Goal: Task Accomplishment & Management: Complete application form

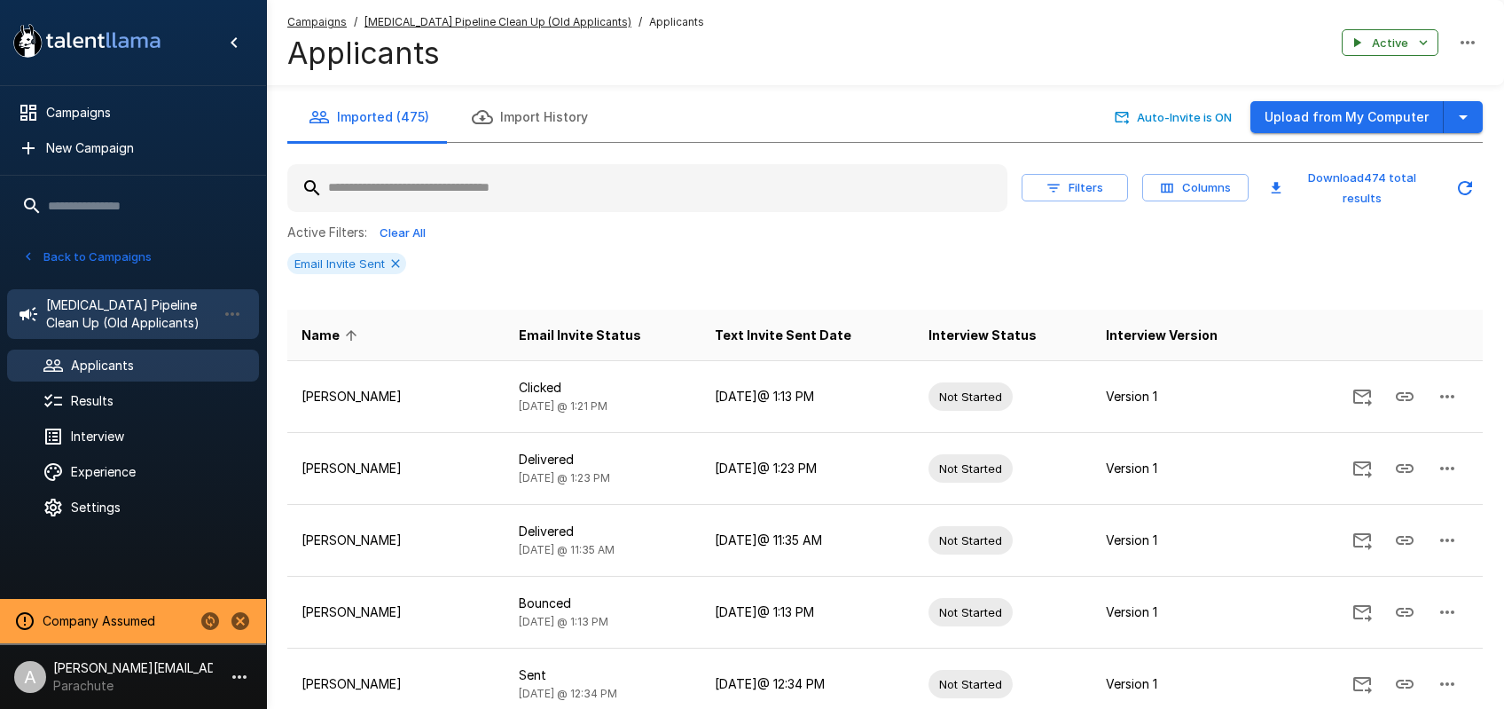
click at [102, 304] on span "Phlebotomist Pipeline Clean Up (Old Applicants)" at bounding box center [131, 313] width 170 height 35
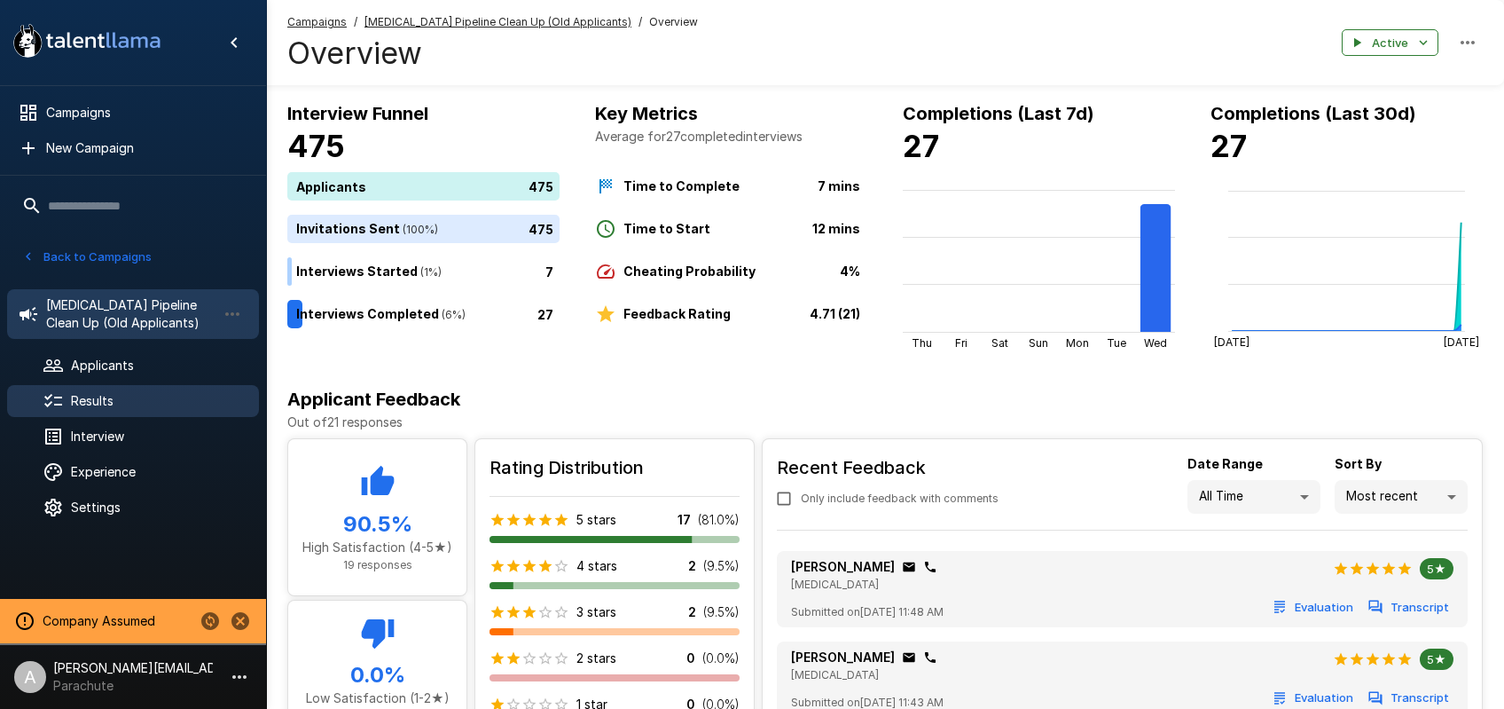
click at [156, 405] on span "Results" at bounding box center [158, 401] width 174 height 18
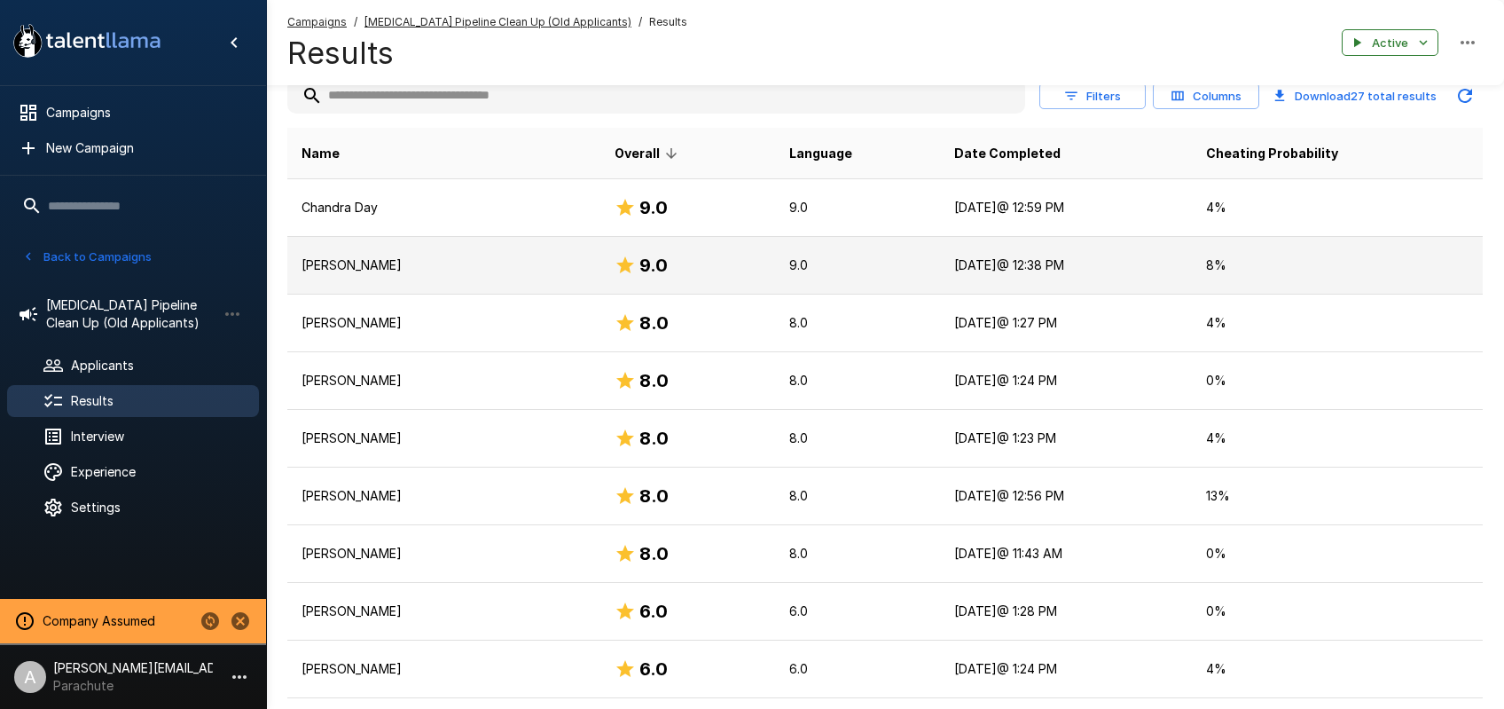
scroll to position [39, 0]
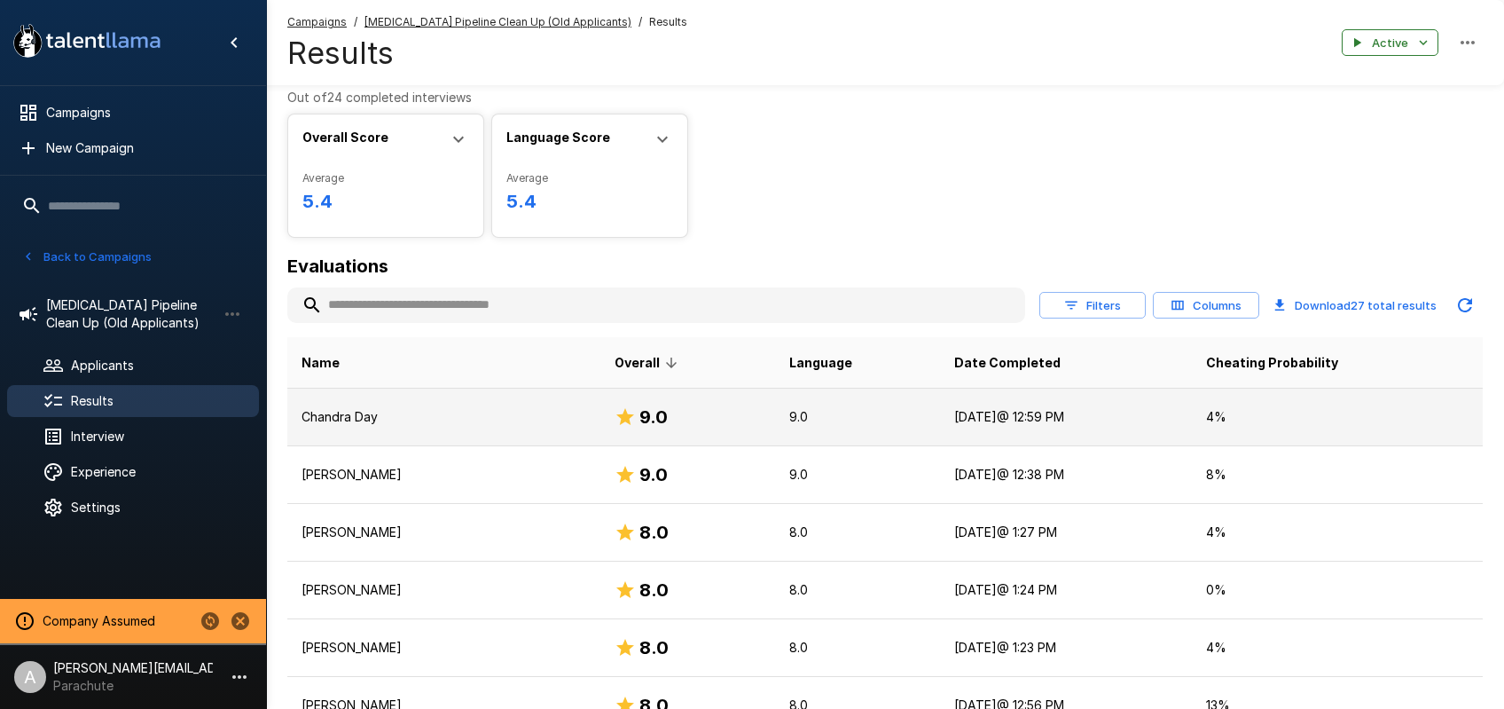
click at [510, 432] on td "Chandra Day" at bounding box center [443, 417] width 313 height 58
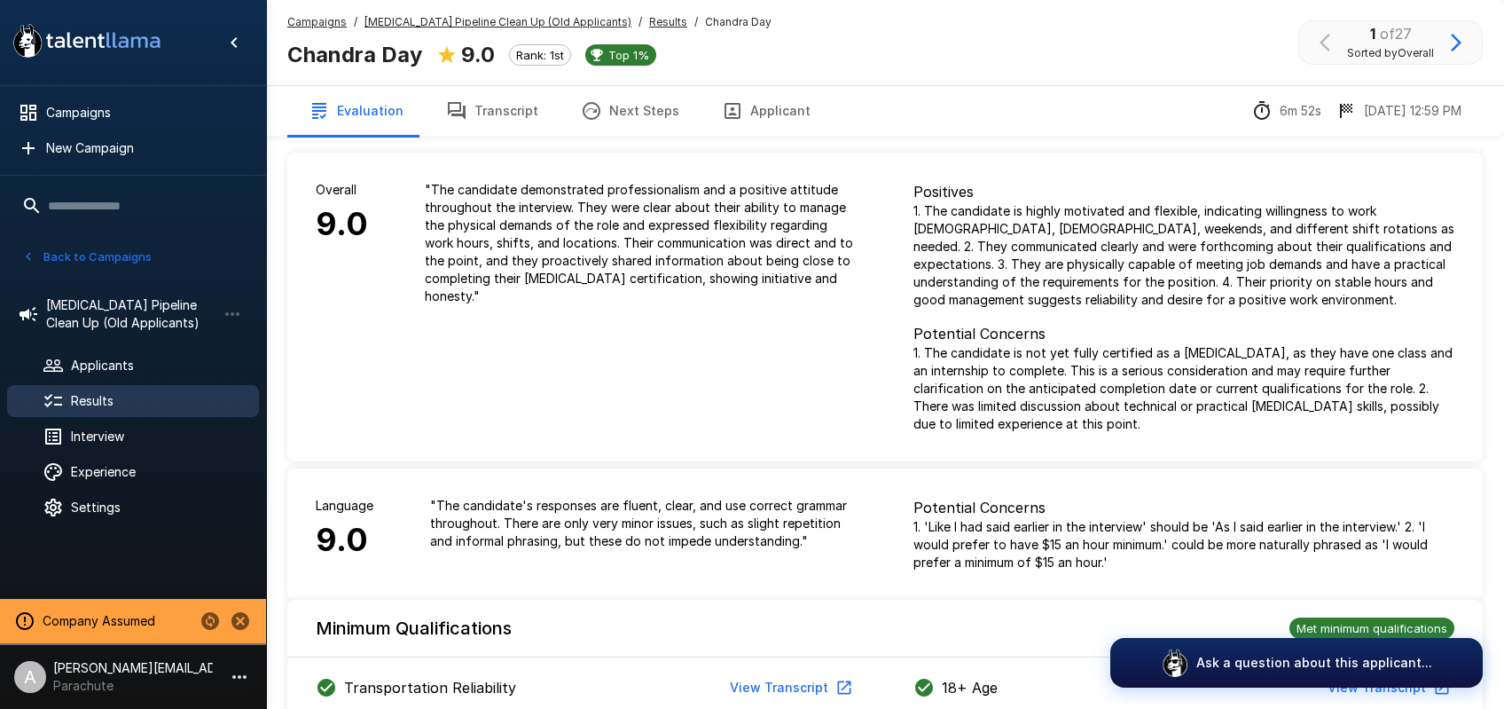
click at [552, 20] on u "Phlebotomist Pipeline Clean Up (Old Applicants)" at bounding box center [497, 21] width 267 height 13
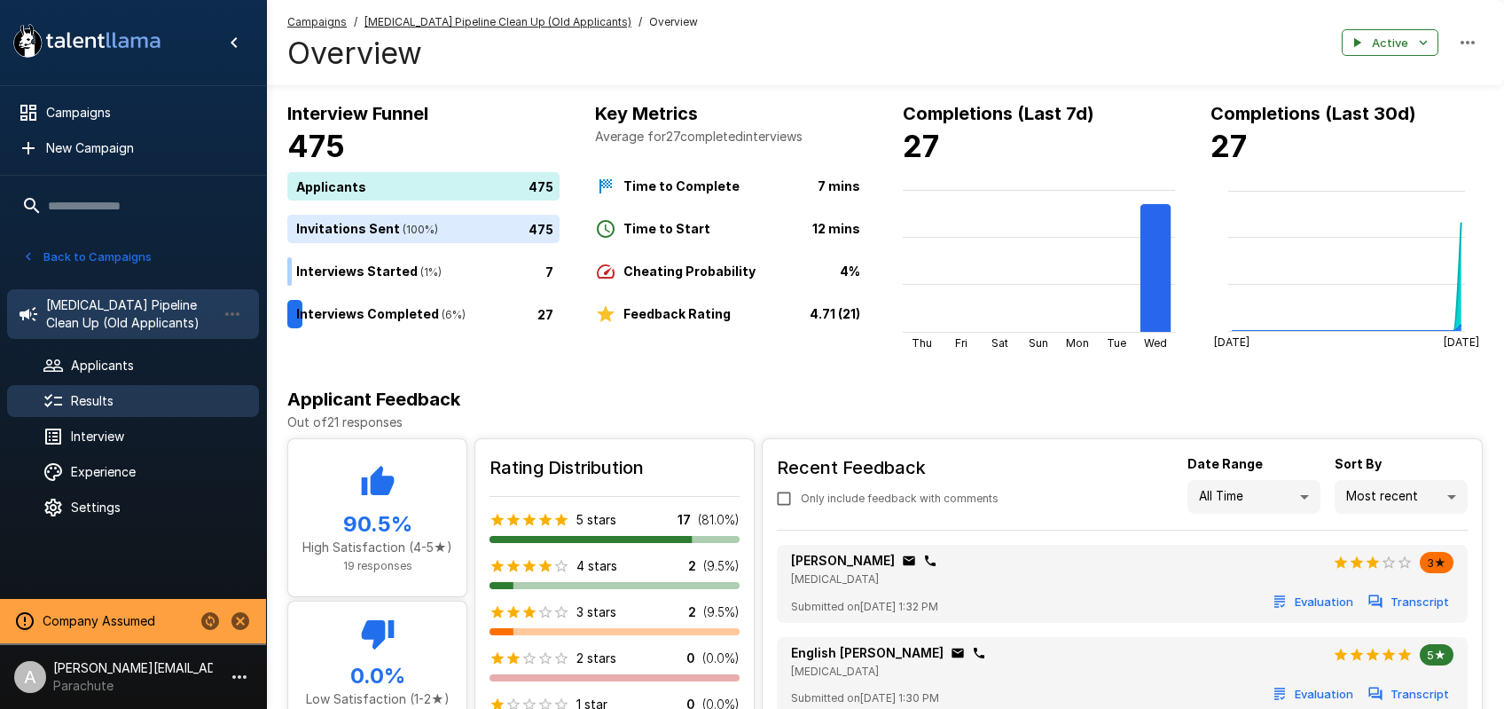
click at [119, 392] on span "Results" at bounding box center [158, 401] width 174 height 18
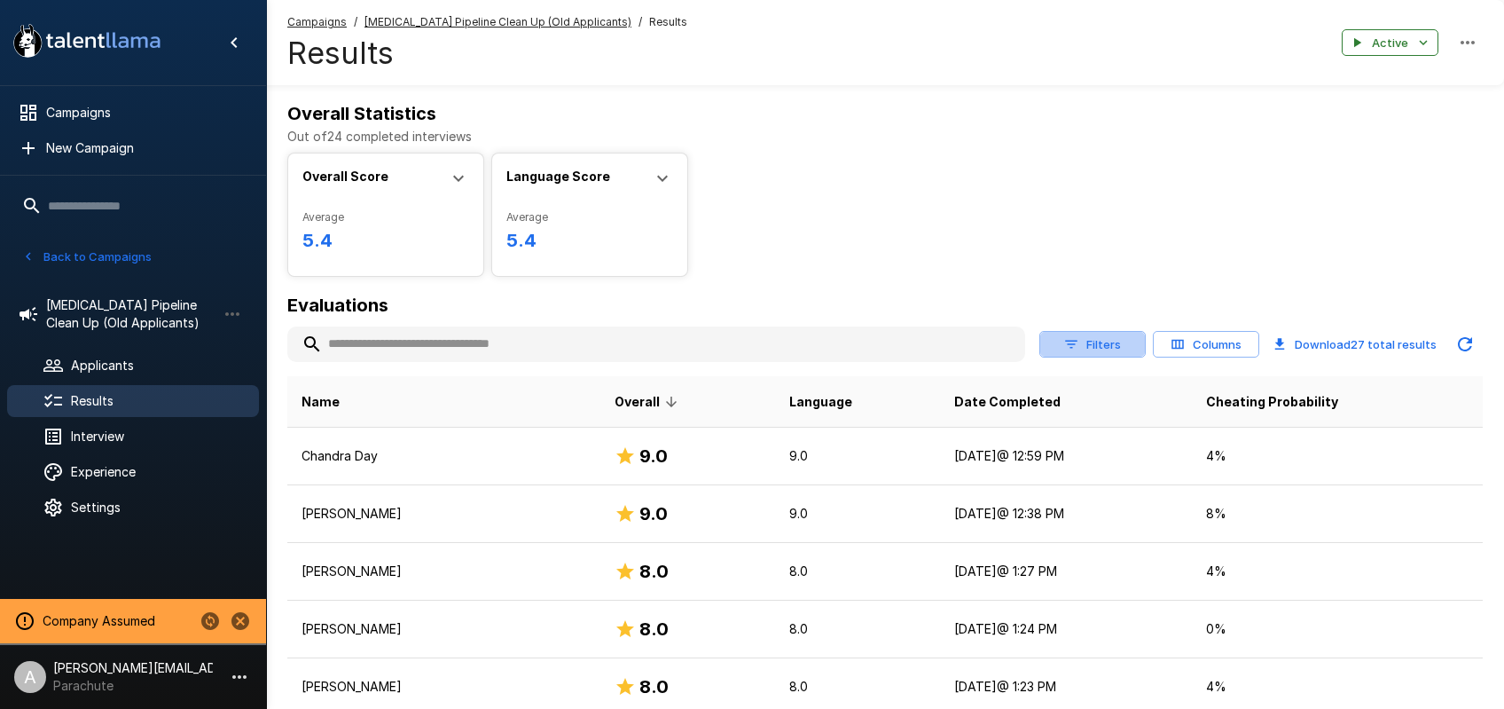
click at [1124, 348] on button "Filters" at bounding box center [1092, 344] width 106 height 27
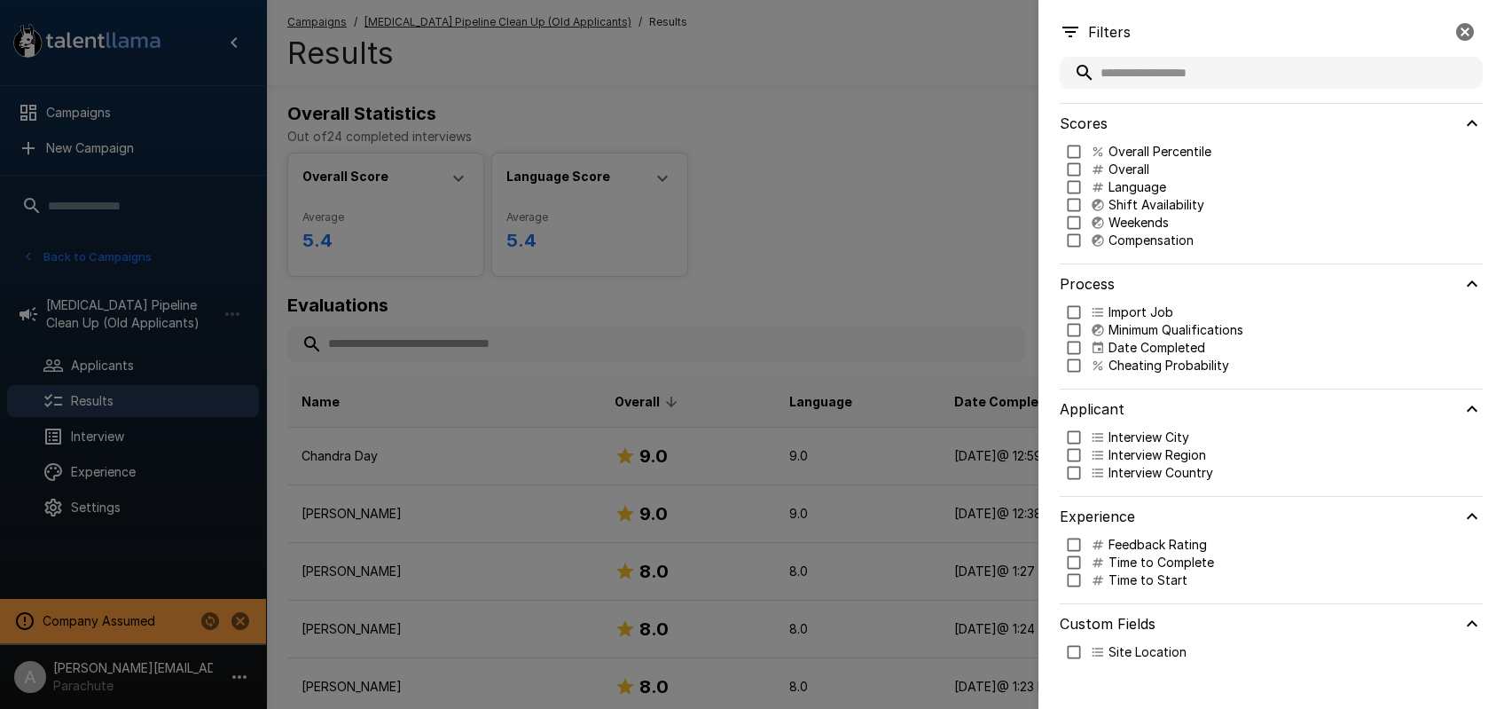
click at [1140, 652] on p "Site Location" at bounding box center [1147, 652] width 78 height 18
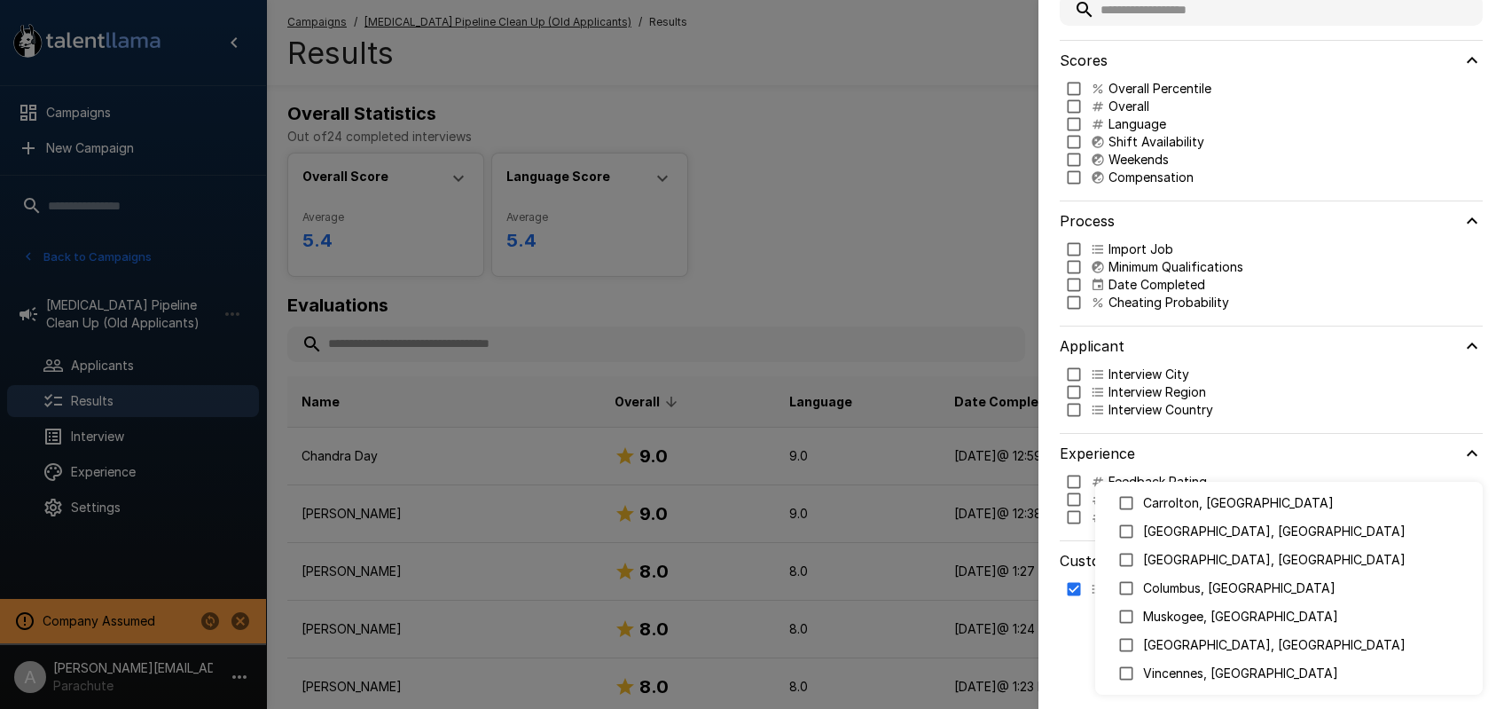
click at [1183, 657] on body ".st0{fill:#FFFFFF;} .st1{fill:#76a4ed;} Campaigns New Campaign Active 17 (Archi…" at bounding box center [752, 354] width 1504 height 709
click at [1051, 619] on div at bounding box center [752, 354] width 1504 height 709
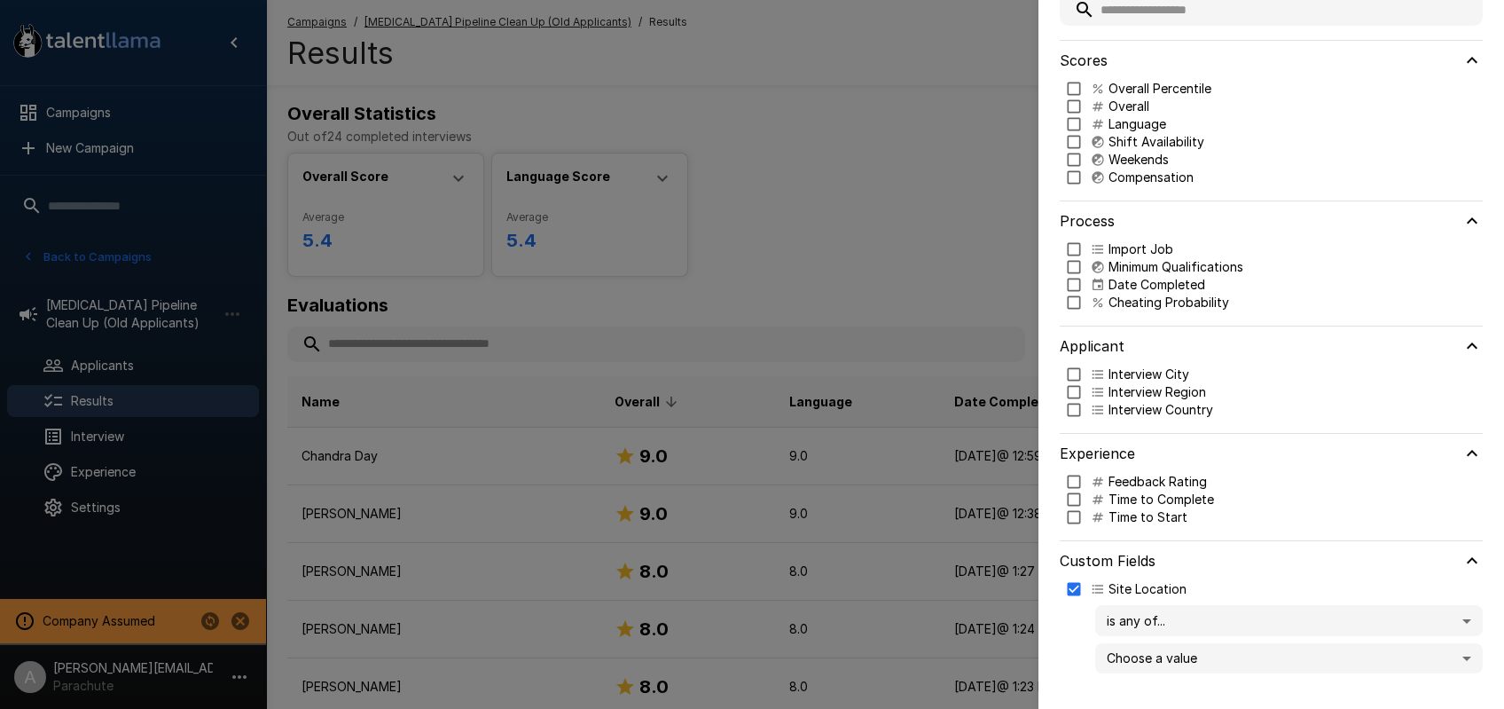
click at [1194, 662] on body ".st0{fill:#FFFFFF;} .st1{fill:#76a4ed;} Campaigns New Campaign Active 17 (Archi…" at bounding box center [752, 354] width 1504 height 709
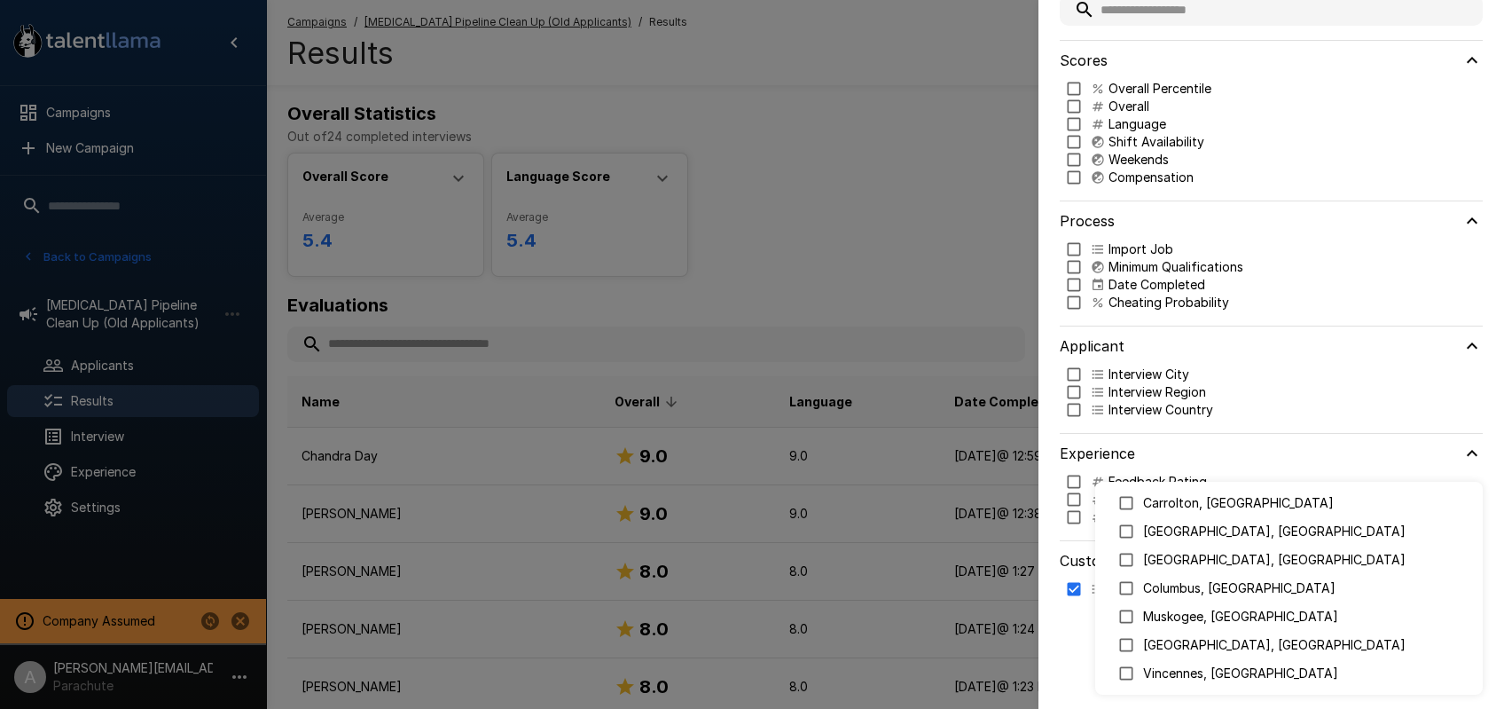
click at [1205, 536] on p "Huntsville, TX" at bounding box center [1305, 531] width 325 height 18
type input "**********"
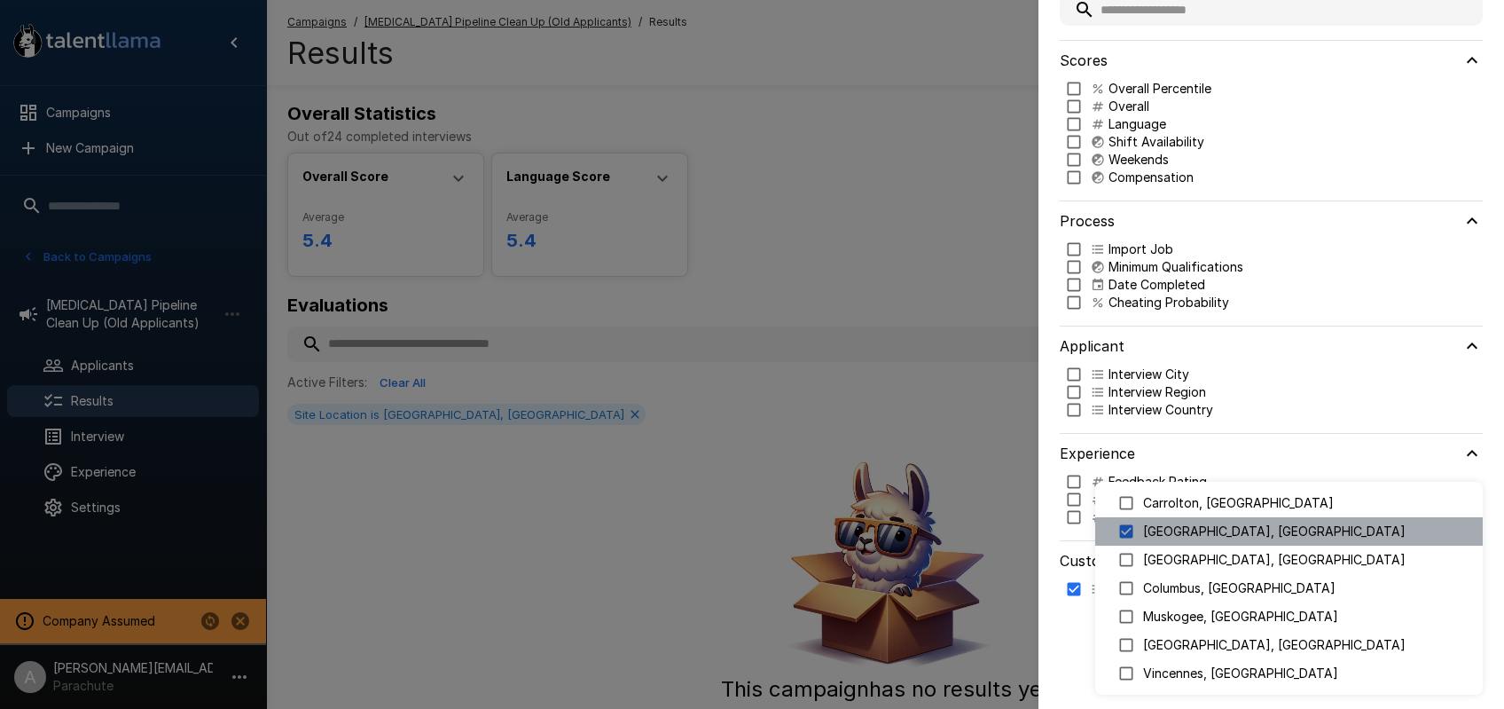
click at [1205, 536] on p "Huntsville, TX" at bounding box center [1305, 531] width 325 height 18
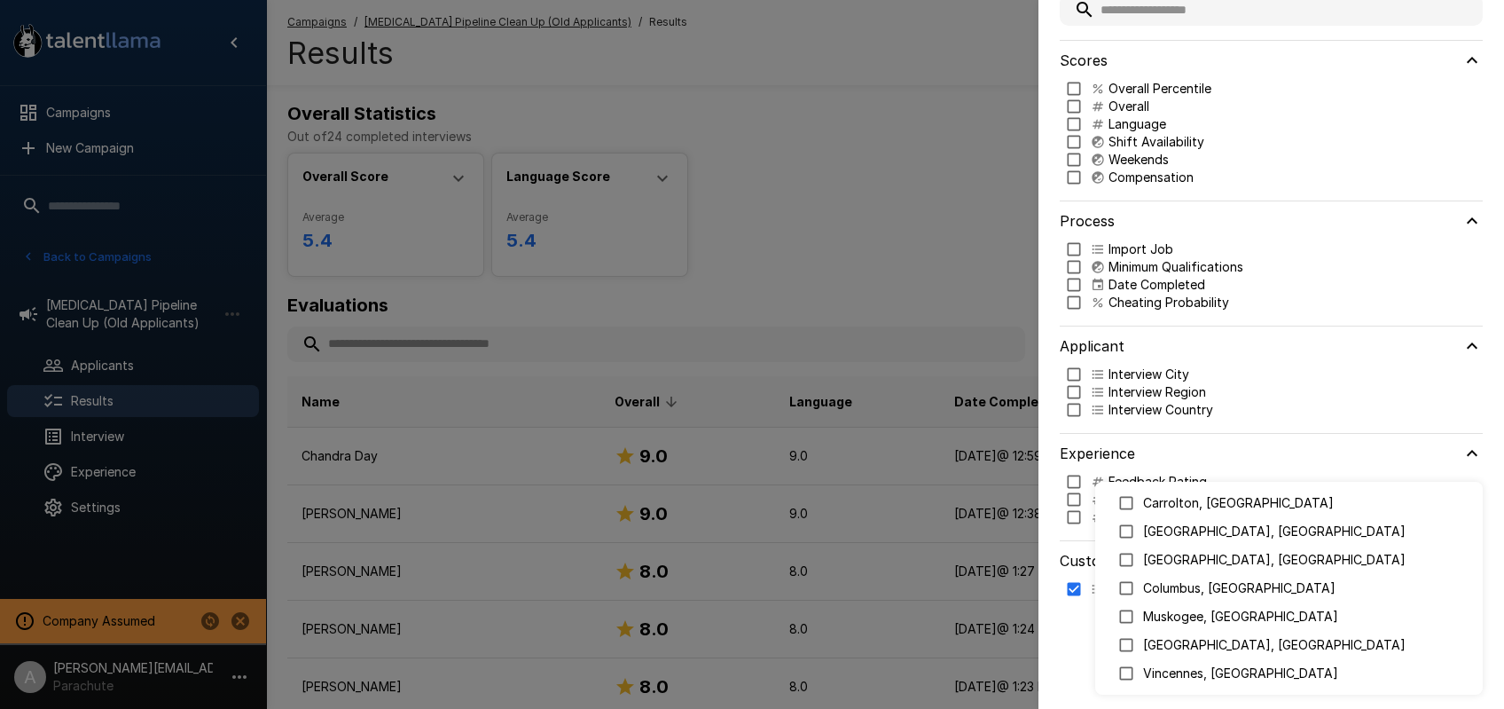
click at [1013, 480] on div at bounding box center [752, 354] width 1504 height 709
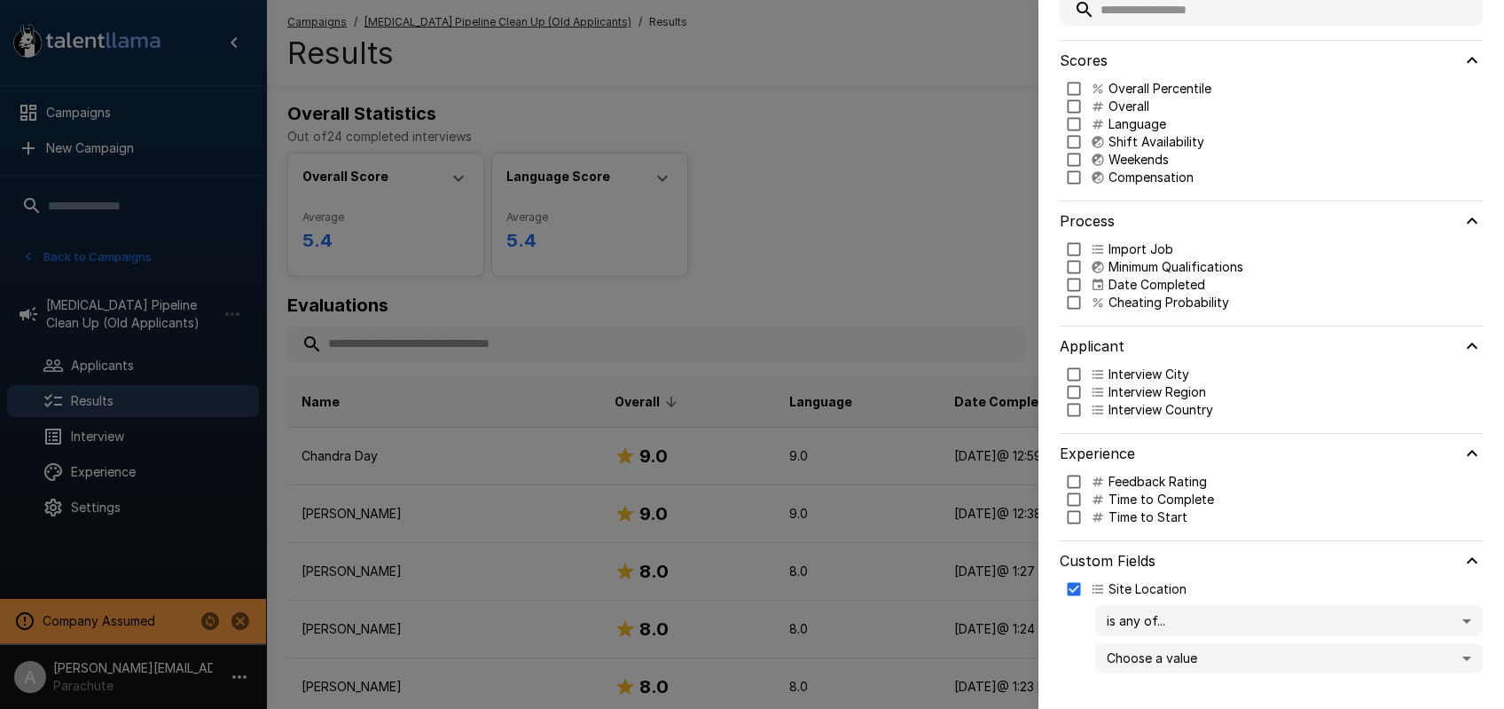
click at [917, 382] on div at bounding box center [752, 354] width 1504 height 709
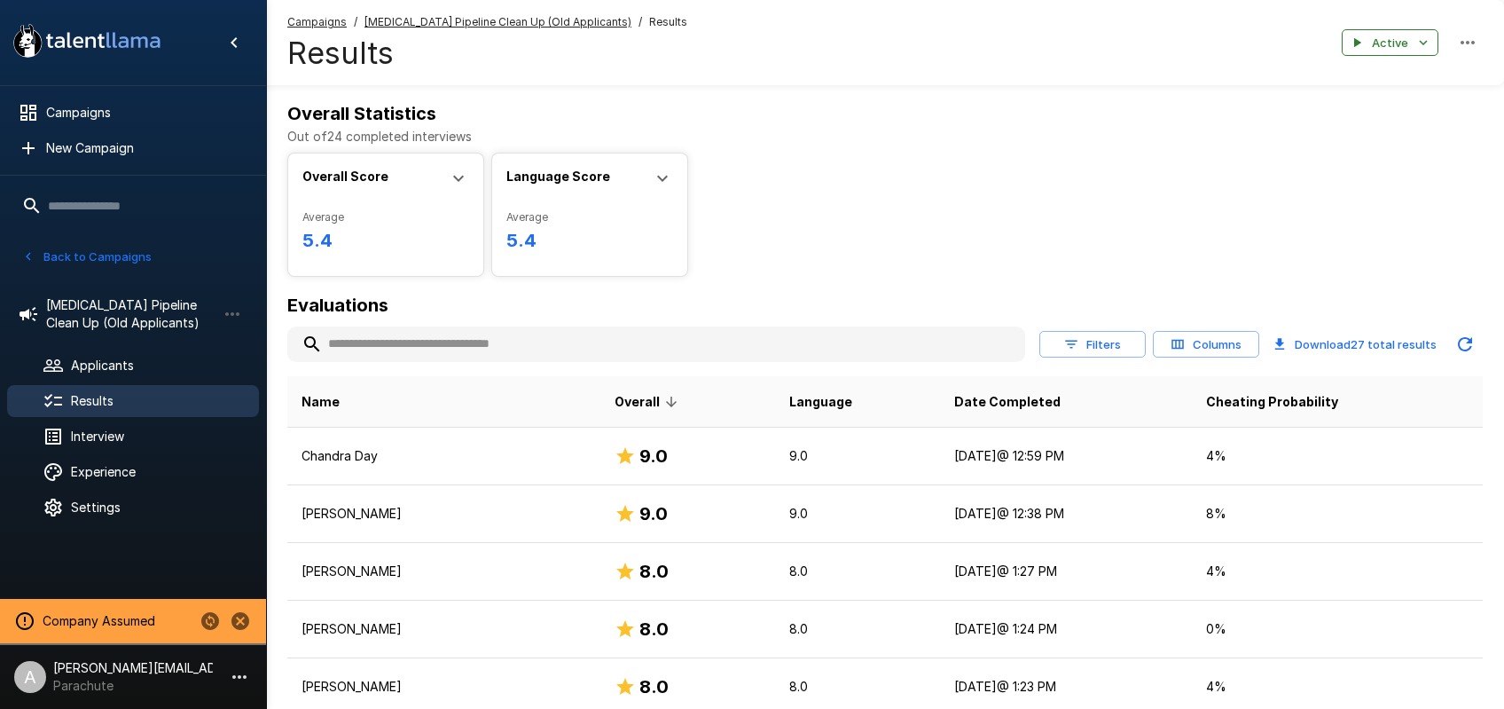
click at [1210, 348] on button "Columns" at bounding box center [1206, 344] width 106 height 27
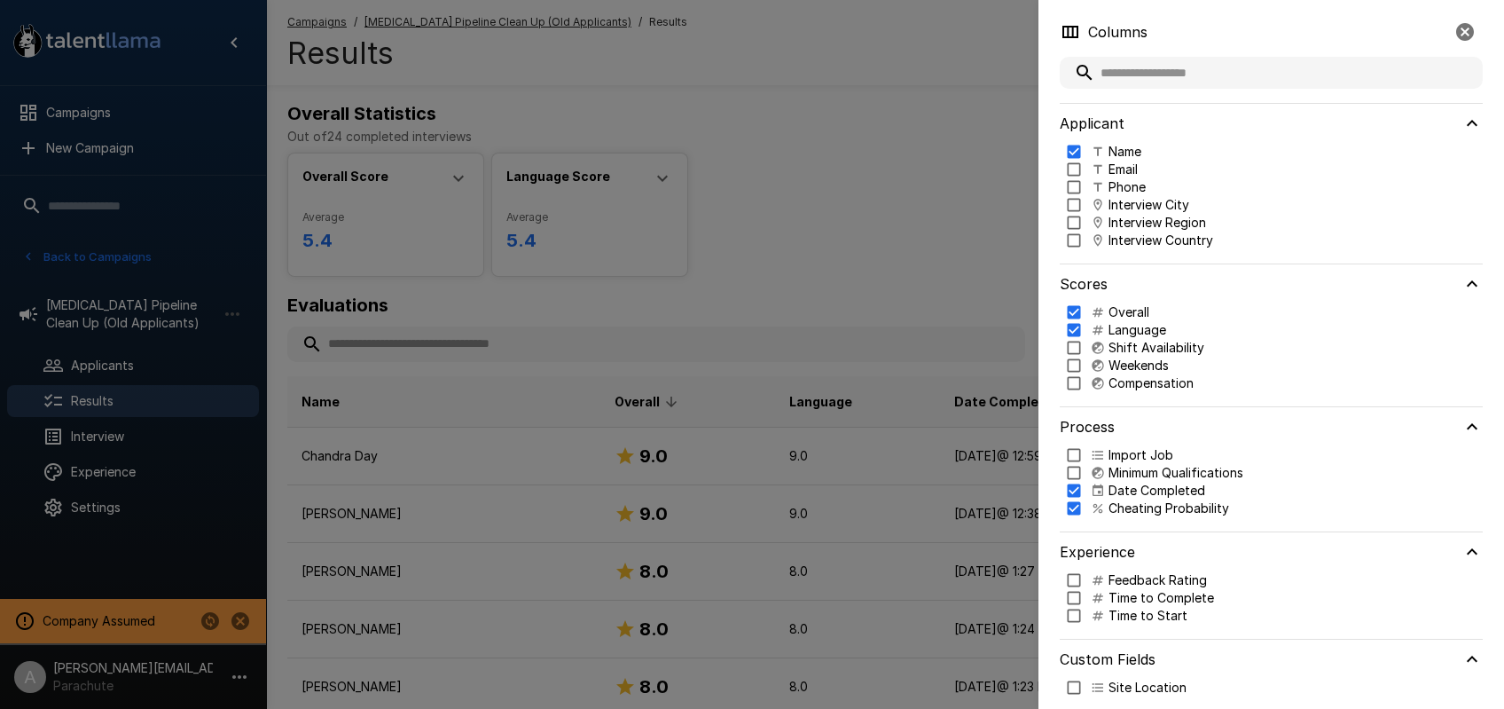
click at [1141, 690] on p "Site Location" at bounding box center [1147, 687] width 78 height 18
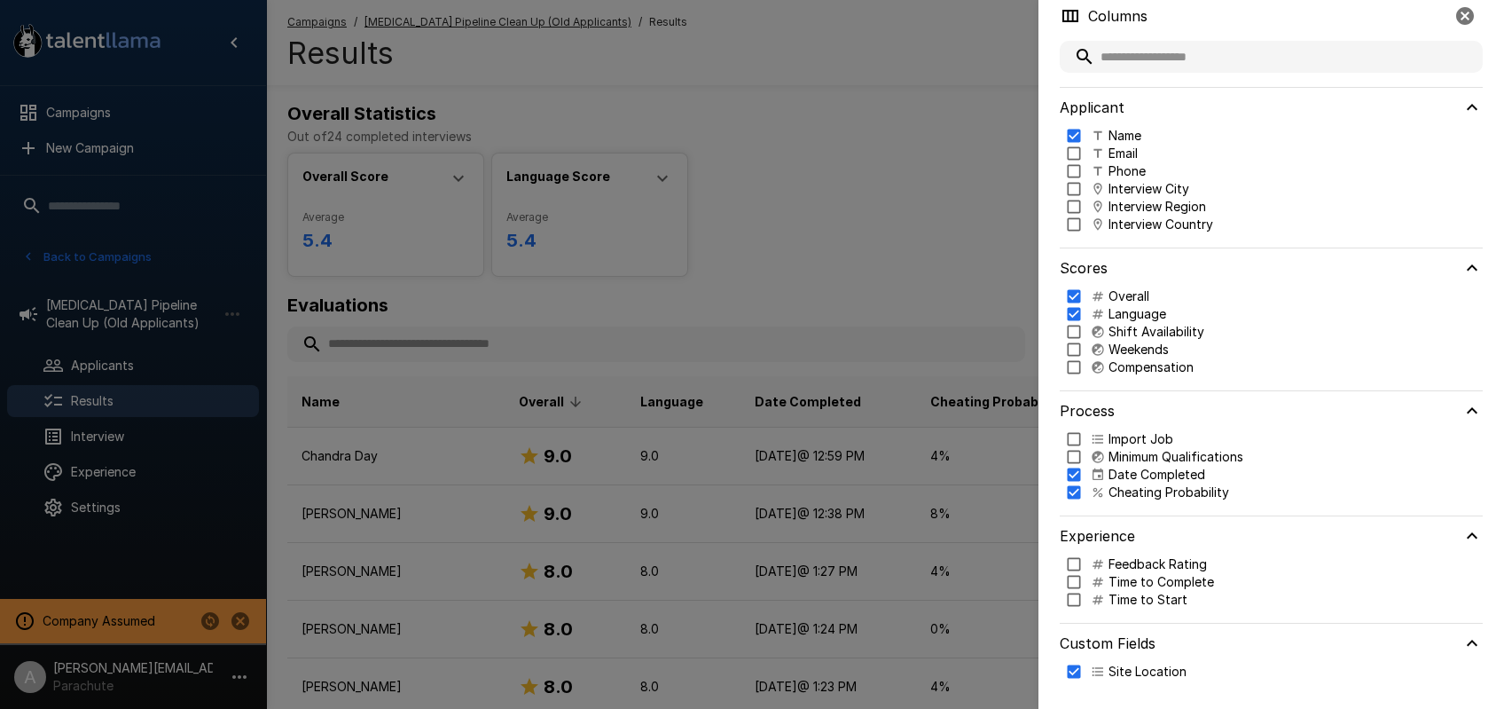
scroll to position [0, 0]
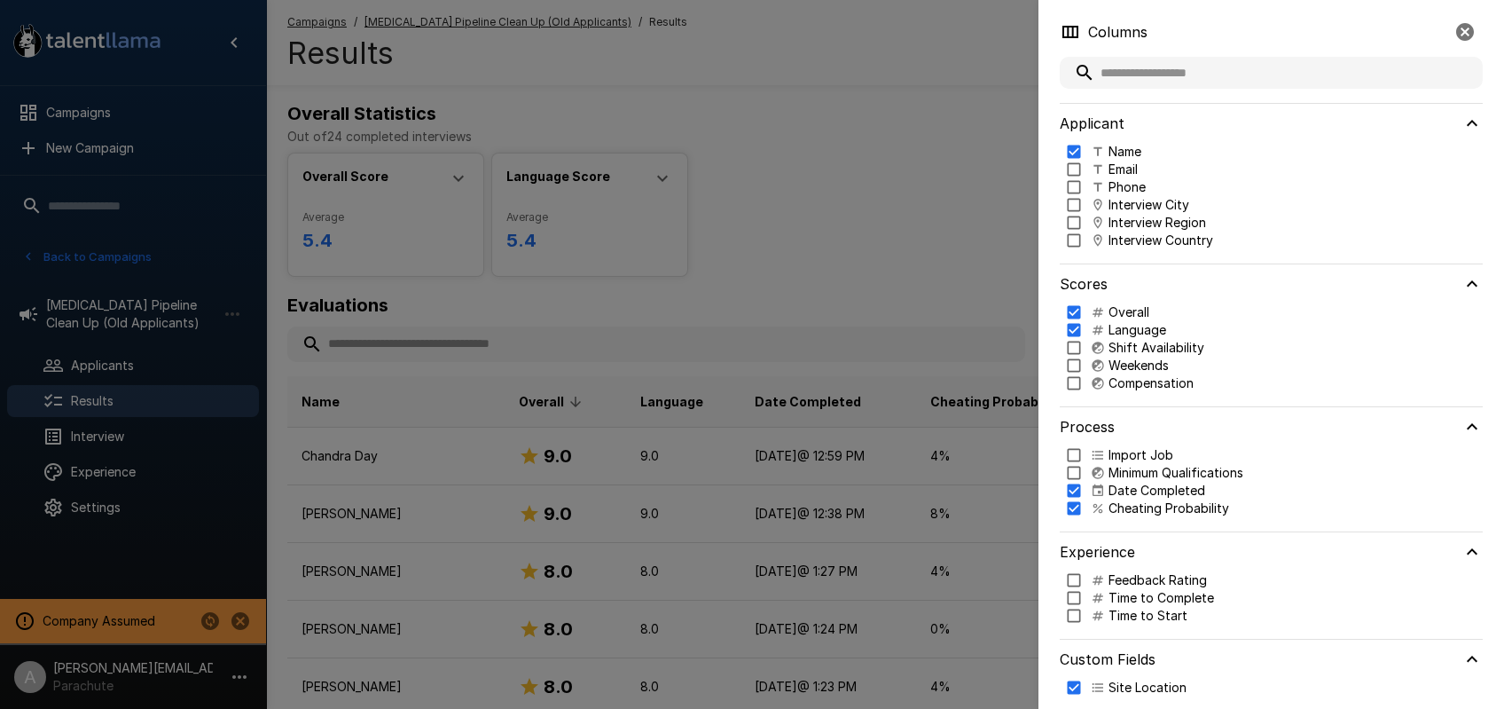
click at [881, 278] on div at bounding box center [752, 354] width 1504 height 709
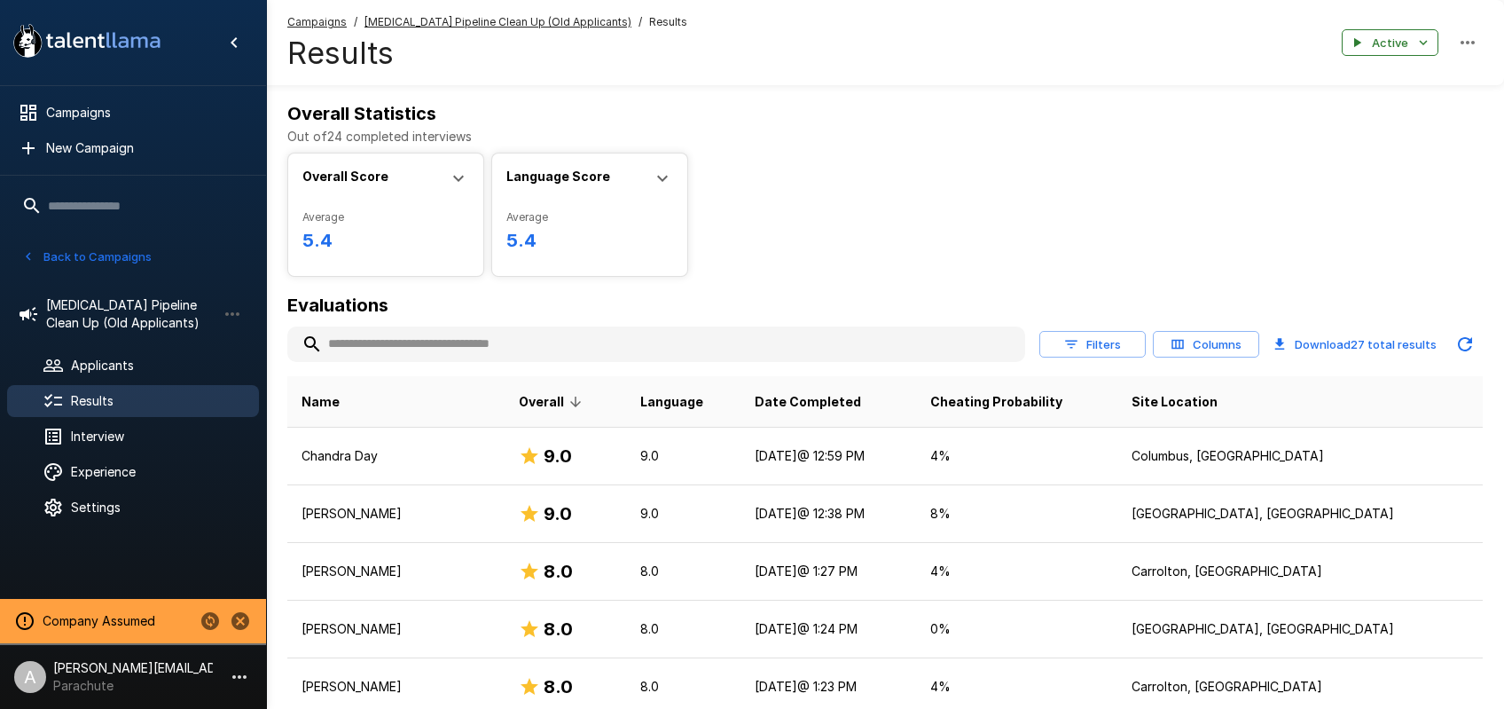
click at [498, 27] on u "Phlebotomist Pipeline Clean Up (Old Applicants)" at bounding box center [497, 21] width 267 height 13
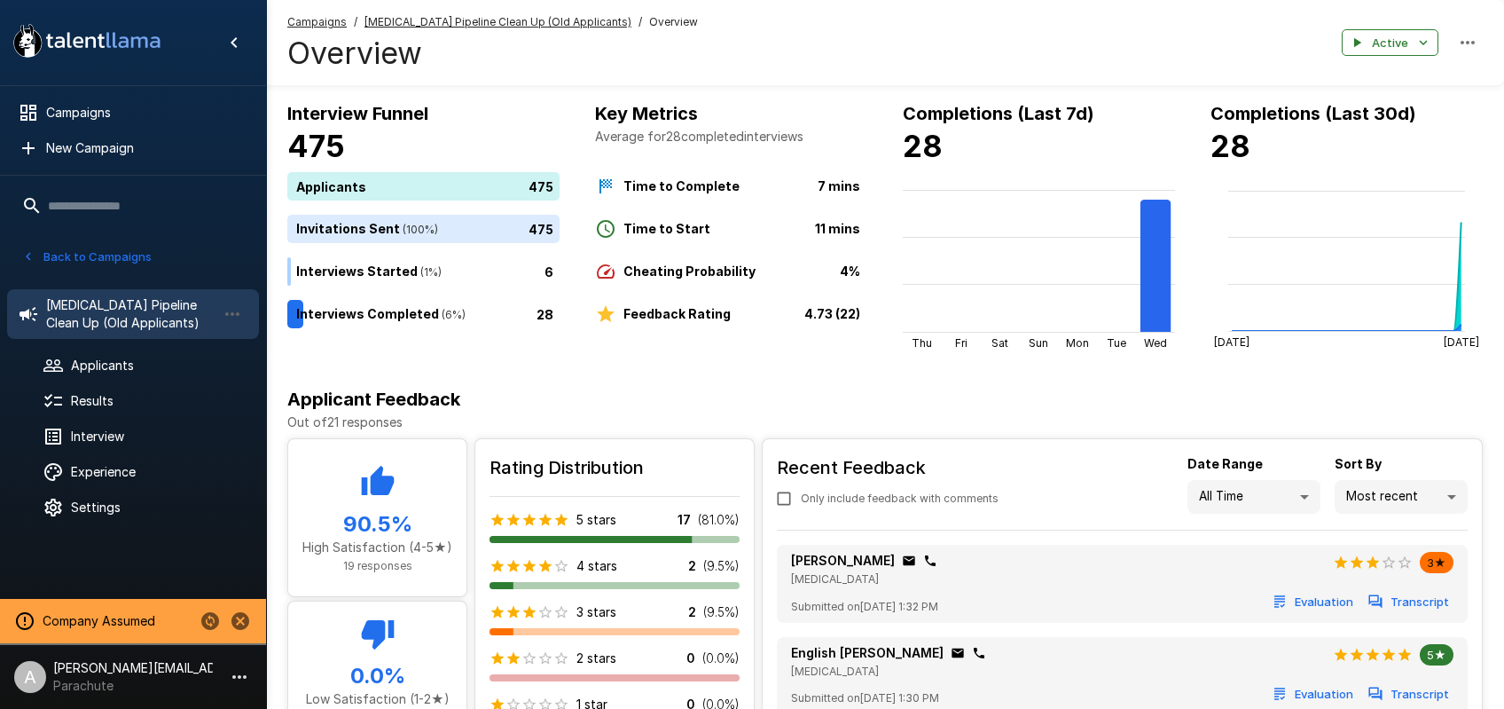
click at [100, 256] on button "Back to Campaigns" at bounding box center [87, 256] width 138 height 27
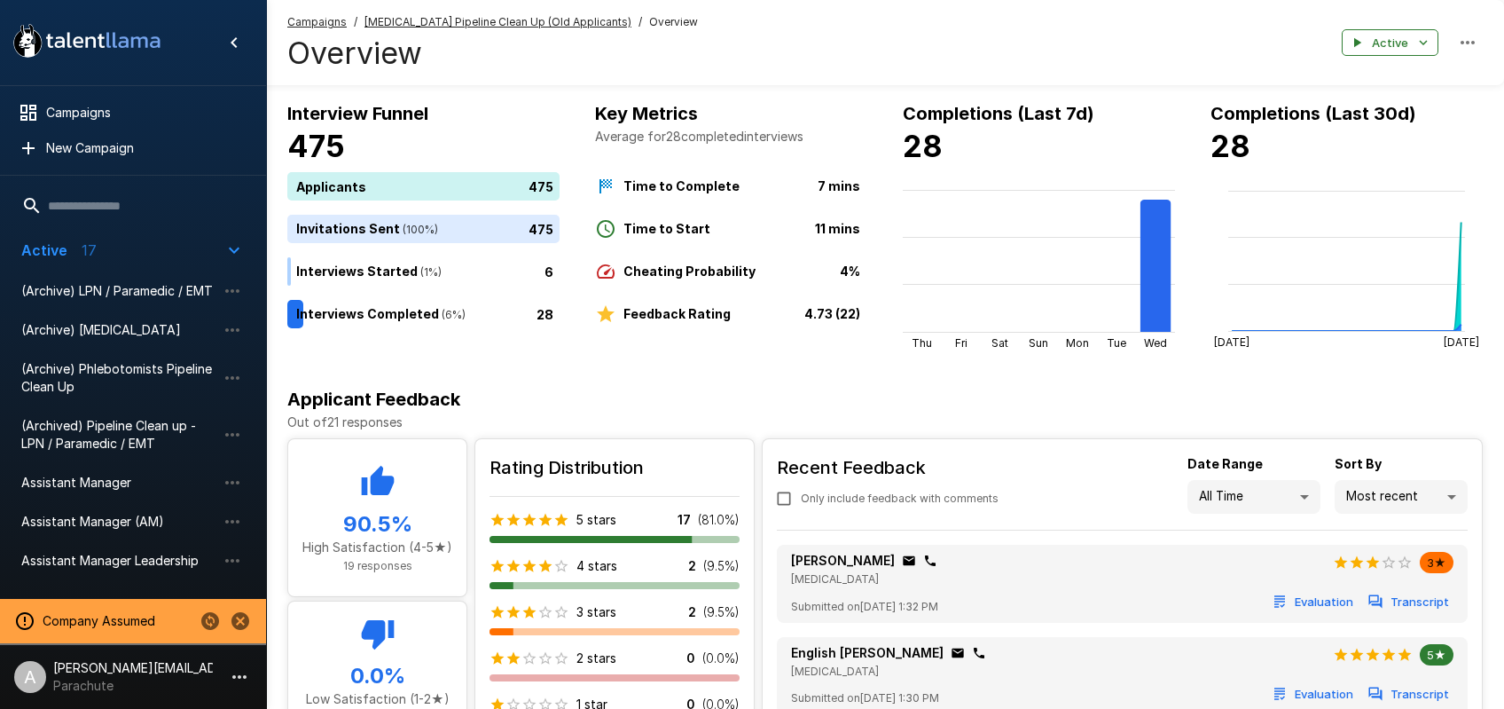
click at [107, 701] on div "LPN / Paramedic / EMT" at bounding box center [133, 717] width 252 height 32
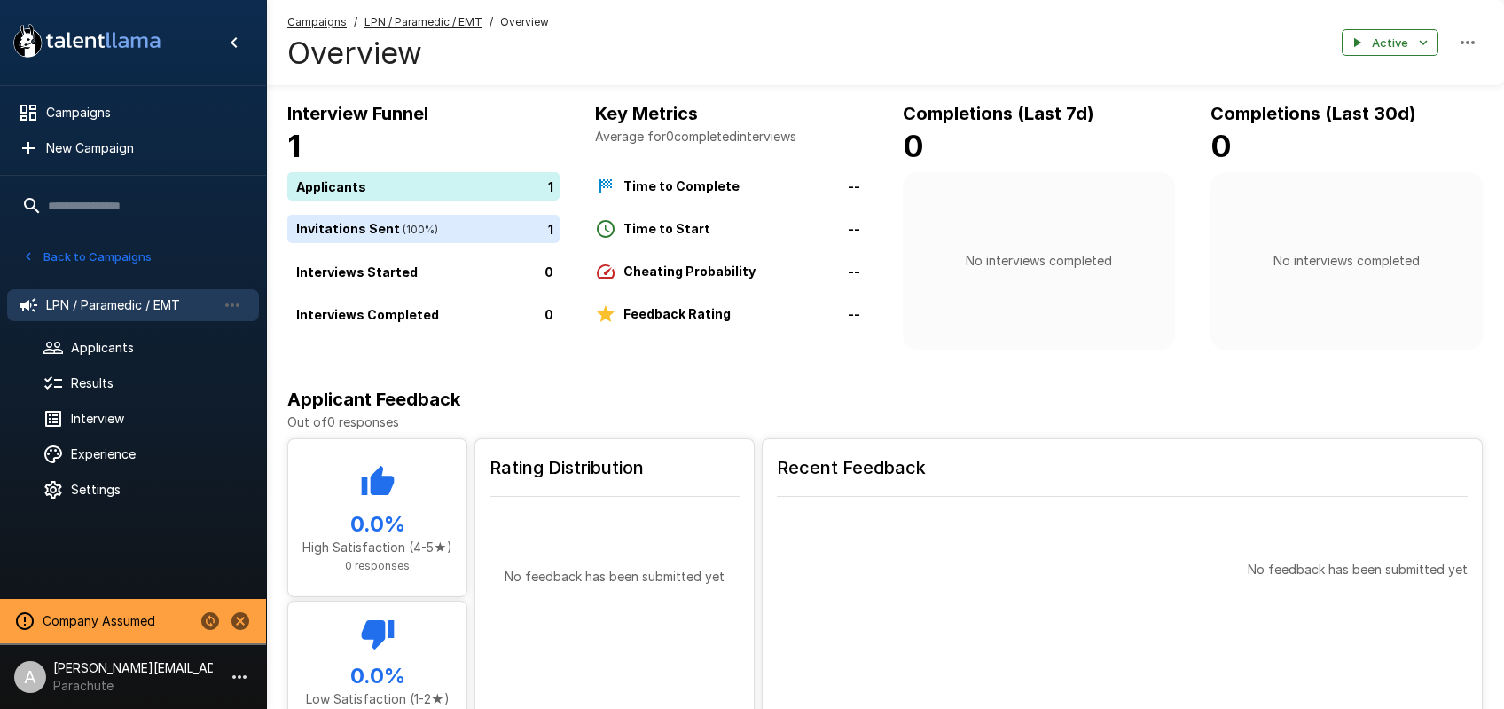
click at [96, 257] on button "Back to Campaigns" at bounding box center [87, 256] width 138 height 27
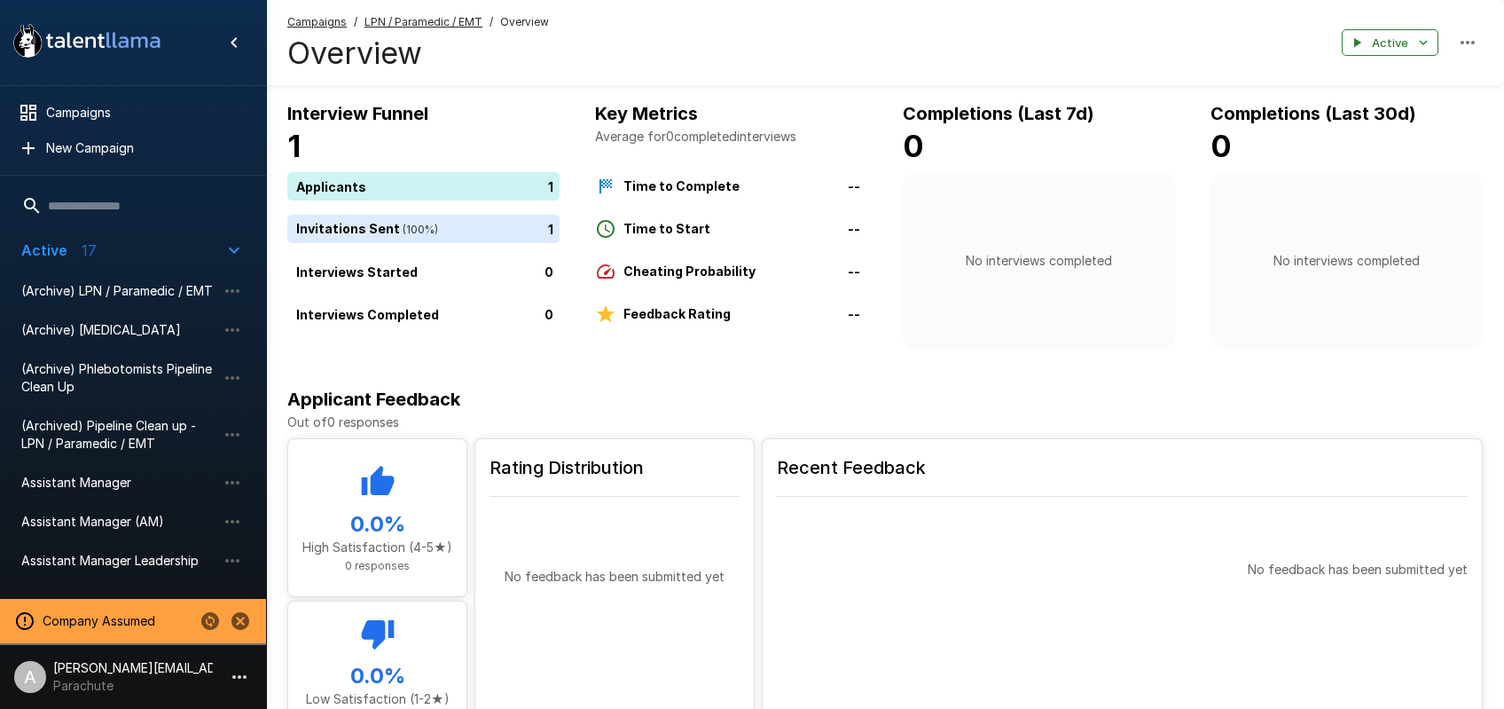
scroll to position [481, 0]
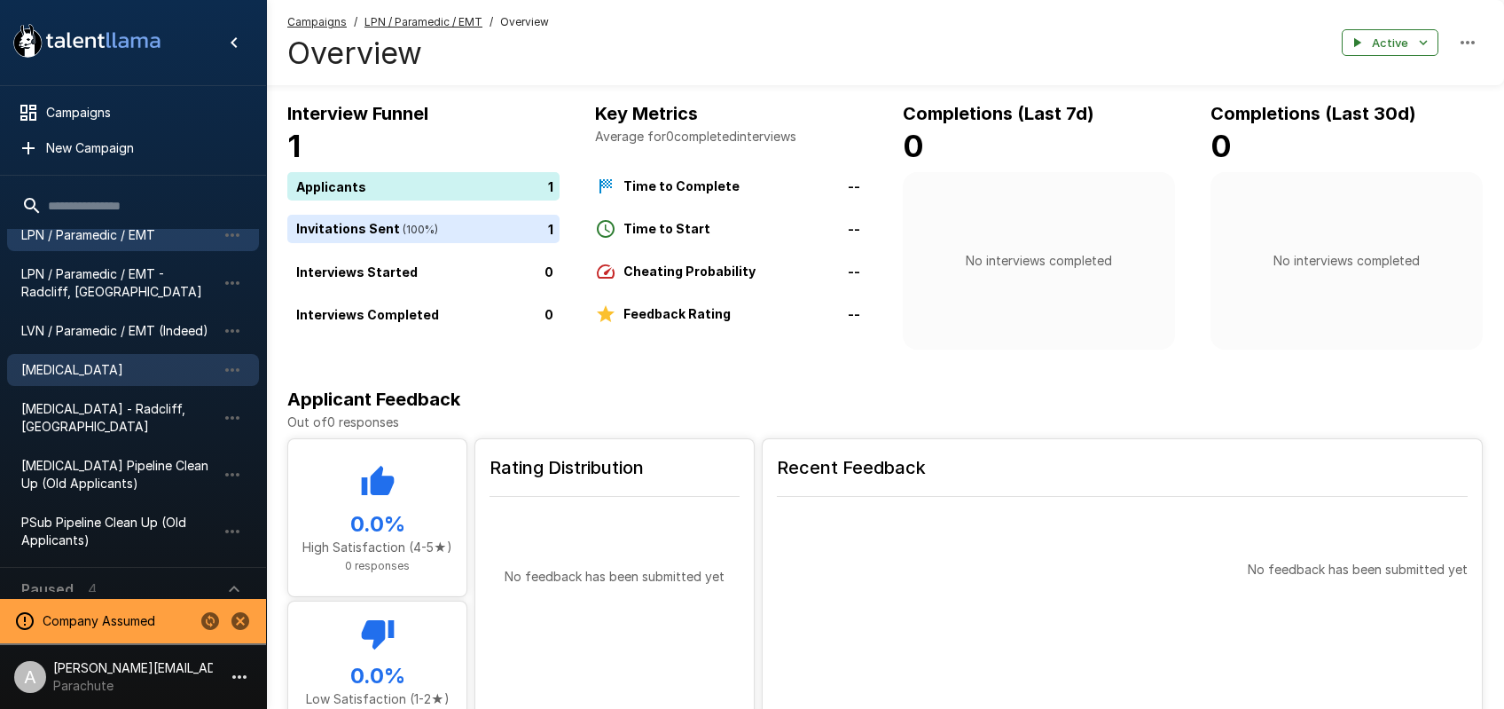
click at [99, 361] on span "Phlebotomist" at bounding box center [118, 370] width 195 height 18
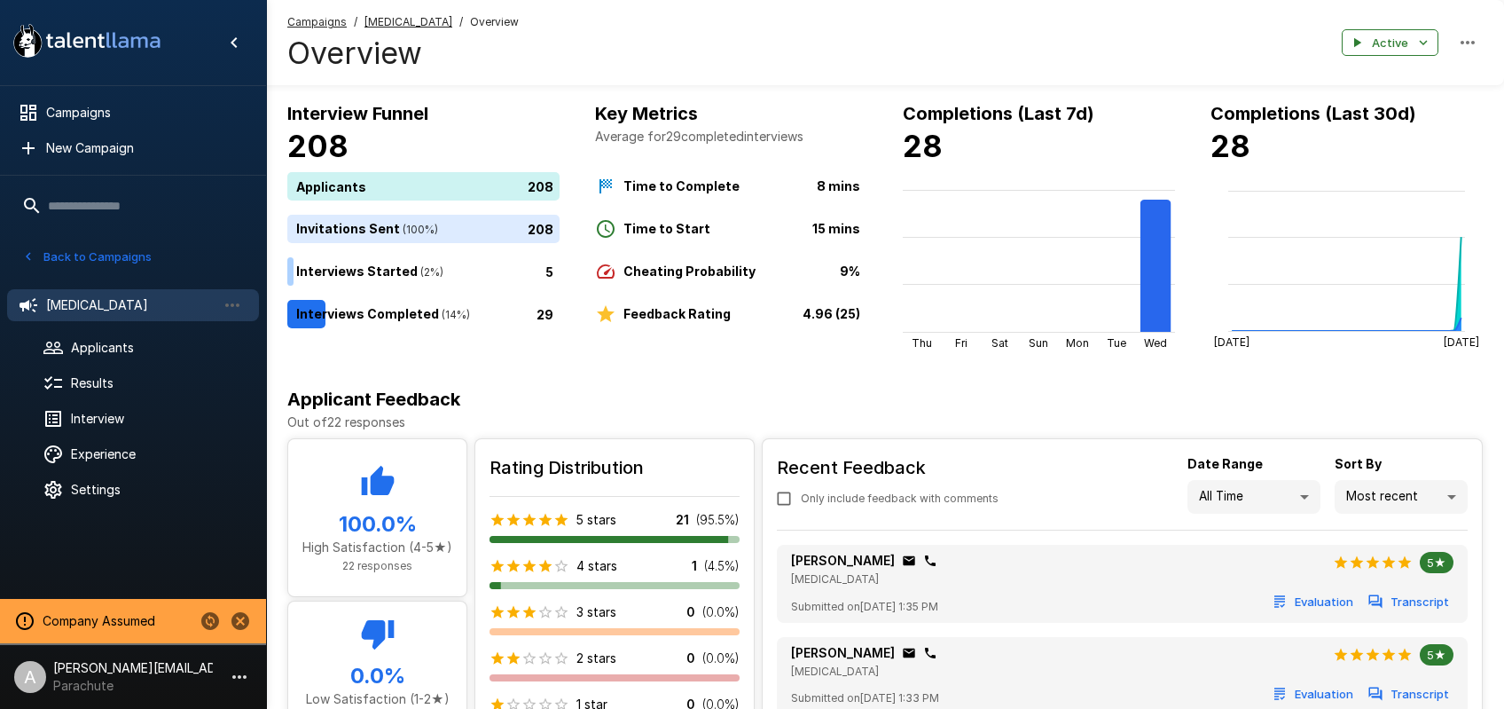
click at [242, 613] on icon "Stop assuming this company" at bounding box center [240, 621] width 18 height 18
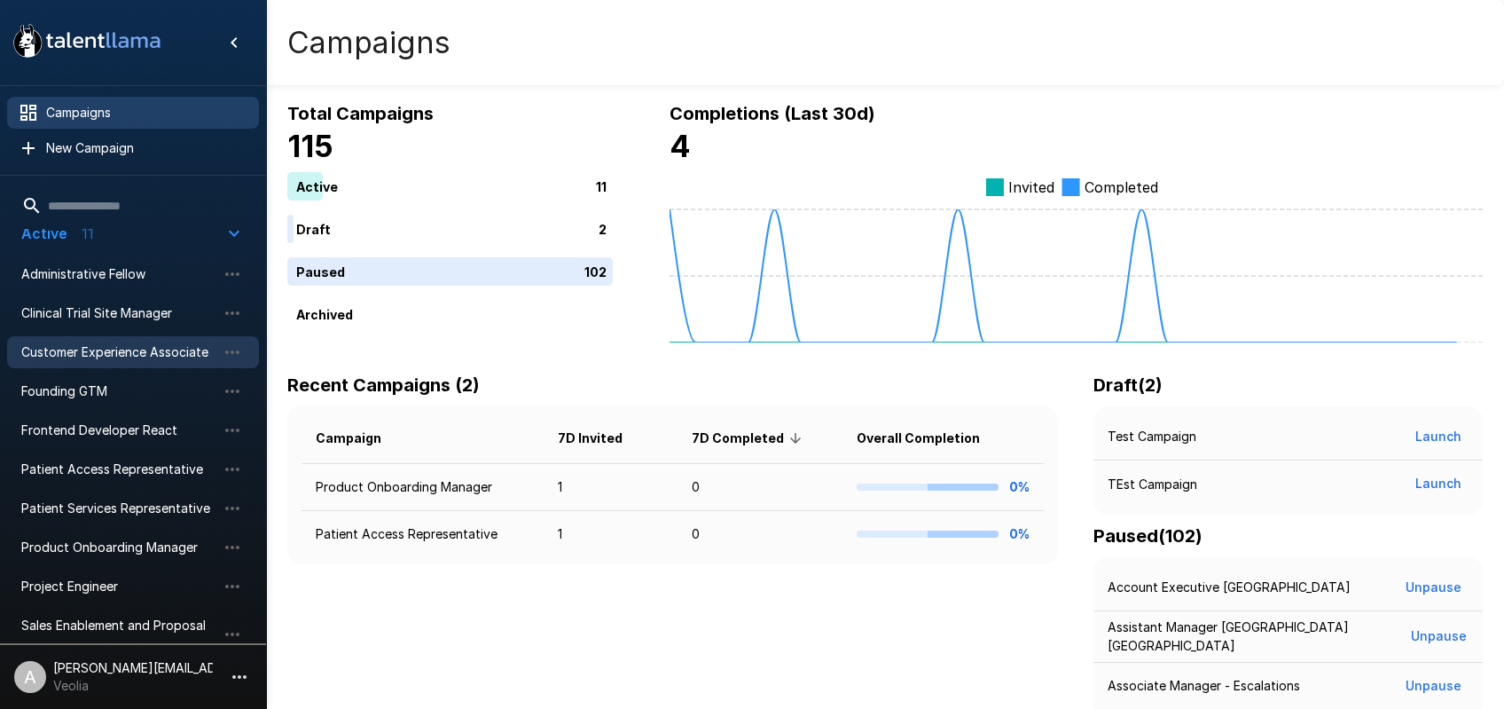
scroll to position [35, 0]
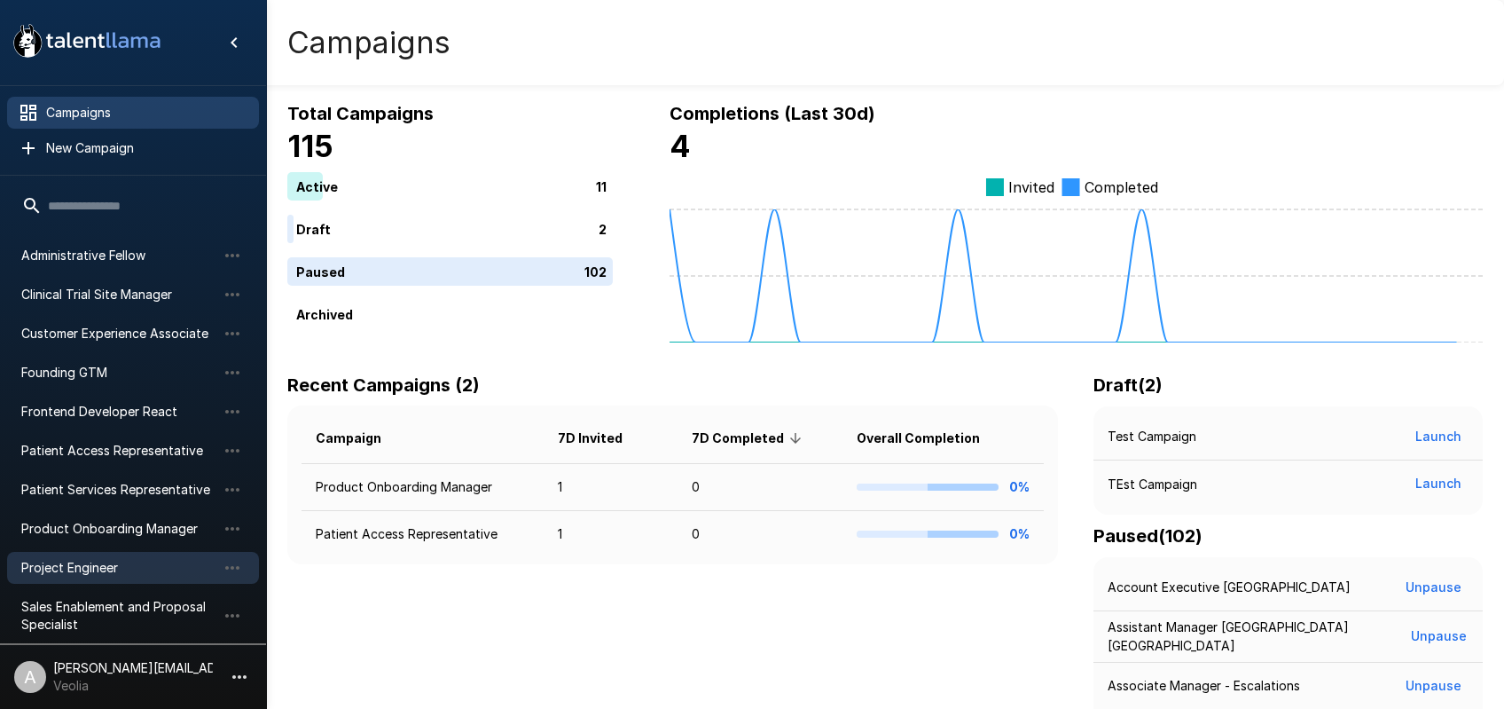
click at [121, 561] on span "Project Engineer" at bounding box center [118, 568] width 195 height 18
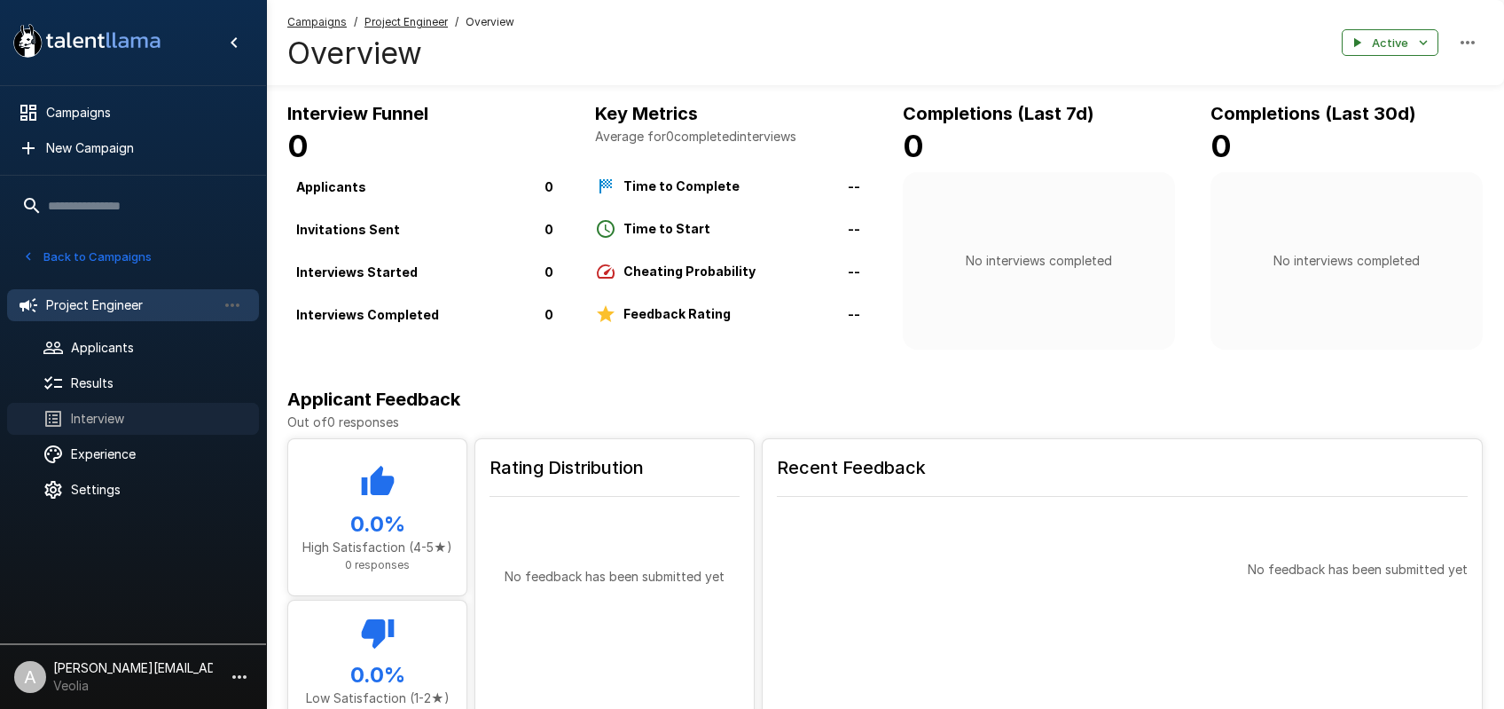
click at [147, 411] on span "Interview" at bounding box center [158, 419] width 174 height 18
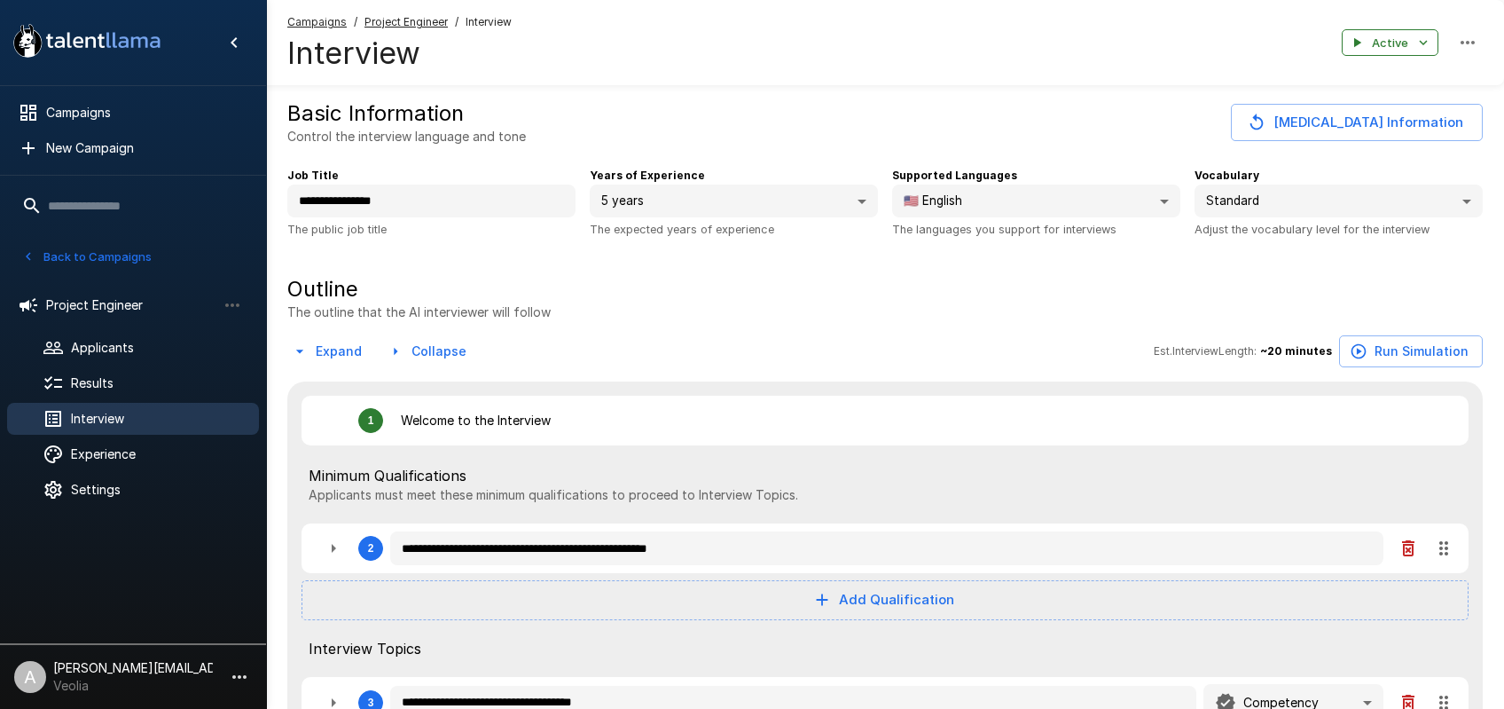
type textarea "*"
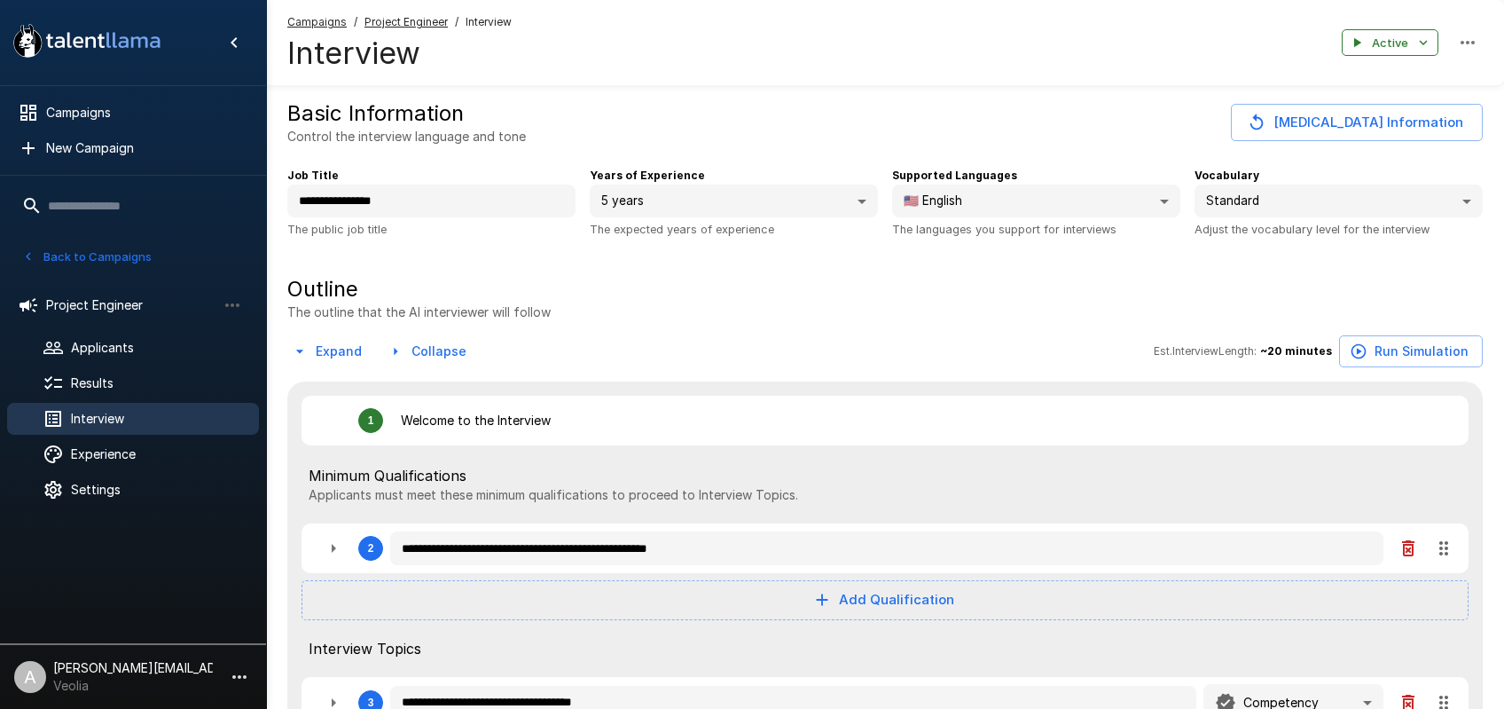
type textarea "*"
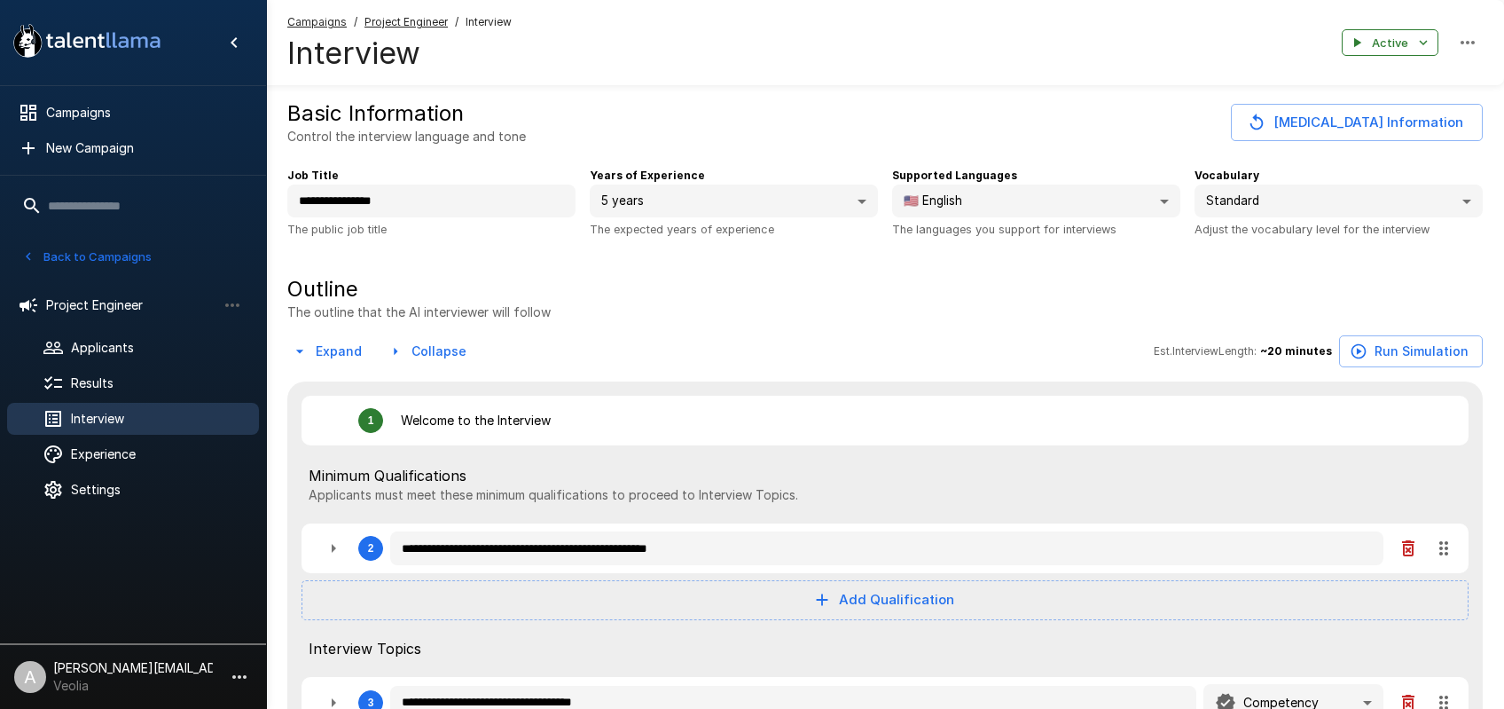
type textarea "*"
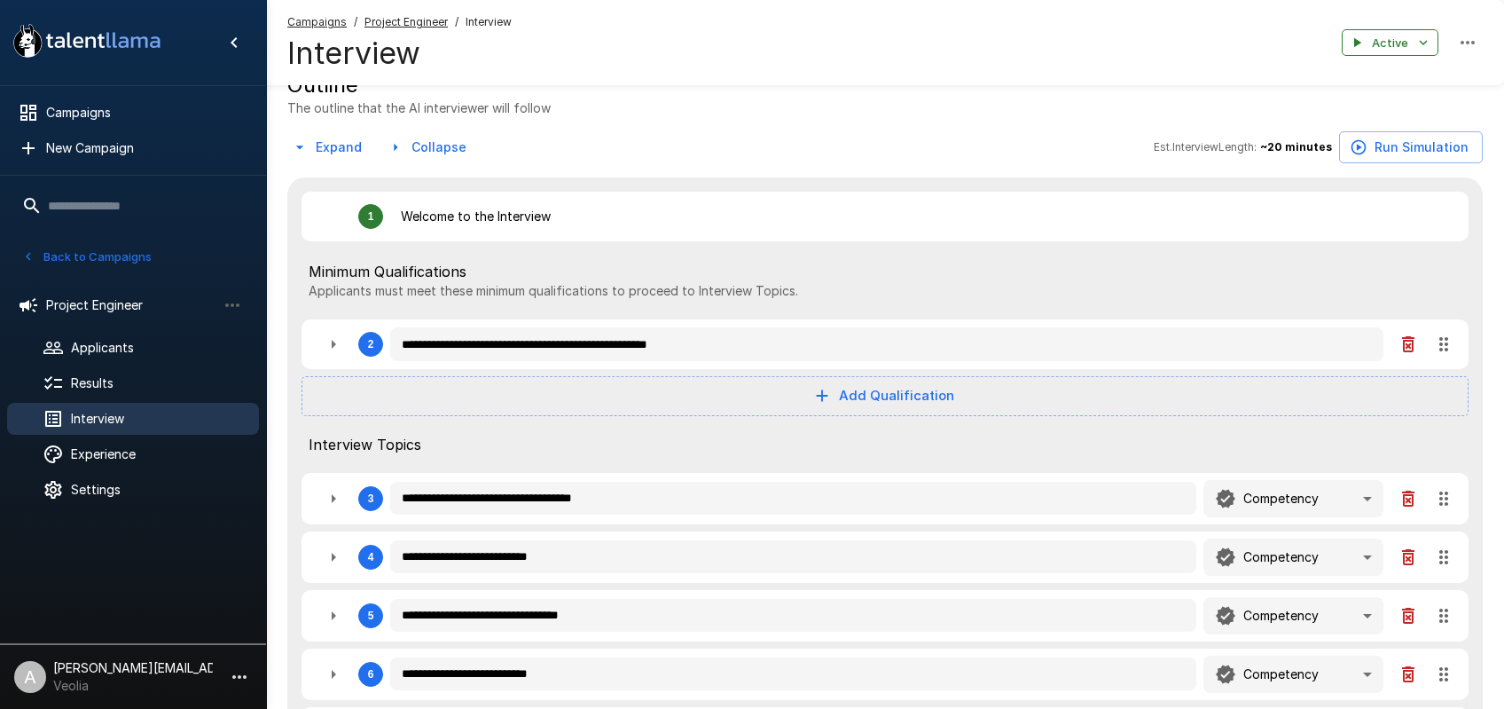
scroll to position [308, 0]
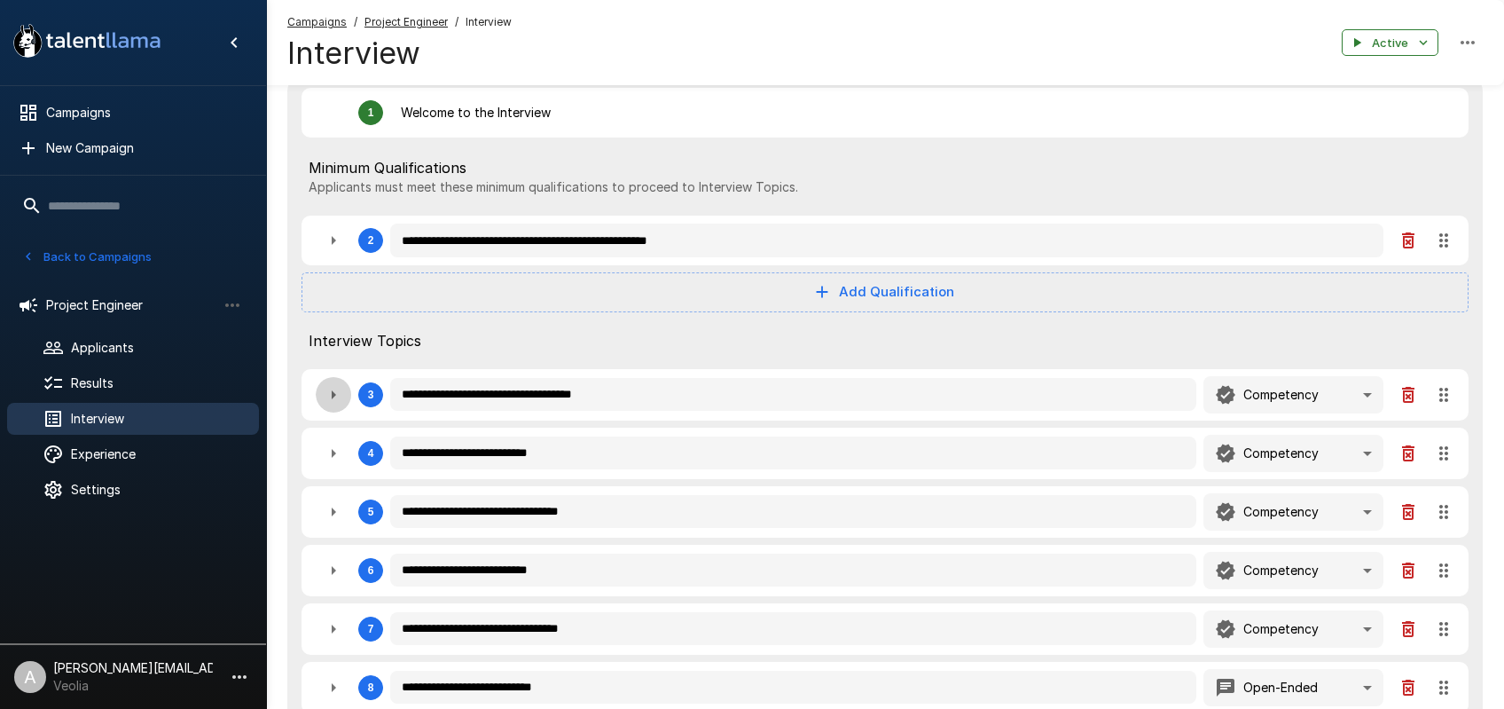
click at [329, 396] on icon "button" at bounding box center [333, 394] width 21 height 21
type textarea "*"
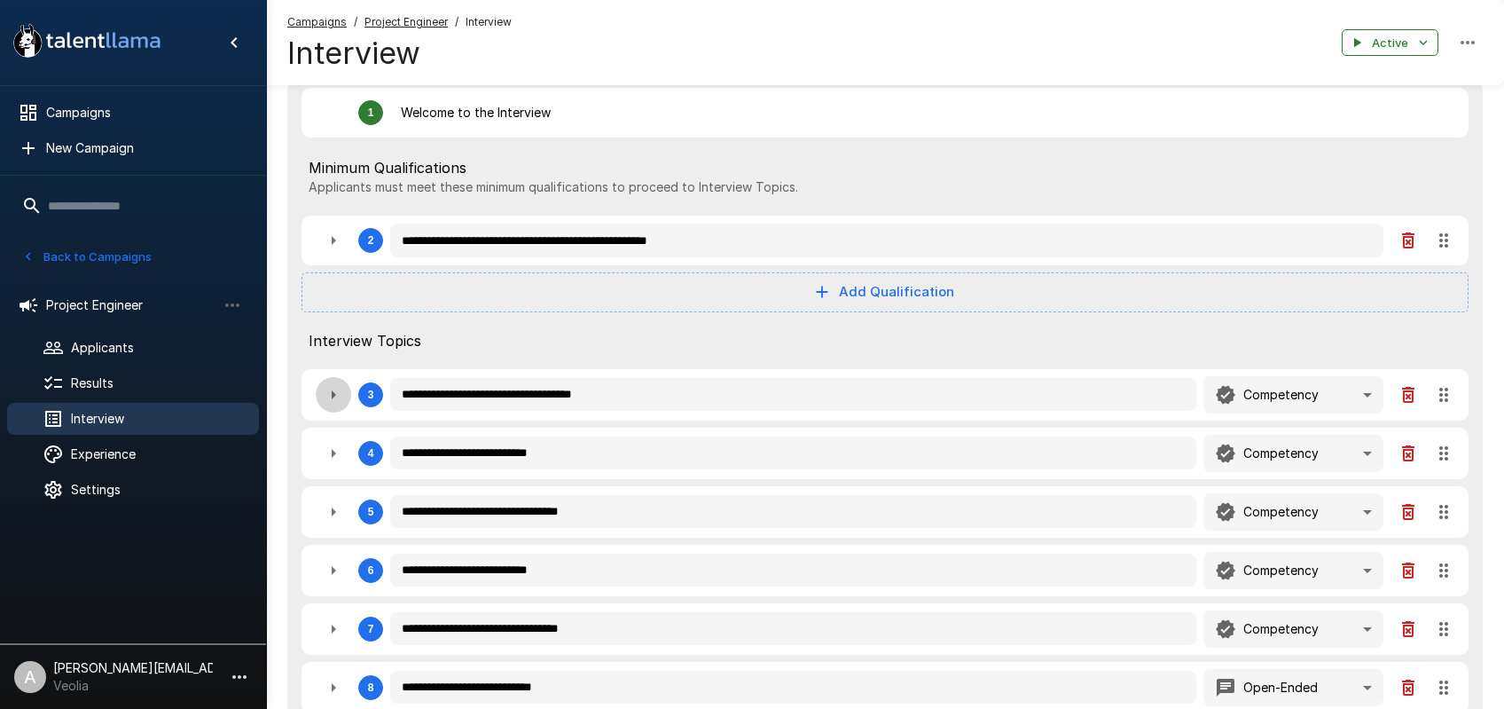
type textarea "*"
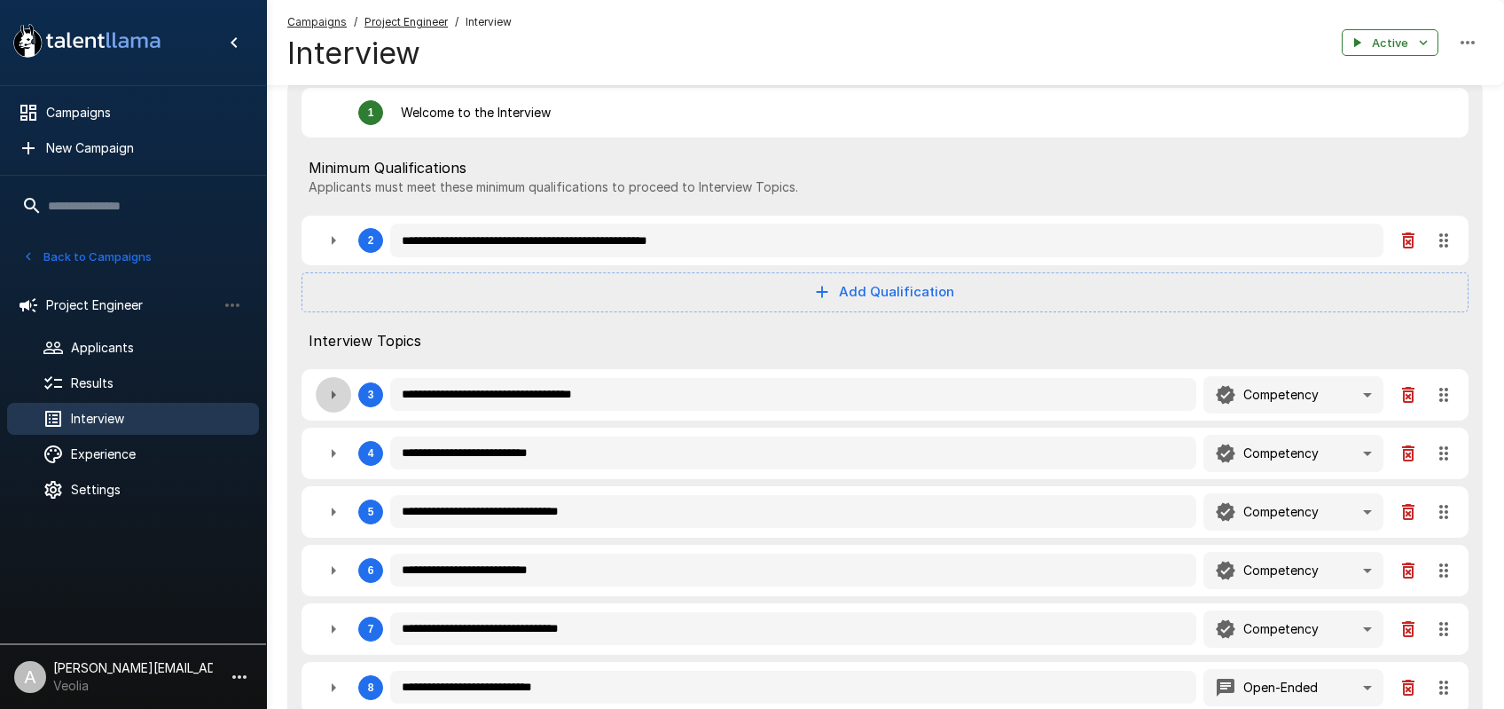
type textarea "*"
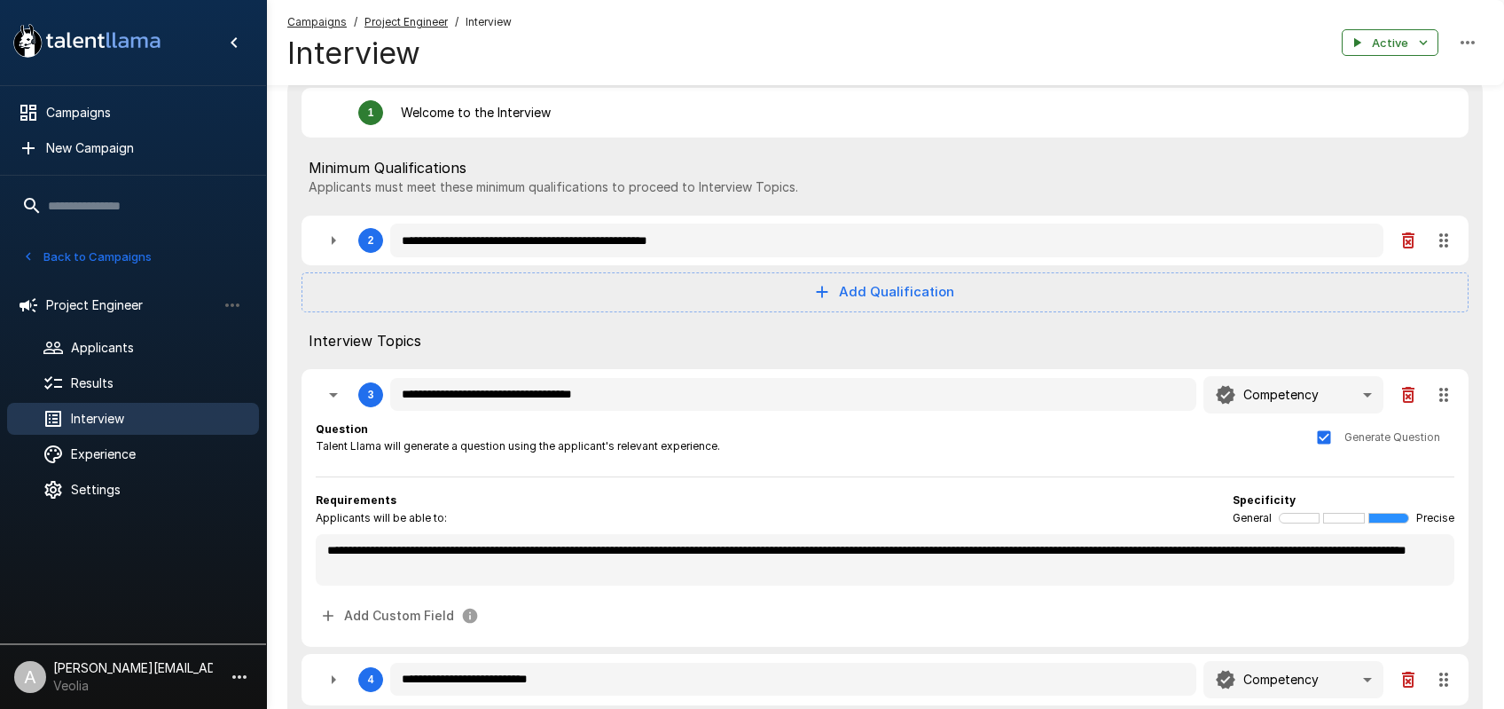
click at [329, 396] on icon "button" at bounding box center [333, 394] width 21 height 21
type textarea "*"
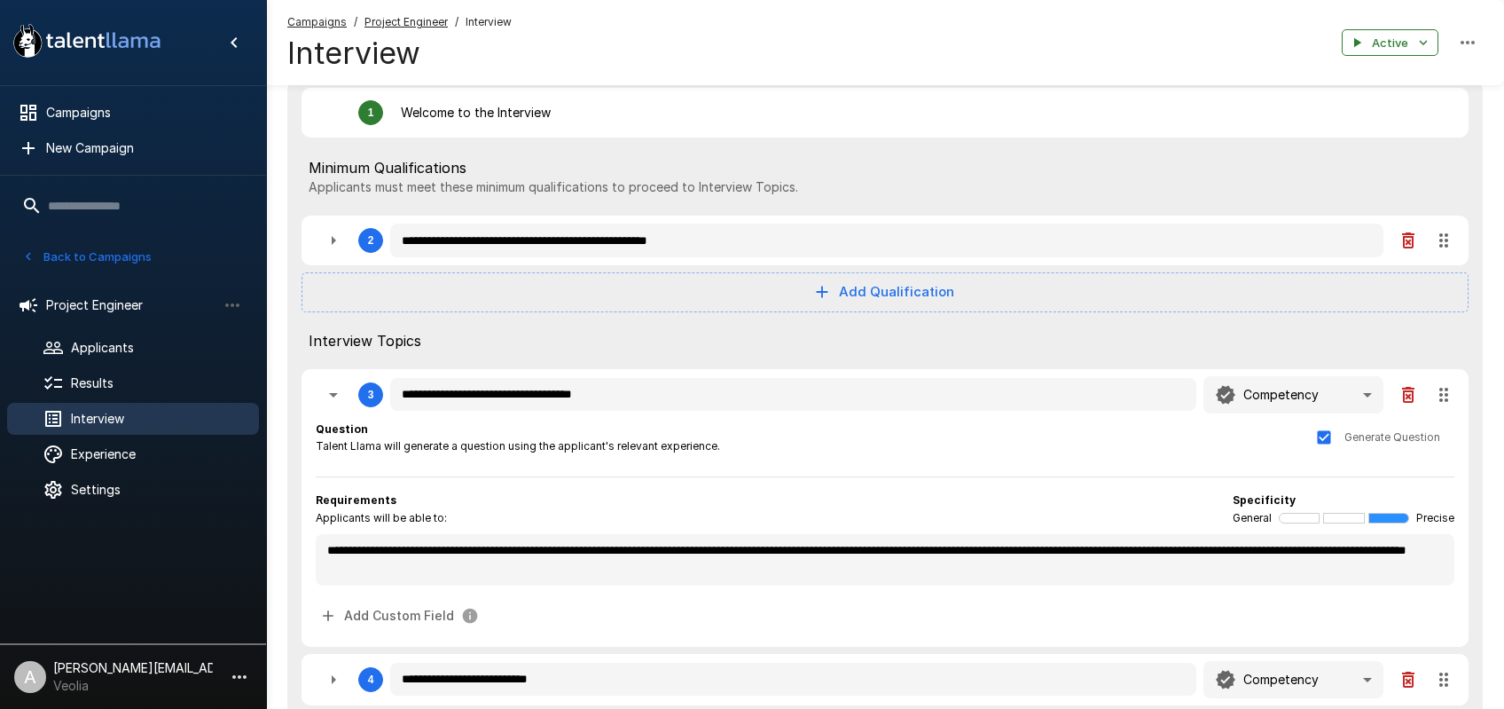
type textarea "*"
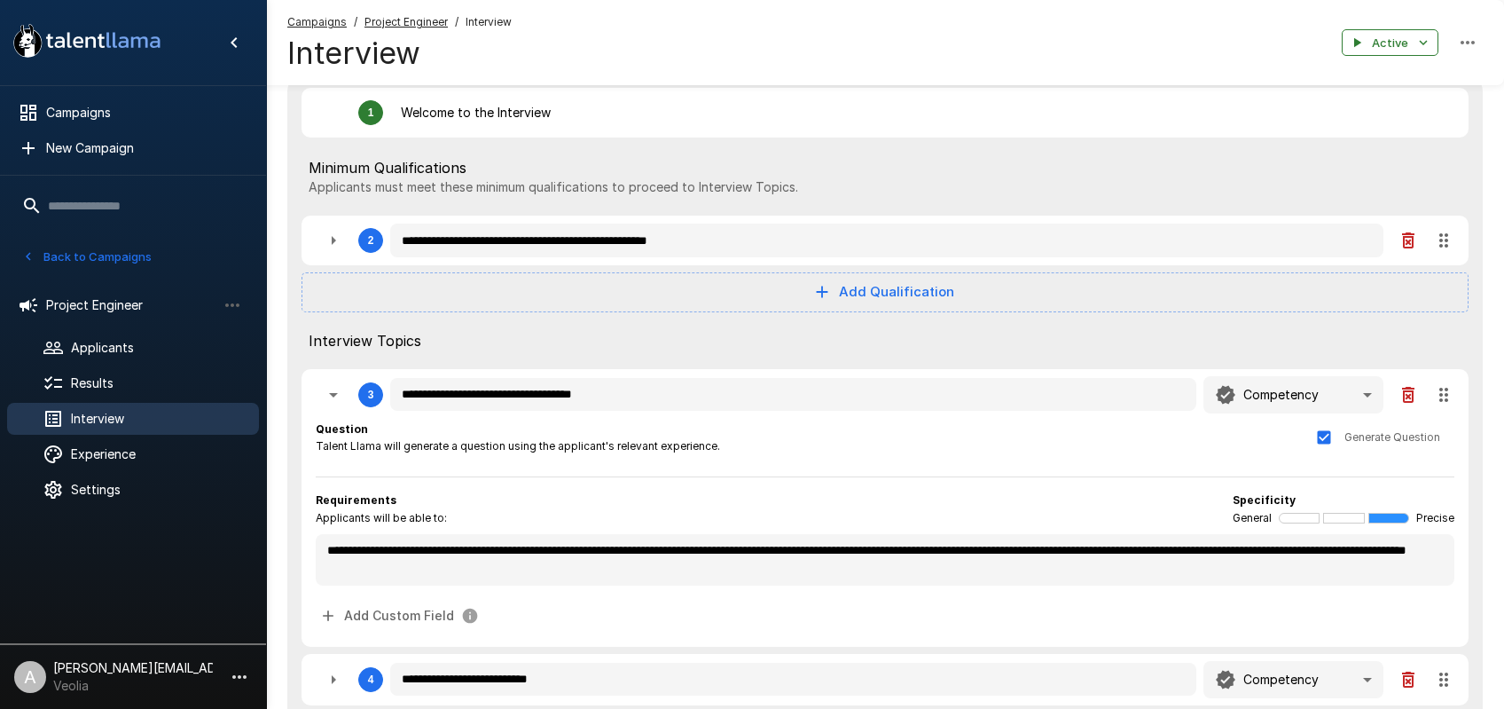
type textarea "*"
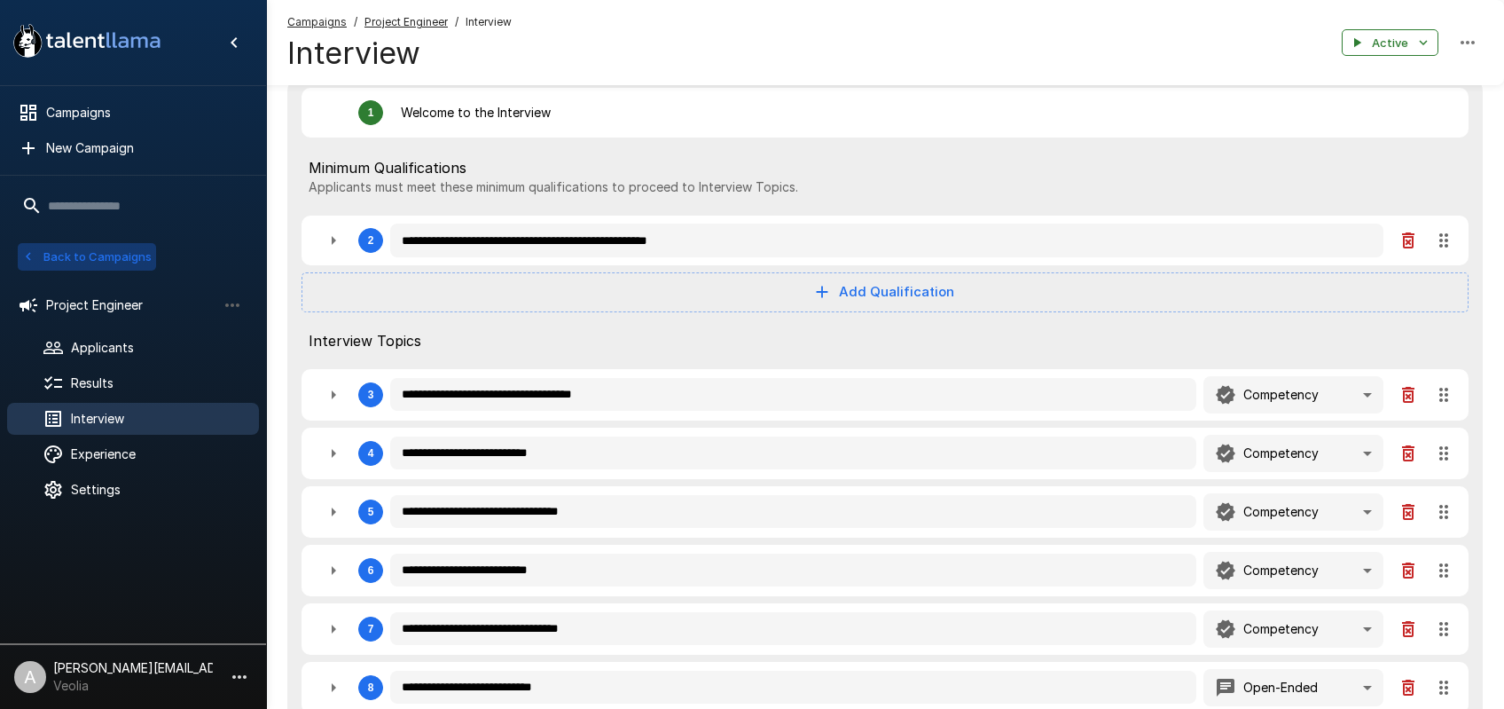
click at [52, 253] on button "Back to Campaigns" at bounding box center [87, 256] width 138 height 27
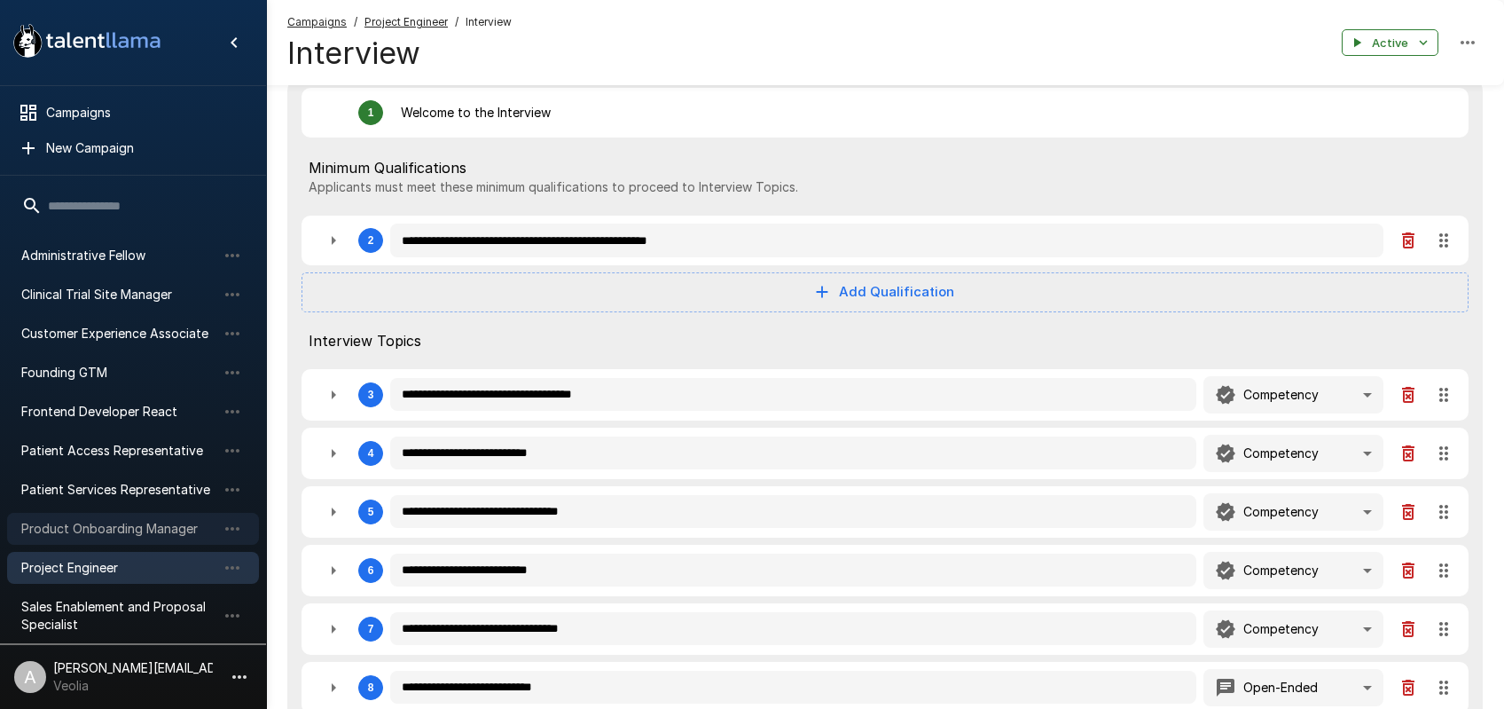
click at [133, 517] on div "Product Onboarding Manager" at bounding box center [133, 529] width 252 height 32
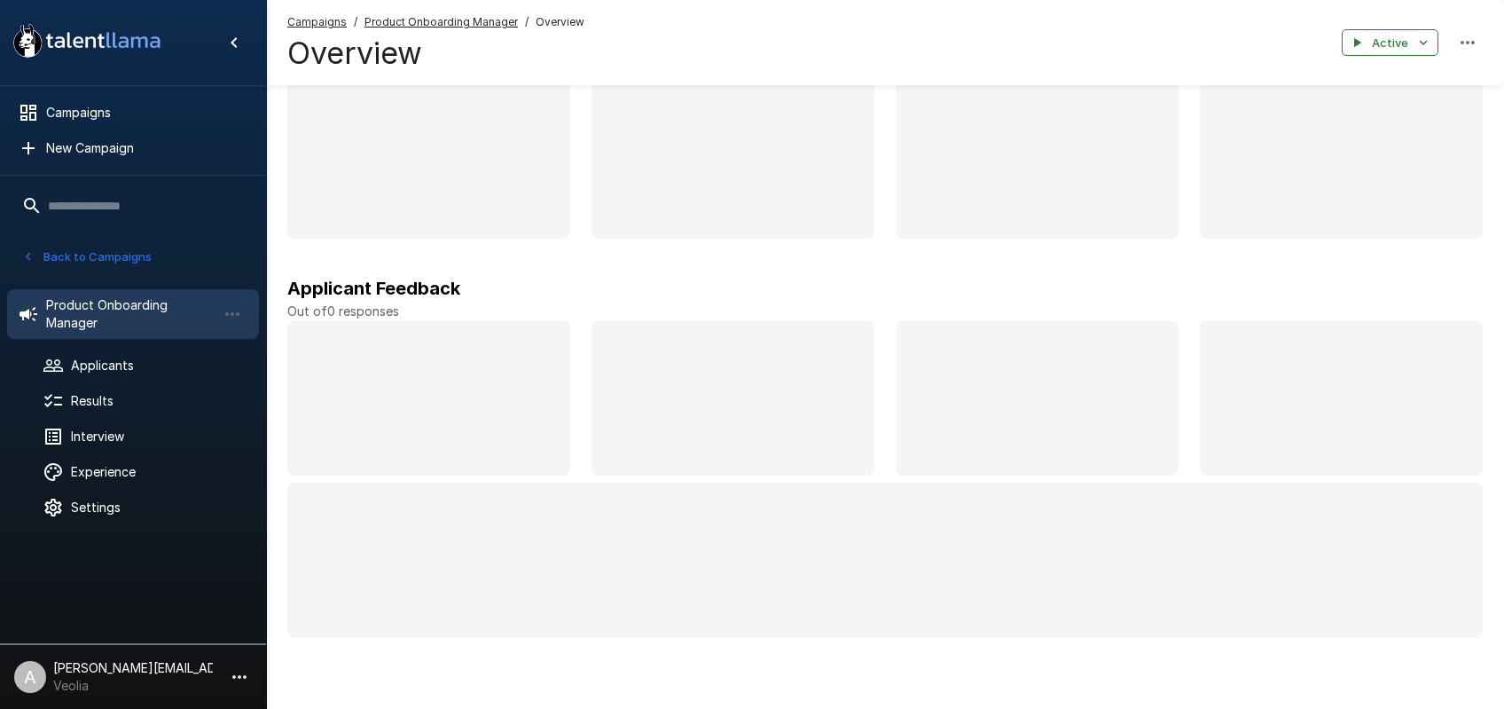
scroll to position [111, 0]
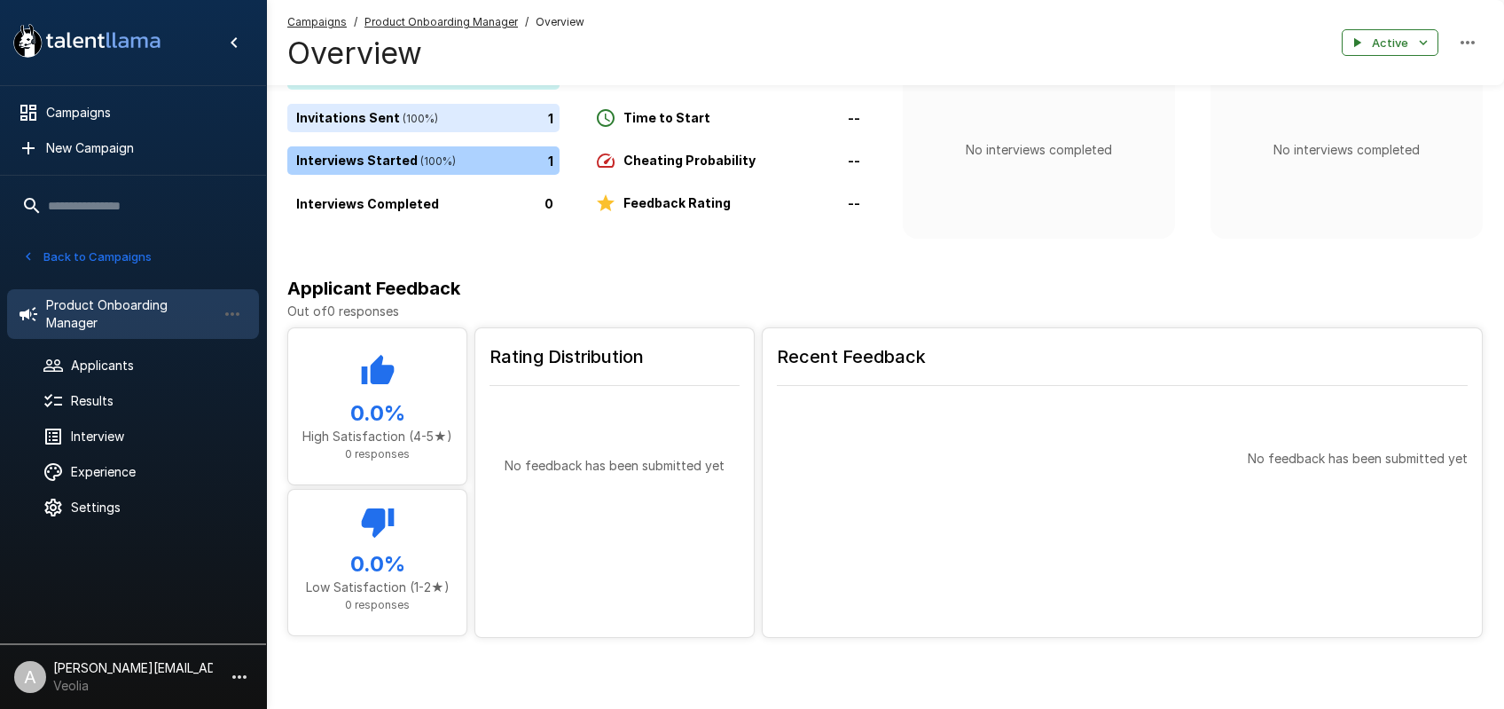
click at [395, 23] on u "Product Onboarding Manager" at bounding box center [440, 21] width 153 height 13
click at [126, 364] on span "Applicants" at bounding box center [158, 365] width 174 height 18
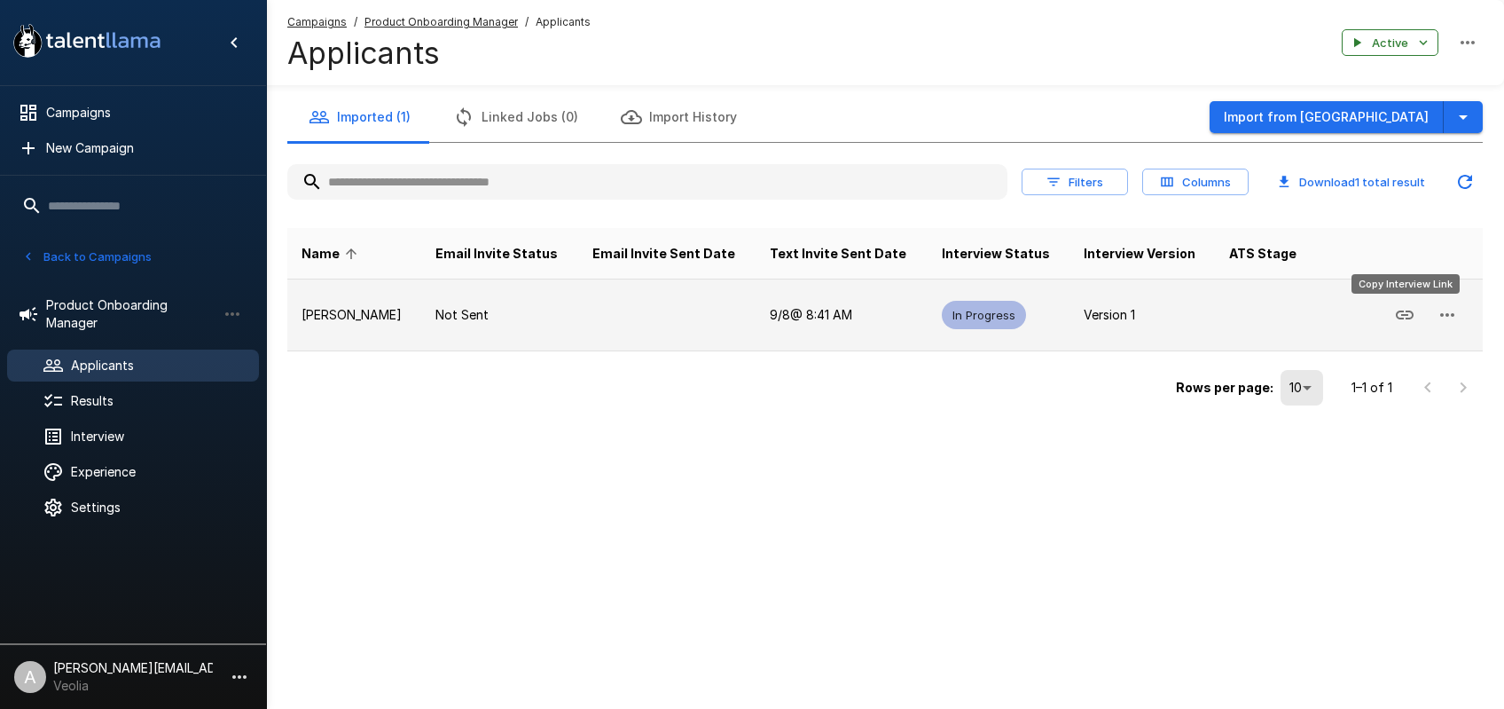
click at [1402, 322] on icon "Copy Interview Link" at bounding box center [1404, 314] width 21 height 21
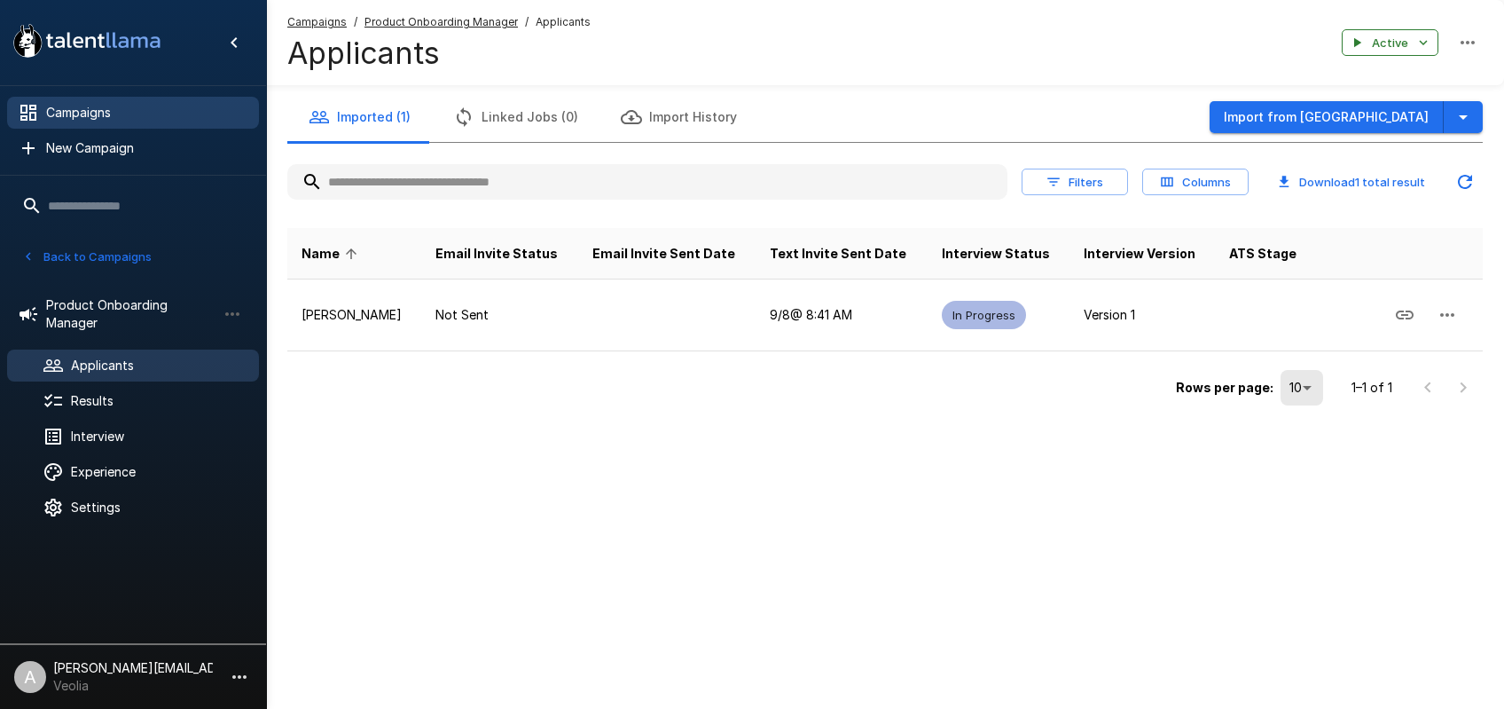
click at [108, 114] on span "Campaigns" at bounding box center [145, 113] width 199 height 18
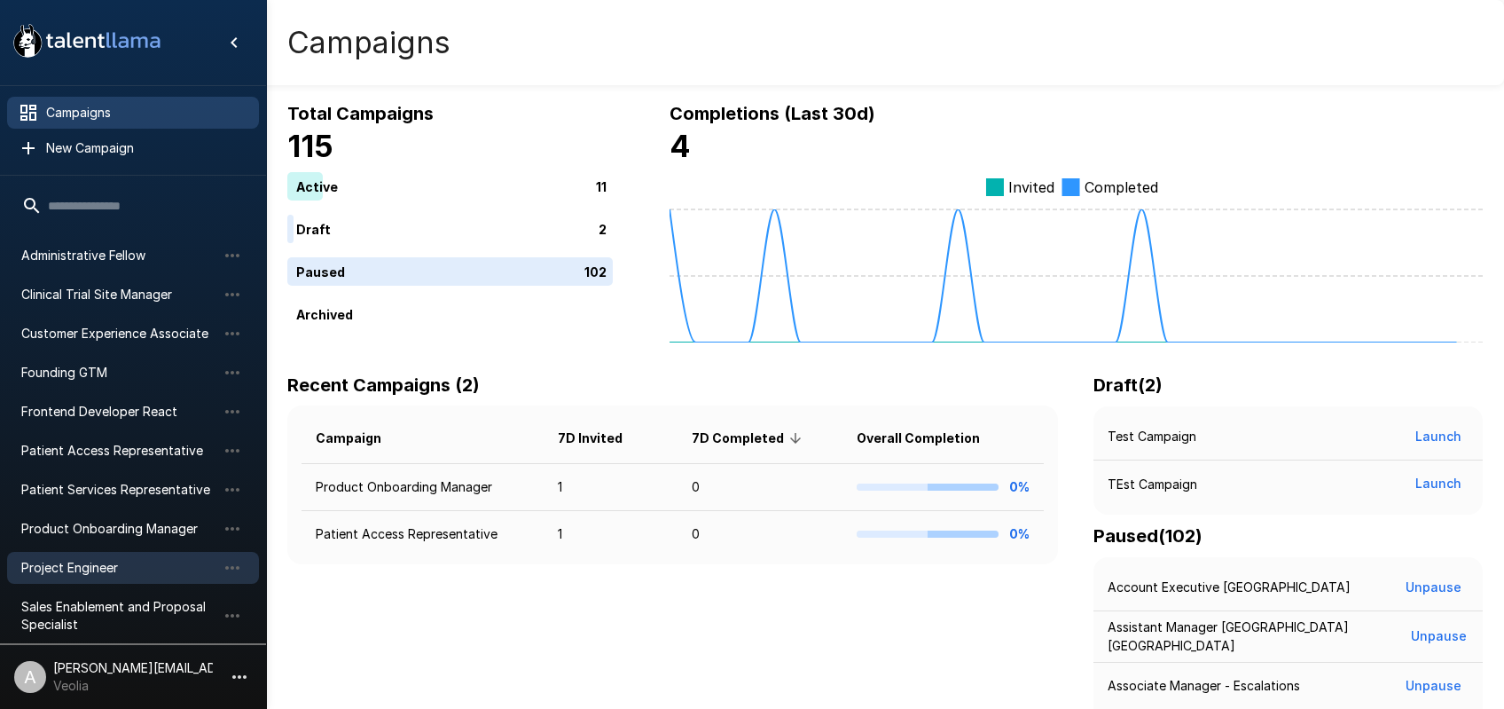
click at [121, 564] on span "Project Engineer" at bounding box center [118, 568] width 195 height 18
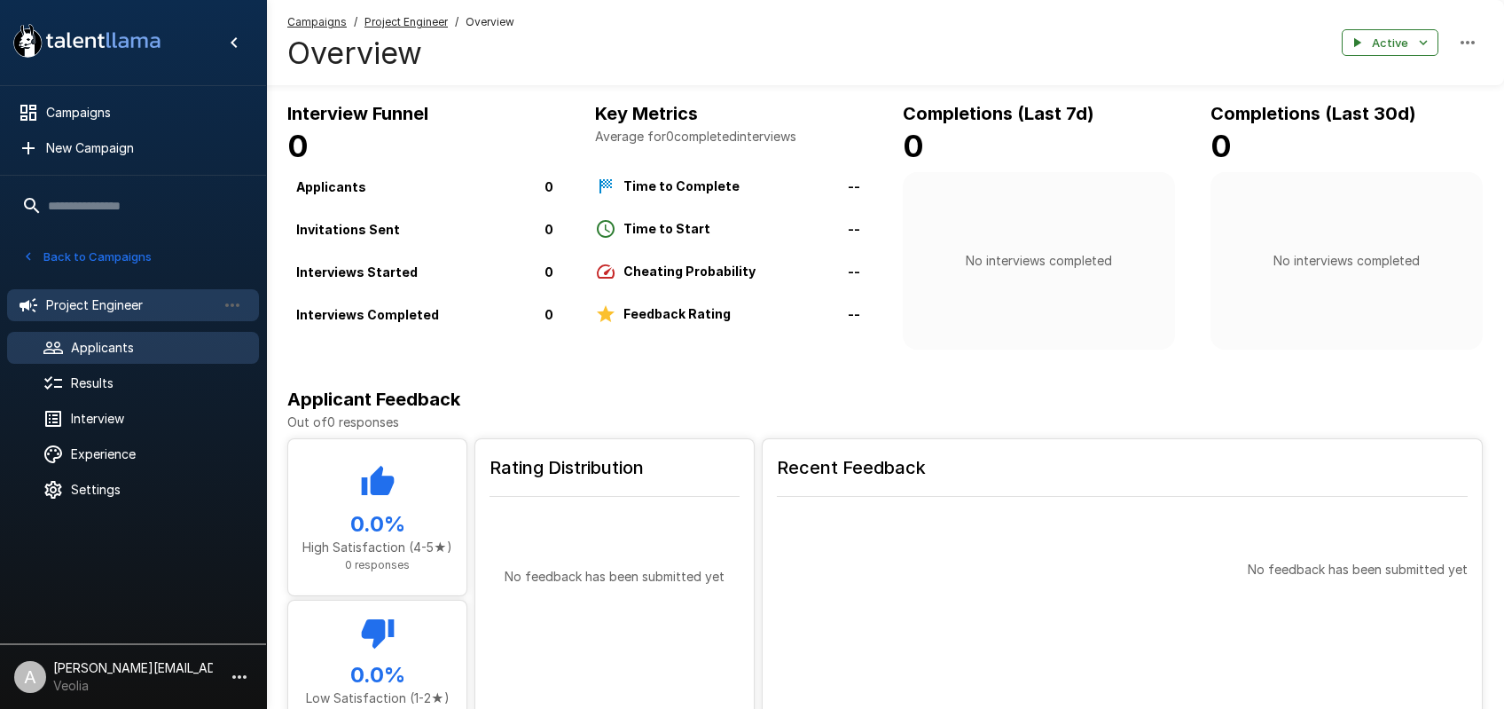
drag, startPoint x: 129, startPoint y: 350, endPoint x: 146, endPoint y: 349, distance: 17.8
click at [129, 350] on span "Applicants" at bounding box center [158, 348] width 174 height 18
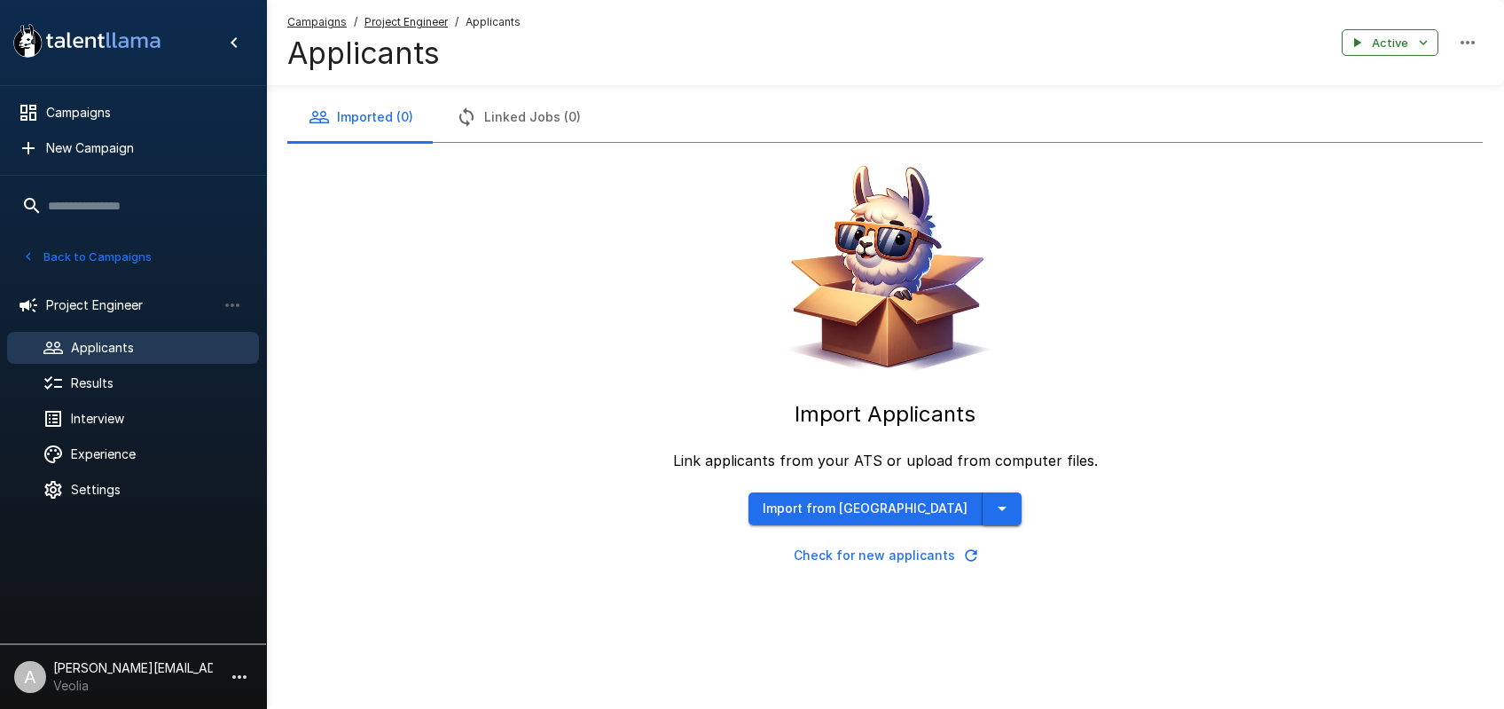
click at [991, 503] on icon "button" at bounding box center [1001, 507] width 21 height 21
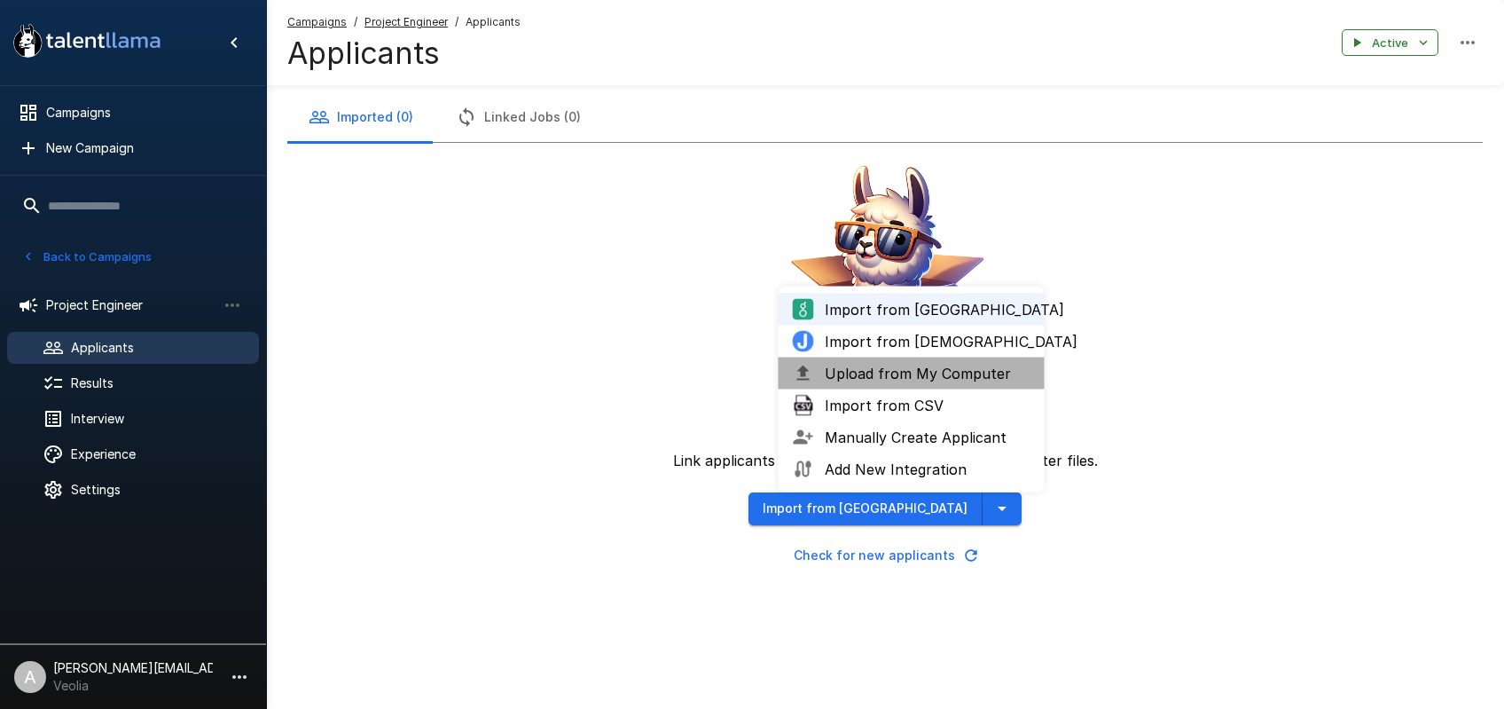
click at [942, 378] on span "Upload from My Computer" at bounding box center [928, 373] width 206 height 21
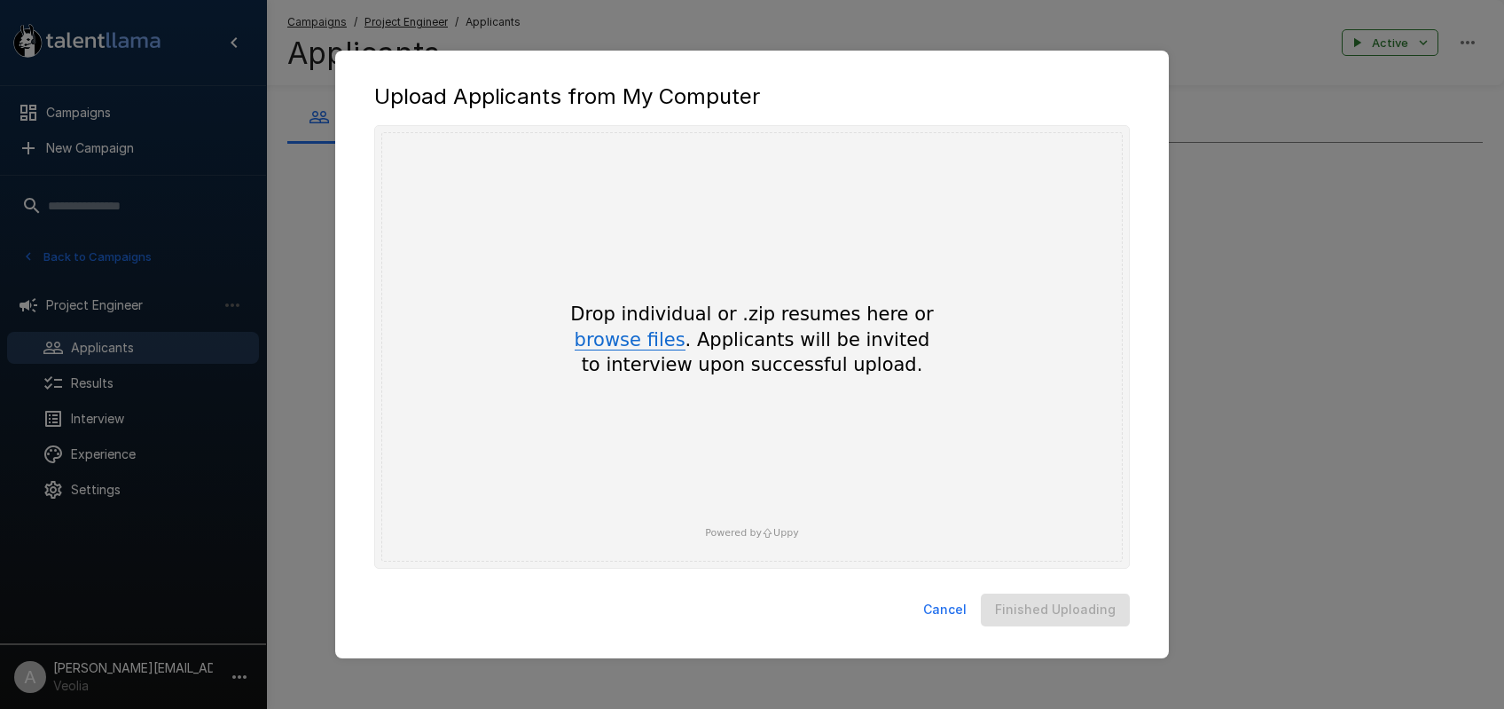
click at [618, 333] on button "browse files" at bounding box center [630, 341] width 111 height 20
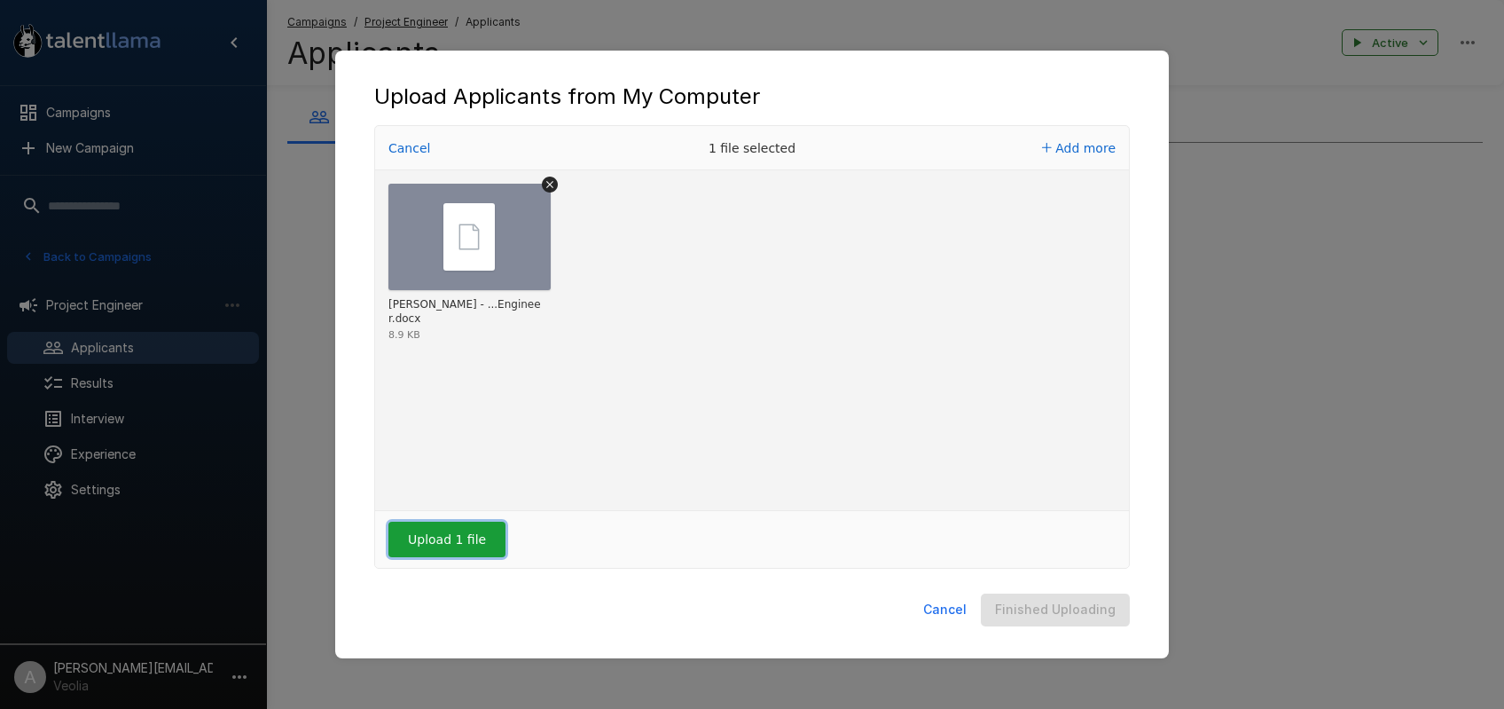
click at [425, 548] on button "Upload 1 file" at bounding box center [446, 538] width 117 height 35
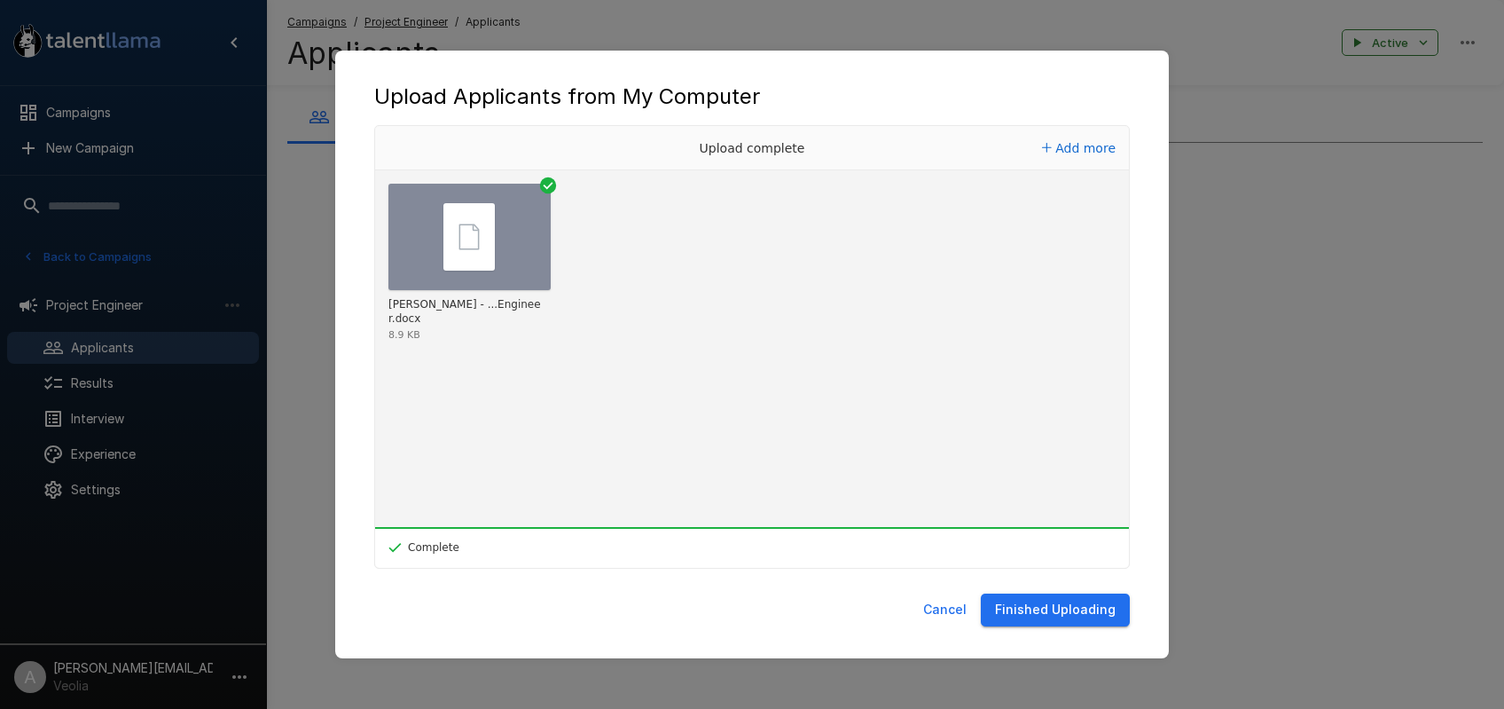
click at [1043, 619] on button "Finished Uploading" at bounding box center [1055, 609] width 149 height 33
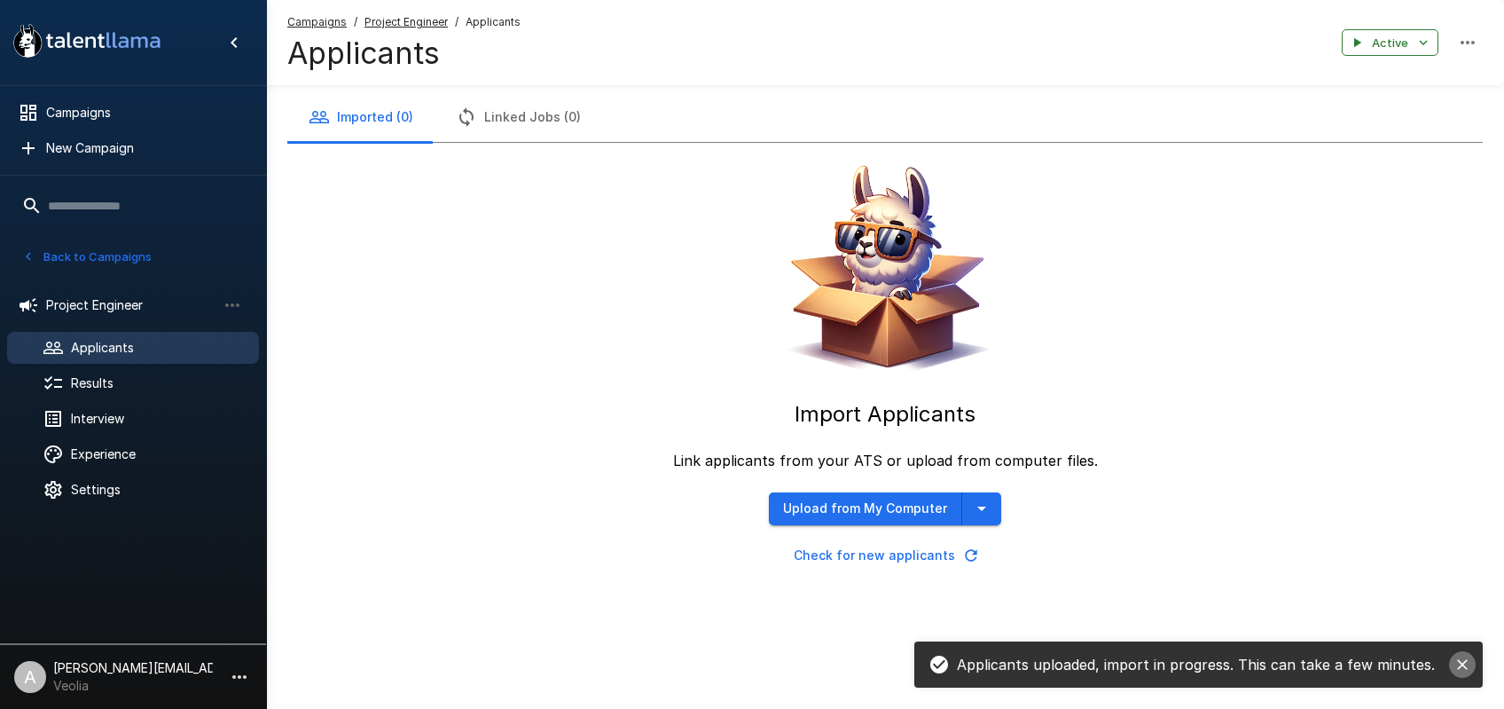
click at [1466, 666] on icon "close" at bounding box center [1462, 664] width 18 height 18
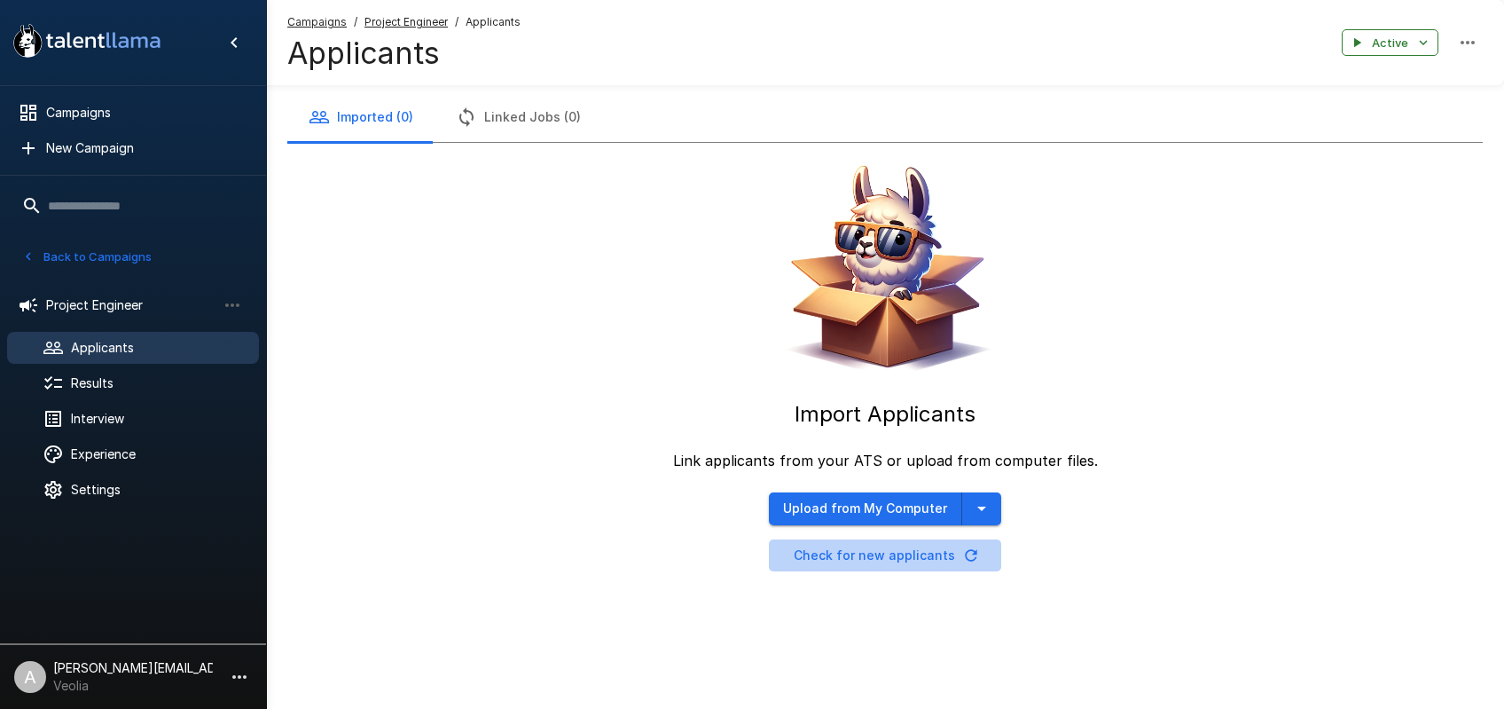
click at [937, 554] on button "Check for new applicants" at bounding box center [885, 555] width 232 height 33
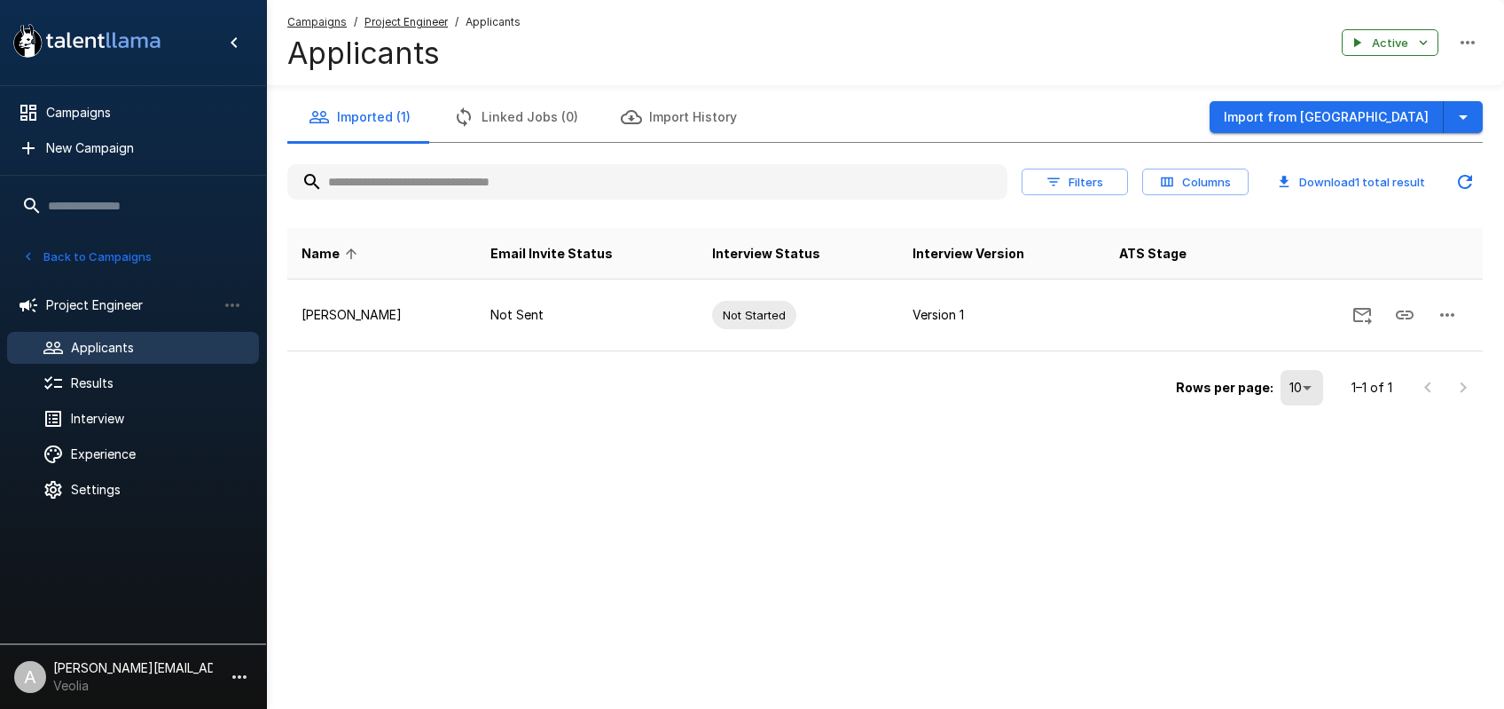
click at [946, 559] on div ".st0{fill:#FFFFFF;} .st1{fill:#76a4ed;} Campaigns New Campaign Active 11 Admini…" at bounding box center [752, 354] width 1504 height 709
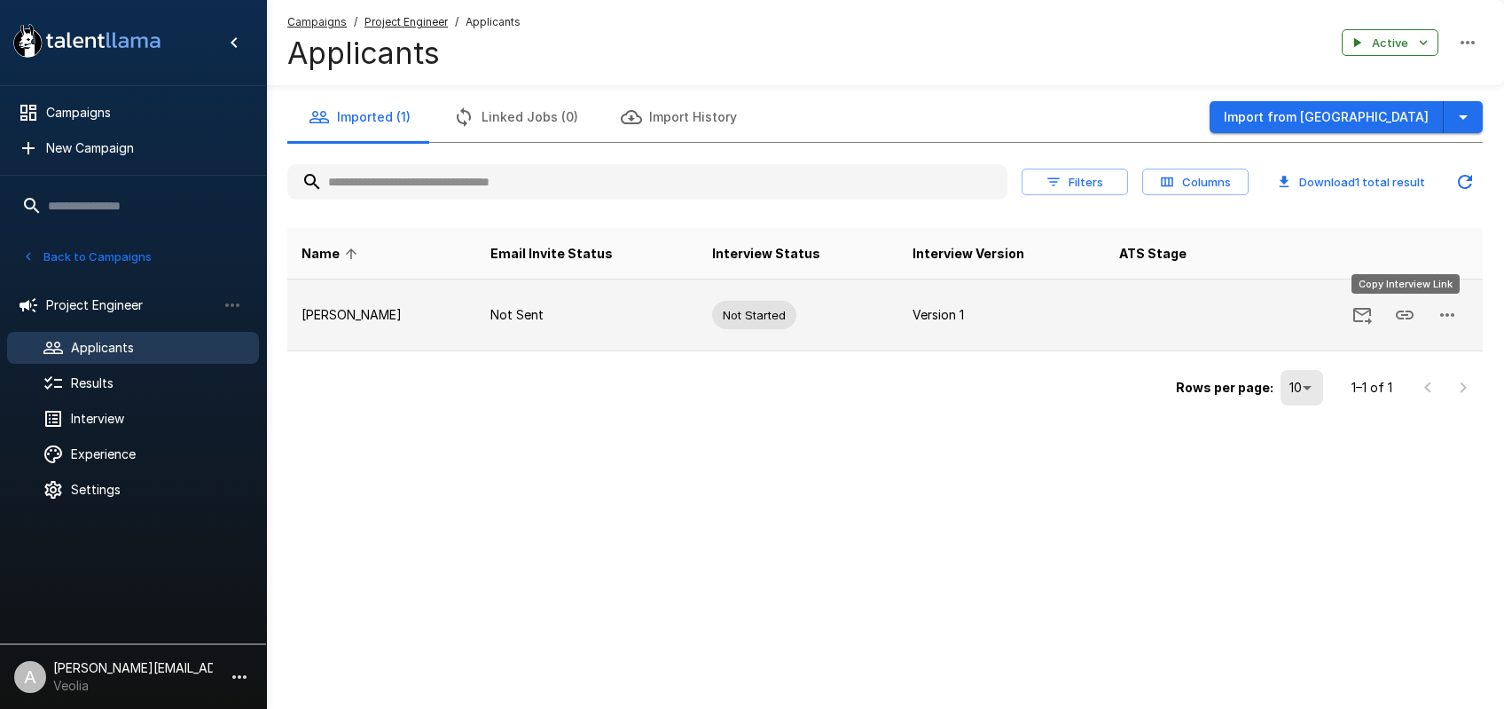
click at [1390, 317] on button "Copy Interview Link" at bounding box center [1404, 315] width 43 height 43
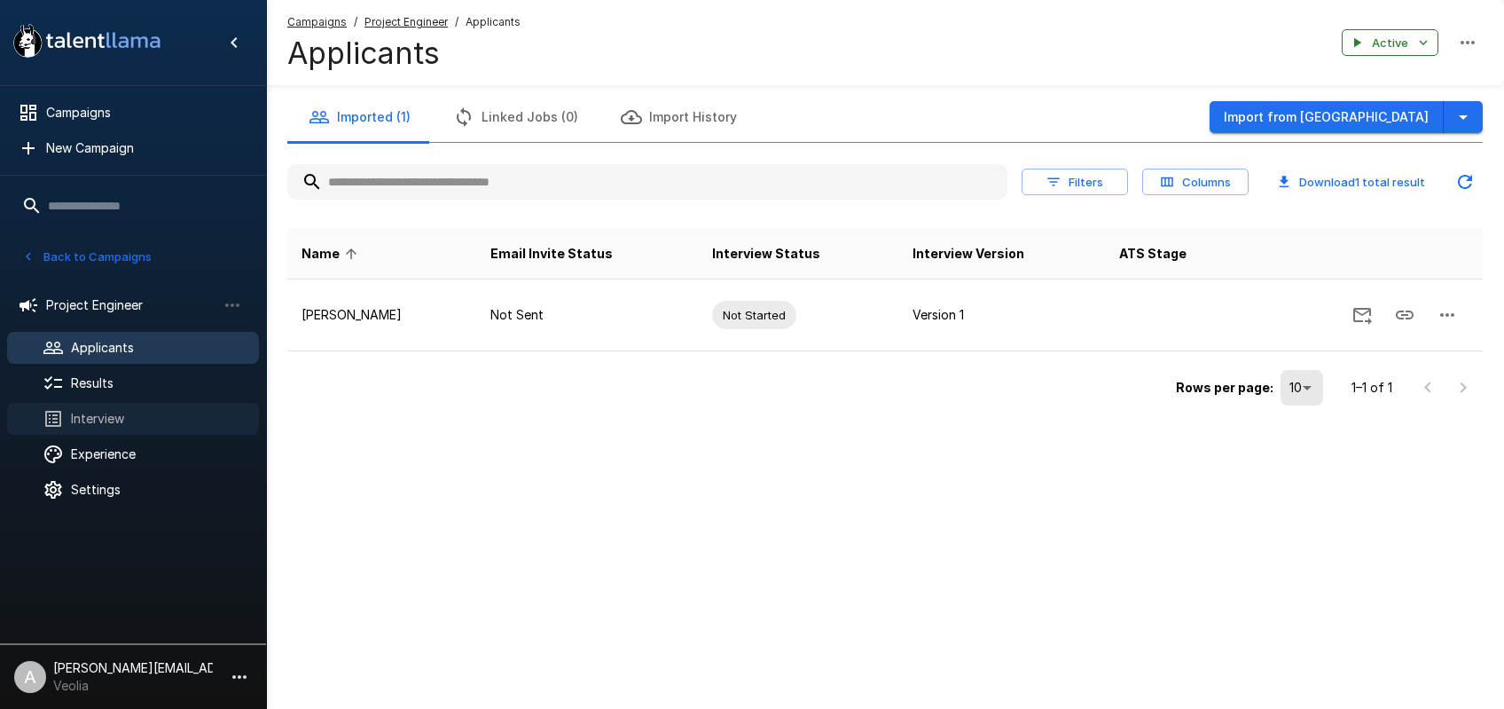
click at [108, 409] on div "Interview" at bounding box center [133, 419] width 252 height 32
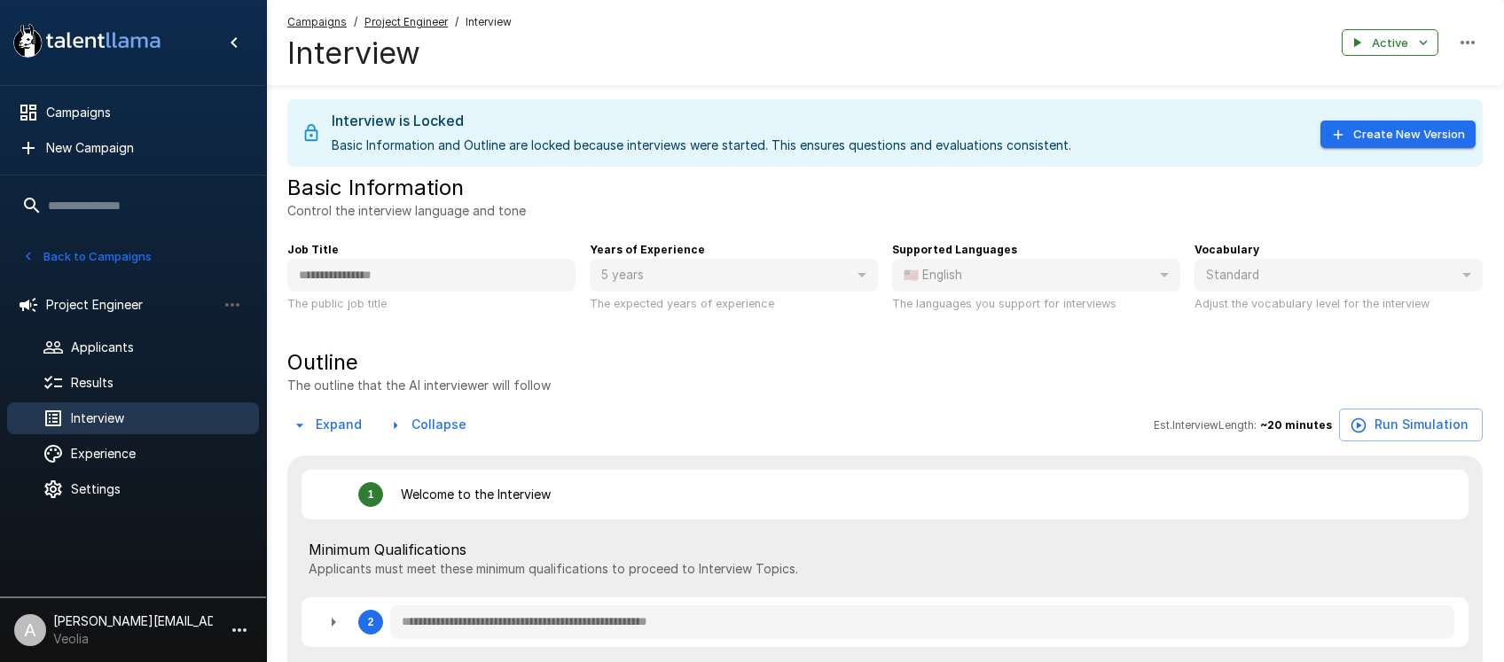
type textarea "*"
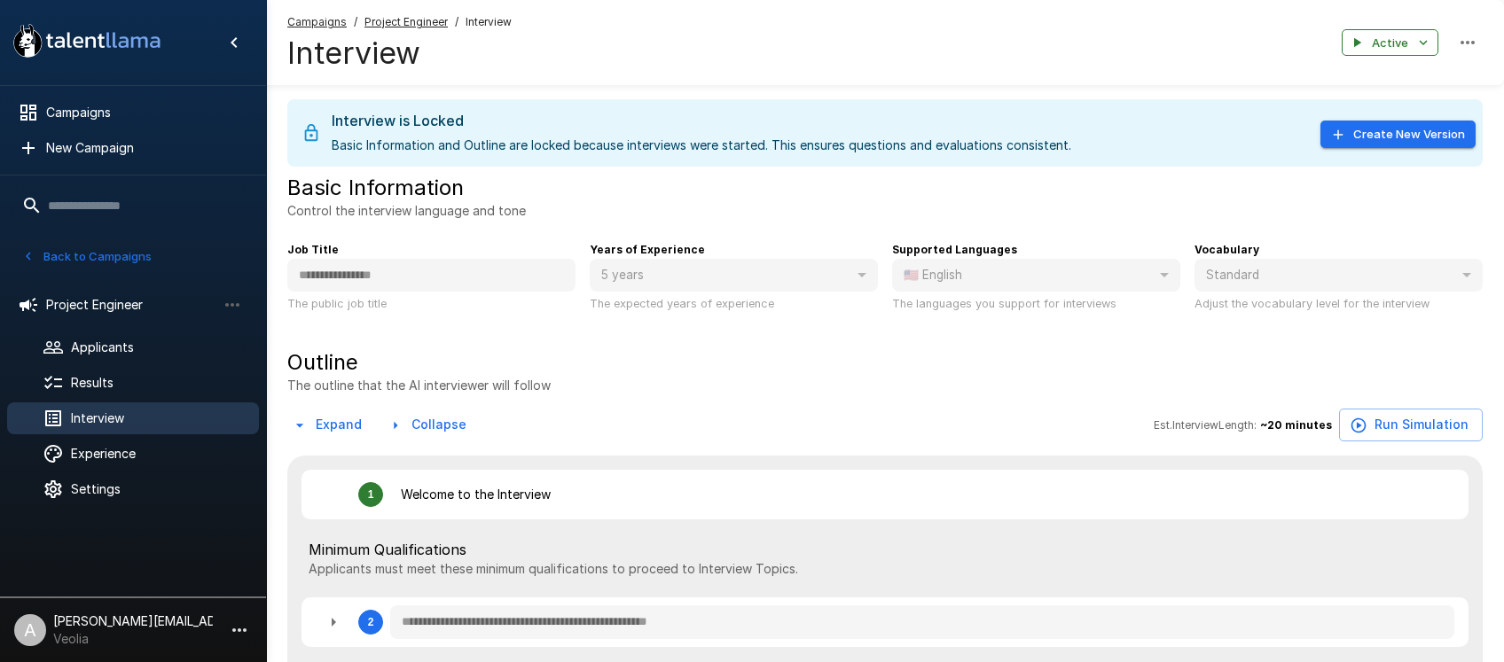
type textarea "*"
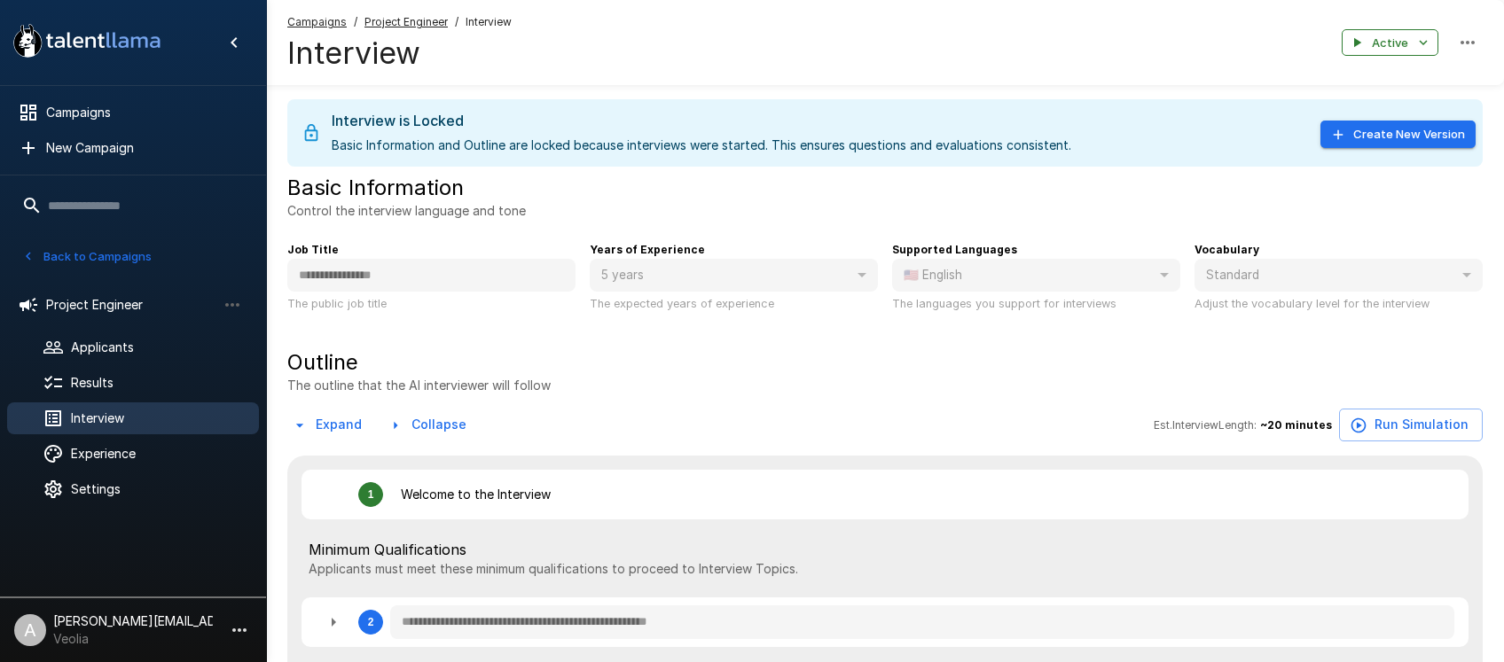
type textarea "*"
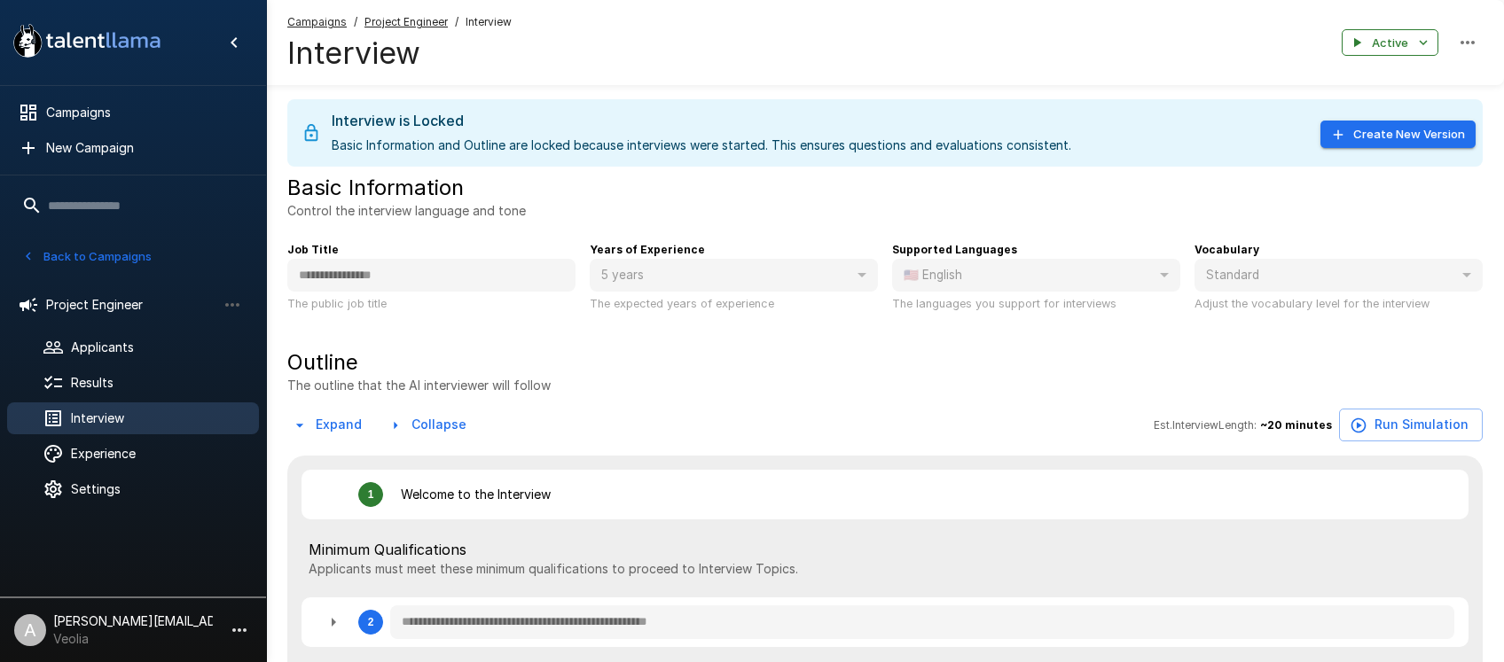
type textarea "*"
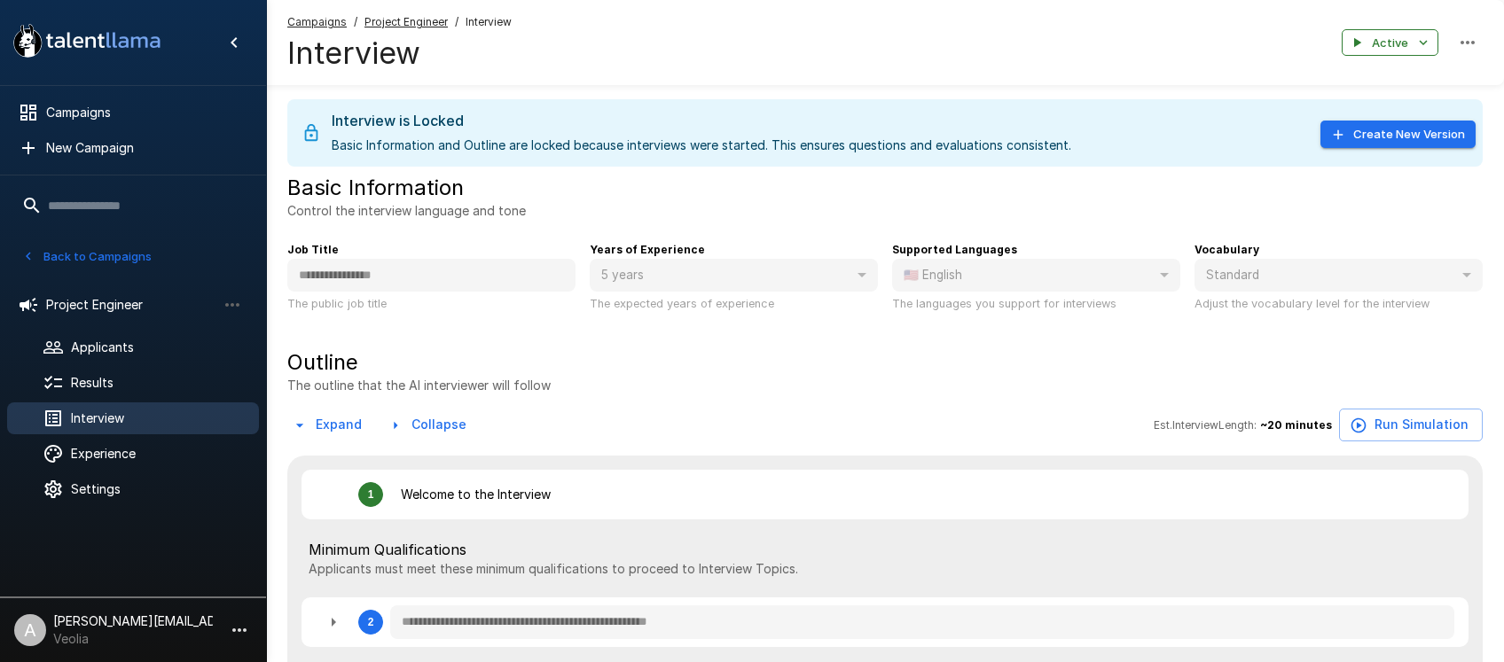
type textarea "*"
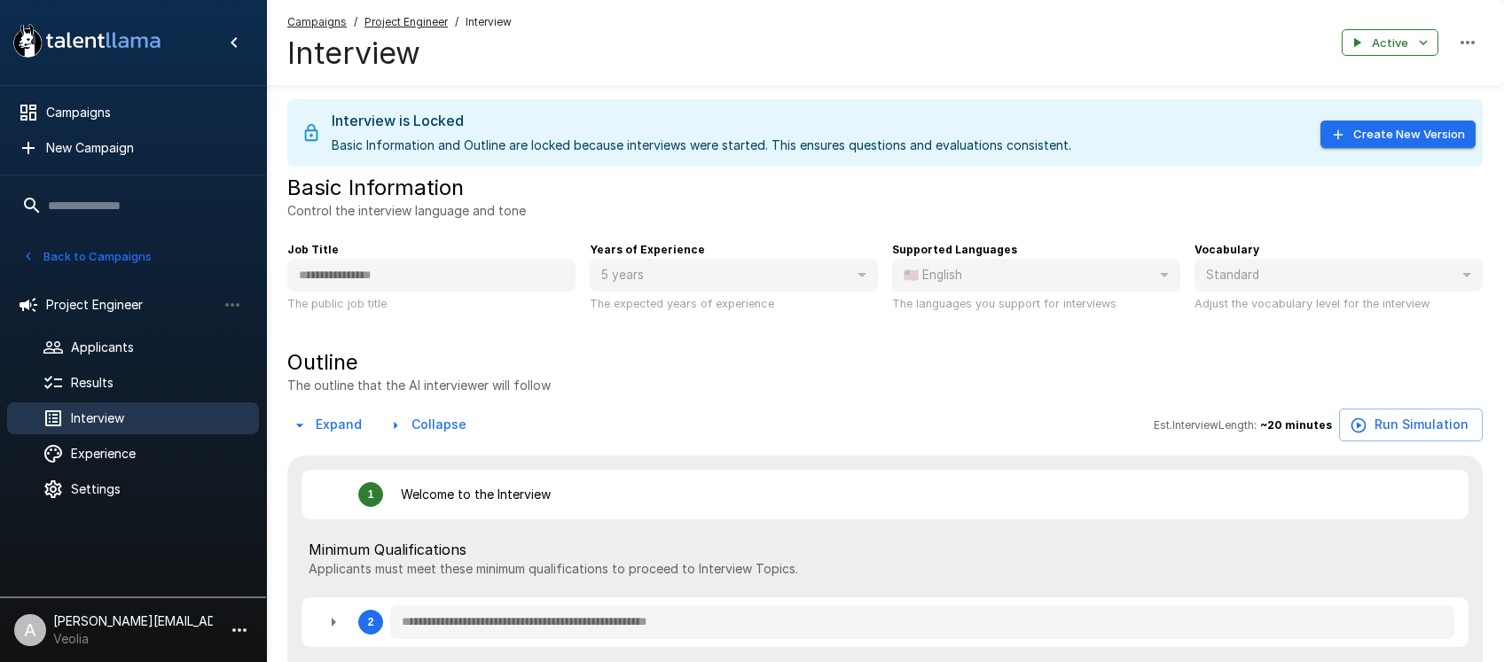
type textarea "*"
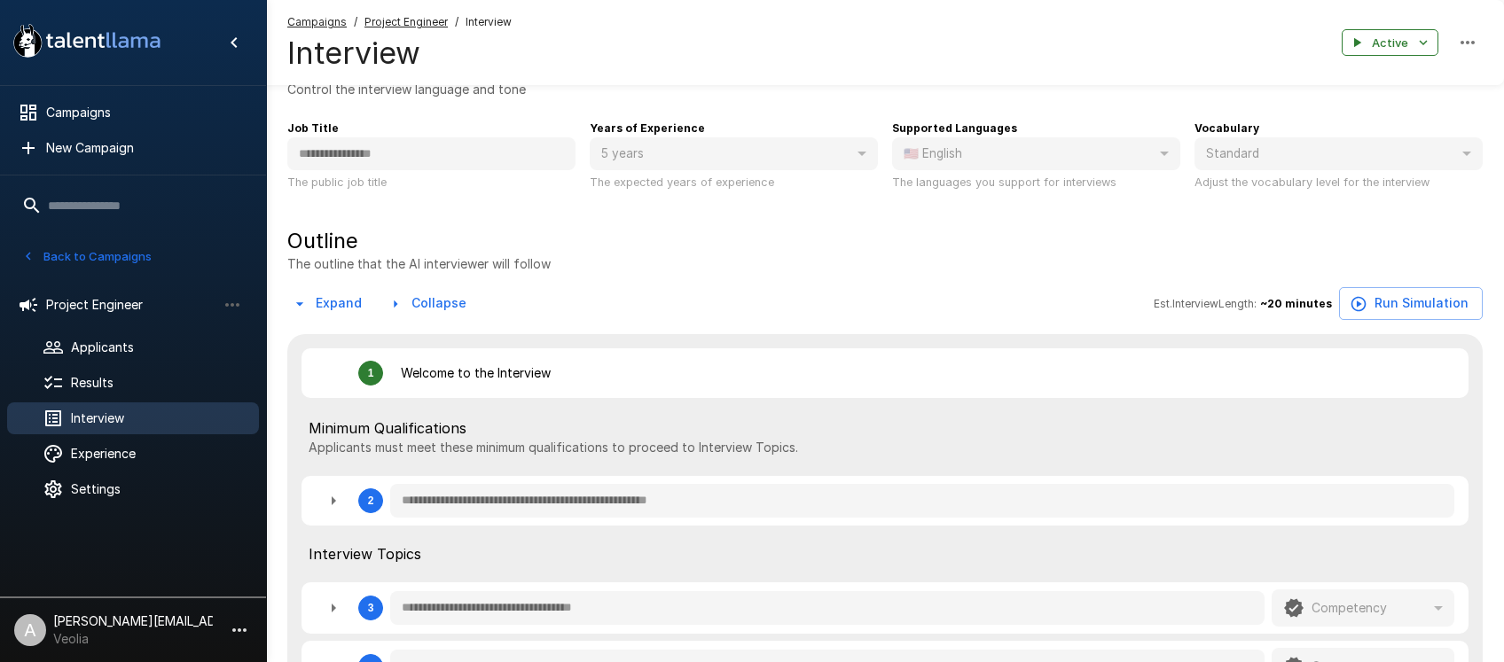
scroll to position [129, 0]
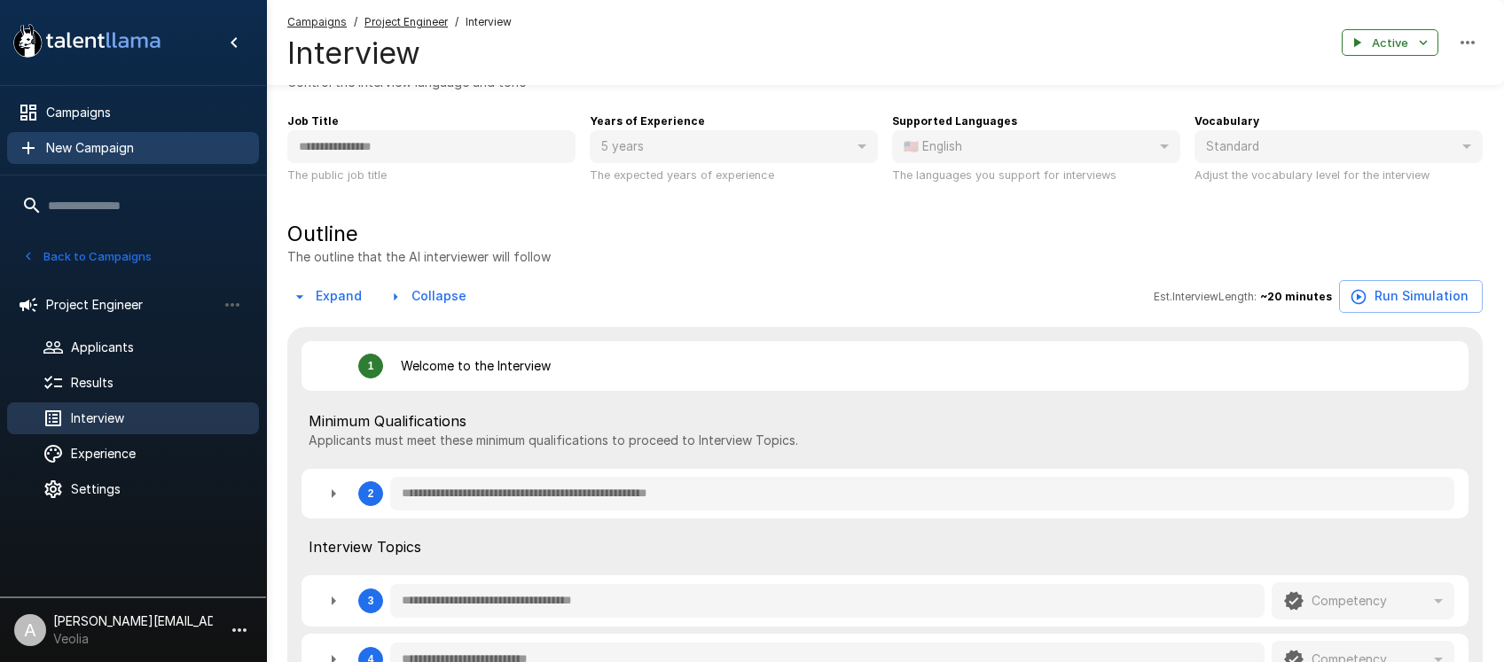
click at [139, 149] on span "New Campaign" at bounding box center [145, 148] width 199 height 18
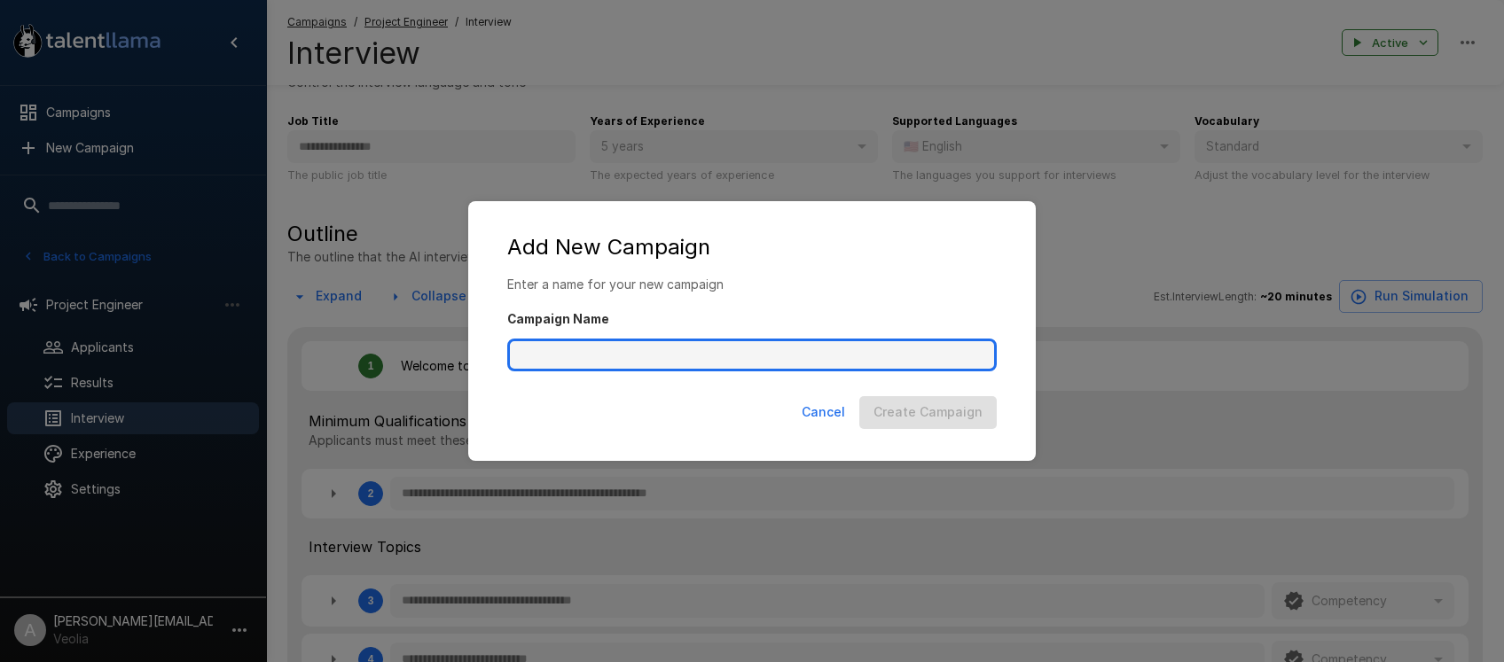
click at [673, 359] on input "Campaign Name" at bounding box center [751, 356] width 489 height 34
type input "**********"
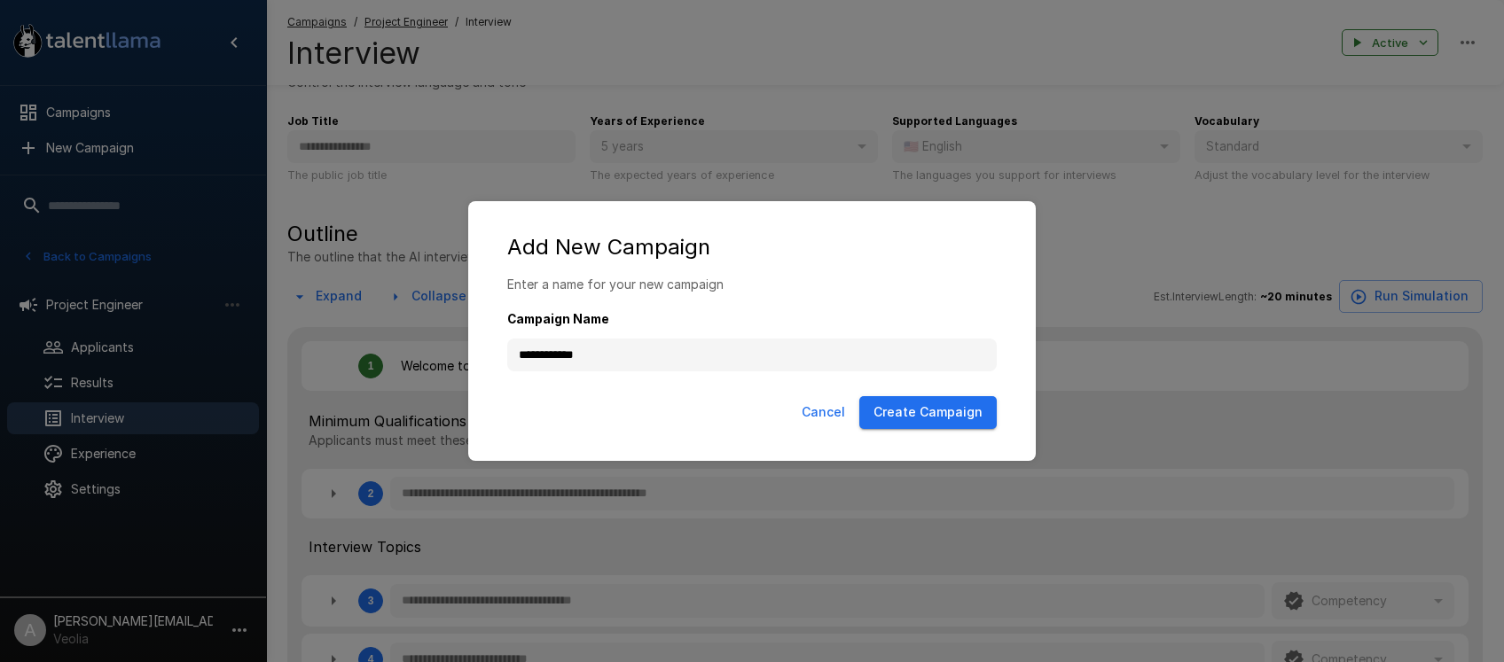
click at [958, 416] on button "Create Campaign" at bounding box center [927, 412] width 137 height 33
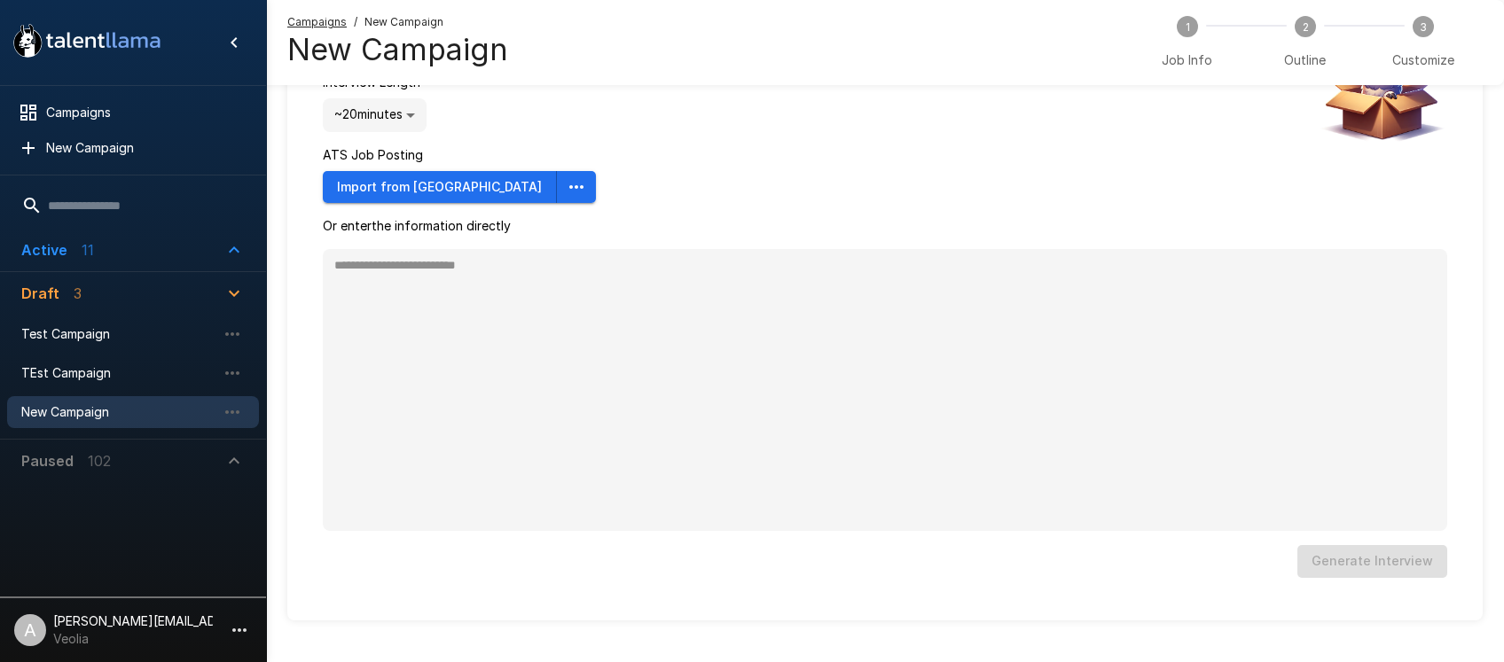
scroll to position [55, 0]
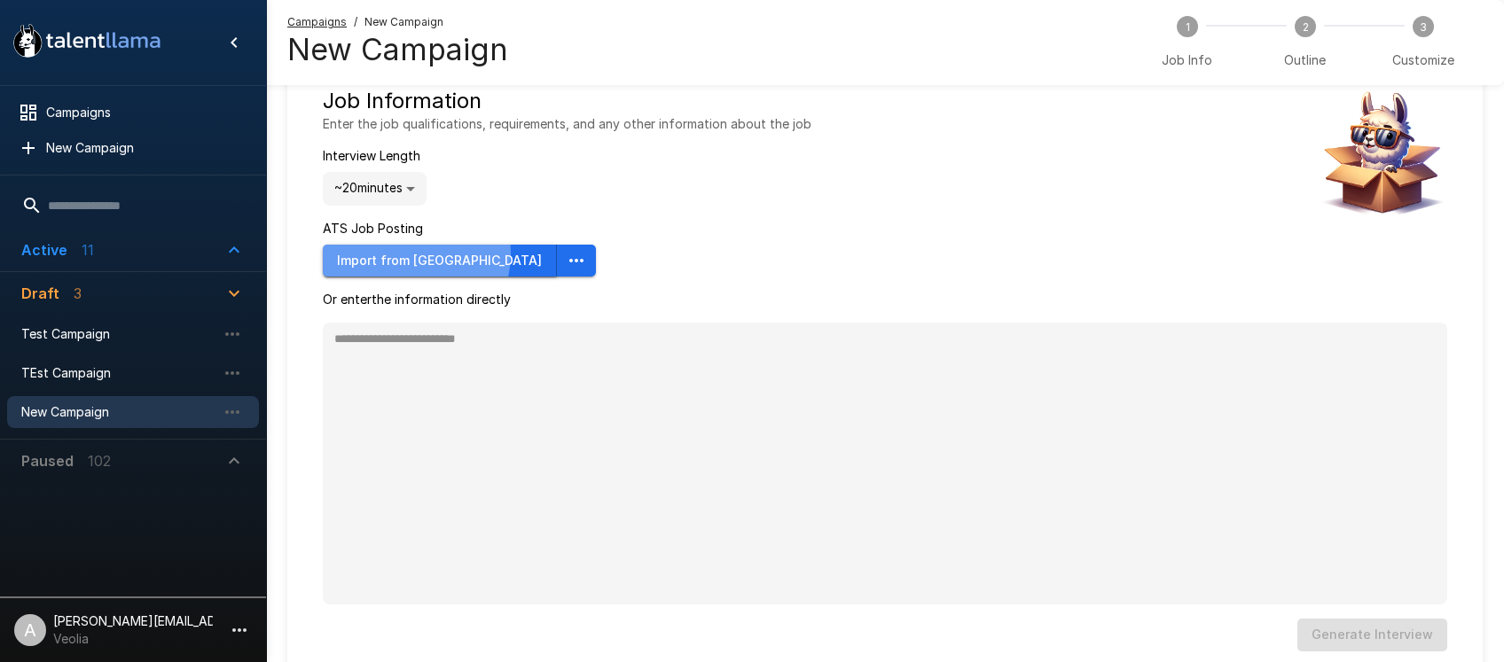
click at [415, 254] on button "Import from Ashby" at bounding box center [440, 261] width 234 height 33
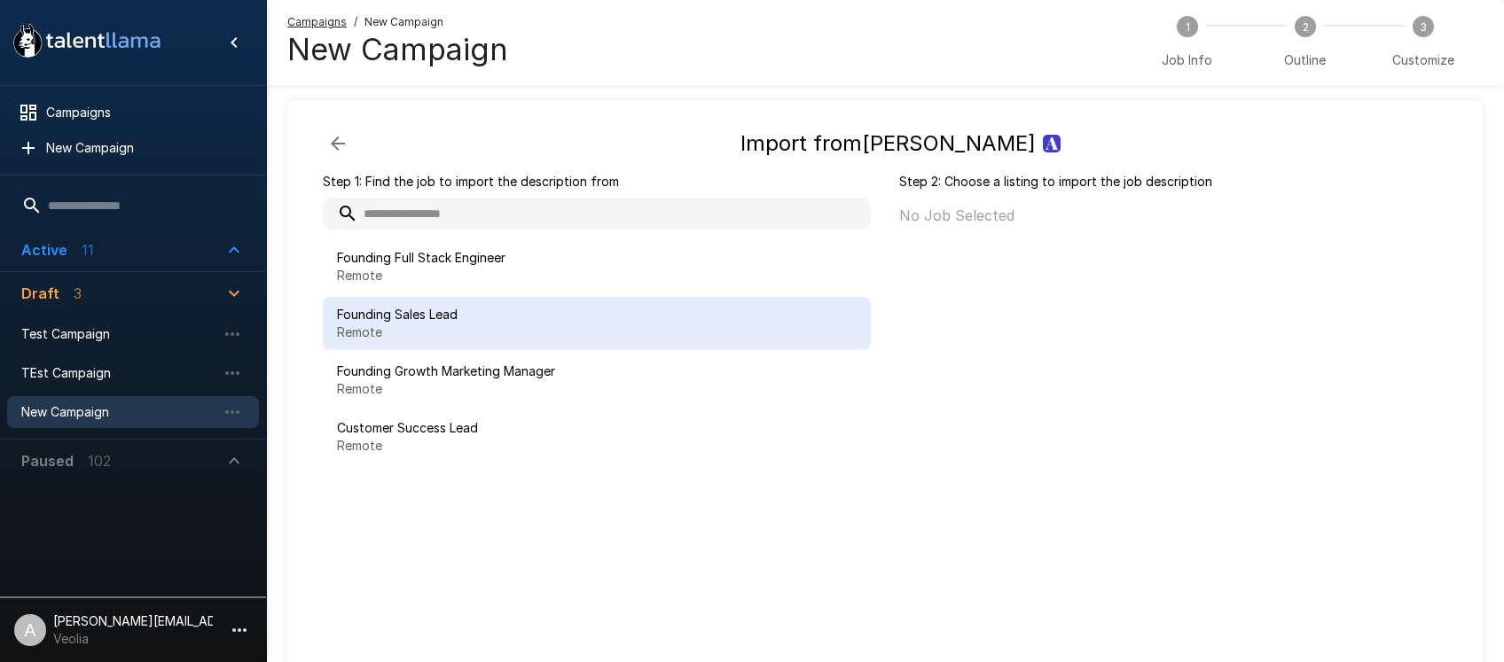
scroll to position [10, 0]
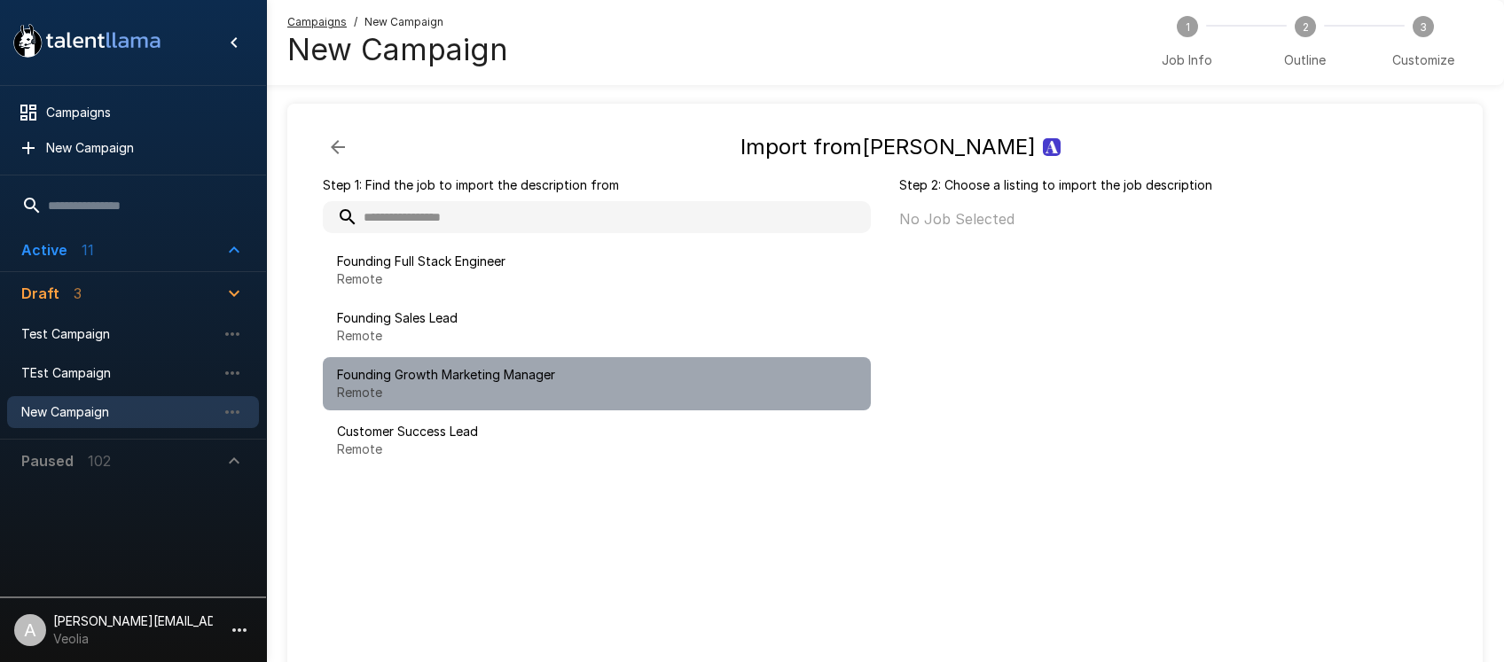
click at [582, 395] on p "Remote" at bounding box center [597, 393] width 520 height 18
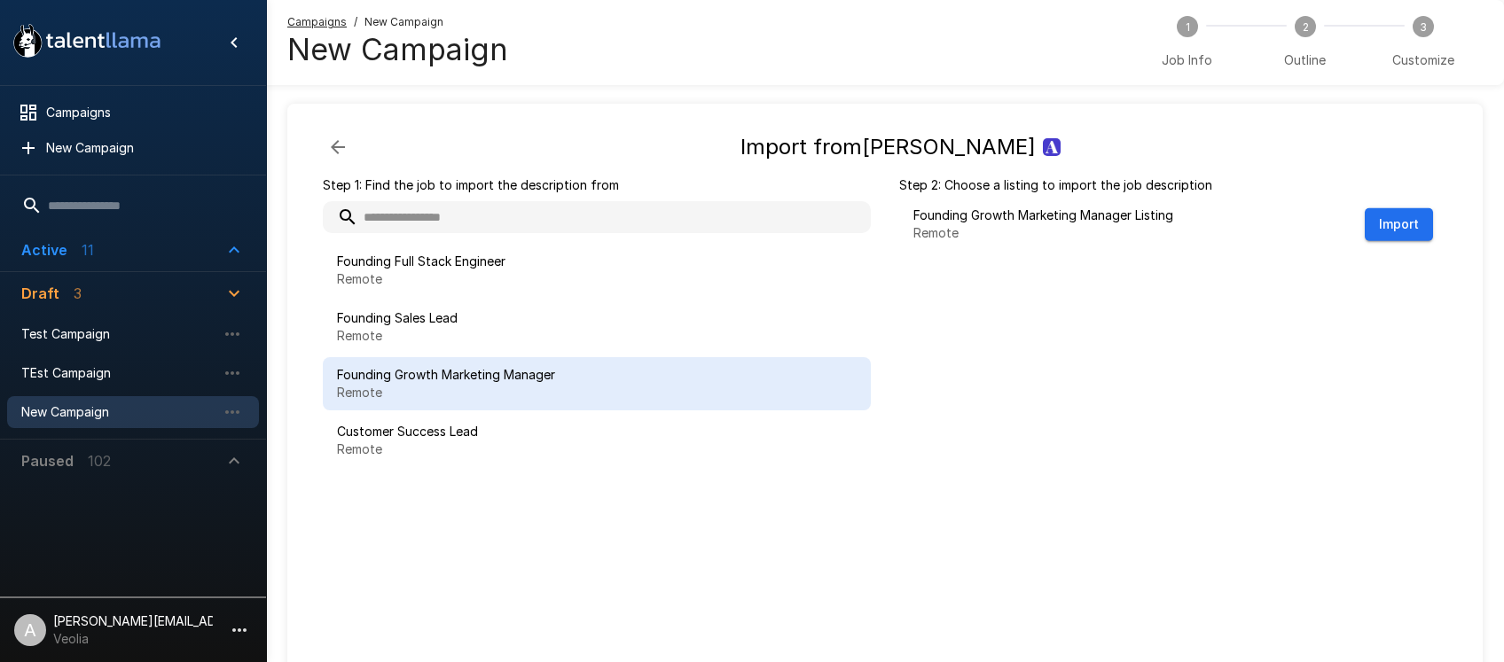
click at [98, 254] on span "Active 11" at bounding box center [122, 249] width 202 height 21
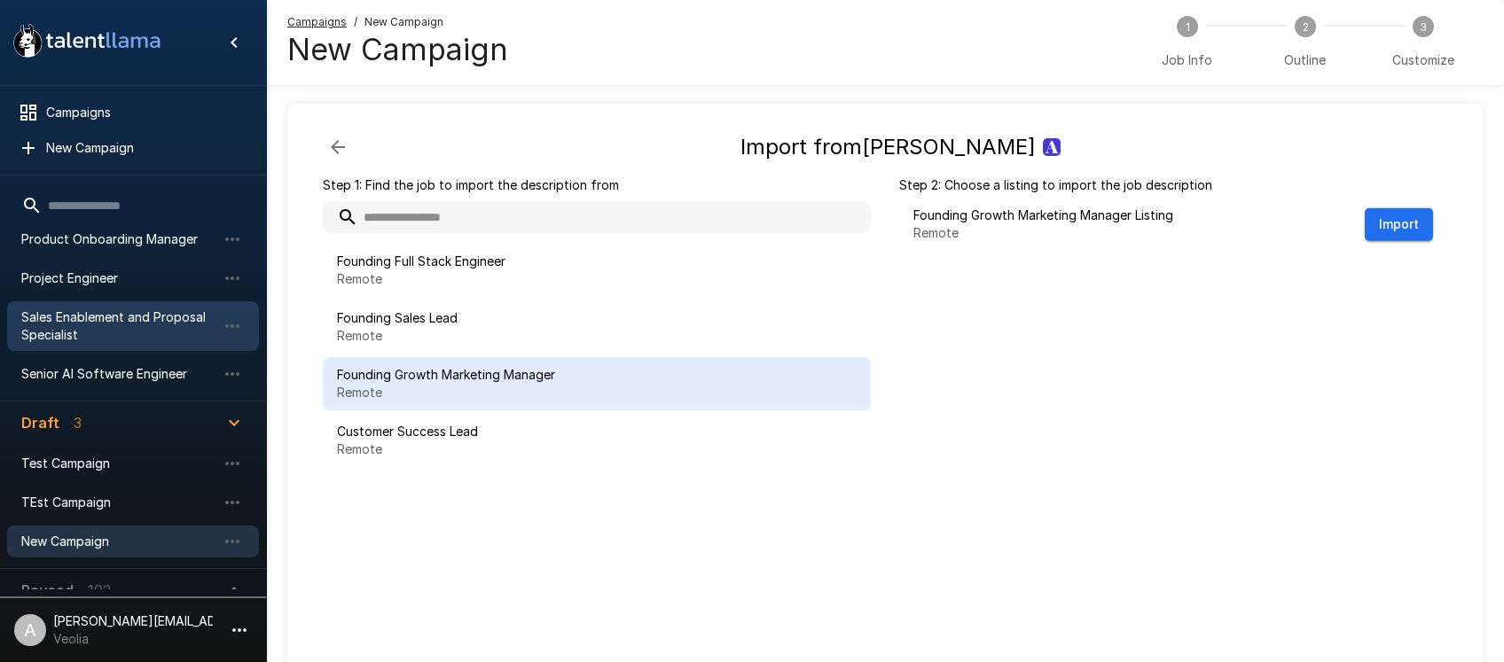
scroll to position [315, 0]
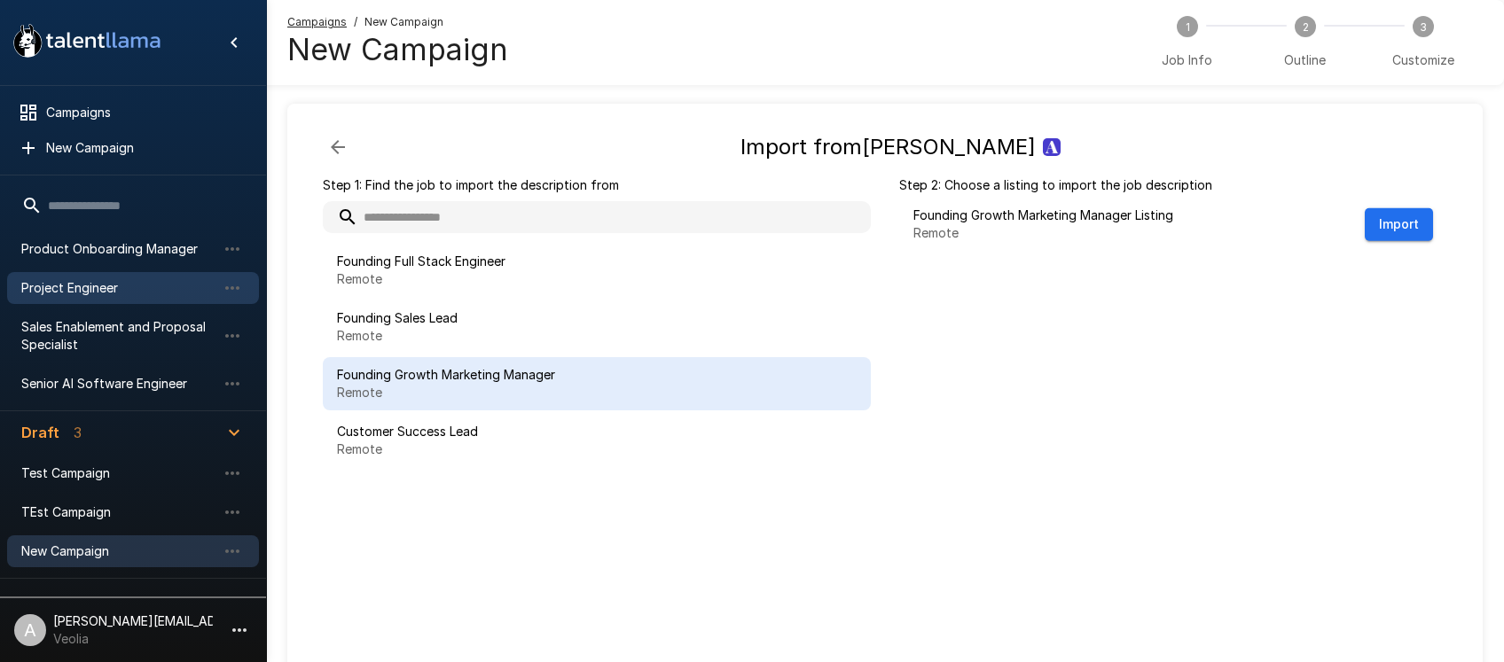
click at [91, 289] on span "Project Engineer" at bounding box center [118, 288] width 195 height 18
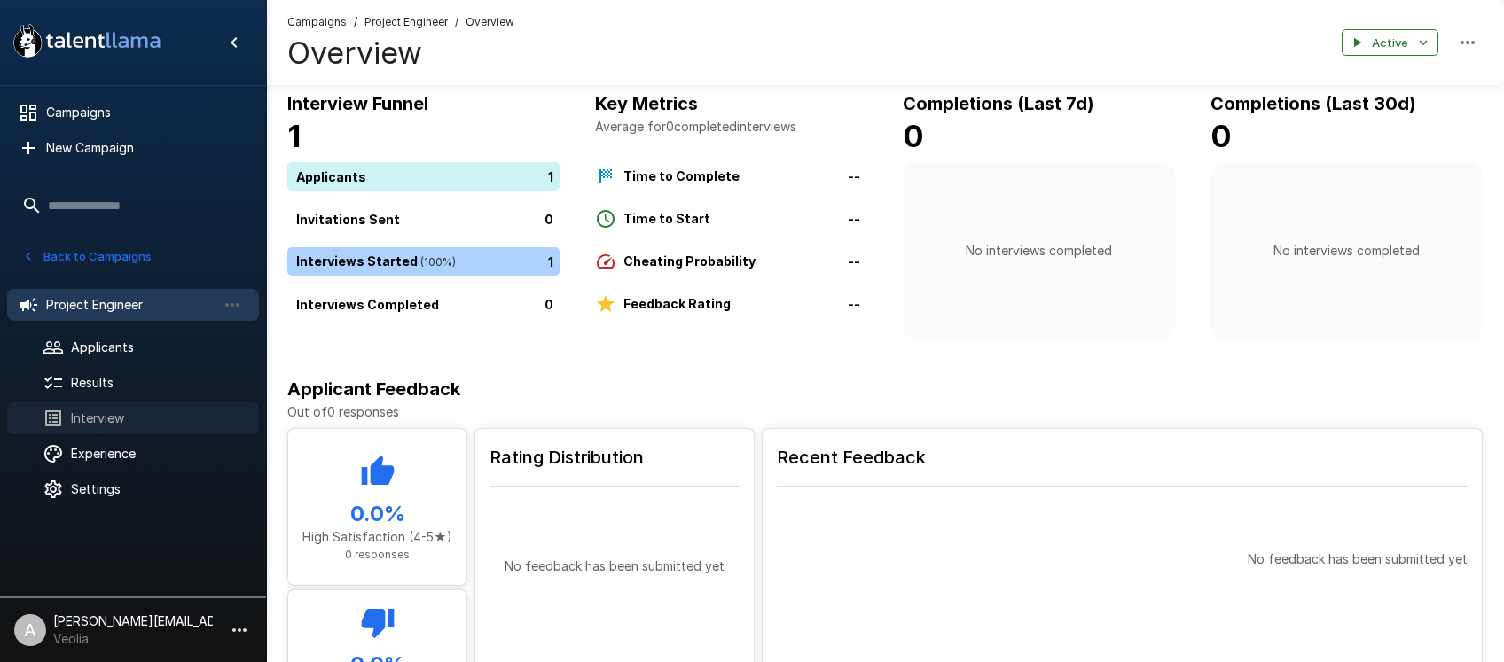
click at [95, 407] on div "Interview" at bounding box center [133, 419] width 252 height 32
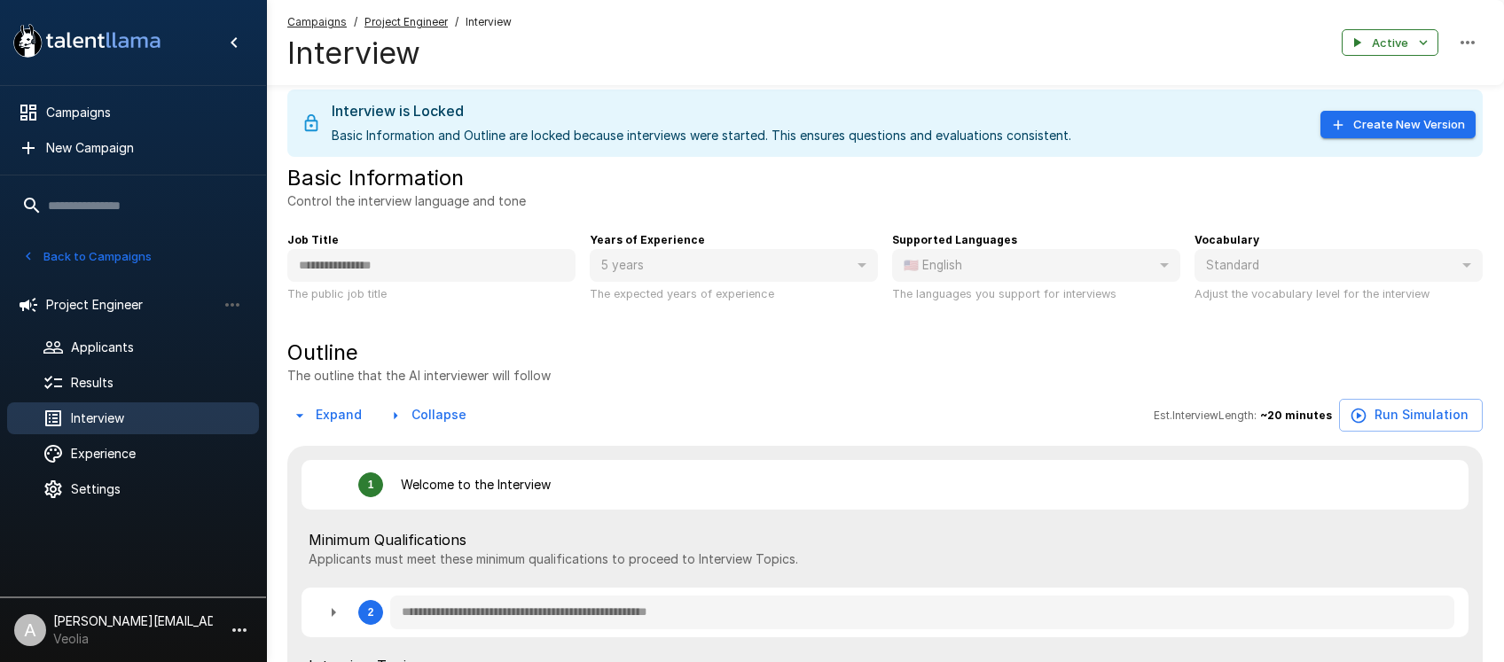
type textarea "*"
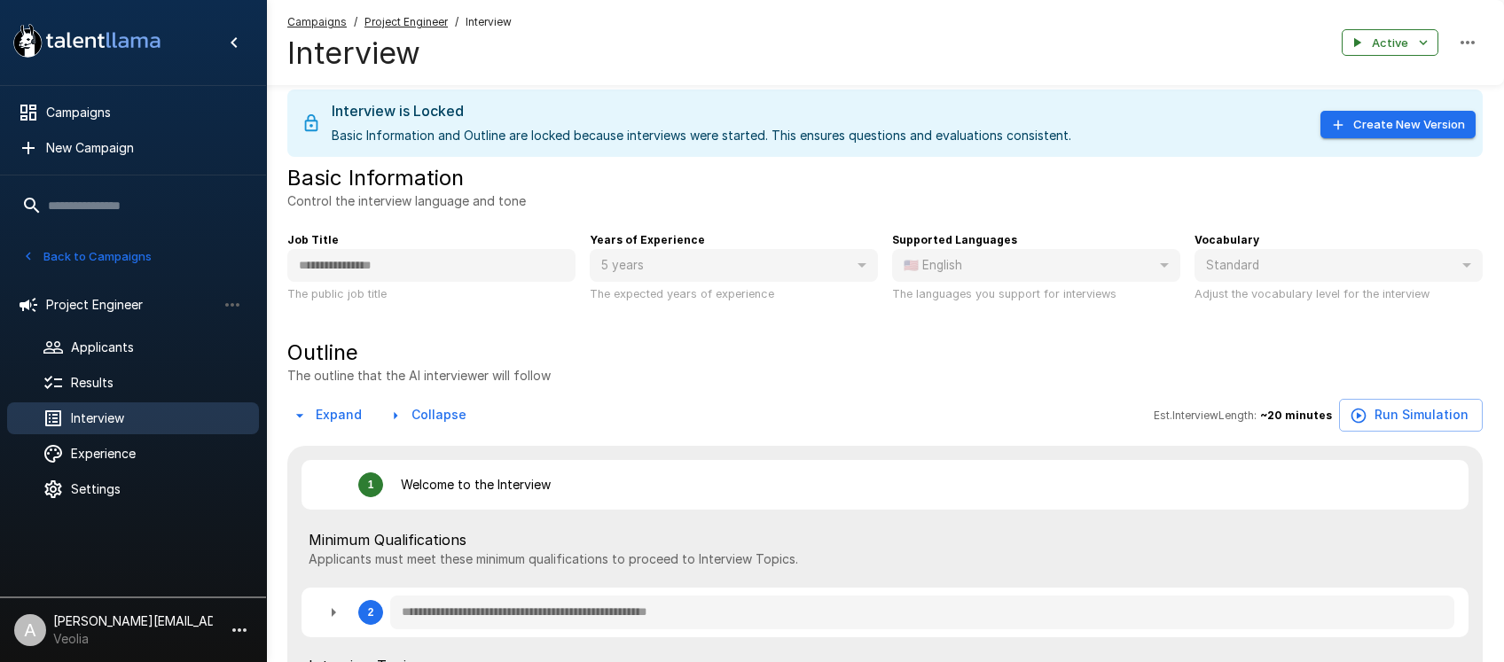
type textarea "*"
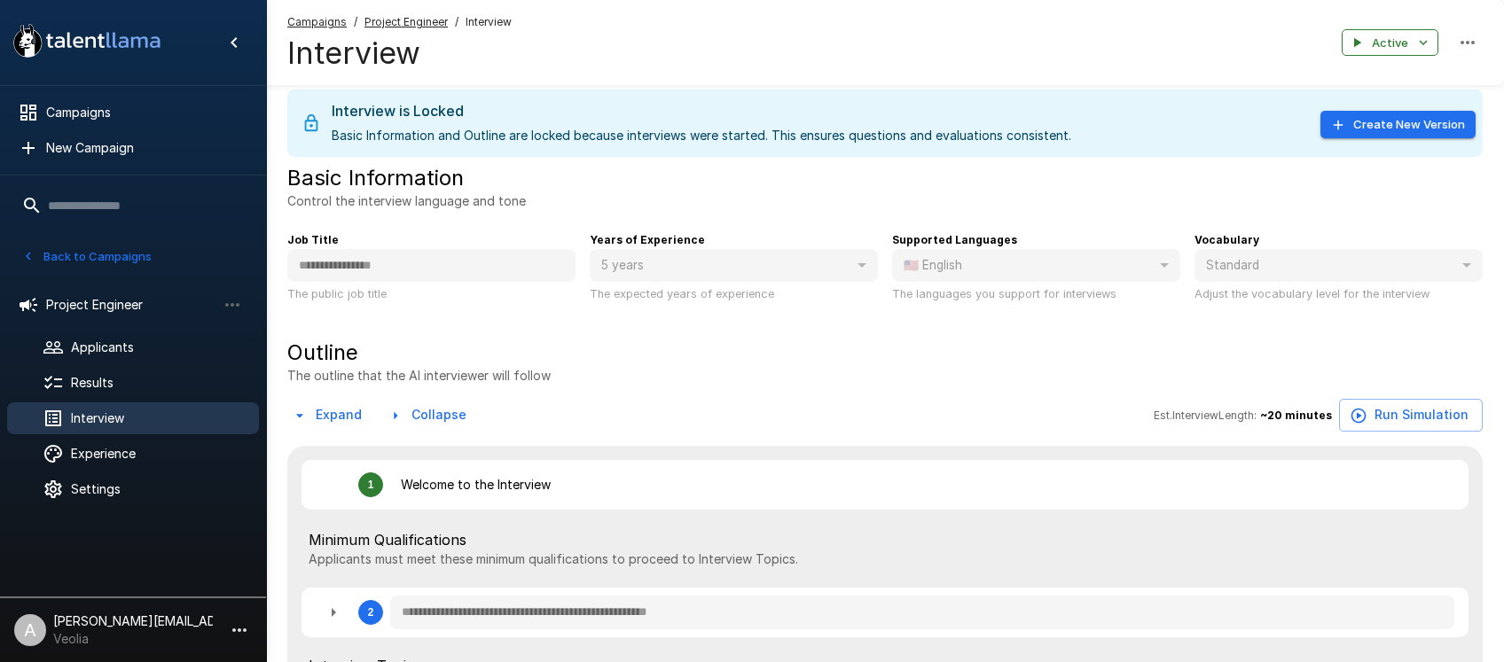
type textarea "*"
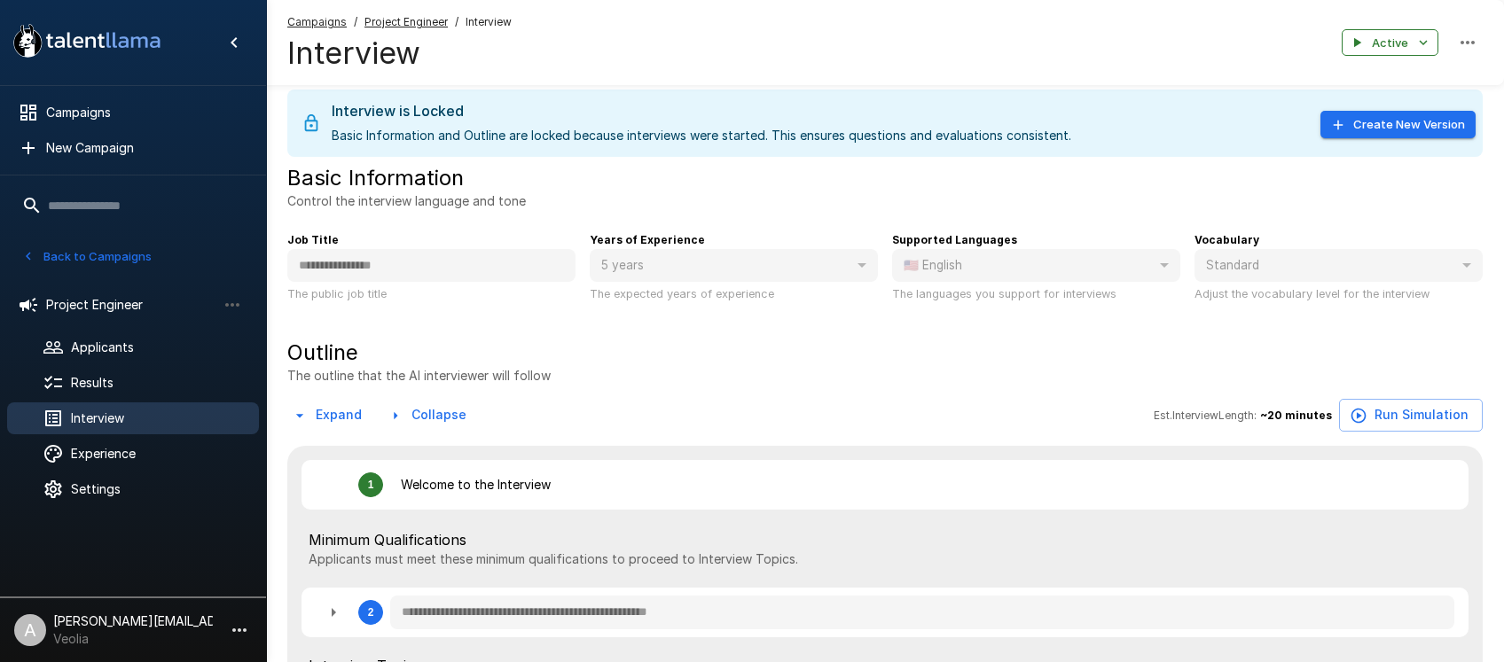
type textarea "*"
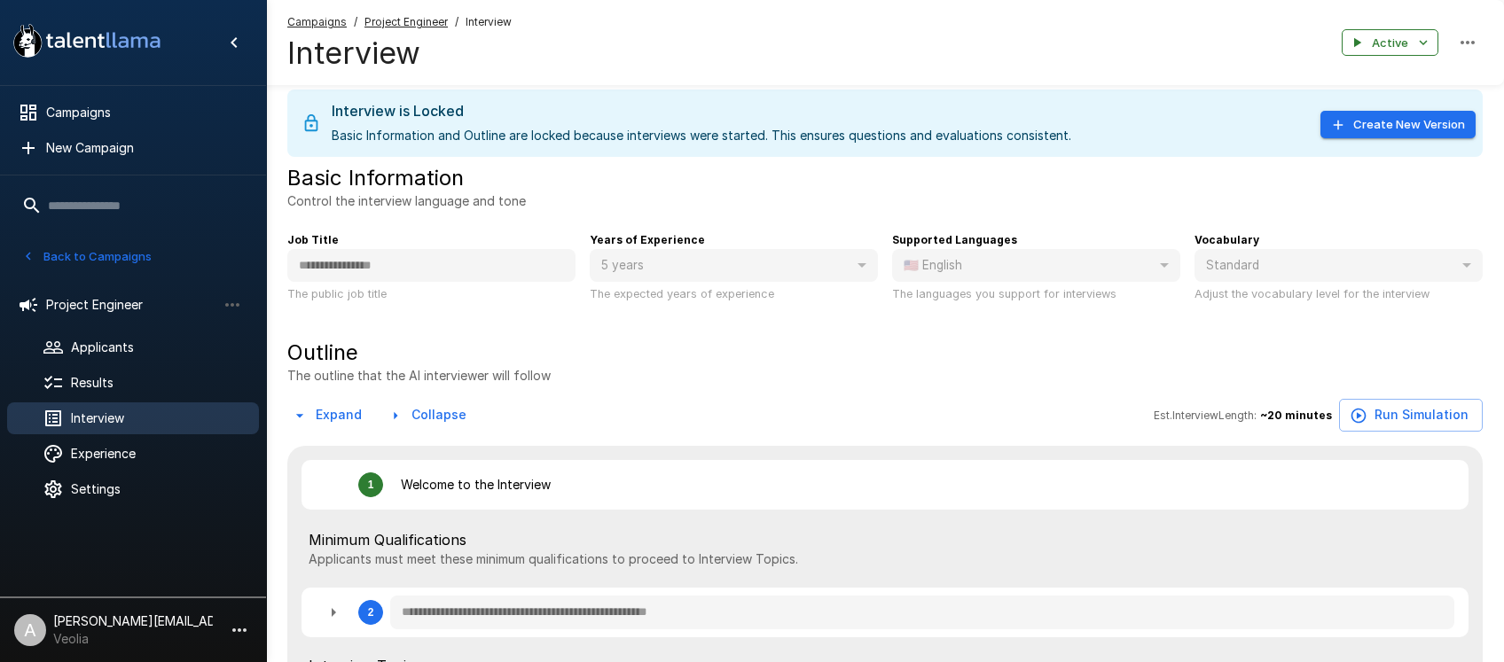
type textarea "*"
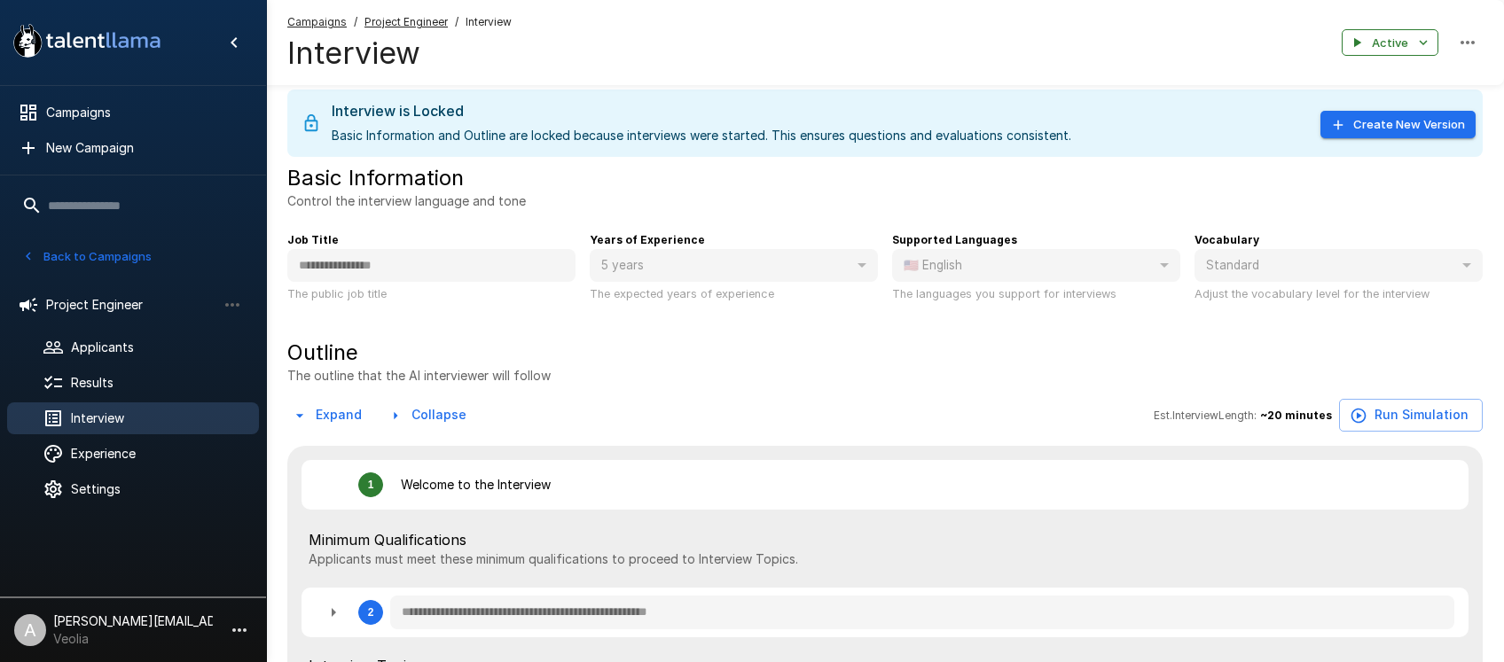
type textarea "*"
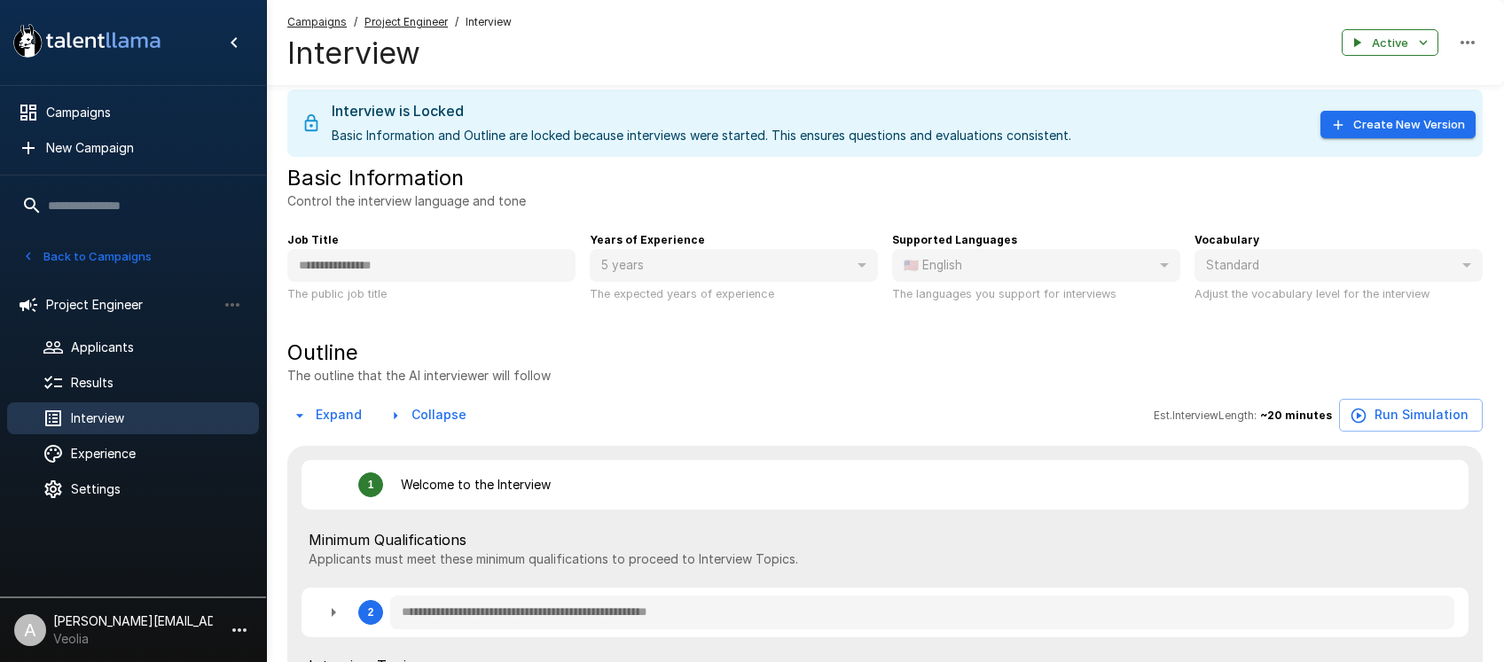
type textarea "*"
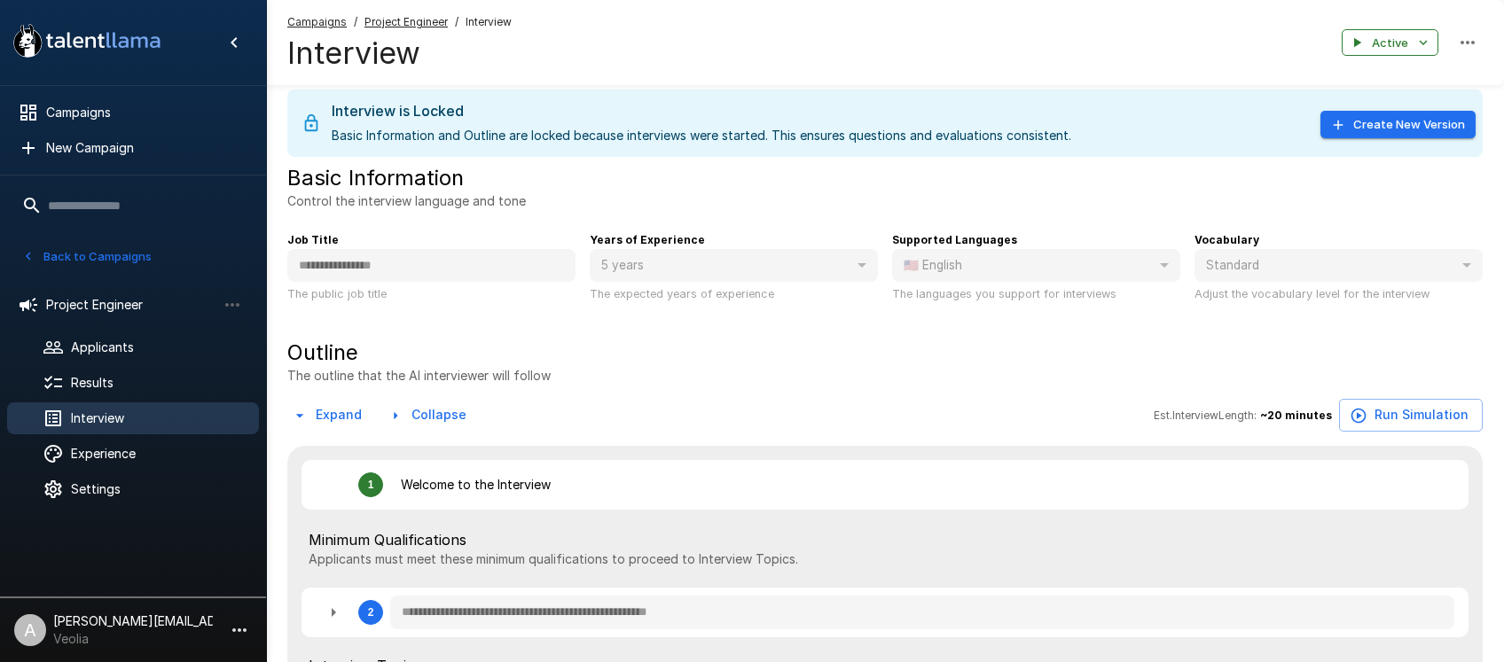
type textarea "*"
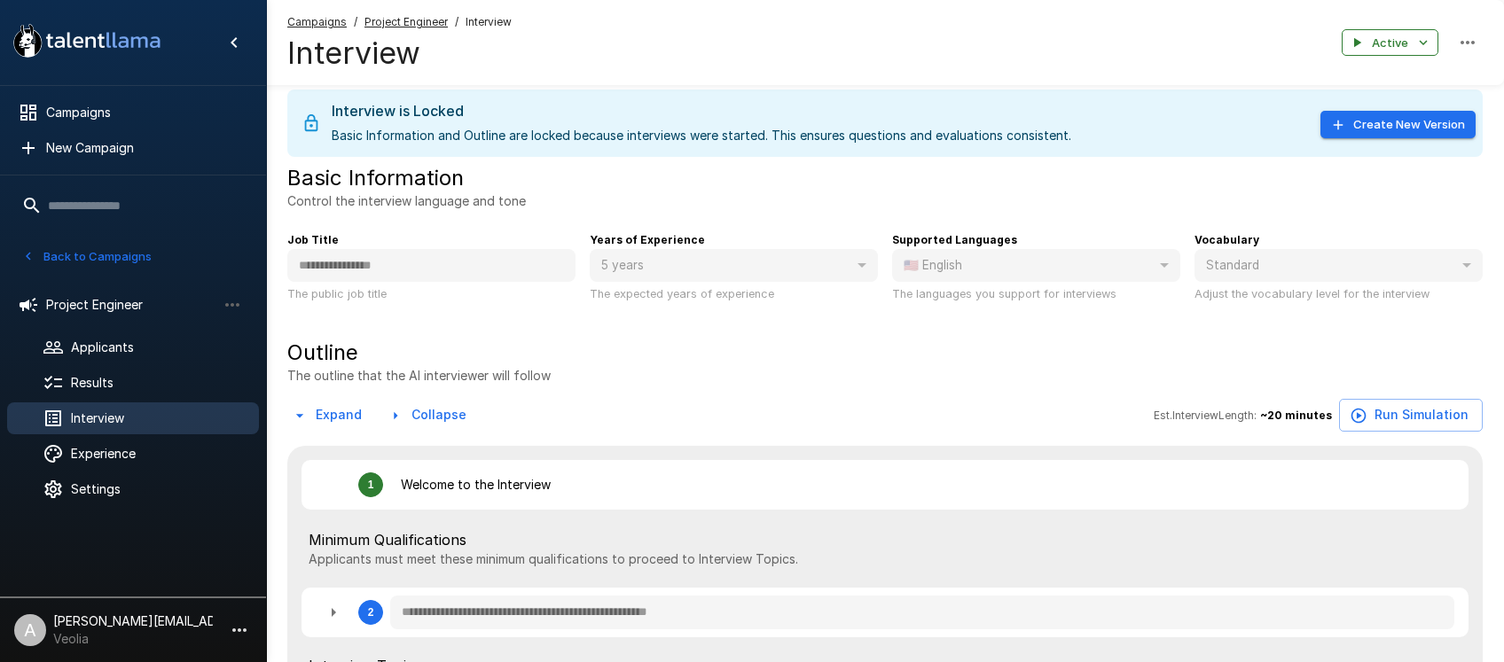
type textarea "*"
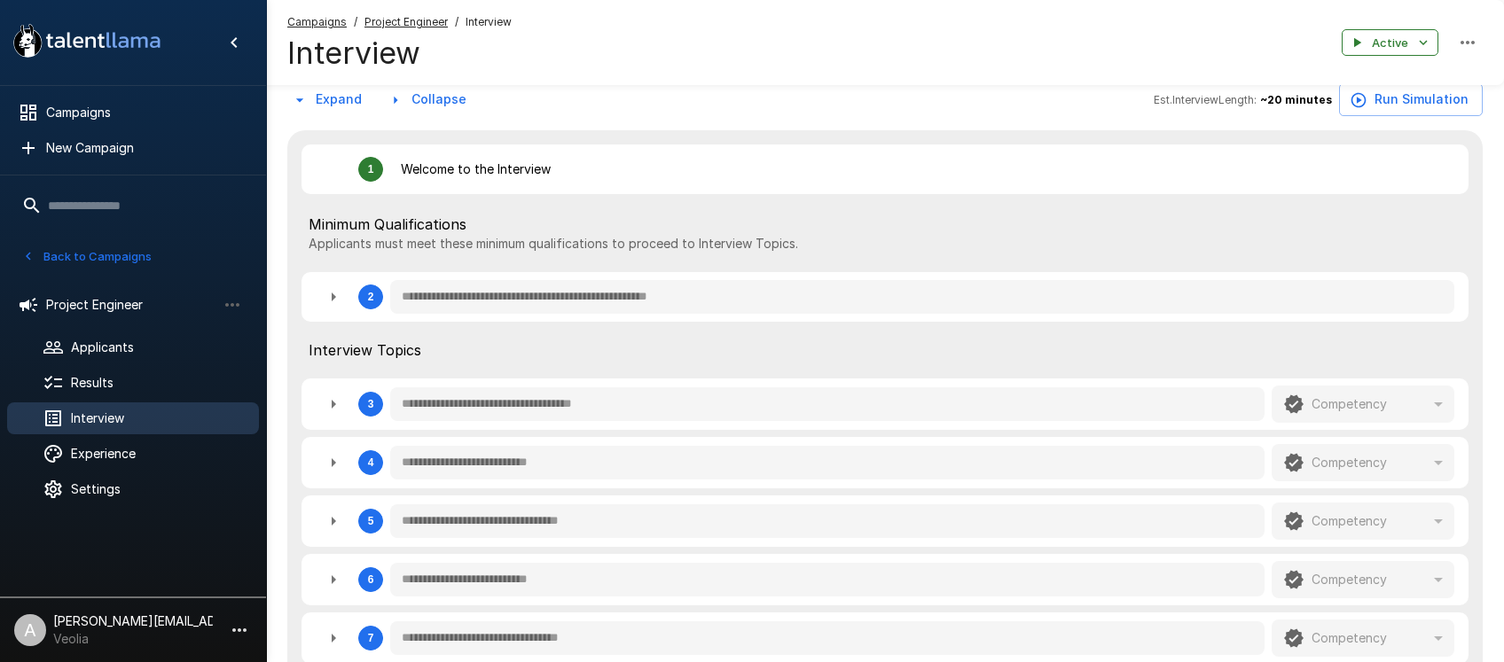
scroll to position [327, 0]
click at [343, 290] on icon "button" at bounding box center [333, 295] width 21 height 21
type textarea "*"
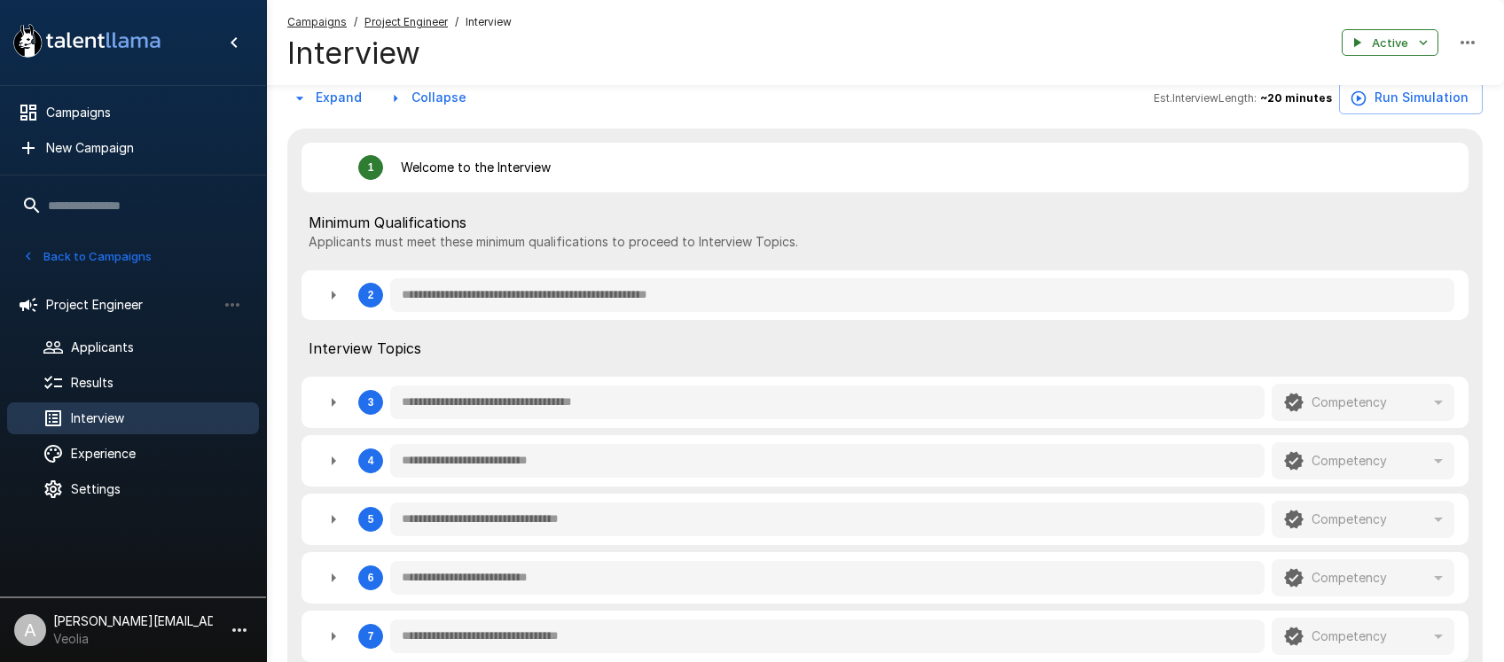
type textarea "*"
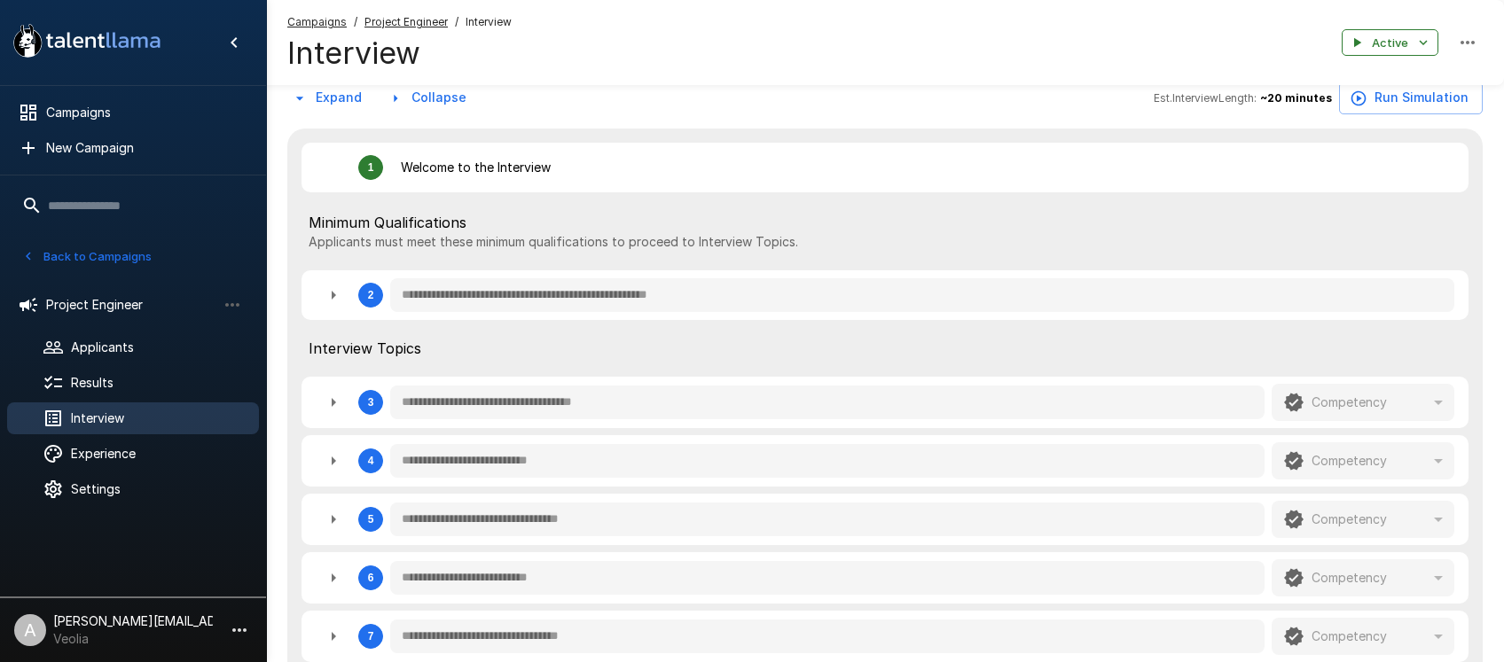
type textarea "*"
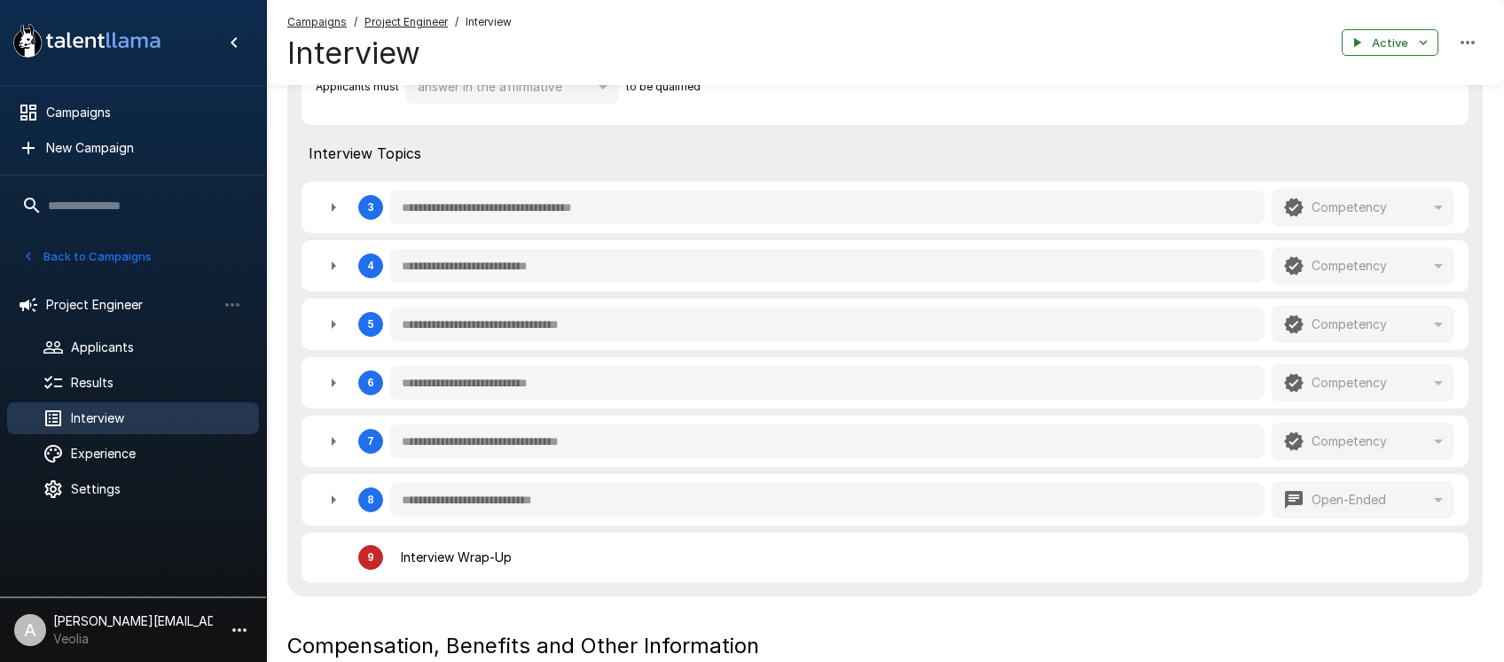
scroll to position [731, 0]
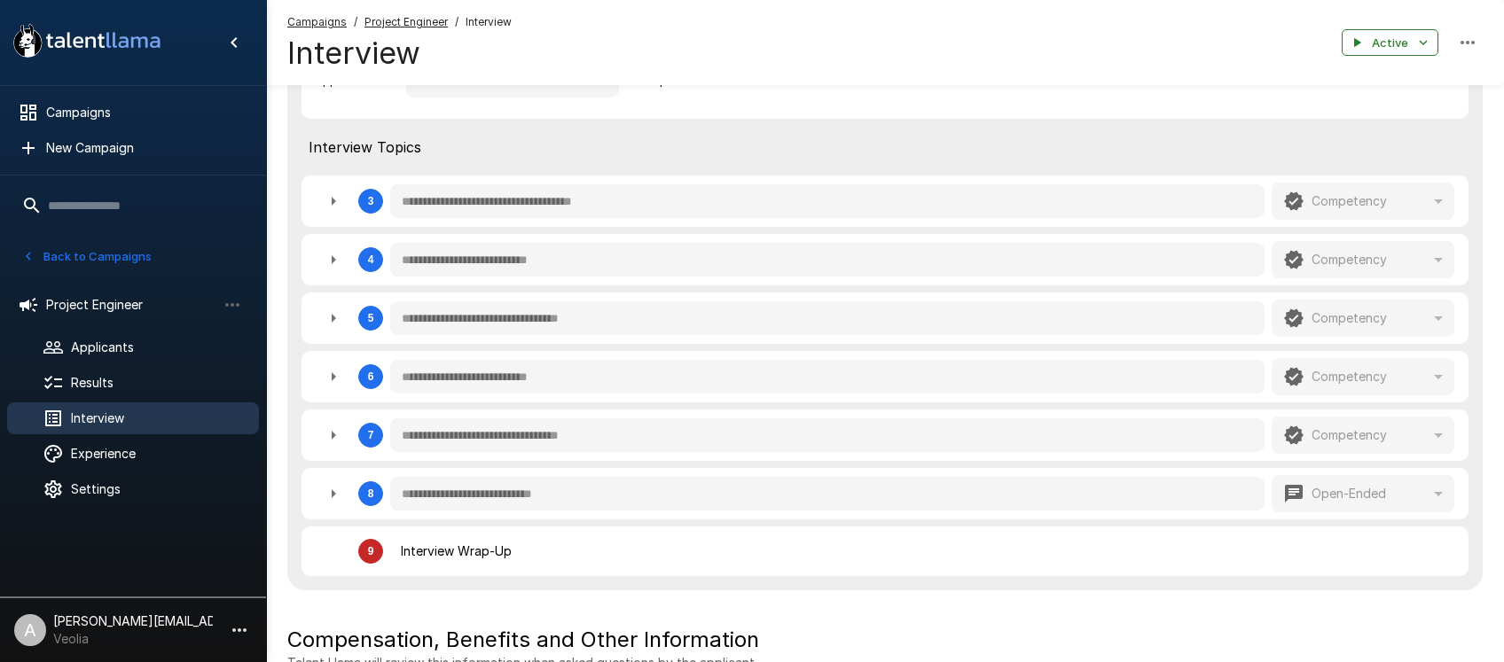
click at [328, 208] on icon "button" at bounding box center [333, 201] width 21 height 21
type textarea "*"
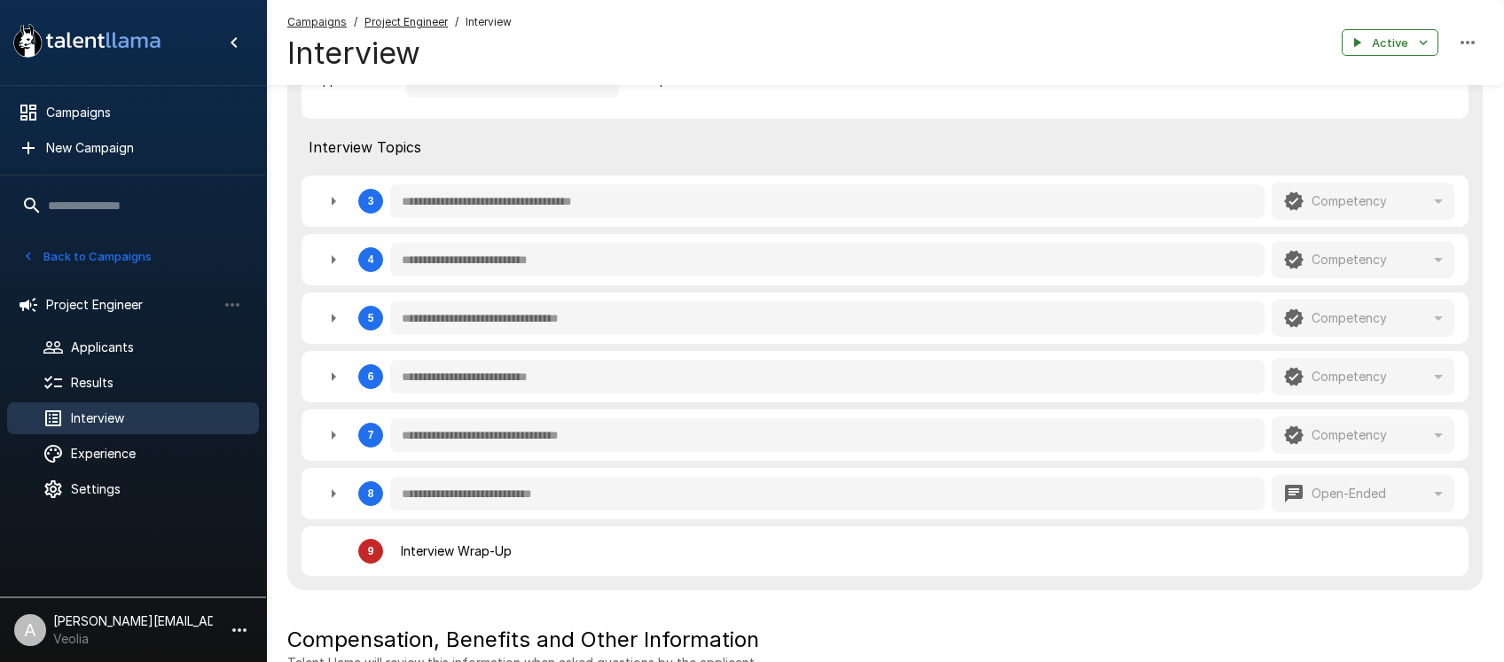
type textarea "*"
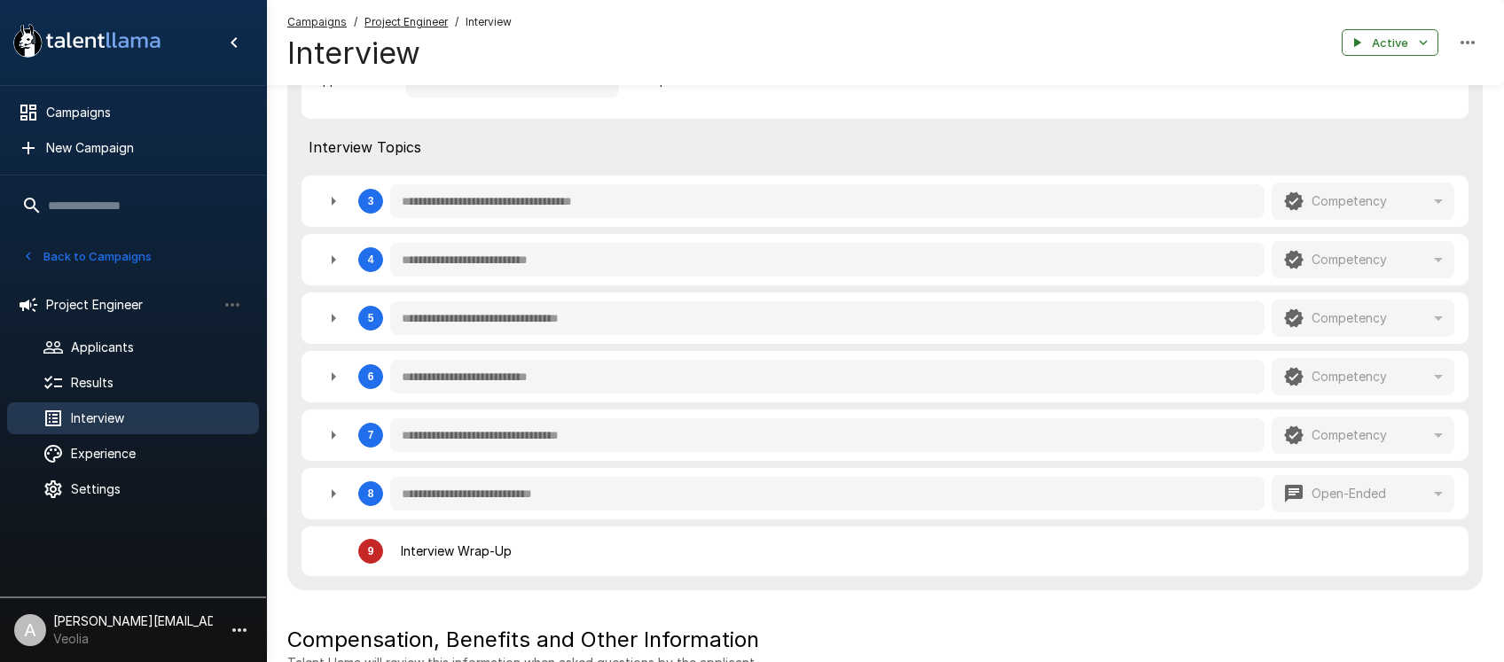
type textarea "*"
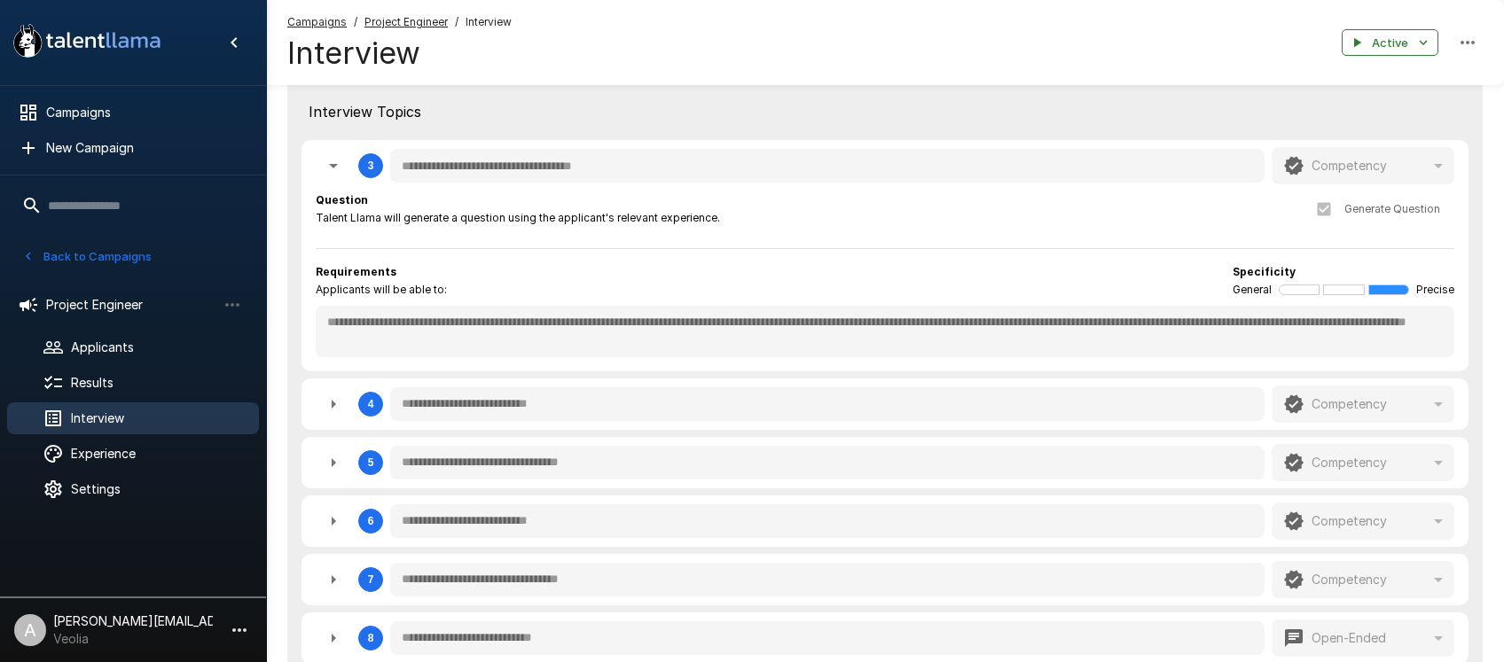
scroll to position [774, 0]
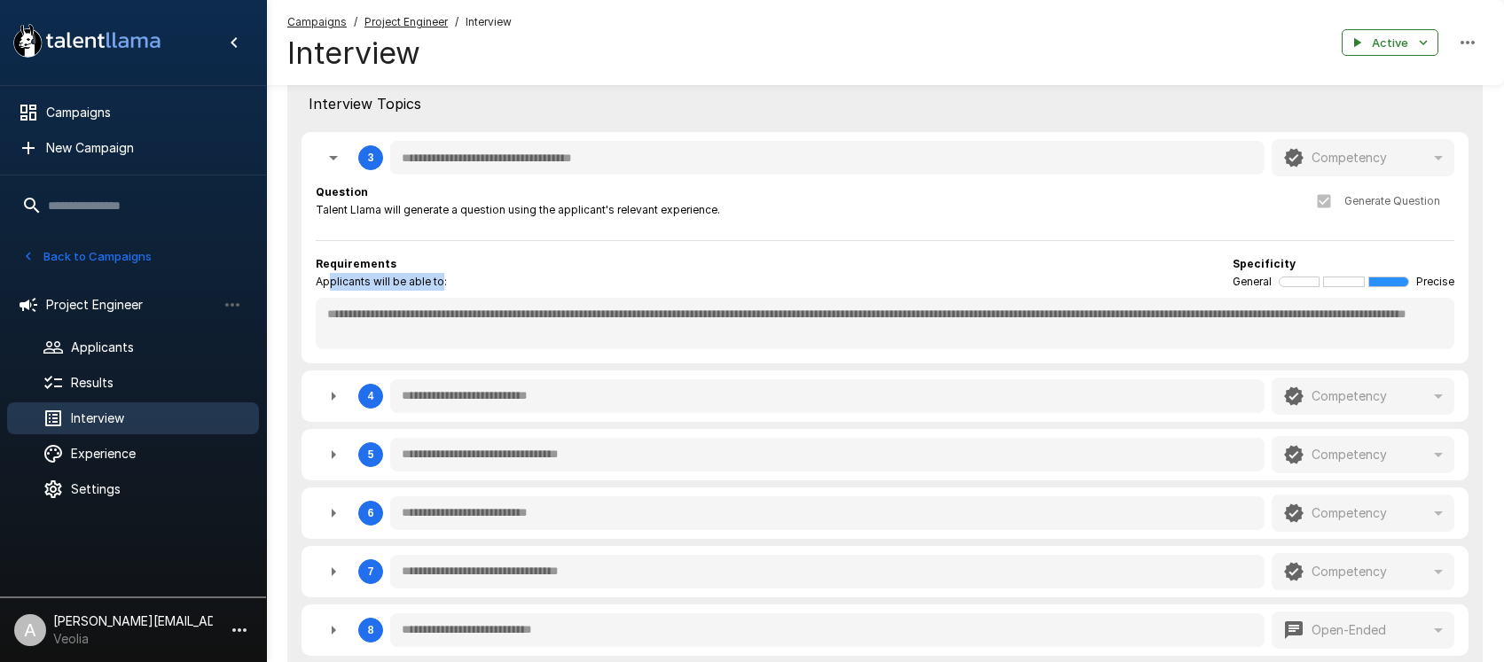
drag, startPoint x: 393, startPoint y: 280, endPoint x: 441, endPoint y: 280, distance: 47.9
click at [441, 280] on span "Applicants will be able to:" at bounding box center [381, 282] width 131 height 18
type textarea "*"
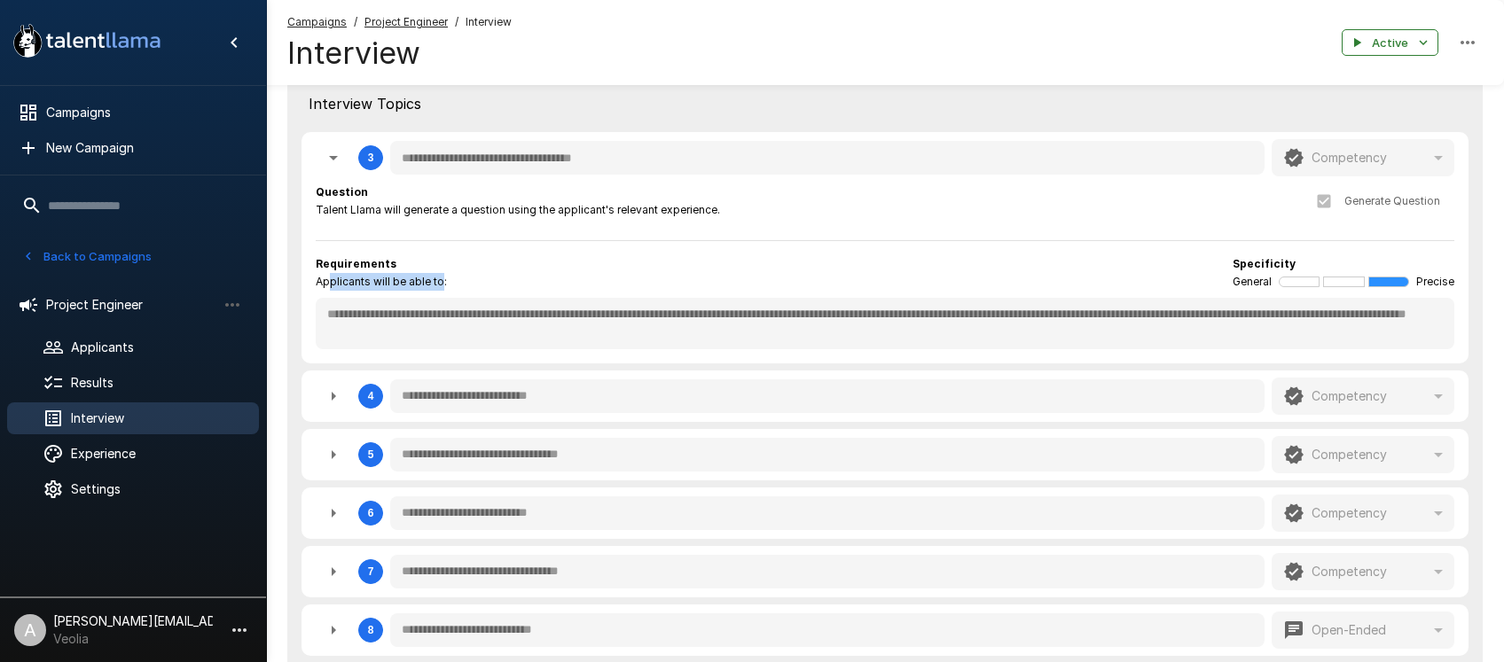
type textarea "*"
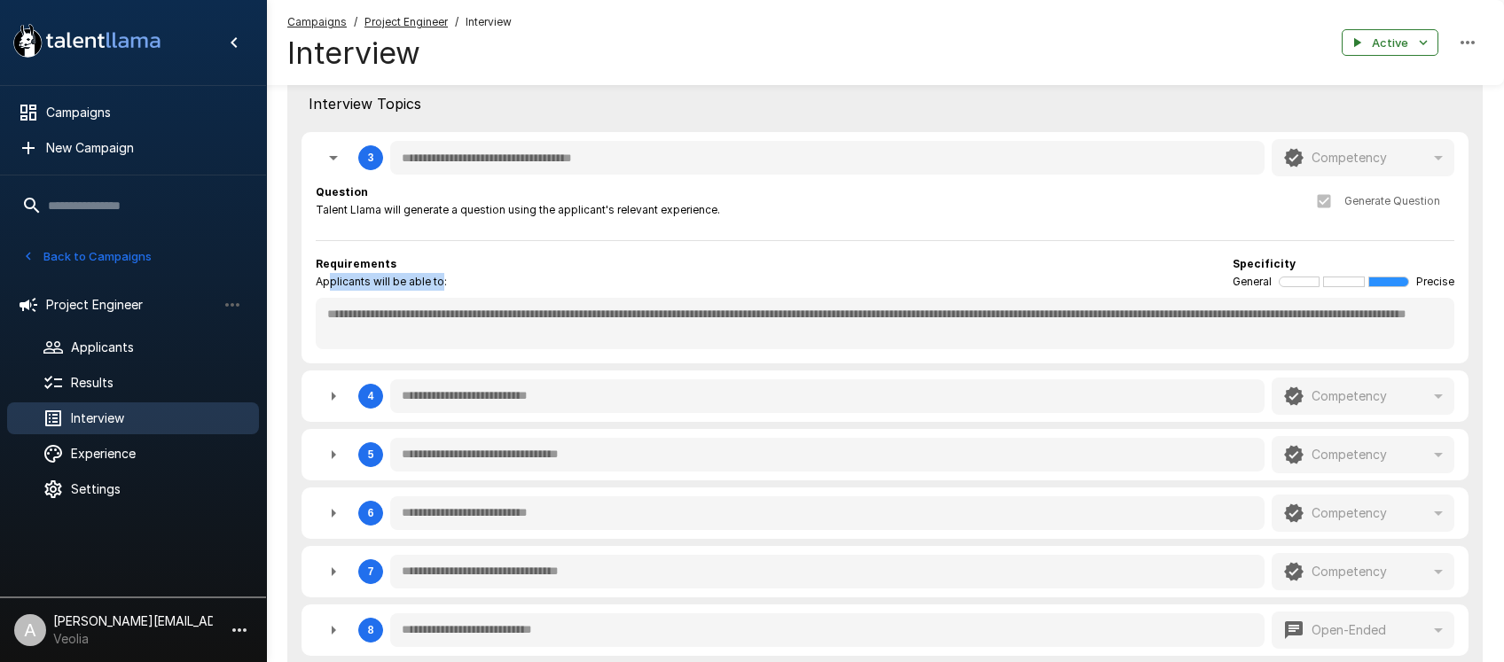
type textarea "*"
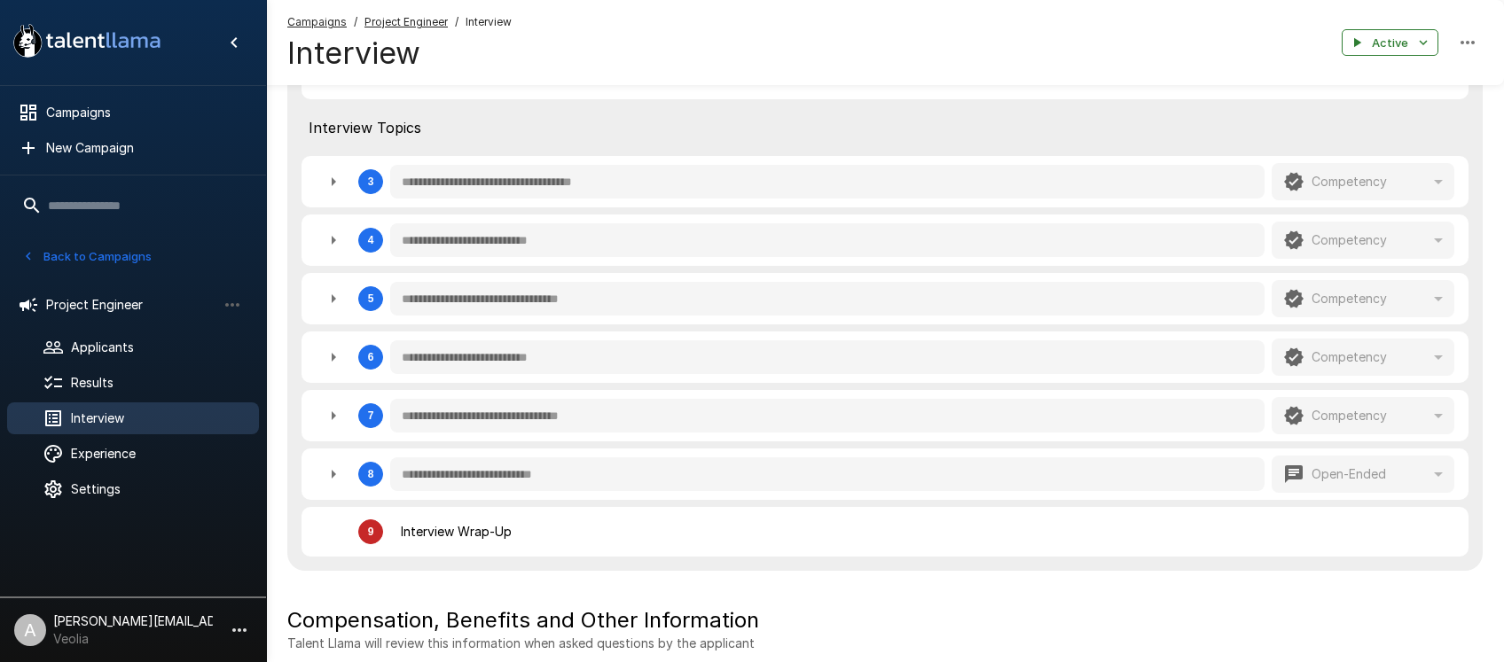
scroll to position [749, 0]
click at [328, 182] on icon "button" at bounding box center [333, 182] width 21 height 21
type textarea "*"
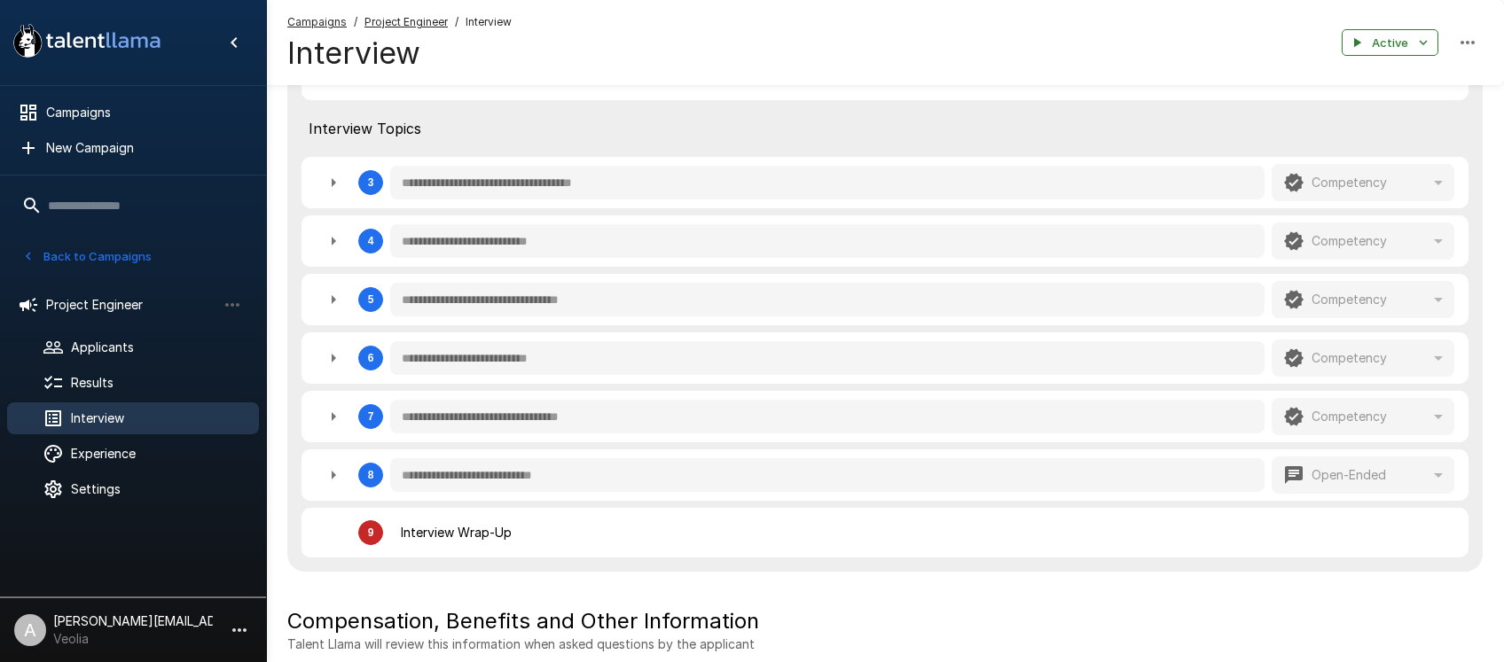
type textarea "*"
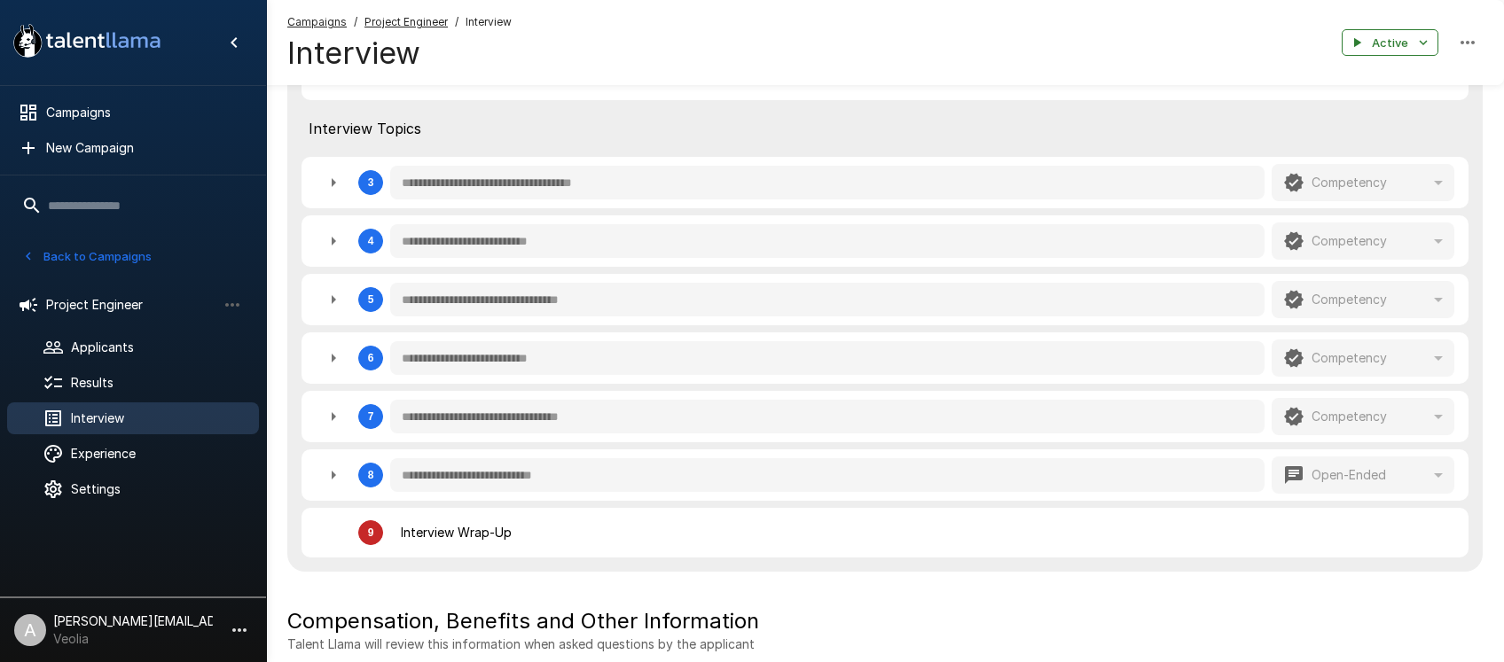
type textarea "*"
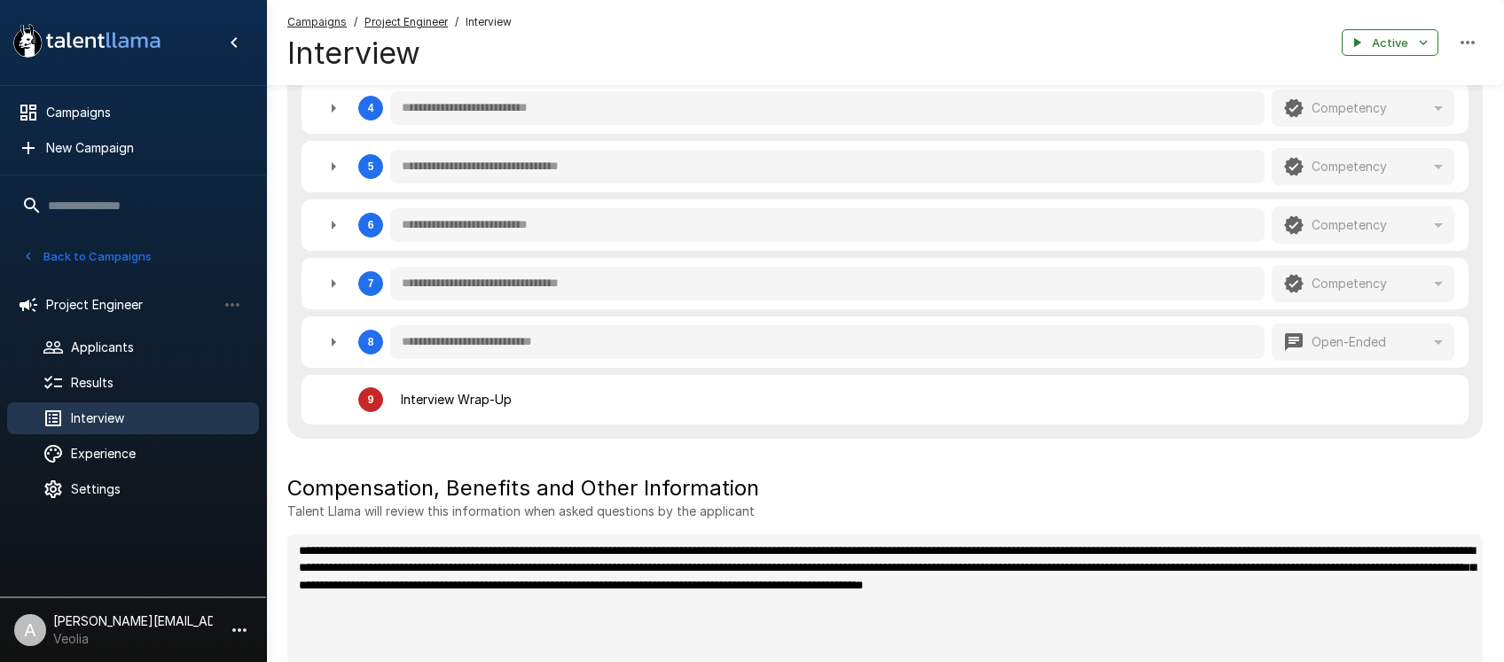
scroll to position [1104, 0]
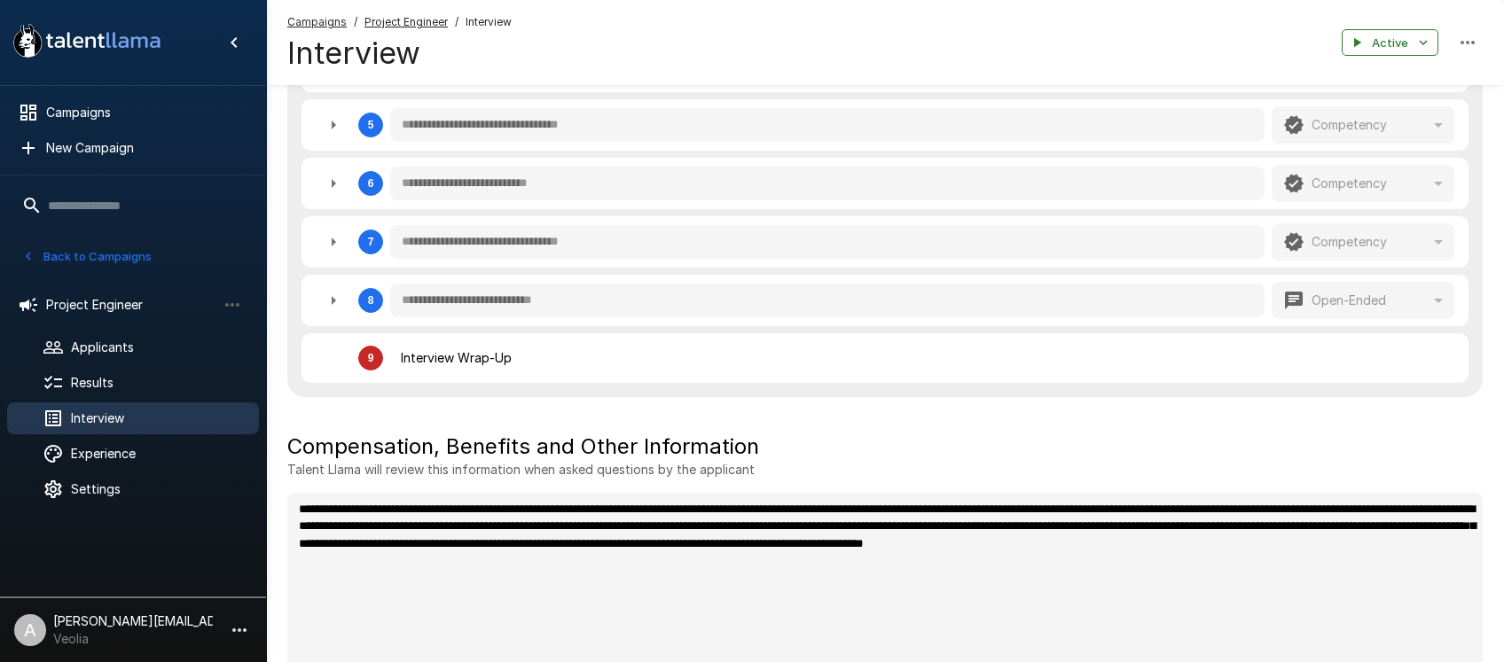
click at [109, 254] on button "Back to Campaigns" at bounding box center [87, 256] width 138 height 27
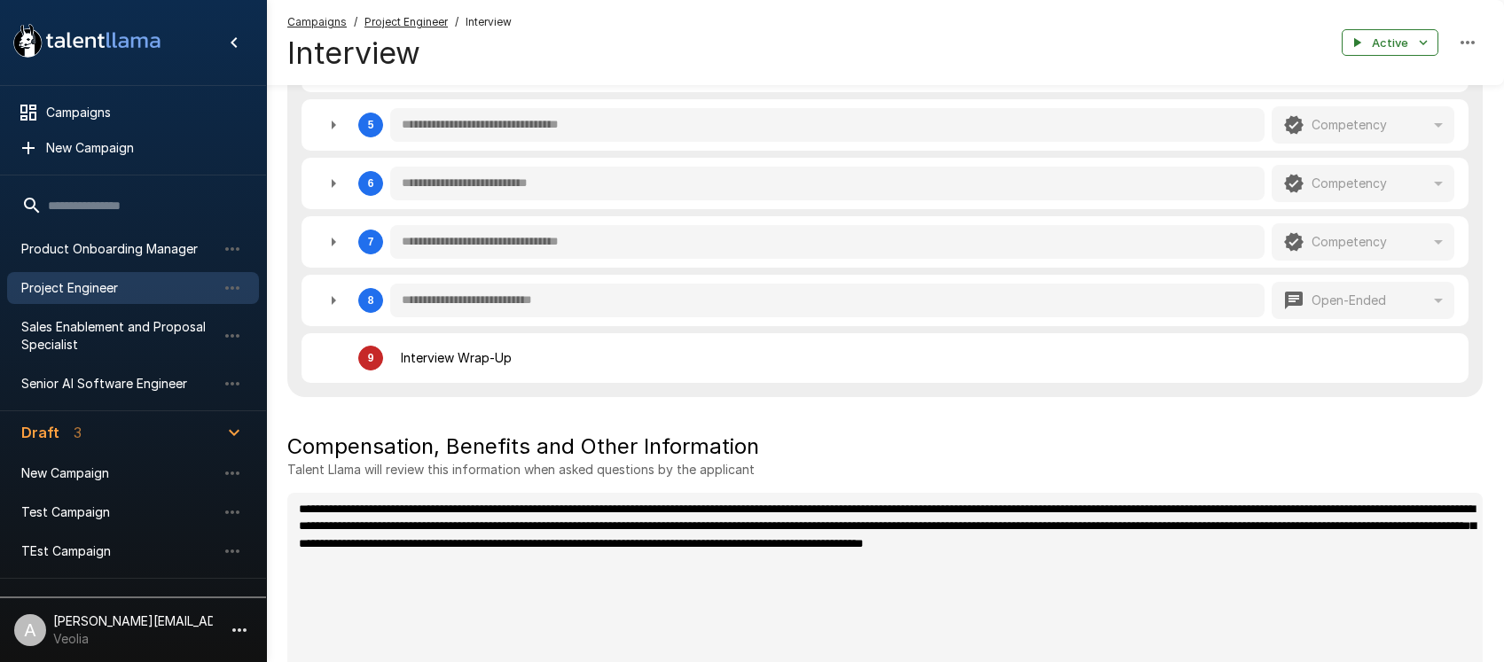
scroll to position [346, 0]
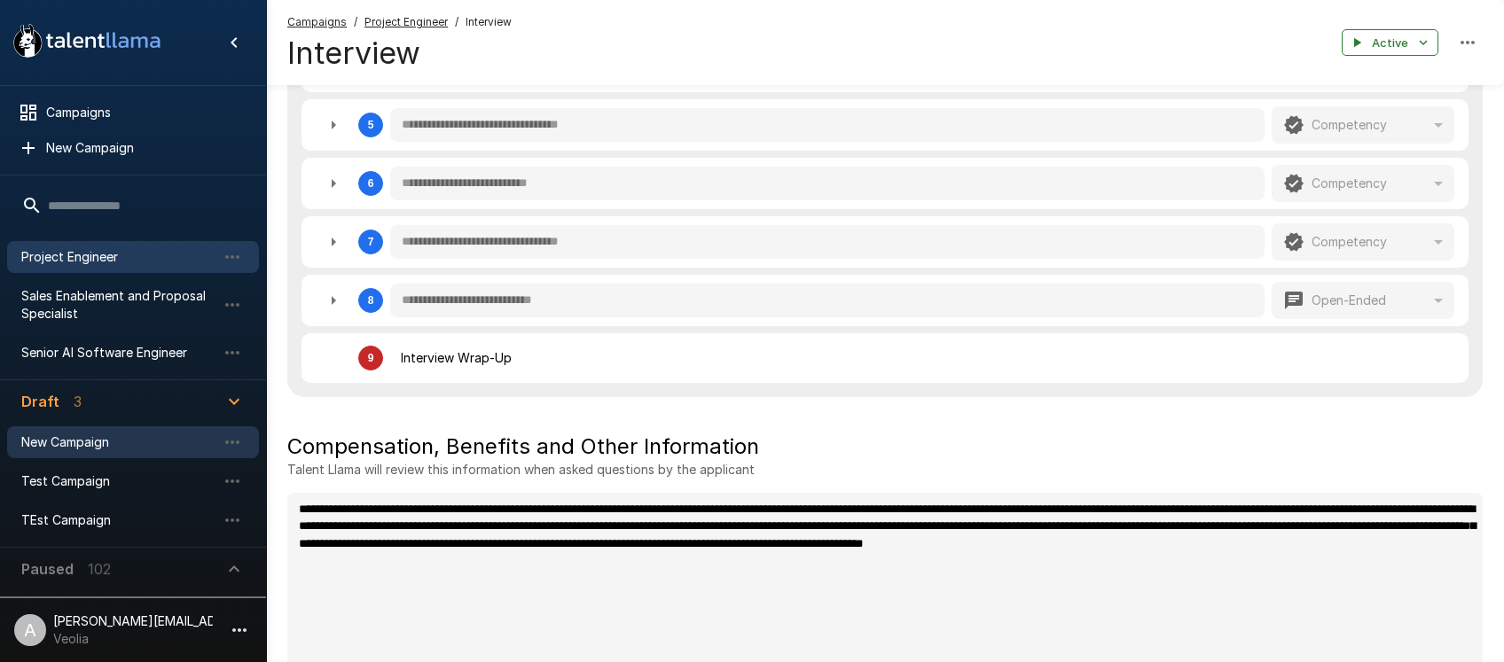
click at [95, 438] on span "New Campaign" at bounding box center [118, 443] width 195 height 18
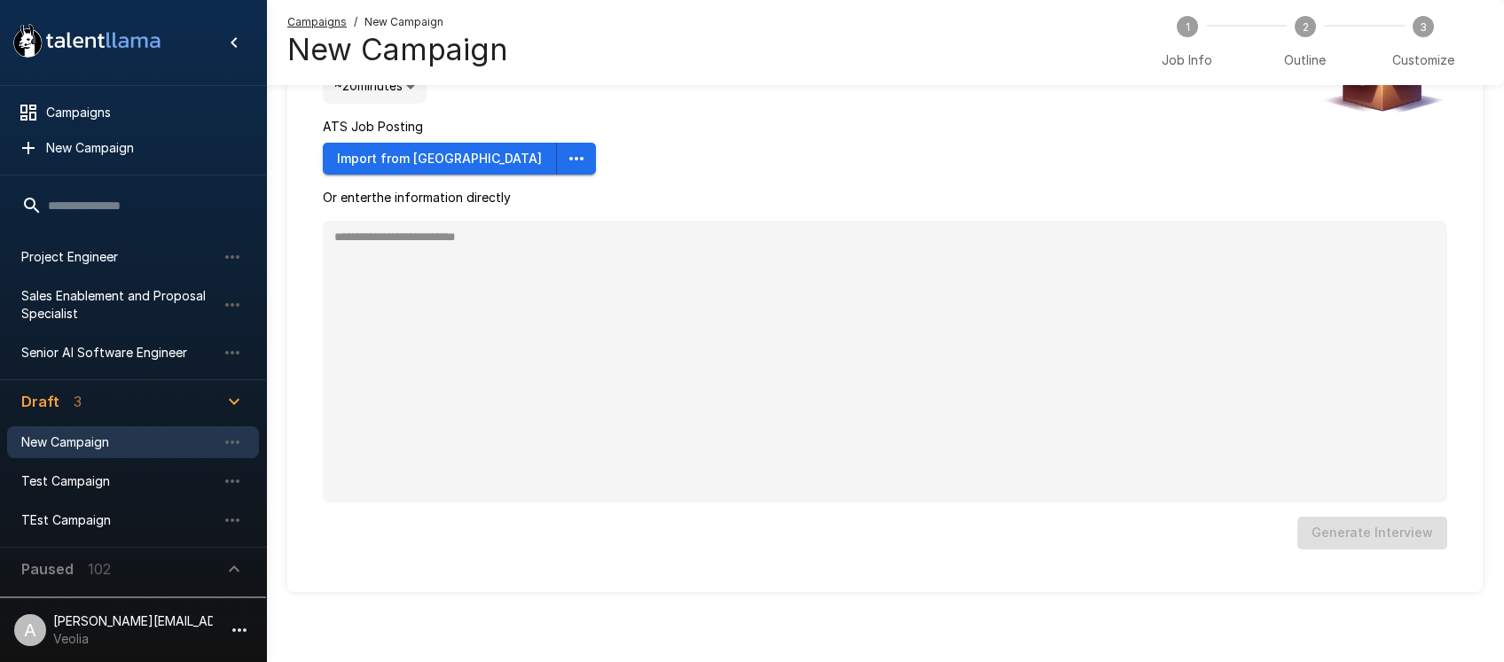
type textarea "*"
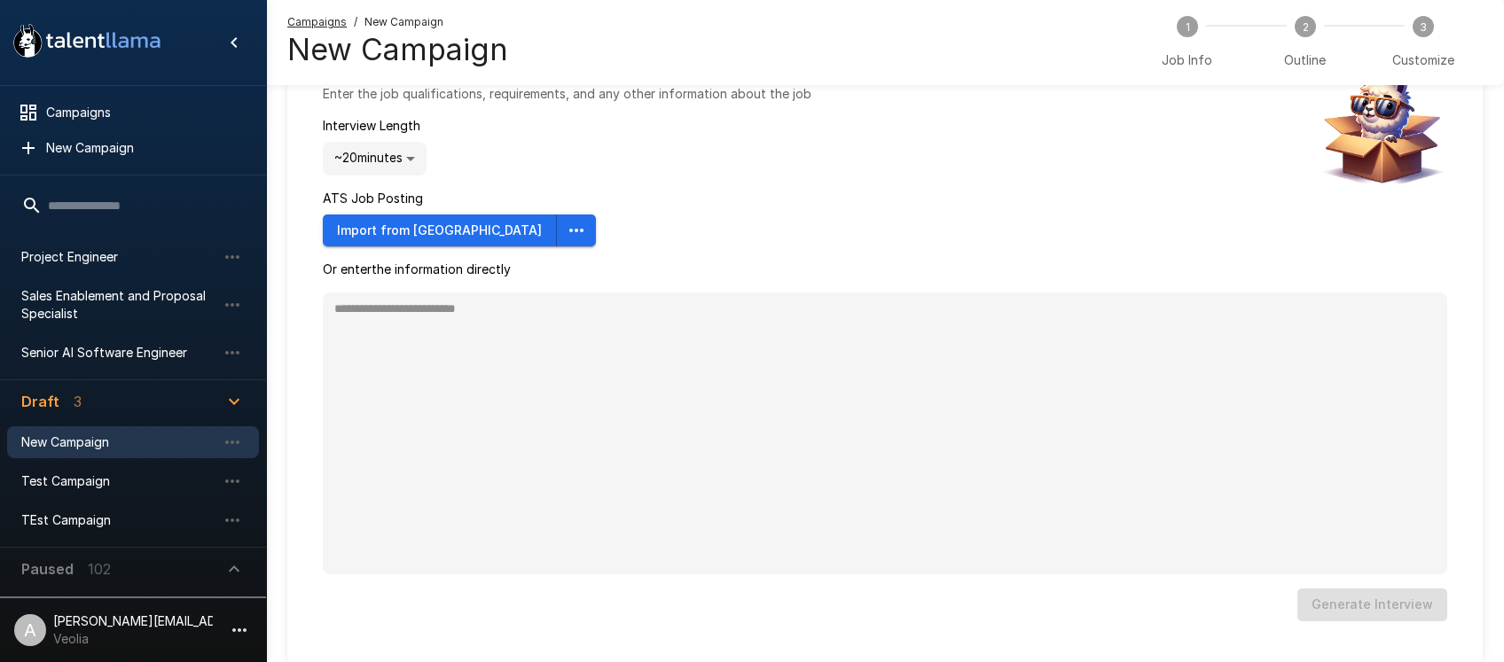
scroll to position [9, 0]
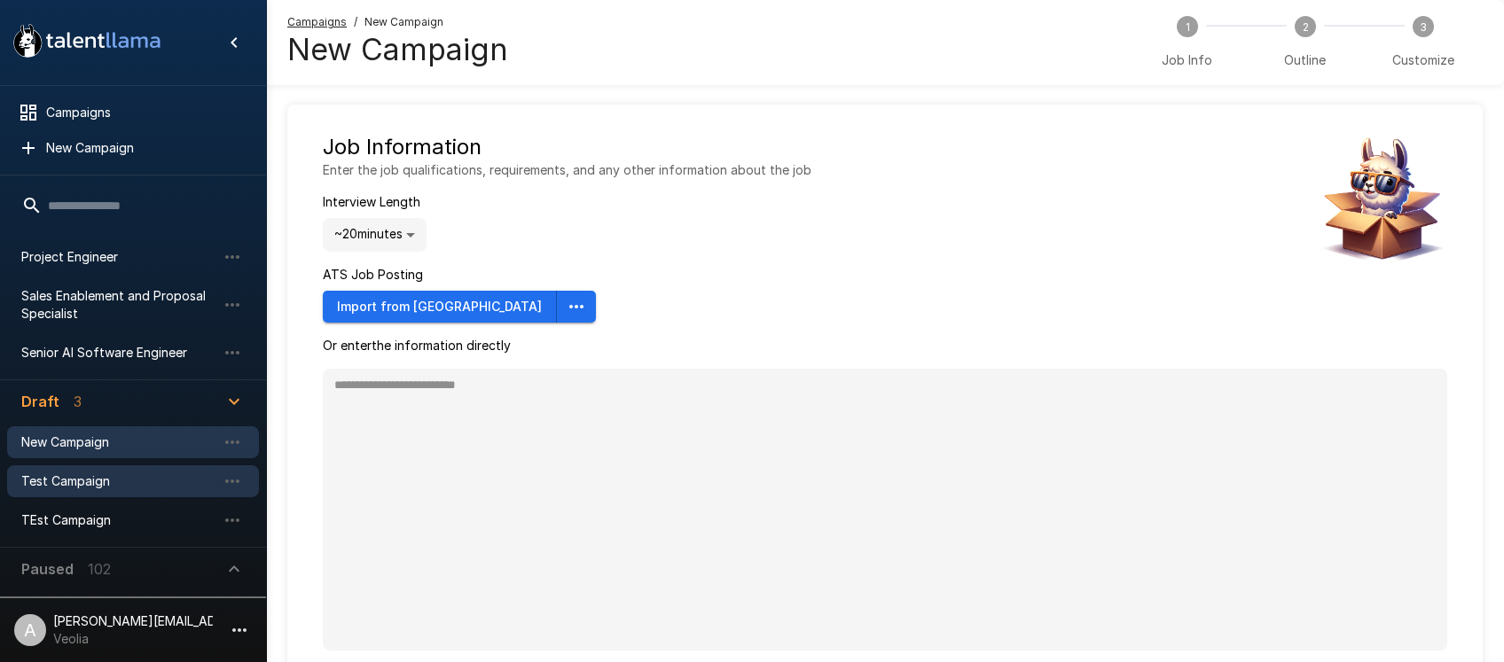
click at [66, 484] on span "Test Campaign" at bounding box center [118, 482] width 195 height 18
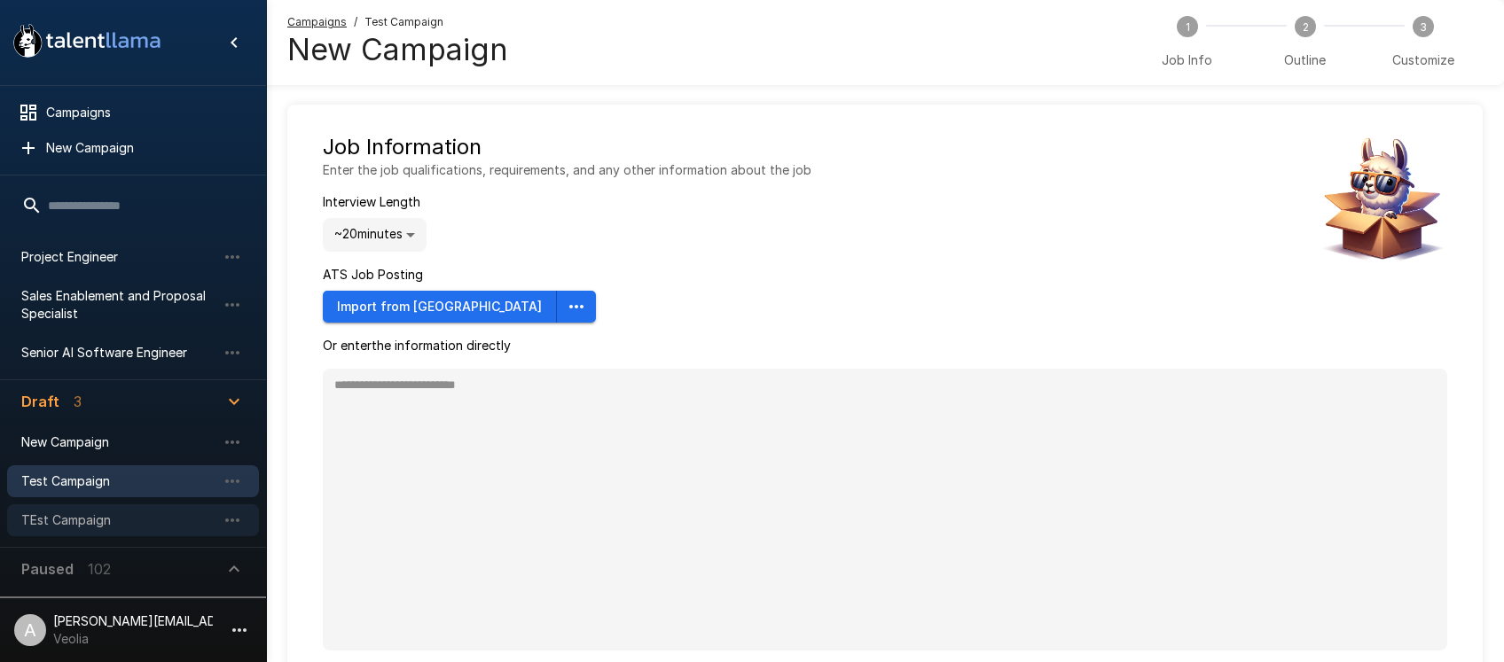
click at [108, 521] on span "TEst Campaign" at bounding box center [118, 521] width 195 height 18
drag, startPoint x: 92, startPoint y: 564, endPoint x: 135, endPoint y: 490, distance: 85.0
click at [92, 564] on p "102" at bounding box center [99, 569] width 23 height 21
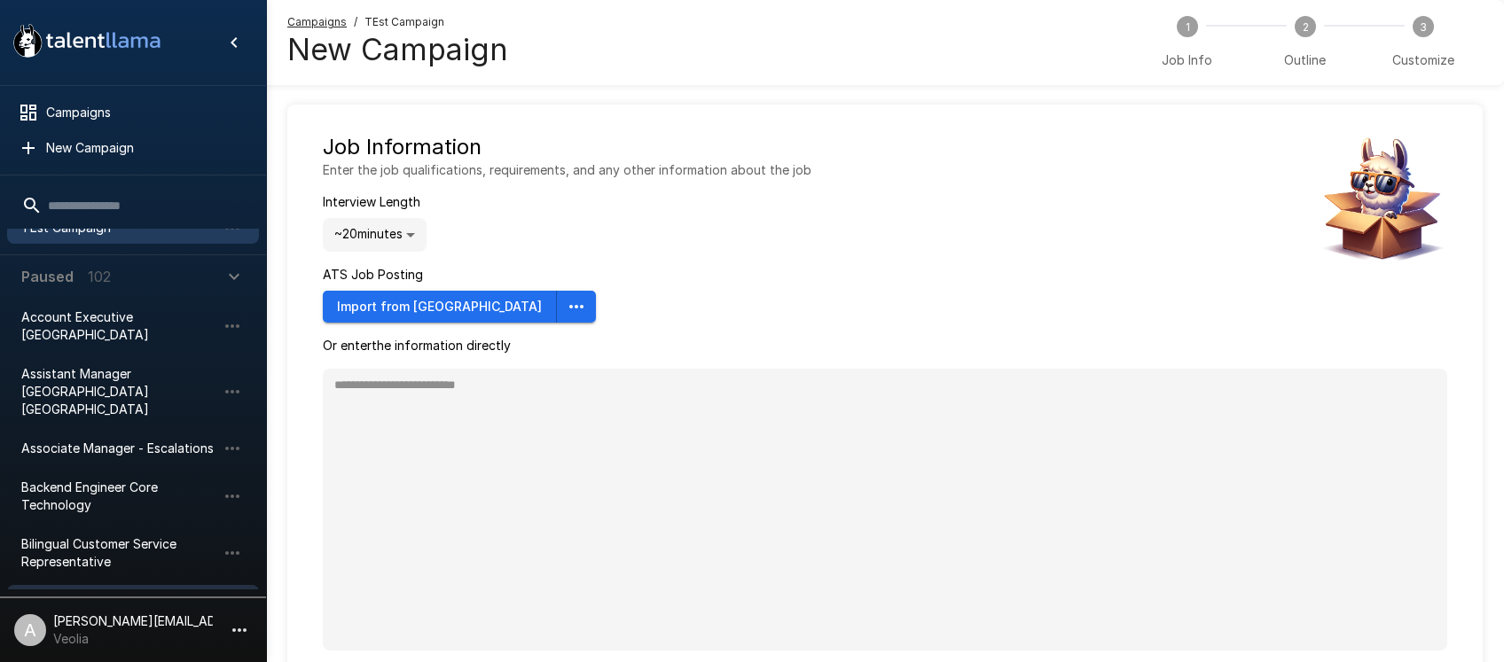
scroll to position [726, 0]
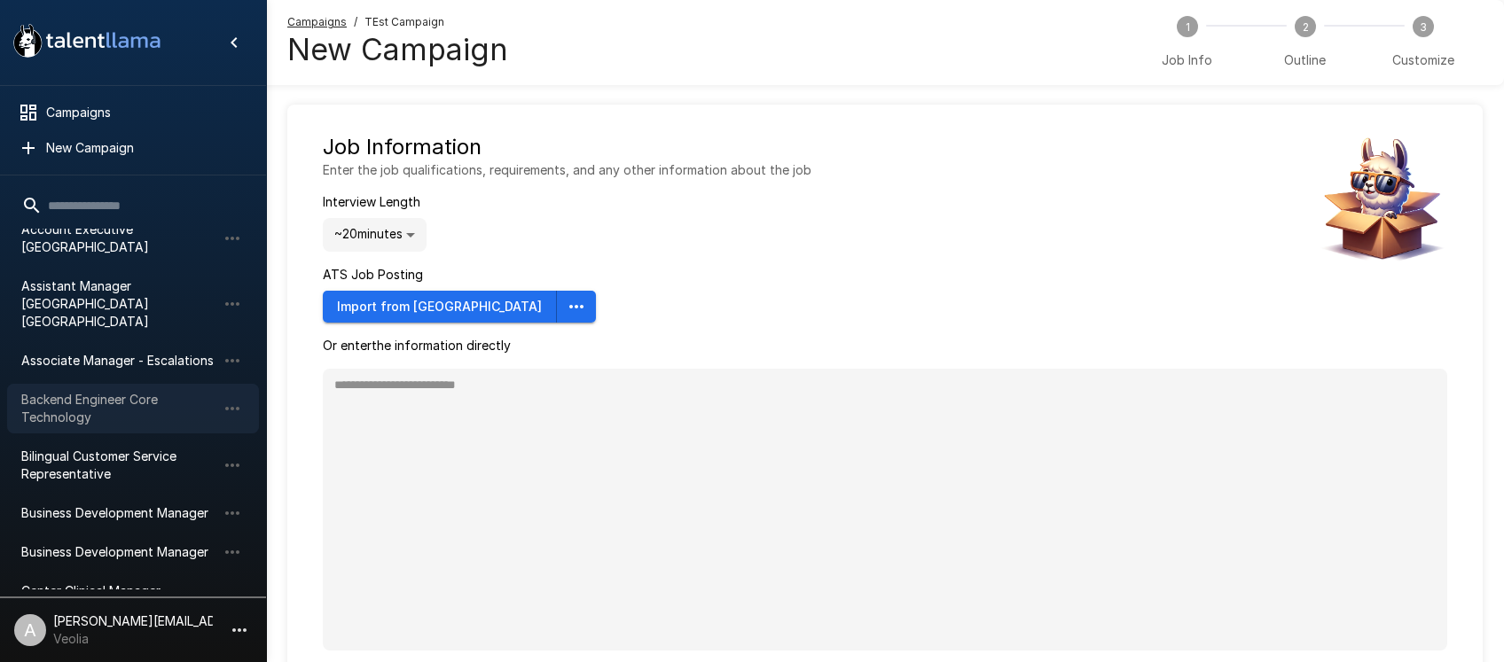
click at [105, 391] on span "Backend Engineer Core Technology" at bounding box center [118, 408] width 195 height 35
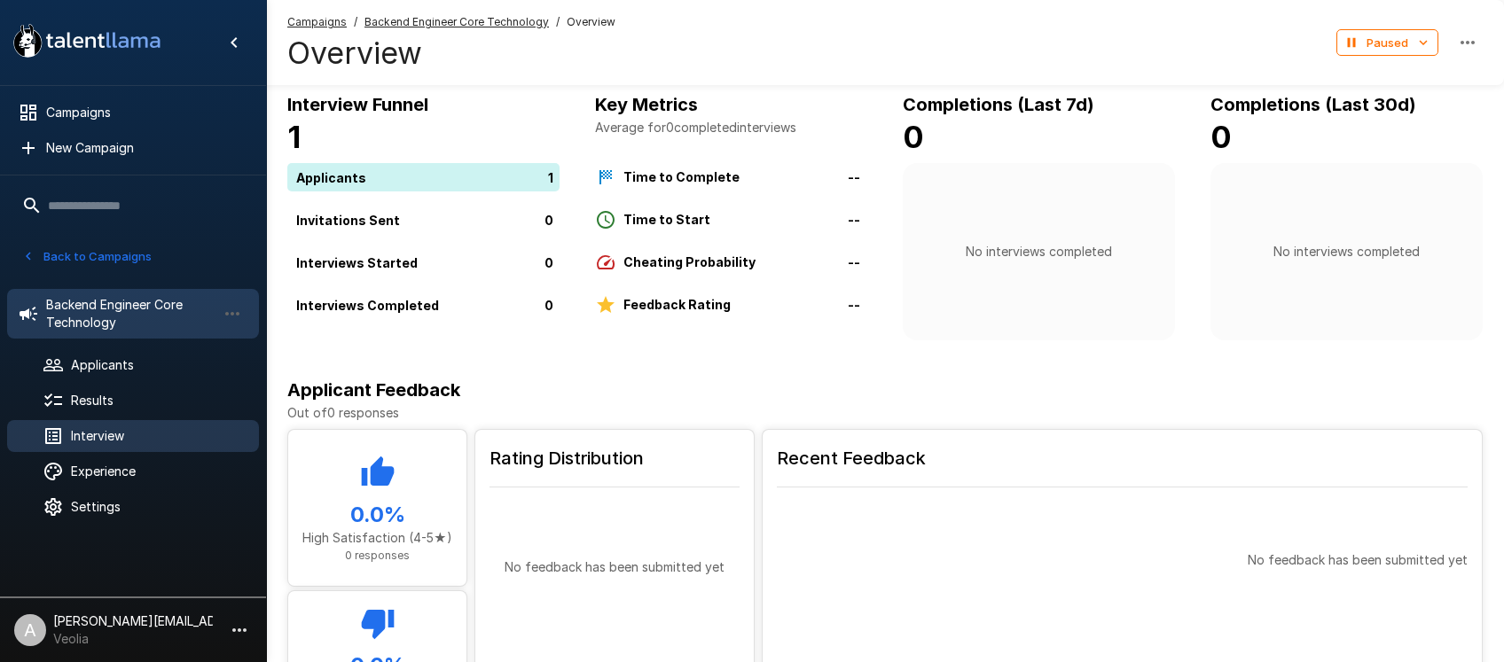
click at [120, 429] on span "Interview" at bounding box center [158, 436] width 174 height 18
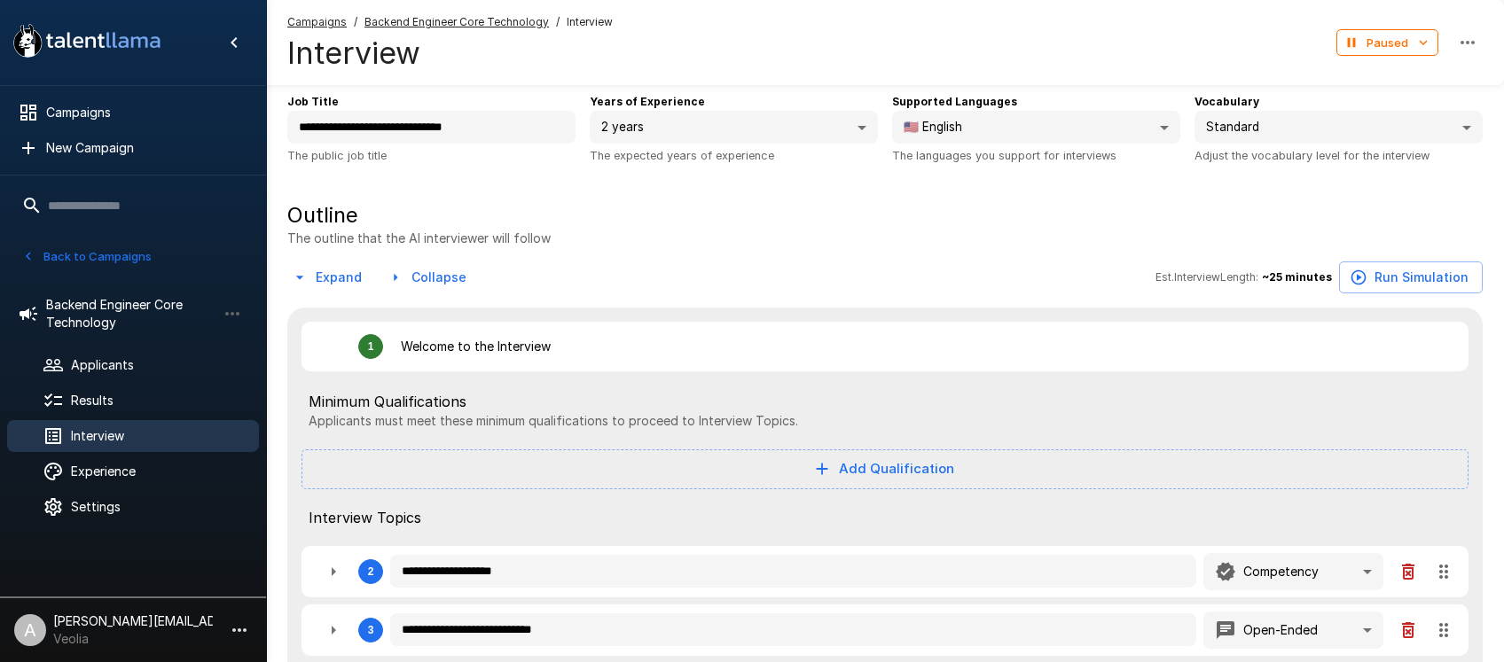
type textarea "*"
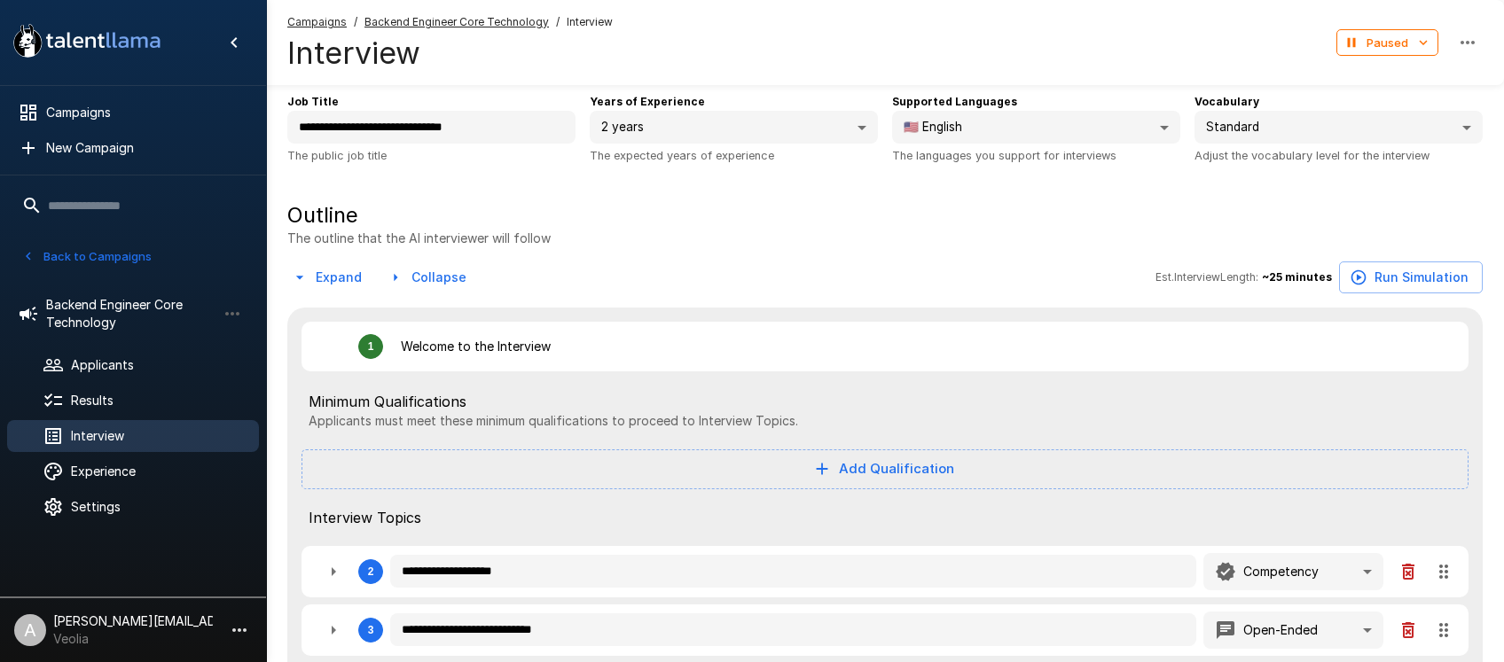
type textarea "*"
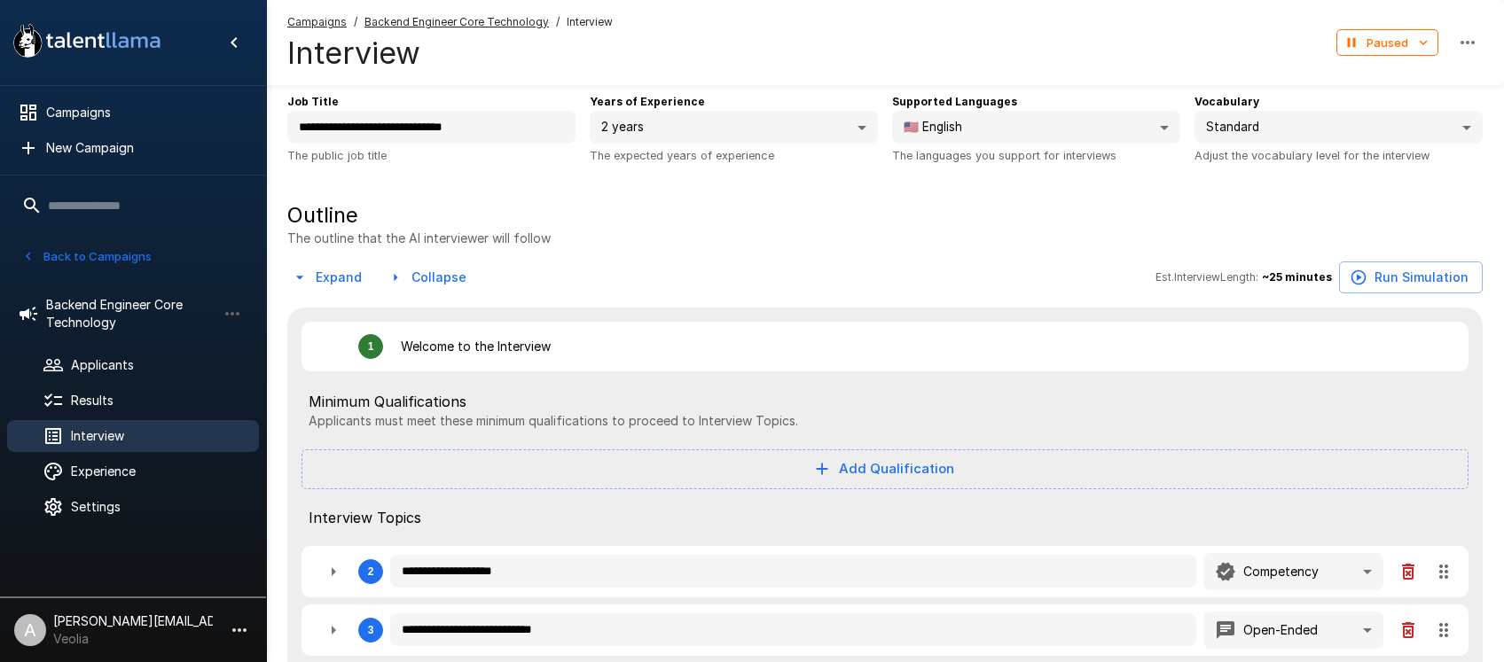
type textarea "*"
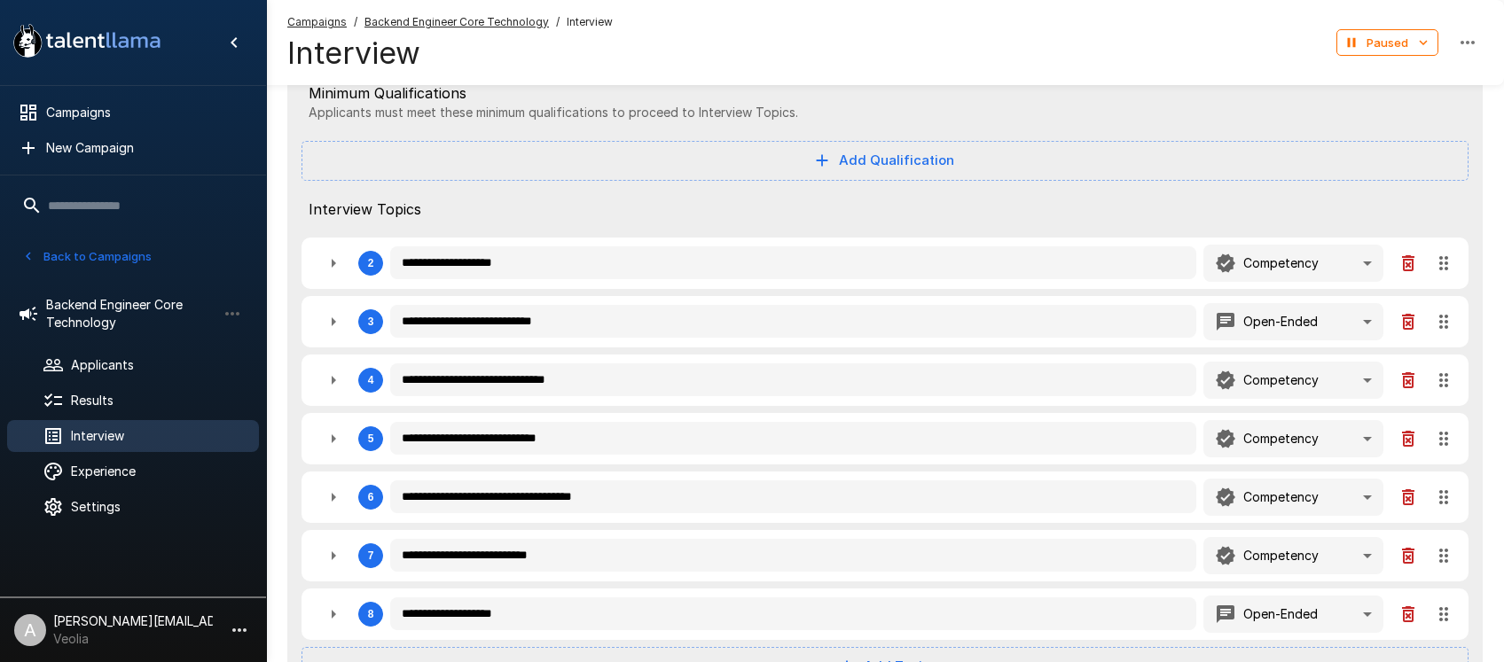
scroll to position [380, 0]
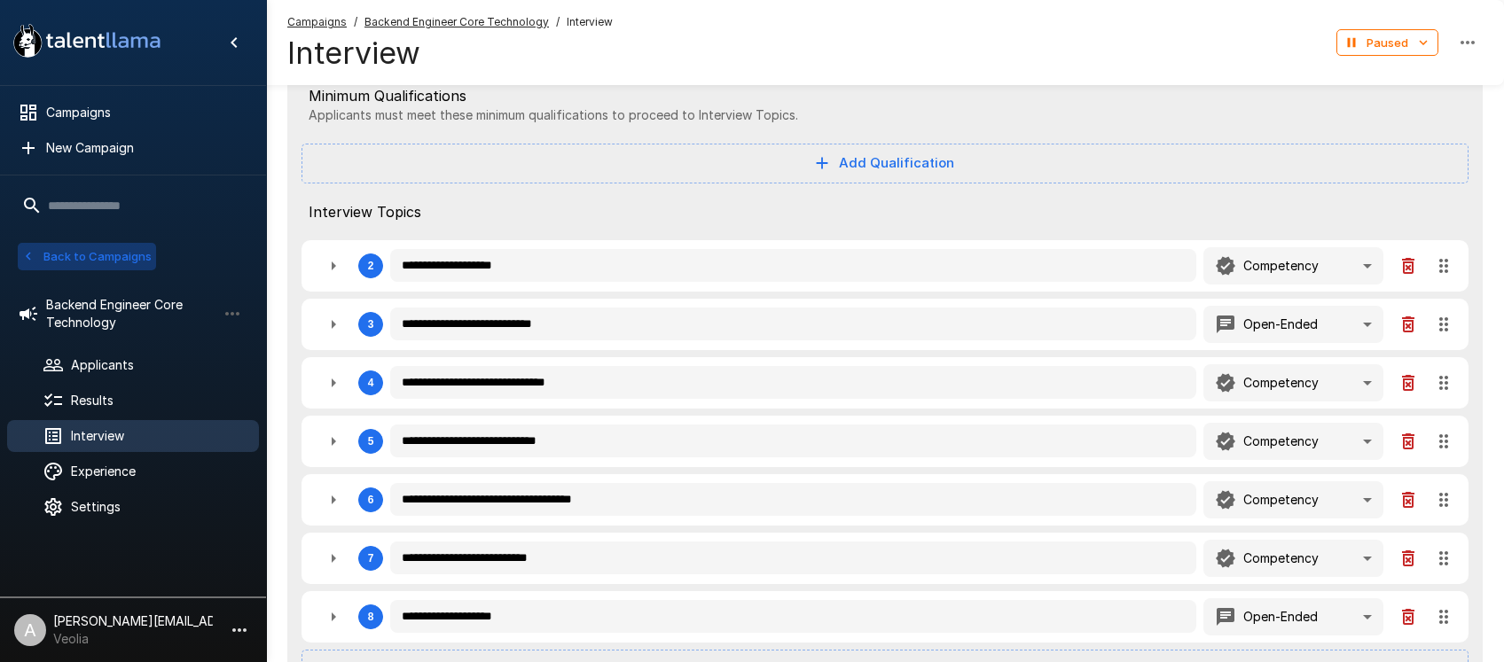
click at [126, 264] on button "Back to Campaigns" at bounding box center [87, 256] width 138 height 27
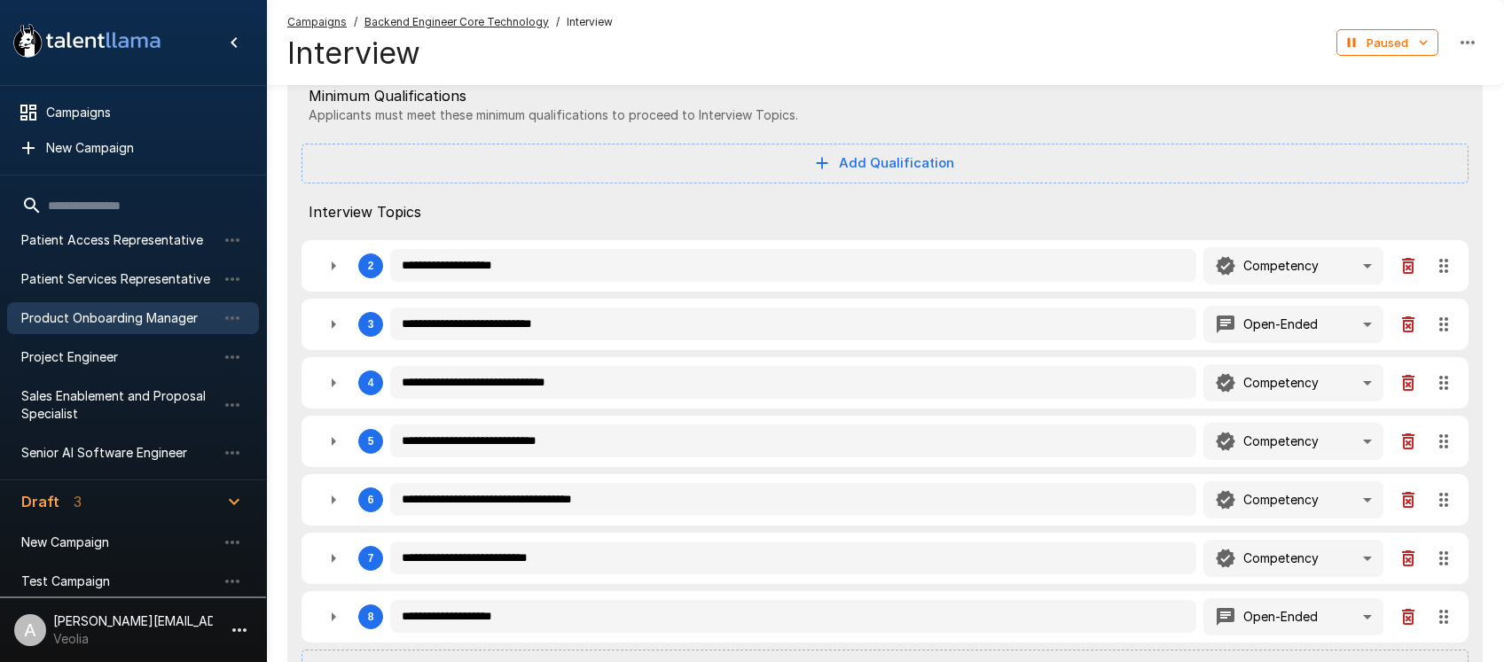
scroll to position [236, 0]
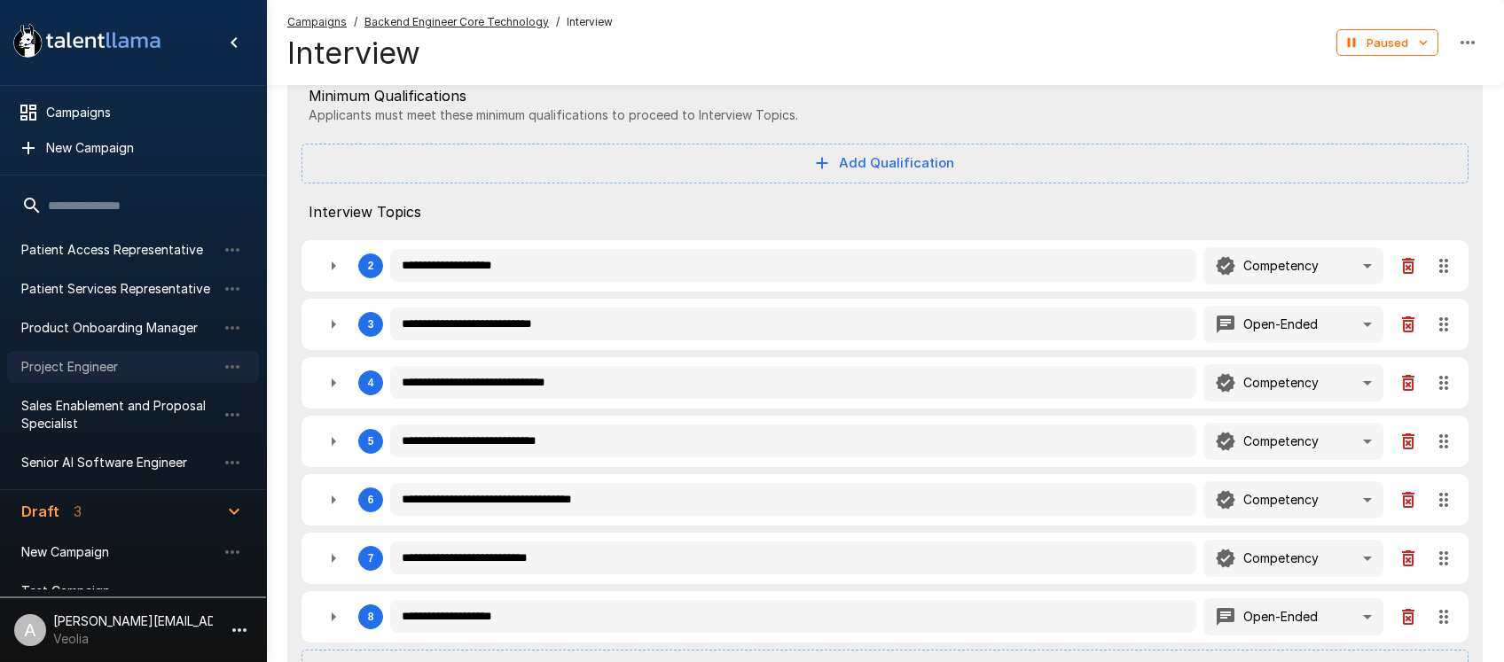
click at [101, 379] on div "Project Engineer" at bounding box center [133, 367] width 252 height 32
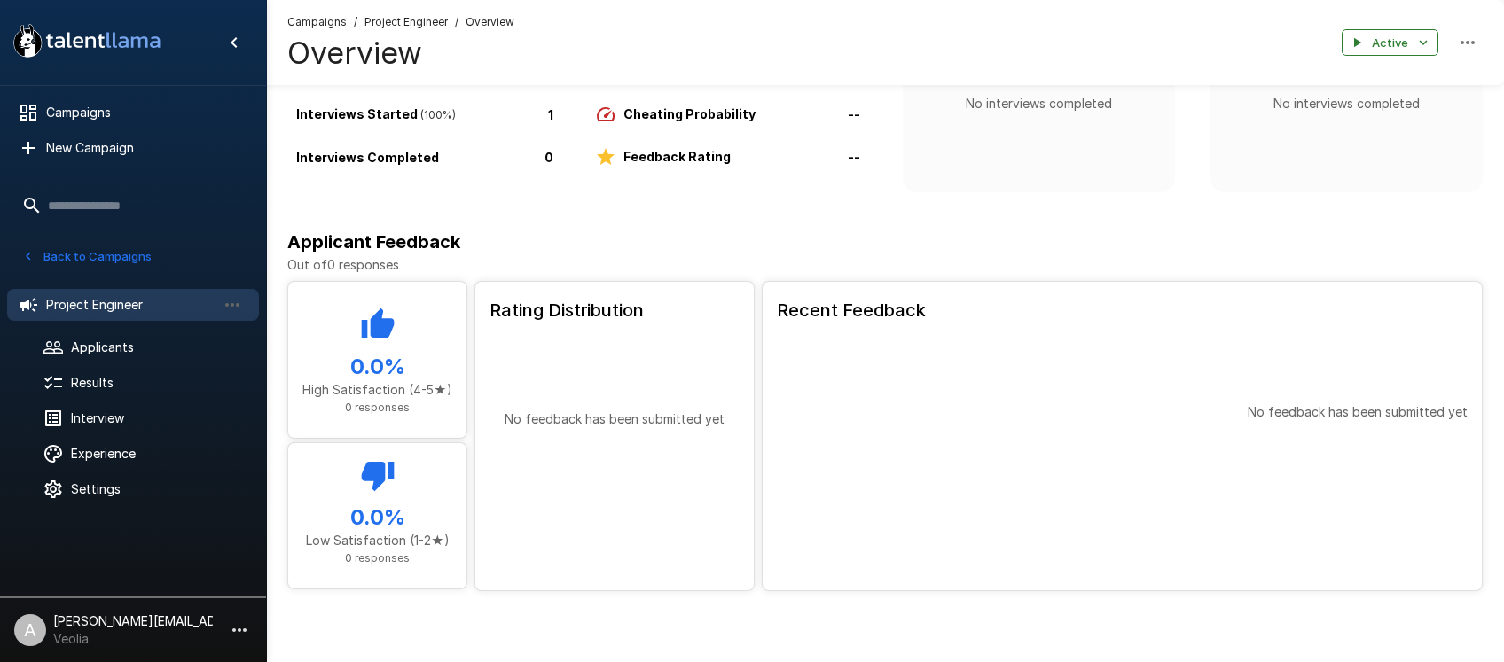
scroll to position [157, 0]
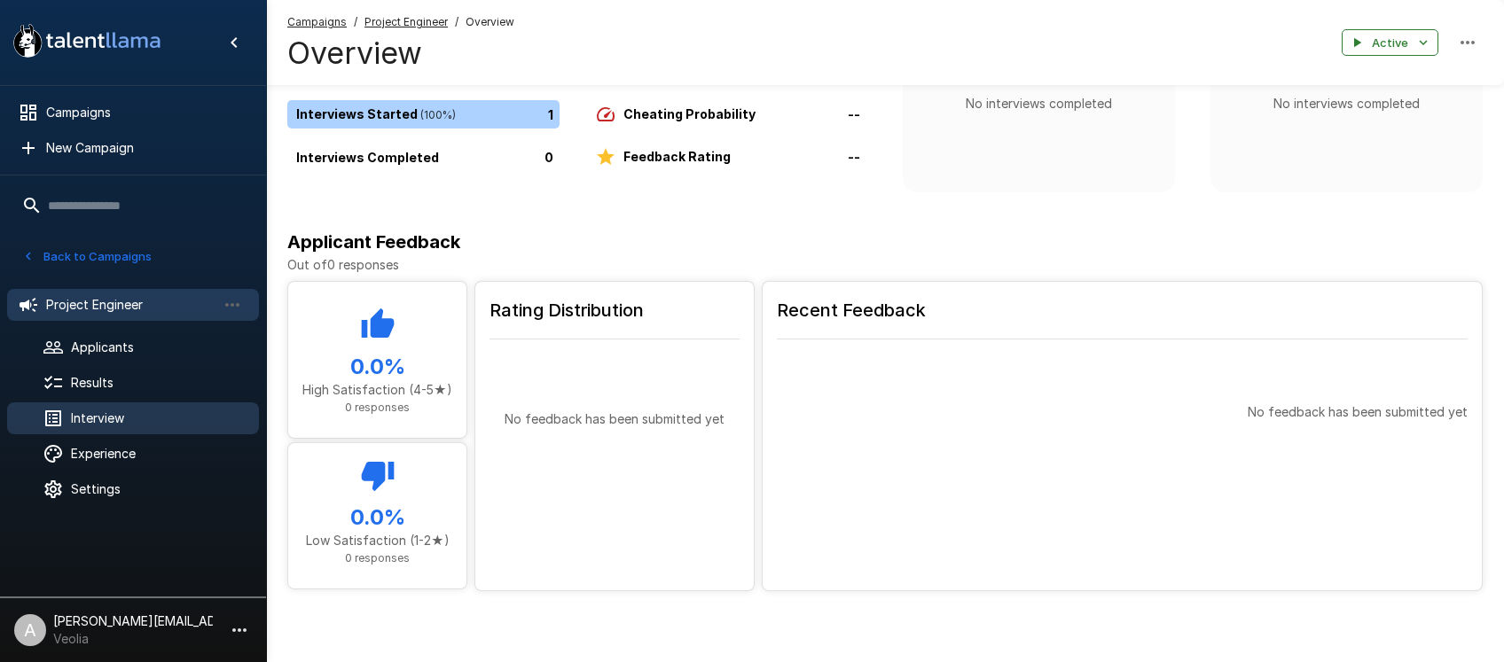
click at [138, 413] on span "Interview" at bounding box center [158, 419] width 174 height 18
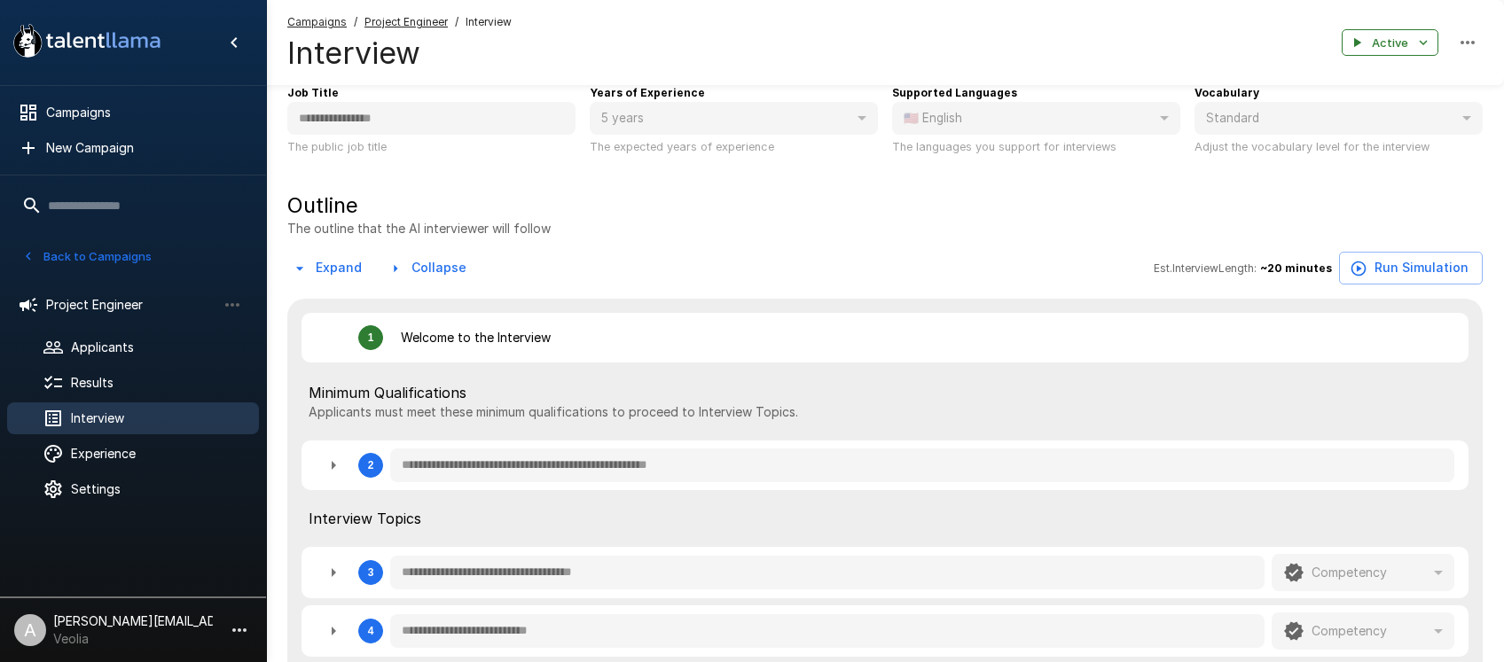
type textarea "*"
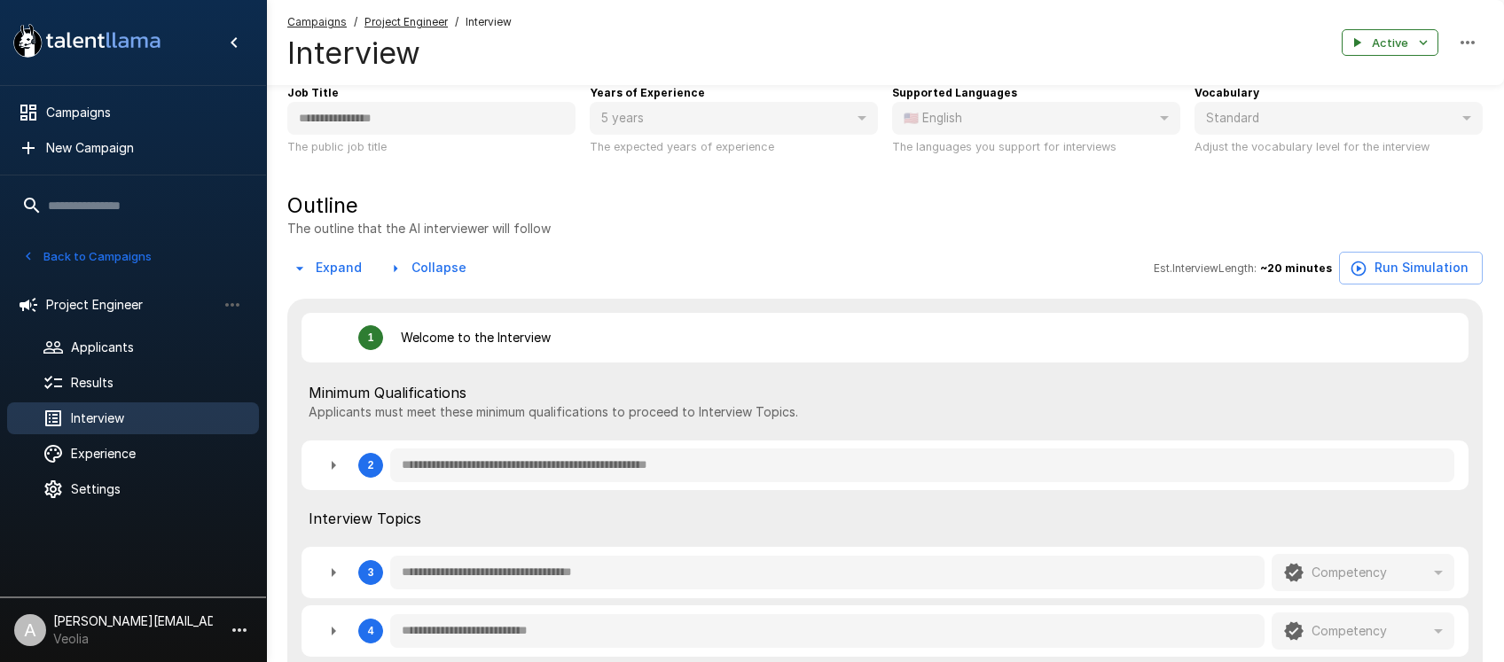
type textarea "*"
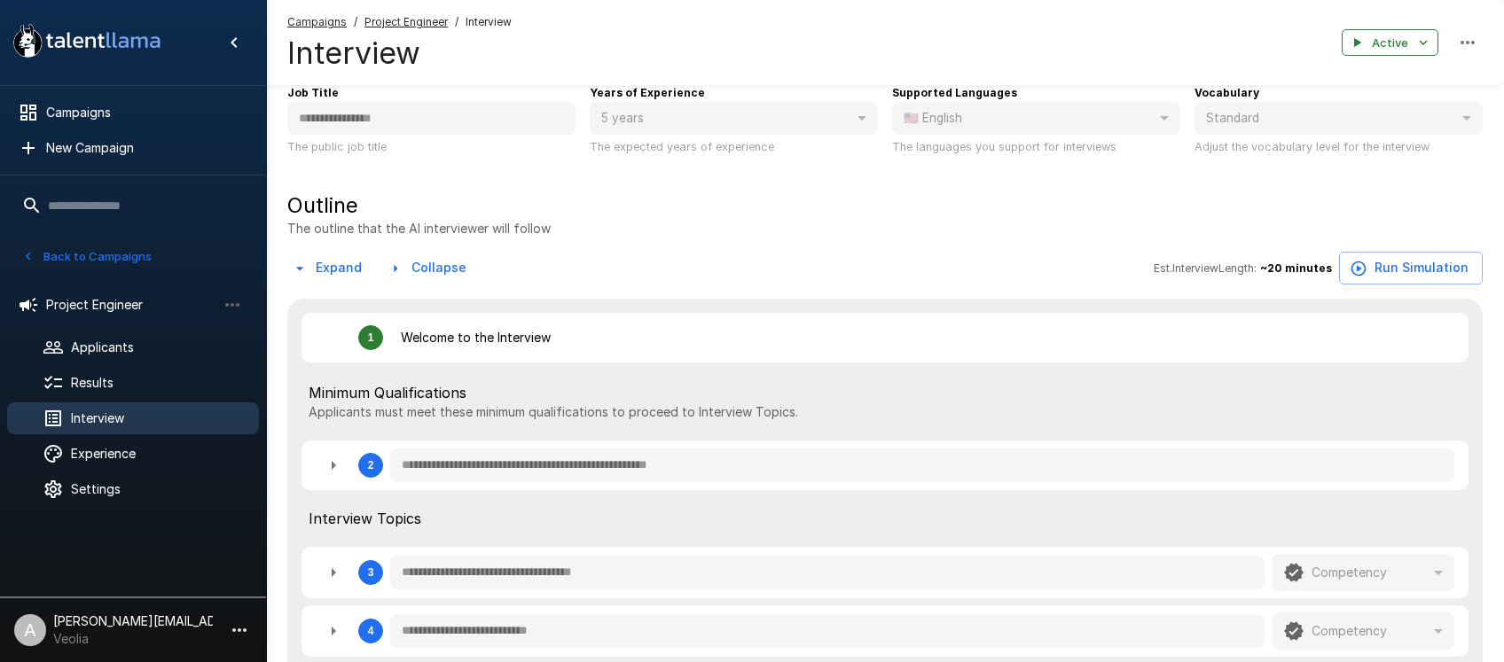
type textarea "*"
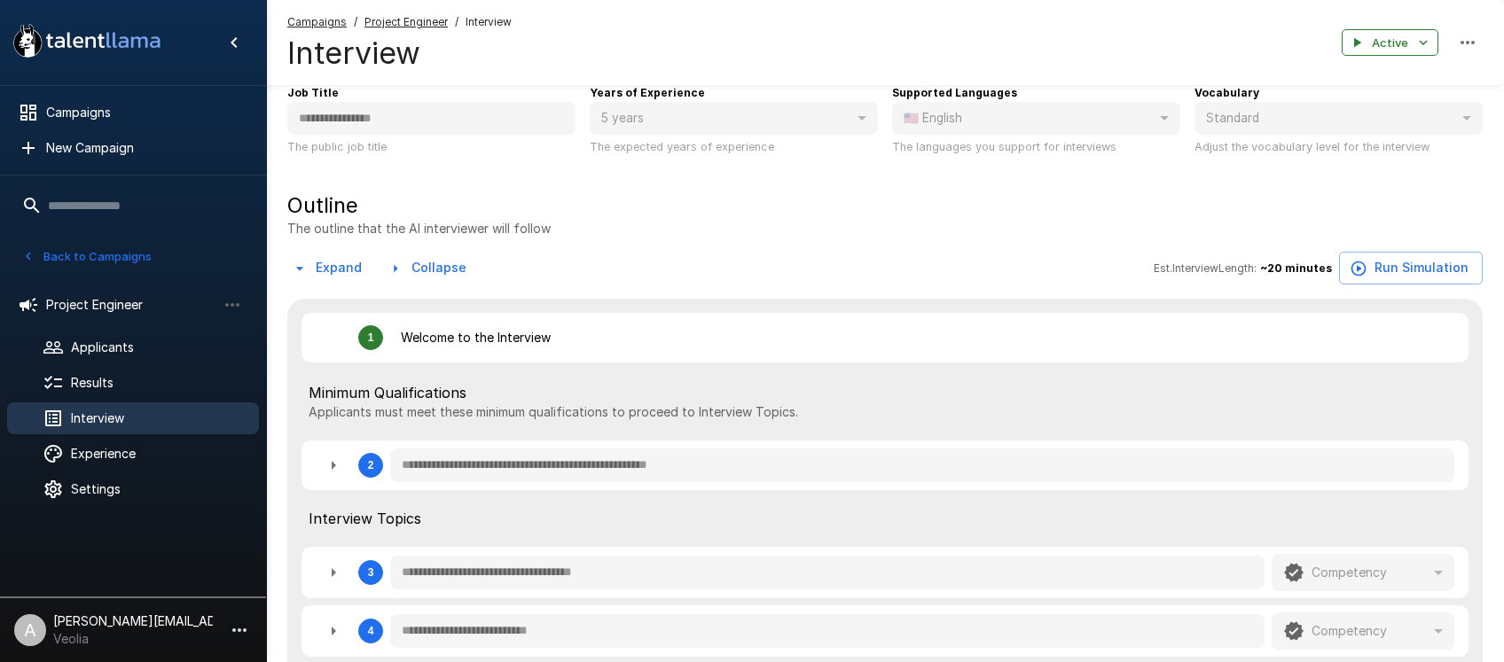
type textarea "*"
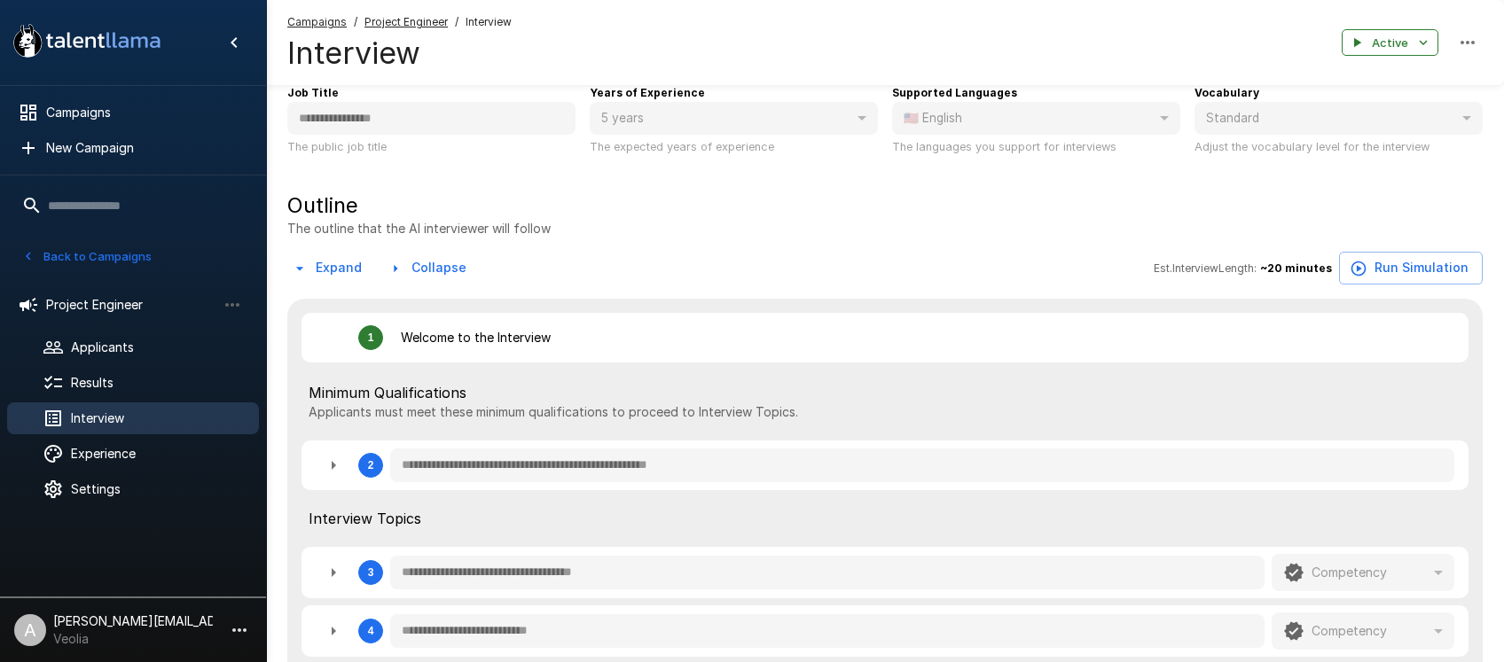
type textarea "*"
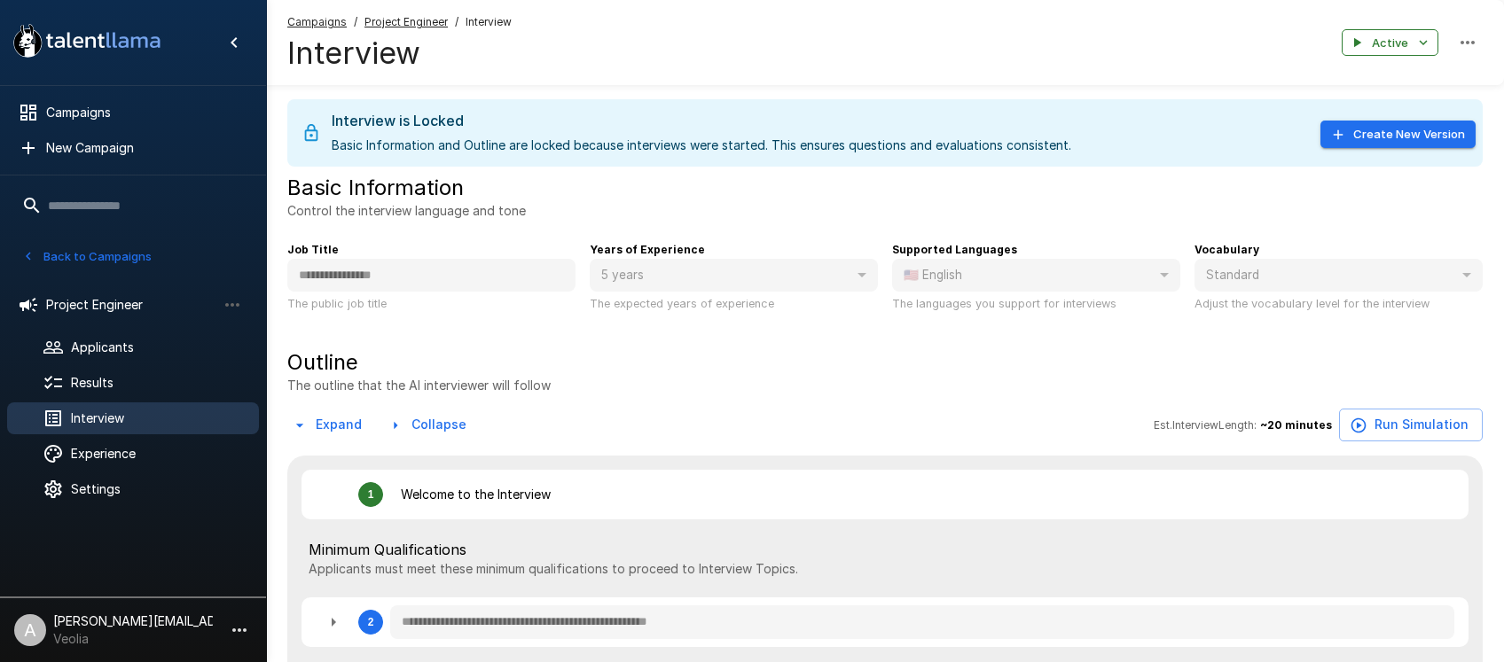
click at [231, 628] on icon "button" at bounding box center [239, 630] width 21 height 21
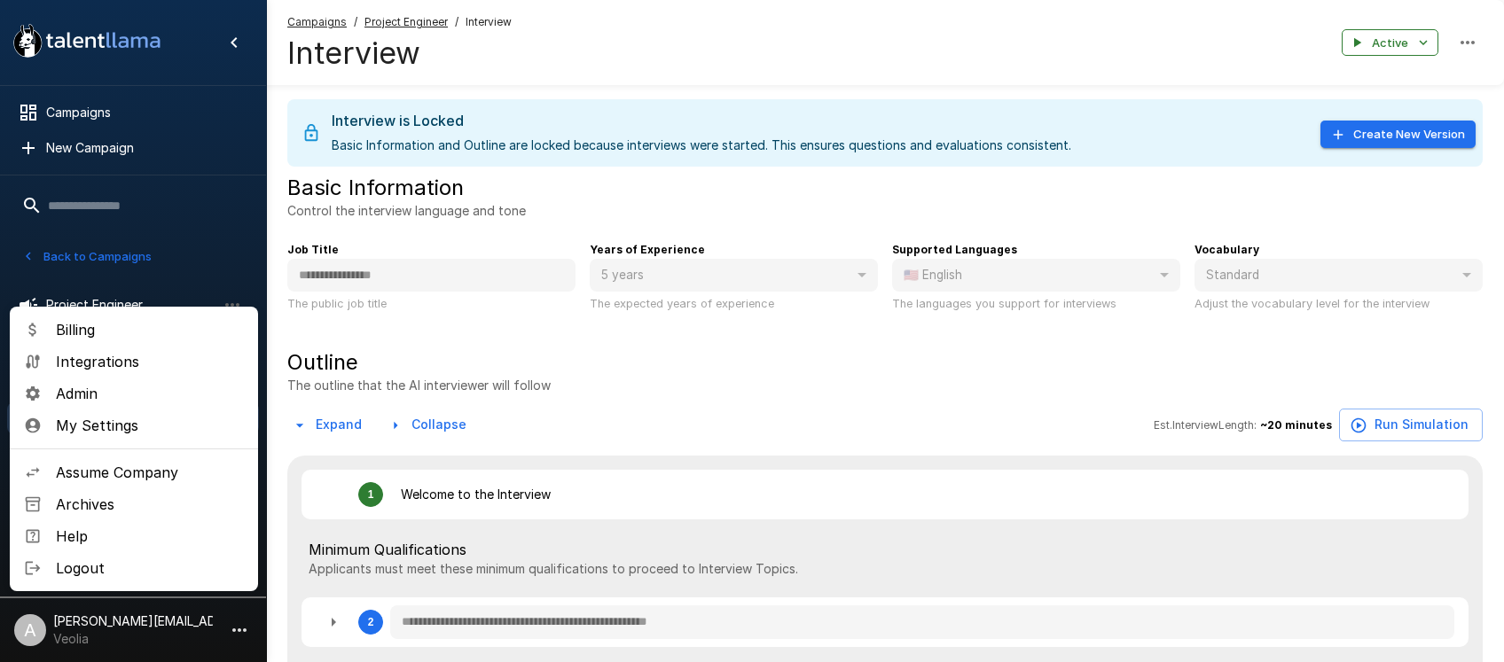
click at [136, 472] on span "Assume Company" at bounding box center [150, 472] width 188 height 21
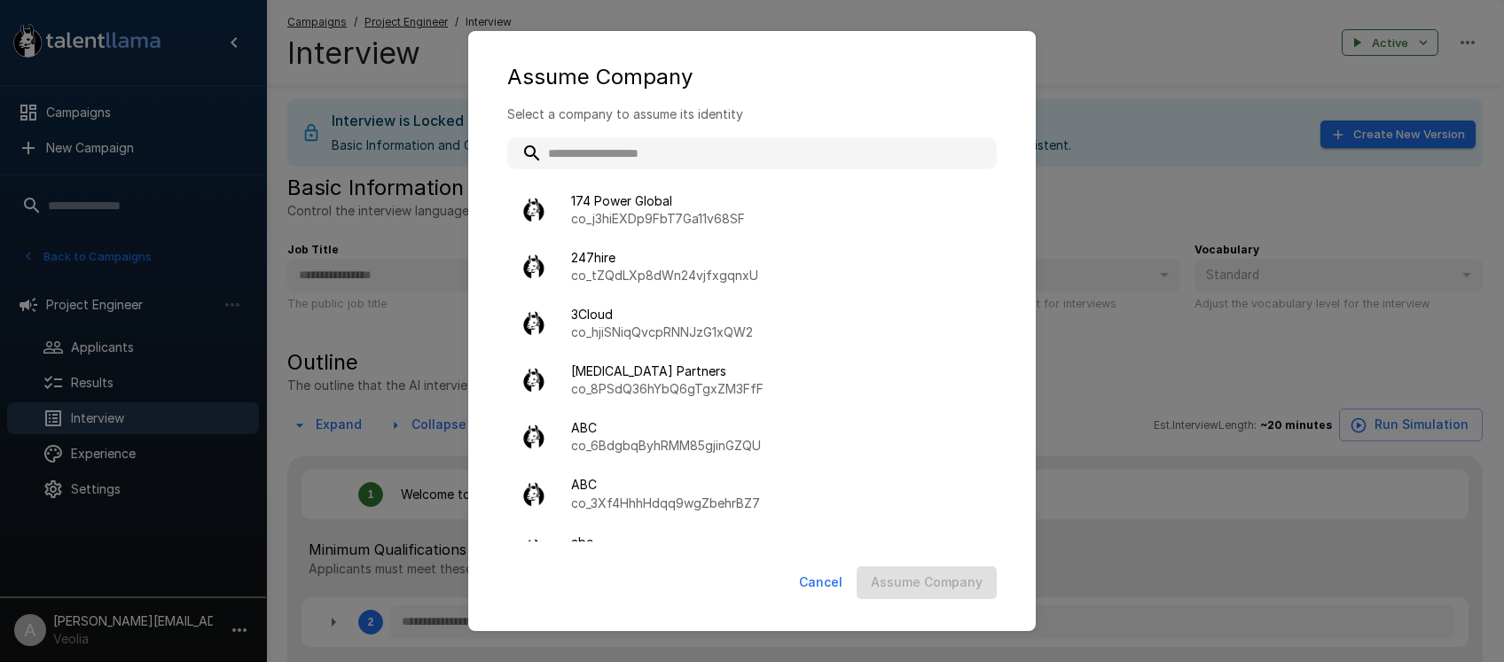
click at [650, 149] on input "text" at bounding box center [751, 153] width 489 height 32
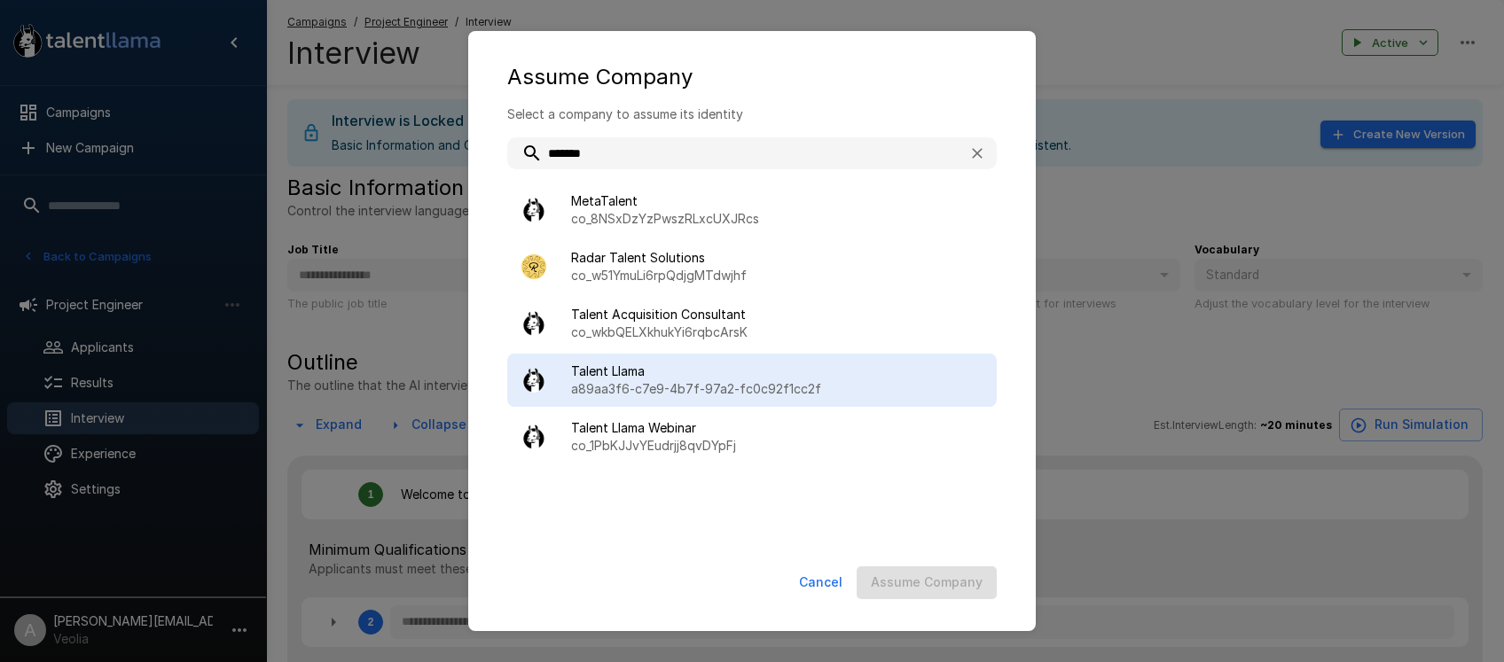
click at [634, 382] on p "a89aa3f6-c7e9-4b7f-97a2-fc0c92f1cc2f" at bounding box center [776, 389] width 411 height 18
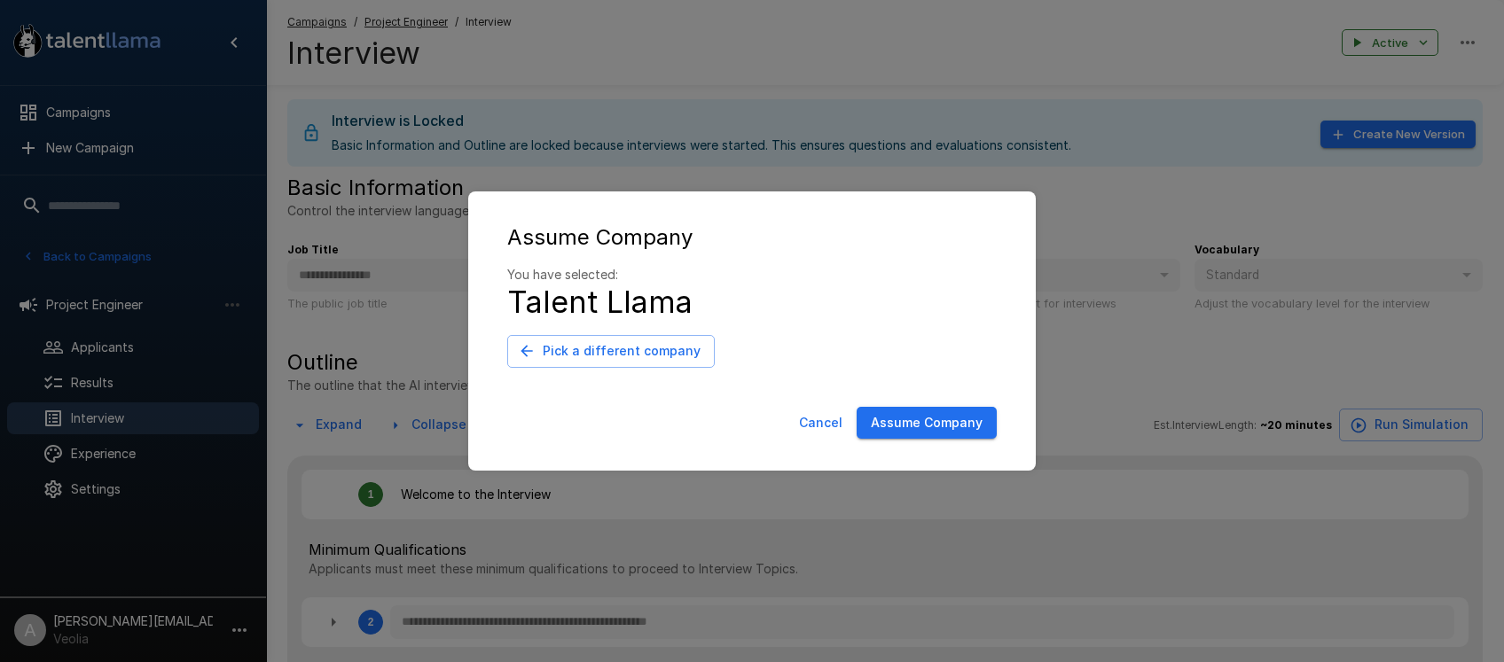
click at [914, 427] on button "Assume Company" at bounding box center [927, 423] width 140 height 33
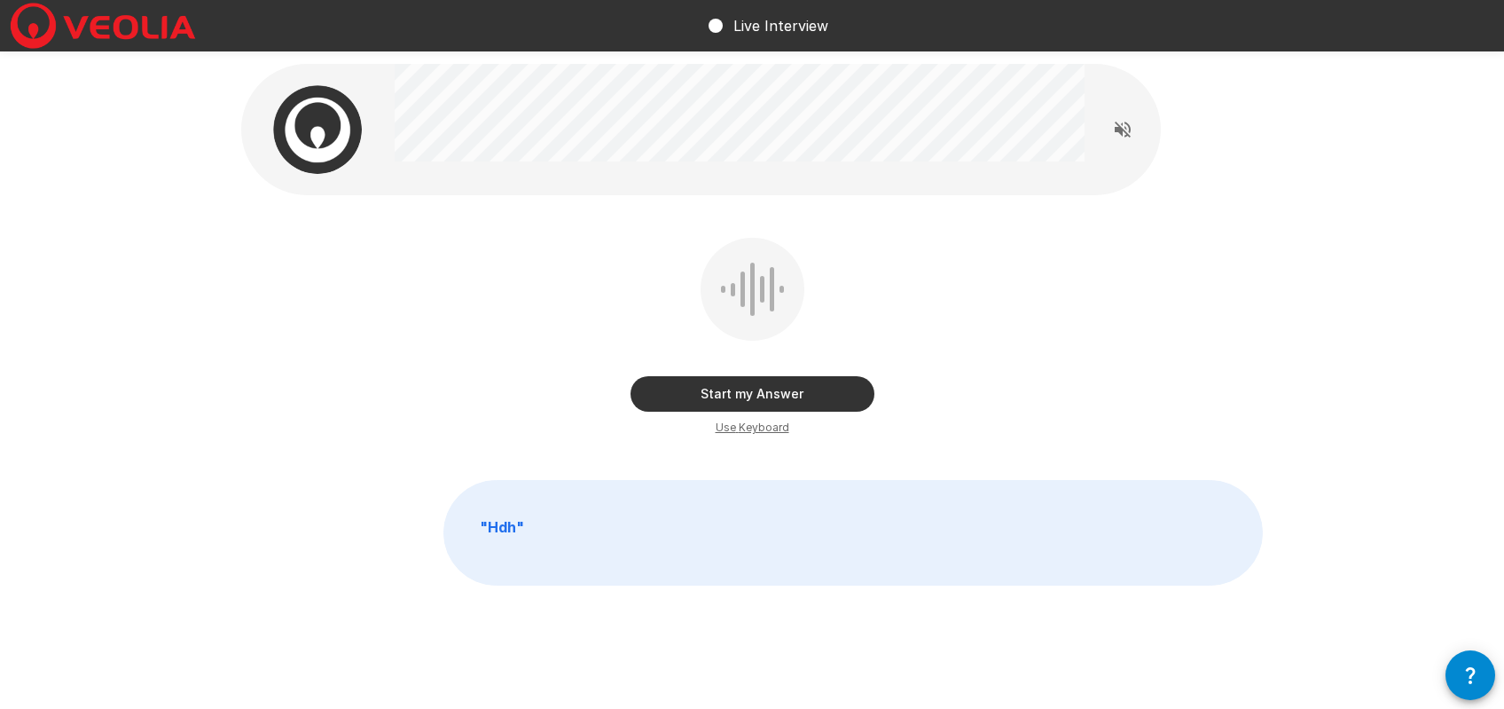
click at [975, 289] on div "Start my Answer Use Keyboard" at bounding box center [752, 338] width 1022 height 200
click at [735, 393] on button "Start my Answer" at bounding box center [752, 393] width 244 height 35
click at [744, 391] on button "Stop & Submit" at bounding box center [752, 393] width 244 height 35
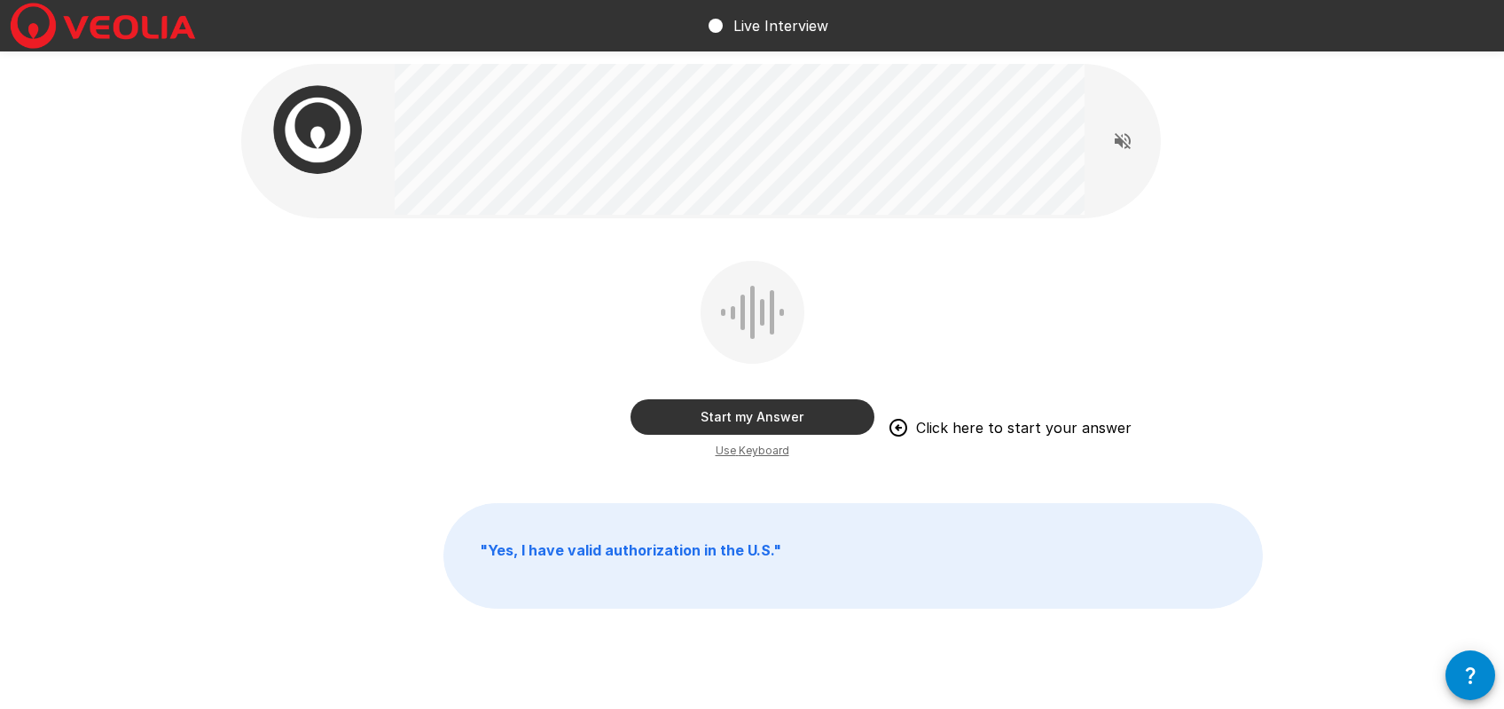
click at [902, 242] on div "Start my Answer Click here to start your answer Use Keyboard " Yes, I have vali…" at bounding box center [752, 375] width 1064 height 750
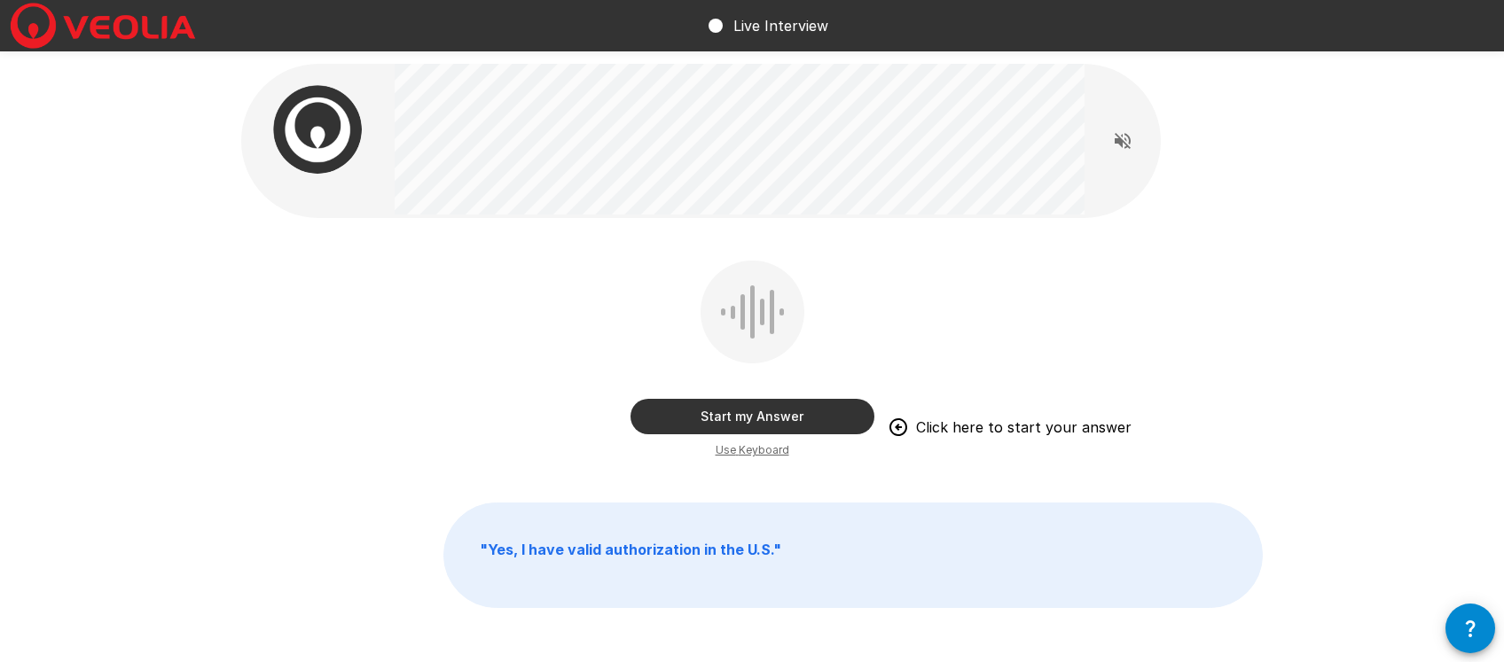
click at [3, 296] on div "Start my Answer Click here to start your answer Use Keyboard " Yes, I have vali…" at bounding box center [752, 375] width 1504 height 750
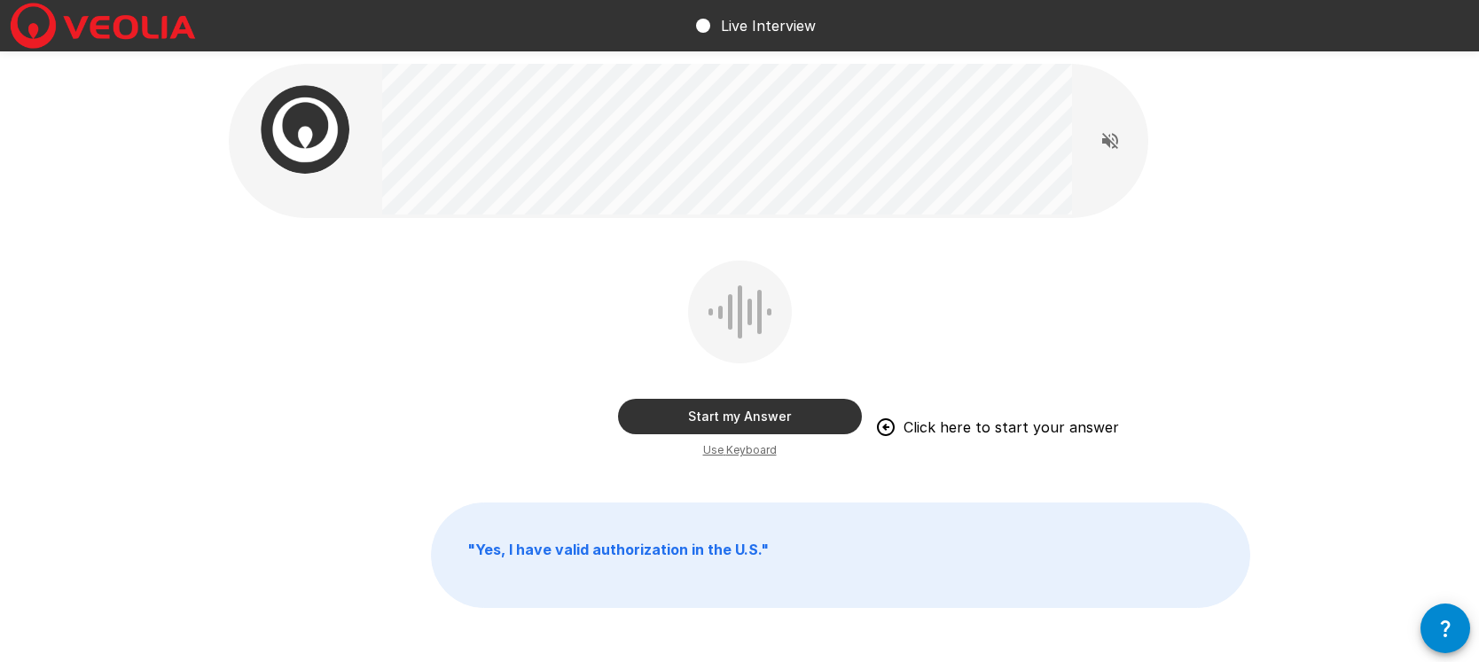
click at [1118, 301] on div "Start my Answer Click here to start your answer Use Keyboard" at bounding box center [740, 361] width 1022 height 200
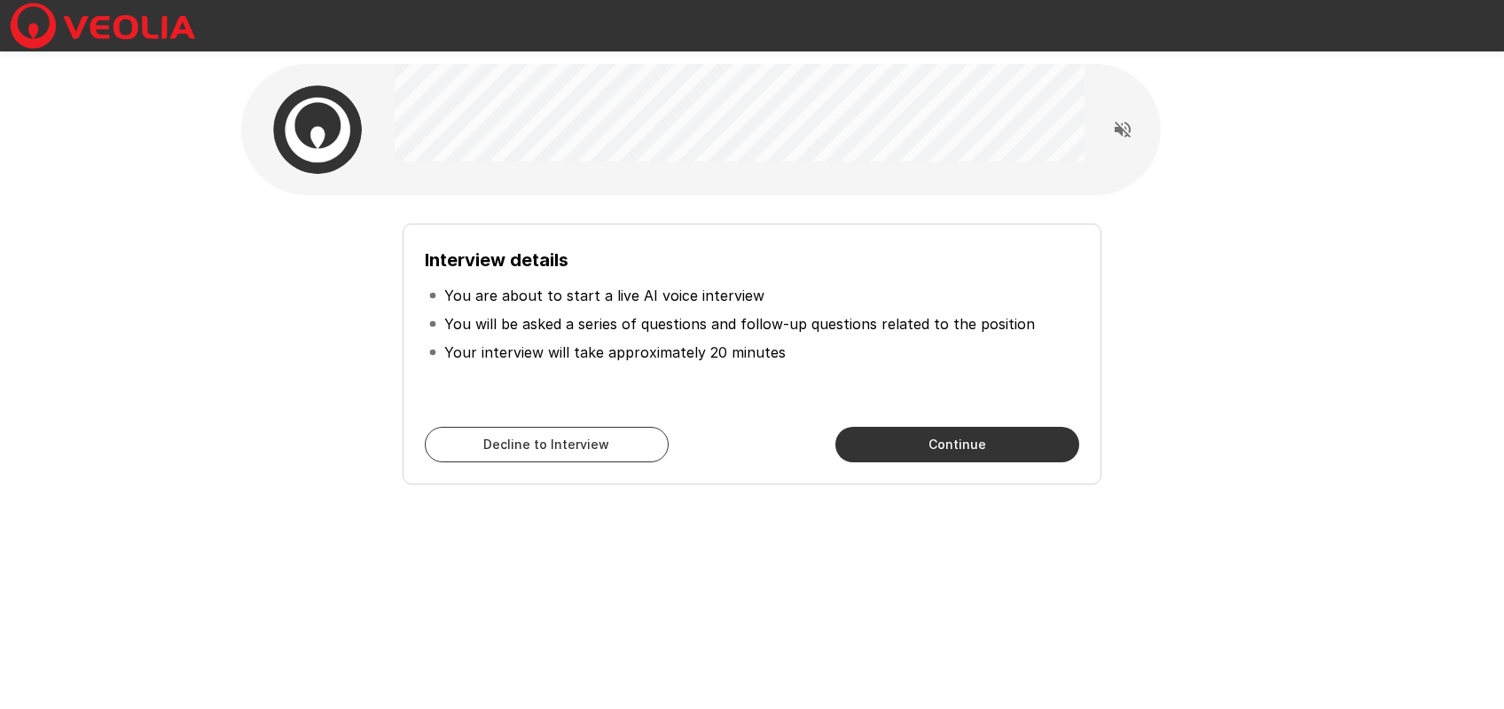
click at [292, 343] on div "Interview details You are about to start a live AI voice interview You will be …" at bounding box center [751, 346] width 1007 height 275
click at [865, 450] on button "Continue" at bounding box center [957, 444] width 244 height 35
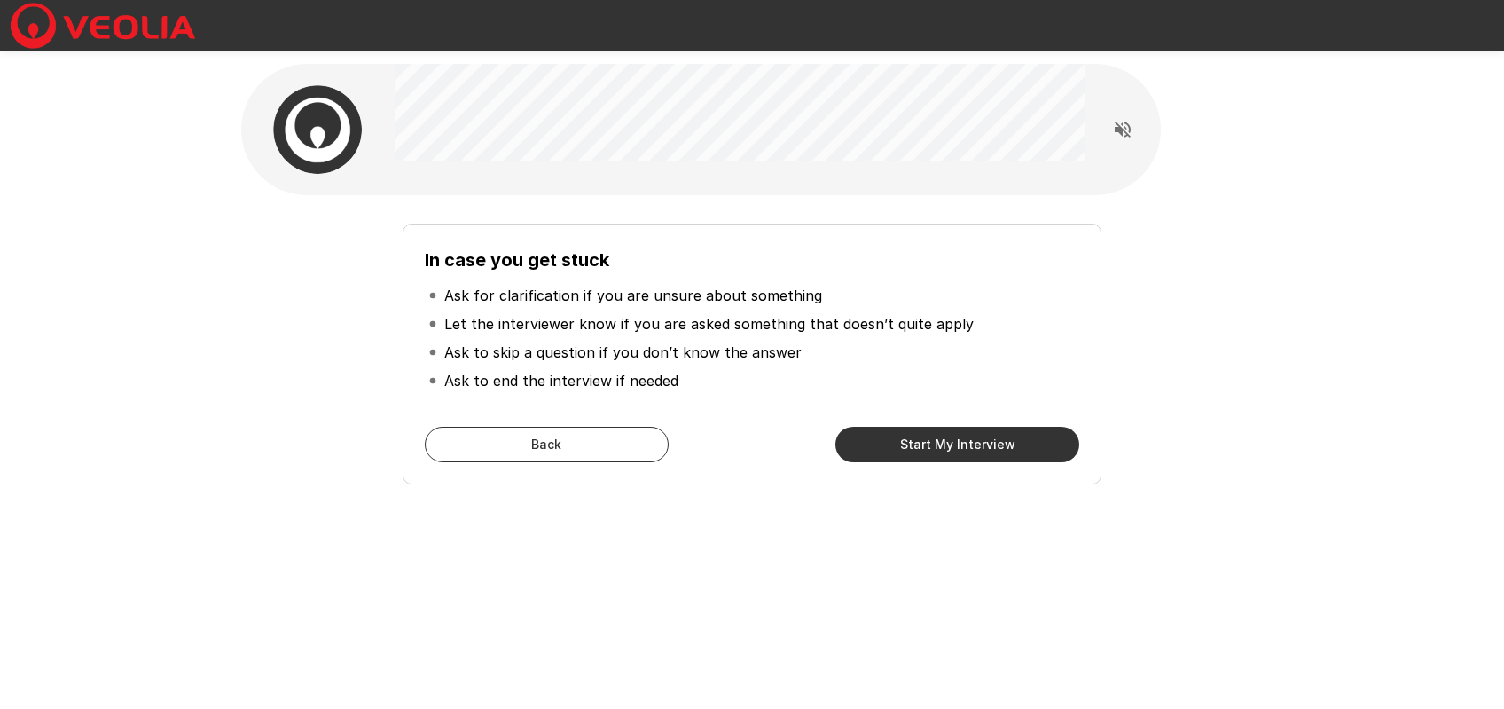
click at [865, 451] on button "Start My Interview" at bounding box center [957, 444] width 244 height 35
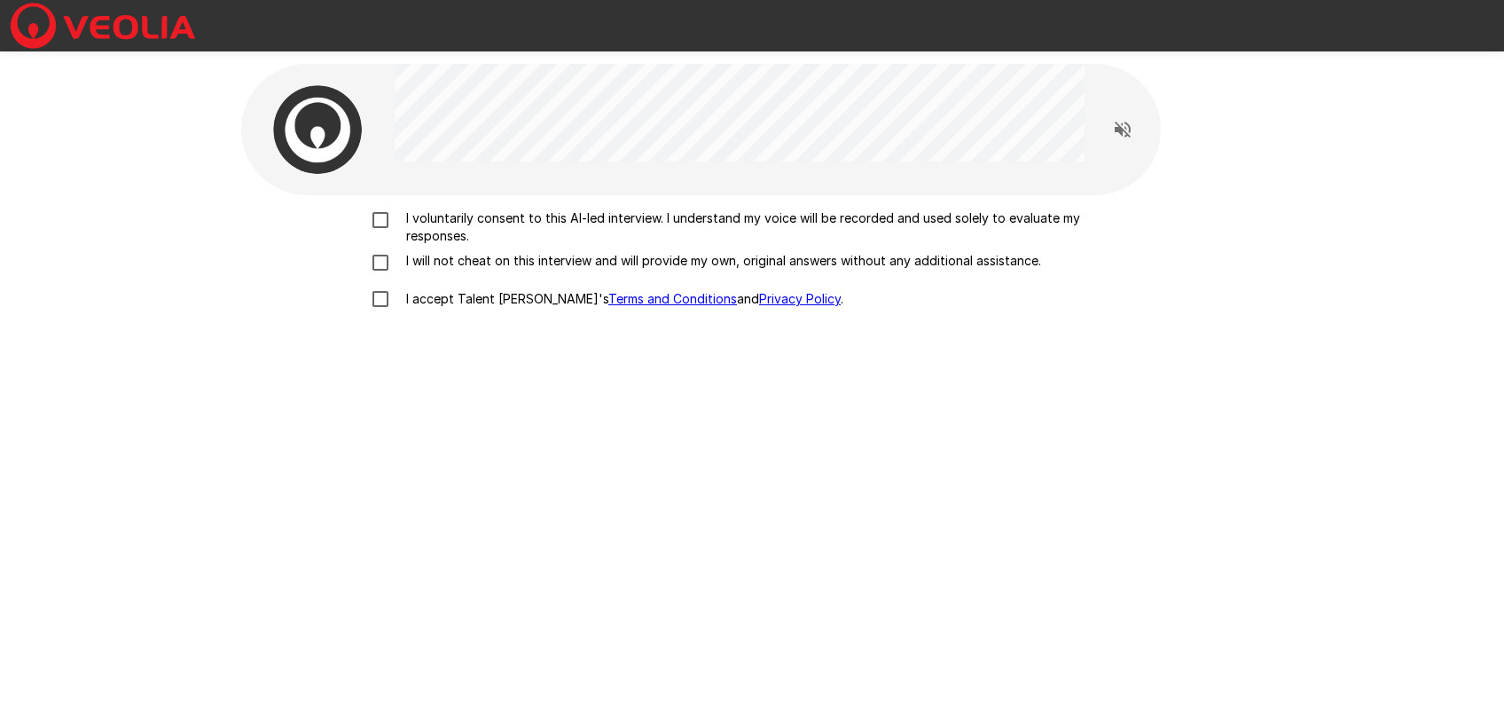
click at [457, 220] on p "I voluntarily consent to this AI-led interview. I understand my voice will be r…" at bounding box center [770, 226] width 743 height 35
click at [441, 260] on p "I will not cheat on this interview and will provide my own, original answers wi…" at bounding box center [720, 261] width 642 height 18
click at [442, 309] on label "I accept Talent Llama's Terms and Conditions and Privacy Policy ." at bounding box center [752, 298] width 780 height 37
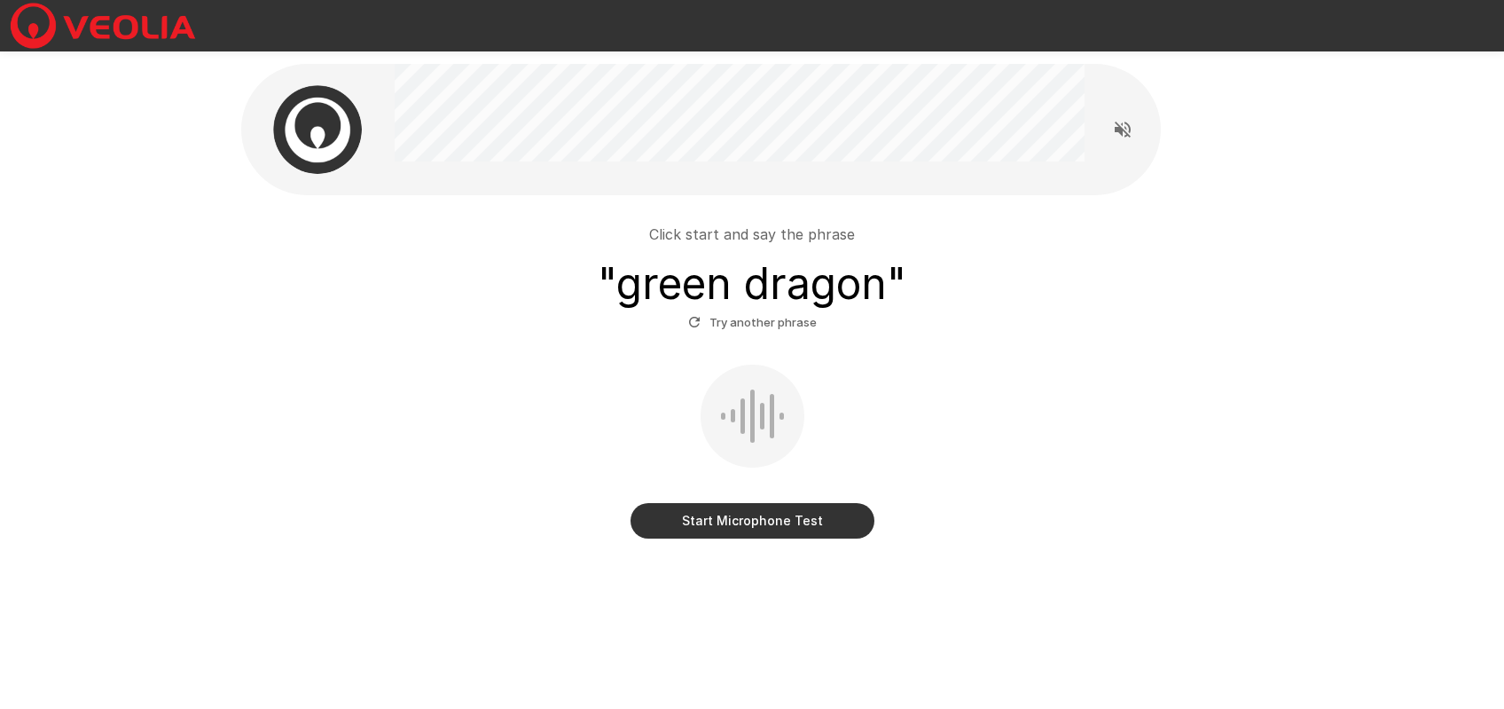
click at [750, 508] on button "Start Microphone Test" at bounding box center [752, 520] width 244 height 35
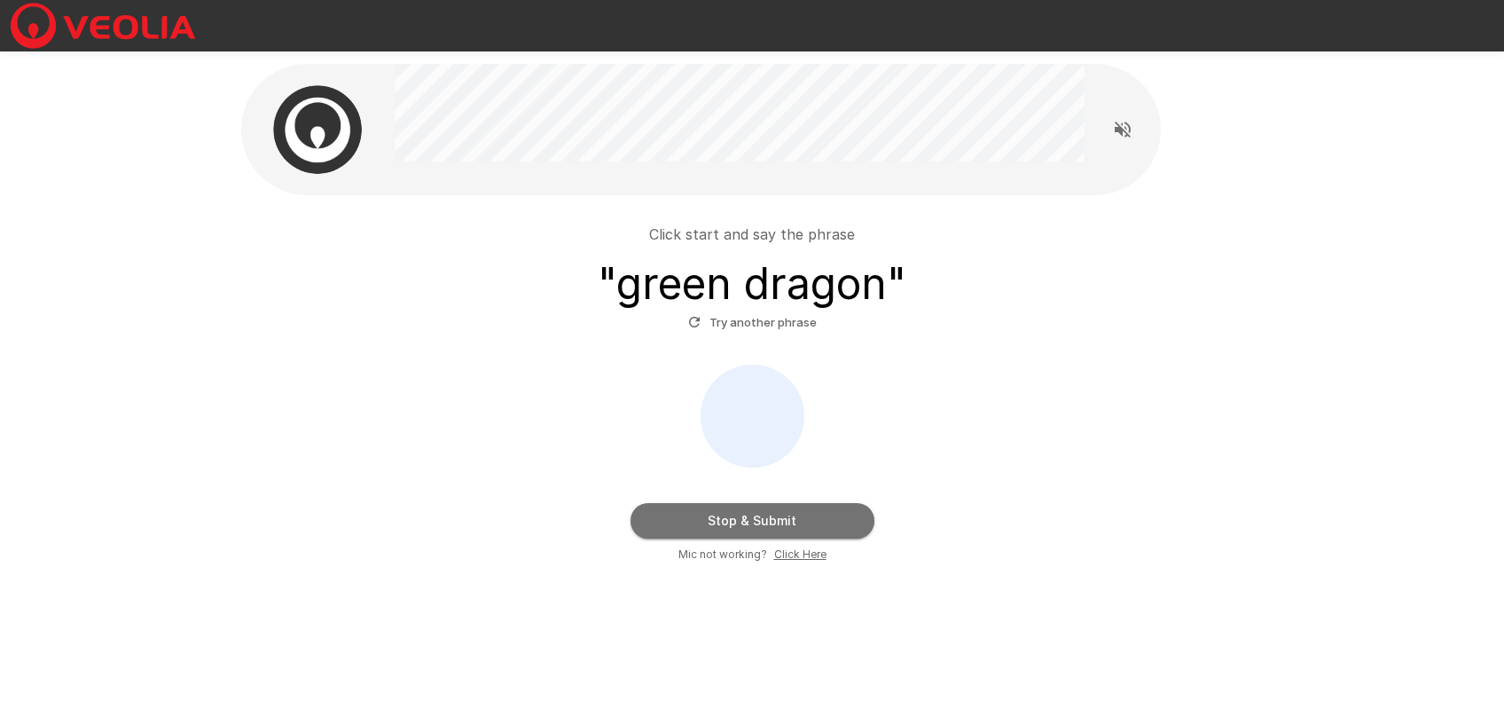
click at [756, 527] on button "Stop & Submit" at bounding box center [752, 520] width 244 height 35
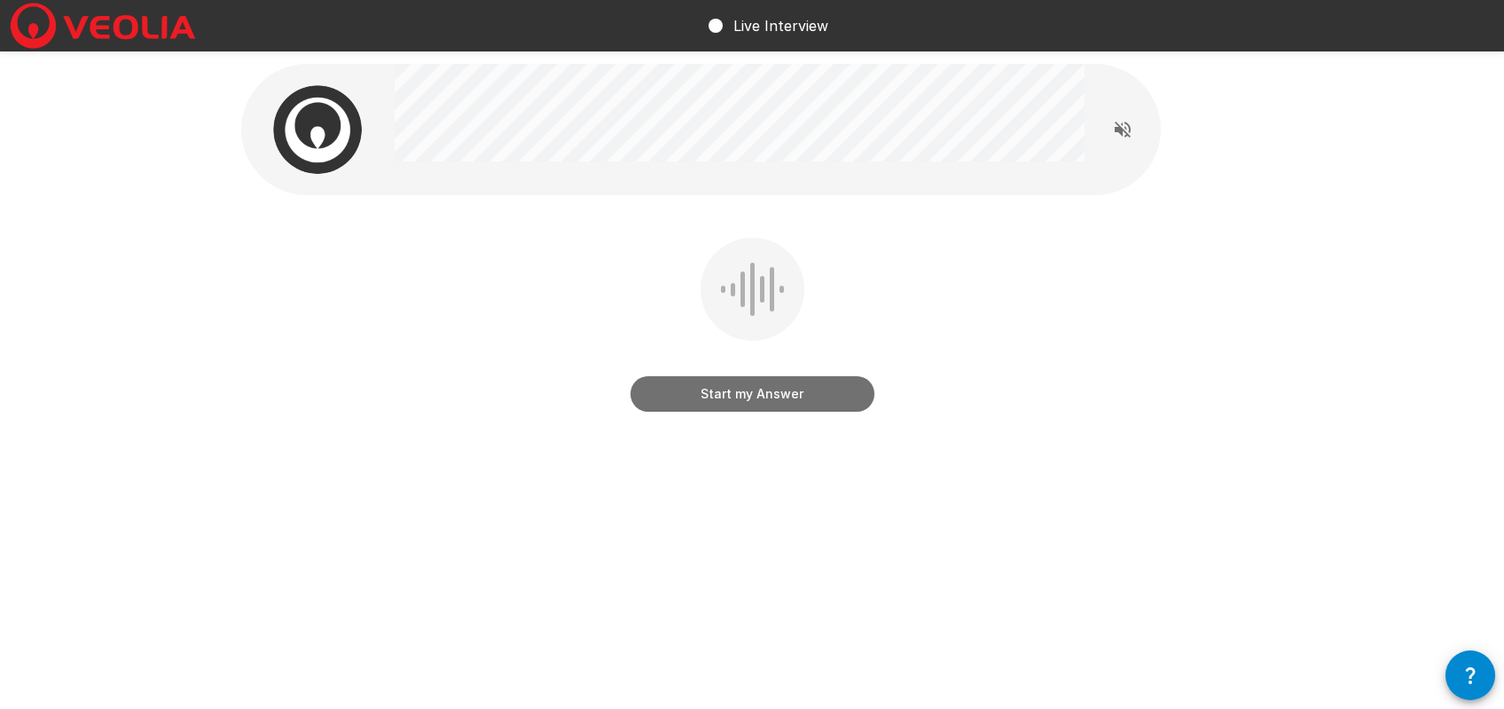
click at [700, 388] on button "Start my Answer" at bounding box center [752, 393] width 244 height 35
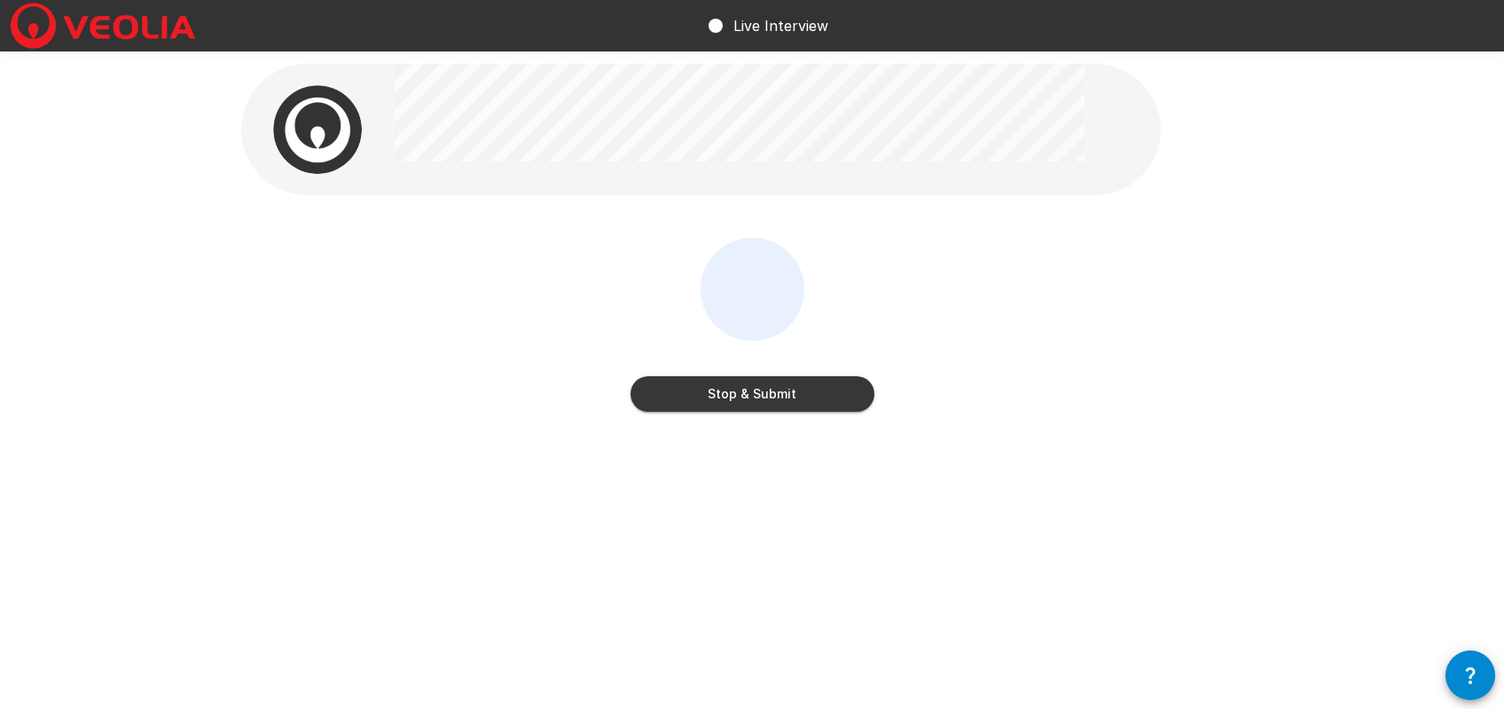
click at [756, 388] on button "Stop & Submit" at bounding box center [752, 393] width 244 height 35
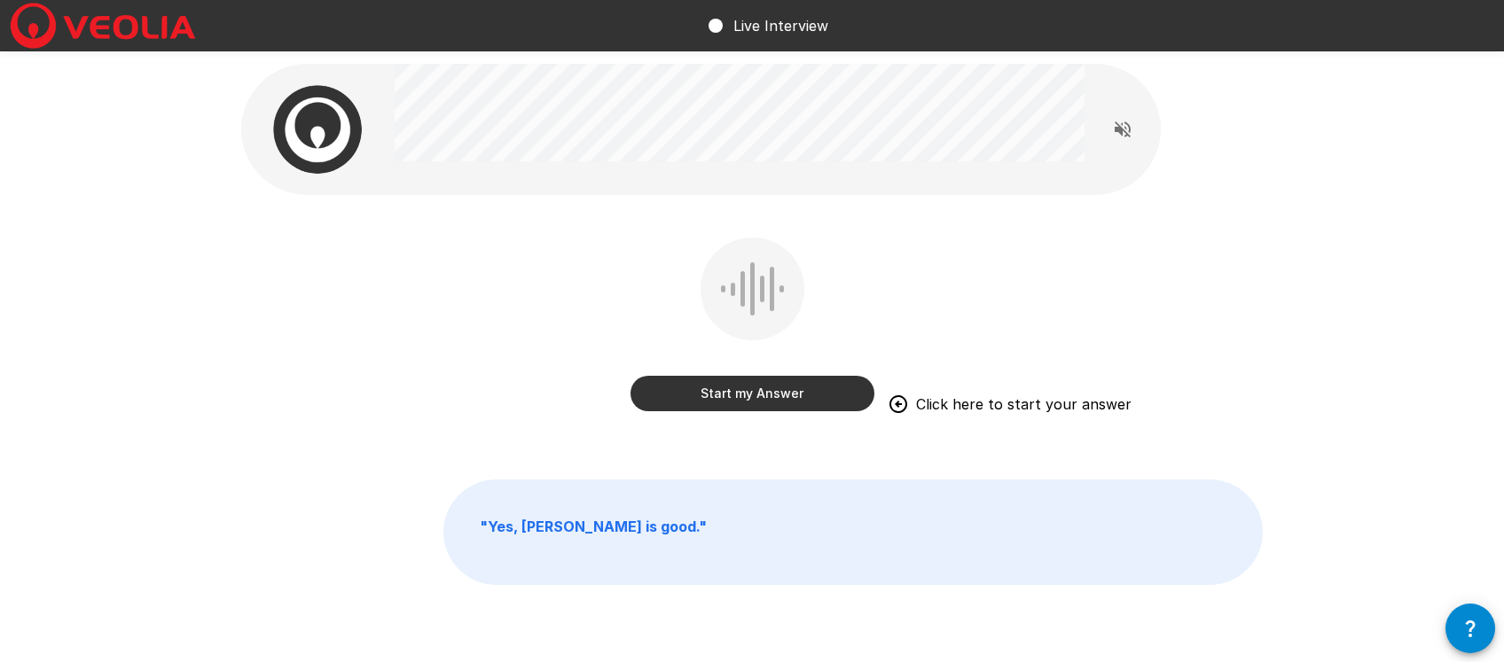
click at [727, 236] on div "Start my Answer Click here to start your answer " Yes, Adam is good. "" at bounding box center [752, 363] width 1064 height 727
click at [776, 395] on button "Start my Answer" at bounding box center [752, 393] width 244 height 35
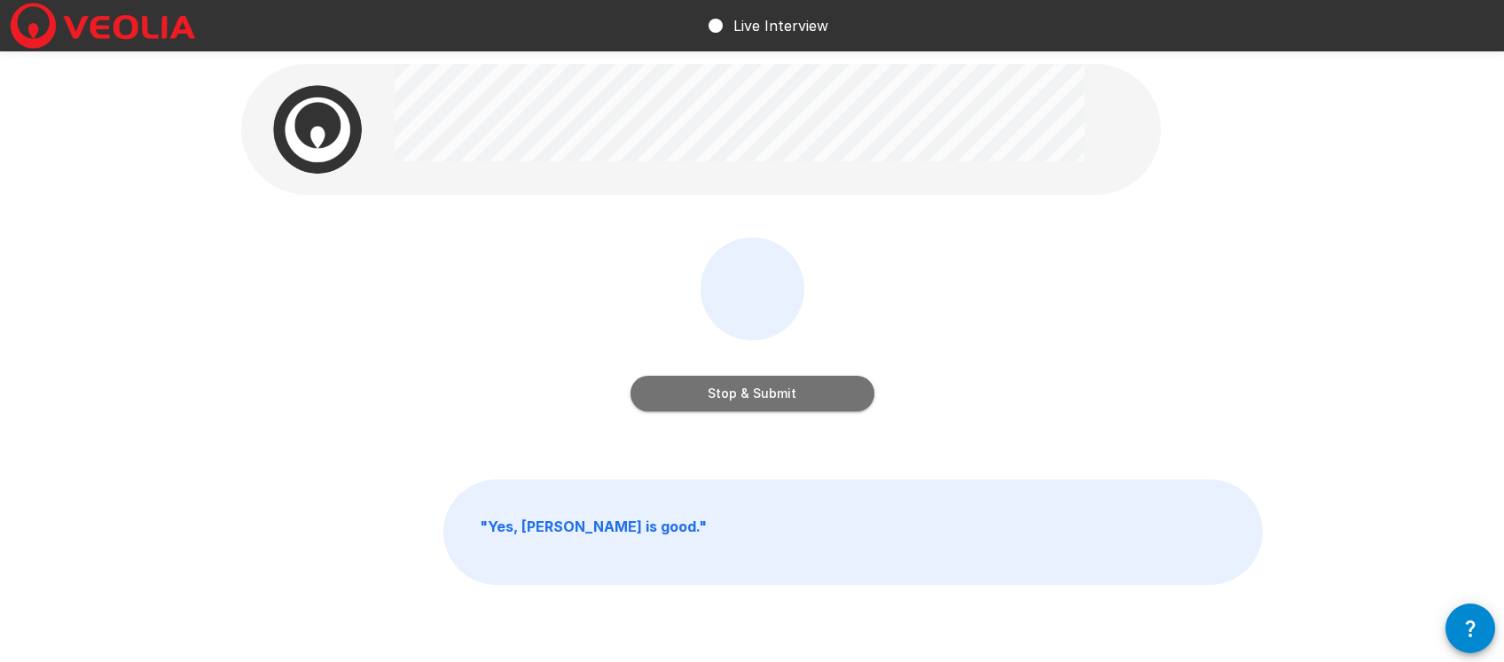
click at [825, 403] on button "Stop & Submit" at bounding box center [752, 393] width 244 height 35
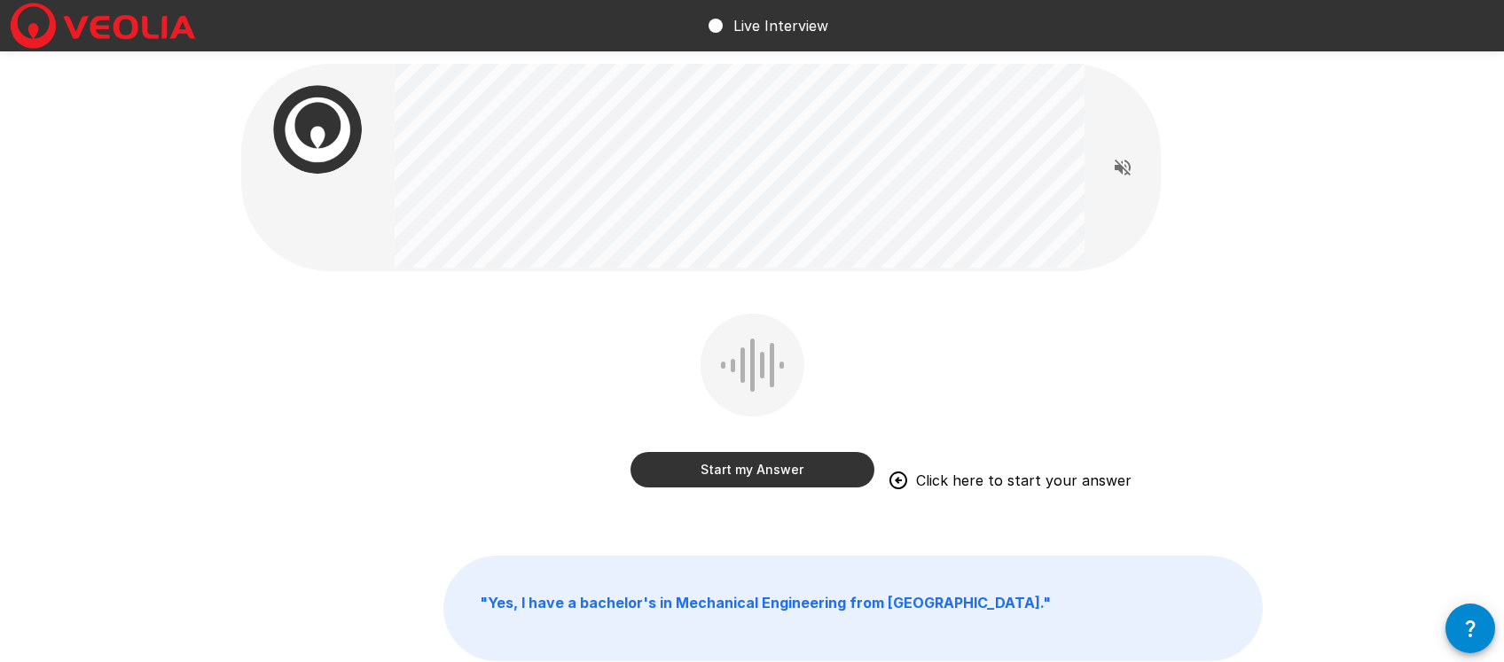
click at [842, 312] on div "Start my Answer Click here to start your answer " Yes, I have a bachelor's in M…" at bounding box center [752, 401] width 1064 height 803
click at [751, 473] on button "Start my Answer" at bounding box center [752, 469] width 244 height 35
click at [741, 466] on button "Stop & Submit" at bounding box center [752, 469] width 244 height 35
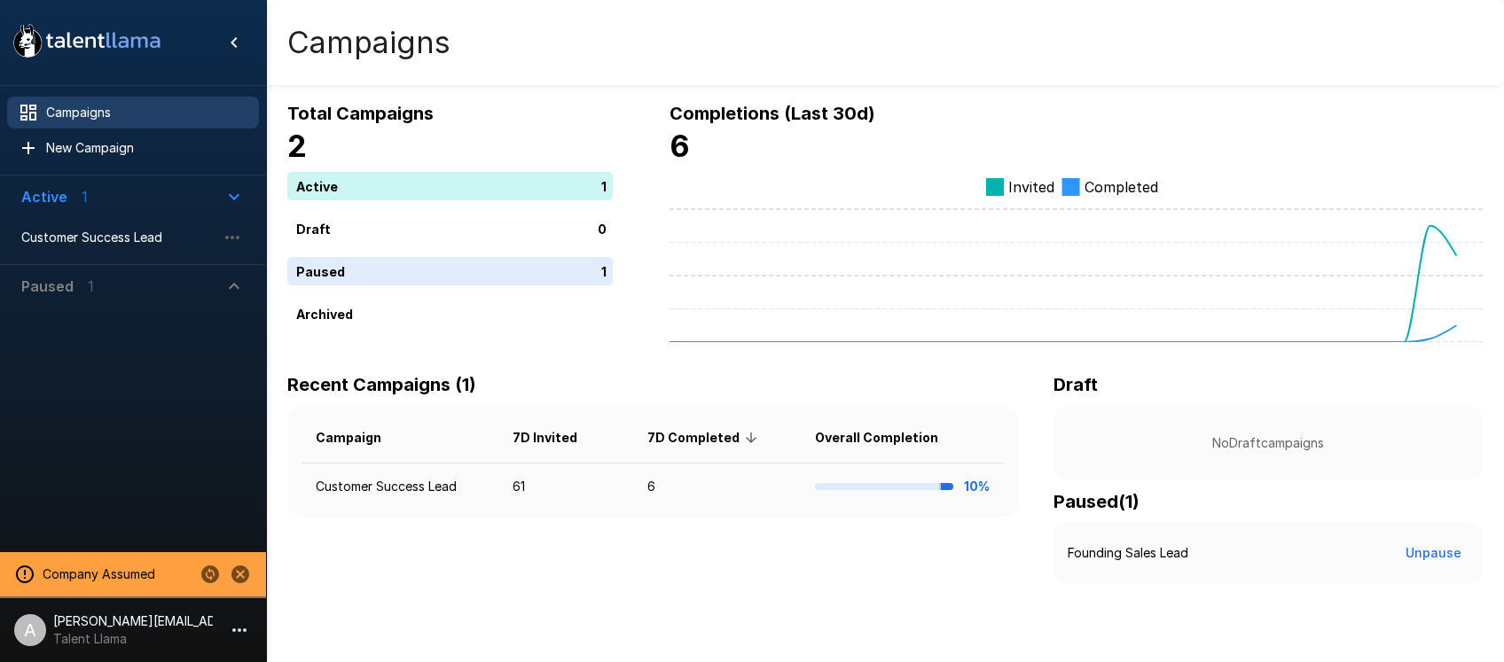
click at [82, 284] on div "Paused 1" at bounding box center [57, 286] width 73 height 21
click at [119, 329] on span "Founding Sales Lead" at bounding box center [118, 327] width 195 height 18
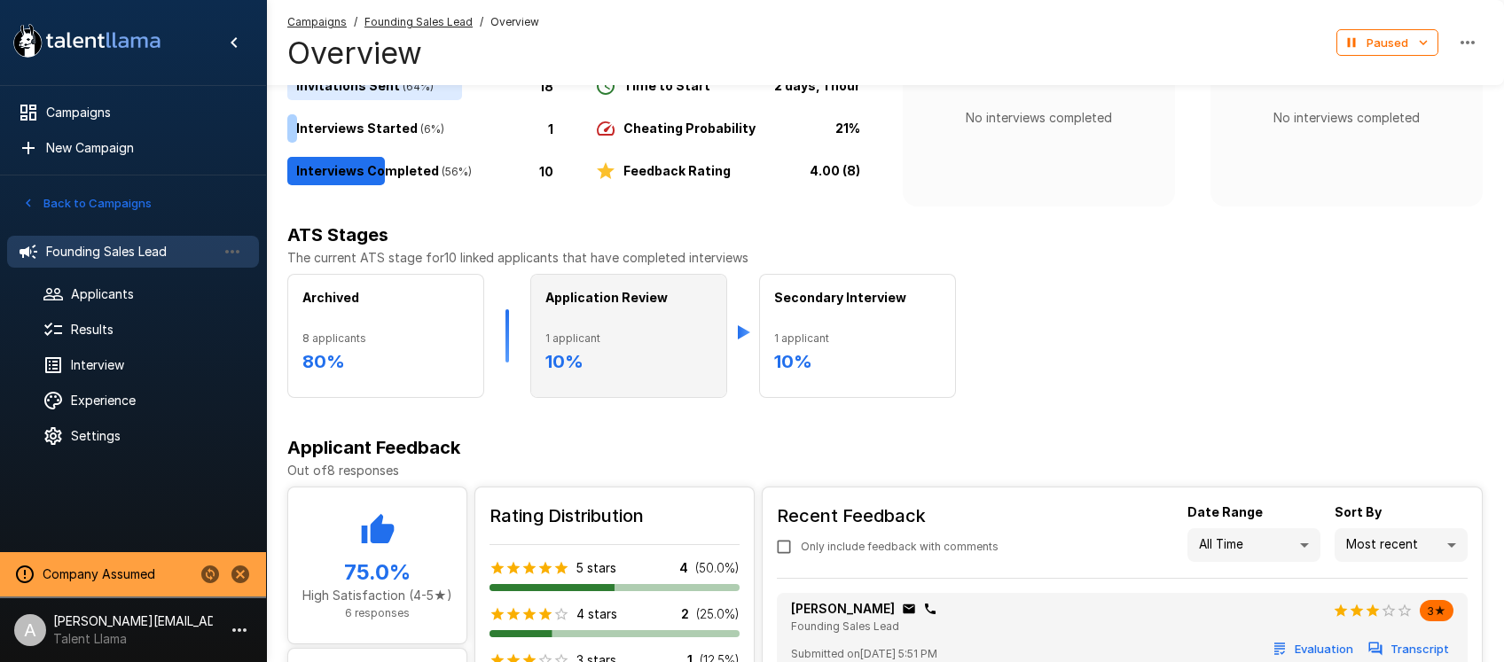
scroll to position [145, 0]
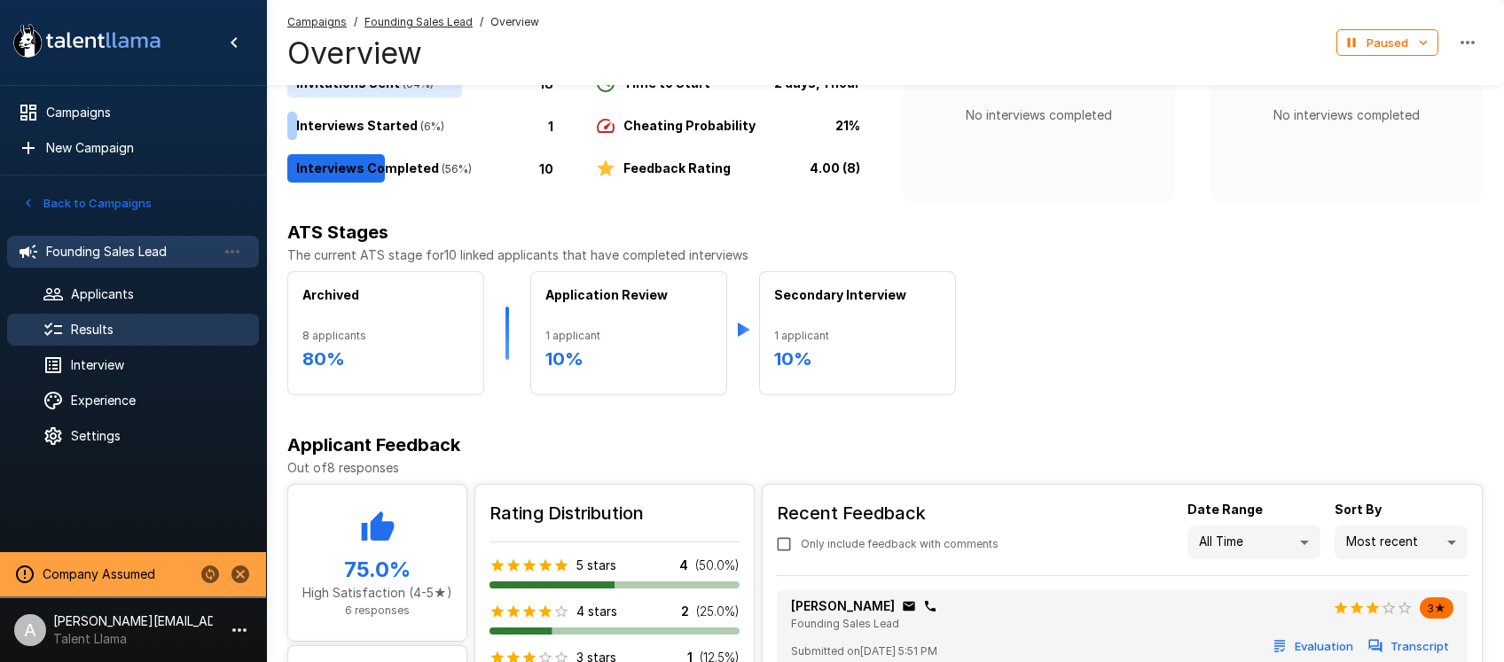
click at [103, 335] on span "Results" at bounding box center [158, 330] width 174 height 18
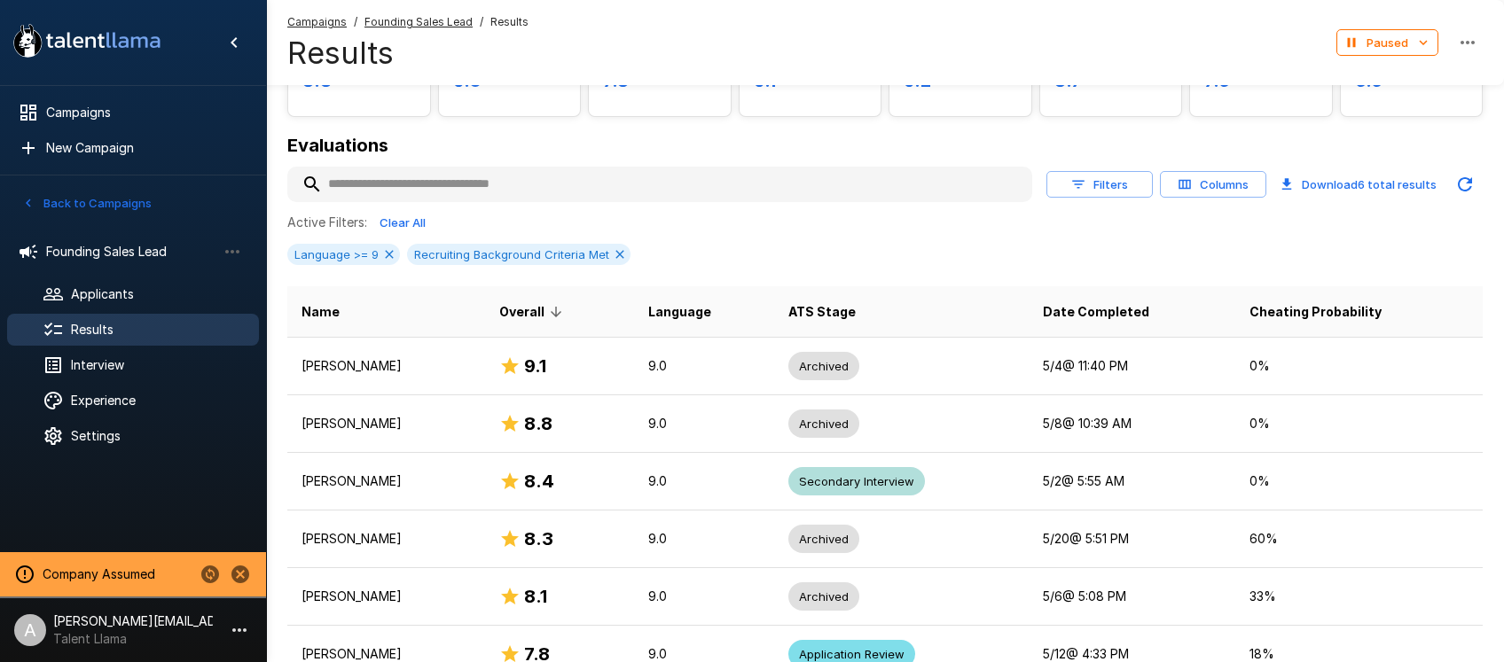
scroll to position [160, 0]
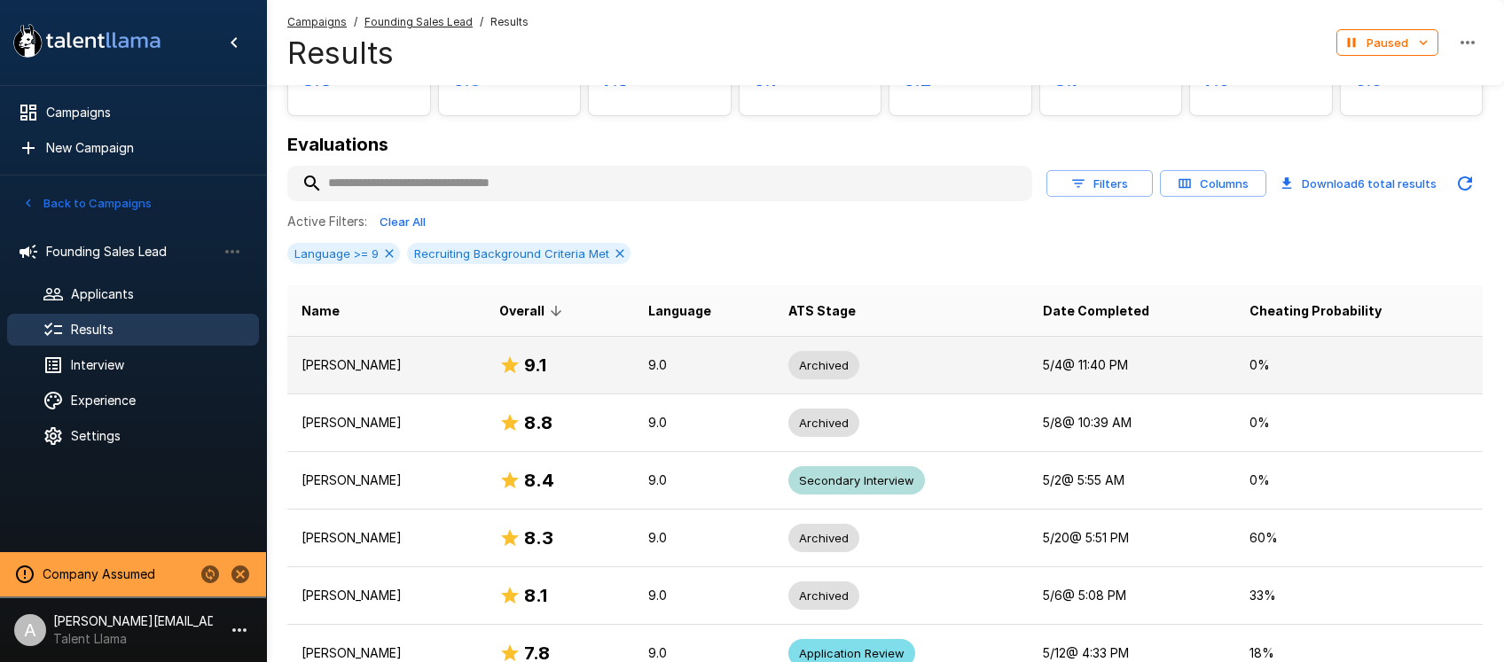
click at [756, 362] on p "9.0" at bounding box center [704, 365] width 112 height 18
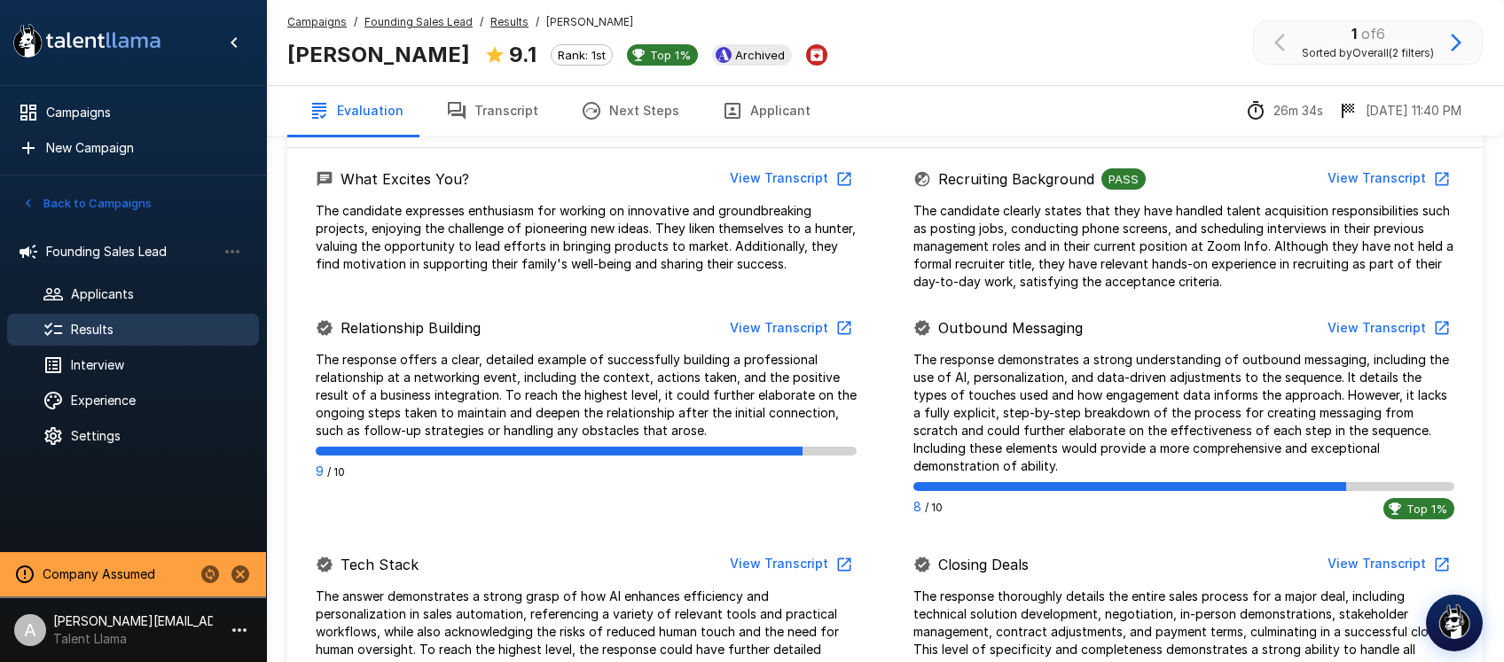
scroll to position [757, 0]
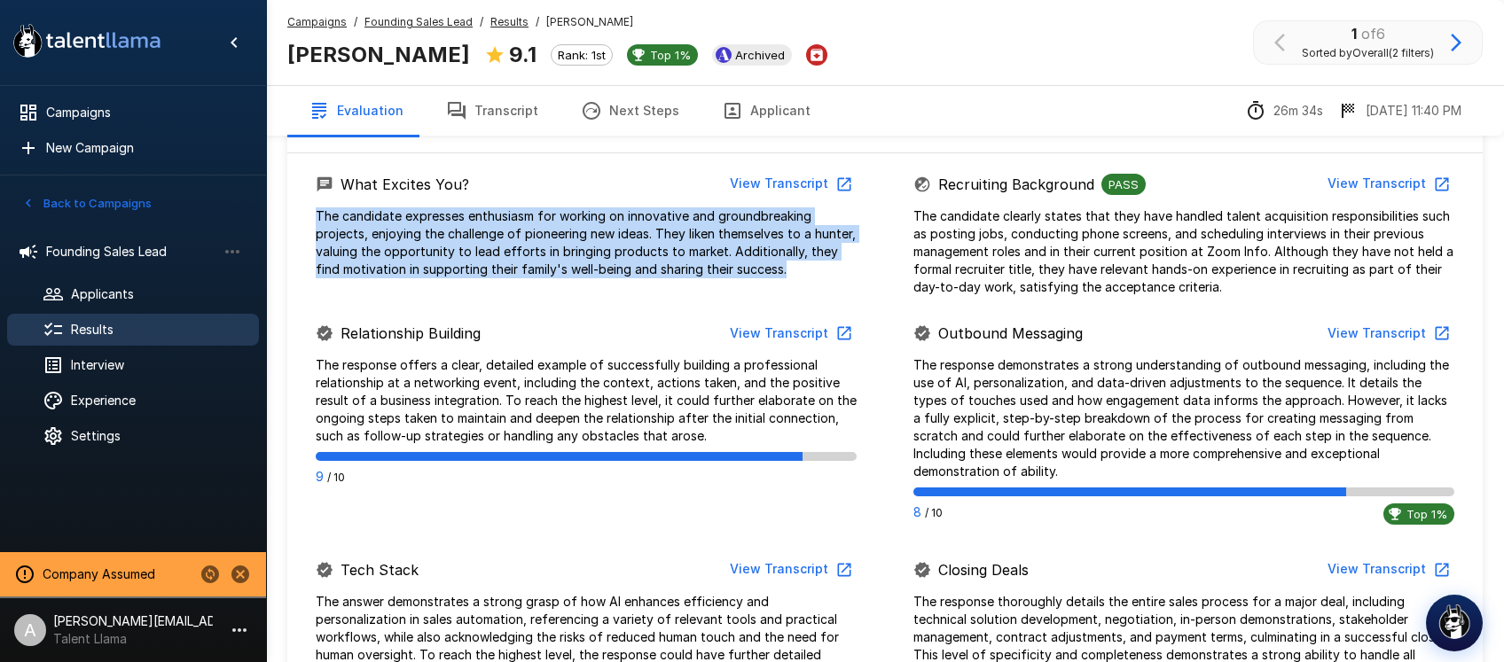
drag, startPoint x: 753, startPoint y: 266, endPoint x: 325, endPoint y: 220, distance: 430.8
click at [300, 215] on div "What Excites You? View Transcript The candidate expresses enthusiasm for workin…" at bounding box center [586, 223] width 598 height 111
click at [782, 188] on button "View Transcript" at bounding box center [790, 184] width 134 height 33
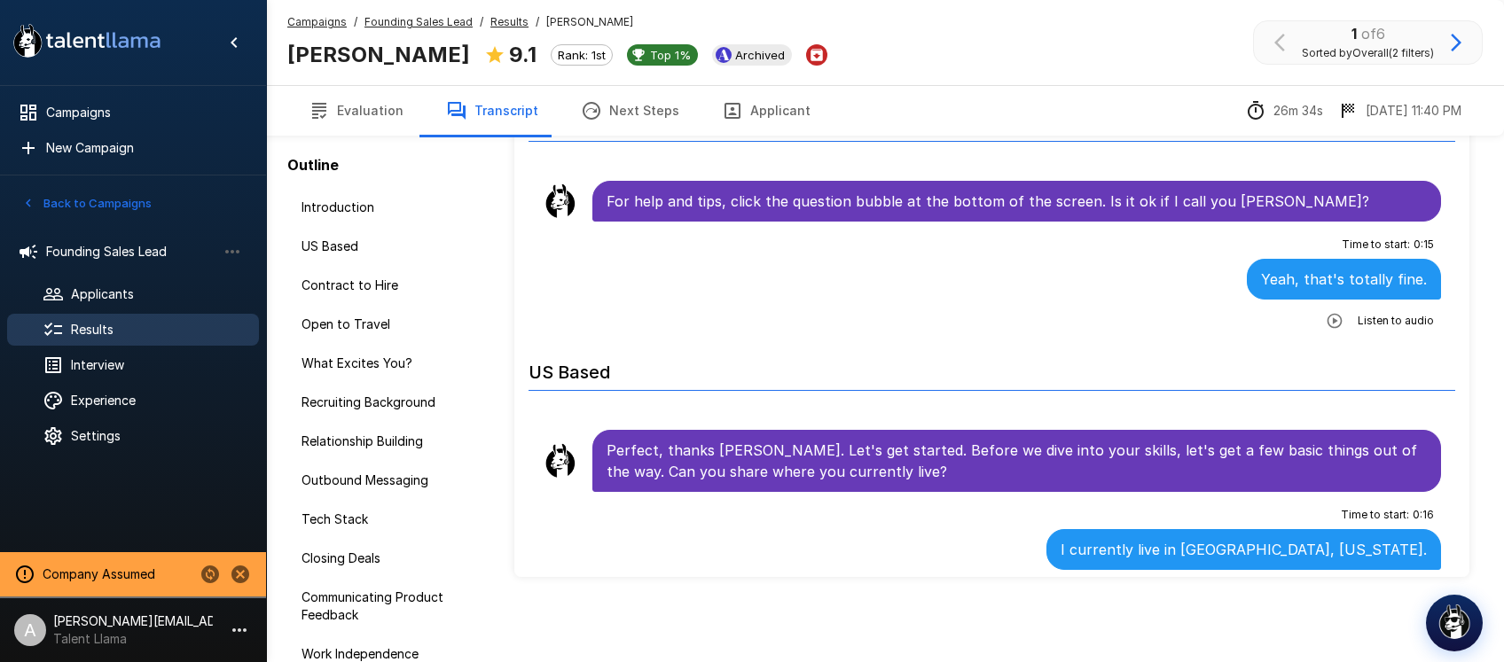
scroll to position [92, 0]
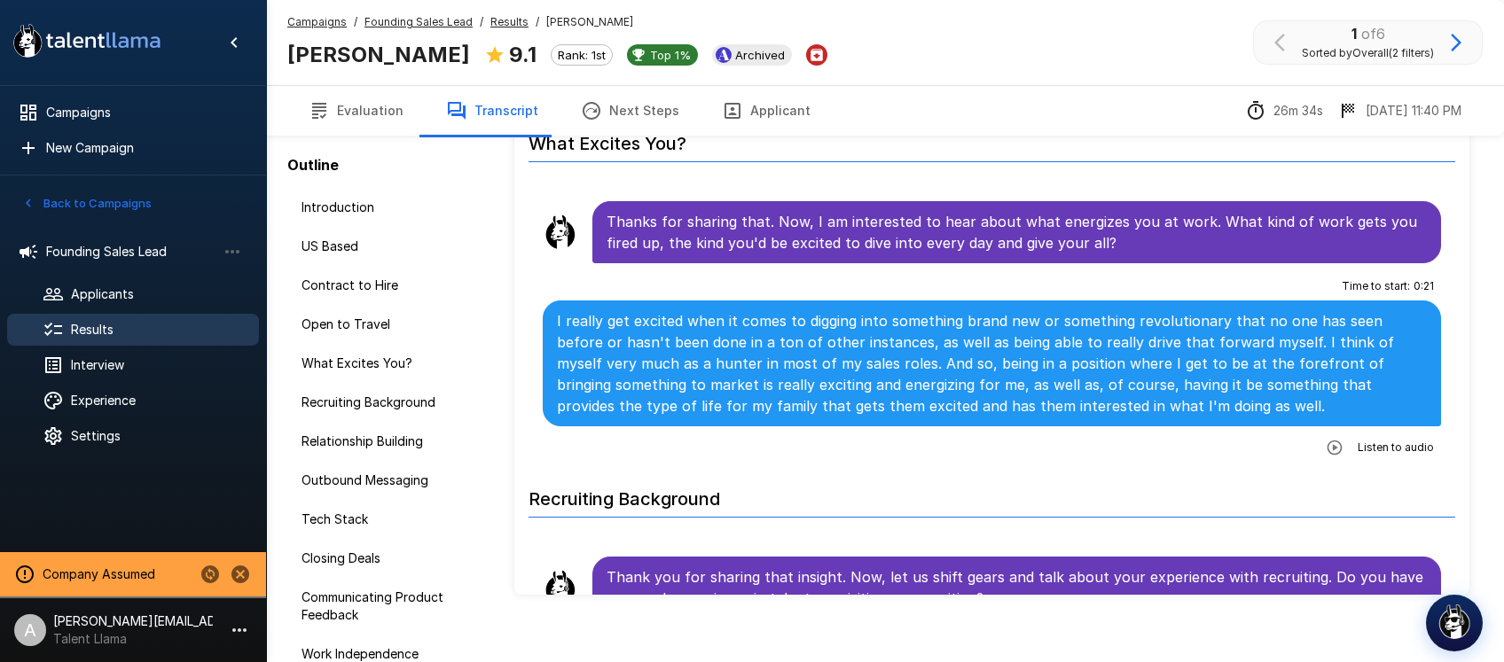
scroll to position [1037, 0]
click at [1336, 453] on icon "button" at bounding box center [1334, 446] width 15 height 15
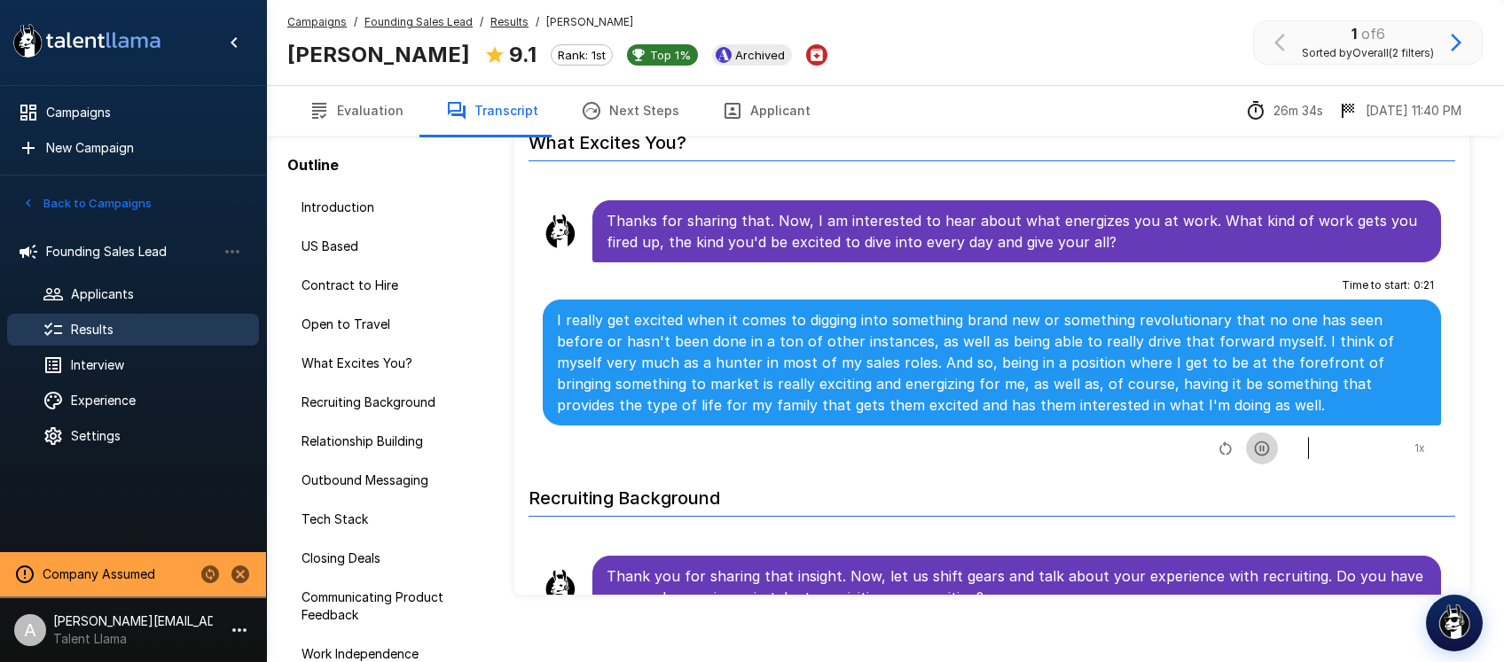
click at [1259, 454] on icon "button" at bounding box center [1262, 448] width 15 height 15
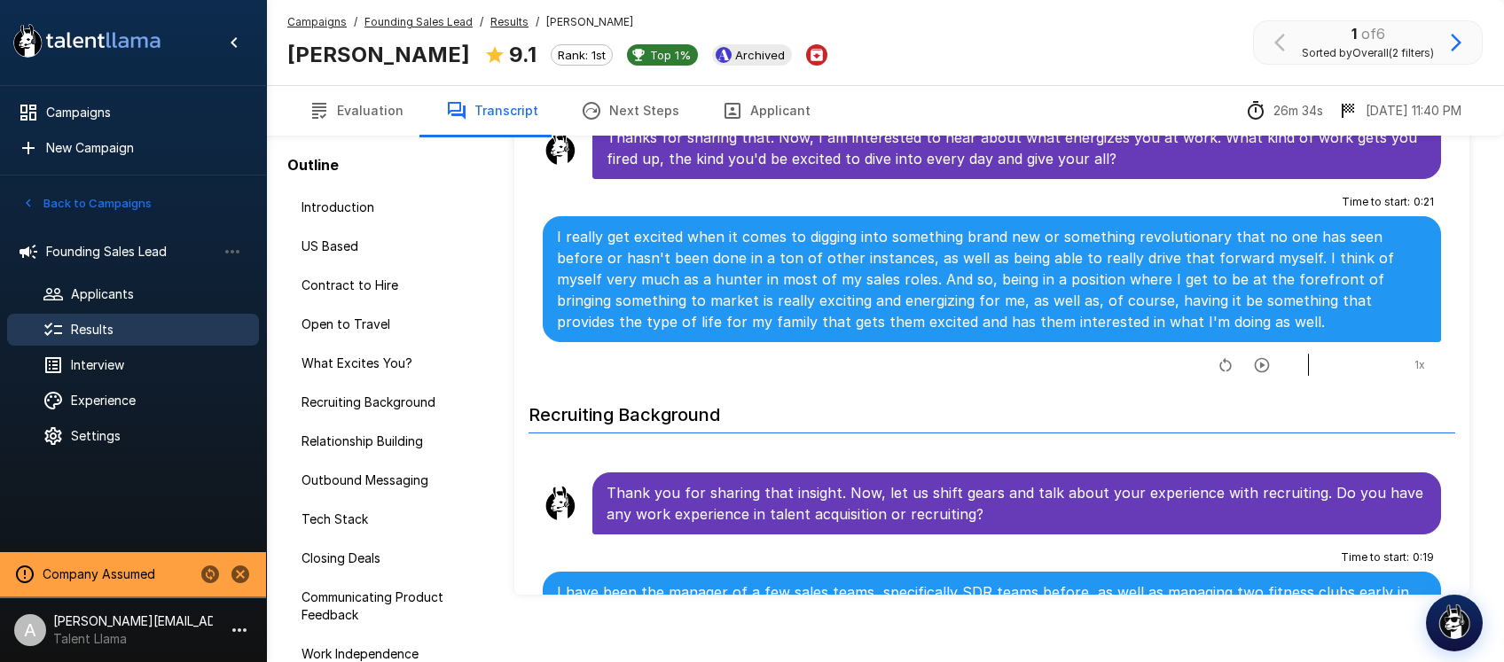
scroll to position [1123, 0]
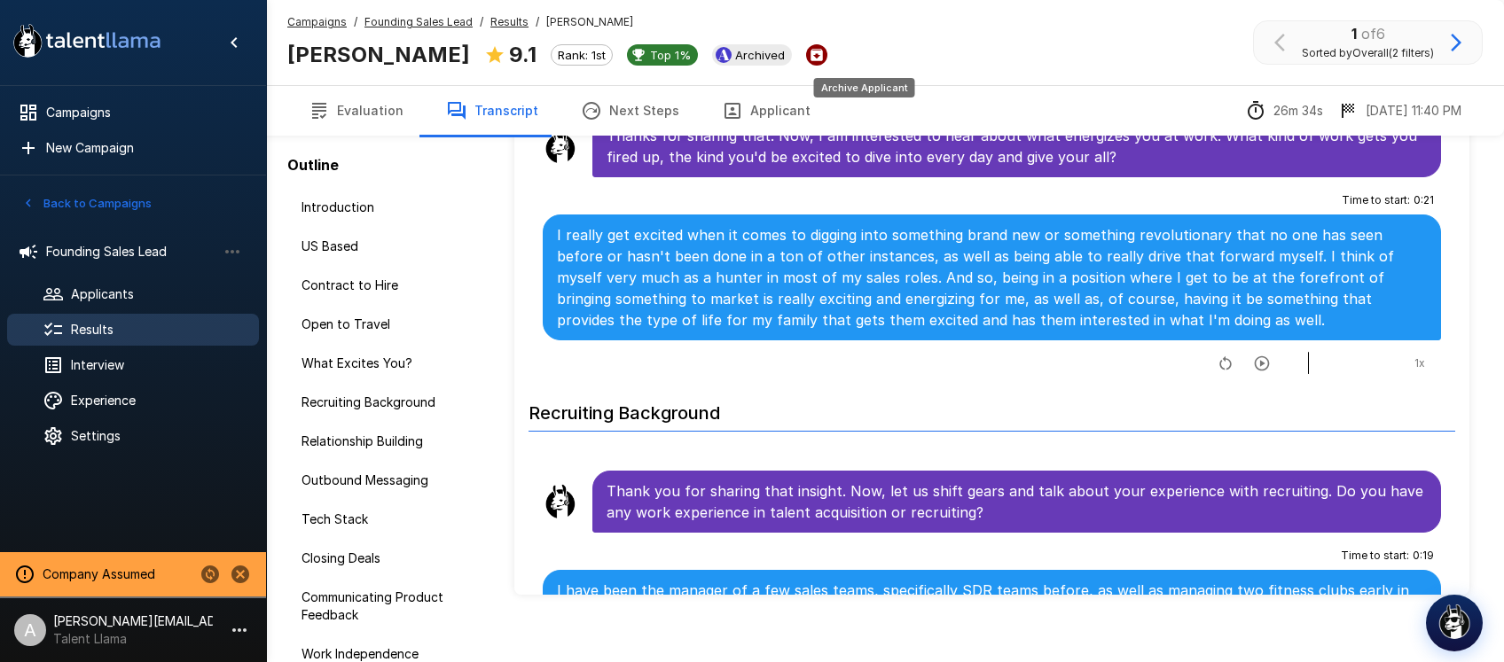
click at [825, 57] on icon "Archive Applicant" at bounding box center [817, 55] width 16 height 16
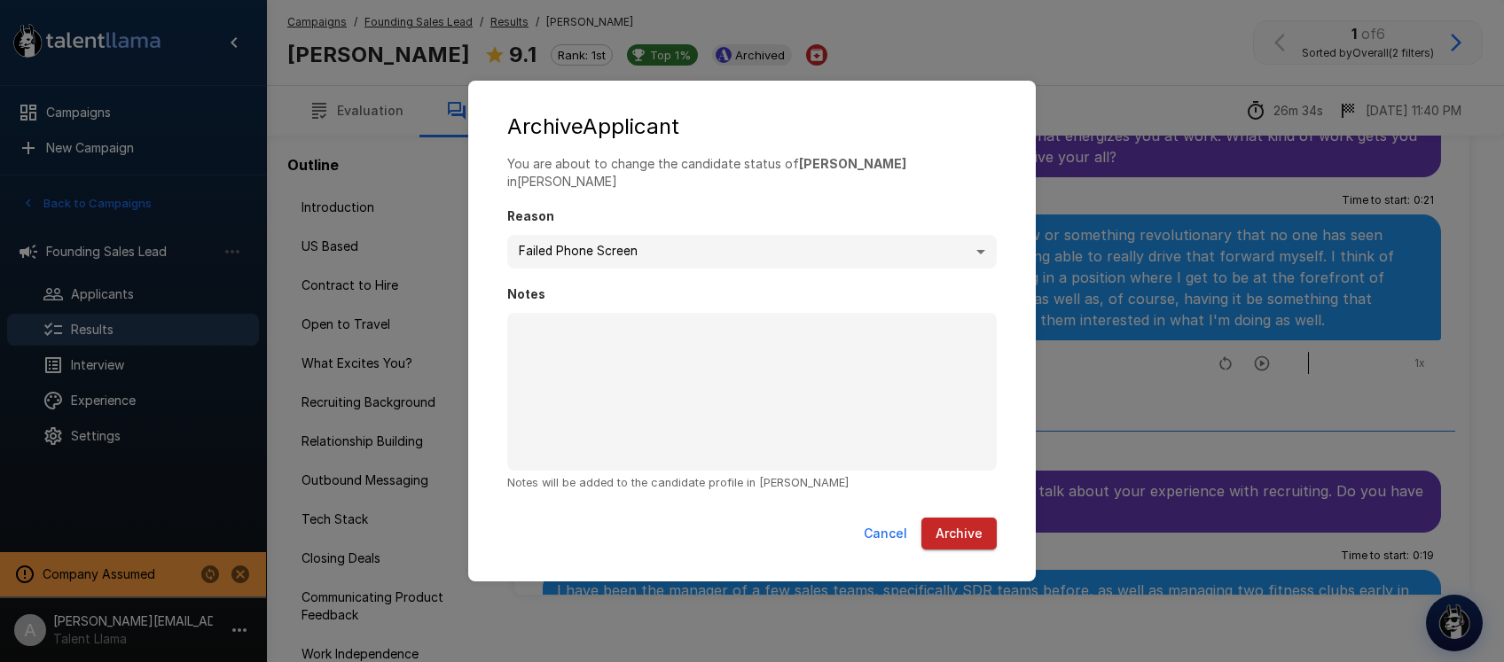
click at [896, 522] on button "Cancel" at bounding box center [886, 534] width 58 height 33
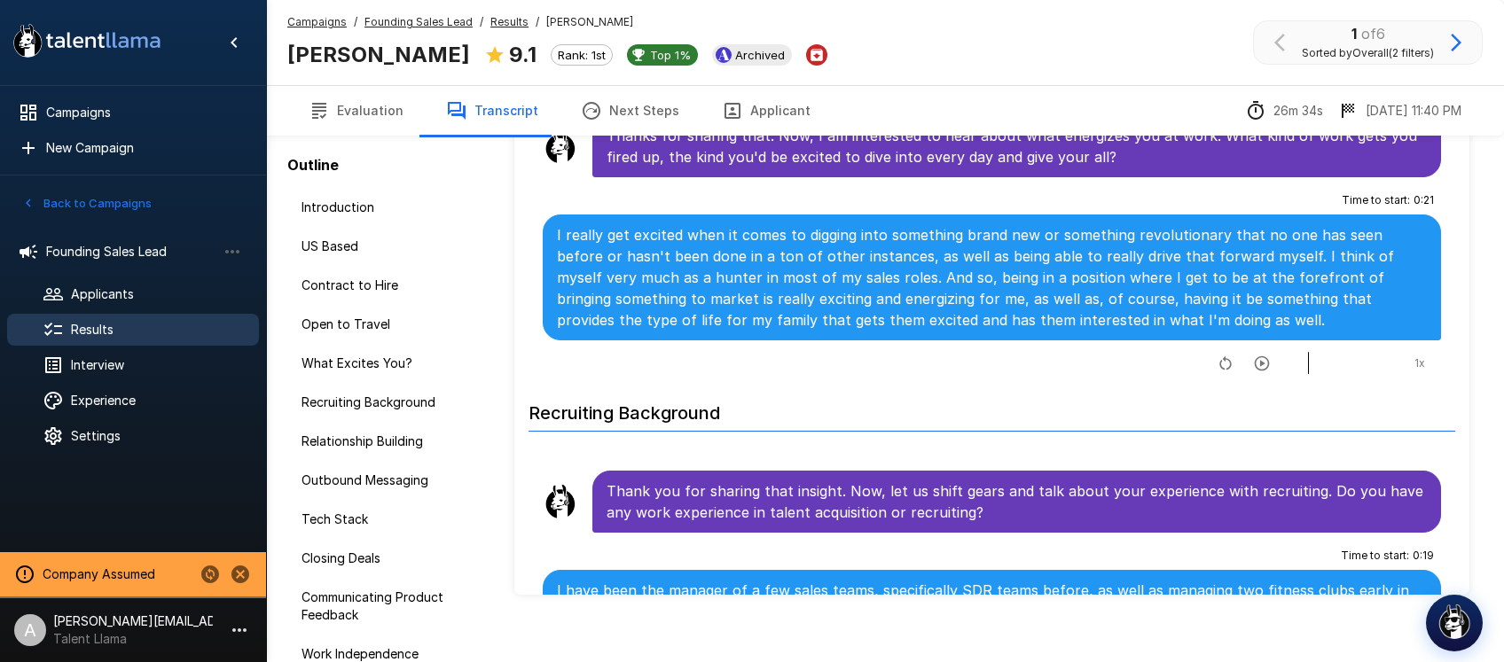
click at [1467, 40] on button "button" at bounding box center [1456, 42] width 30 height 30
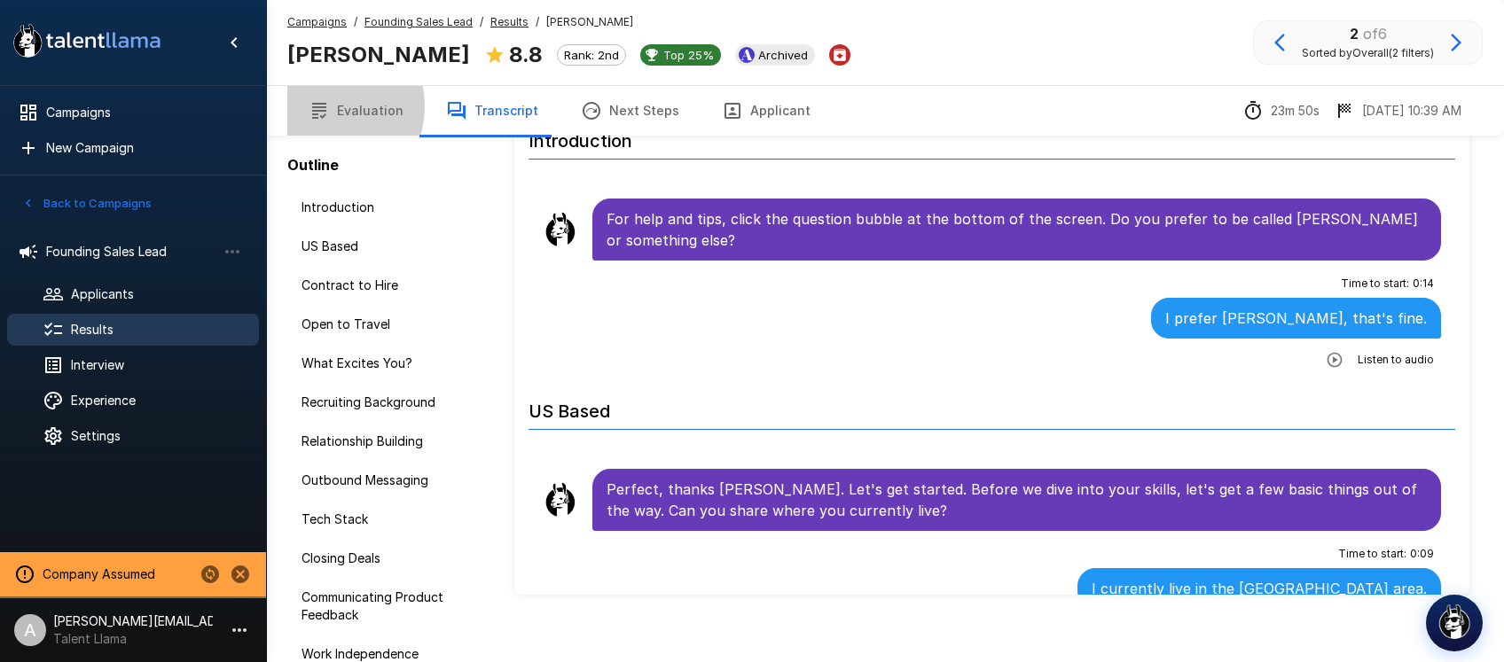
click at [325, 106] on icon "button" at bounding box center [319, 111] width 14 height 16
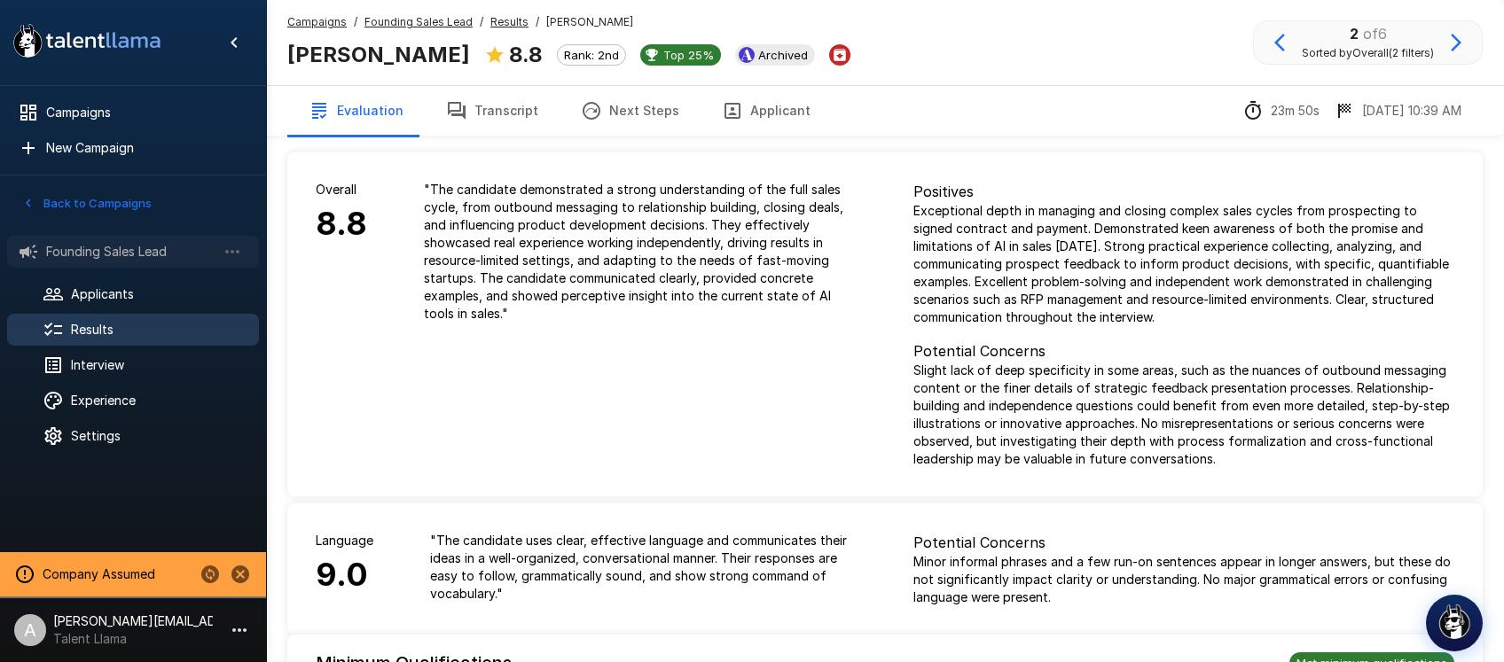
click at [99, 250] on span "Founding Sales Lead" at bounding box center [131, 252] width 170 height 18
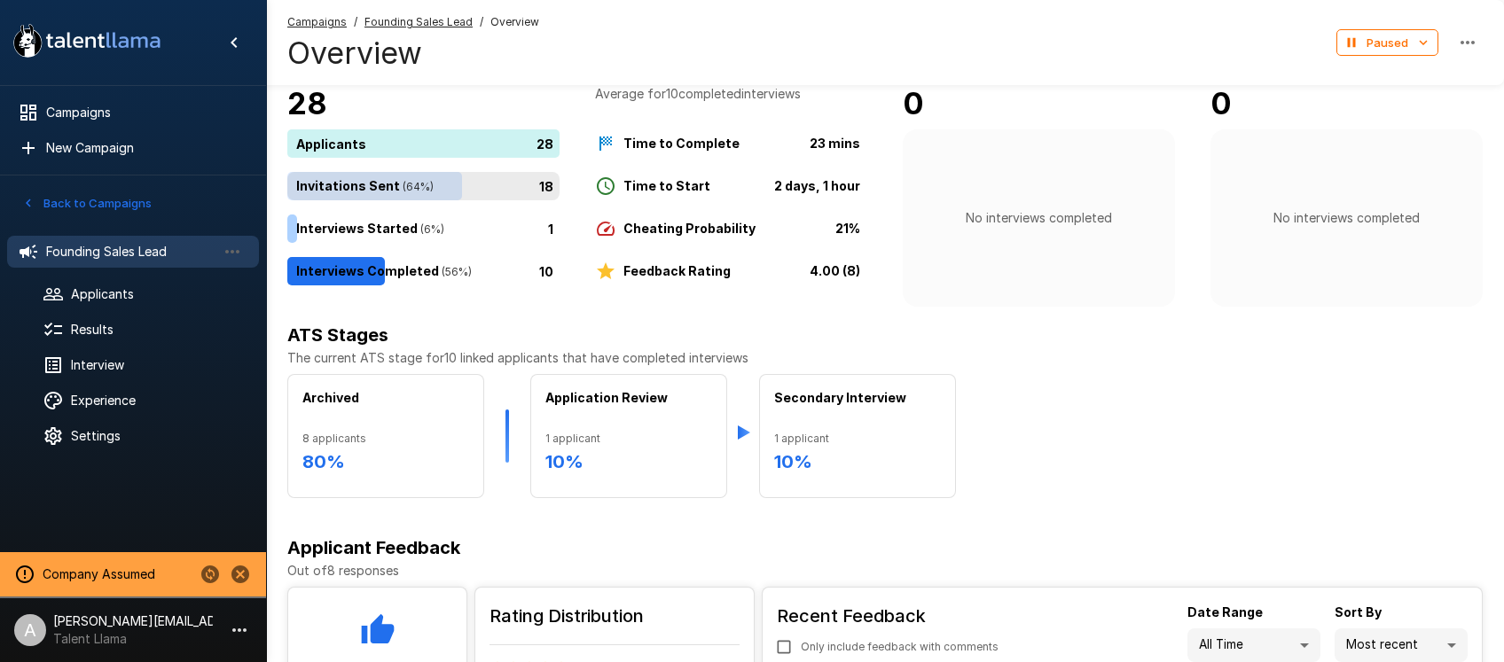
scroll to position [59, 0]
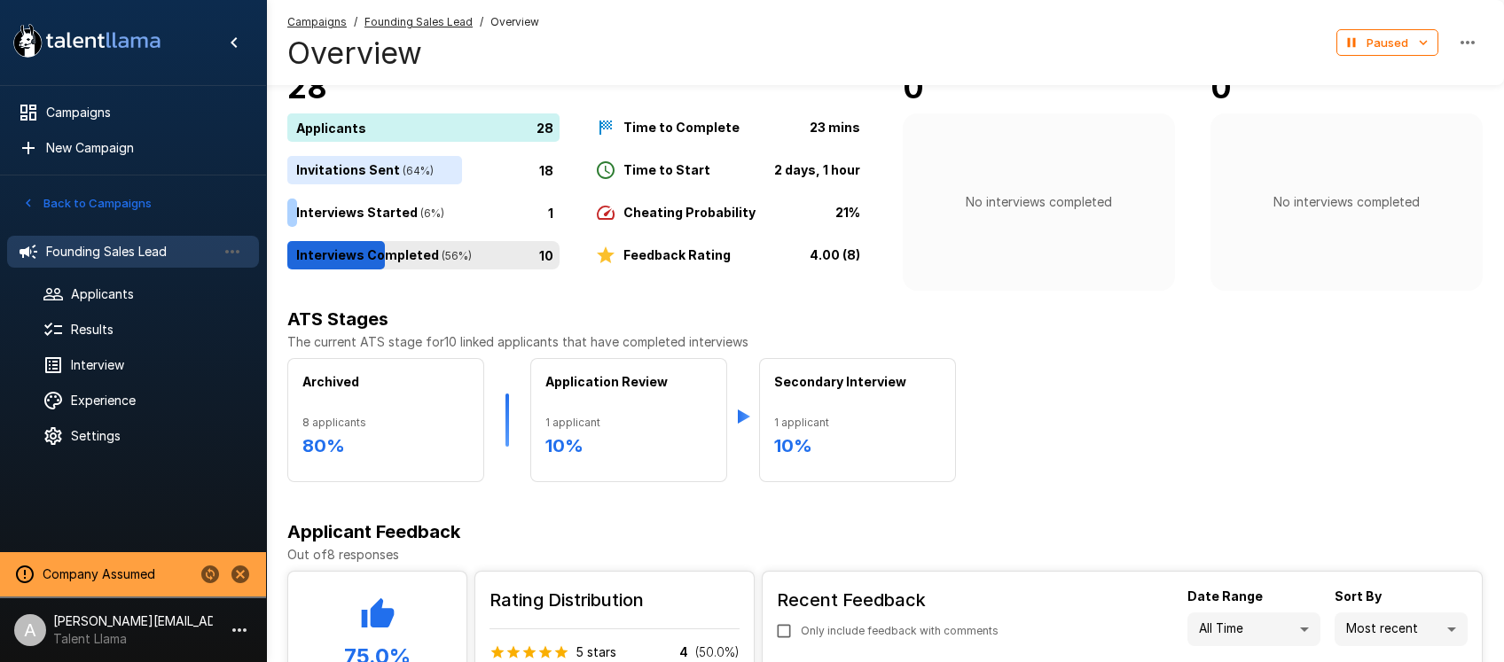
click at [408, 257] on div "10" at bounding box center [426, 255] width 279 height 28
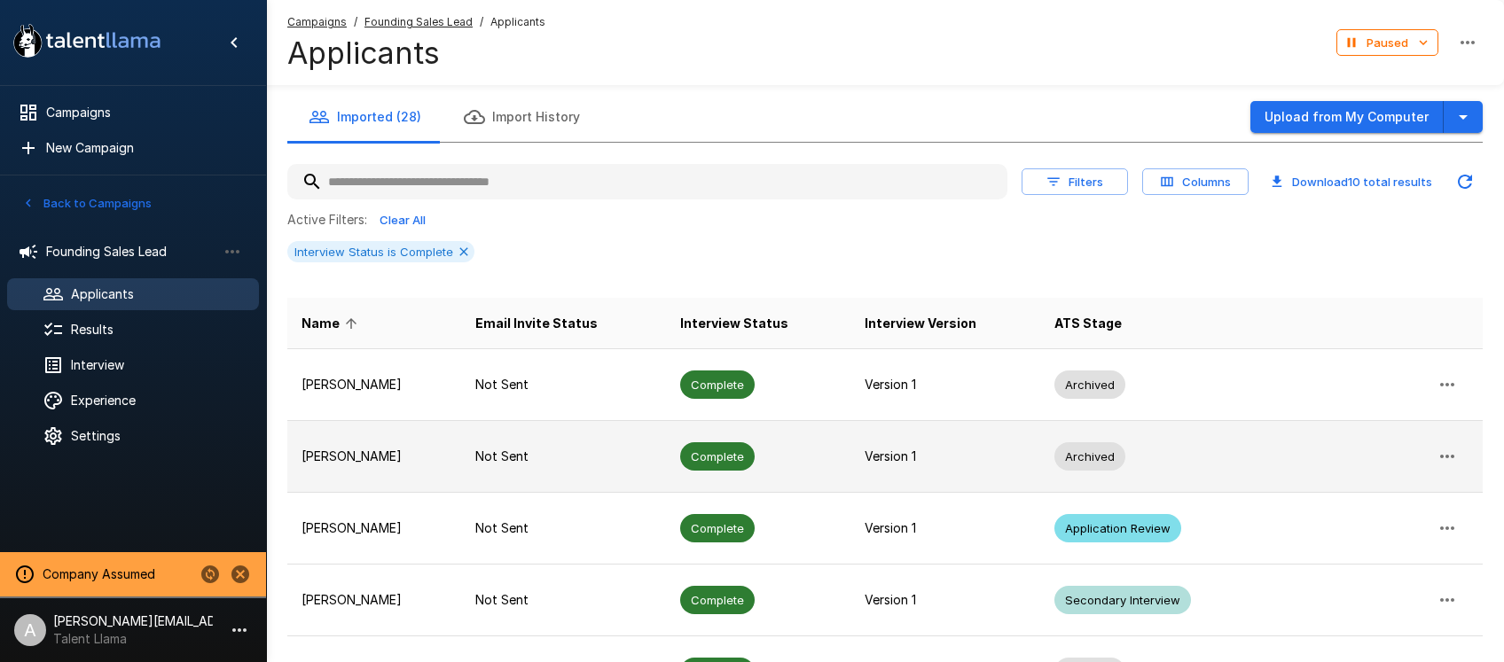
click at [593, 450] on p "Not Sent" at bounding box center [563, 457] width 176 height 18
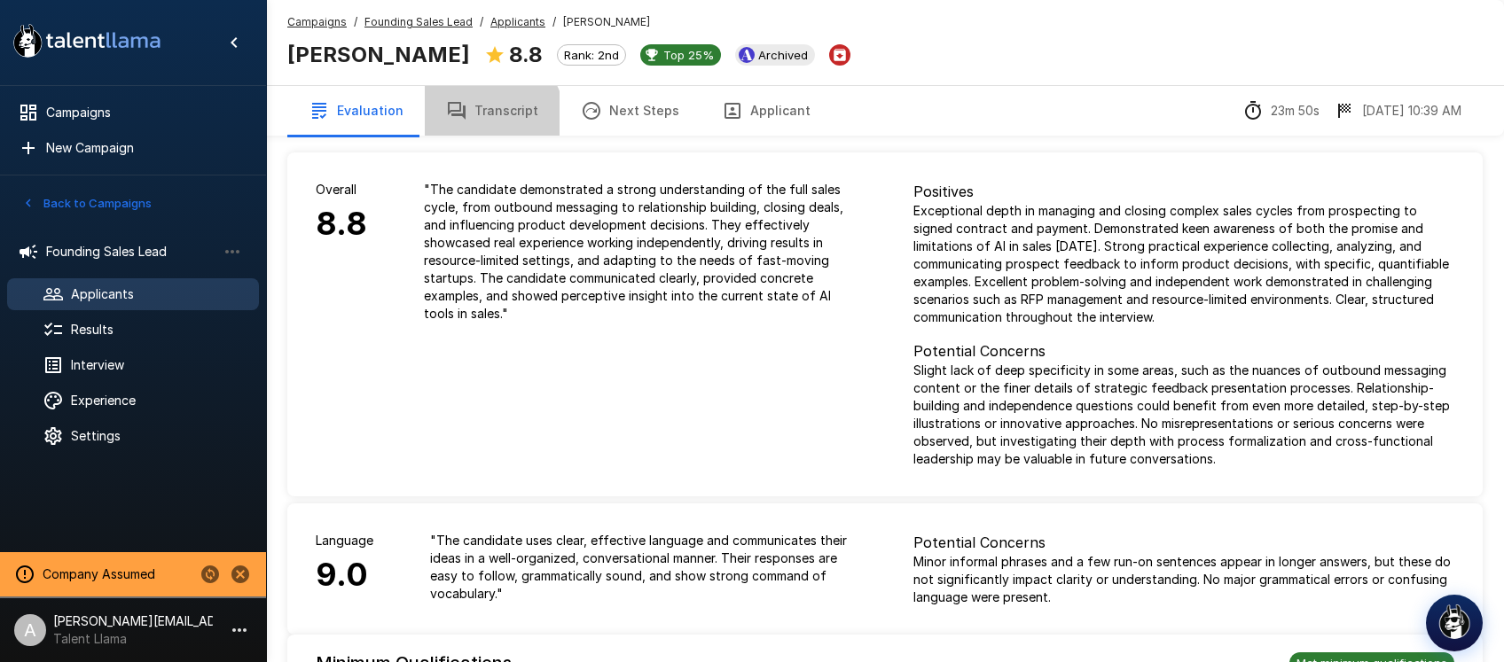
click at [481, 120] on button "Transcript" at bounding box center [492, 111] width 135 height 50
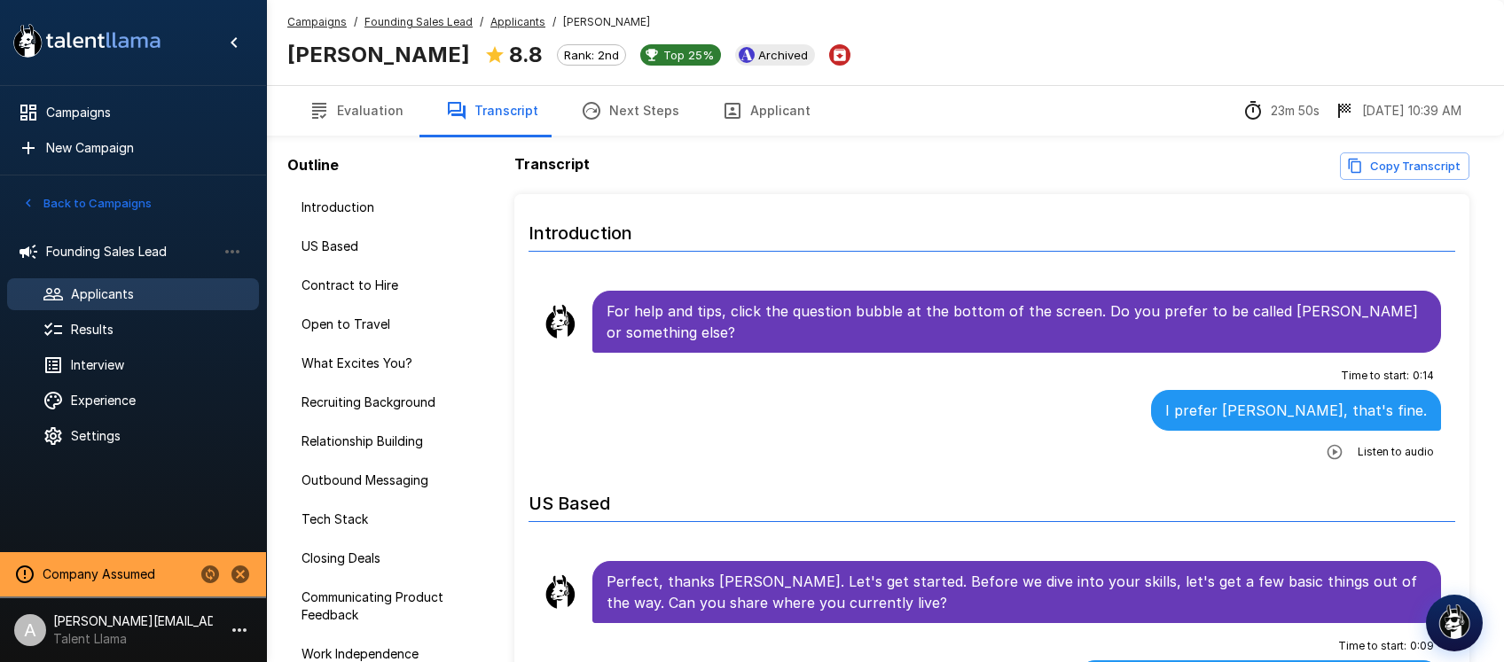
click at [638, 102] on button "Next Steps" at bounding box center [630, 111] width 141 height 50
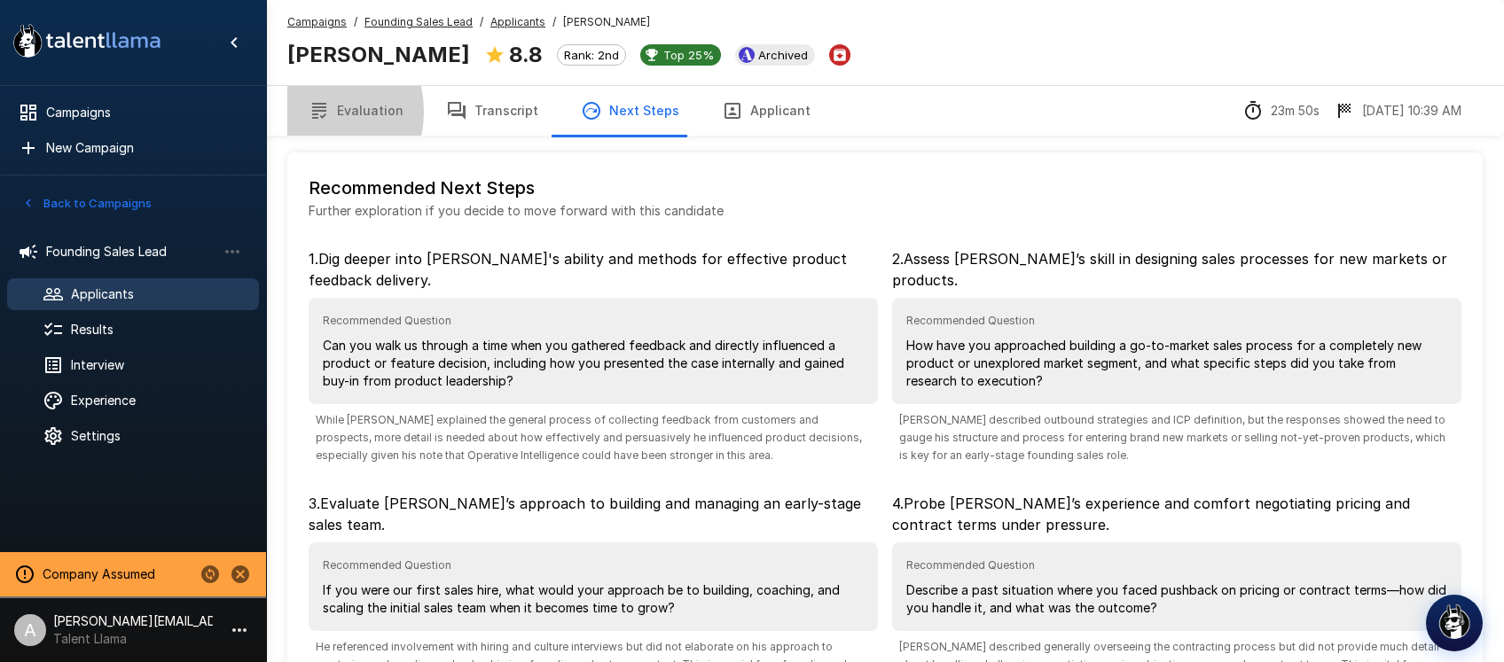
click at [309, 112] on icon "button" at bounding box center [319, 110] width 21 height 21
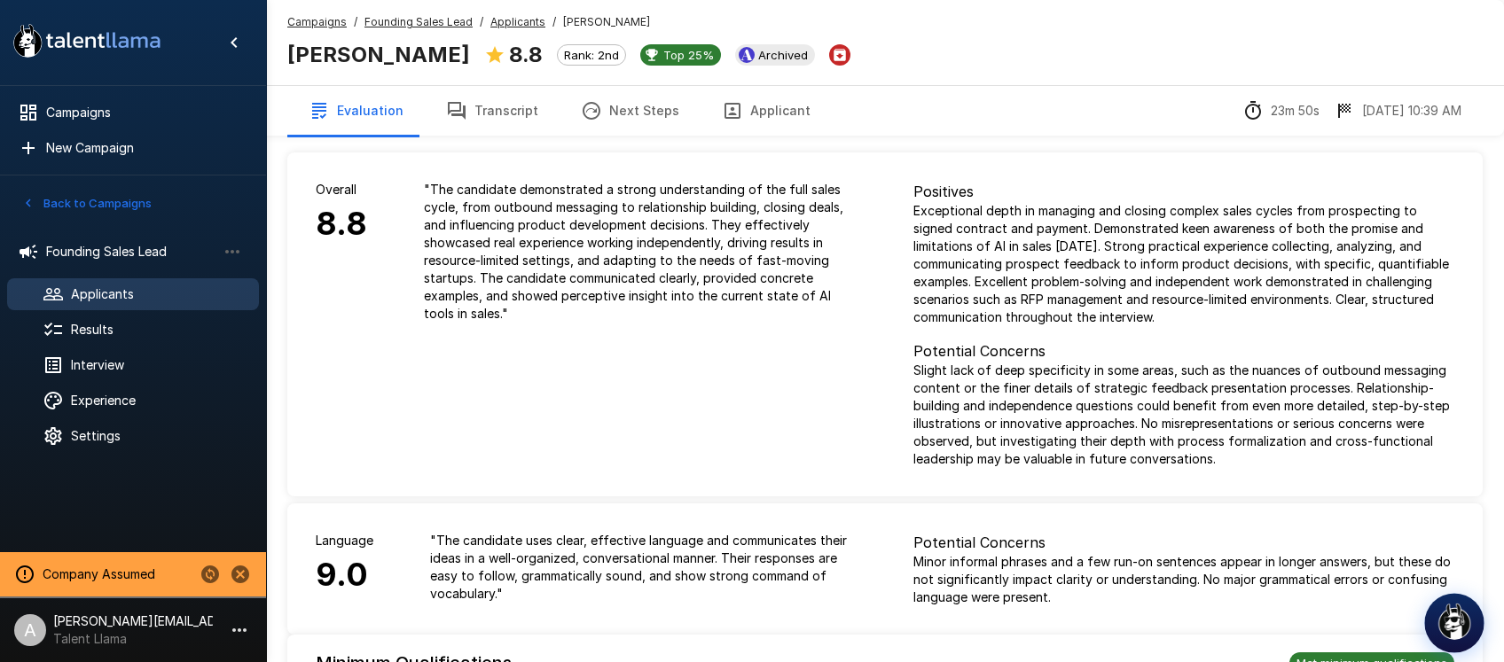
click at [1462, 620] on img "button" at bounding box center [1454, 621] width 37 height 37
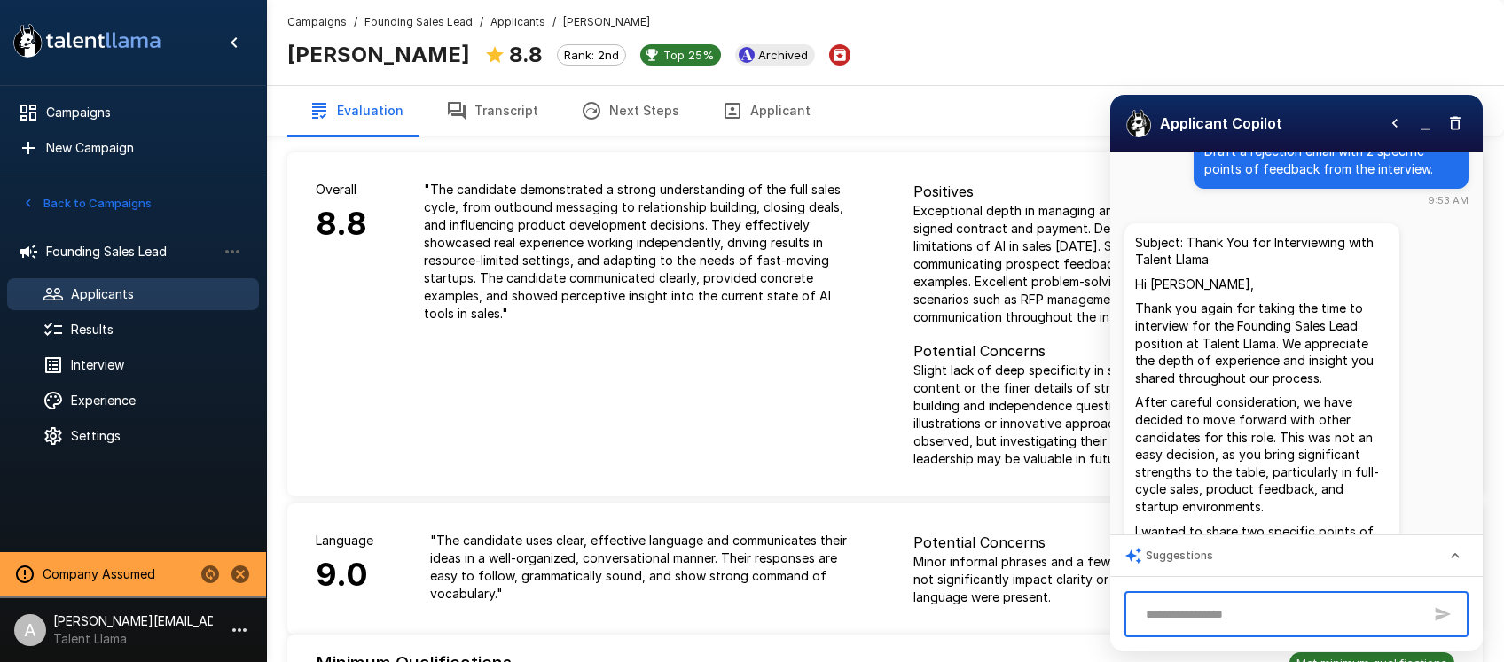
scroll to position [1, 0]
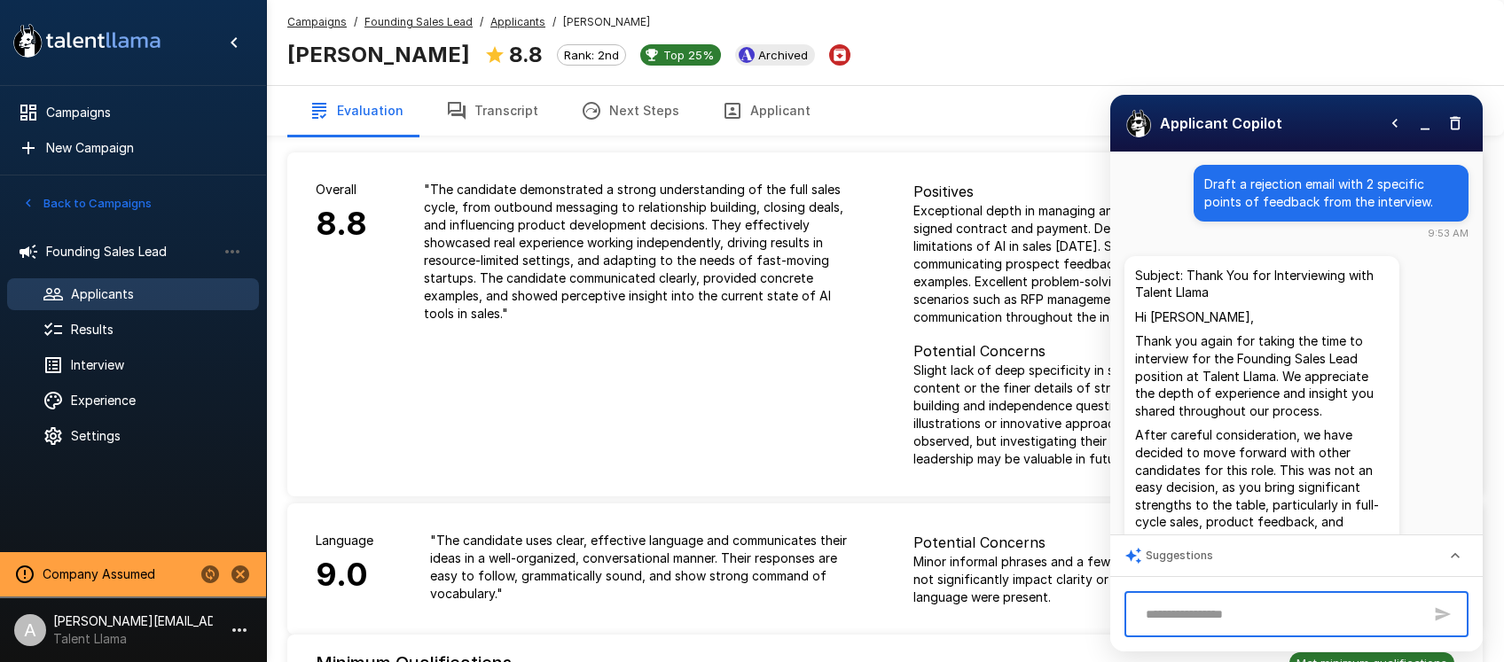
click at [1263, 615] on textarea at bounding box center [1280, 614] width 286 height 31
click at [1279, 553] on div "Suggestions" at bounding box center [1296, 556] width 372 height 41
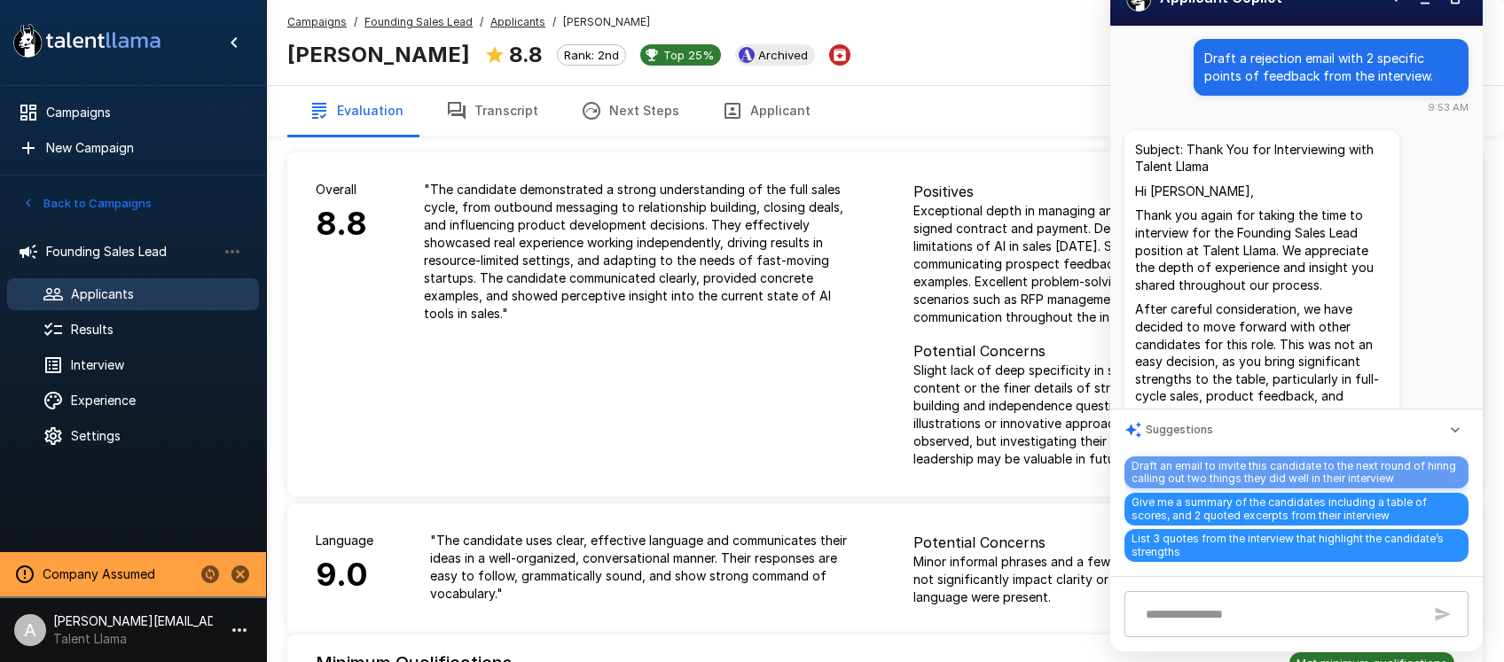
click at [1237, 481] on span "Draft an email to invite this candidate to the next round of hiring calling out…" at bounding box center [1296, 473] width 344 height 33
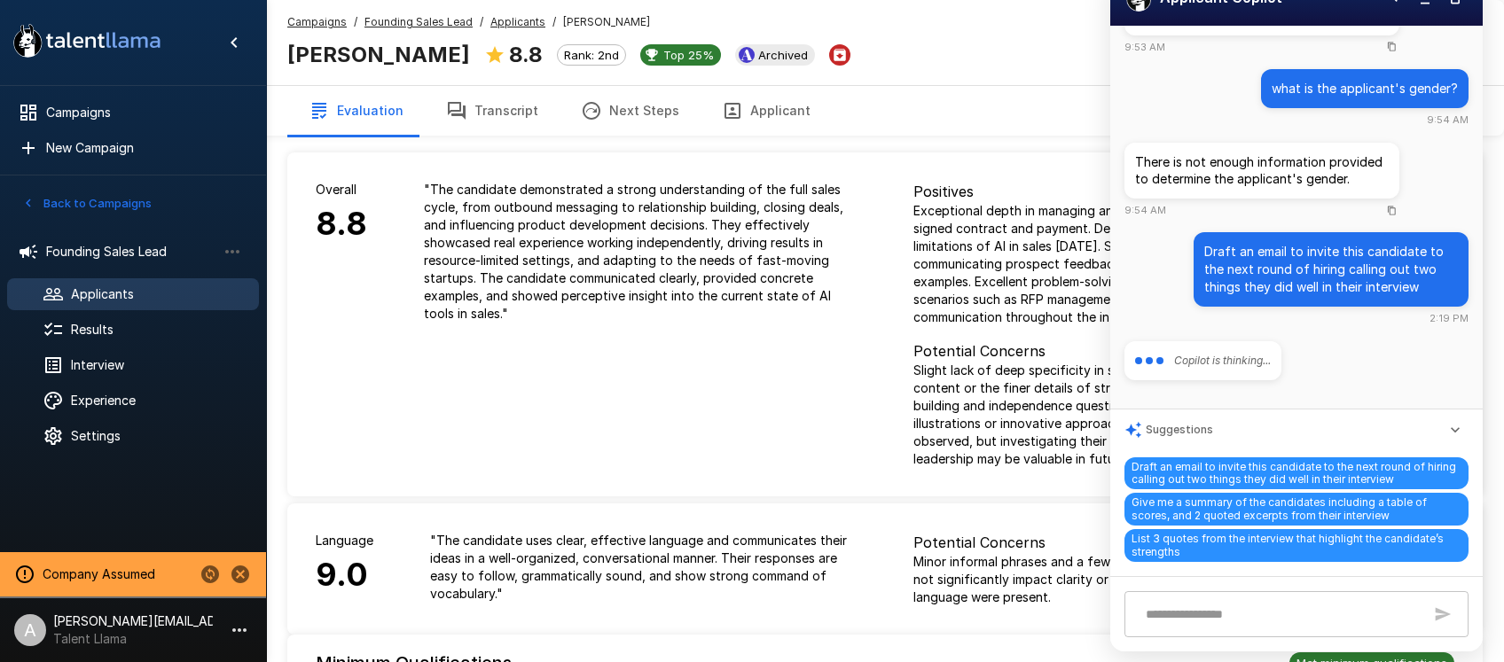
scroll to position [935, 0]
click at [1242, 604] on textarea at bounding box center [1280, 614] width 286 height 31
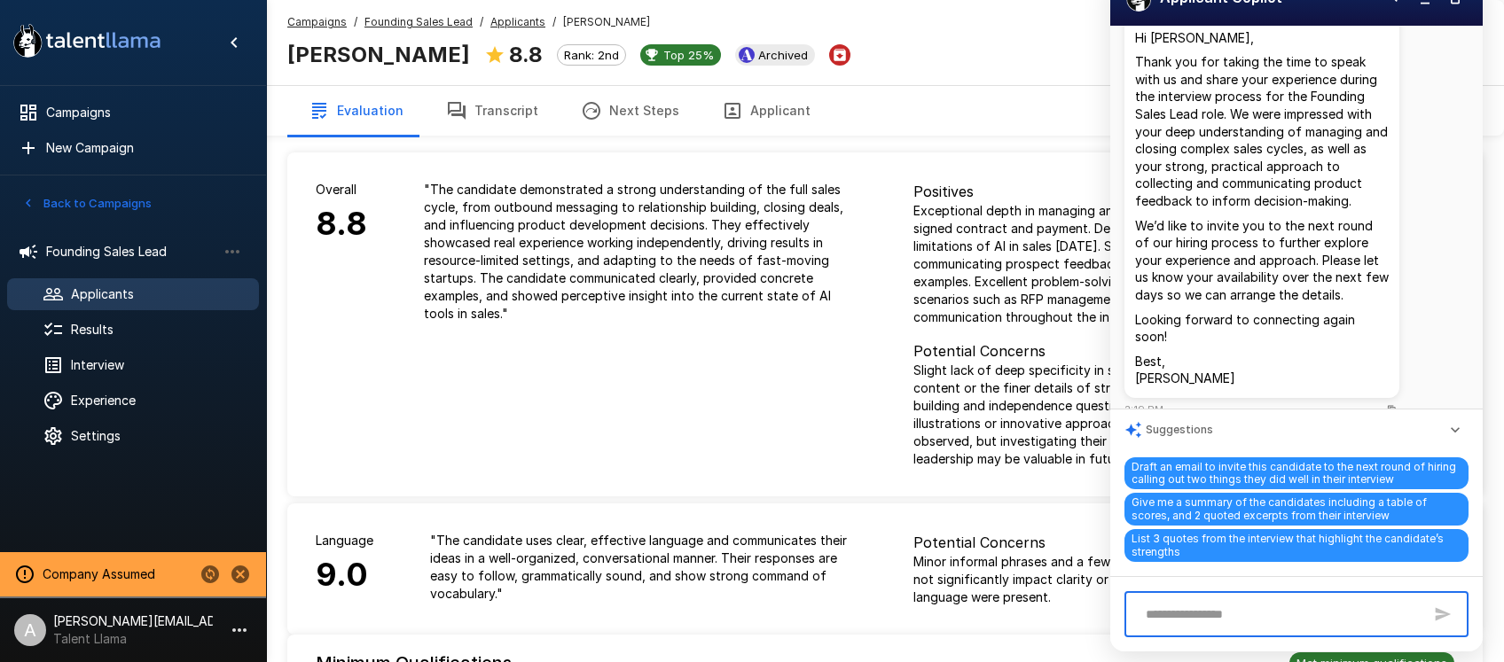
scroll to position [1266, 0]
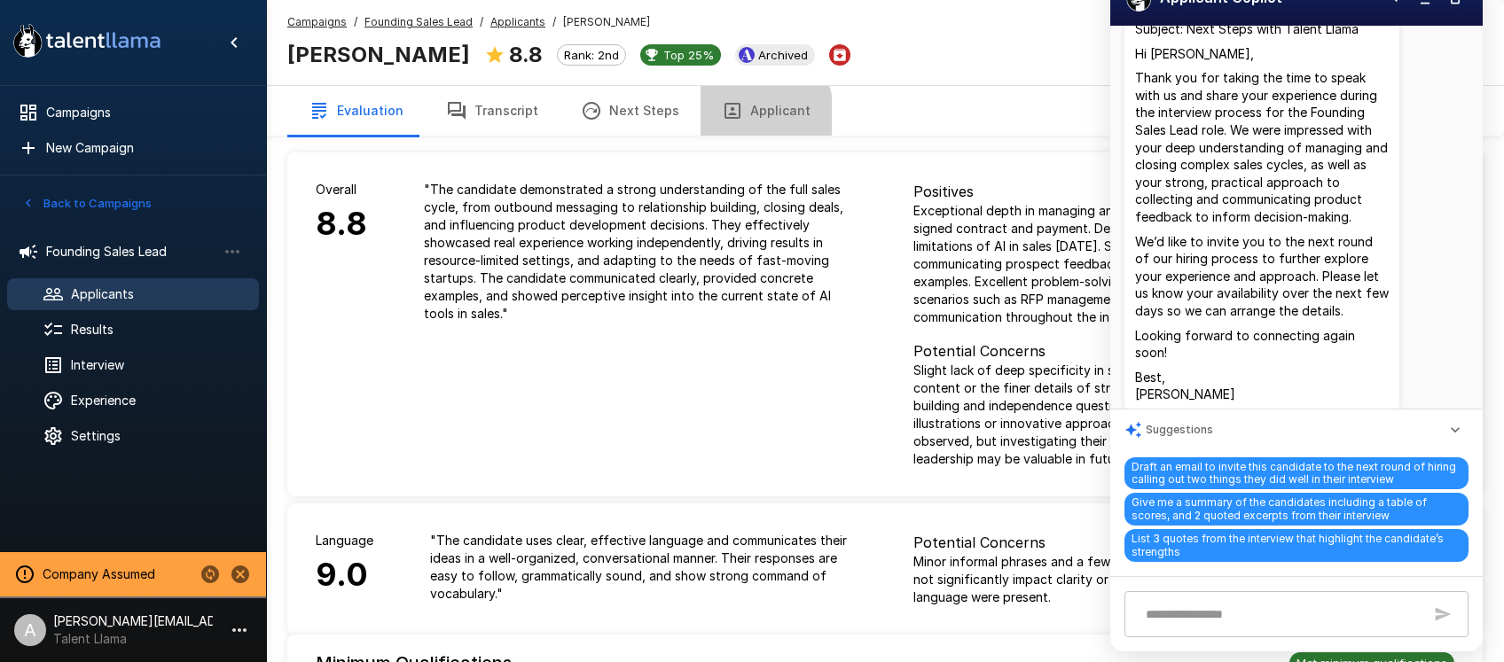
click at [722, 119] on icon "button" at bounding box center [732, 110] width 21 height 21
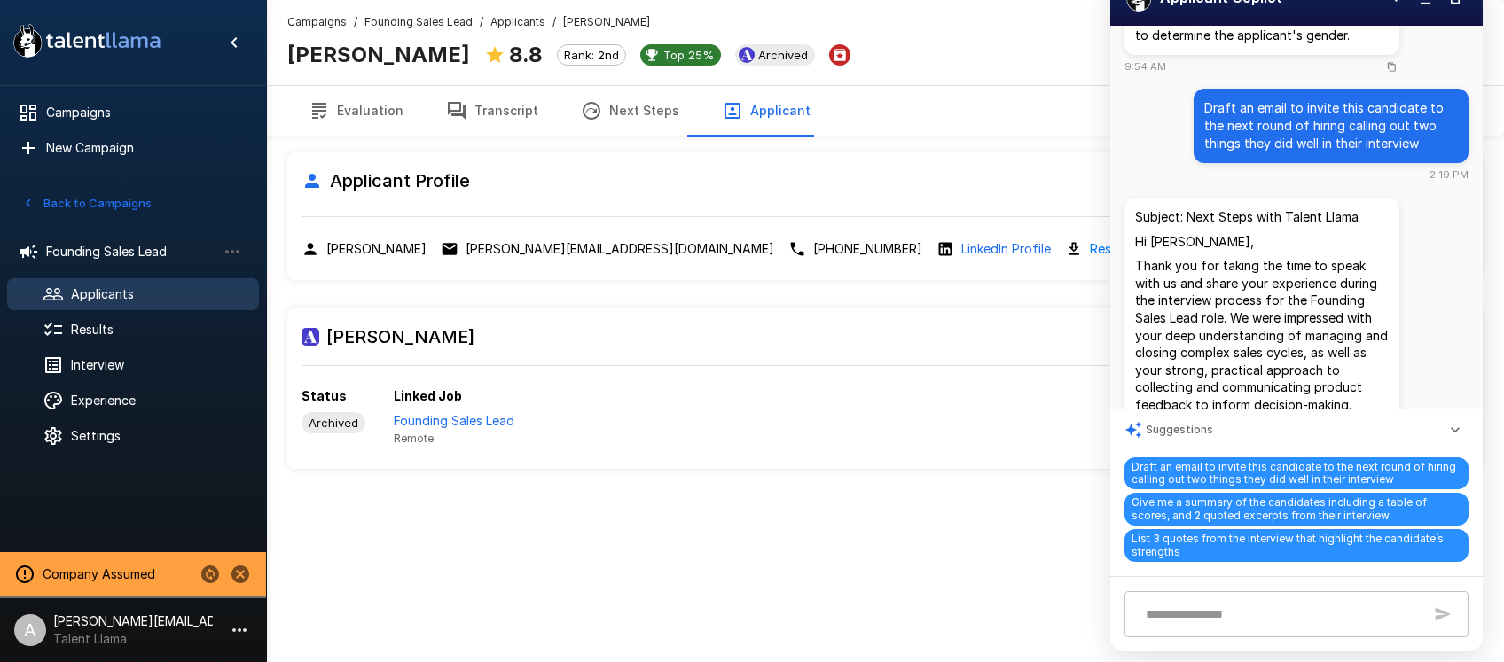
scroll to position [1077, 0]
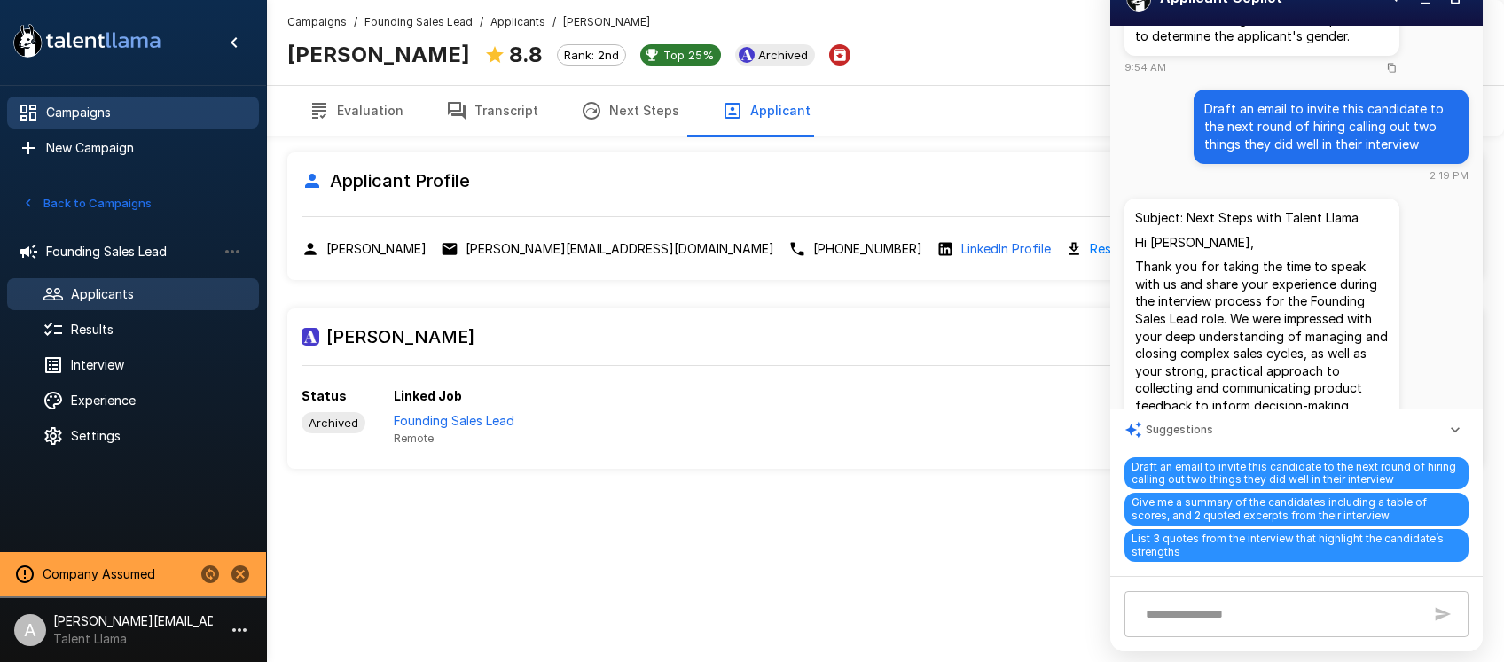
drag, startPoint x: 91, startPoint y: 105, endPoint x: 161, endPoint y: 96, distance: 70.6
click at [91, 105] on span "Campaigns" at bounding box center [145, 113] width 199 height 18
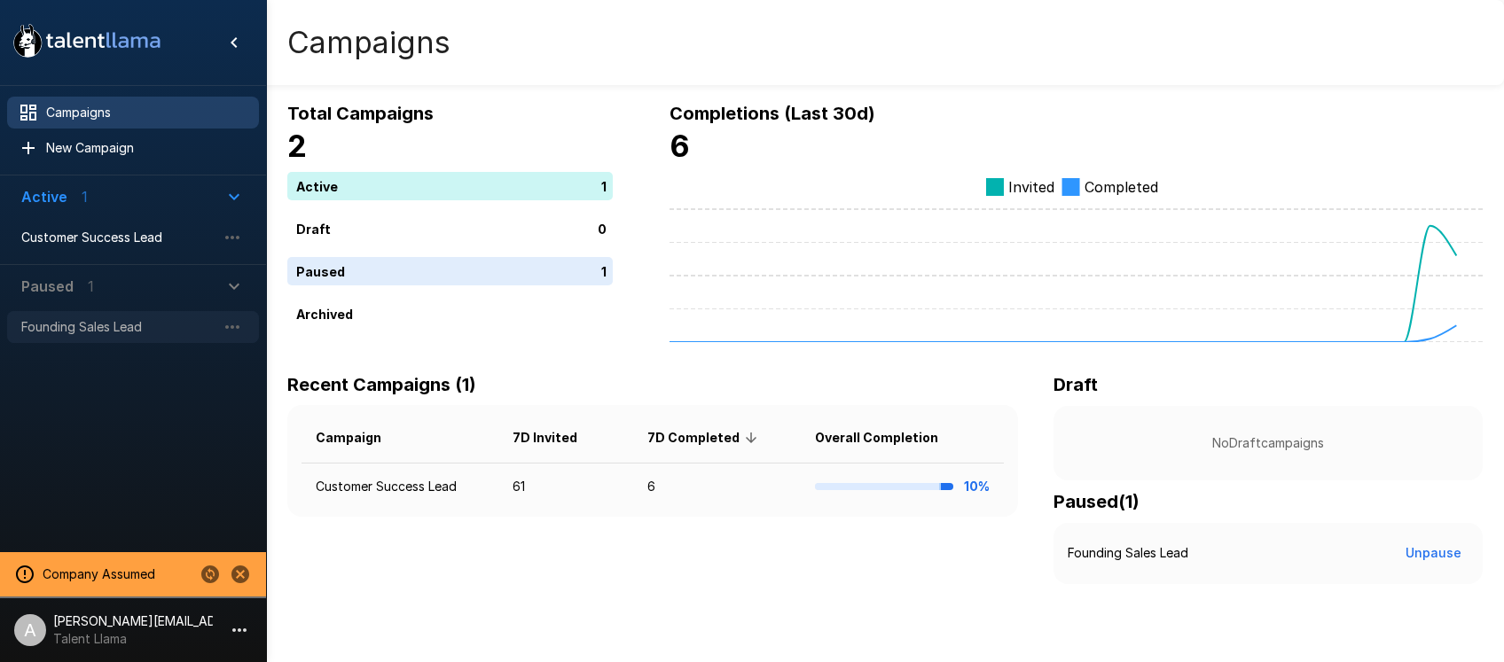
click at [113, 331] on span "Founding Sales Lead" at bounding box center [118, 327] width 195 height 18
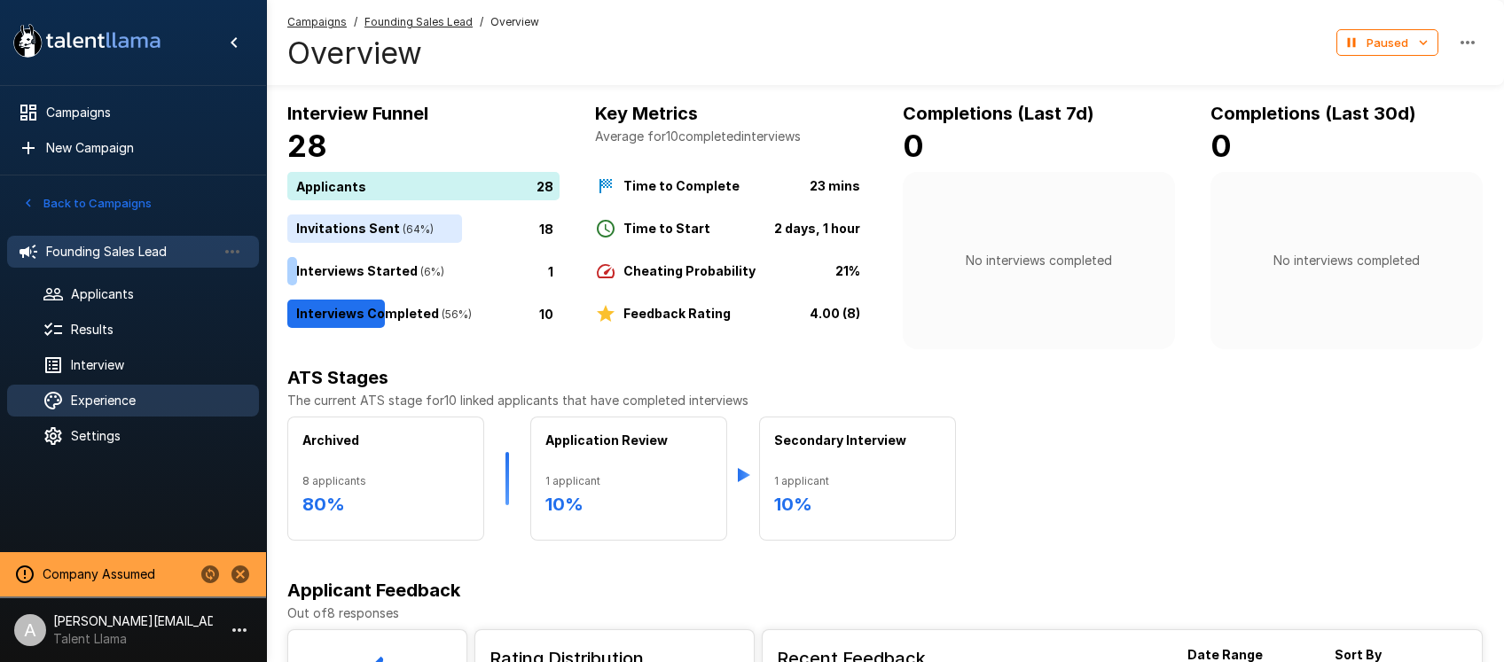
click at [120, 403] on span "Experience" at bounding box center [158, 401] width 174 height 18
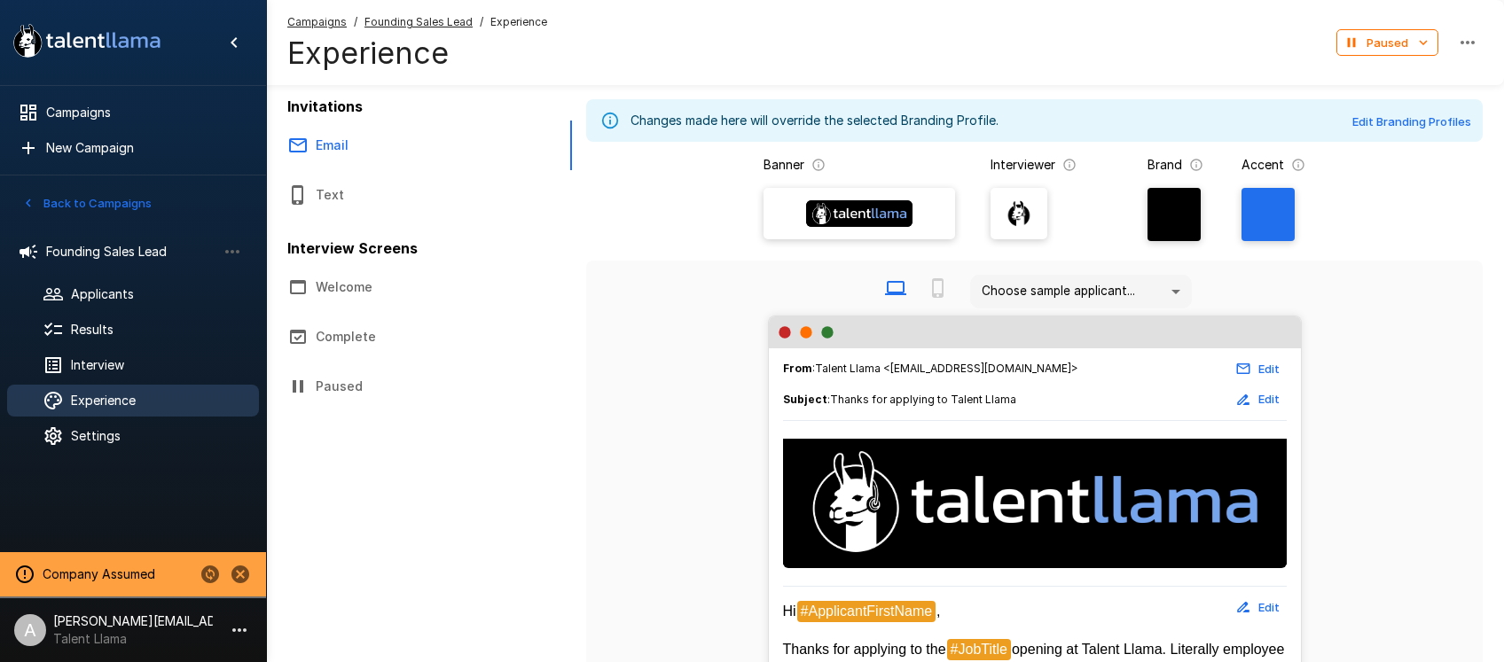
click at [238, 575] on icon "Stop assuming this company" at bounding box center [240, 575] width 18 height 18
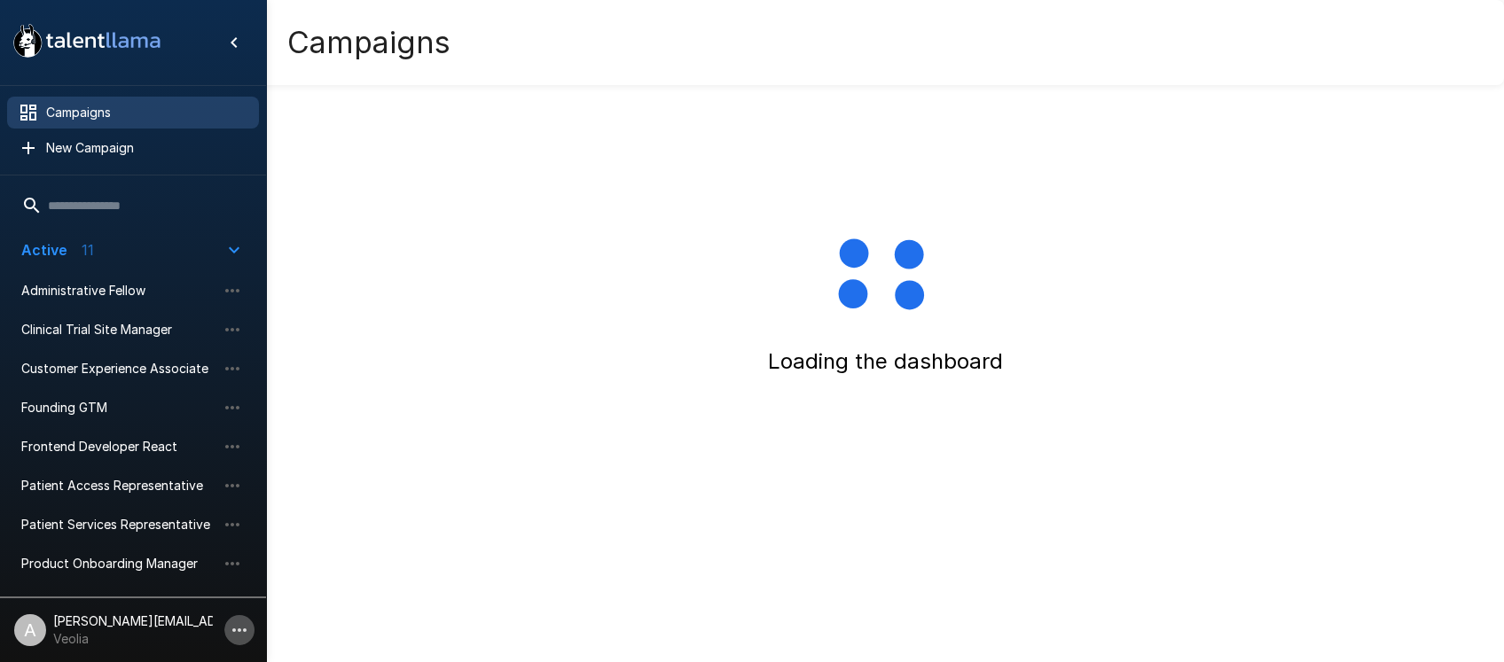
click at [242, 628] on icon "button" at bounding box center [239, 630] width 21 height 21
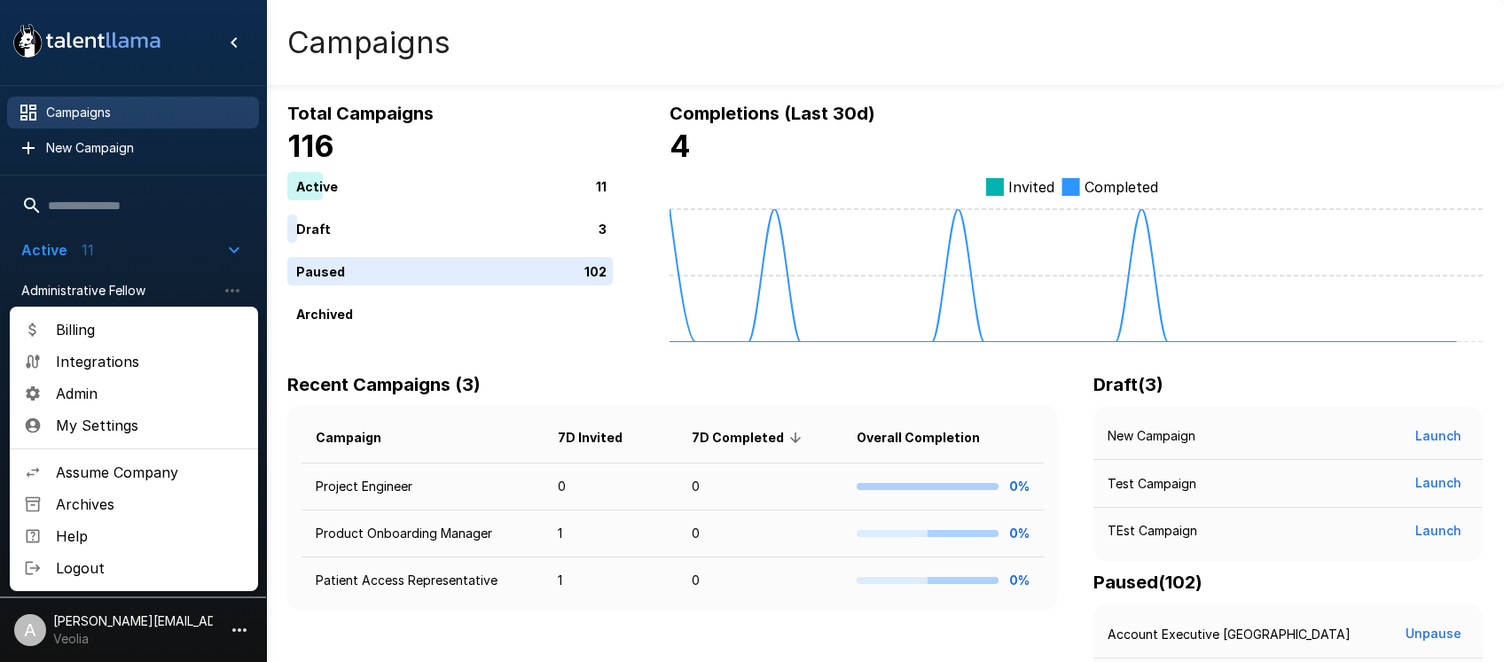
click at [130, 389] on span "Admin" at bounding box center [150, 393] width 188 height 21
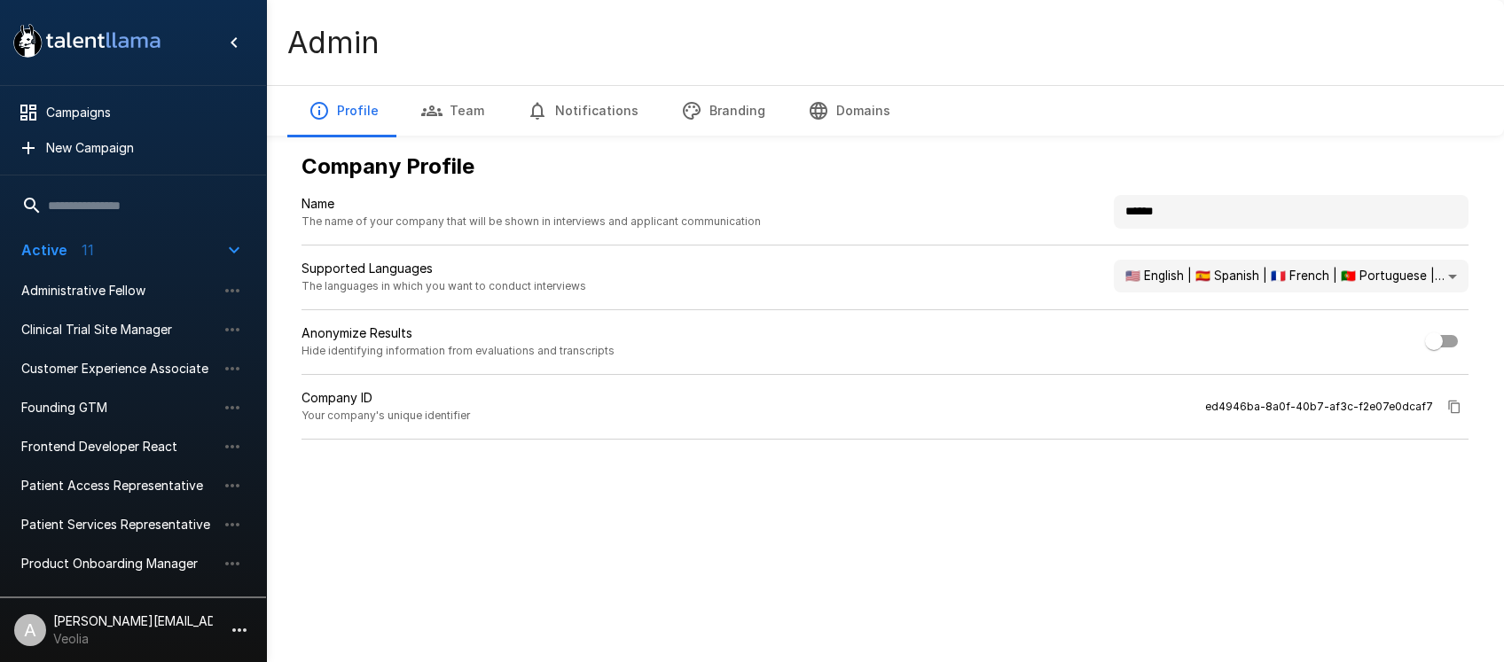
click at [685, 104] on icon "button" at bounding box center [691, 110] width 21 height 21
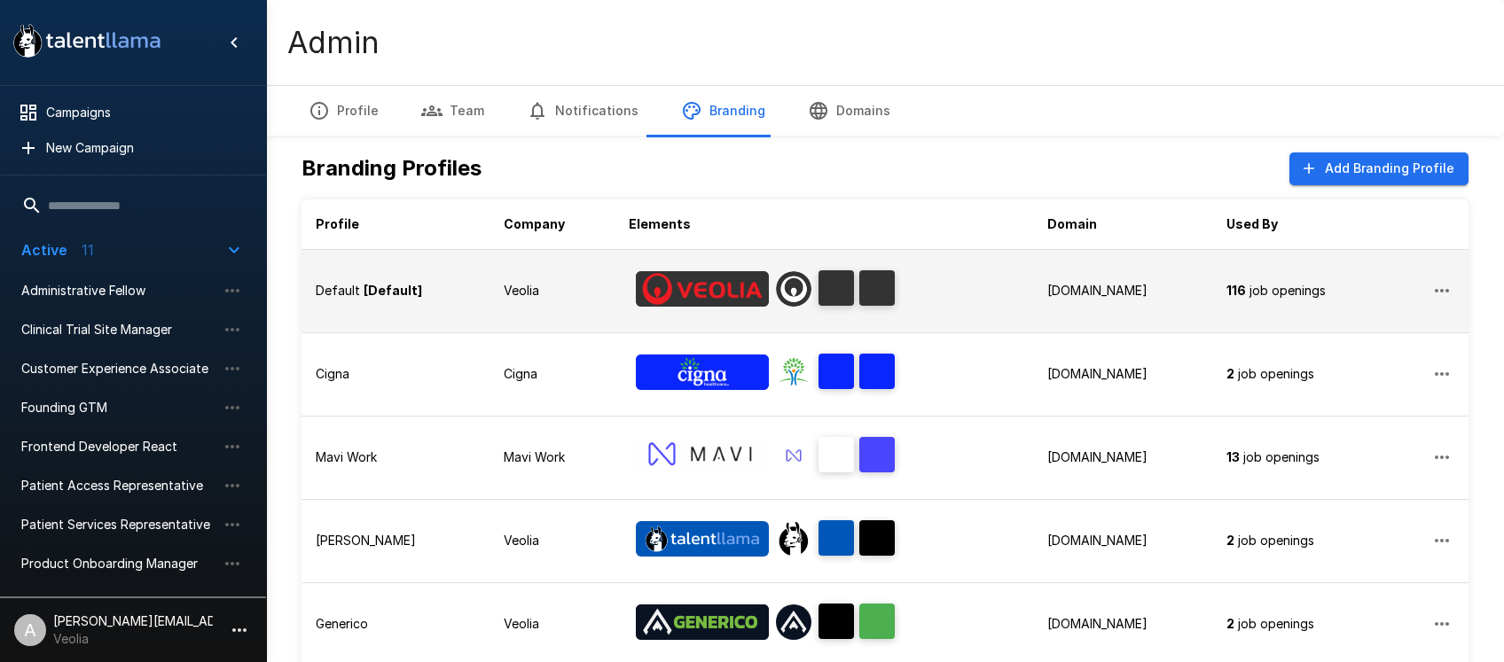
click at [531, 294] on p "Veolia" at bounding box center [552, 291] width 97 height 18
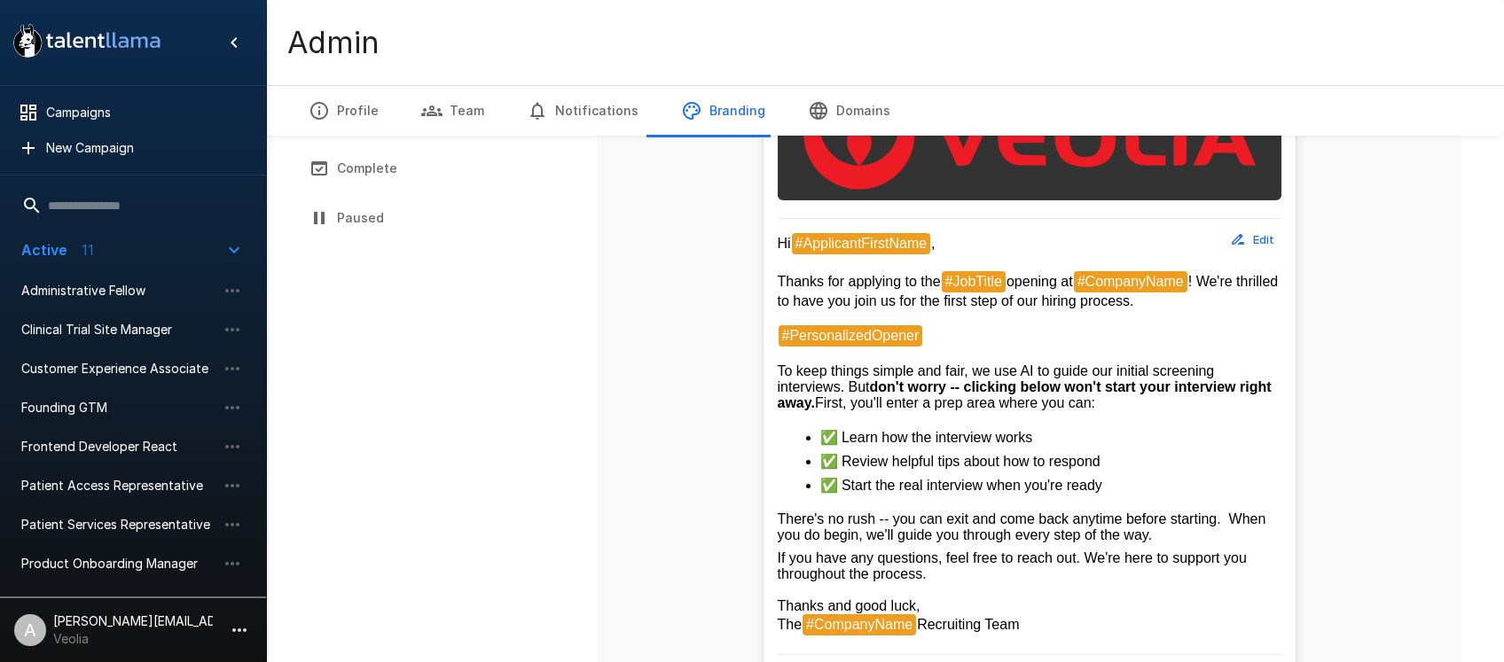
scroll to position [457, 0]
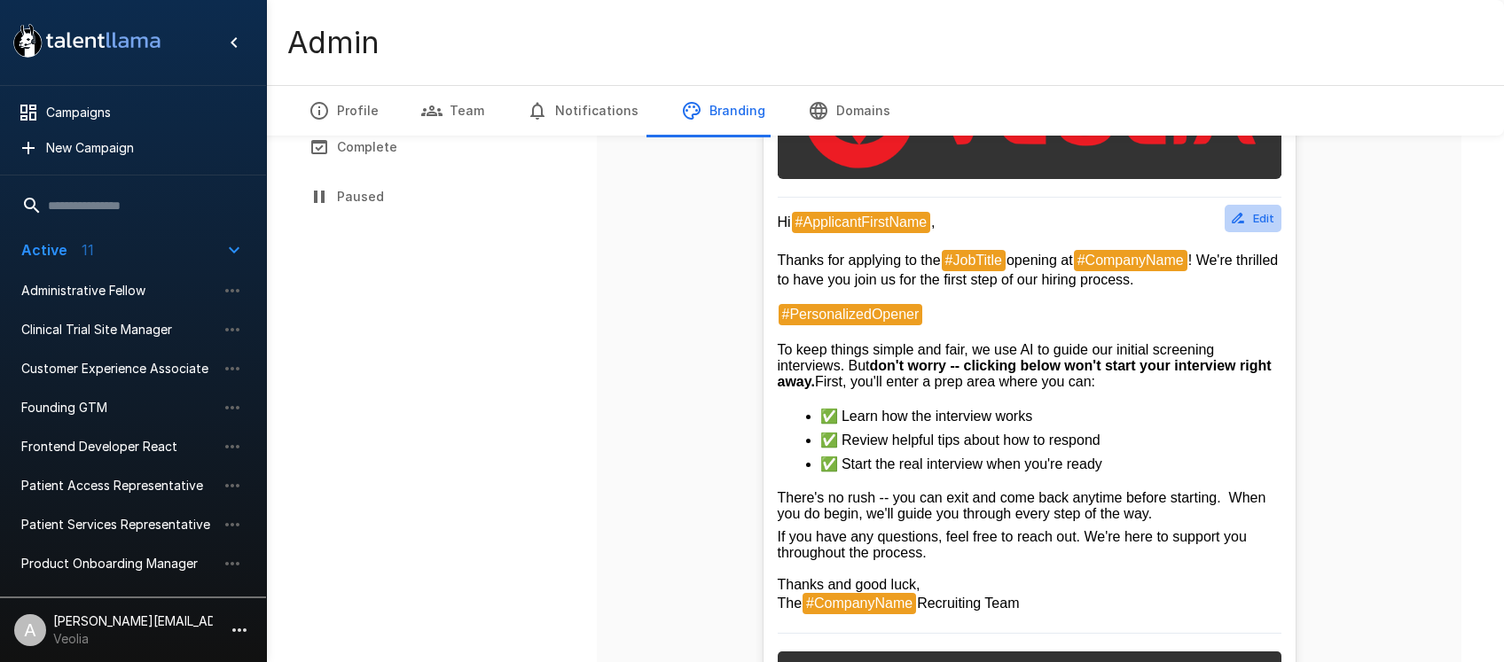
click at [1260, 220] on button "Edit" at bounding box center [1253, 218] width 57 height 27
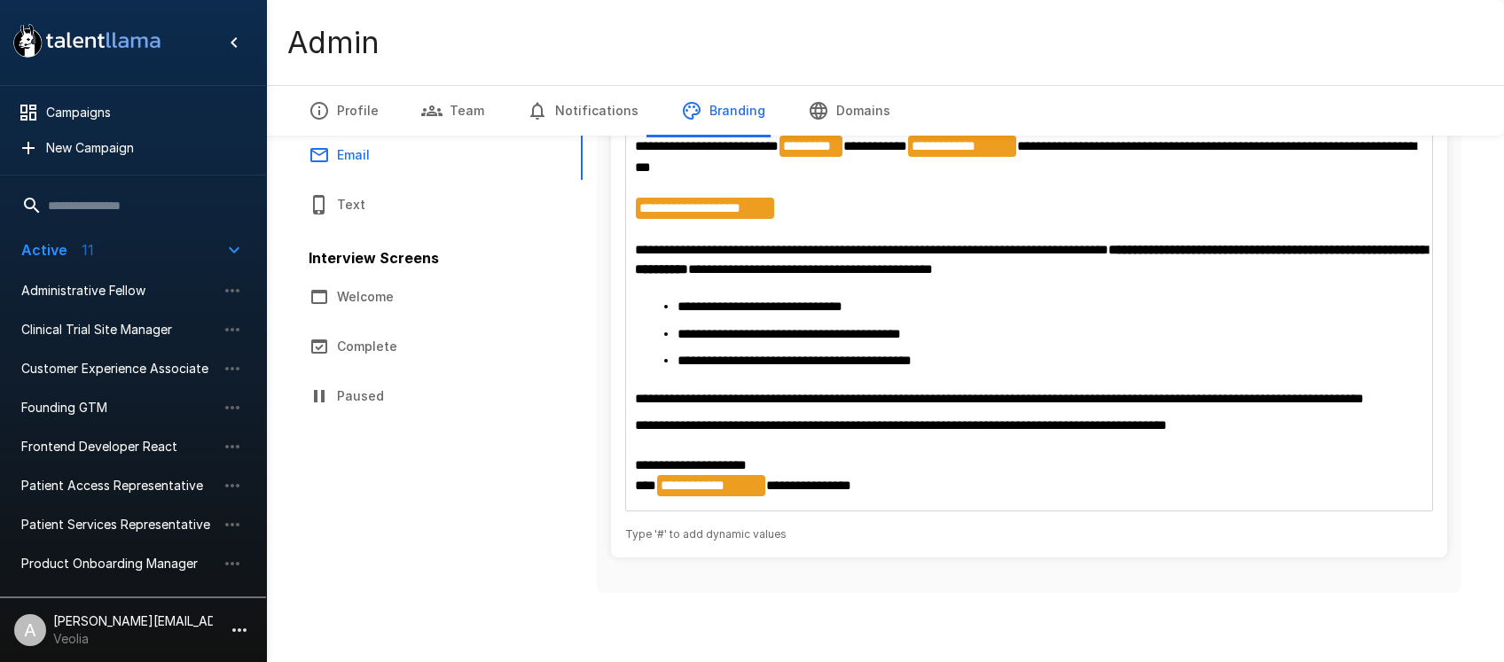
scroll to position [286, 0]
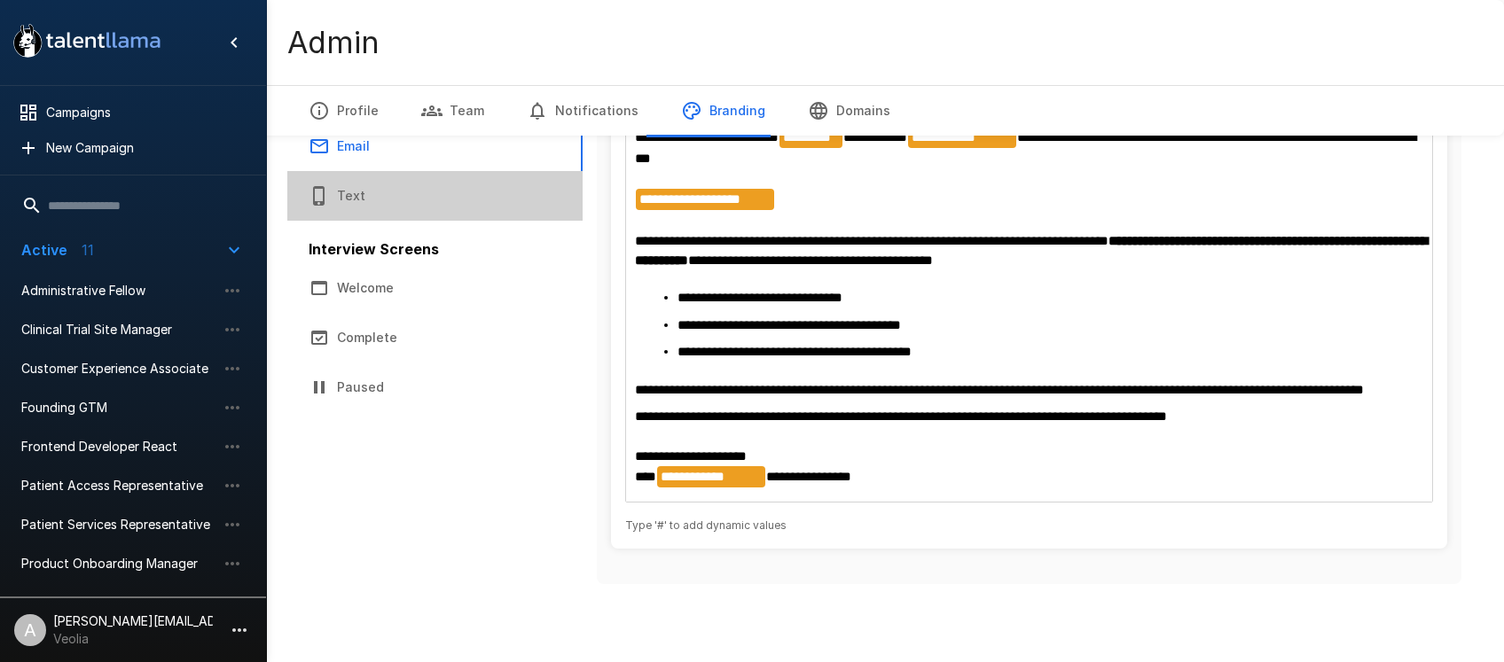
click at [341, 176] on button "Text" at bounding box center [434, 196] width 295 height 50
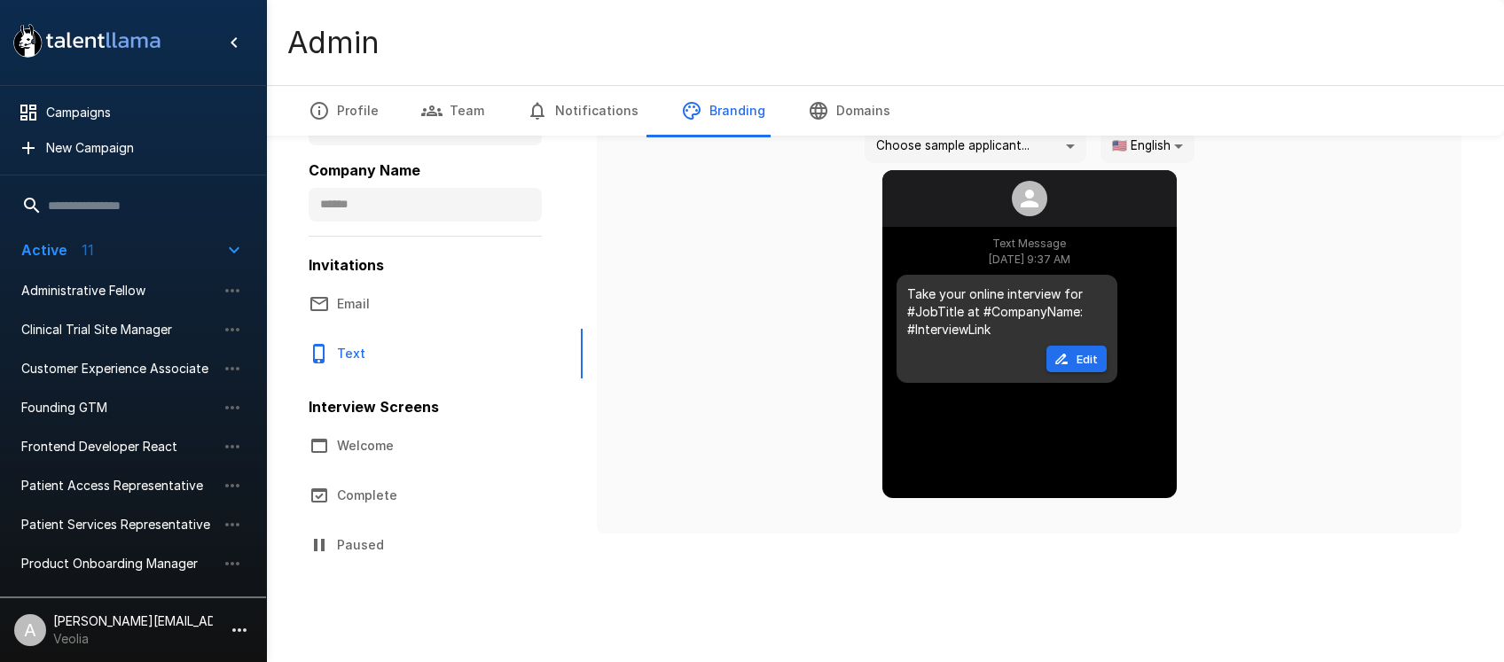
scroll to position [107, 0]
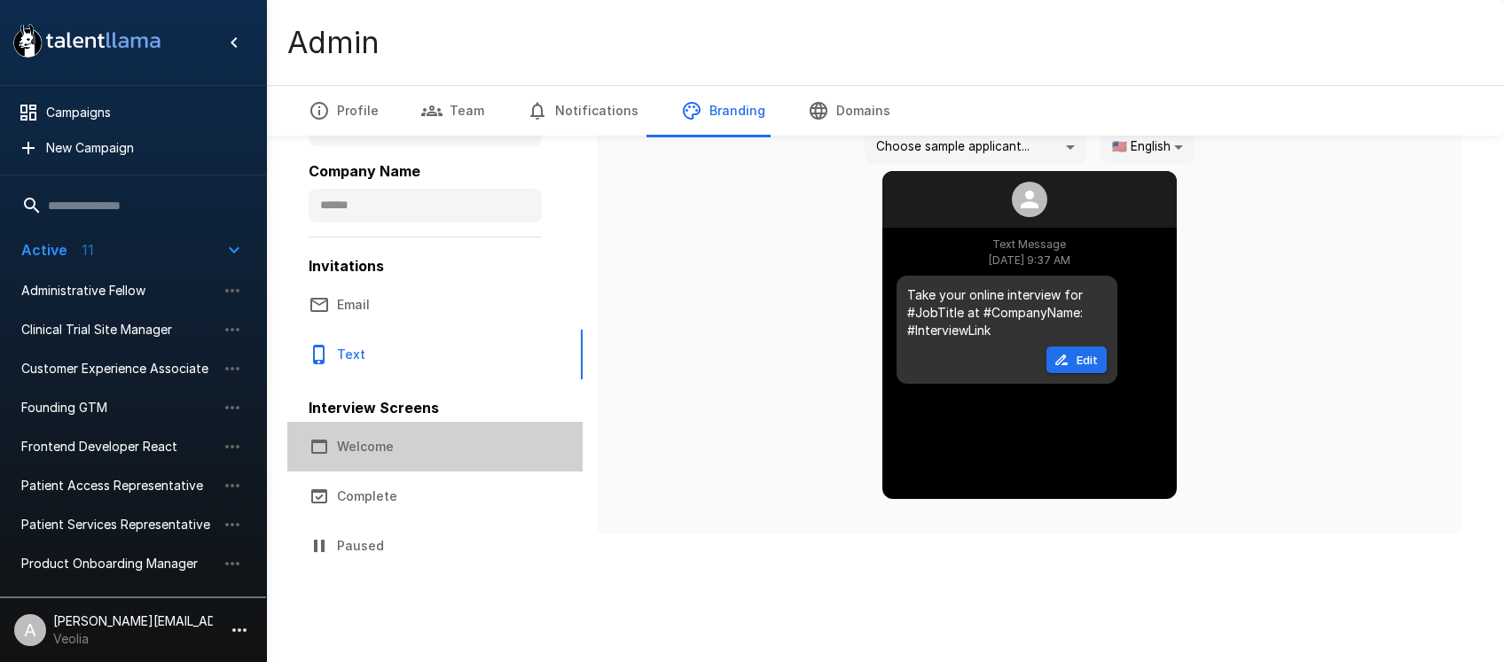
click at [380, 447] on button "Welcome" at bounding box center [434, 447] width 295 height 50
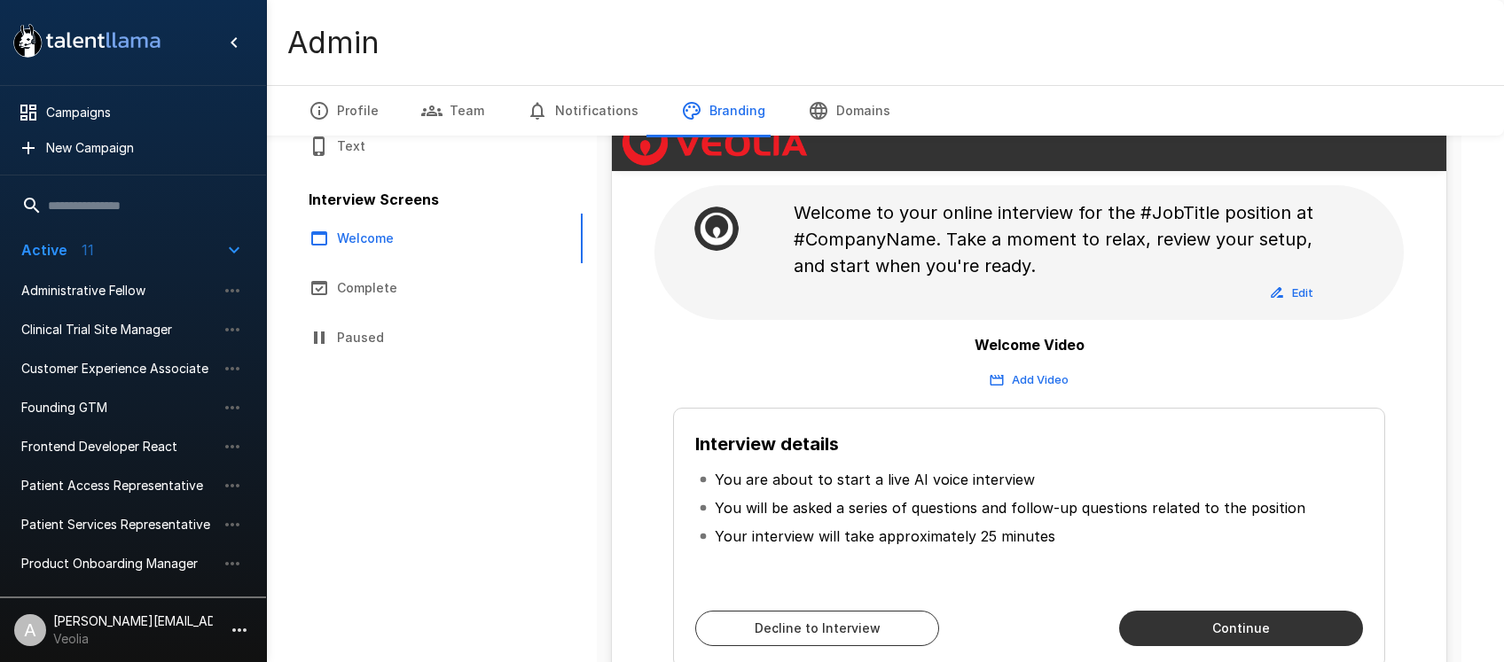
scroll to position [350, 0]
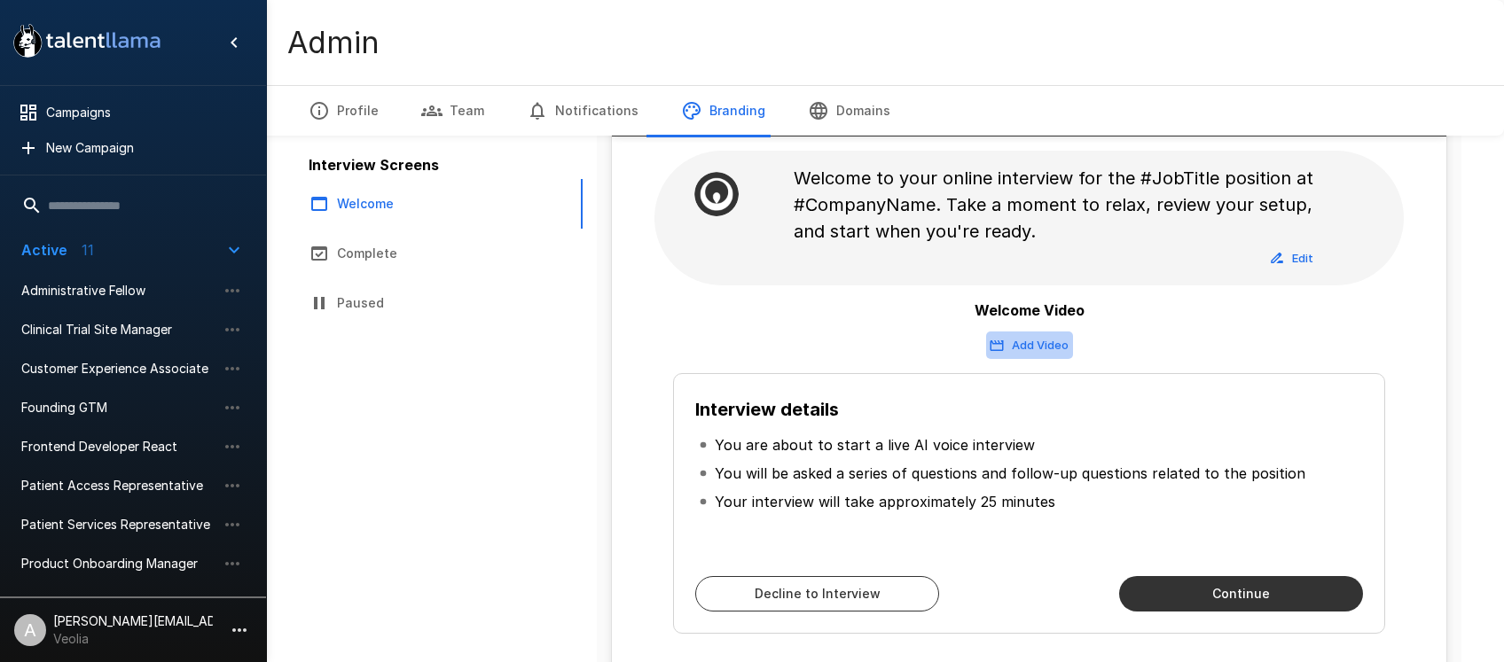
click at [1030, 348] on button "Add Video" at bounding box center [1029, 345] width 87 height 27
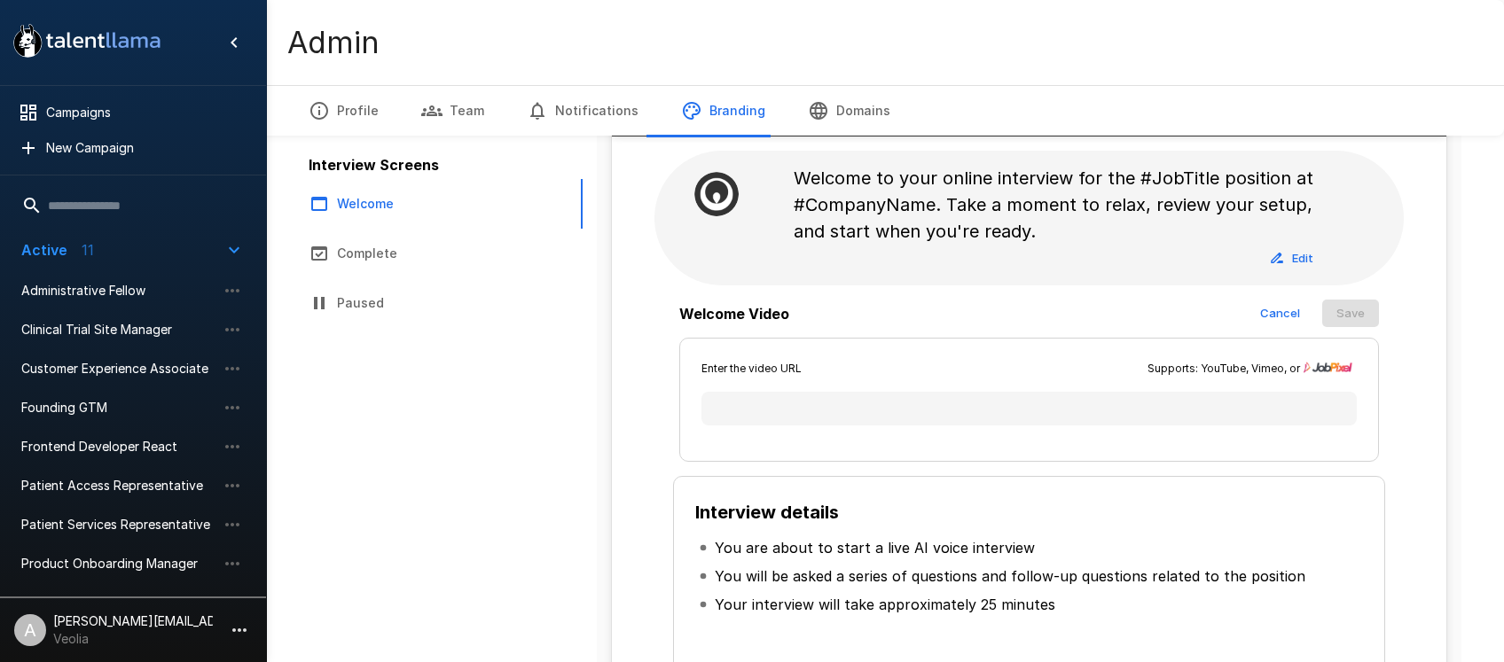
click at [1285, 310] on button "Cancel" at bounding box center [1279, 313] width 57 height 27
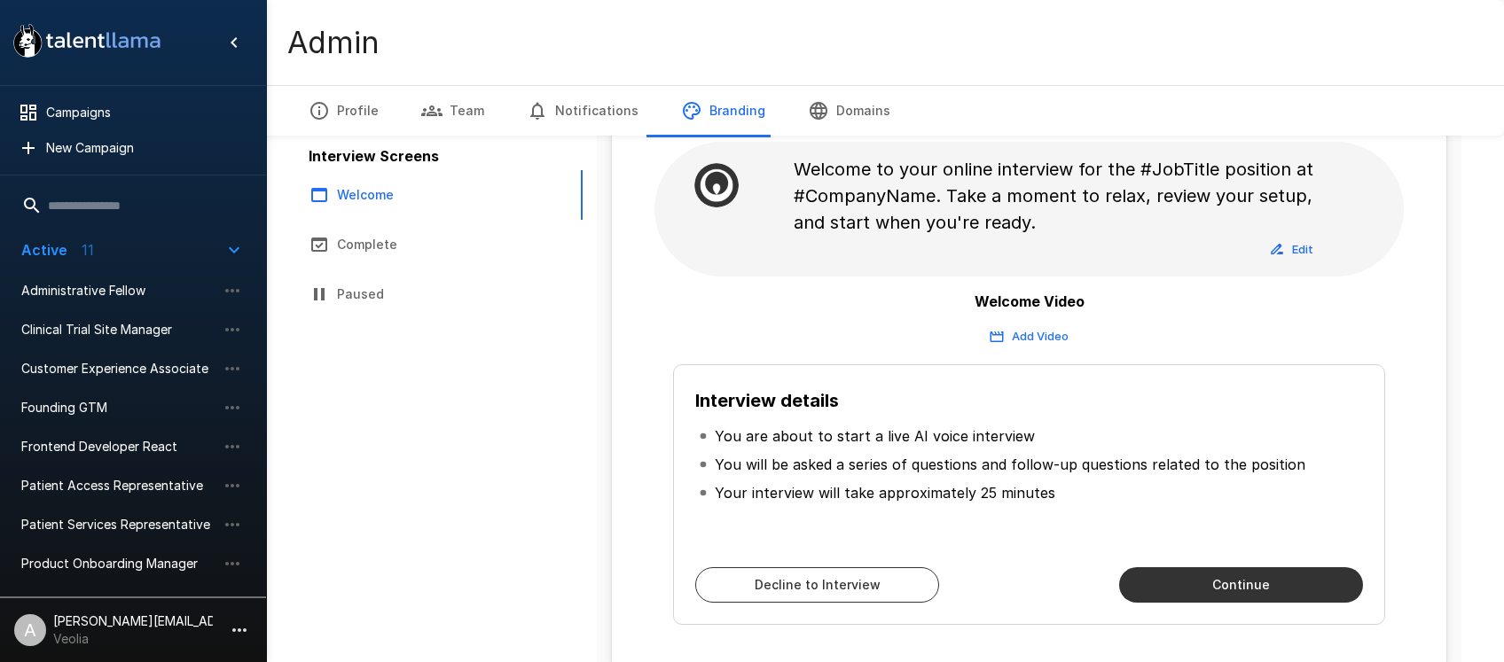
scroll to position [403, 0]
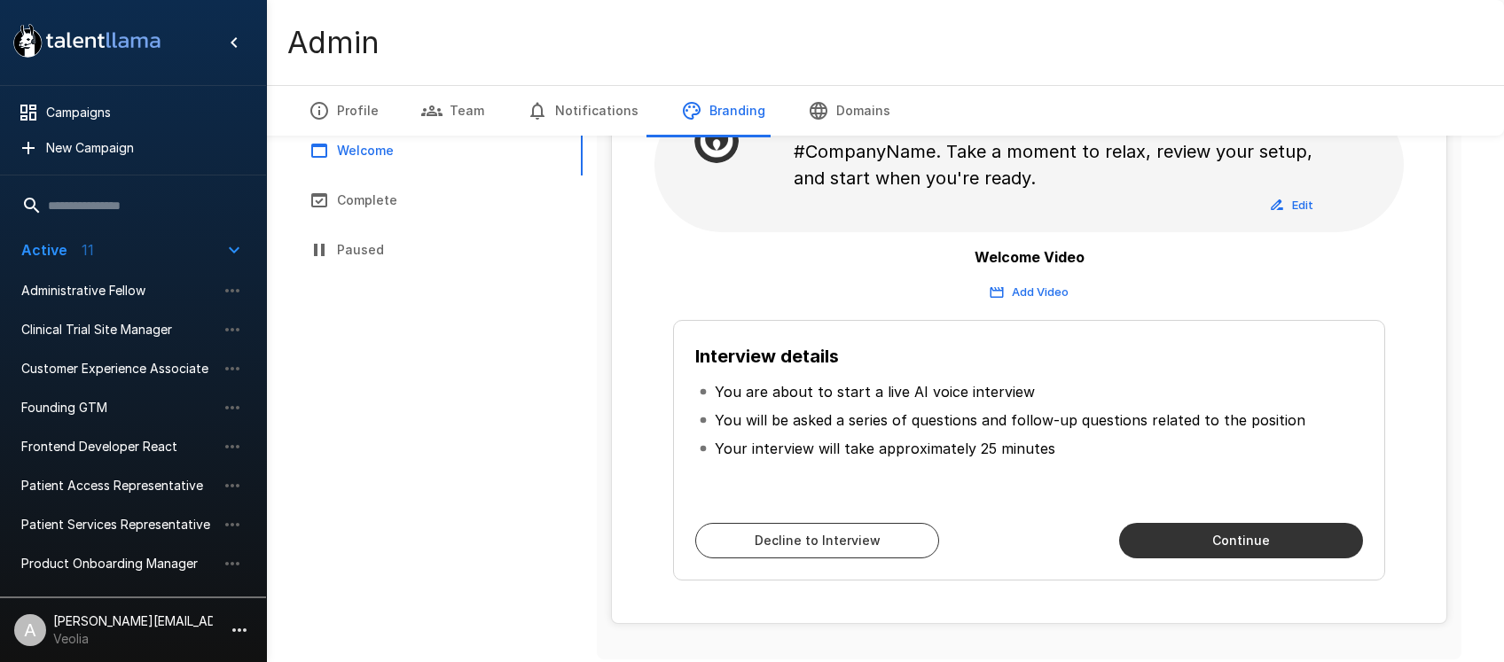
click at [1218, 549] on button "Continue" at bounding box center [1241, 540] width 244 height 35
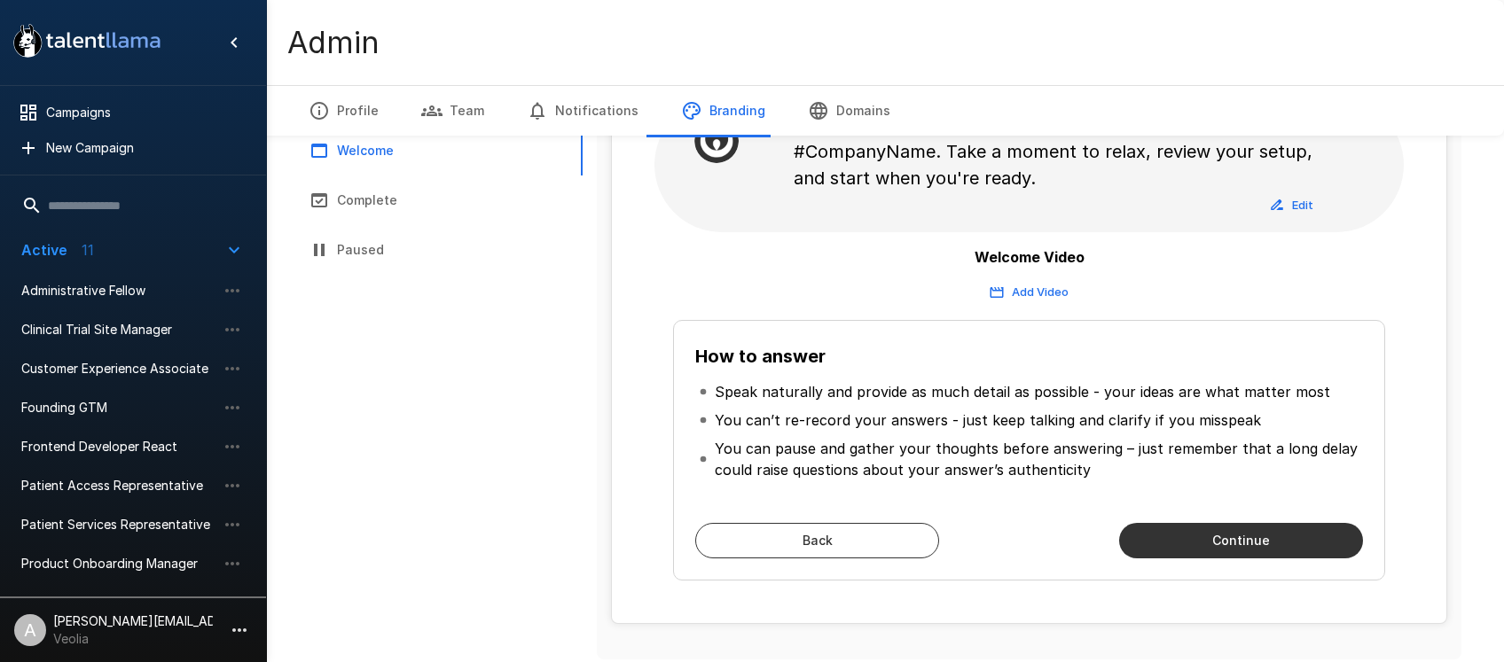
click at [1223, 549] on button "Continue" at bounding box center [1241, 540] width 244 height 35
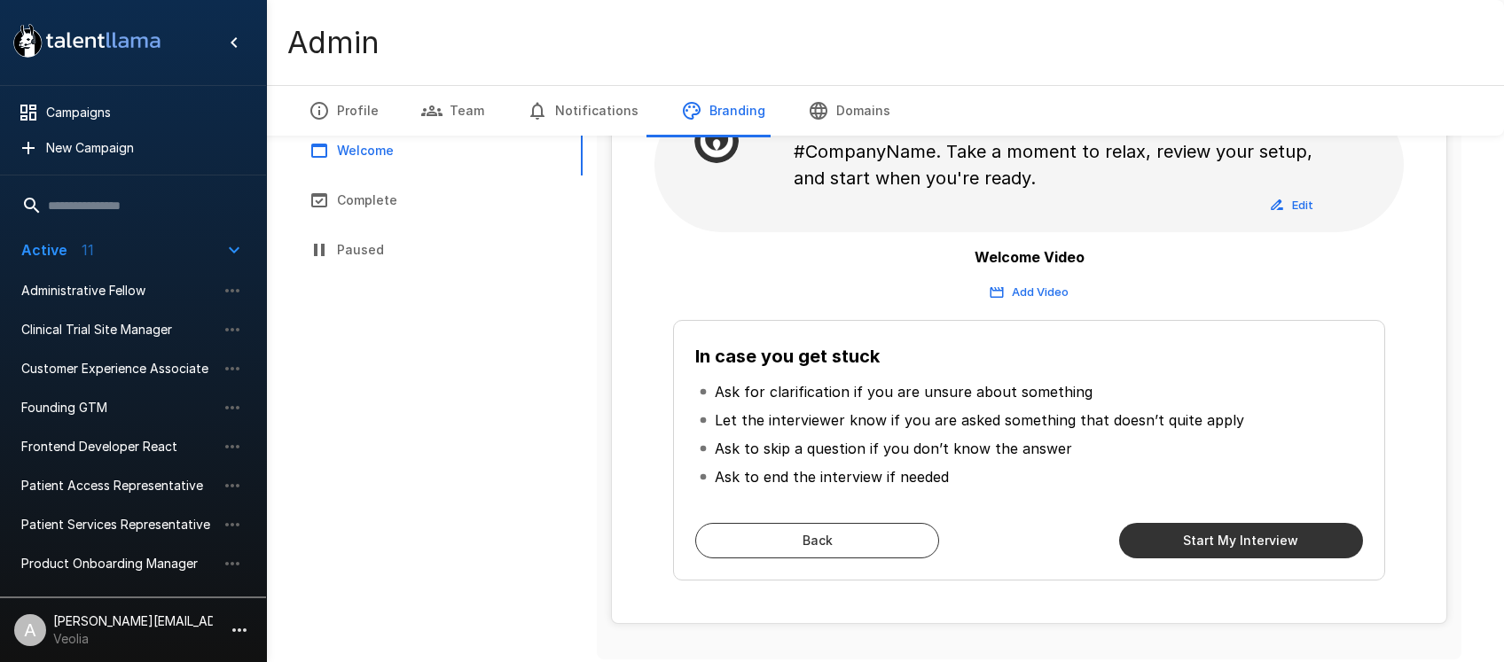
click at [917, 551] on button "Back" at bounding box center [817, 540] width 244 height 35
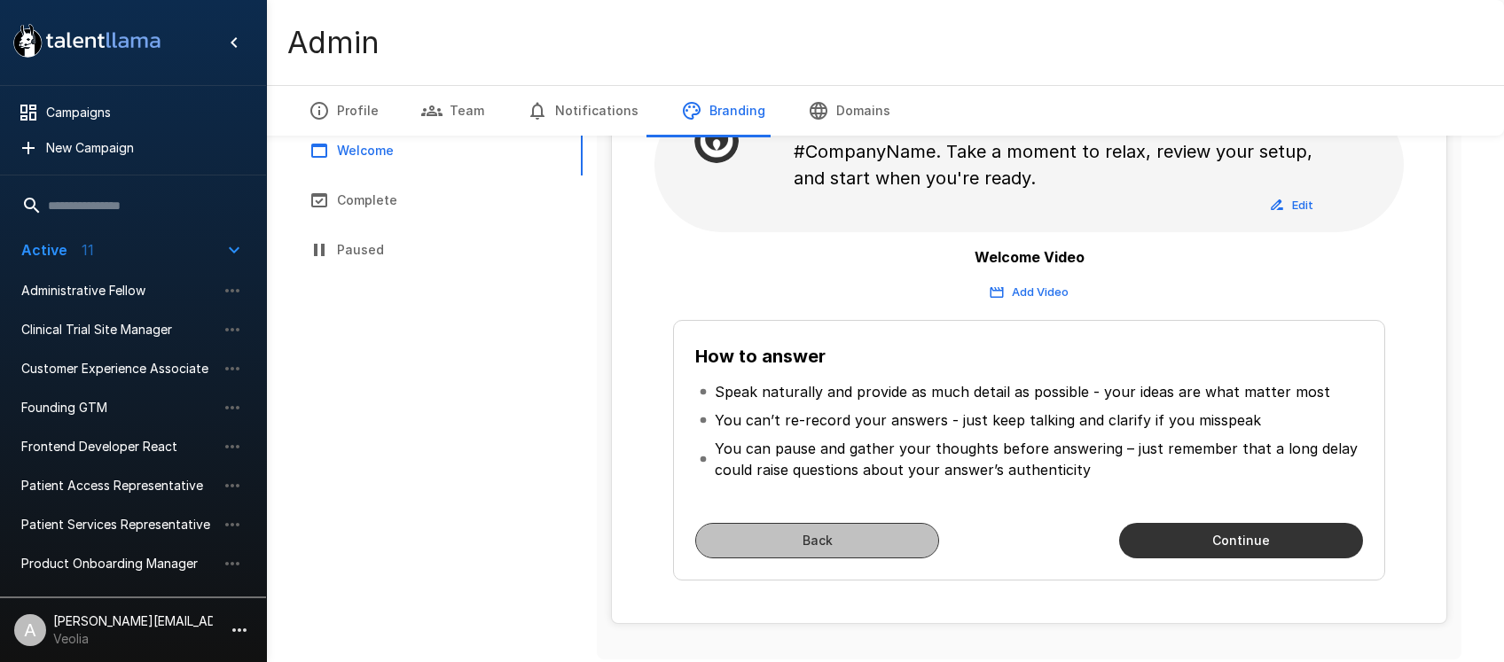
click at [917, 551] on button "Back" at bounding box center [817, 540] width 244 height 35
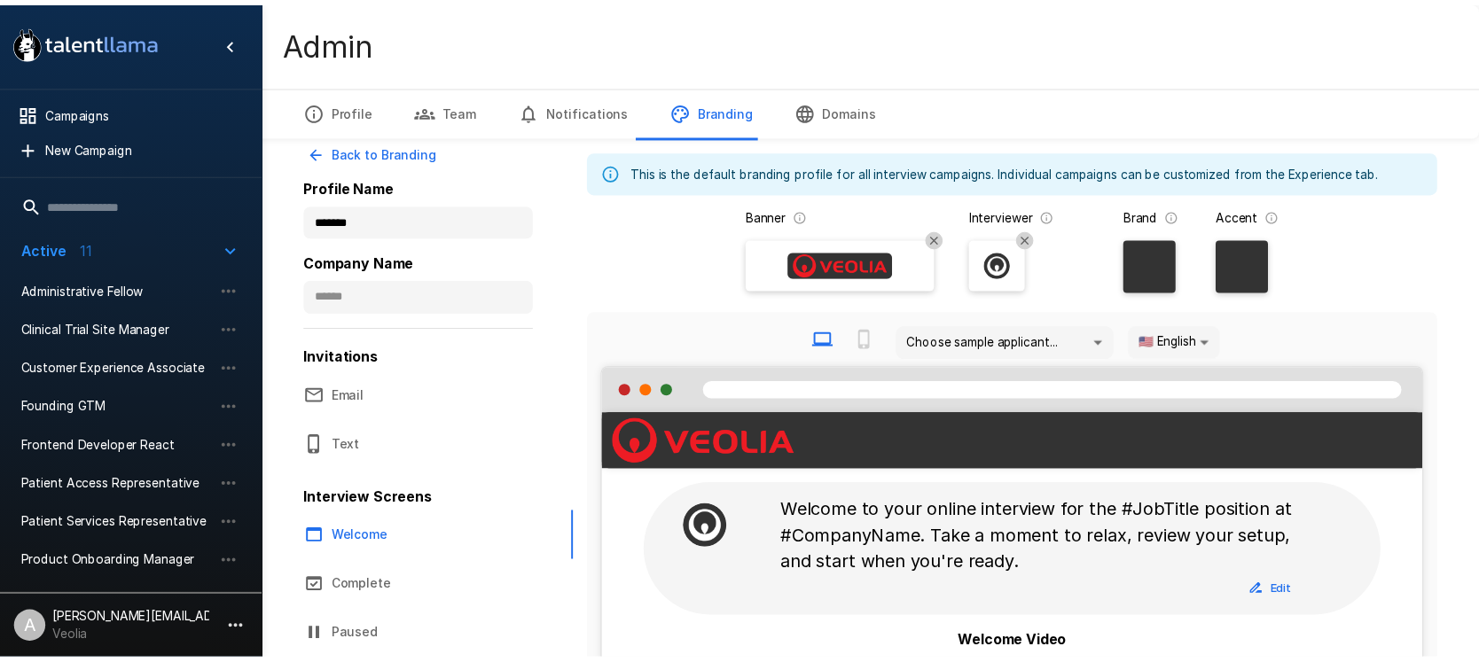
scroll to position [0, 0]
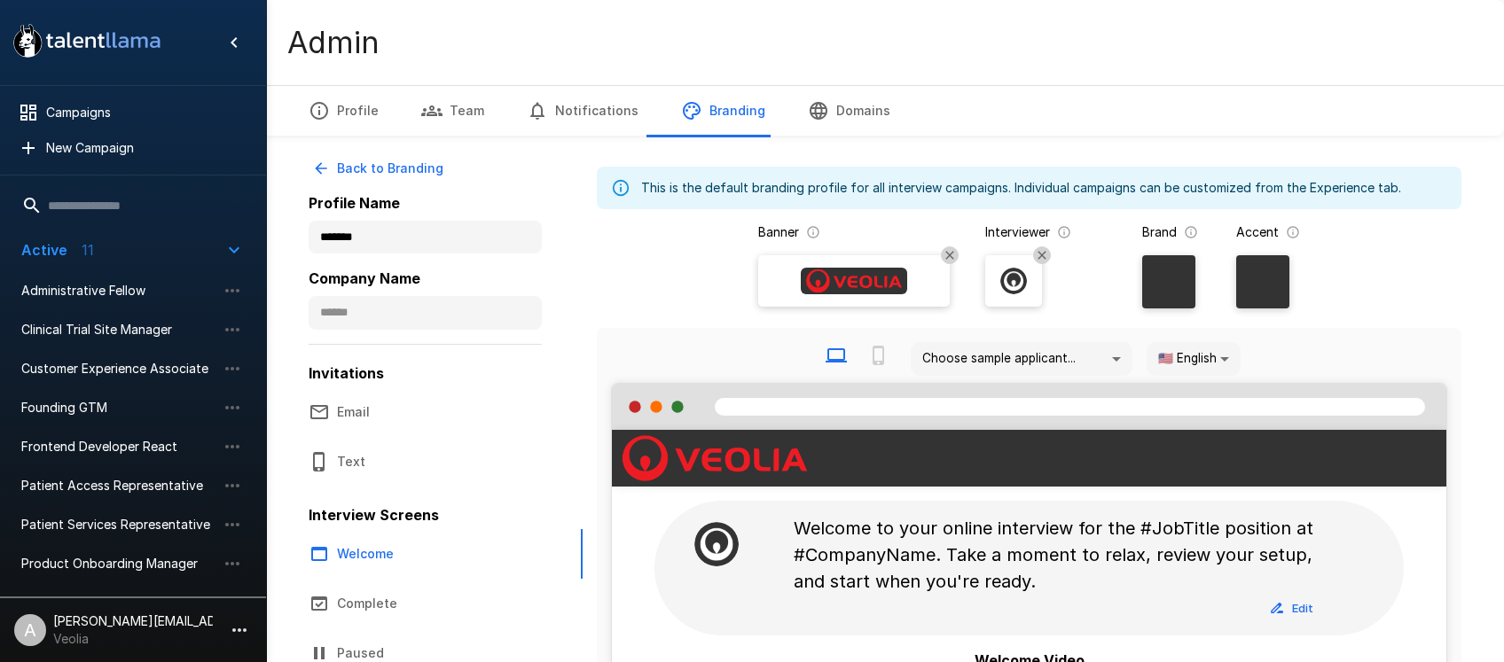
click at [760, 22] on div "Admin" at bounding box center [885, 42] width 1238 height 85
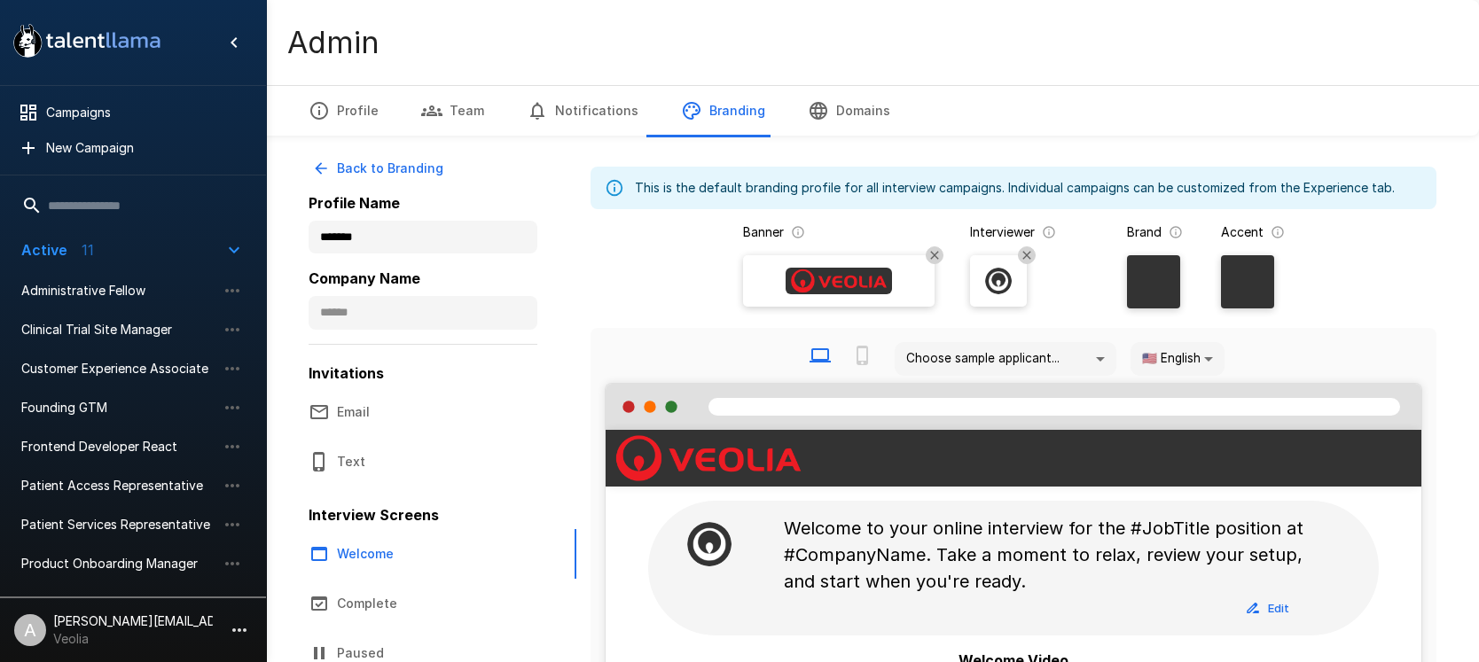
click at [925, 117] on div "Profile Team Notifications Branding Domains" at bounding box center [872, 110] width 1213 height 51
click at [839, 107] on button "Domains" at bounding box center [849, 111] width 125 height 50
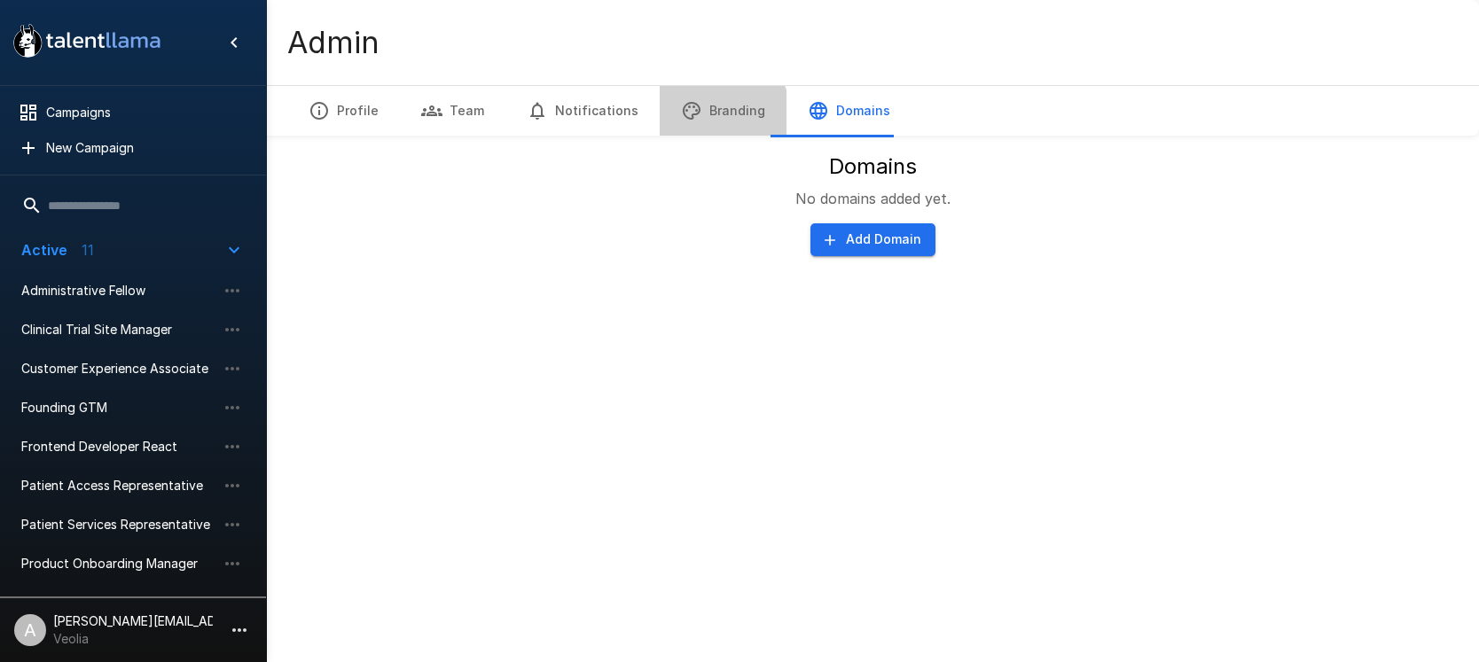
click at [703, 115] on button "Branding" at bounding box center [723, 111] width 127 height 50
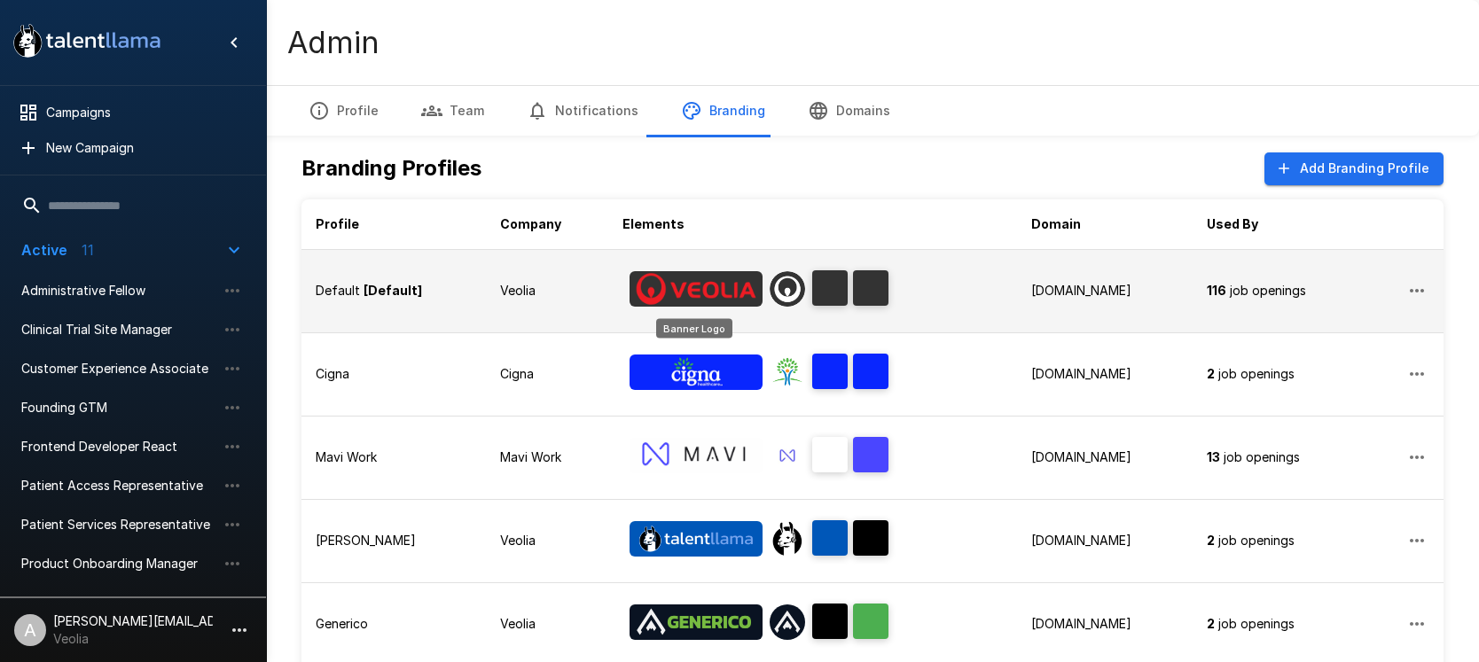
click at [646, 286] on img "Banner Logo" at bounding box center [696, 288] width 133 height 35
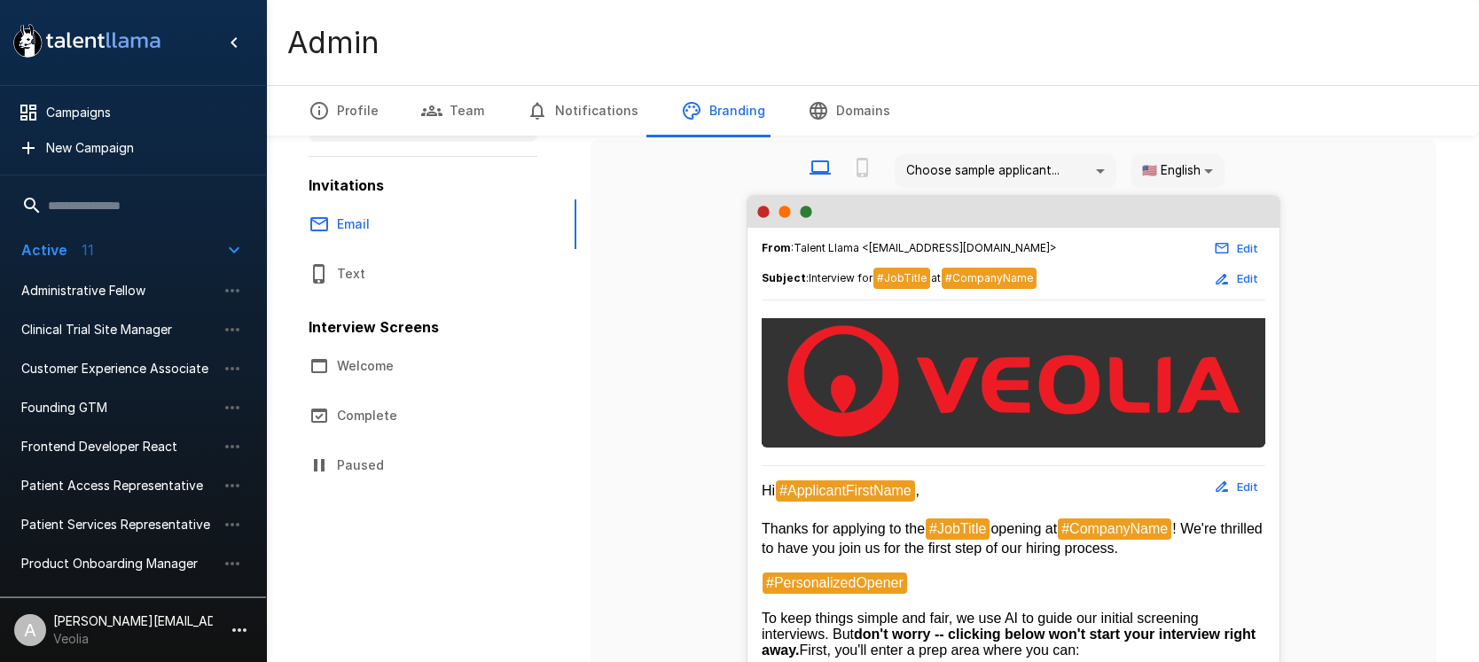
scroll to position [197, 0]
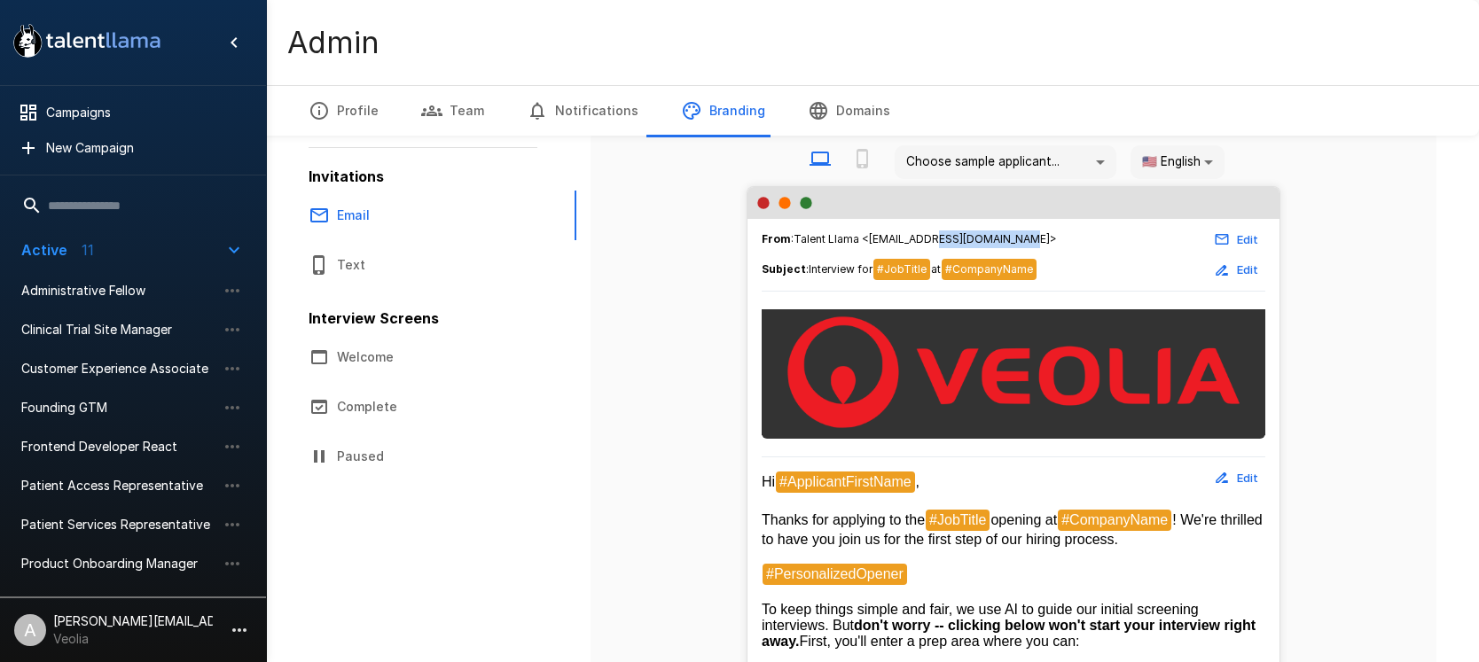
drag, startPoint x: 928, startPoint y: 240, endPoint x: 1011, endPoint y: 239, distance: 82.5
click at [1011, 239] on span "From : Talent Llama <interviews@talentllama.com>" at bounding box center [909, 240] width 295 height 18
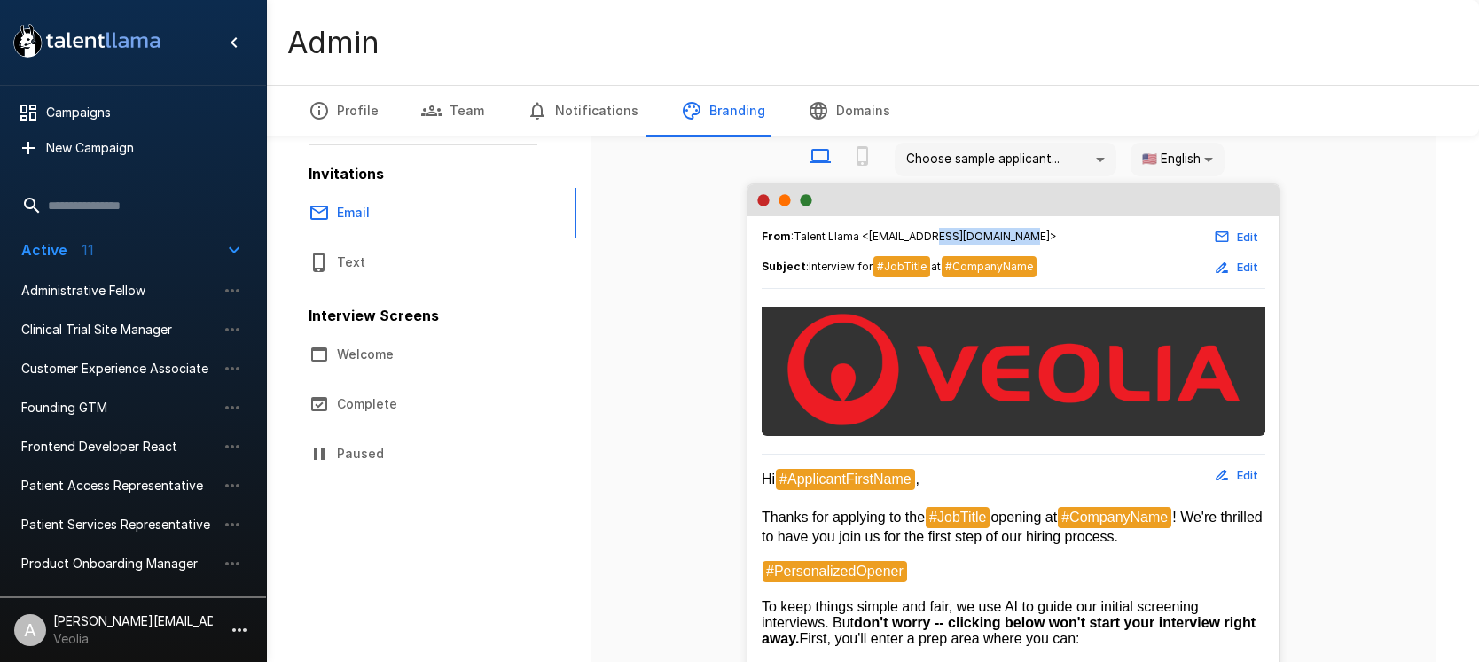
scroll to position [167, 0]
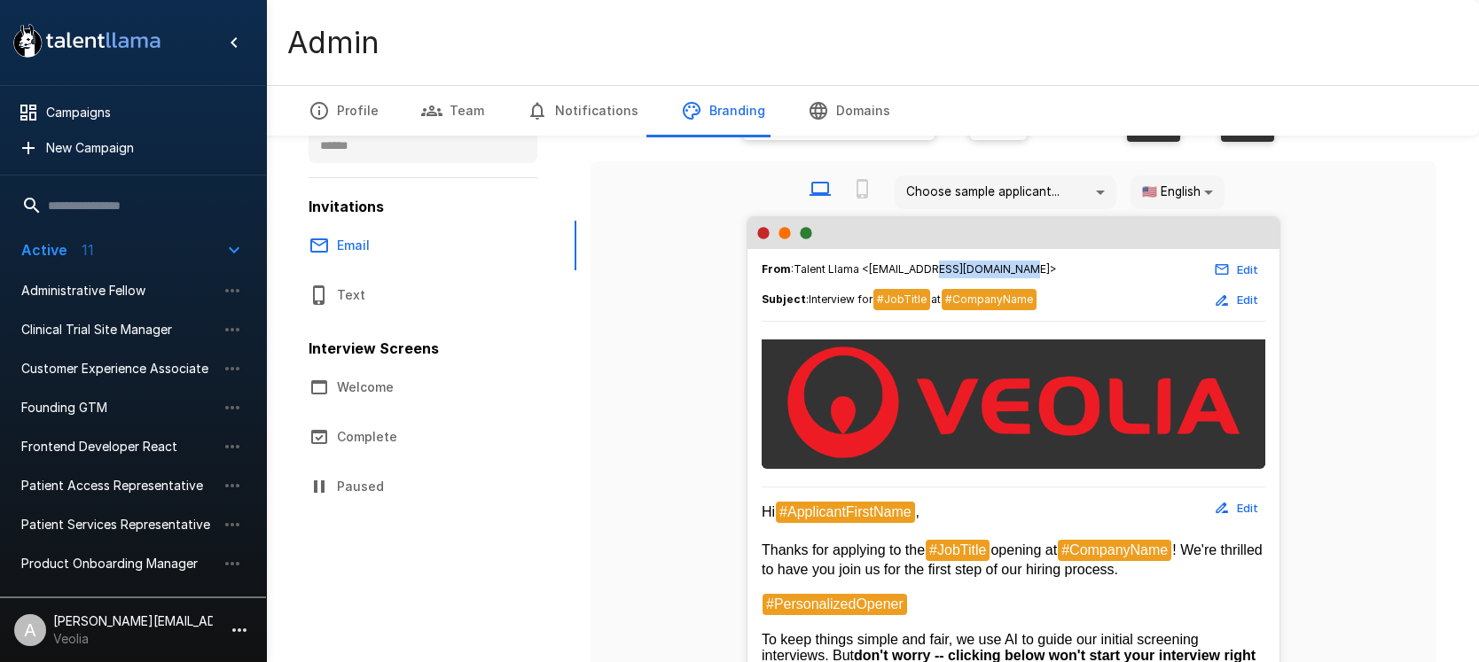
click at [55, 249] on p "Active" at bounding box center [44, 249] width 46 height 21
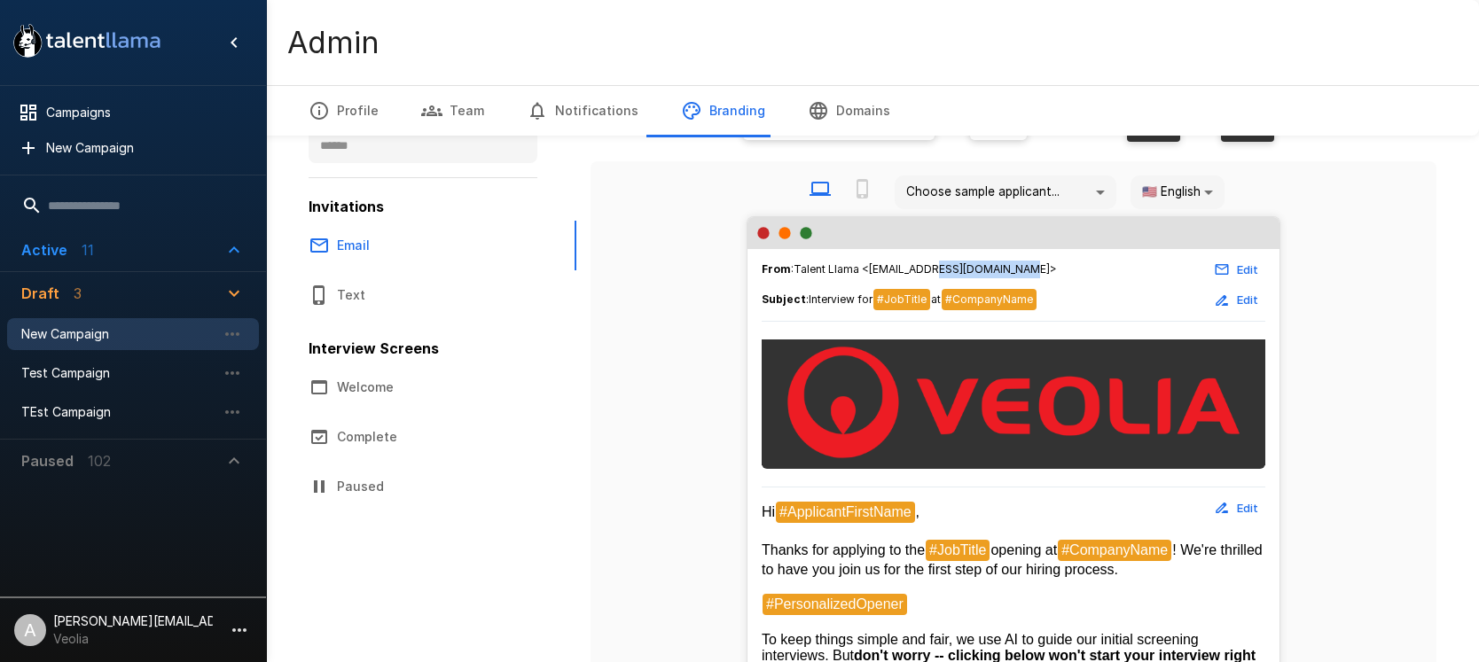
click at [41, 337] on span "New Campaign" at bounding box center [118, 334] width 195 height 18
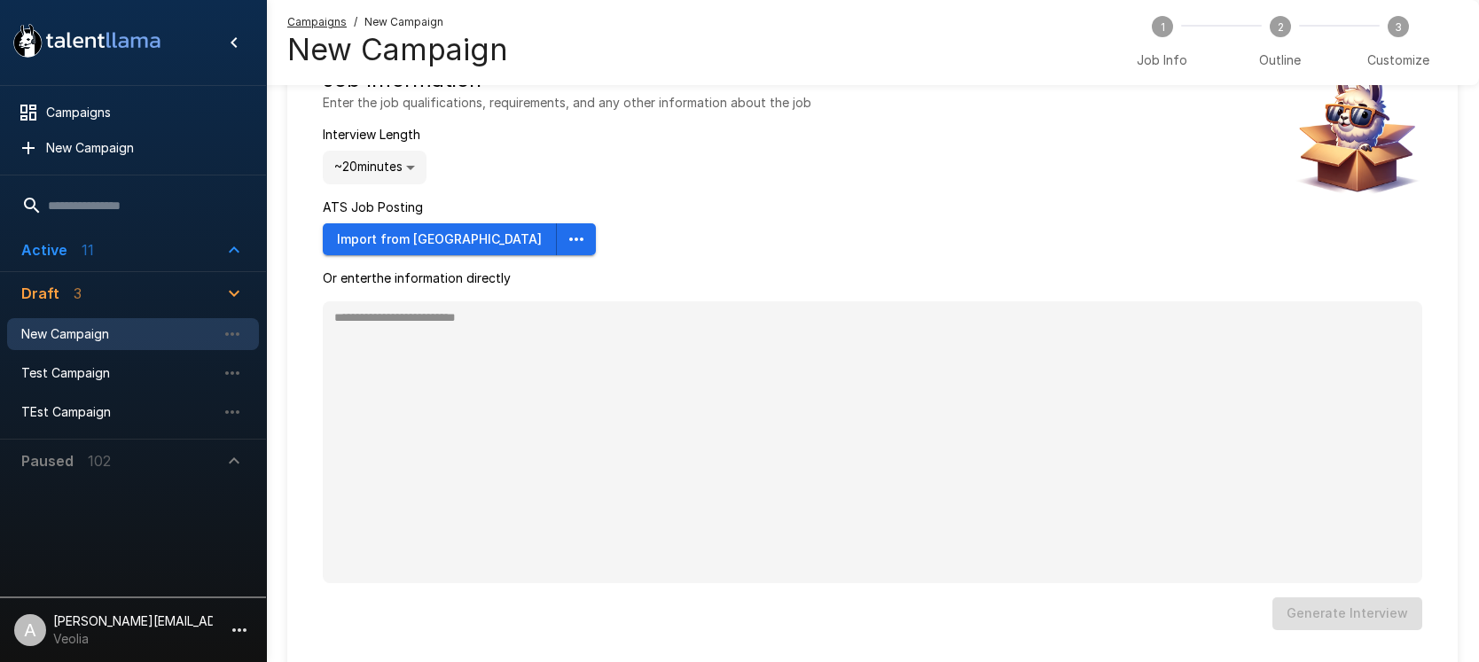
scroll to position [47, 0]
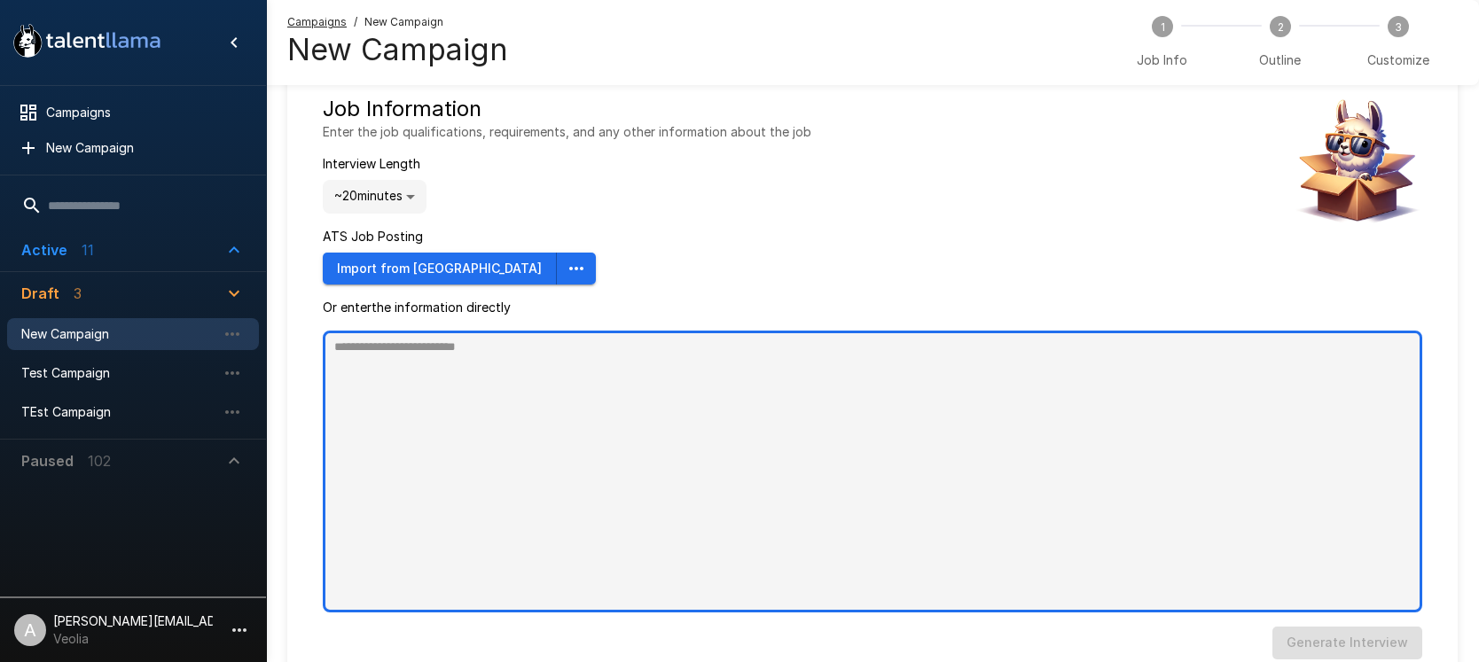
click at [617, 371] on textarea at bounding box center [873, 472] width 1100 height 282
type textarea "*"
click at [544, 421] on textarea at bounding box center [873, 472] width 1100 height 282
paste textarea "**********"
type textarea "**********"
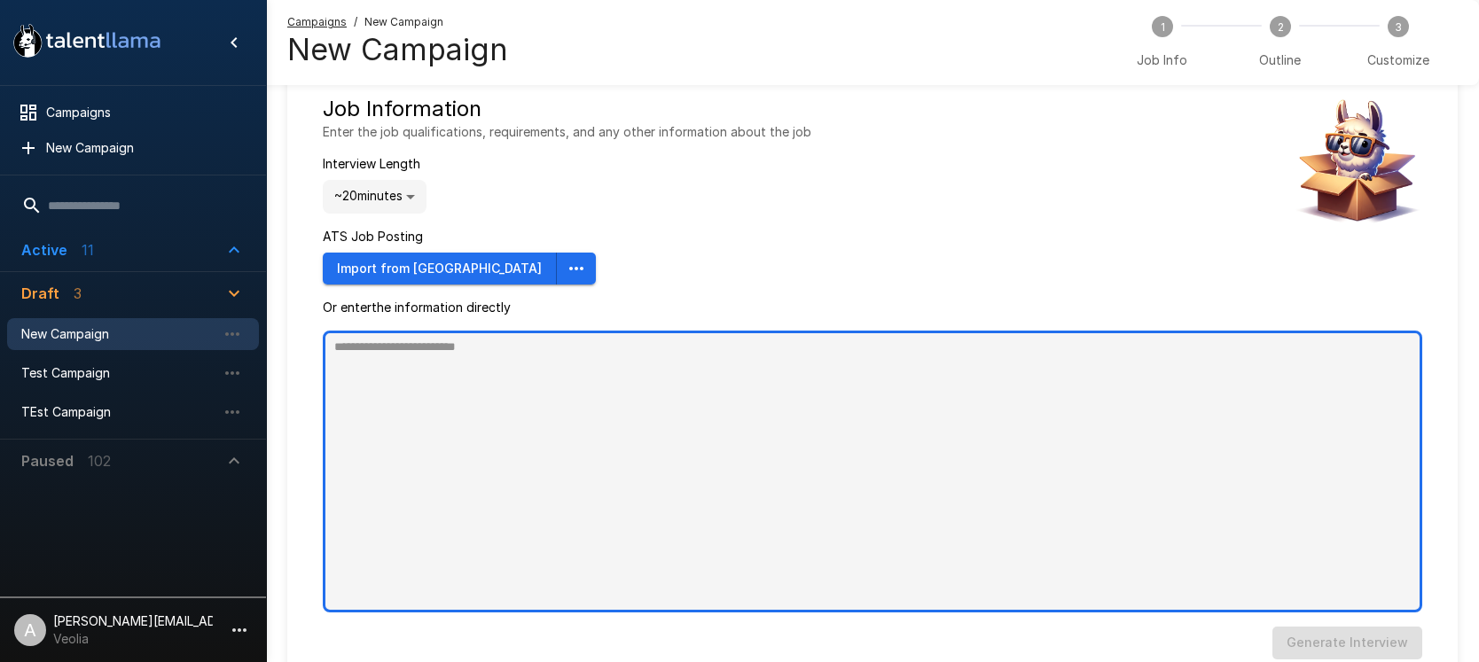
type textarea "*"
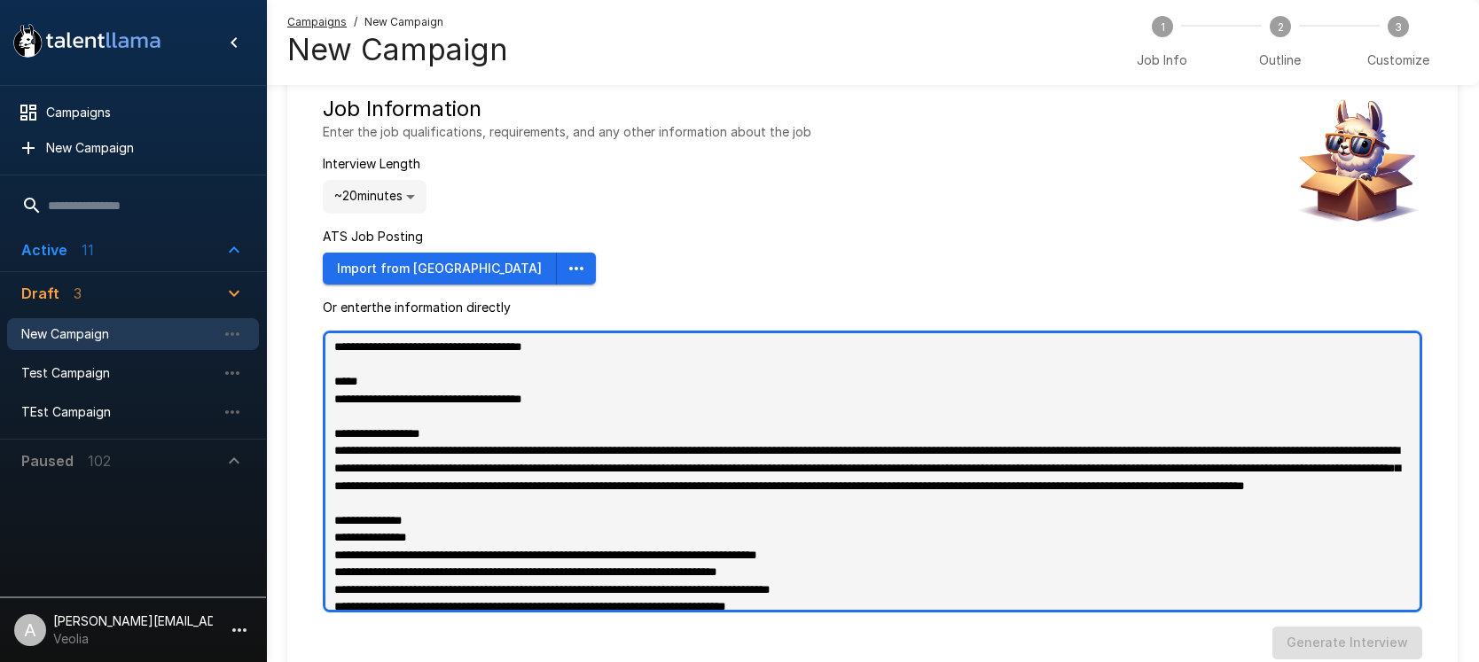
scroll to position [1079, 0]
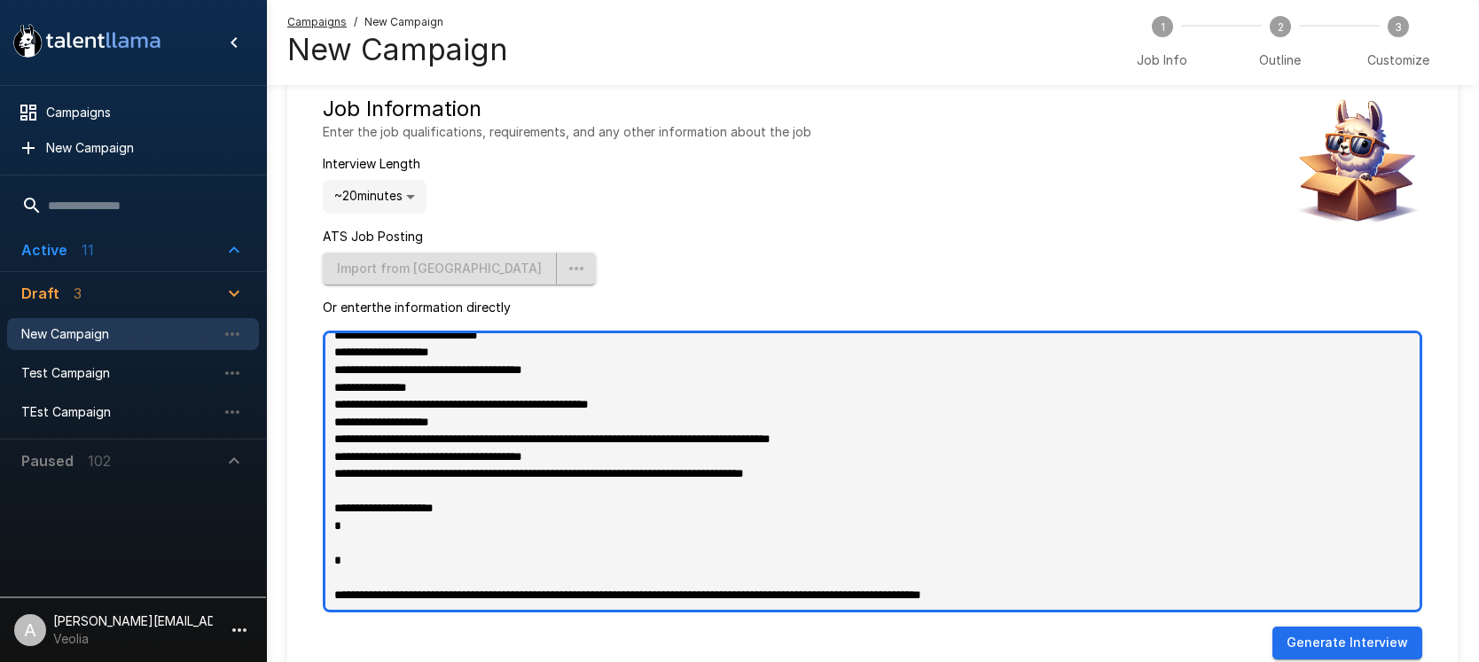
type textarea "**********"
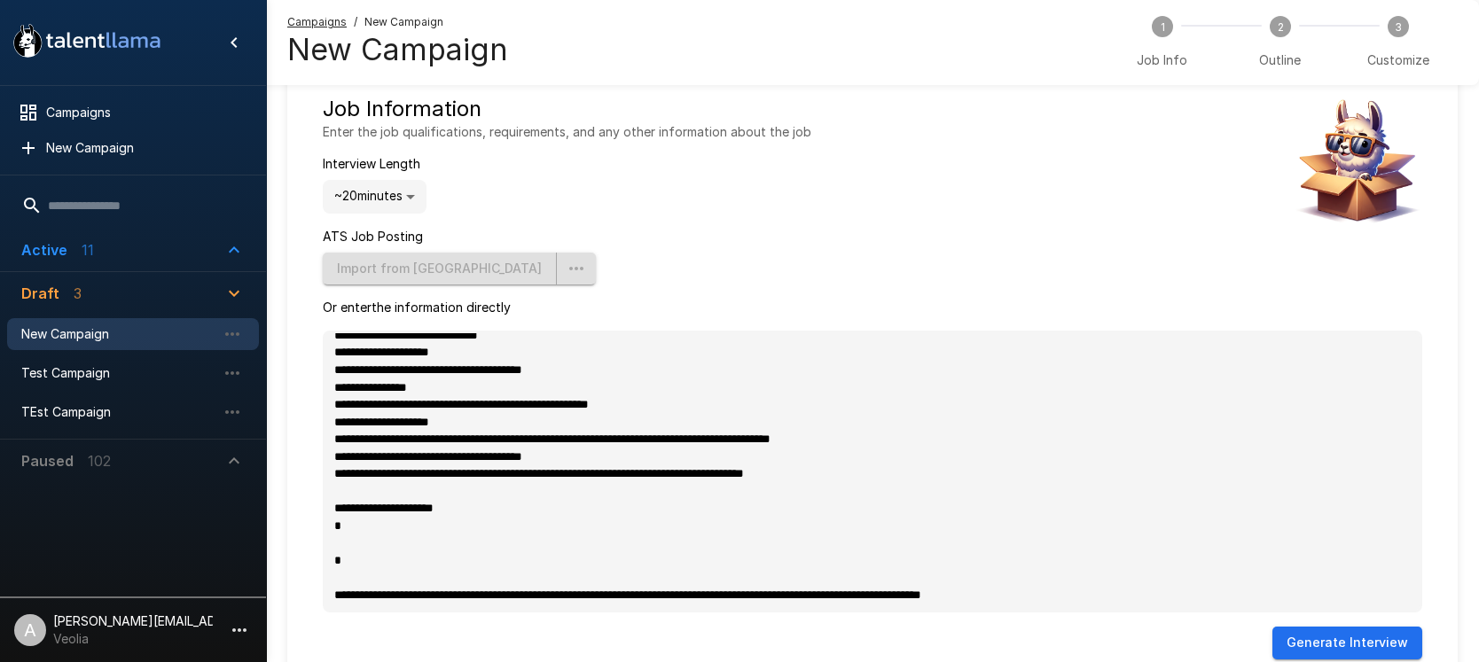
type textarea "*"
click at [1366, 639] on button "Generate Interview" at bounding box center [1347, 643] width 150 height 33
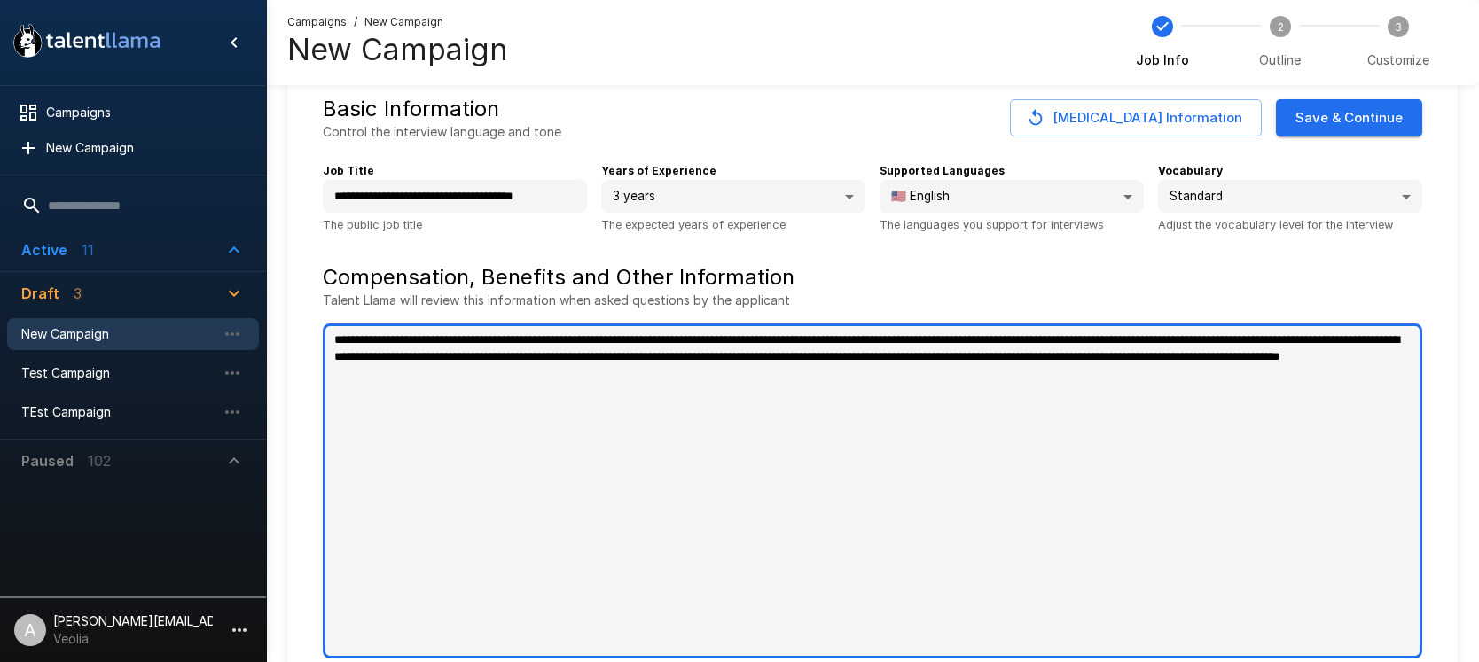
click at [857, 374] on textarea "**********" at bounding box center [873, 491] width 1100 height 335
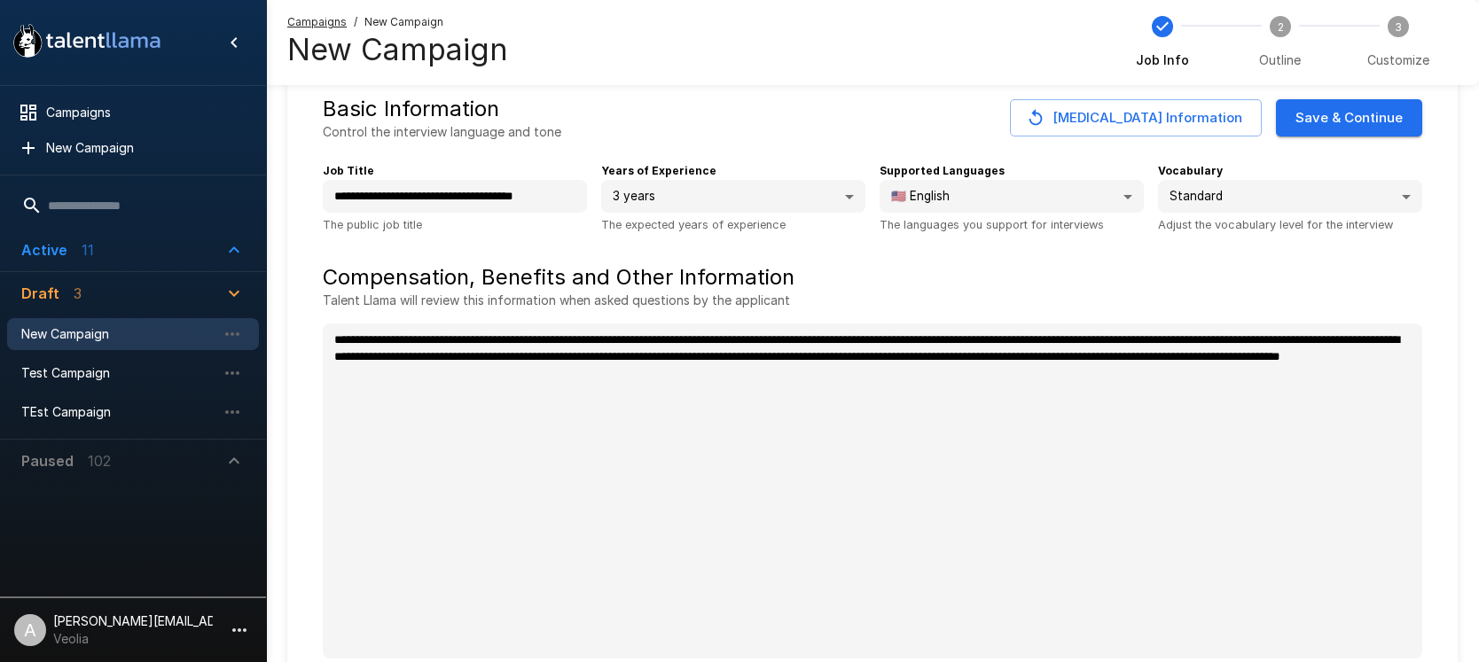
type textarea "*"
click at [1256, 295] on p "Talent Llama will review this information when asked questions by the applicant" at bounding box center [873, 301] width 1100 height 18
click at [1346, 120] on button "Save & Continue" at bounding box center [1349, 117] width 146 height 37
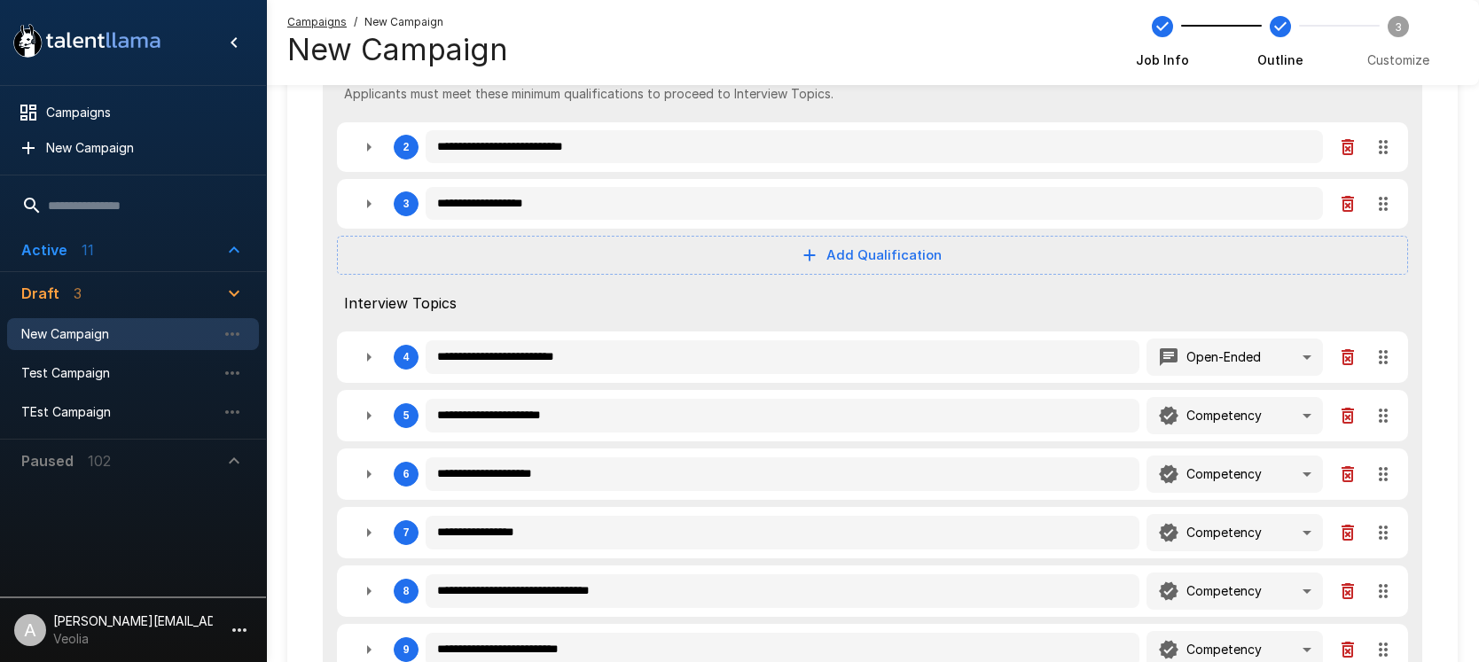
scroll to position [283, 0]
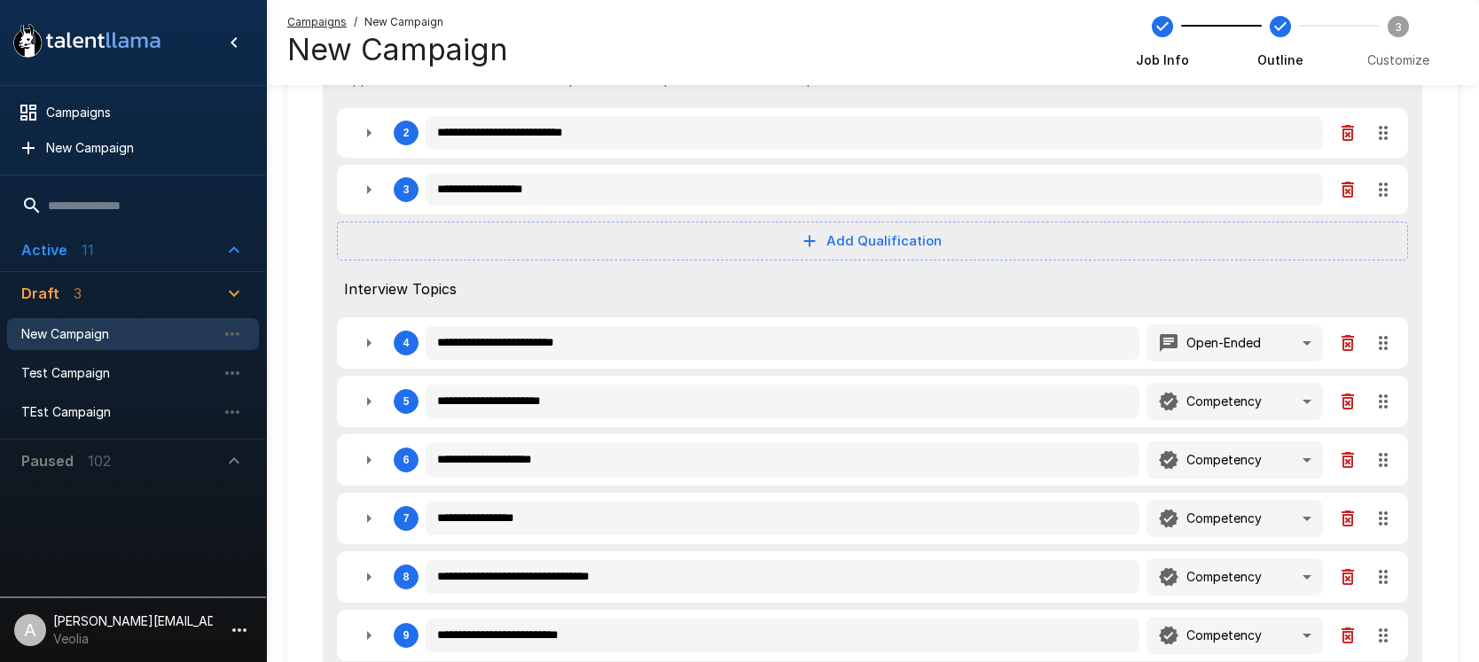
click at [379, 410] on icon "button" at bounding box center [368, 401] width 21 height 21
type textarea "*"
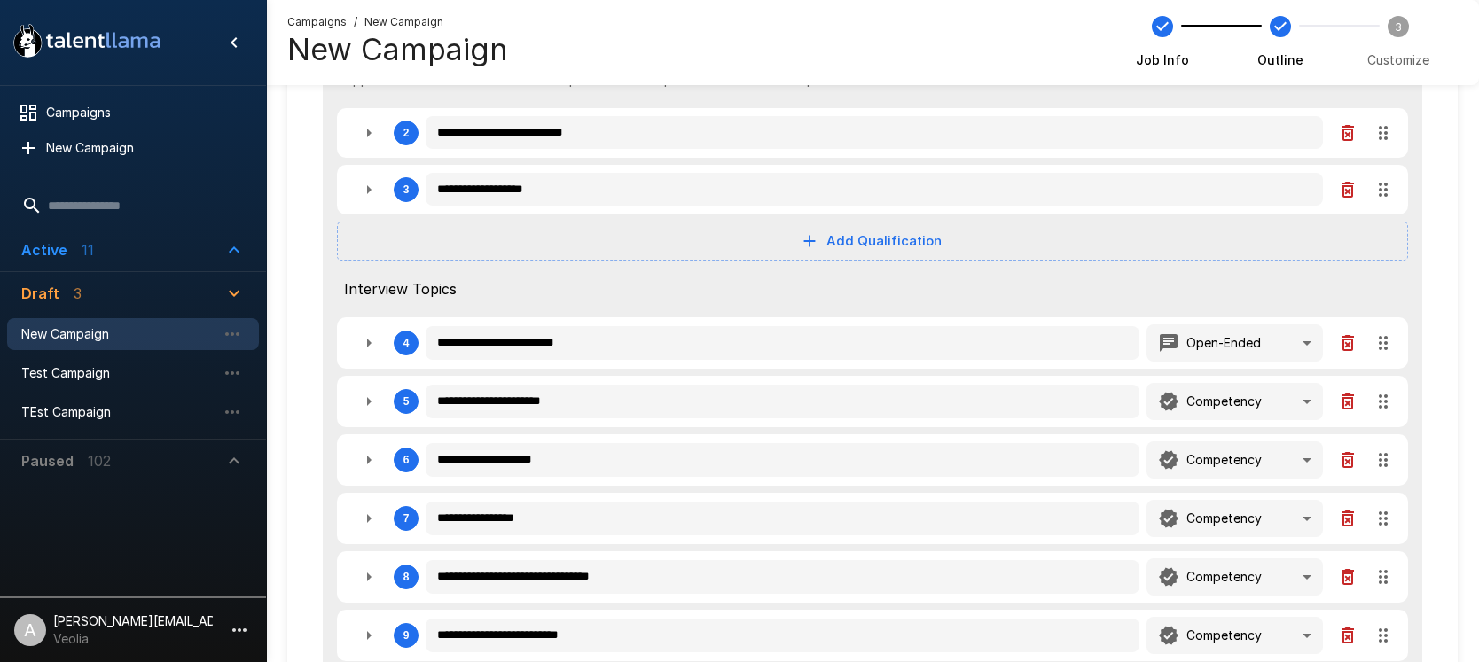
type textarea "*"
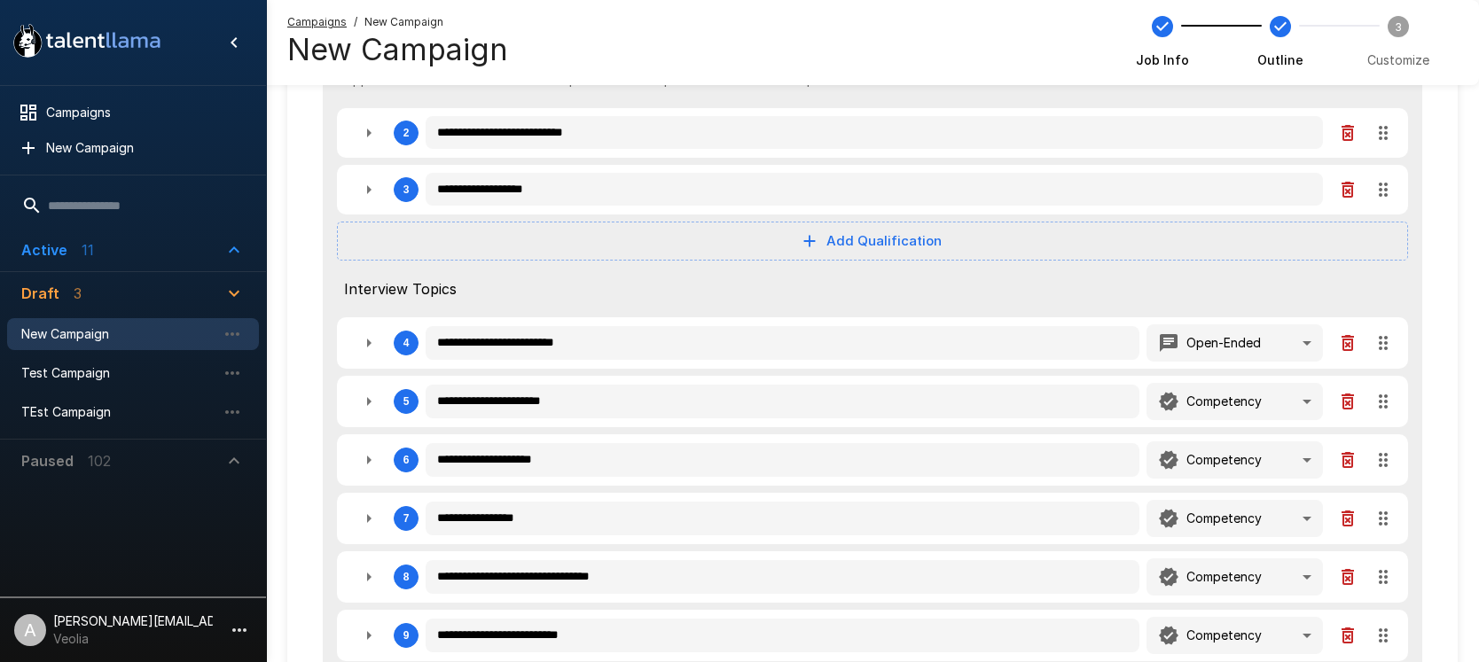
type textarea "*"
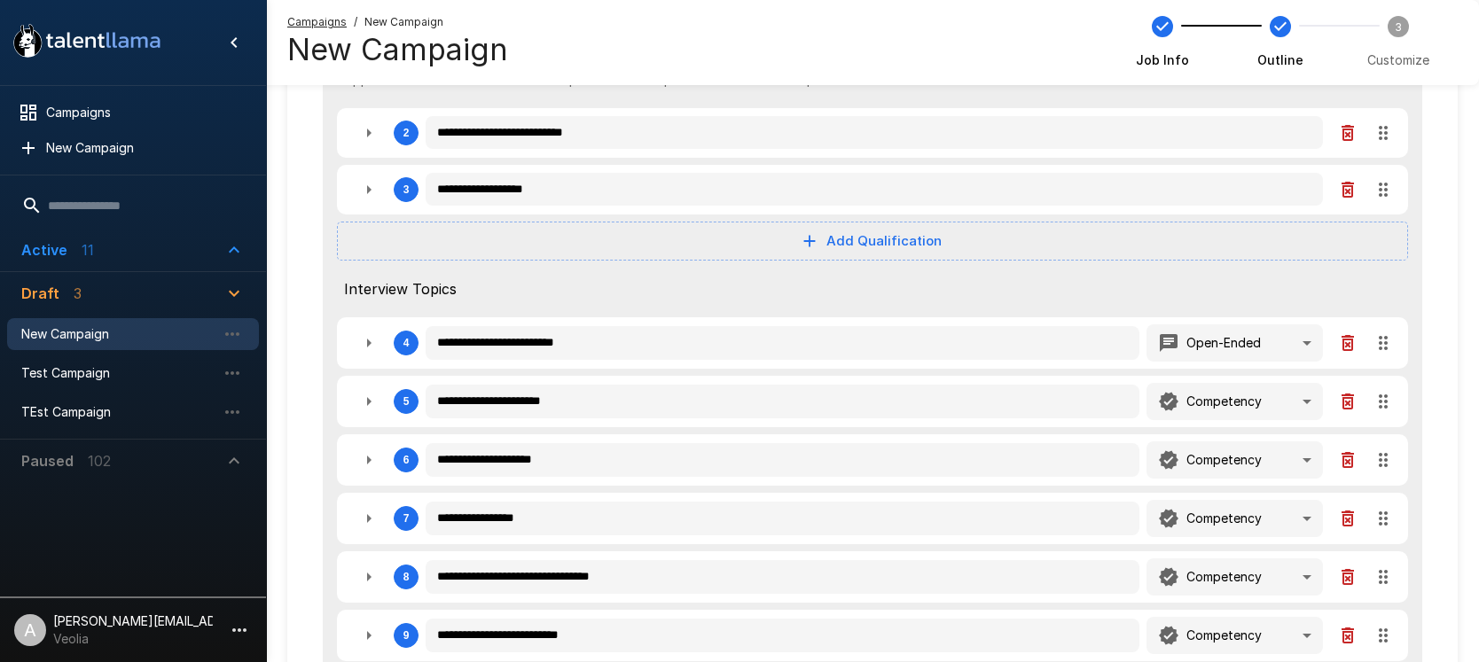
type textarea "*"
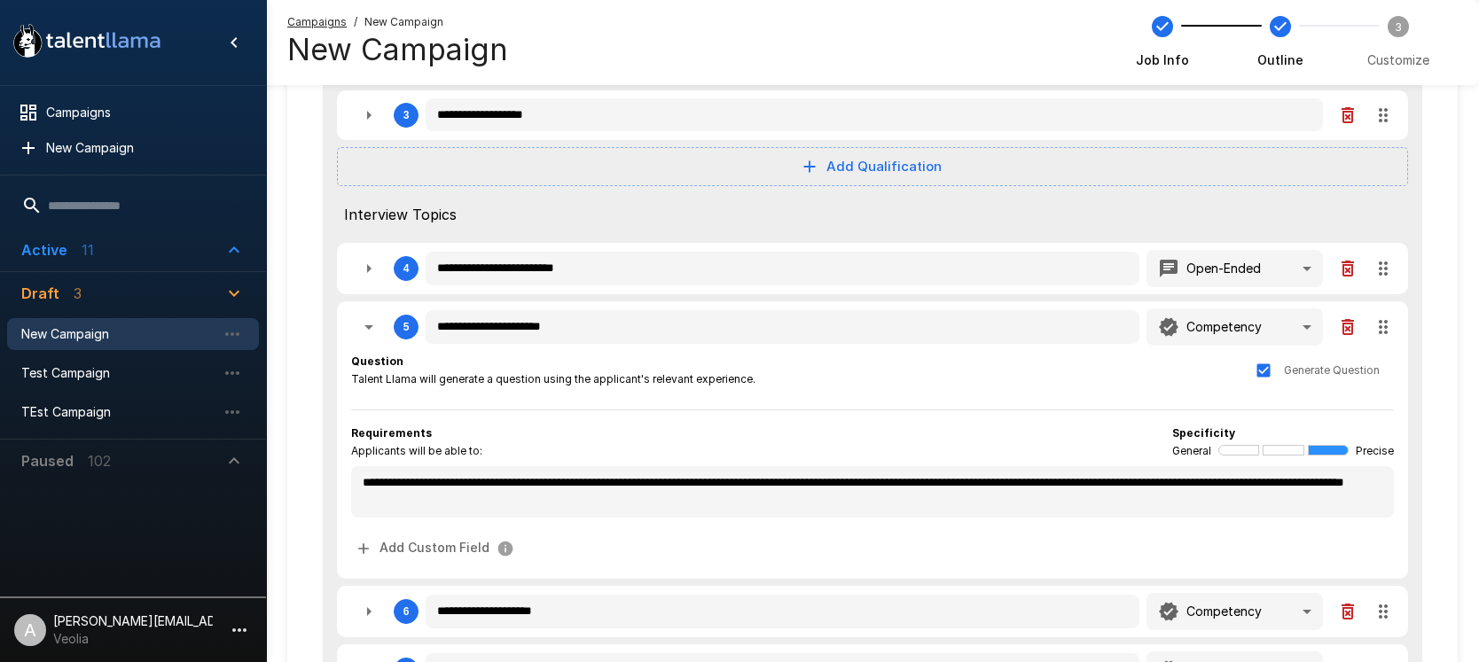
scroll to position [379, 0]
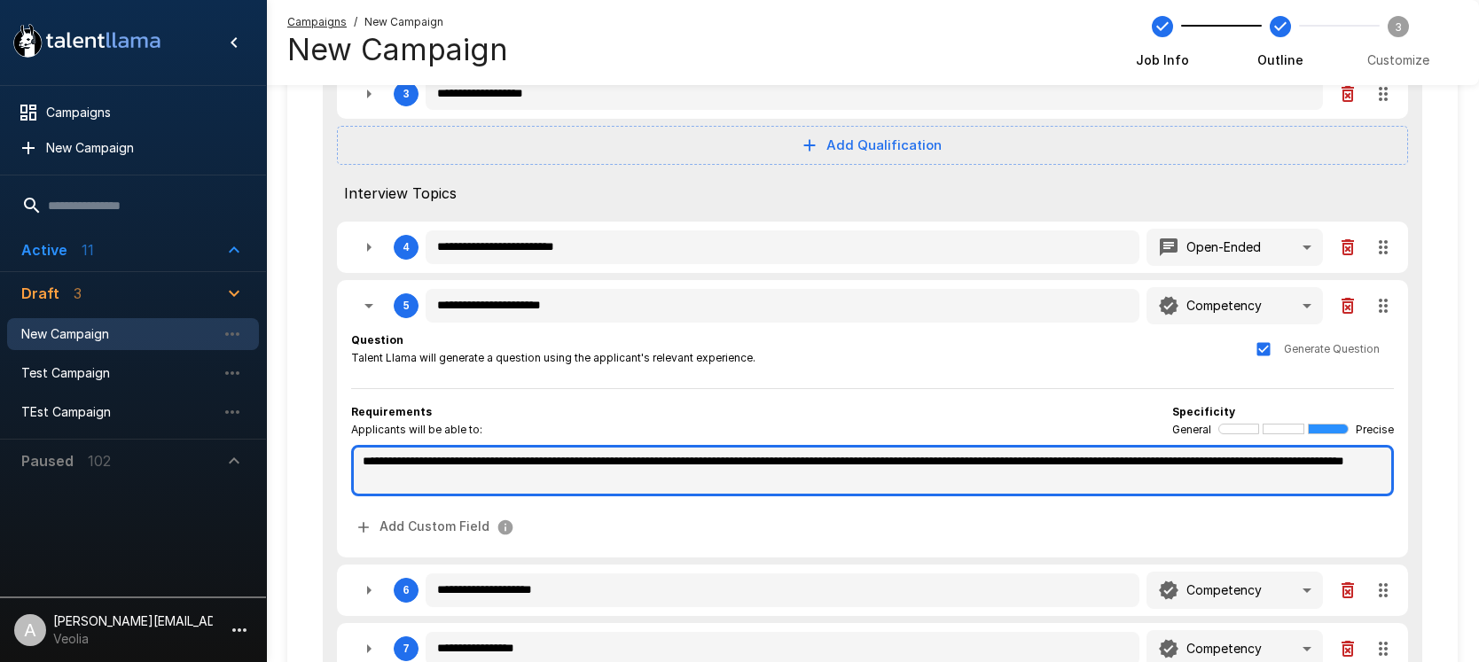
type textarea "*"
drag, startPoint x: 762, startPoint y: 478, endPoint x: 377, endPoint y: 437, distance: 387.0
click at [364, 437] on div "**********" at bounding box center [872, 450] width 1043 height 94
type textarea "*"
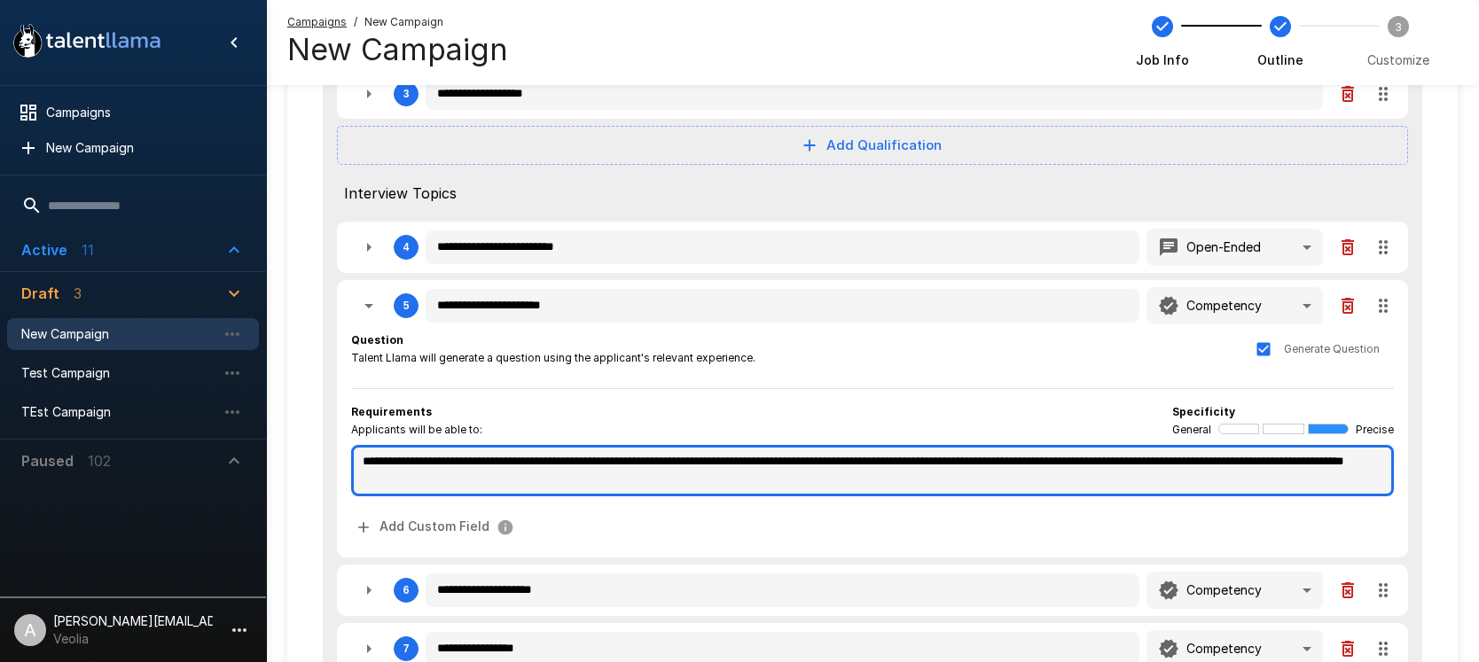
type textarea "*"
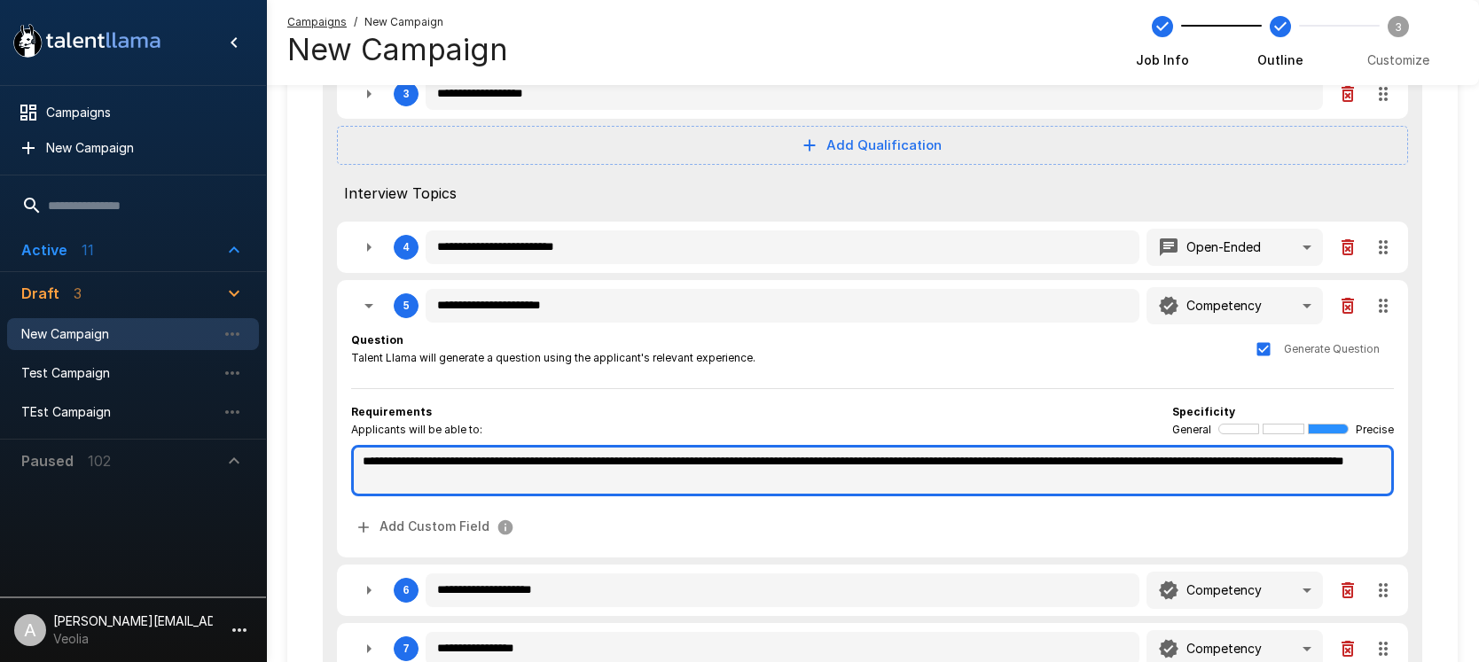
type textarea "*"
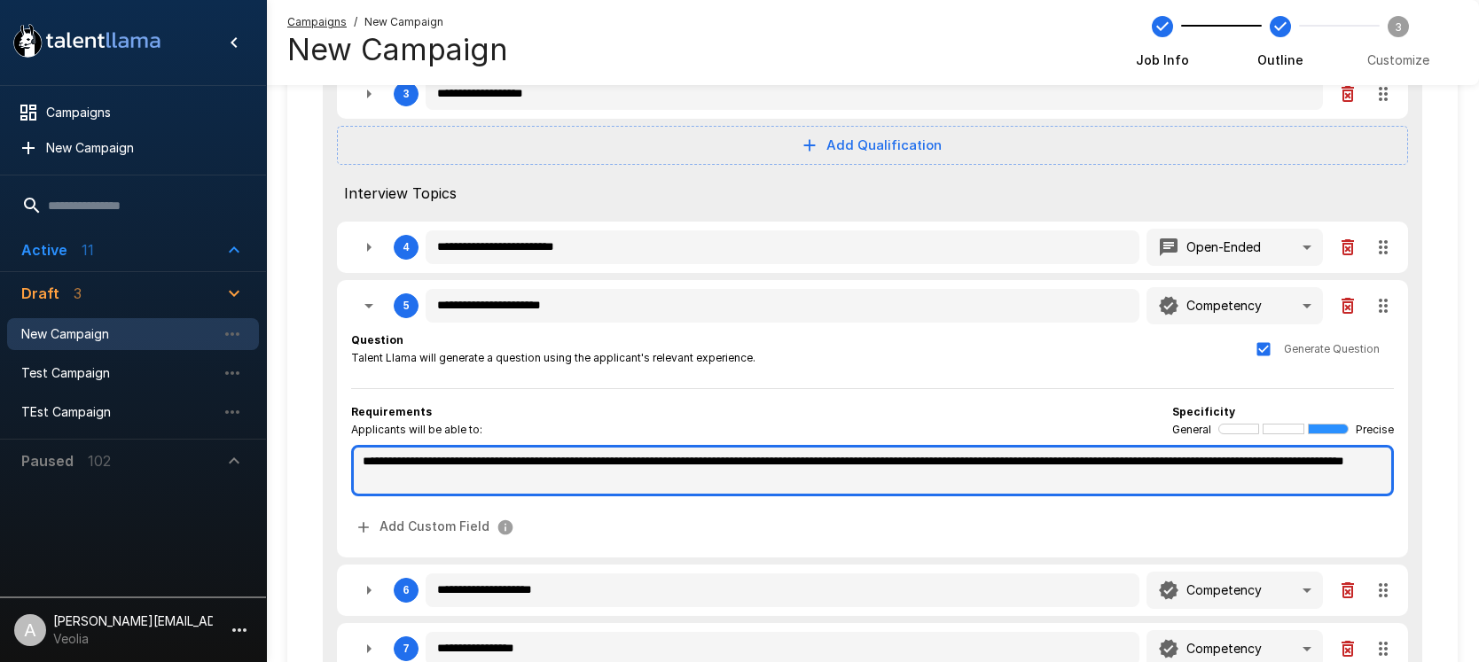
type textarea "*"
click at [833, 489] on textarea "**********" at bounding box center [872, 470] width 1043 height 51
type textarea "*"
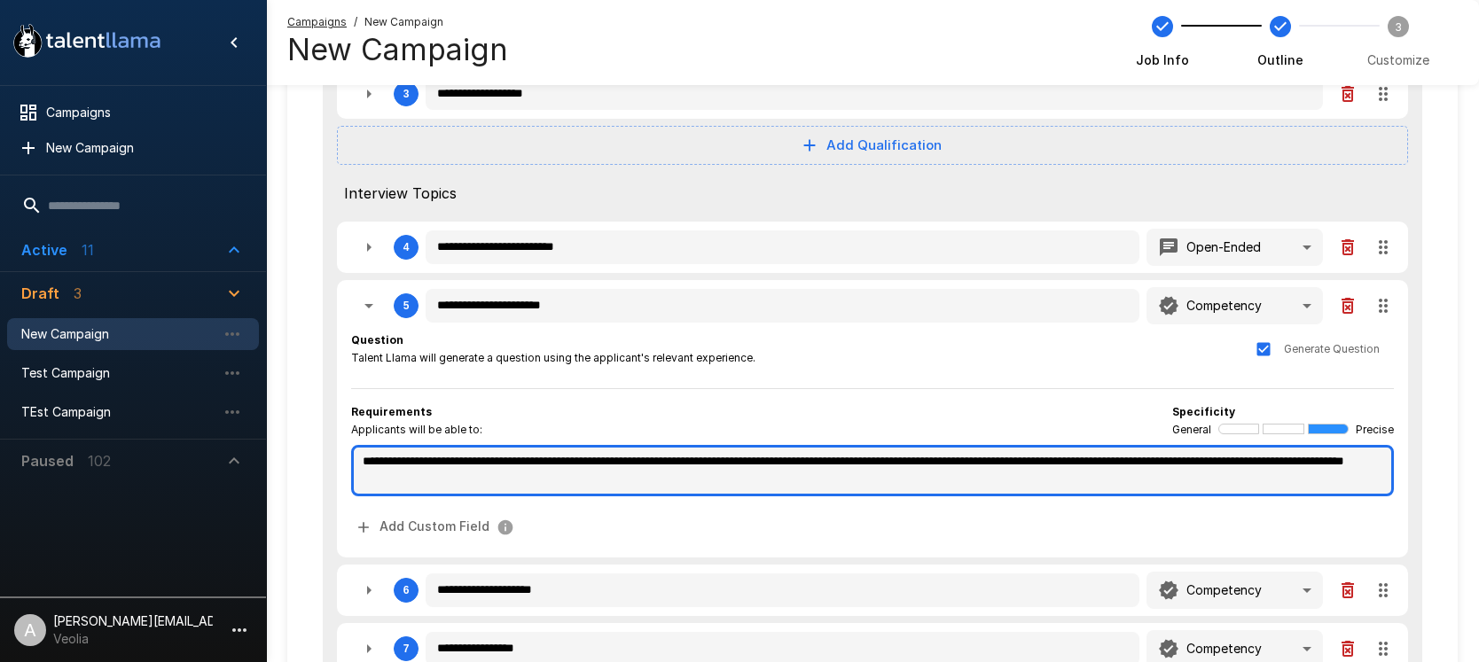
type textarea "*"
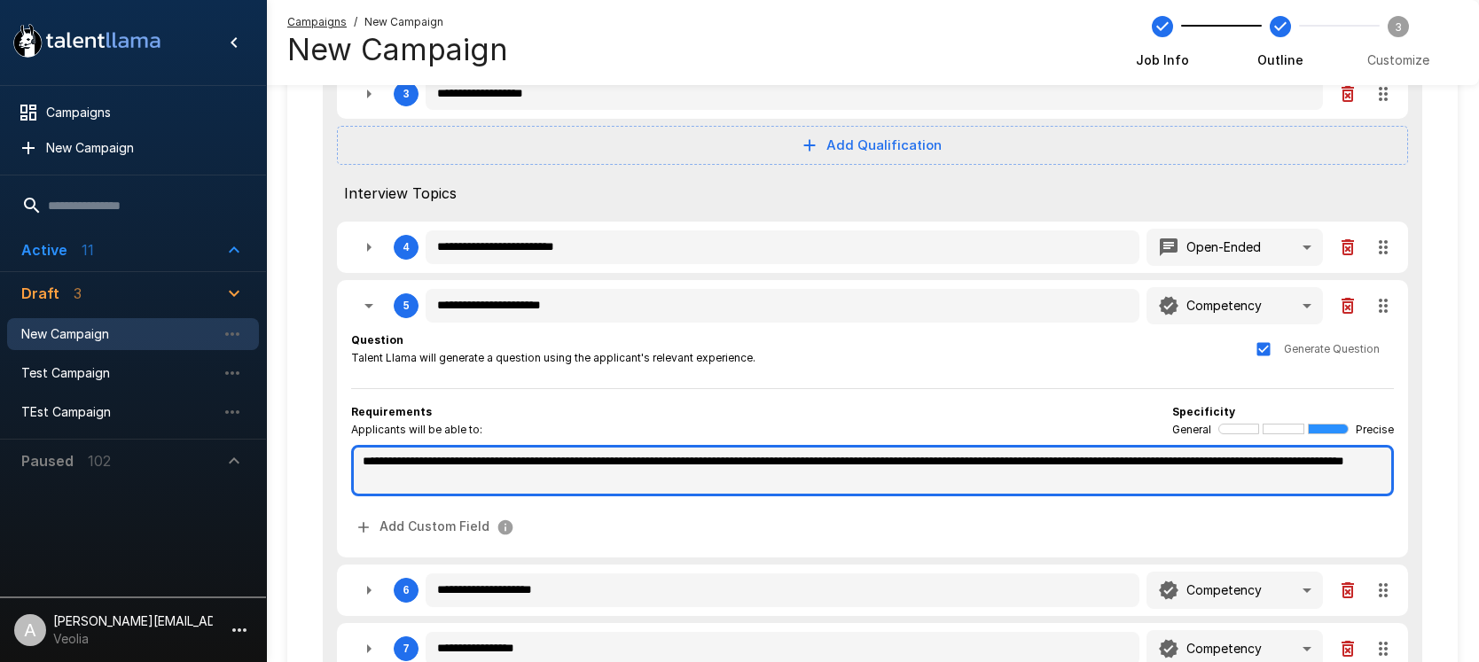
type textarea "*"
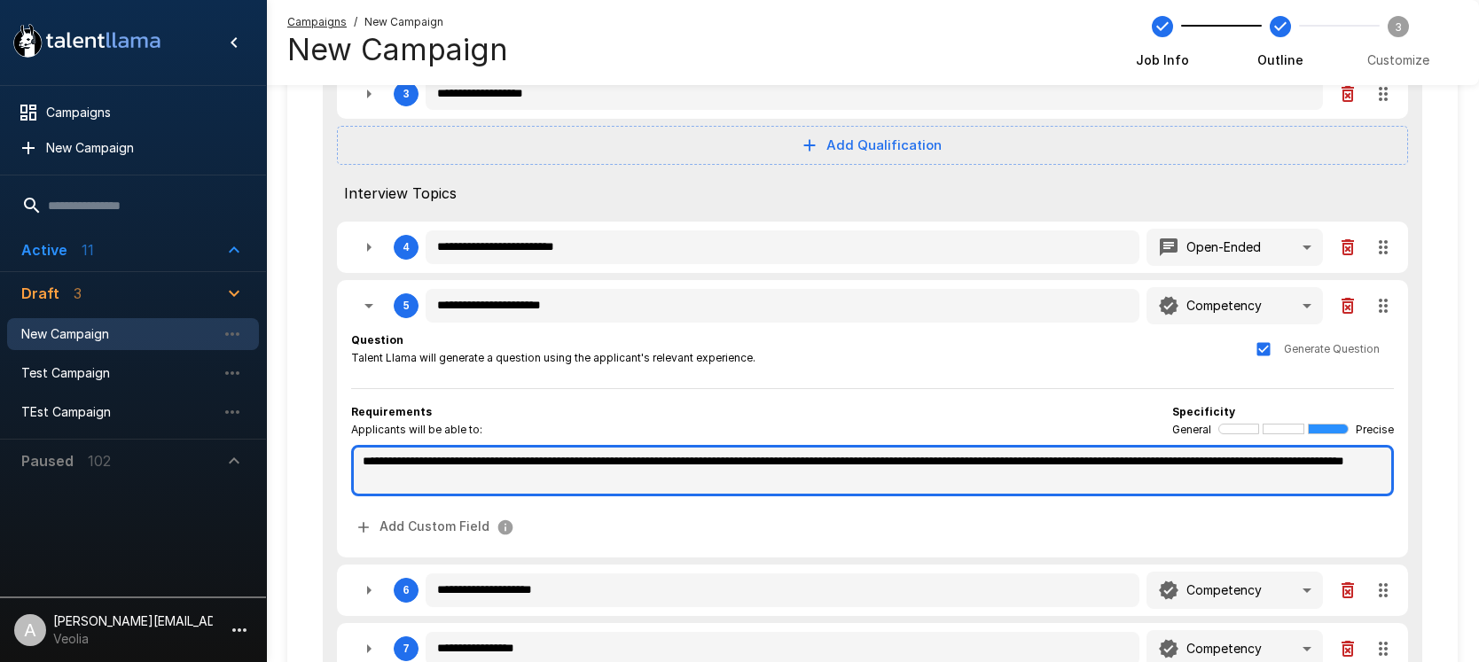
type textarea "*"
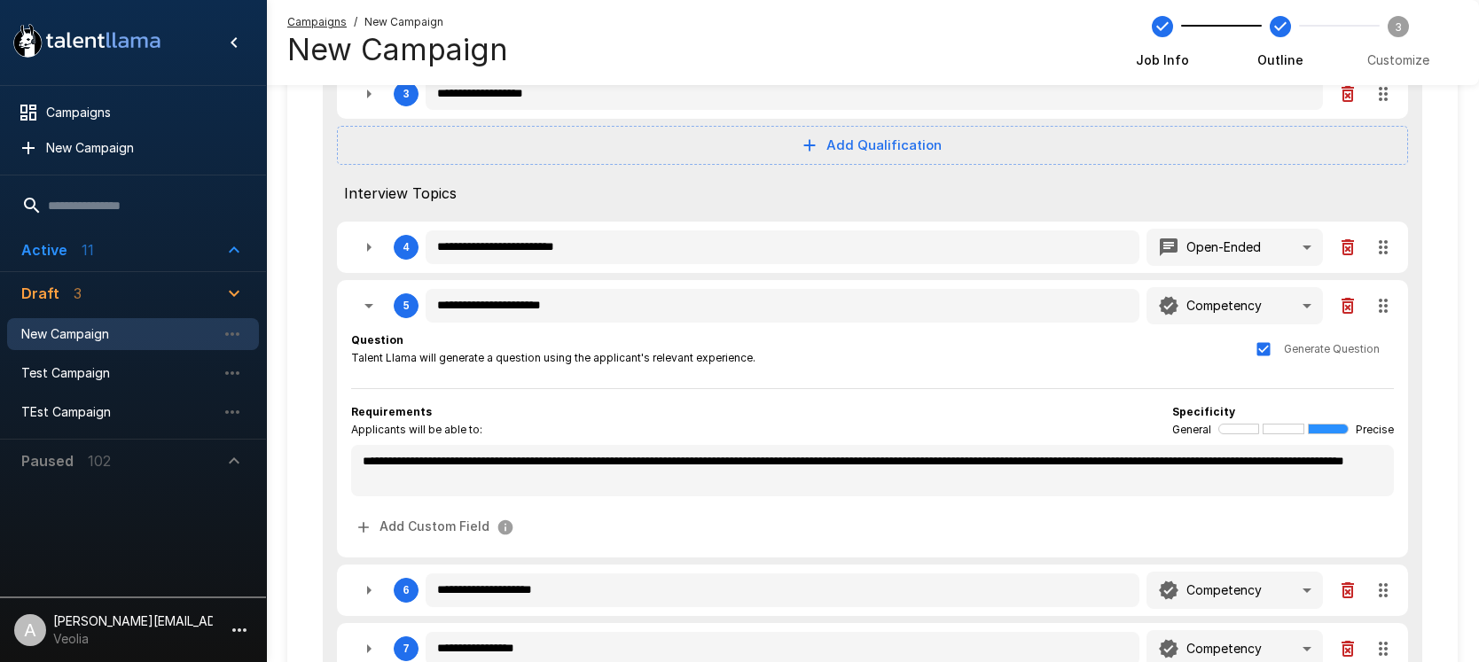
type textarea "*"
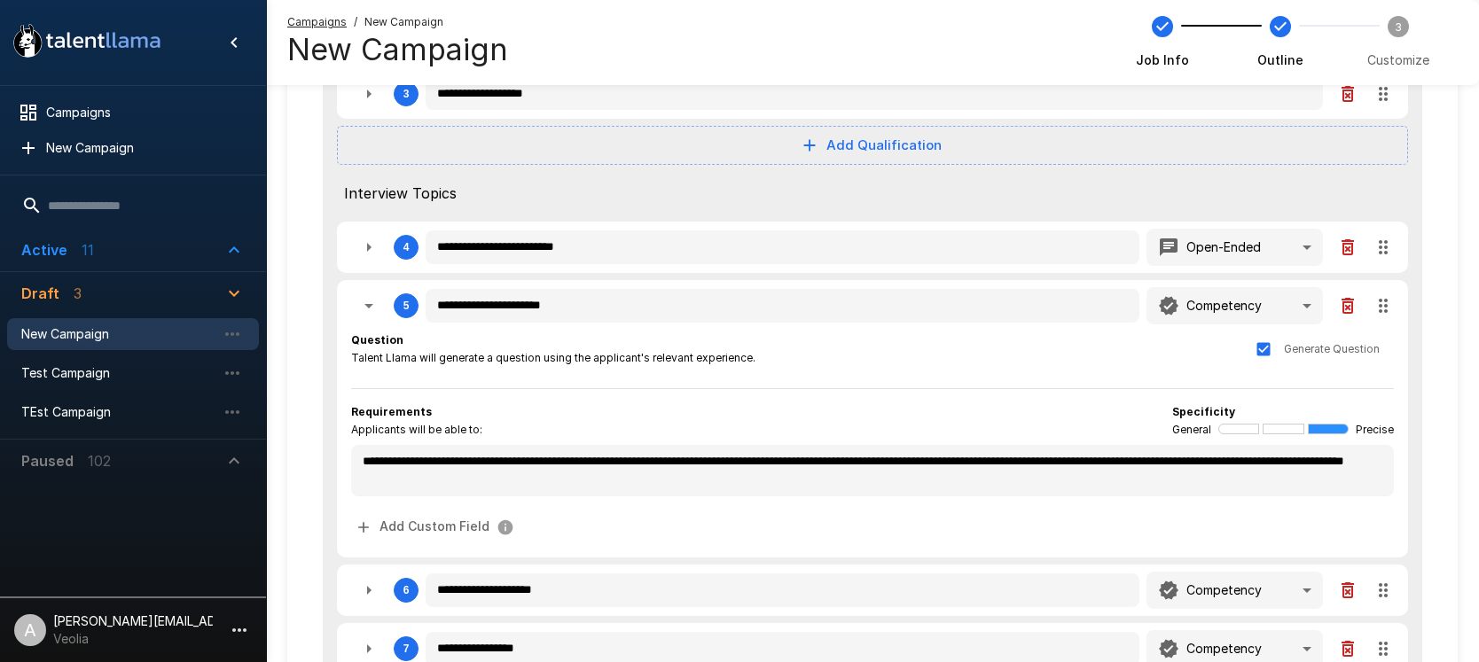
type textarea "*"
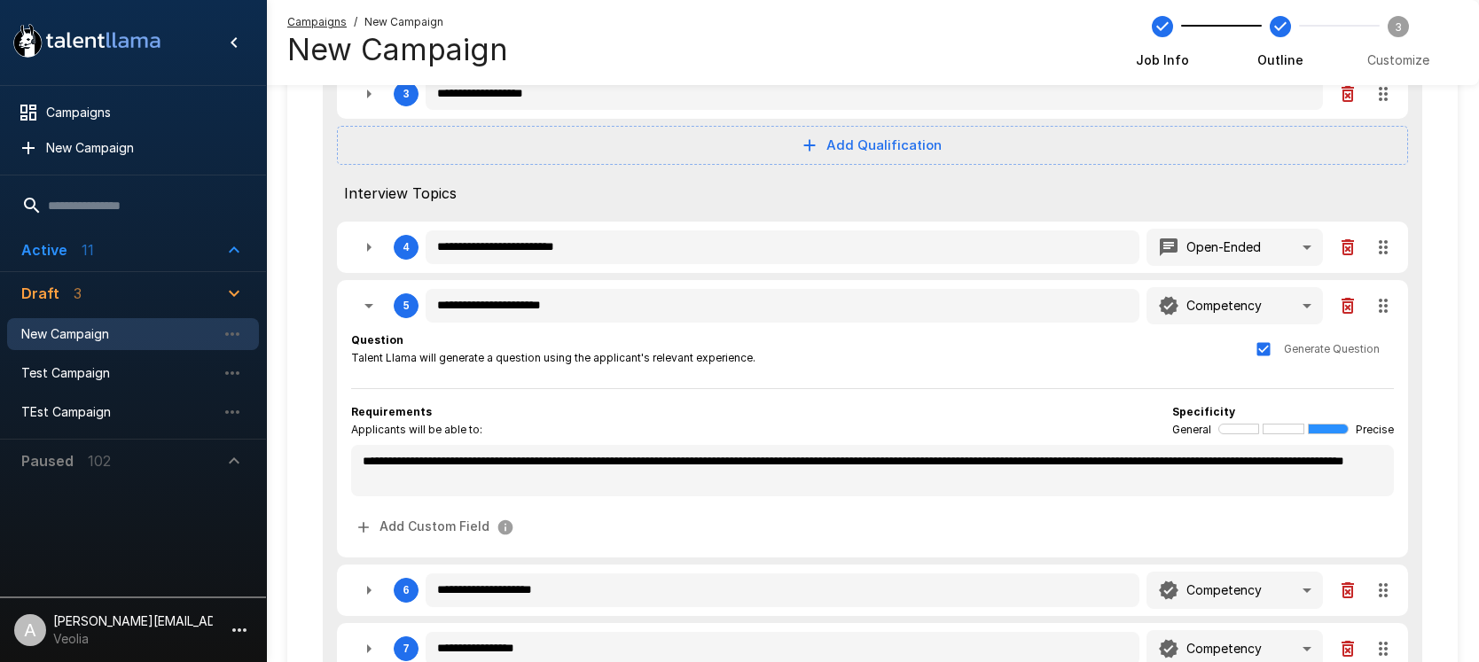
type textarea "*"
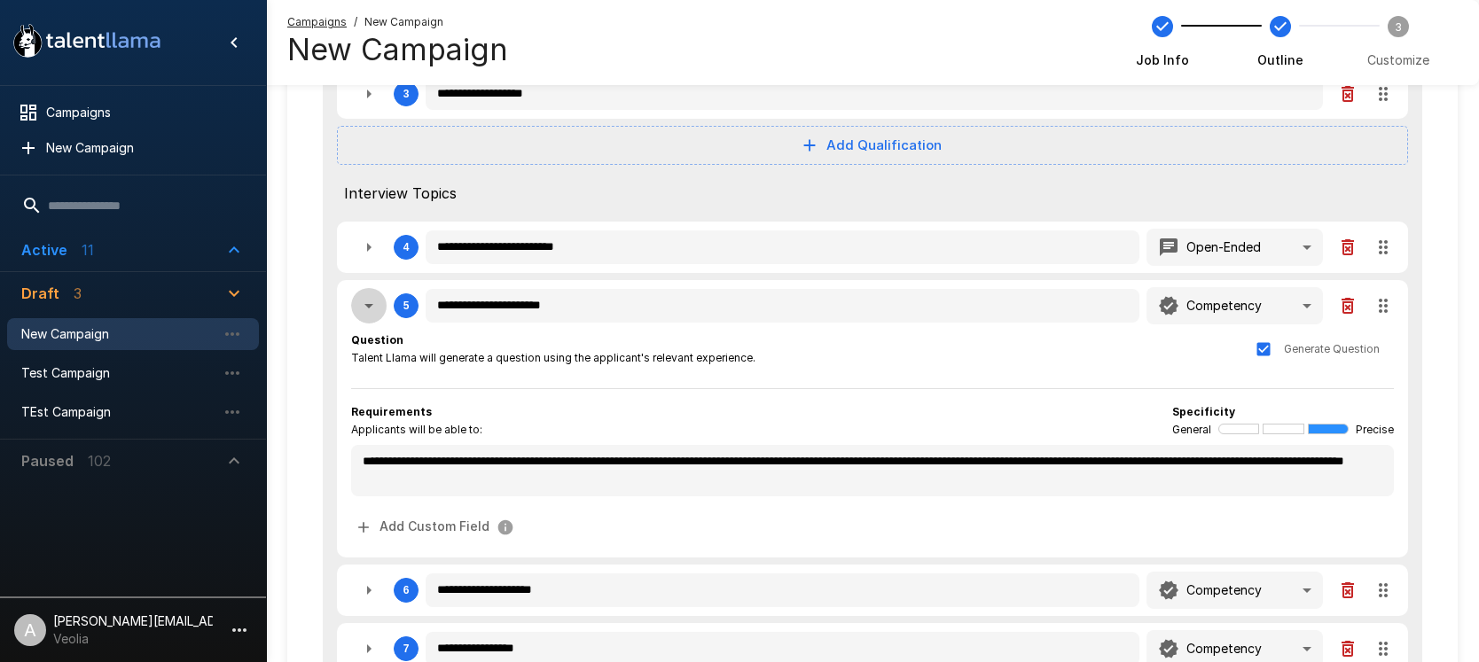
click at [363, 309] on icon "button" at bounding box center [368, 305] width 21 height 21
type textarea "*"
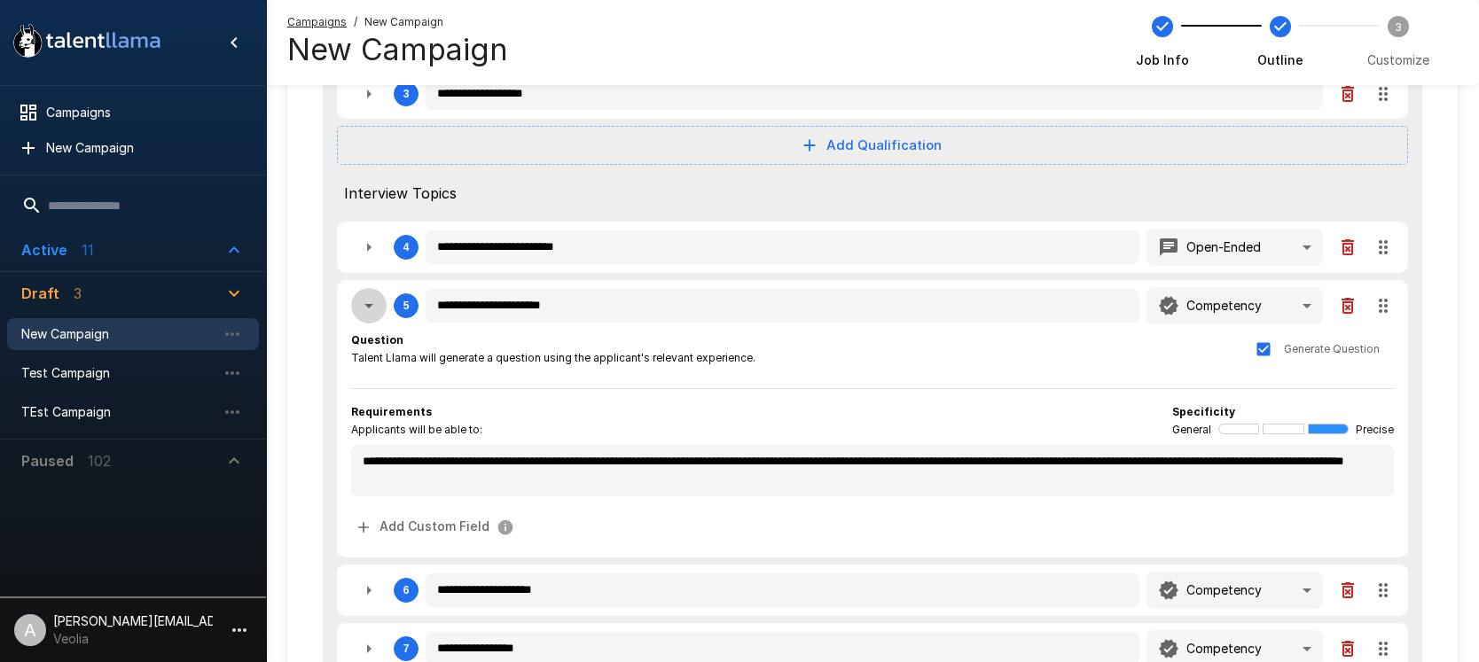
type textarea "*"
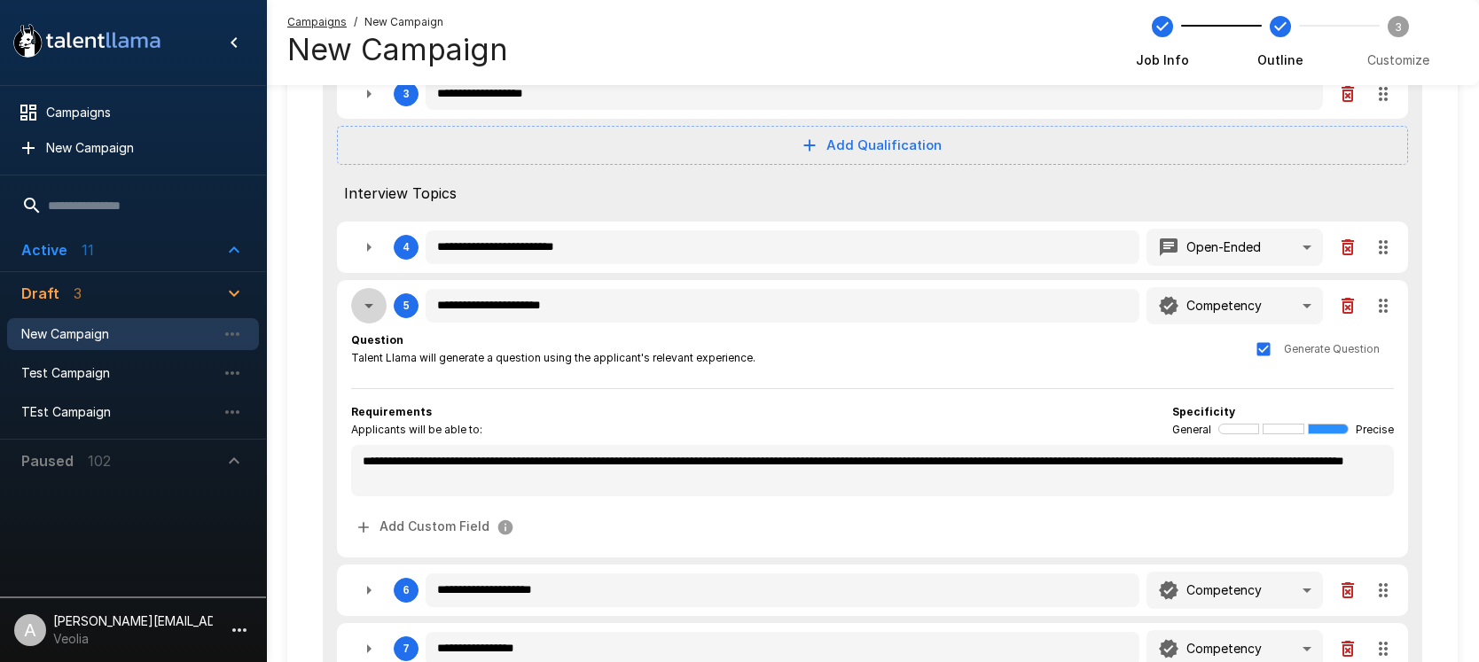
type textarea "*"
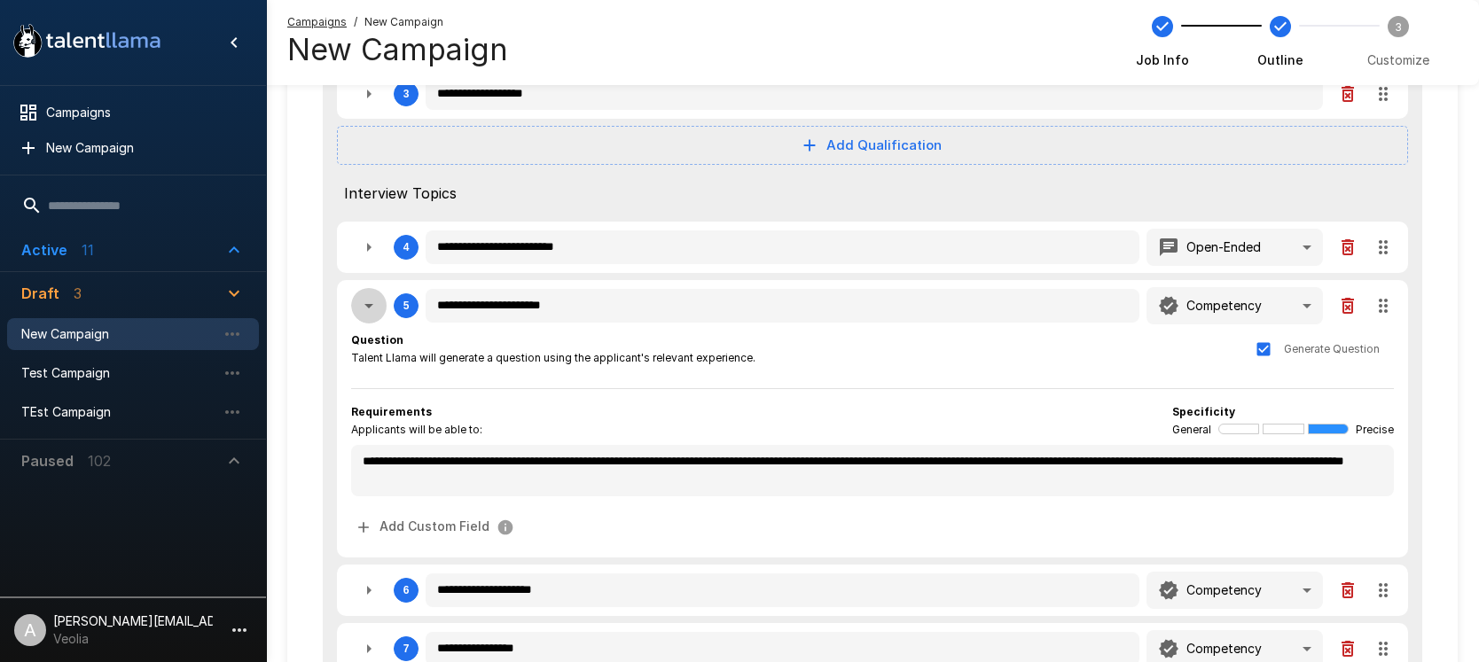
type textarea "*"
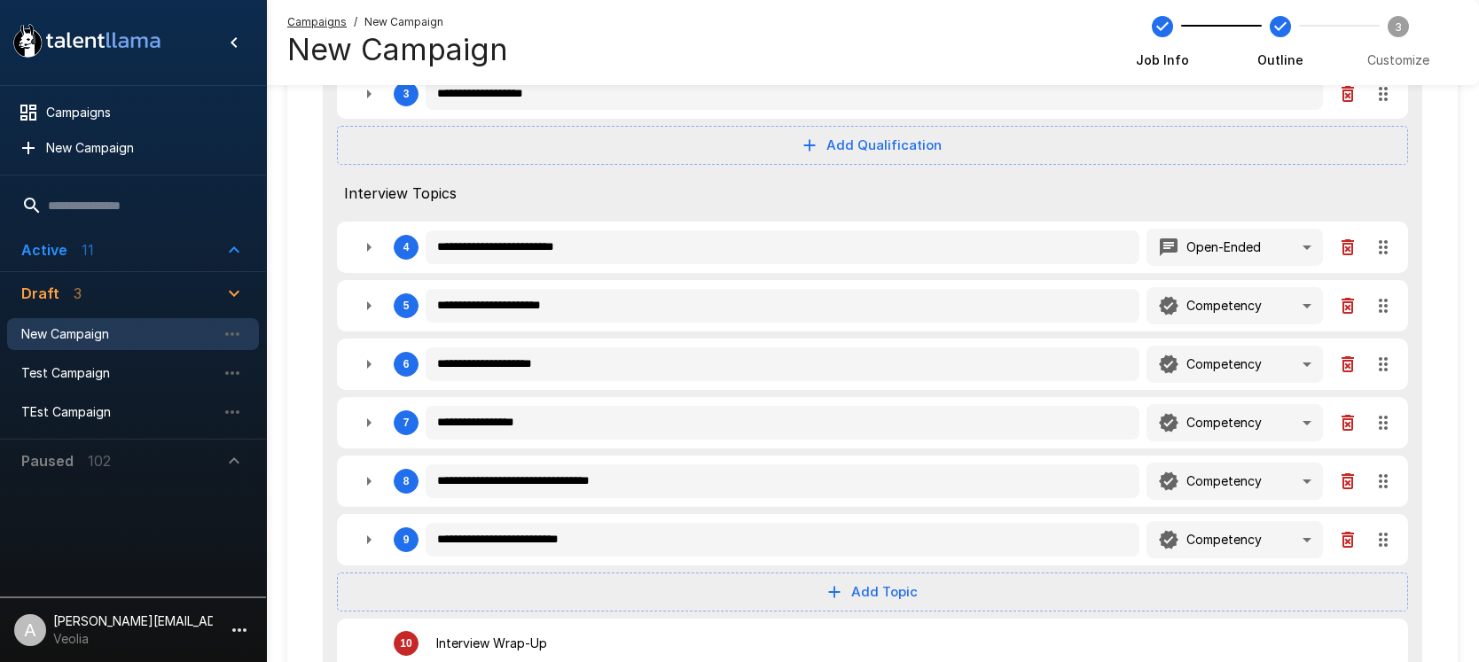
click at [377, 368] on icon "button" at bounding box center [368, 364] width 21 height 21
type textarea "*"
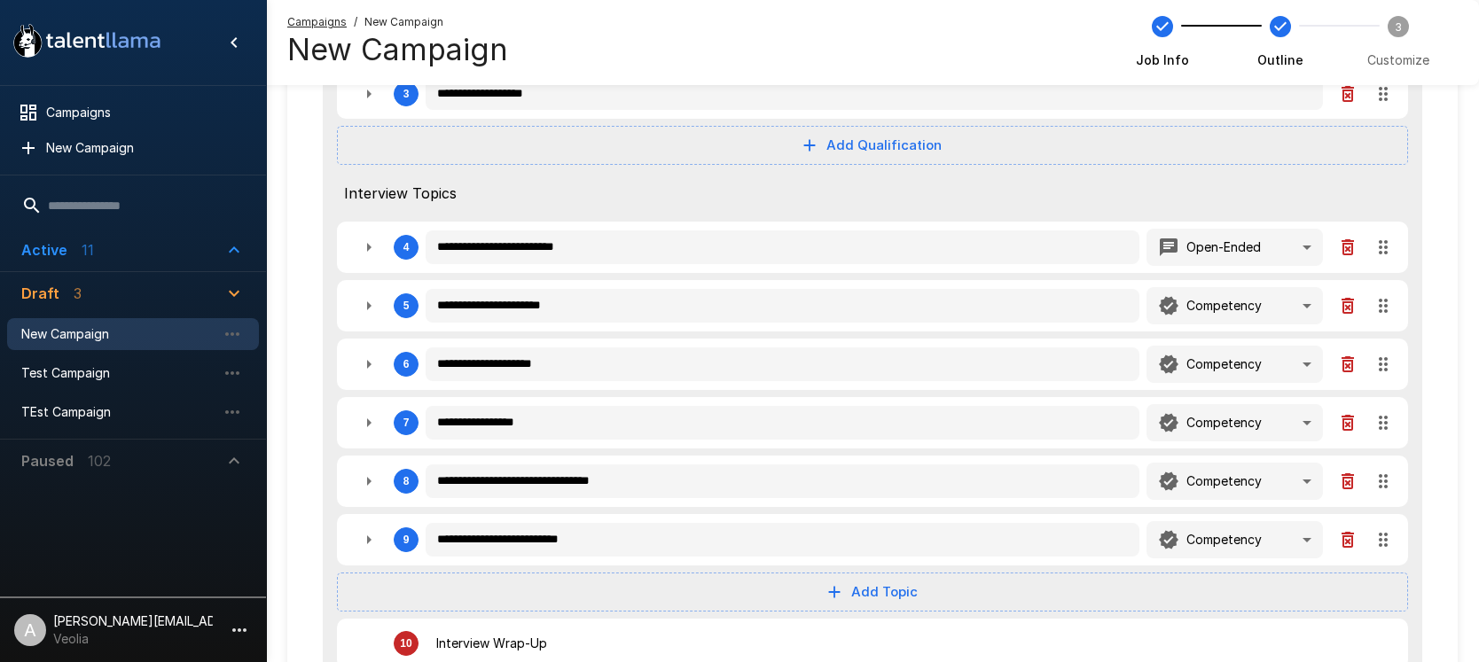
type textarea "*"
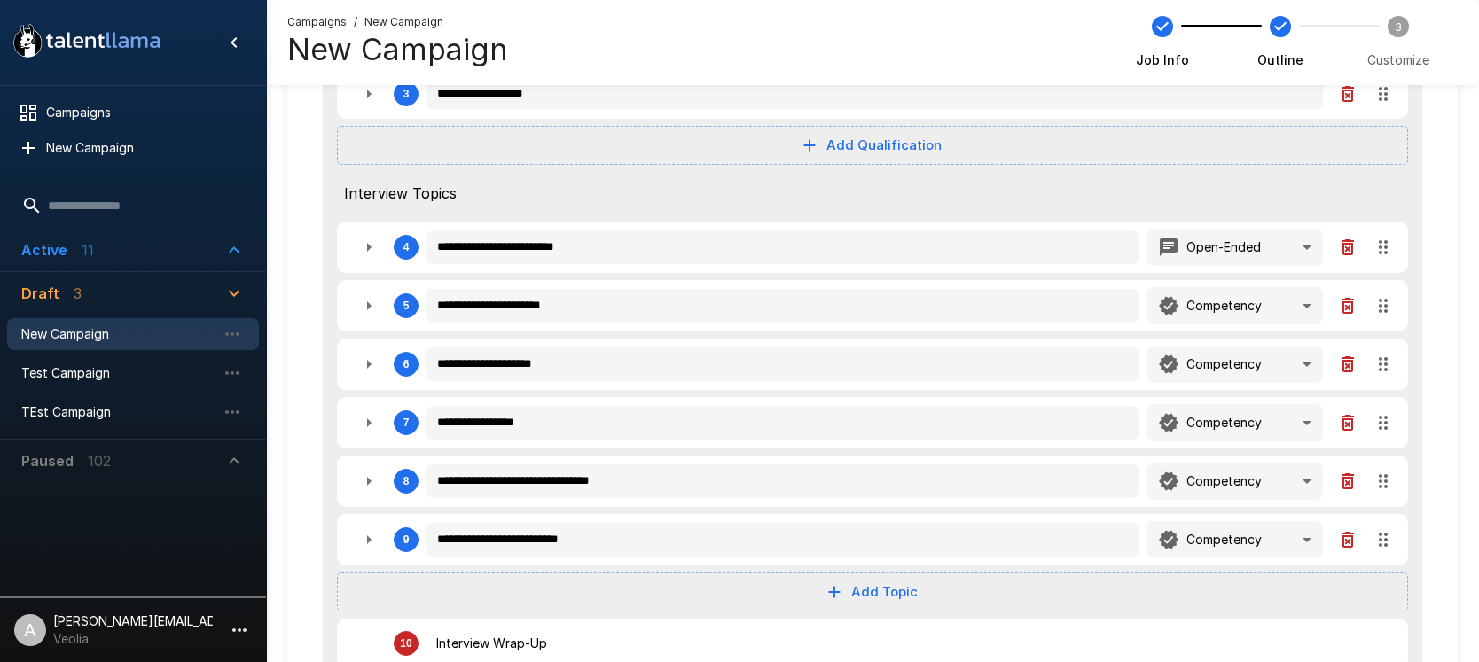
type textarea "*"
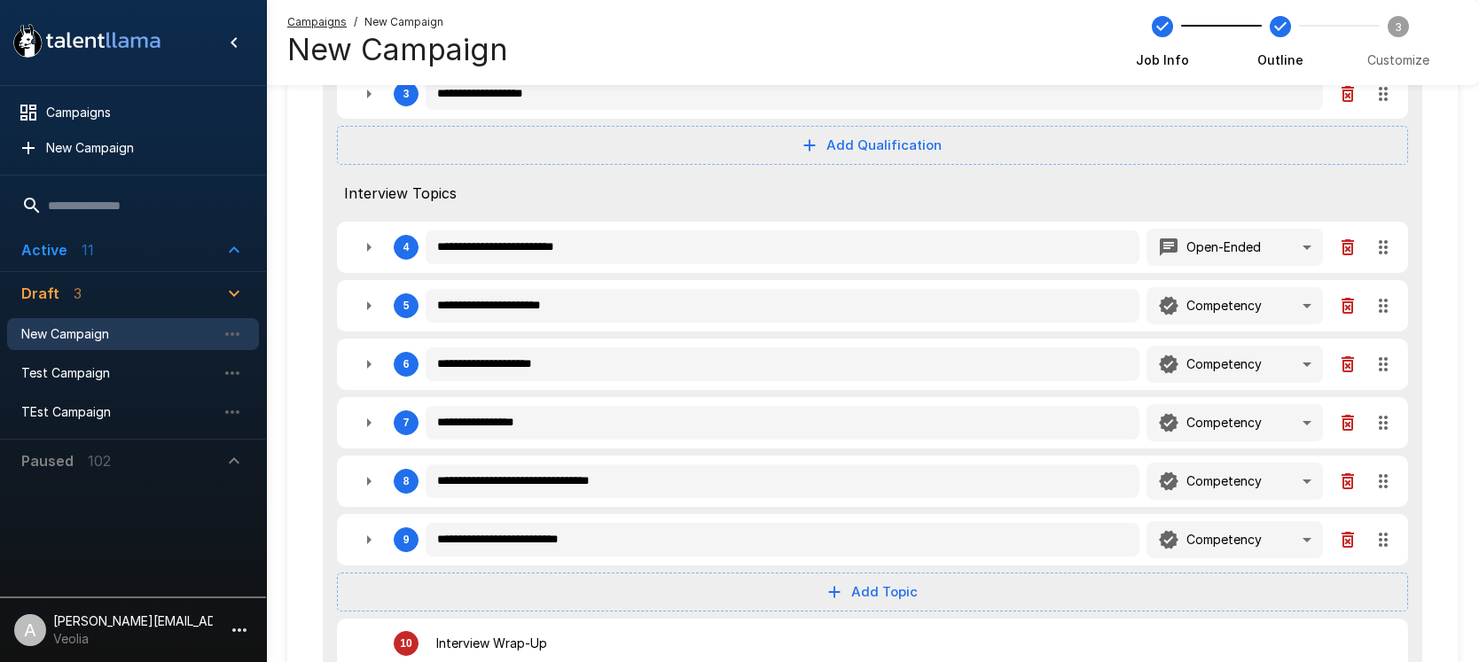
type textarea "*"
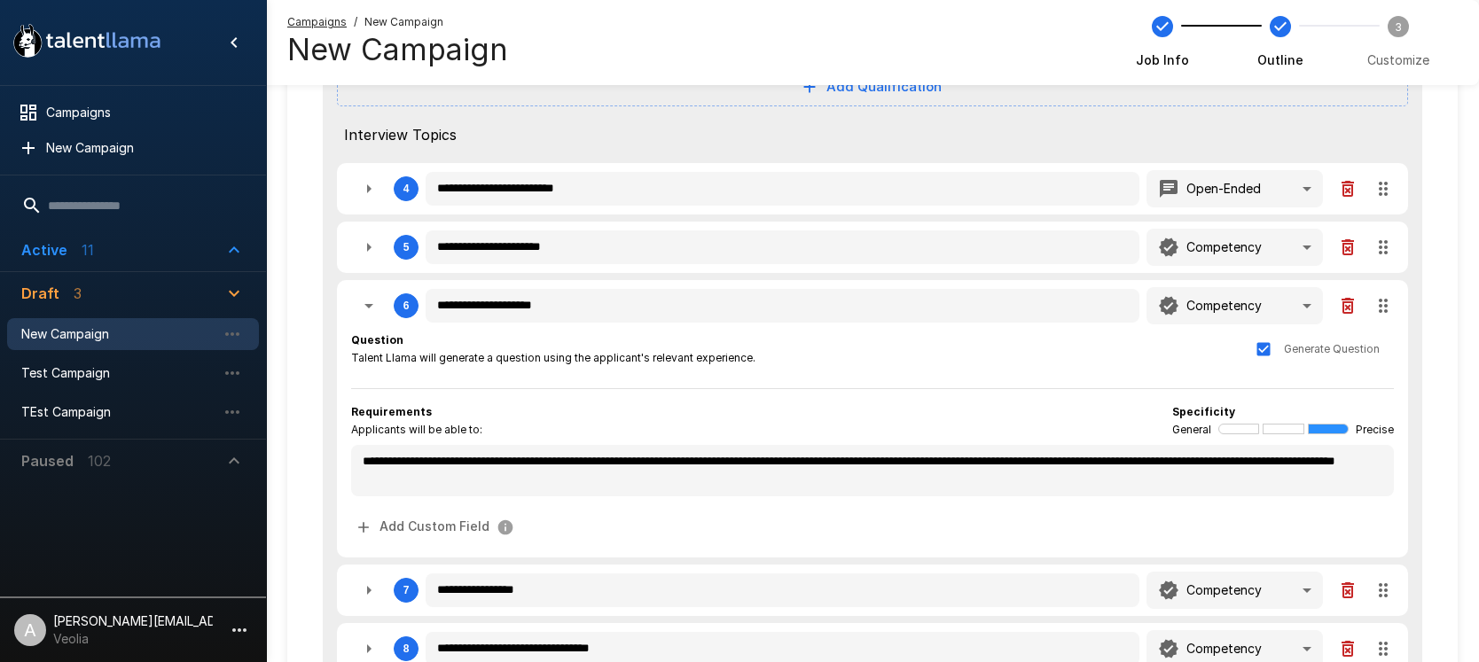
scroll to position [445, 0]
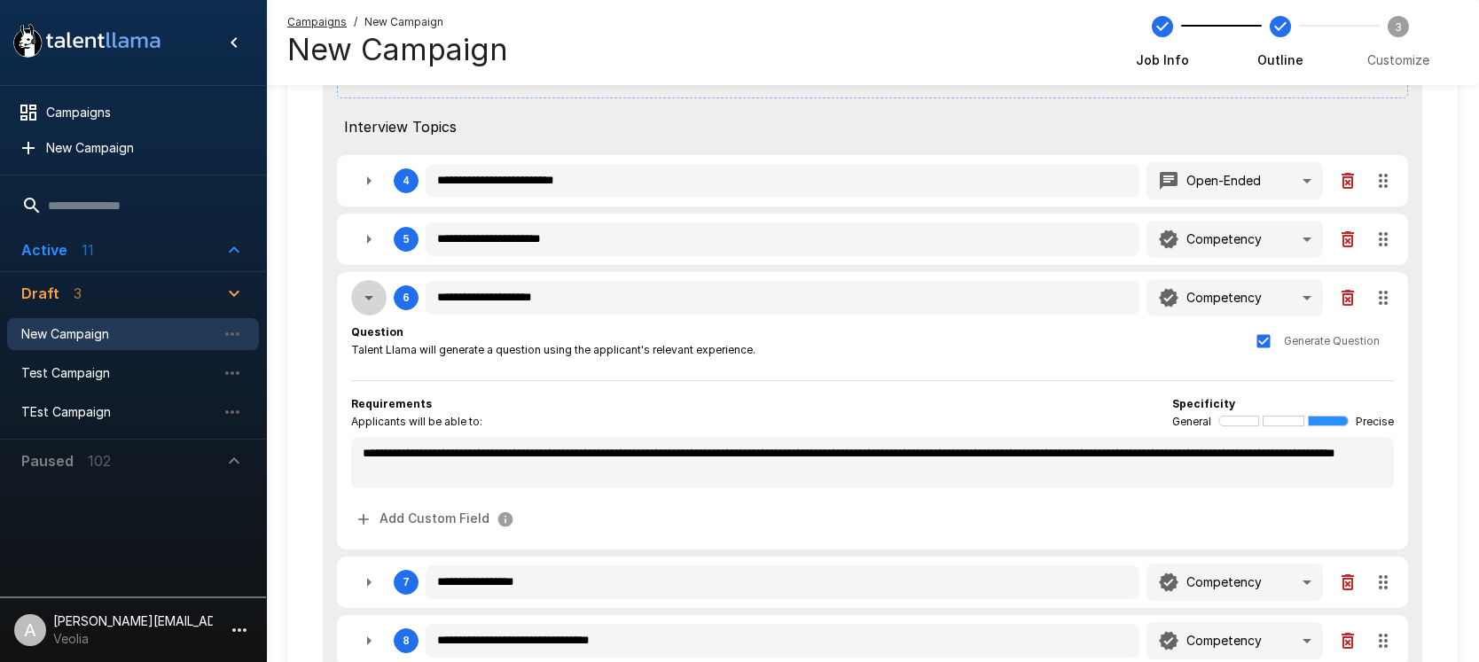
click at [366, 302] on icon "button" at bounding box center [368, 297] width 21 height 21
type textarea "*"
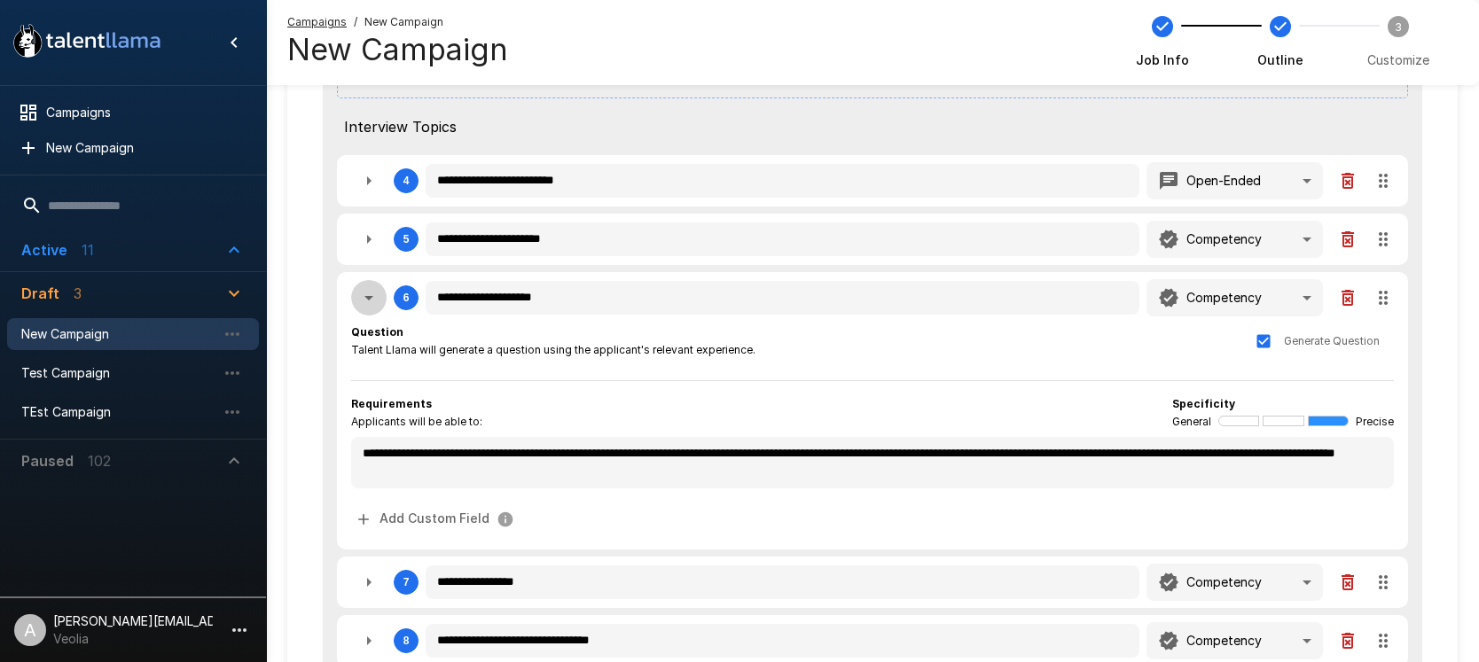
type textarea "*"
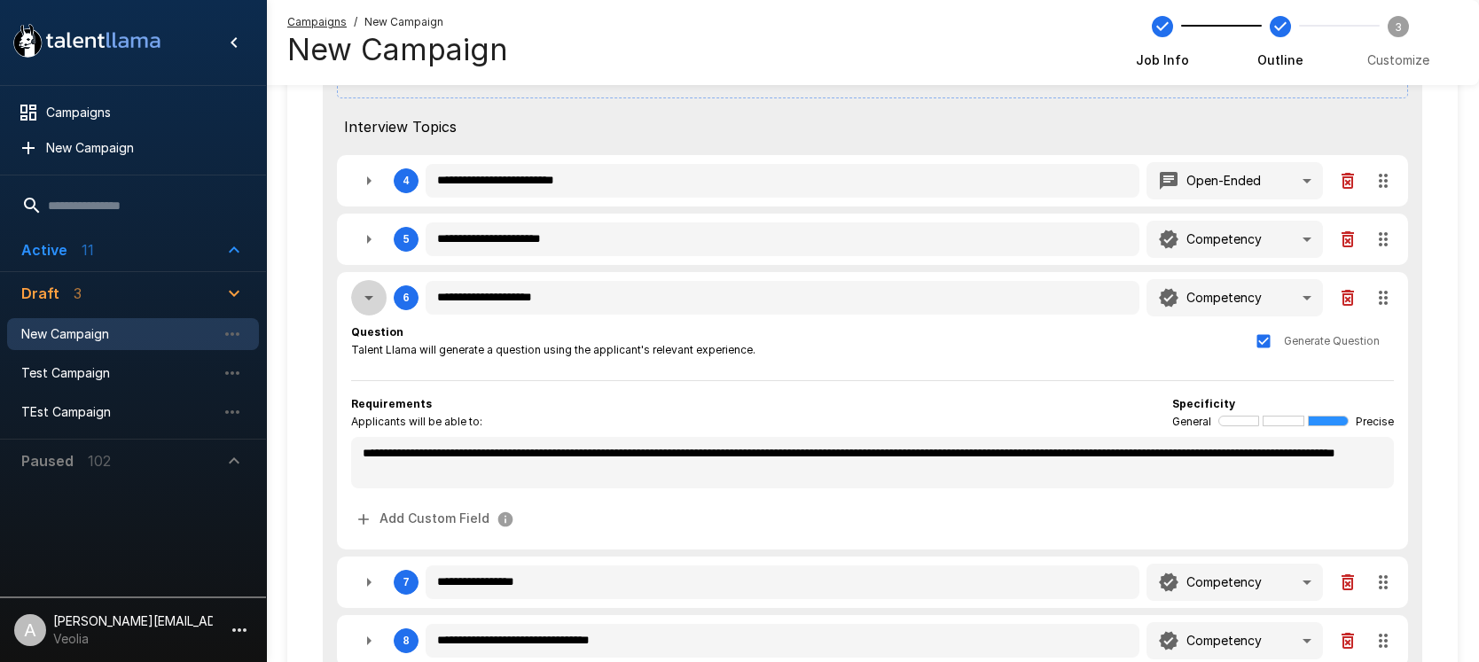
type textarea "*"
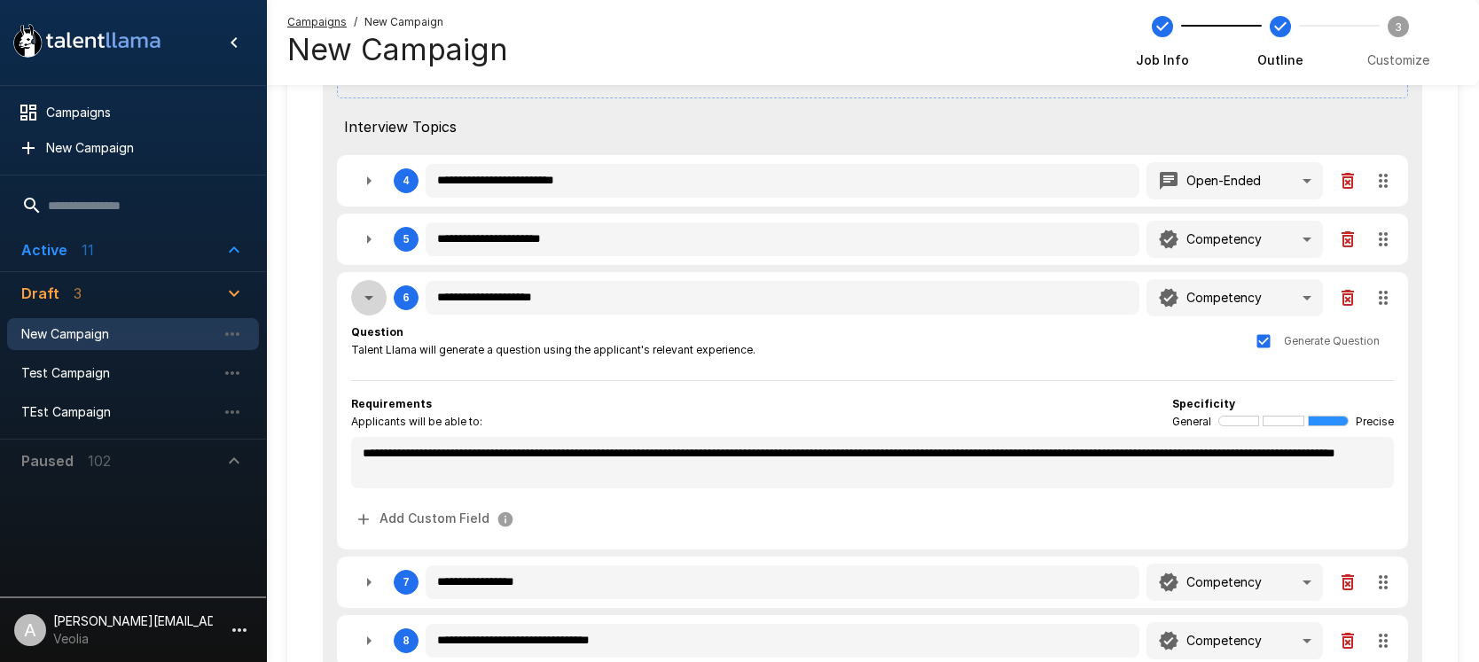
type textarea "*"
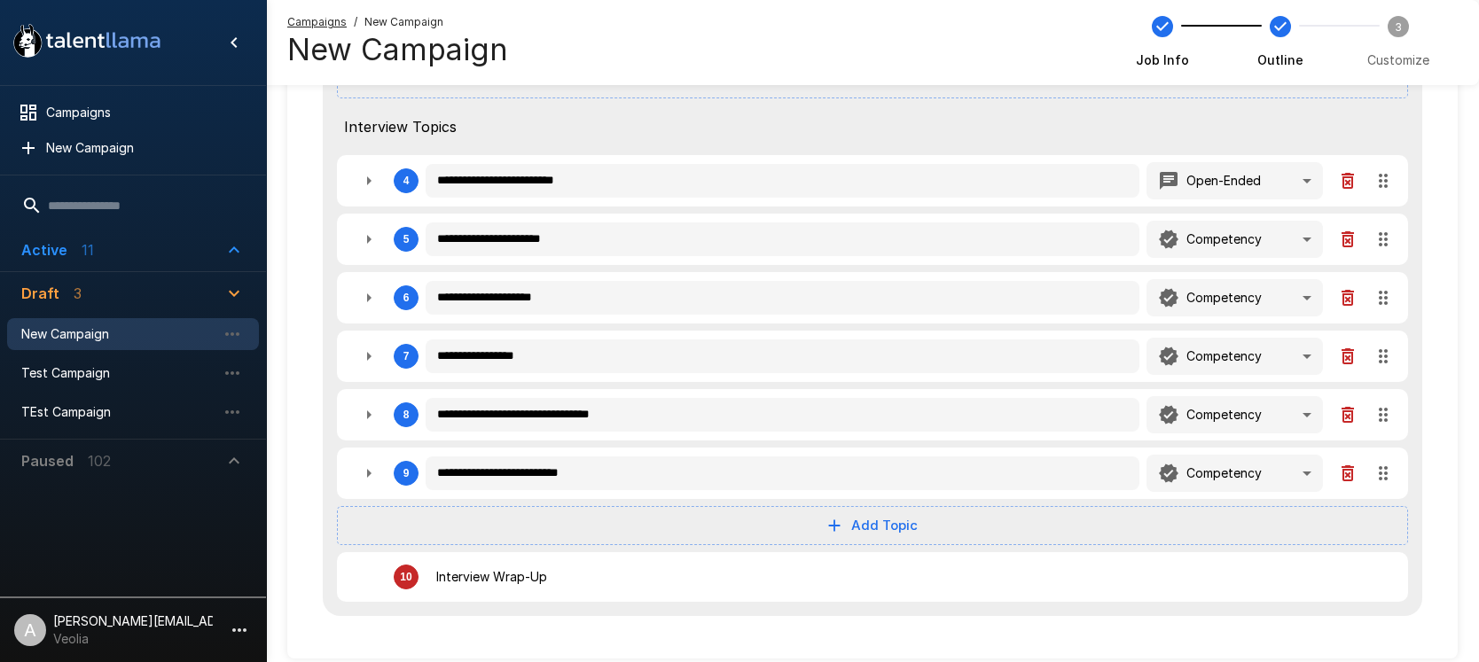
type textarea "*"
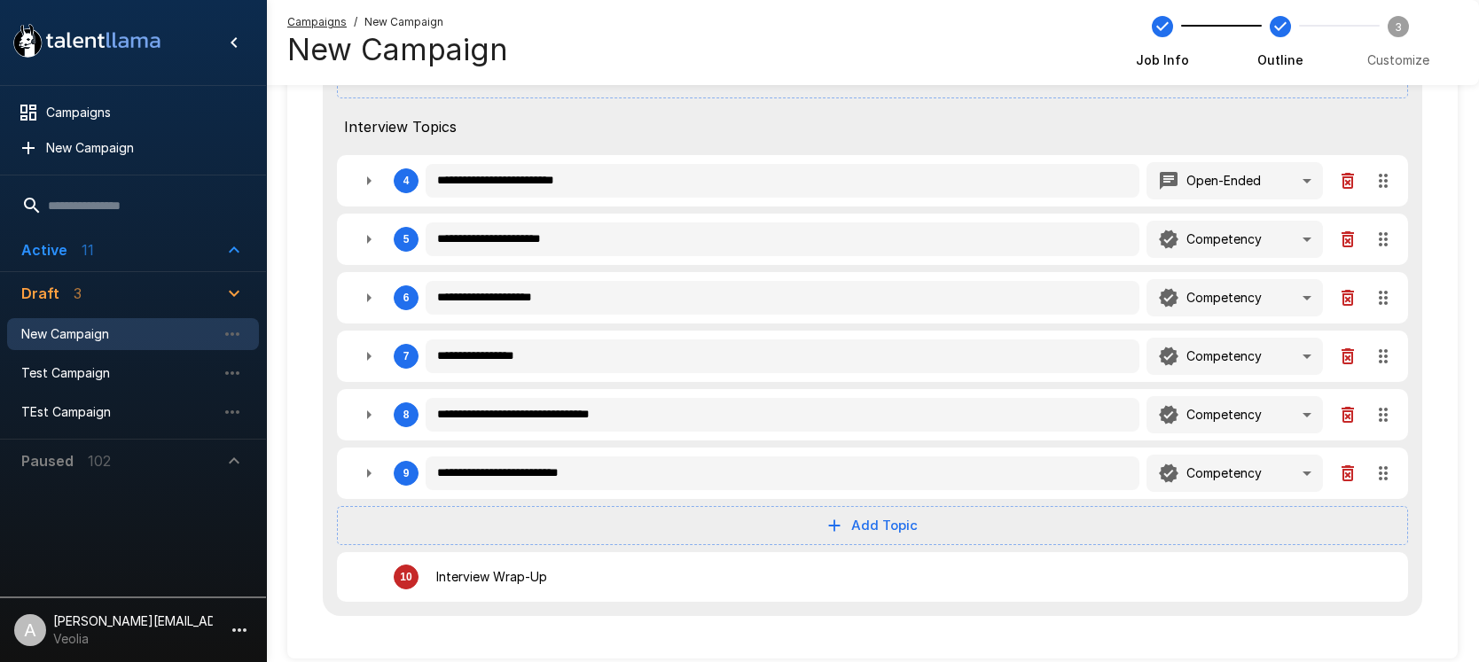
type textarea "*"
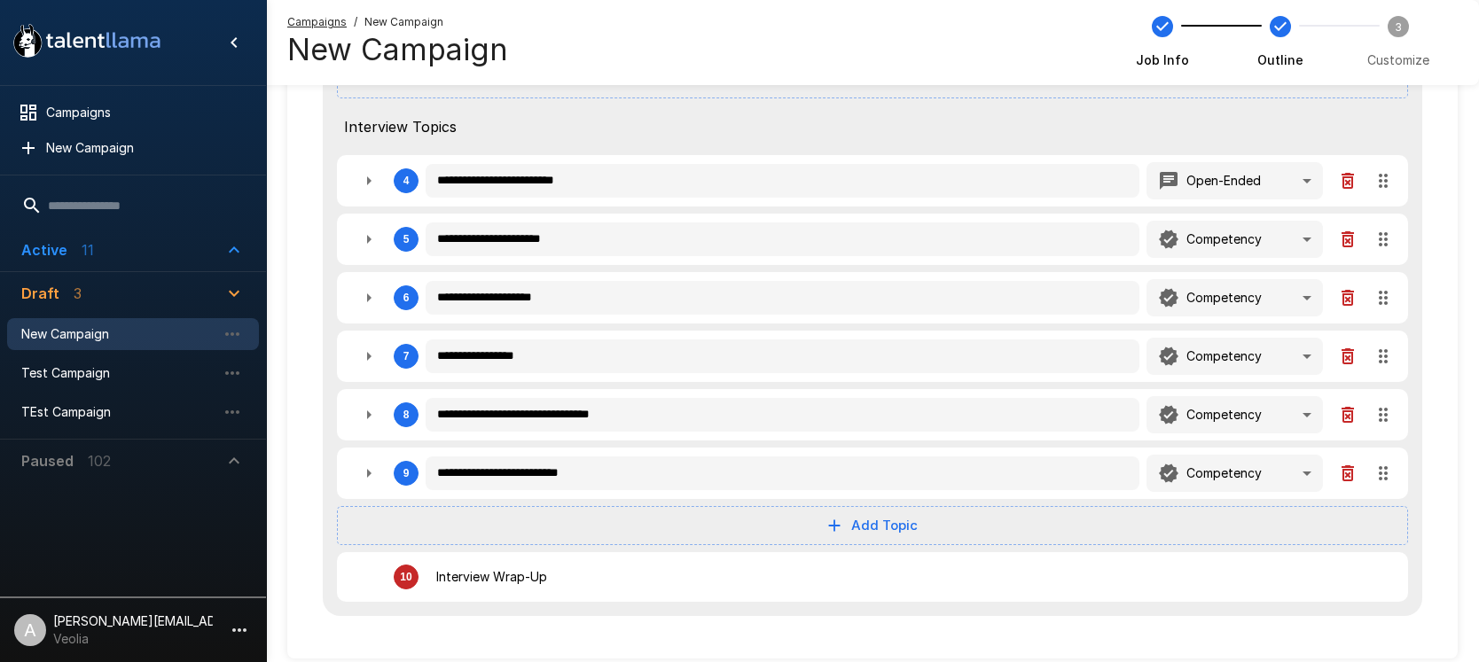
type textarea "*"
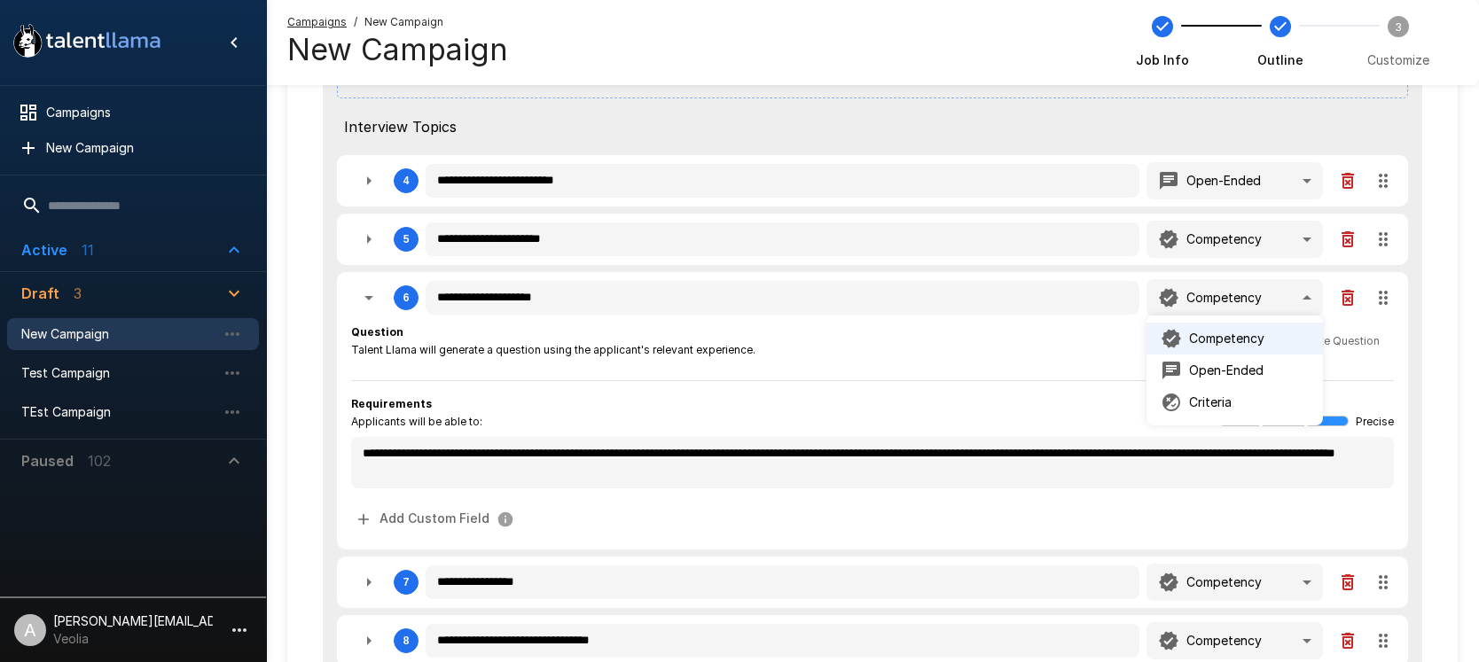
drag, startPoint x: 548, startPoint y: 143, endPoint x: 497, endPoint y: 129, distance: 52.3
click at [548, 143] on div at bounding box center [739, 331] width 1479 height 662
type textarea "*"
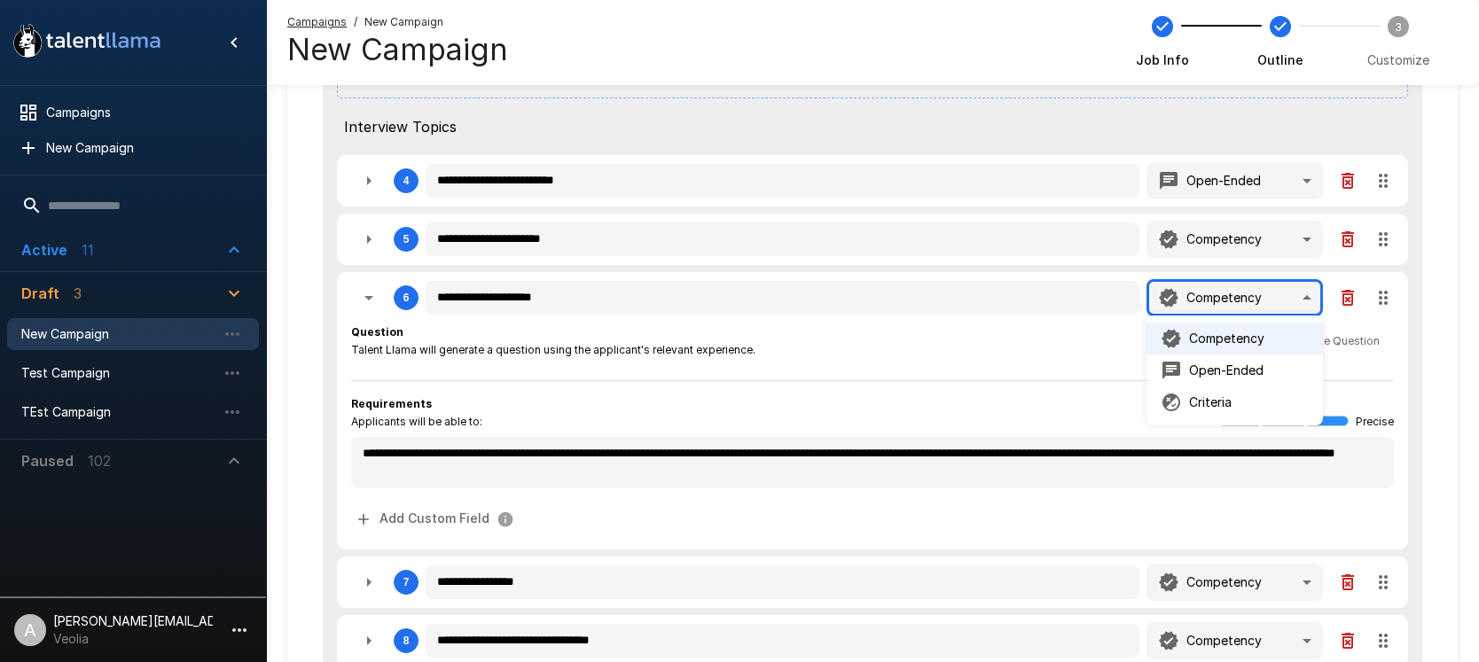
type textarea "*"
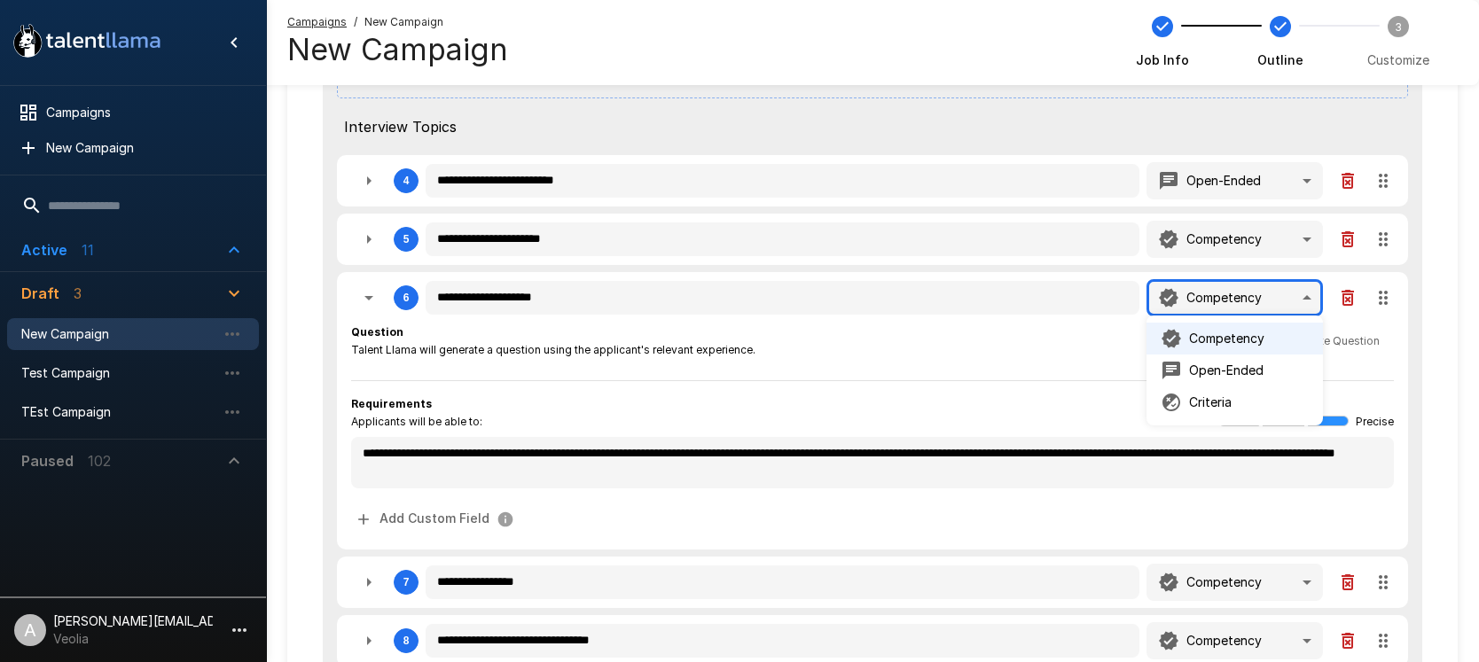
type textarea "*"
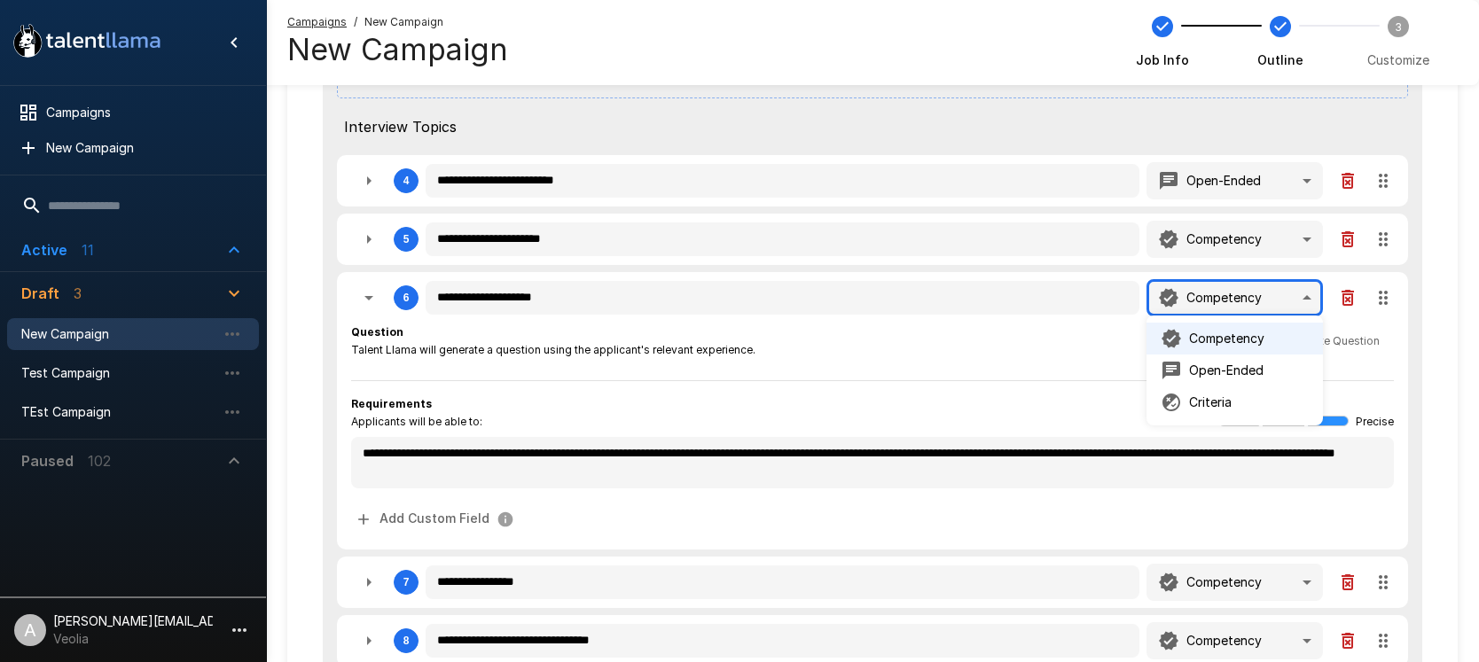
type textarea "*"
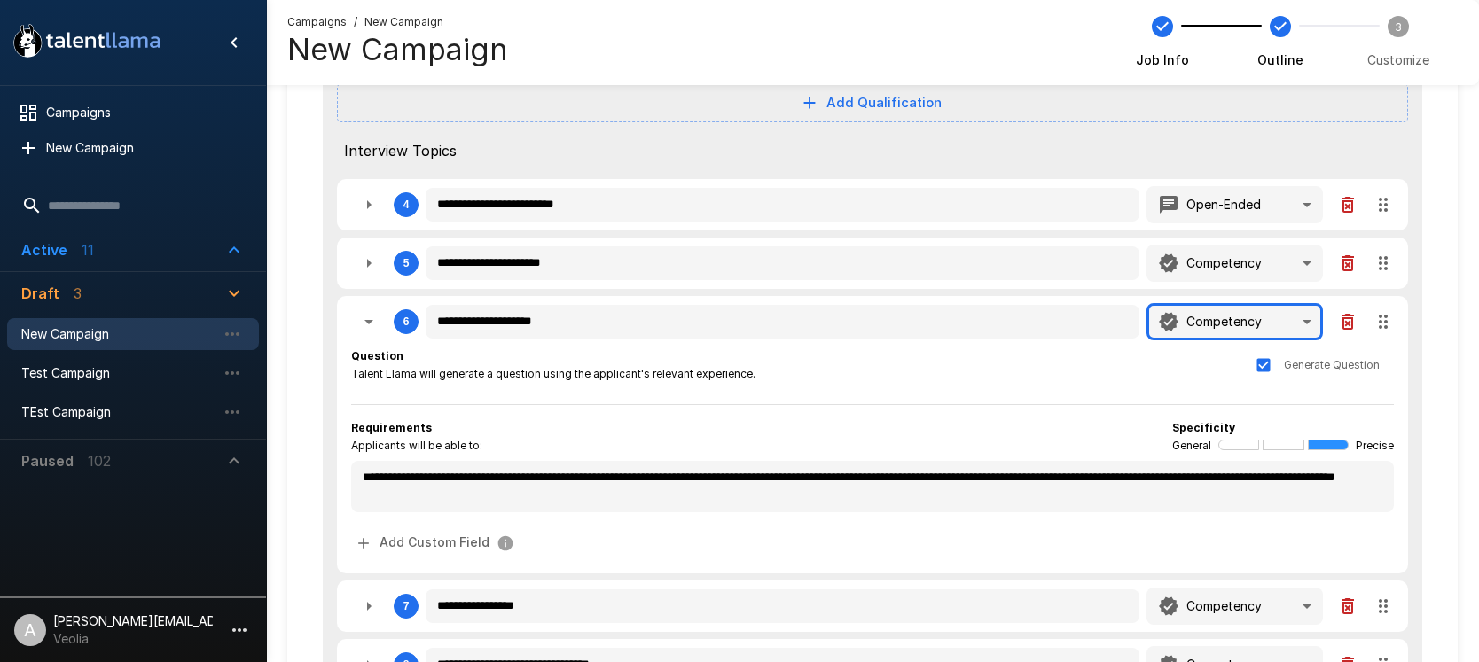
scroll to position [442, 0]
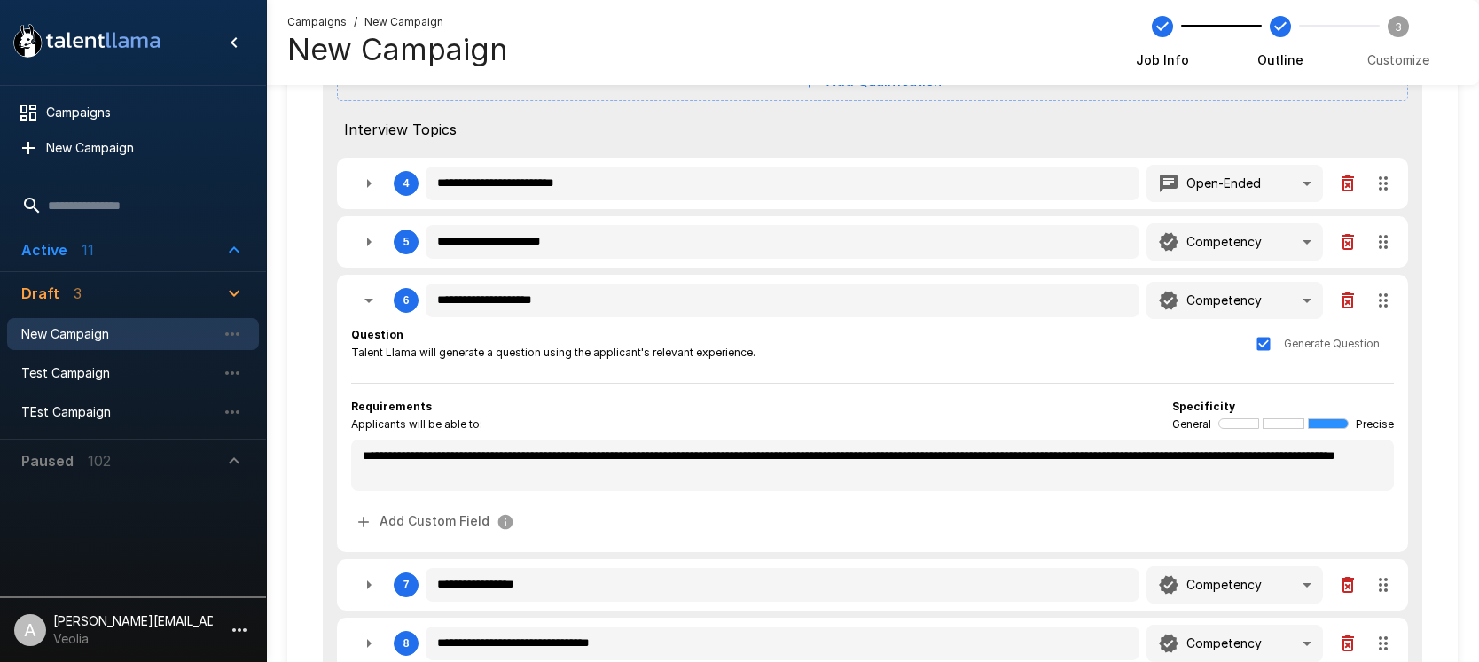
type textarea "*"
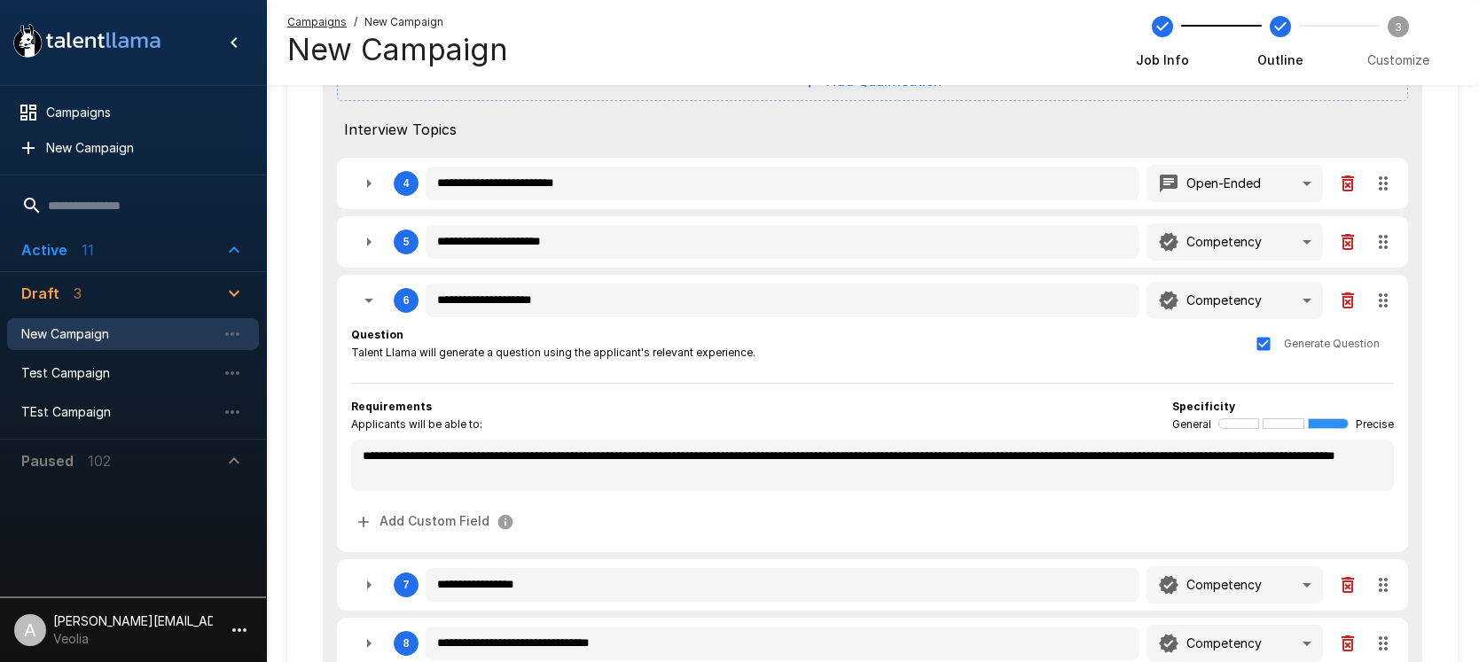
type textarea "*"
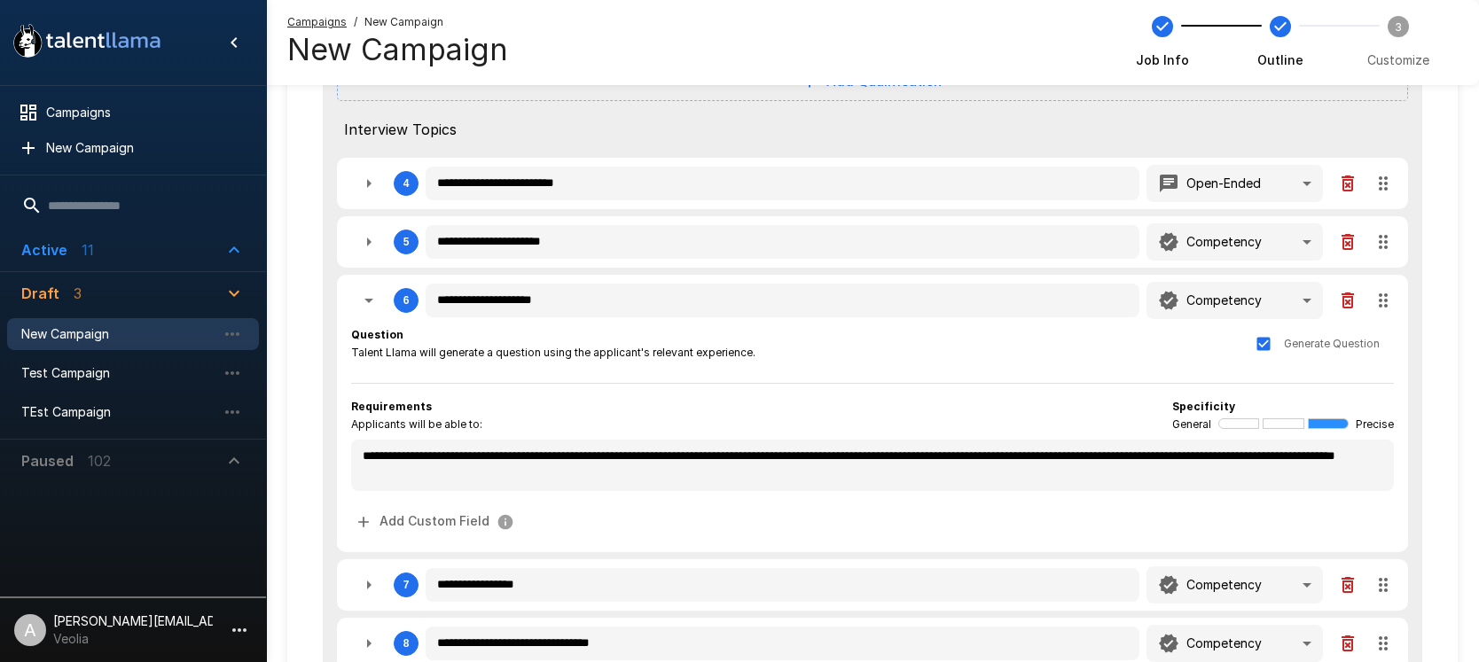
type textarea "*"
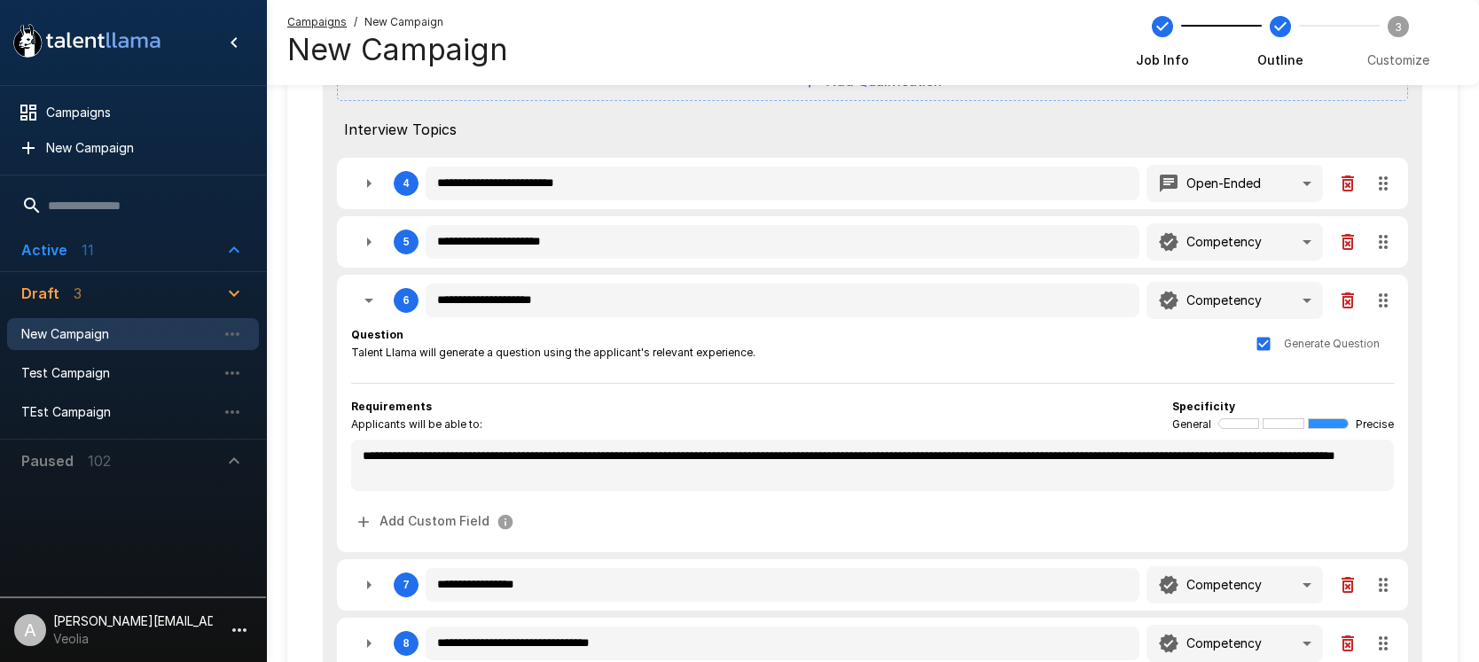
click at [366, 310] on icon "button" at bounding box center [368, 300] width 21 height 21
type textarea "*"
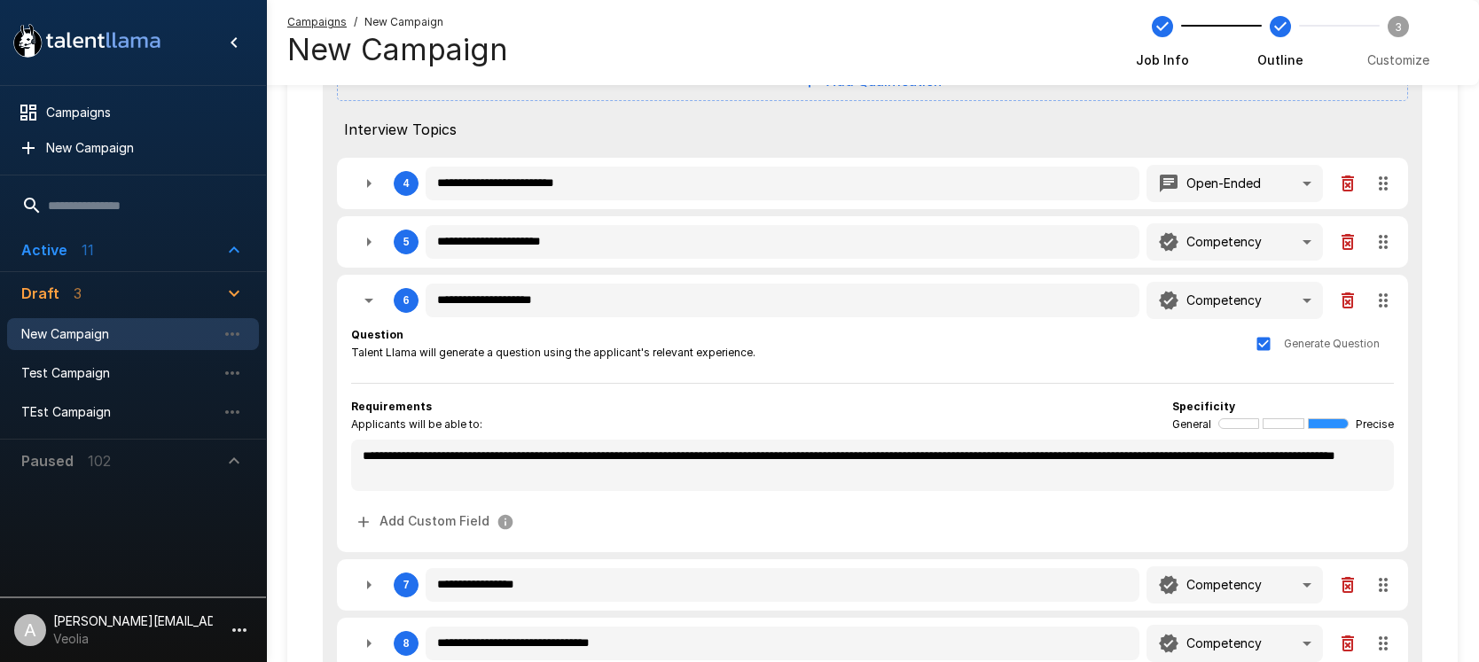
type textarea "*"
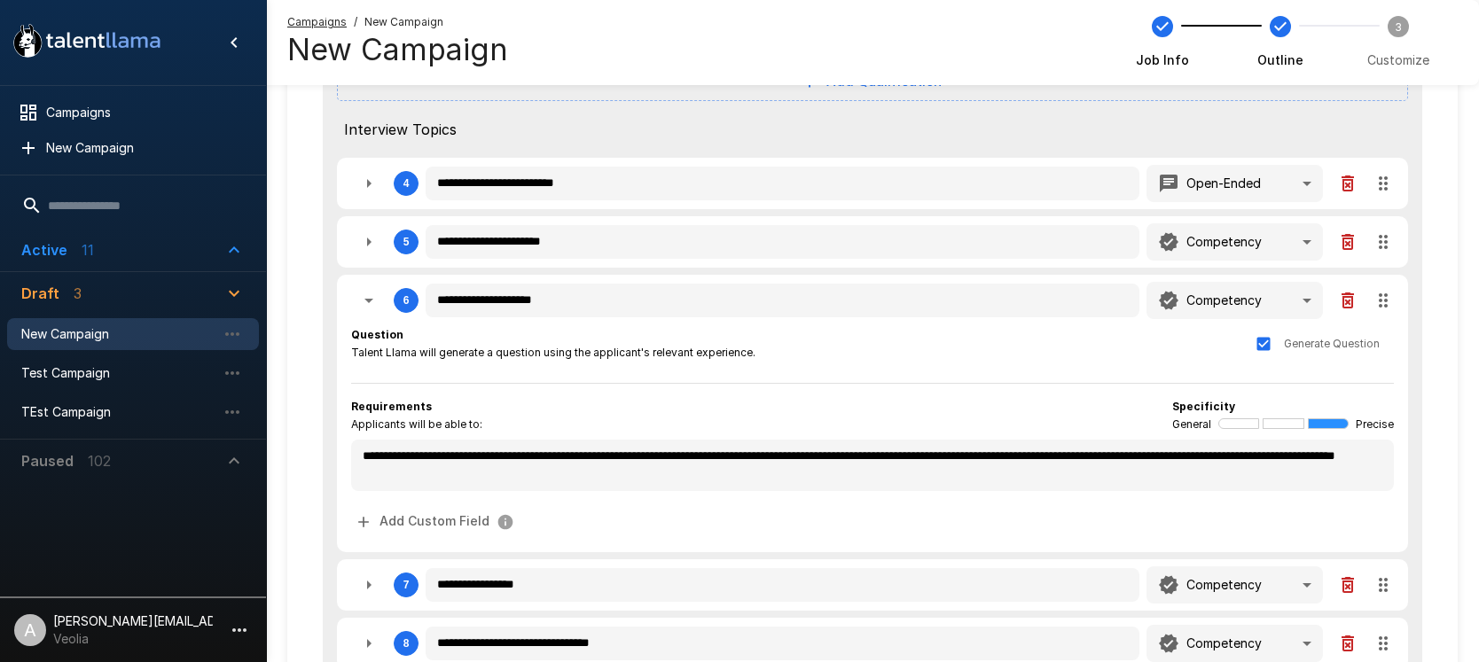
type textarea "*"
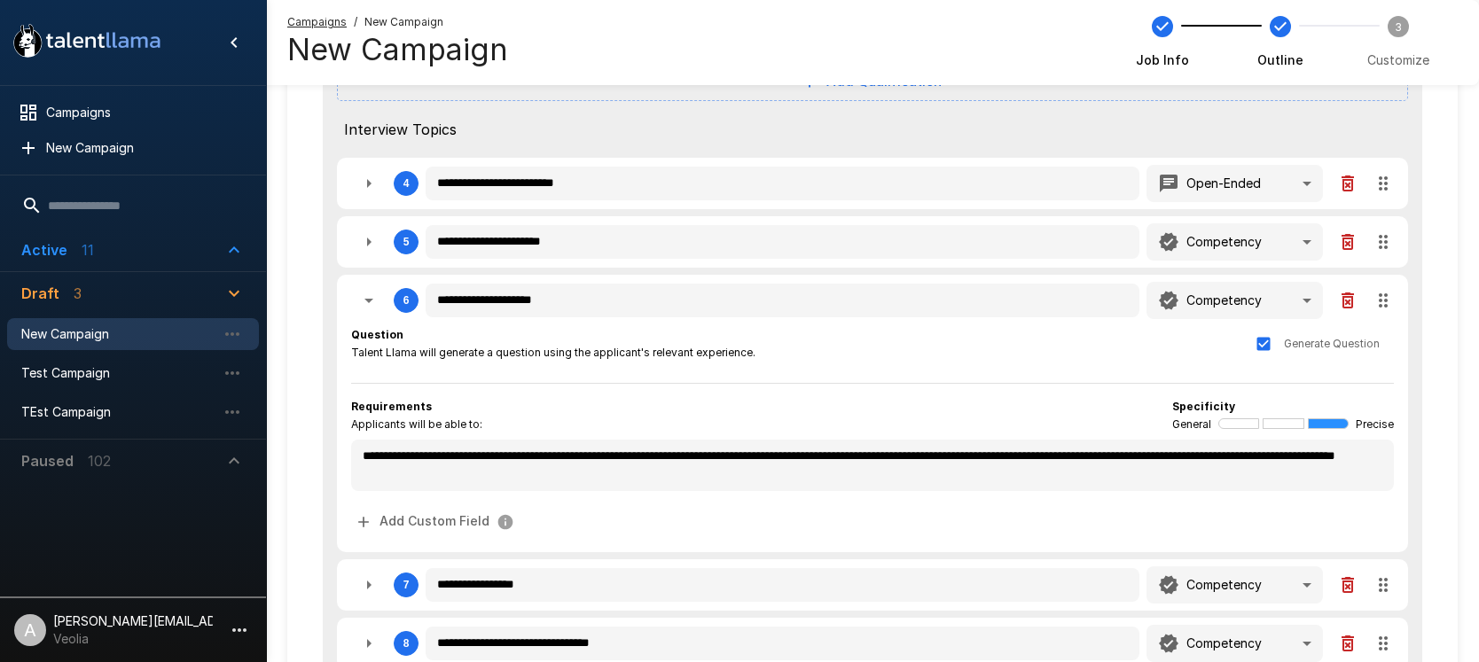
type textarea "*"
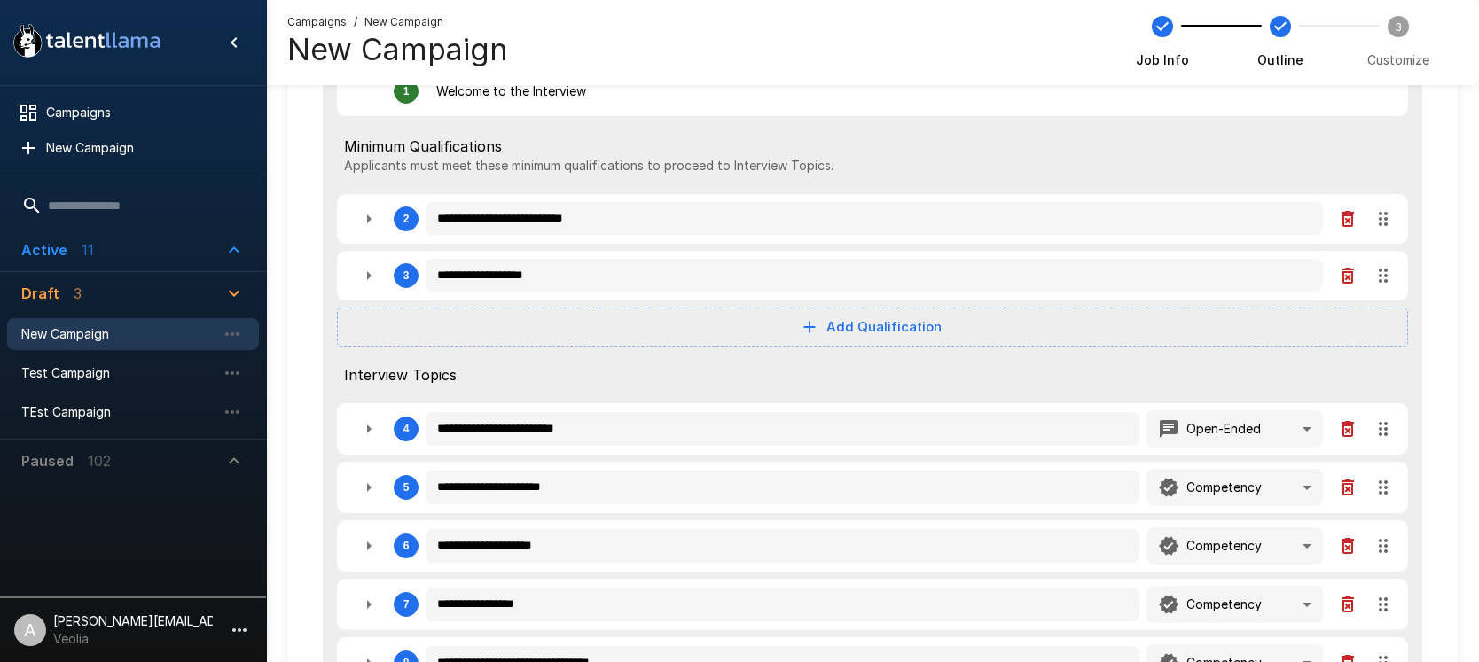
scroll to position [140, 0]
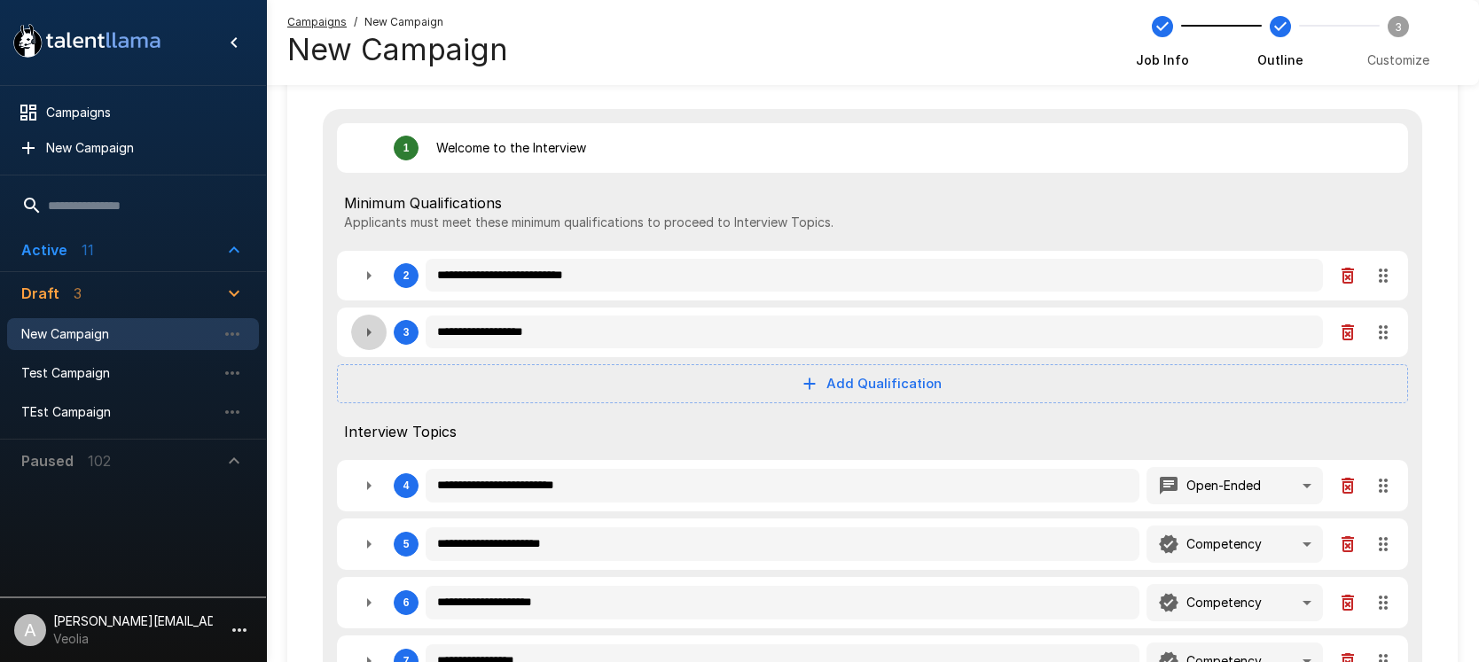
click at [371, 337] on icon "button" at bounding box center [368, 332] width 21 height 21
type textarea "*"
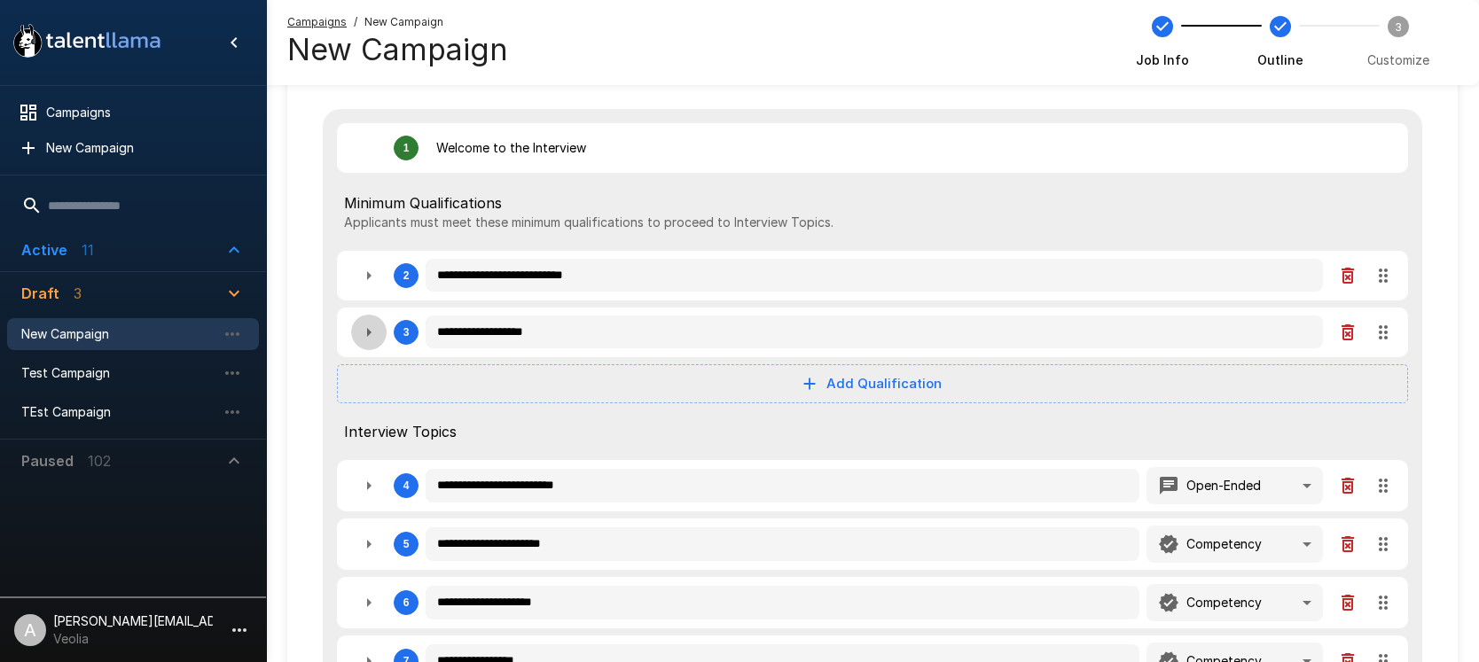
type textarea "*"
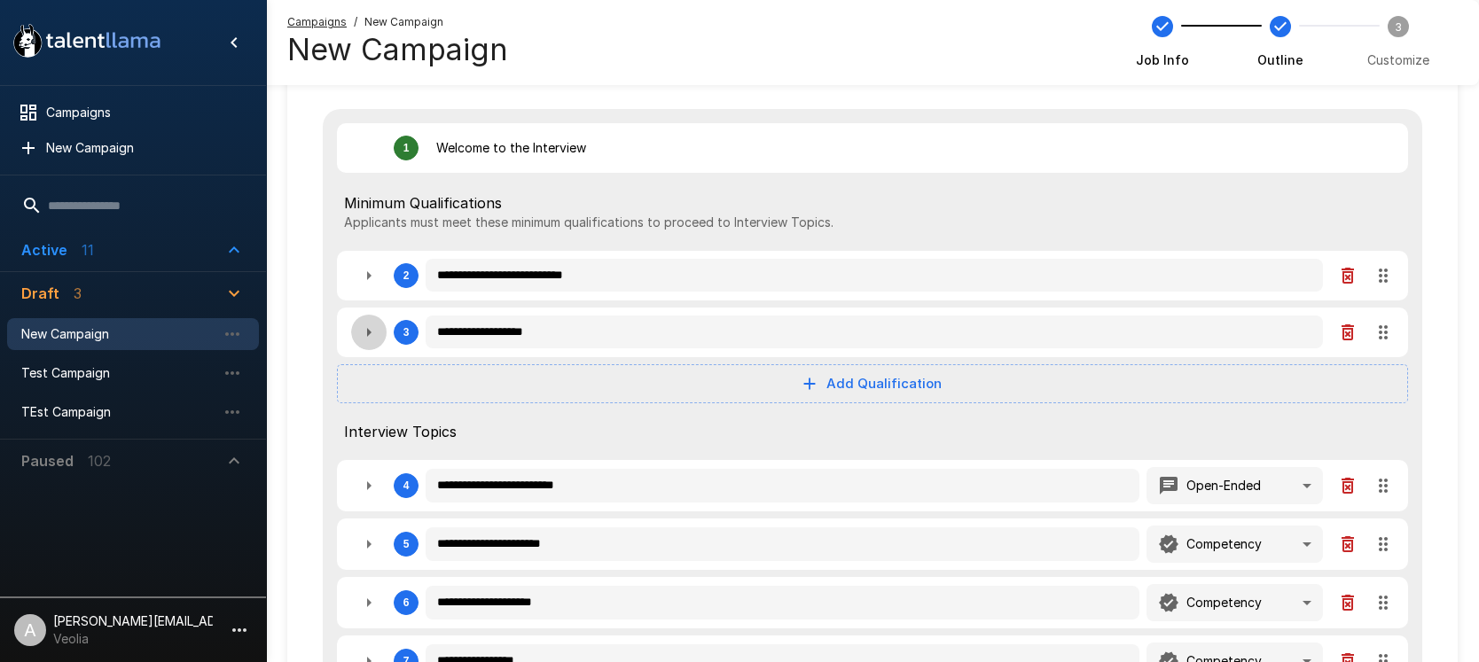
type textarea "*"
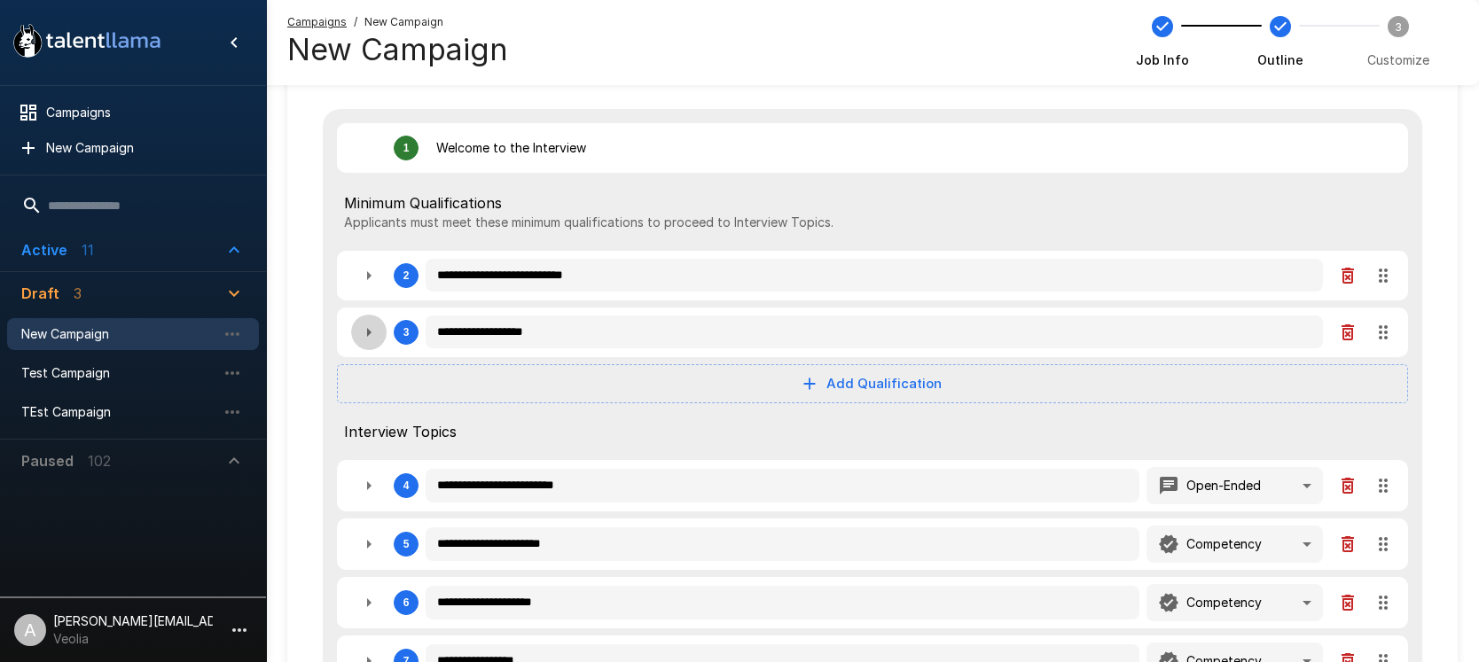
type textarea "*"
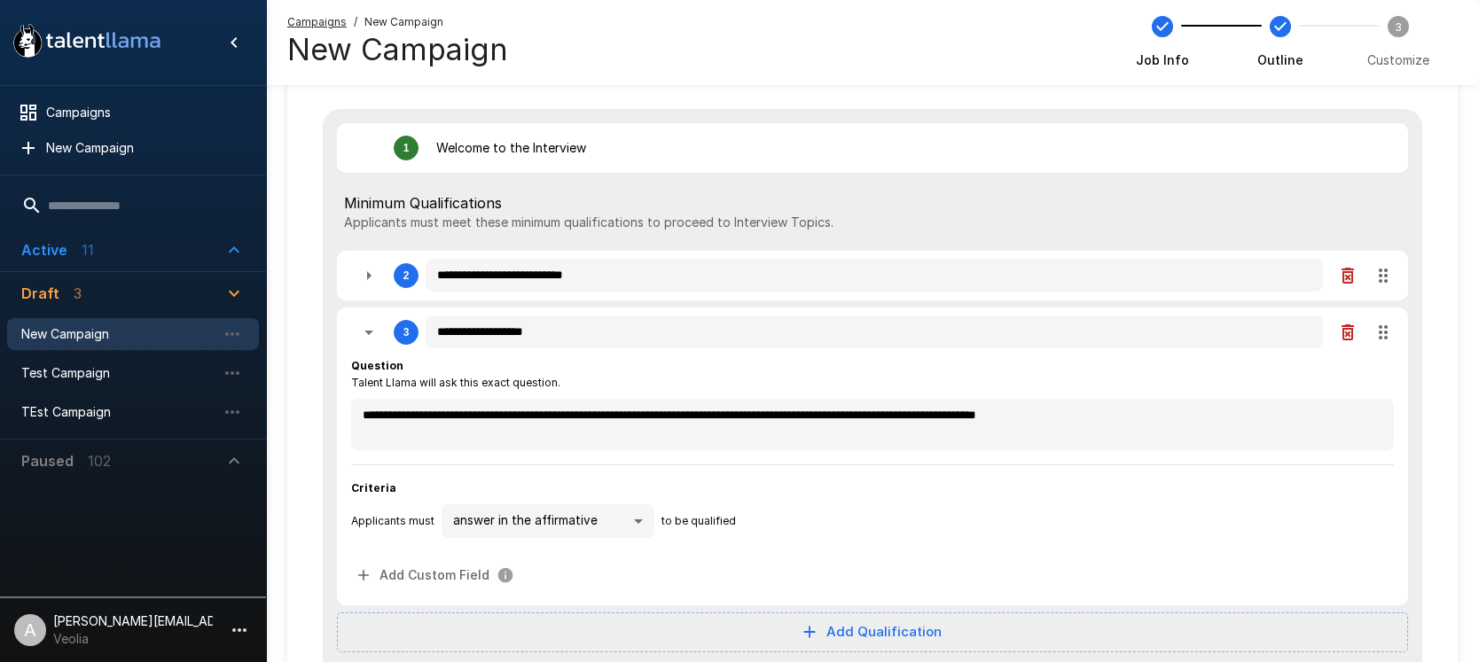
click at [367, 270] on icon "button" at bounding box center [368, 275] width 21 height 21
type textarea "*"
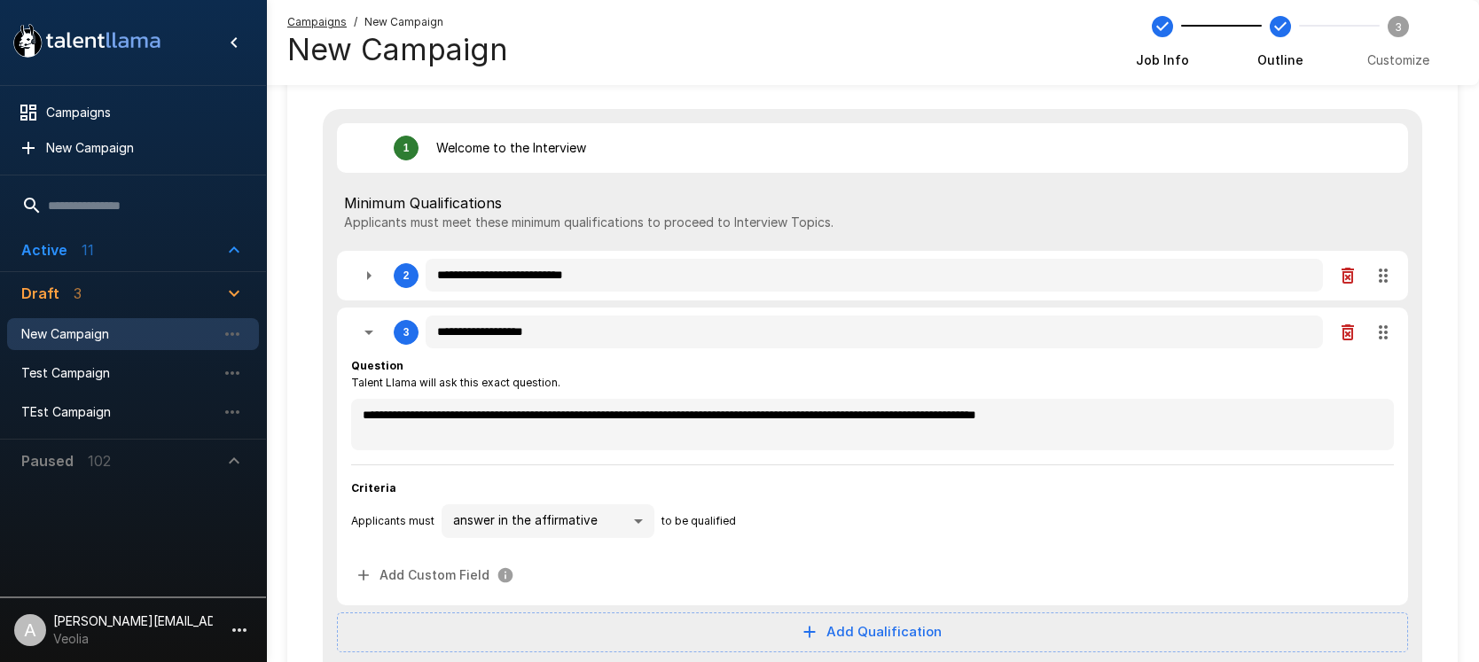
type textarea "*"
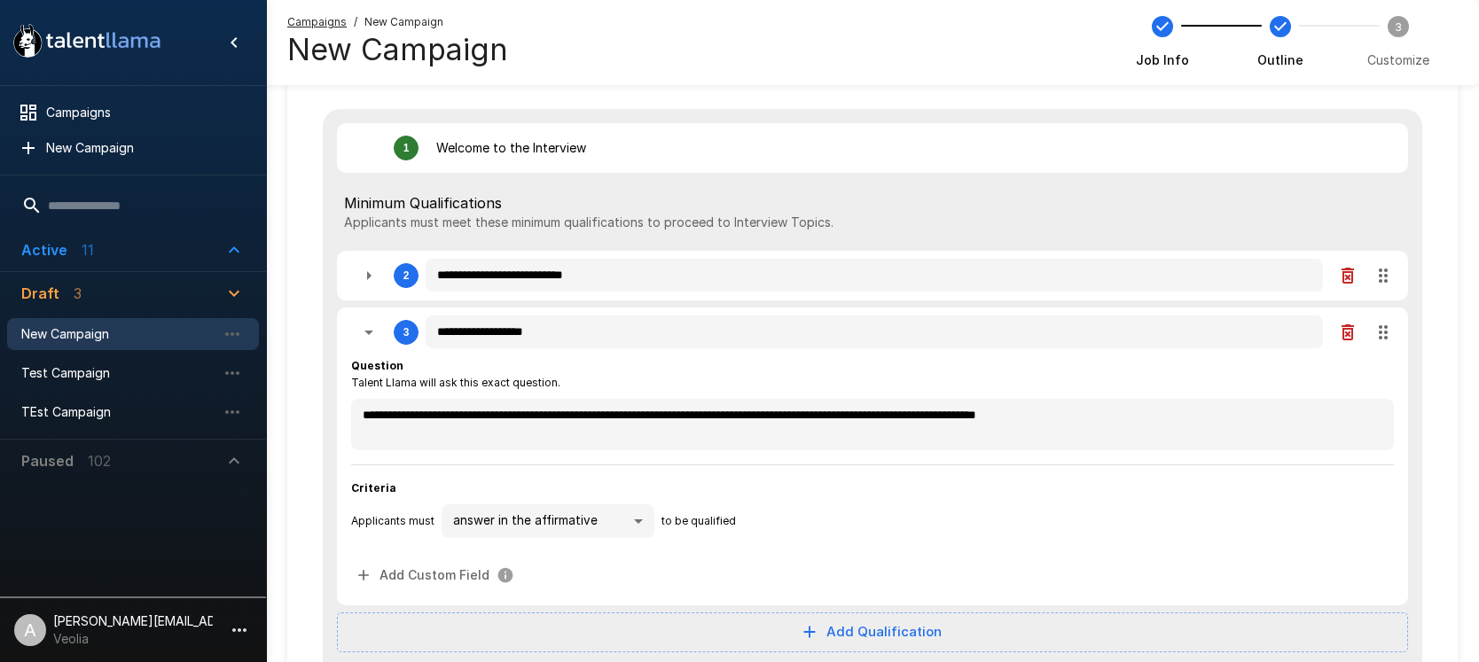
type textarea "*"
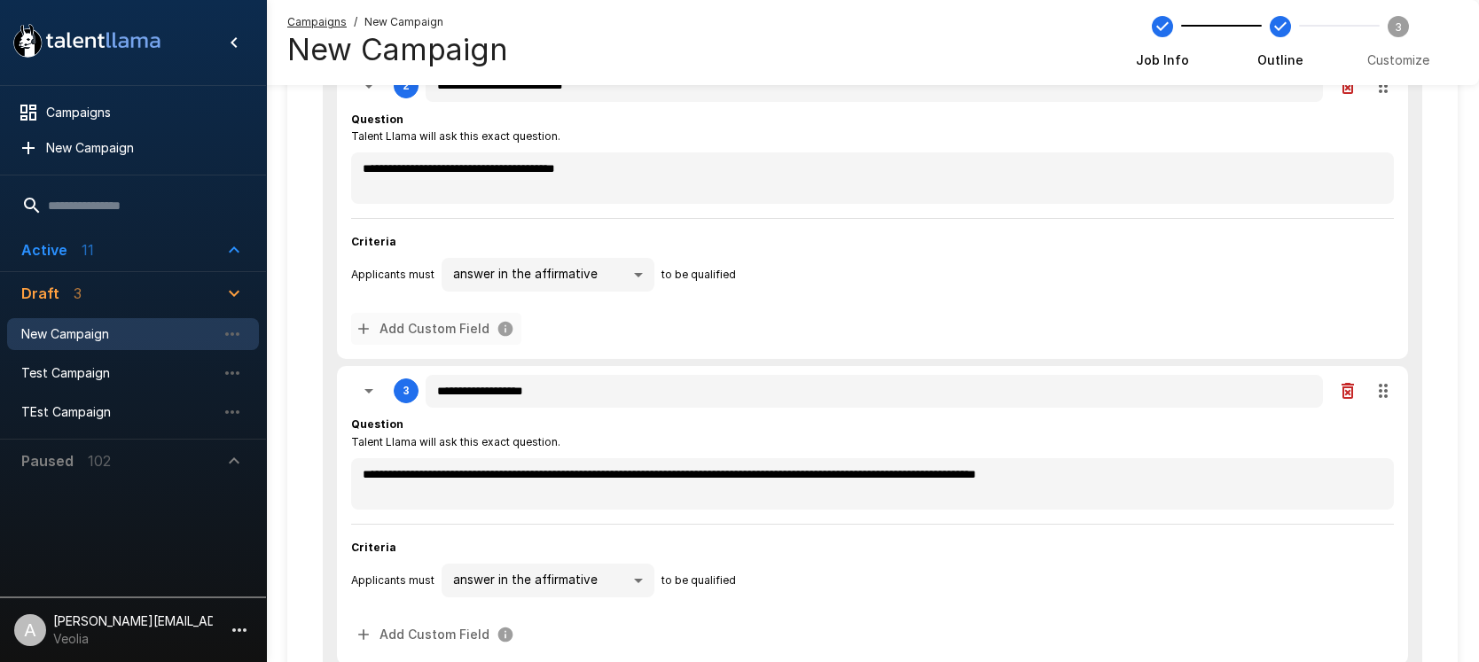
scroll to position [331, 0]
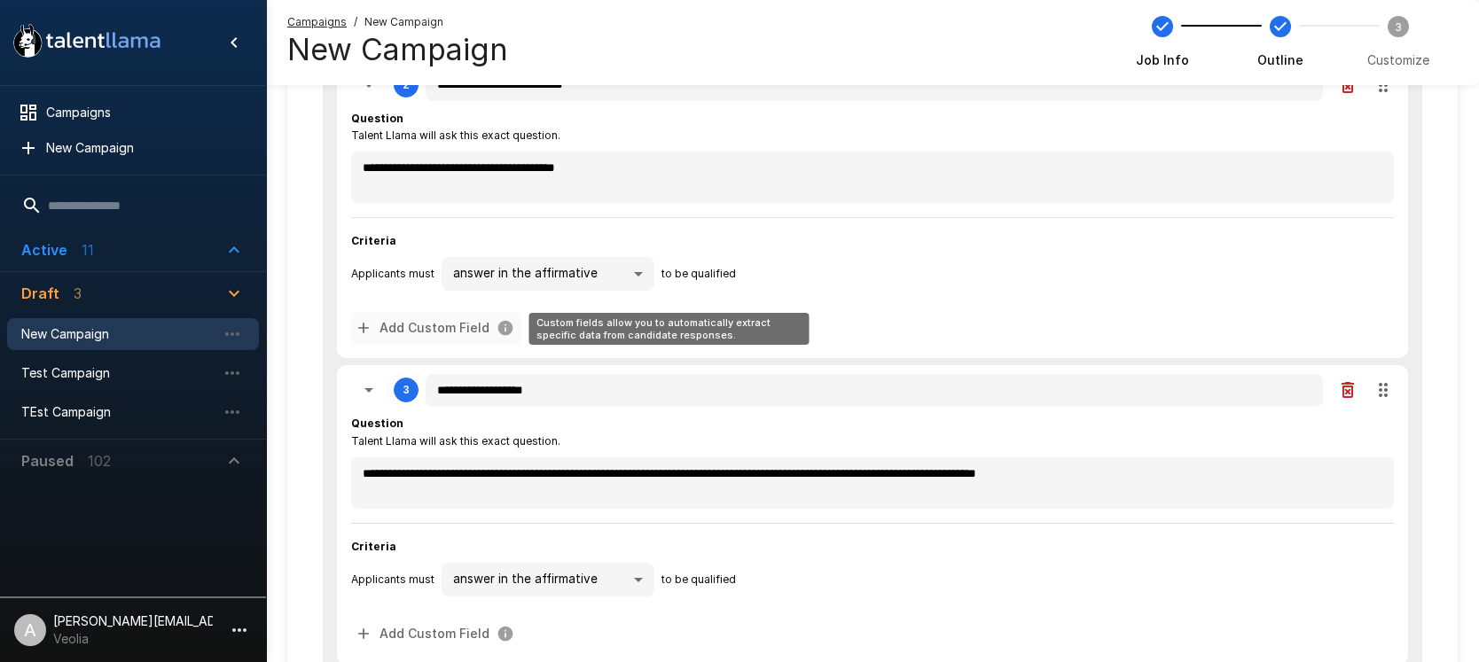
click at [440, 333] on button "Add Custom Field" at bounding box center [436, 328] width 170 height 33
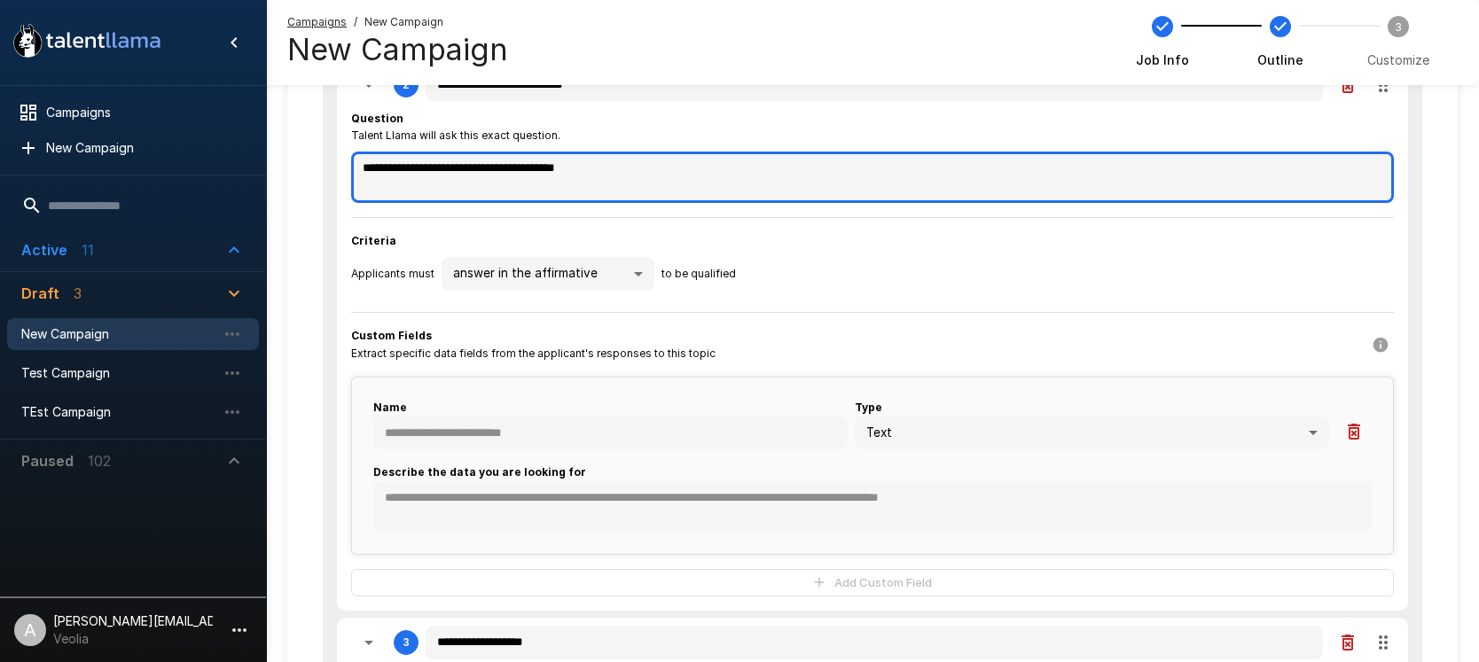
drag, startPoint x: 465, startPoint y: 168, endPoint x: 339, endPoint y: 166, distance: 125.9
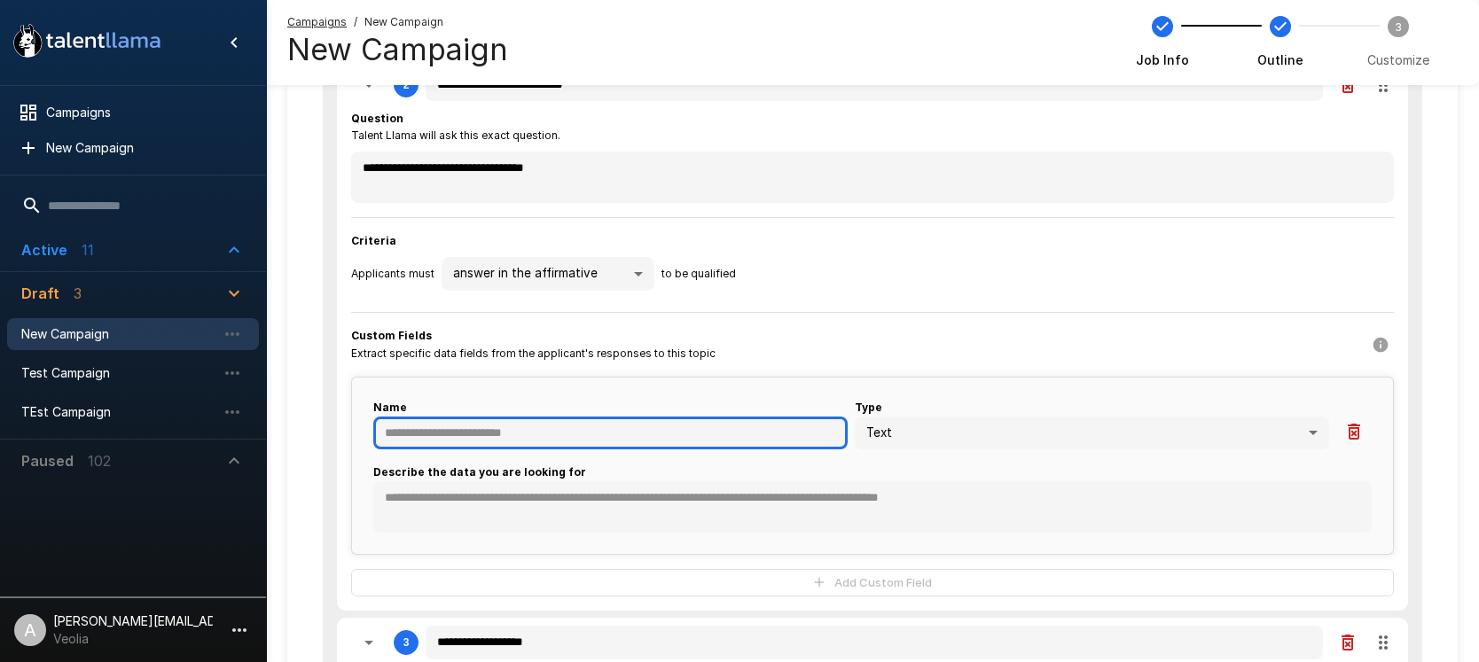
click at [463, 428] on input "text" at bounding box center [610, 434] width 474 height 34
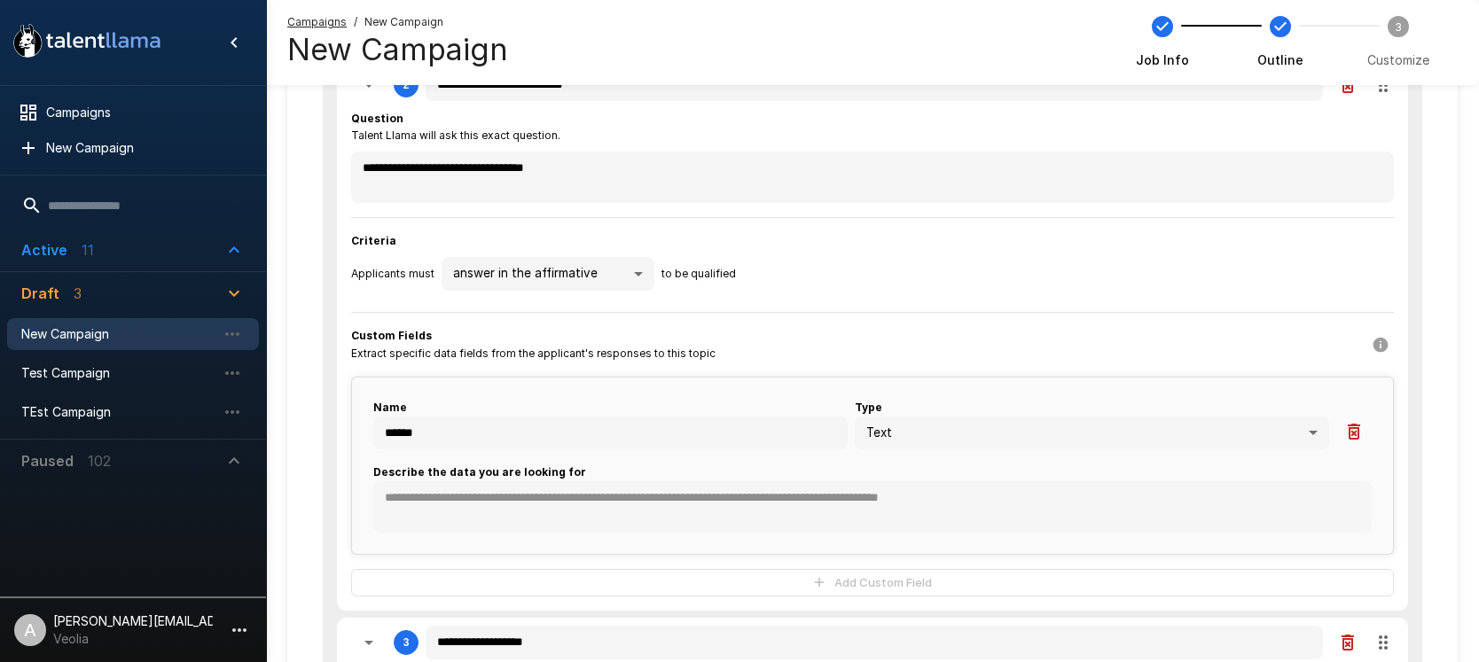
click at [951, 332] on body ".st0{fill:#FFFFFF;} .st1{fill:#76a4ed;} Campaigns New Campaign Active 11 Admini…" at bounding box center [739, 0] width 1479 height 662
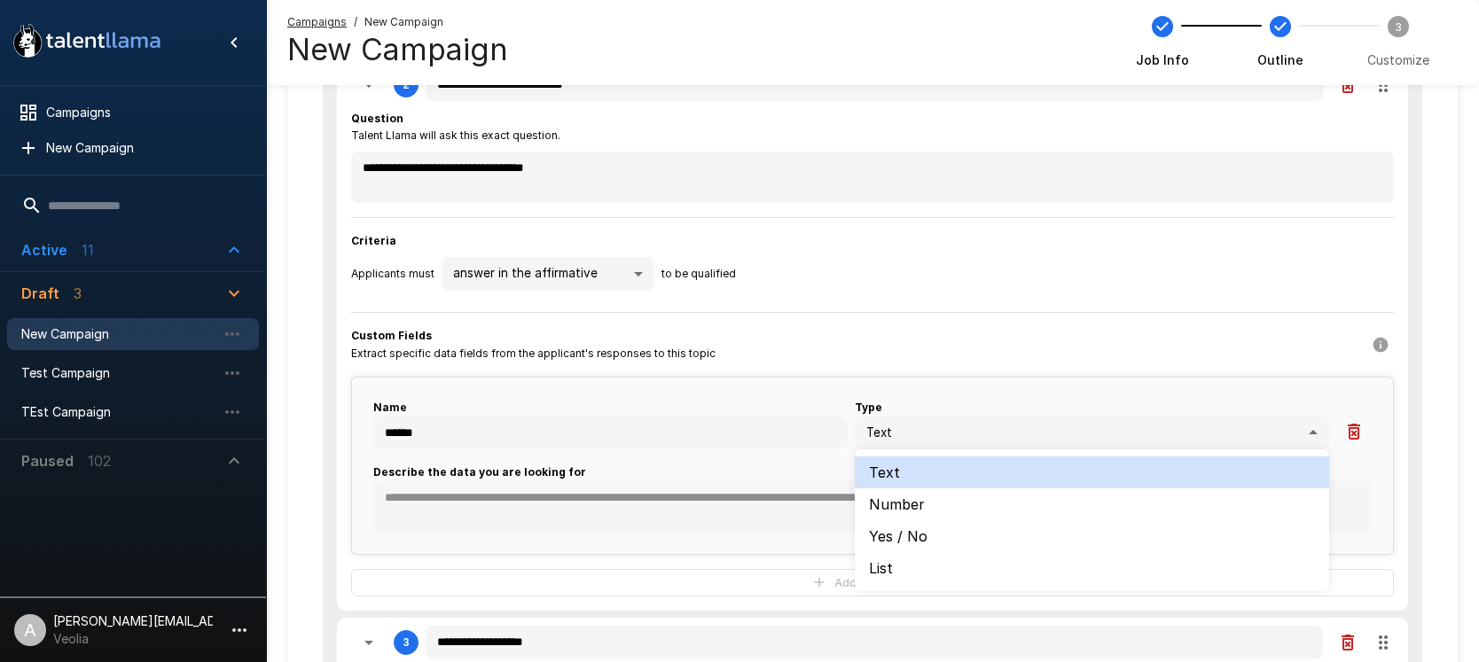
click at [908, 570] on li "List" at bounding box center [1092, 568] width 474 height 32
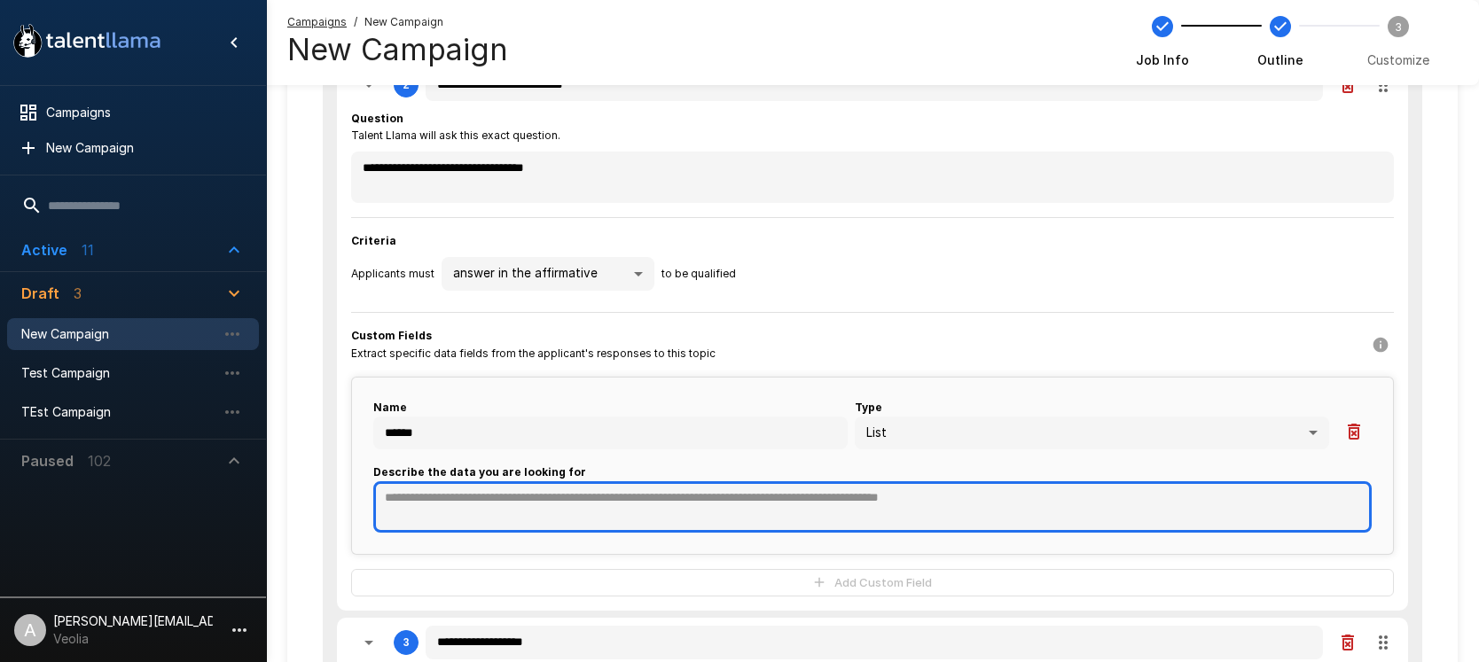
click at [560, 496] on textarea at bounding box center [872, 506] width 998 height 51
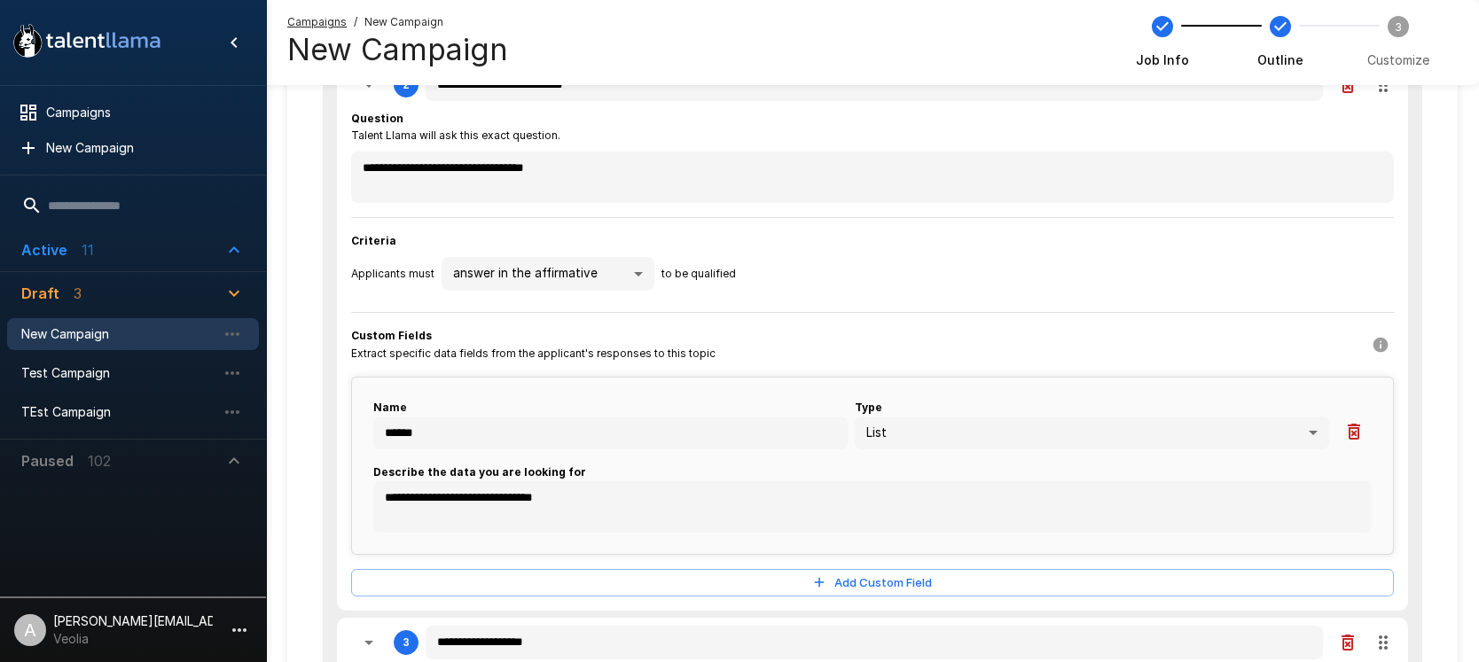
click at [998, 304] on div "**********" at bounding box center [872, 353] width 1043 height 487
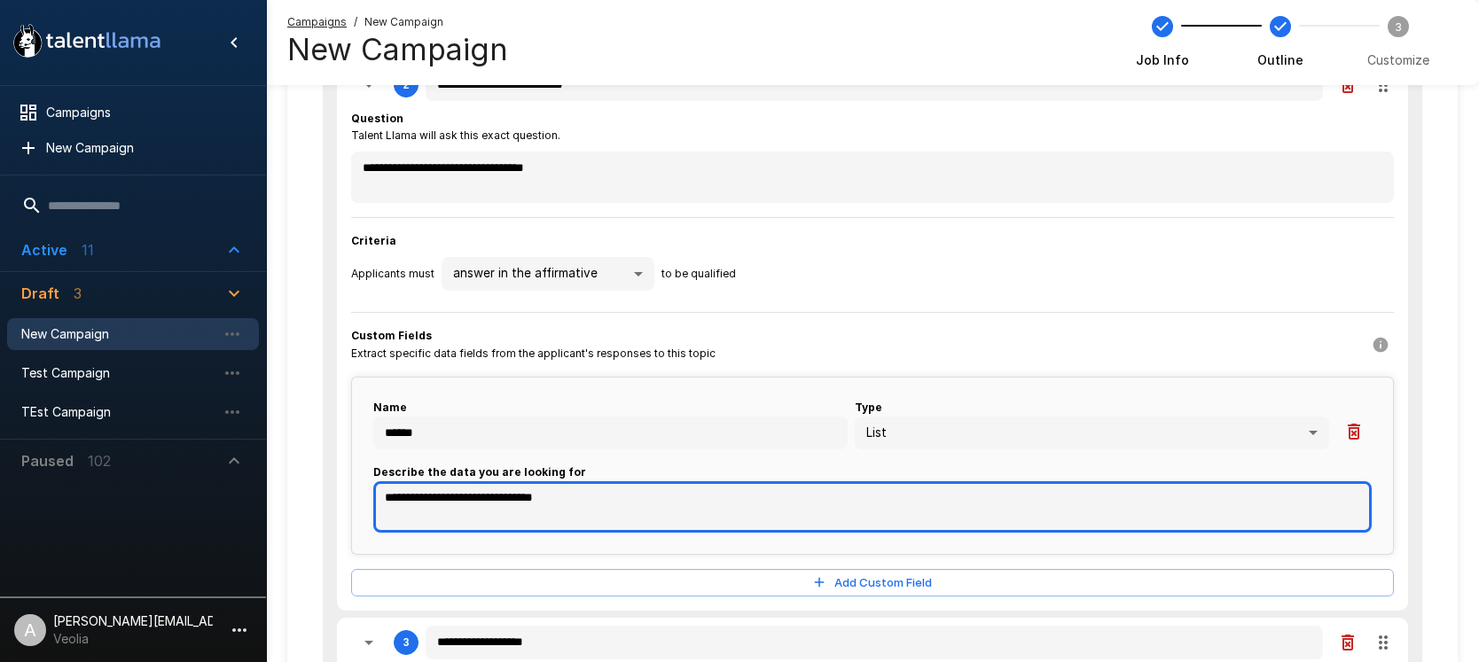
click at [588, 492] on textarea "**********" at bounding box center [872, 506] width 998 height 51
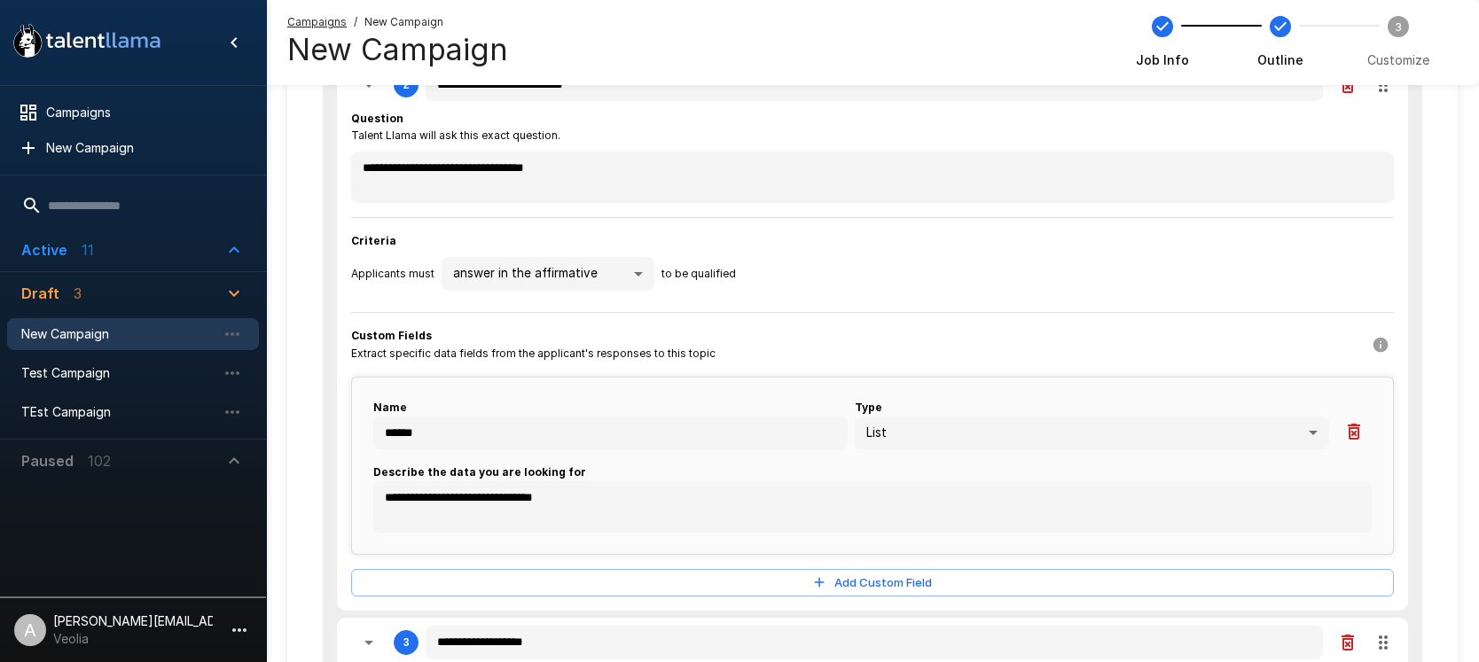
click at [87, 255] on p "11" at bounding box center [88, 249] width 12 height 21
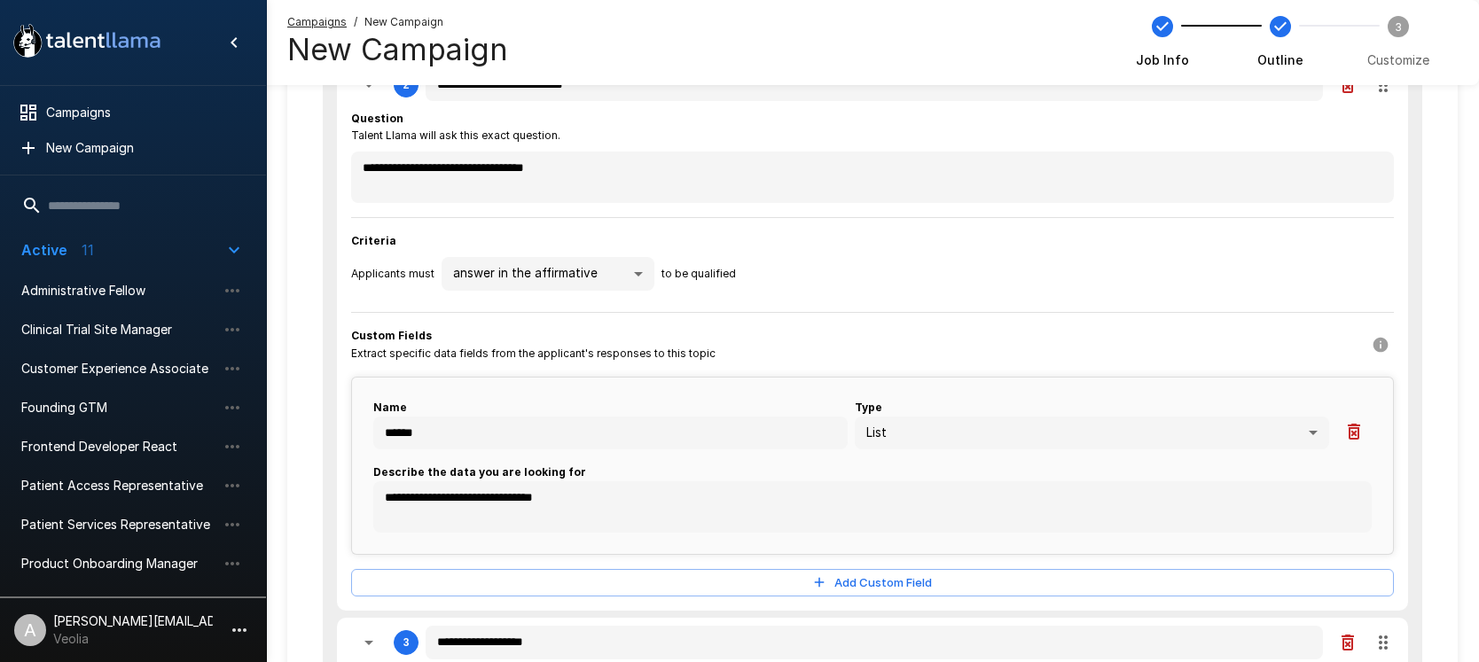
click at [219, 620] on li "A adam+prodtest1@talentllama.com Veolia" at bounding box center [133, 627] width 266 height 57
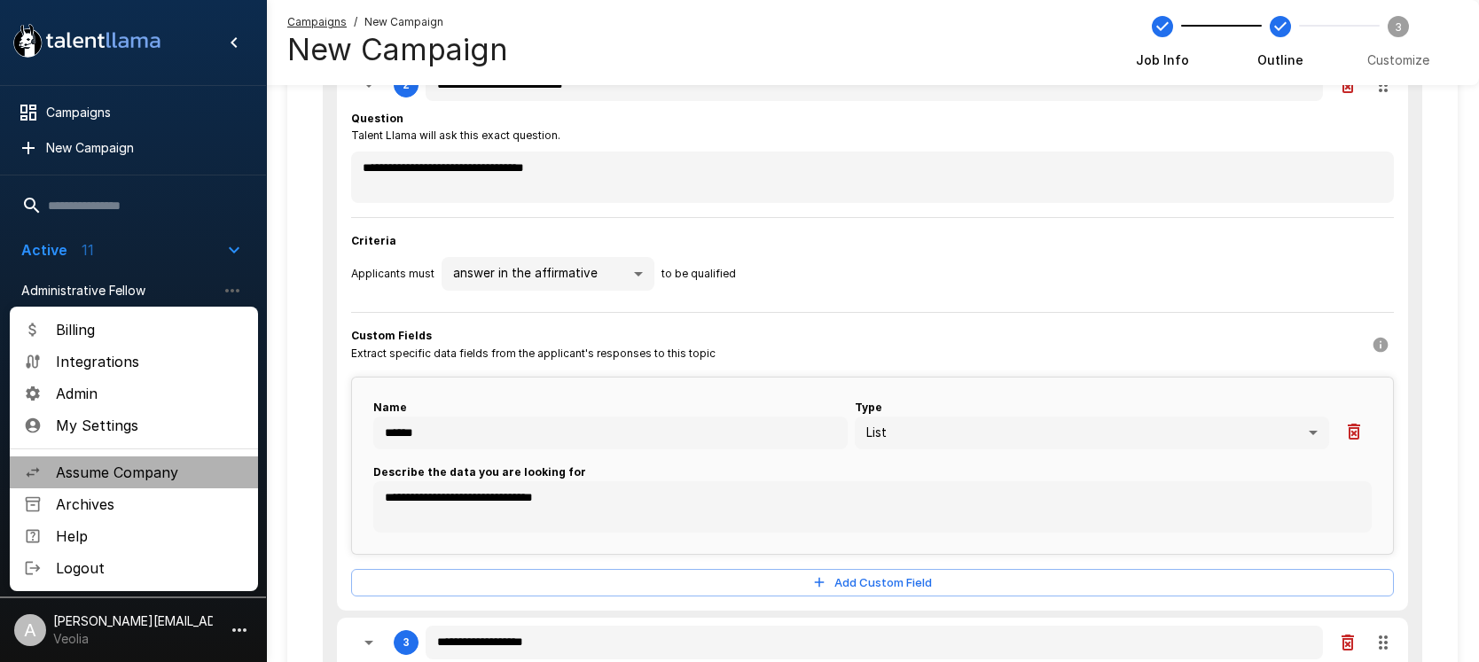
click at [134, 472] on span "Assume Company" at bounding box center [150, 472] width 188 height 21
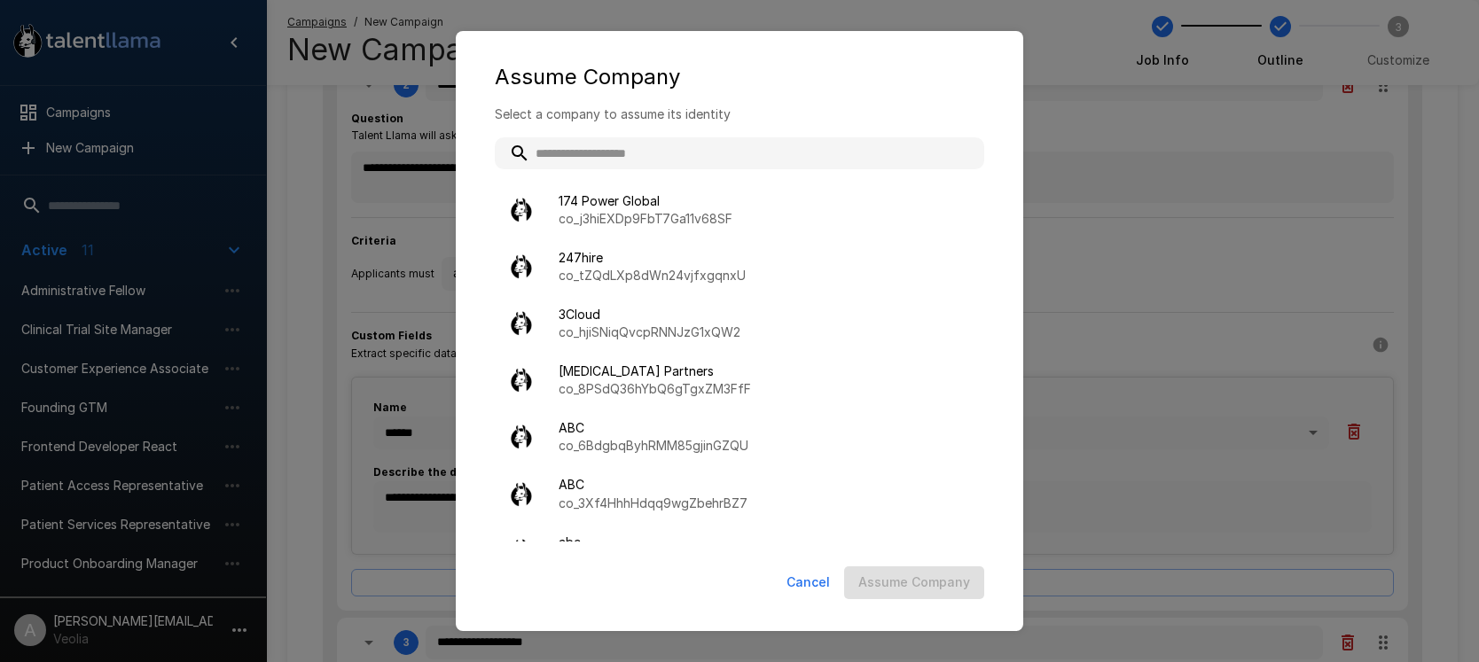
click at [876, 148] on input "text" at bounding box center [739, 153] width 489 height 32
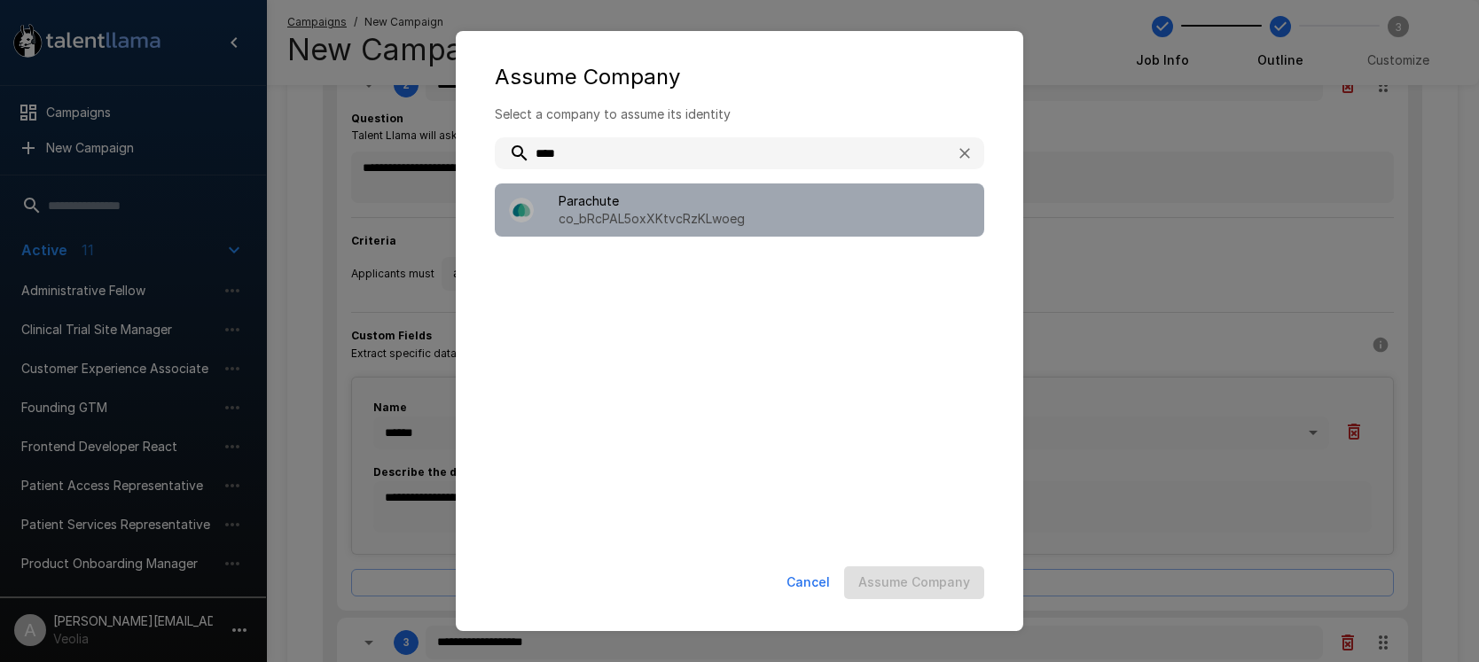
click at [669, 211] on p "co_bRcPAL5oxXKtvcRzKLwoeg" at bounding box center [764, 219] width 411 height 18
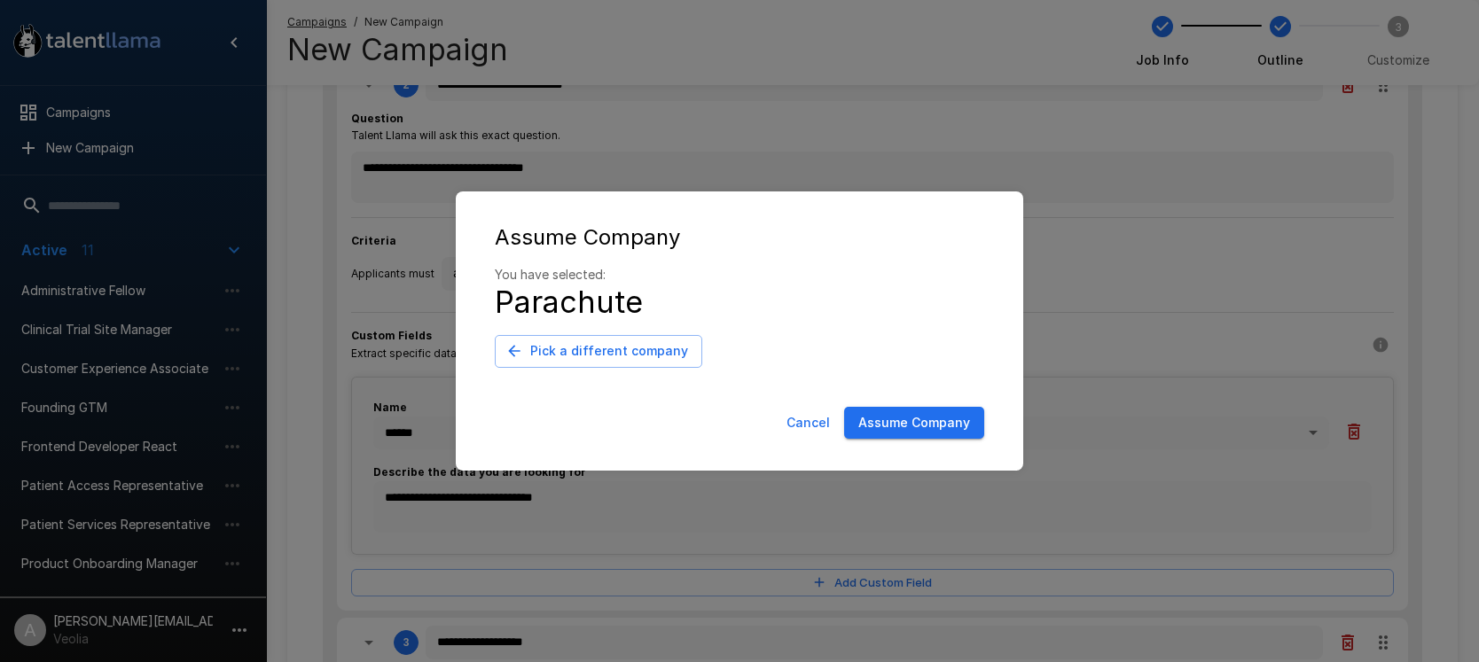
click at [916, 415] on button "Assume Company" at bounding box center [914, 423] width 140 height 33
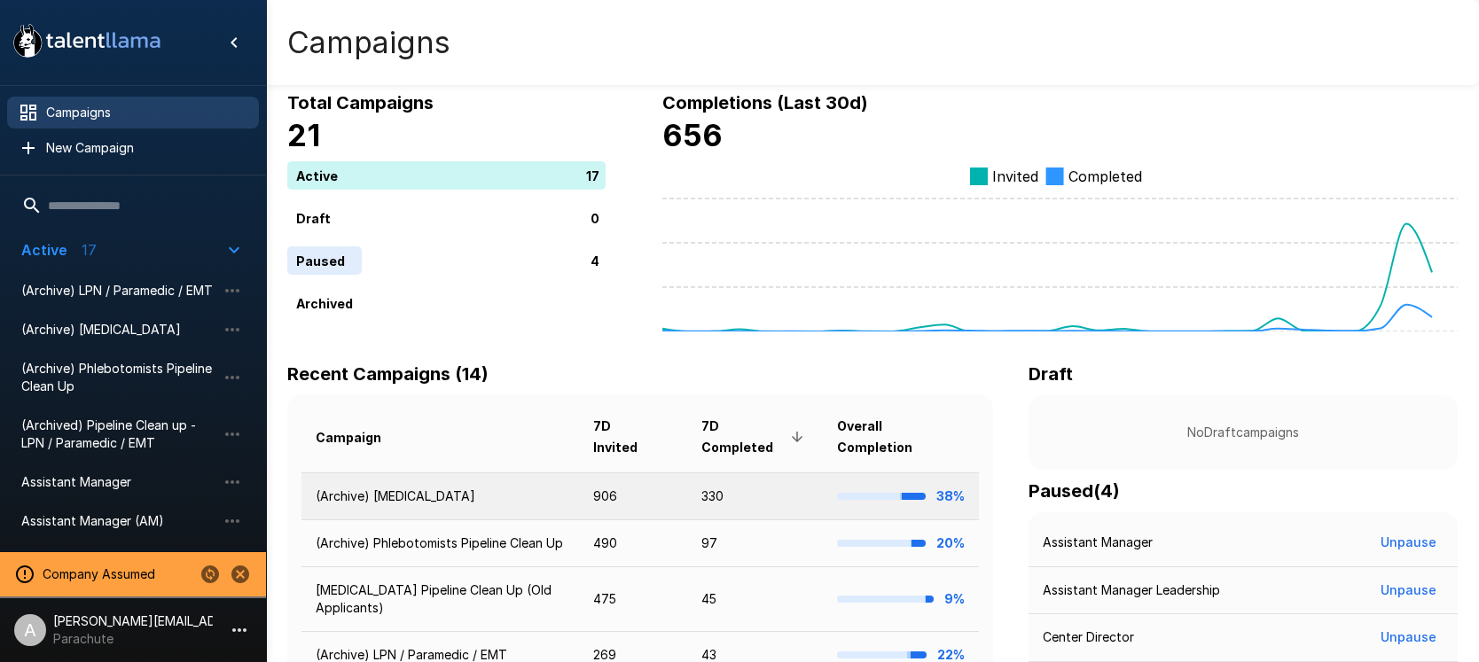
scroll to position [36, 0]
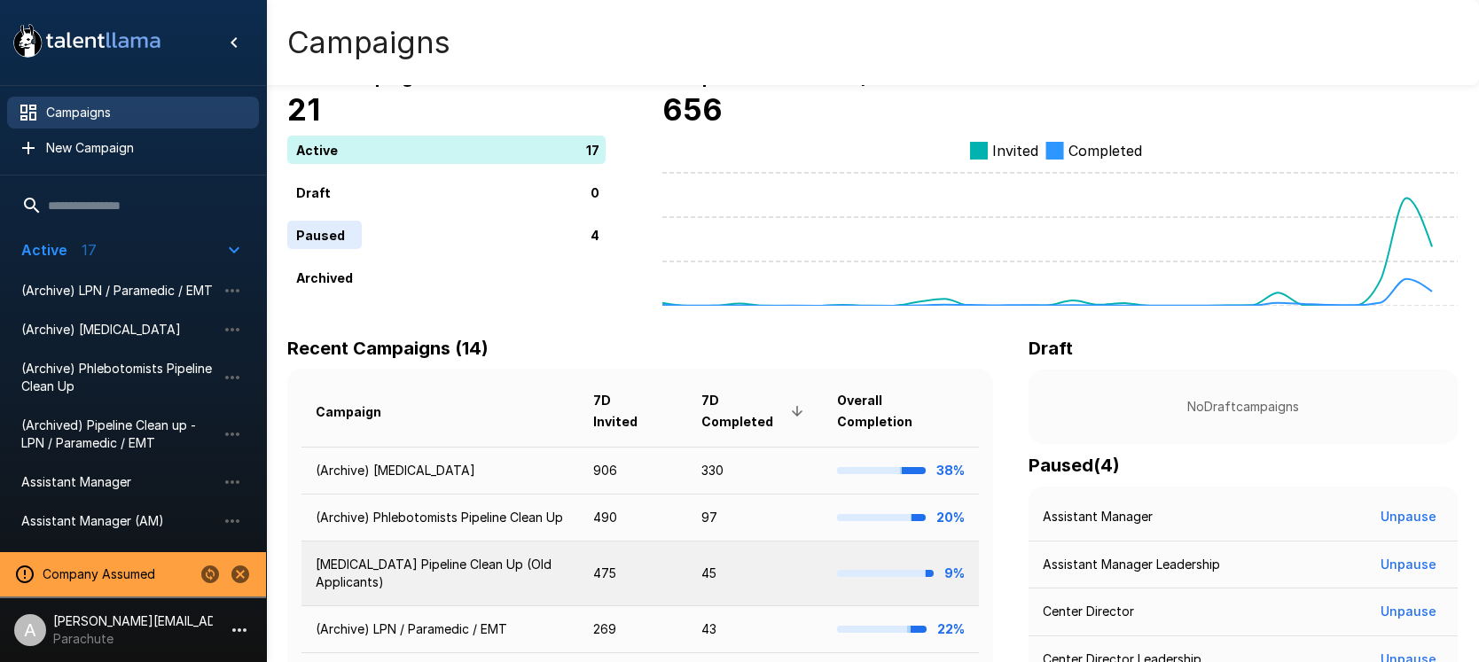
click at [522, 580] on td "Phlebotomist Pipeline Clean Up (Old Applicants)" at bounding box center [440, 574] width 278 height 65
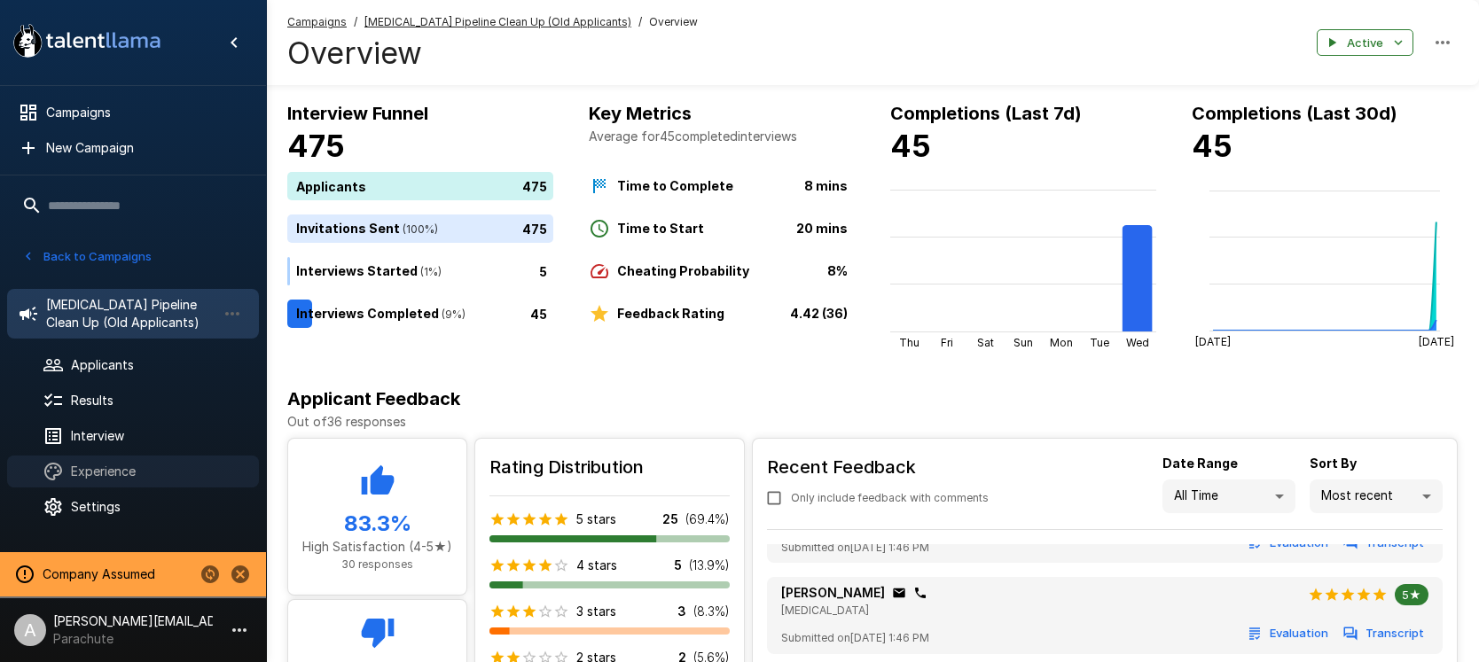
click at [105, 475] on span "Experience" at bounding box center [158, 472] width 174 height 18
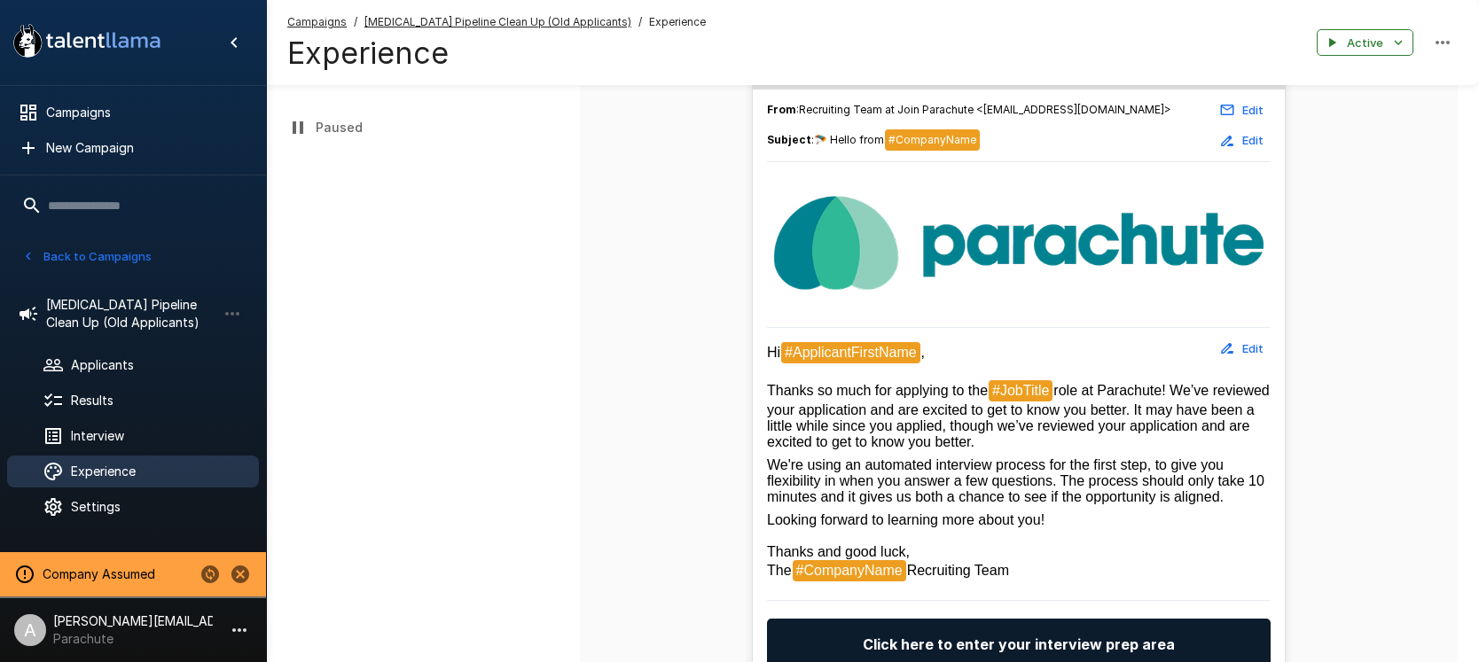
scroll to position [258, 0]
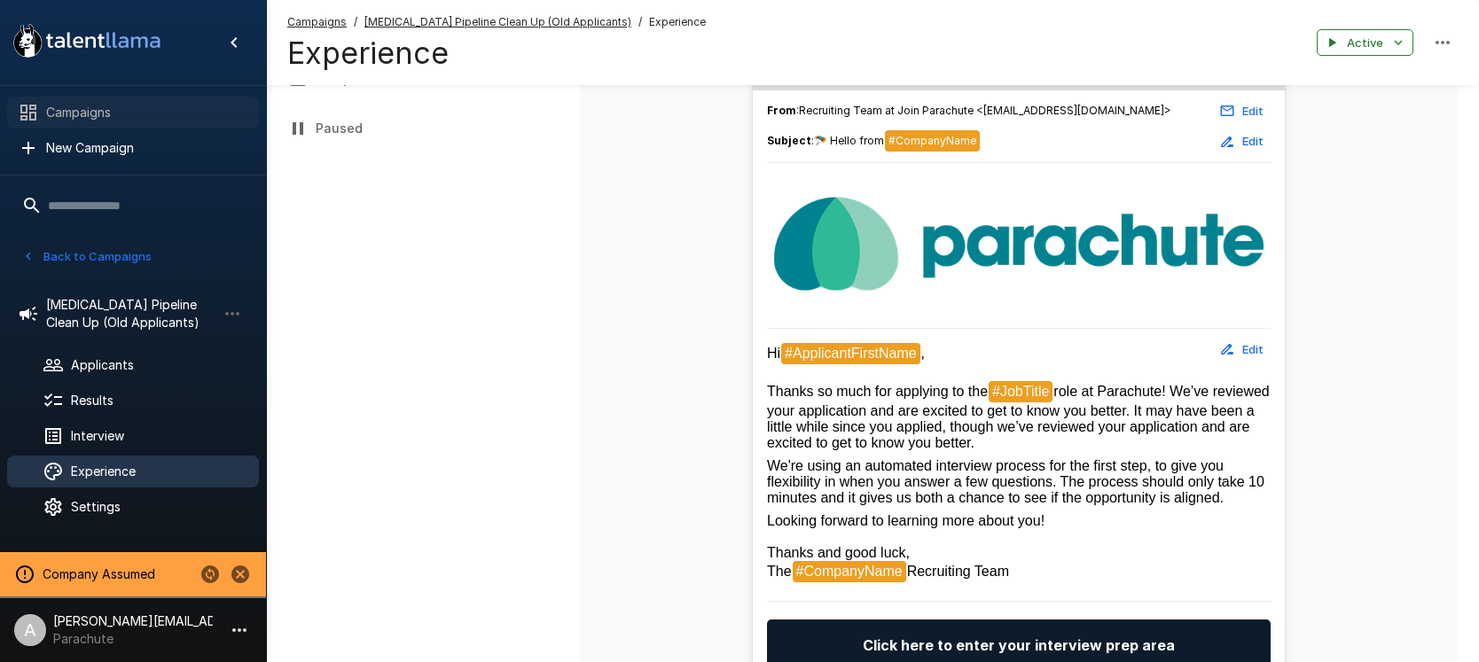
click at [79, 108] on span "Campaigns" at bounding box center [145, 113] width 199 height 18
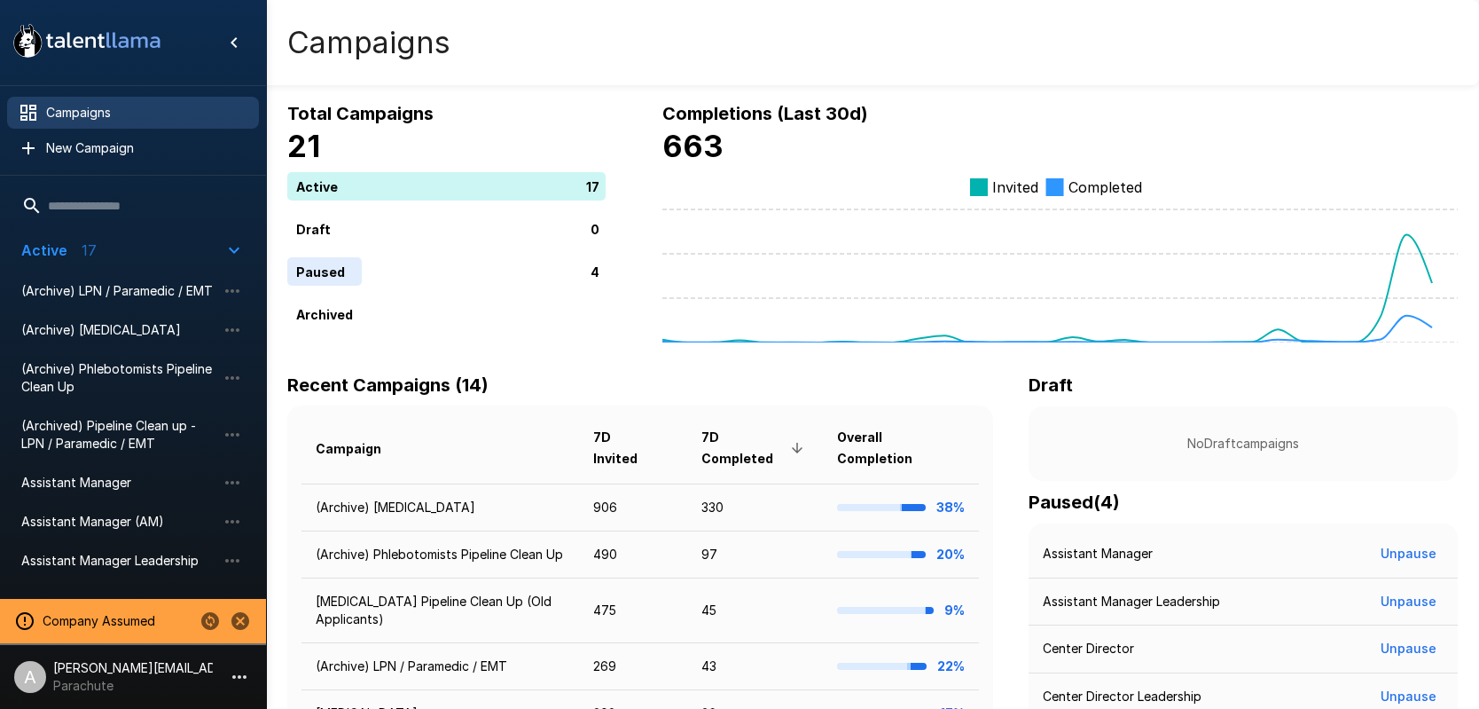
click at [199, 662] on p "Parachute" at bounding box center [133, 686] width 160 height 18
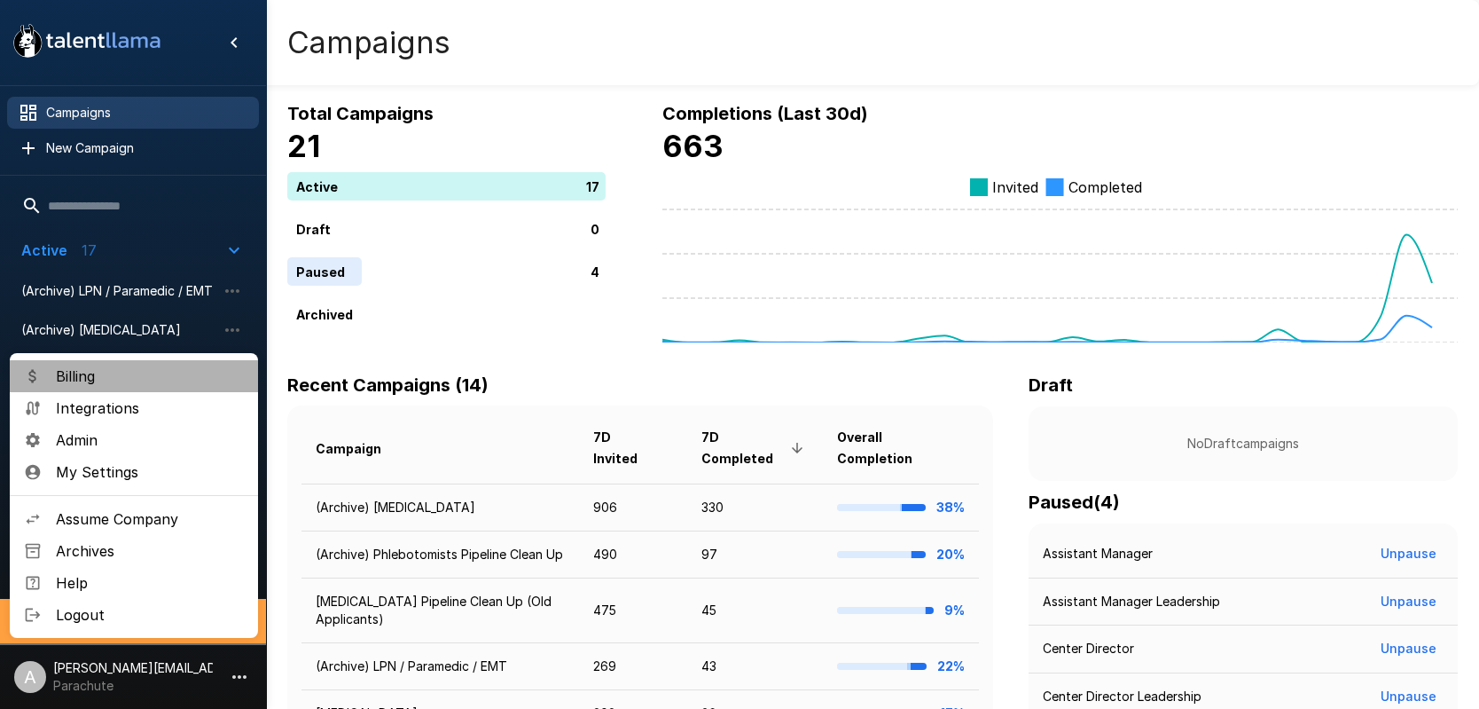
click at [112, 375] on span "Billing" at bounding box center [150, 375] width 188 height 21
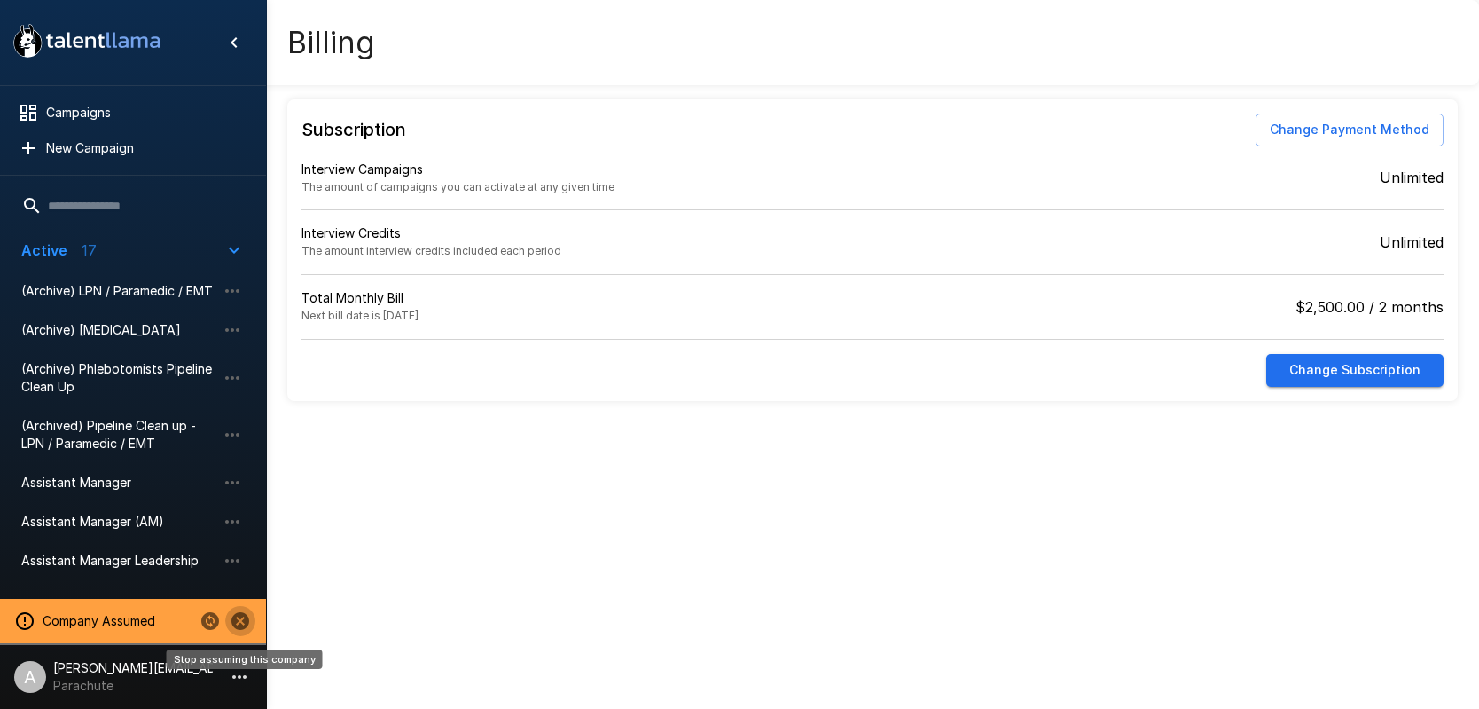
click at [234, 616] on icon "Stop assuming this company" at bounding box center [240, 621] width 18 height 18
